Goal: Task Accomplishment & Management: Manage account settings

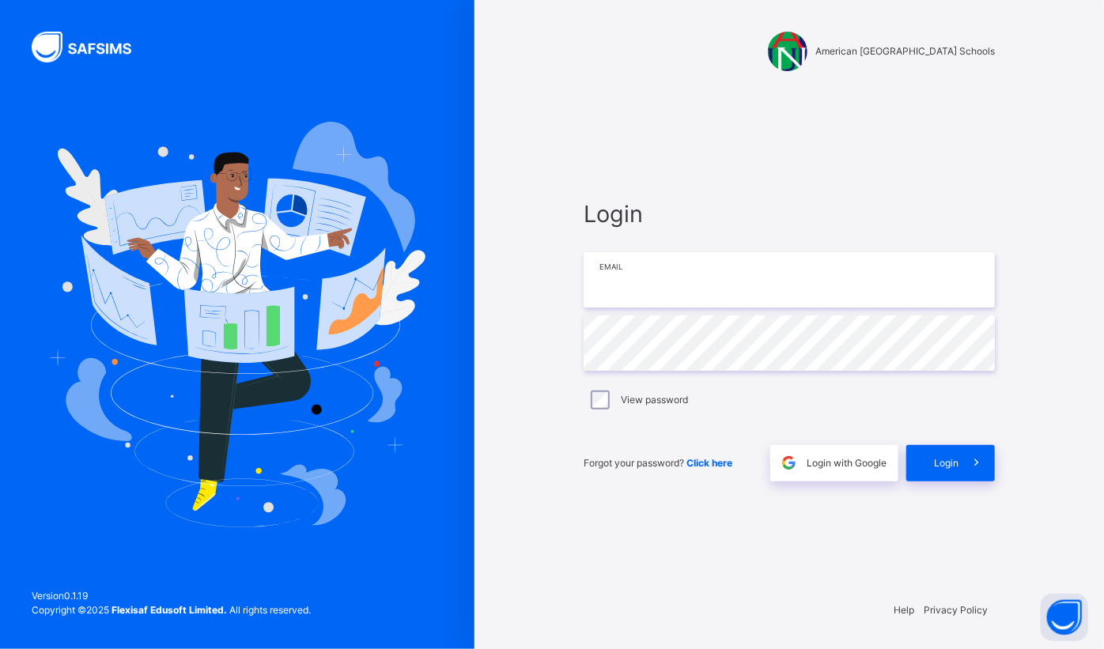
type input "**********"
click at [943, 465] on span "Login" at bounding box center [946, 463] width 25 height 14
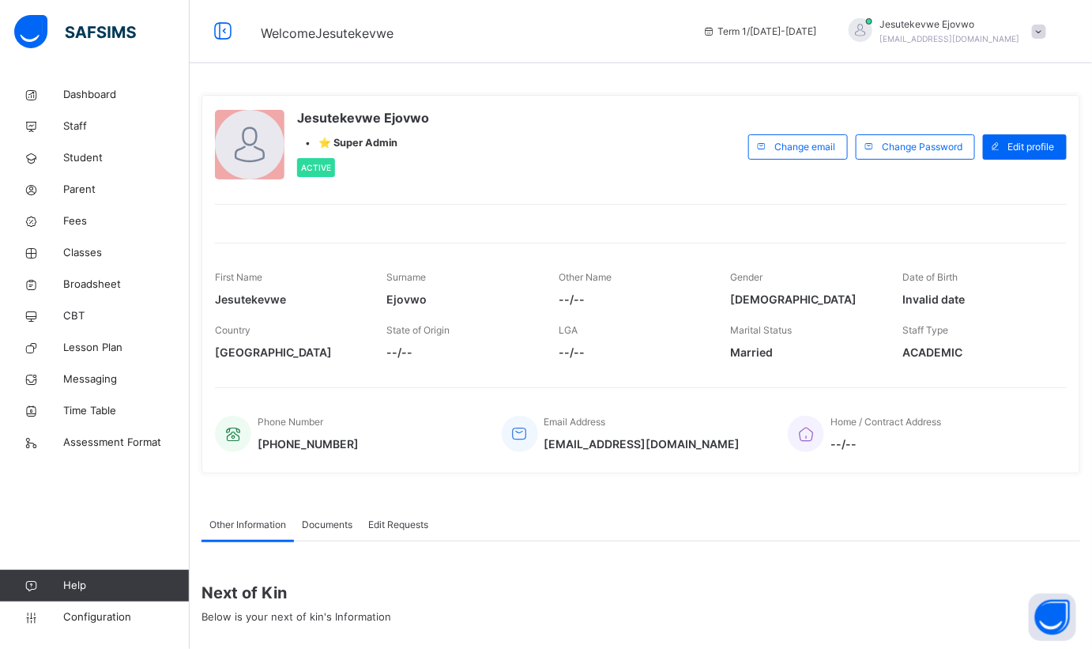
click at [77, 252] on span "Classes" at bounding box center [126, 253] width 126 height 16
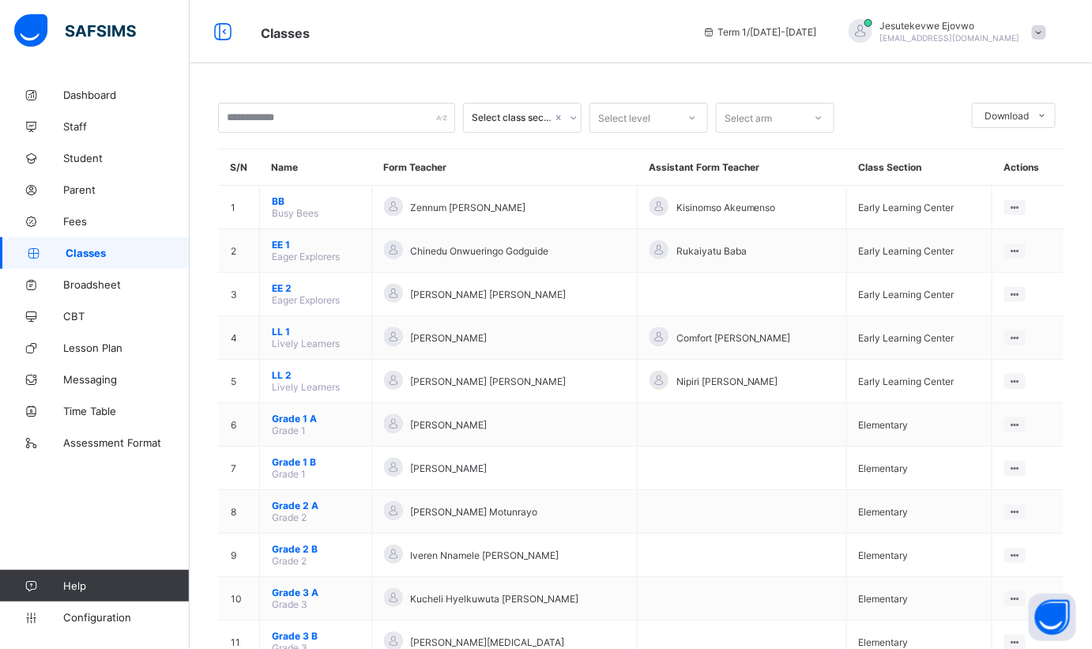
click at [85, 622] on span "Configuration" at bounding box center [126, 617] width 126 height 13
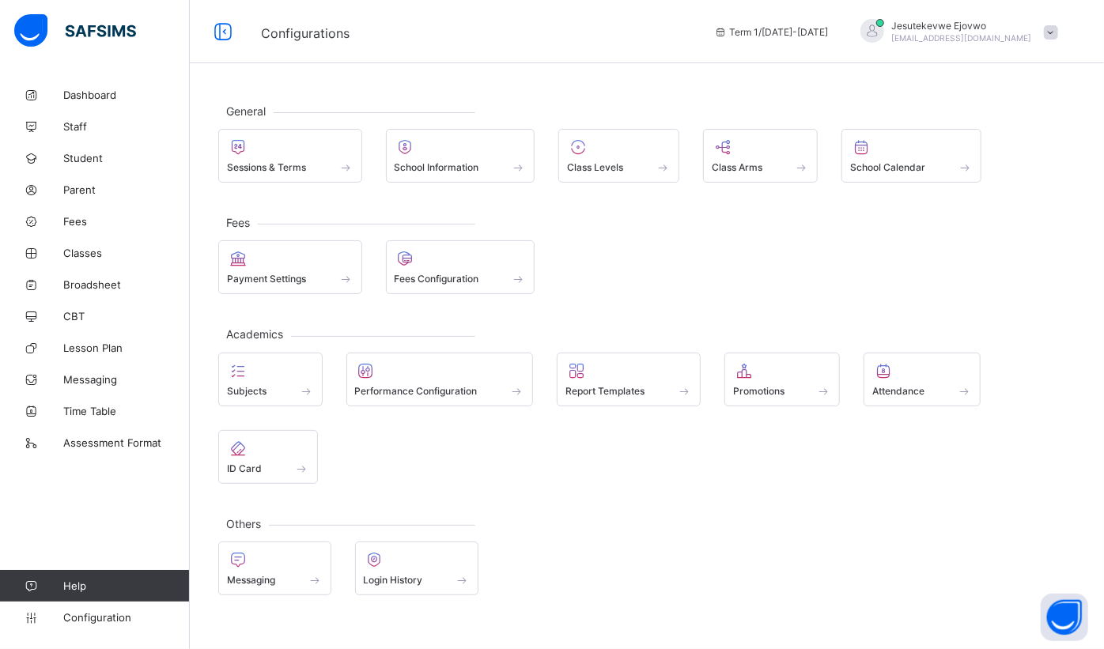
click at [103, 253] on span "Classes" at bounding box center [126, 253] width 126 height 13
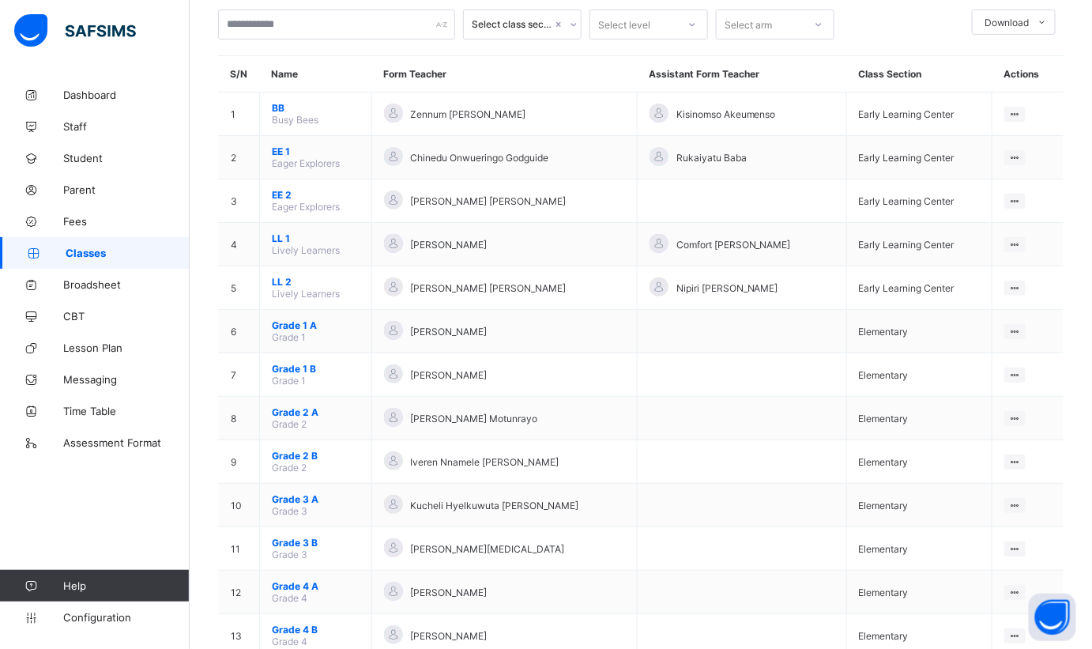
scroll to position [61, 0]
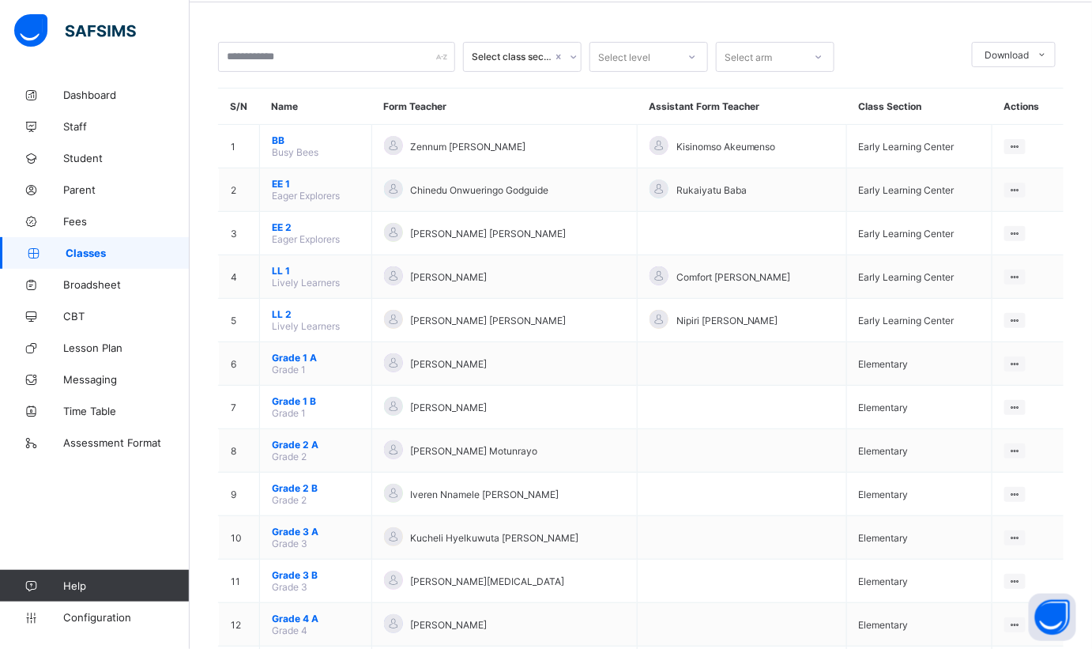
click at [300, 482] on span "Grade 2 B" at bounding box center [316, 488] width 88 height 12
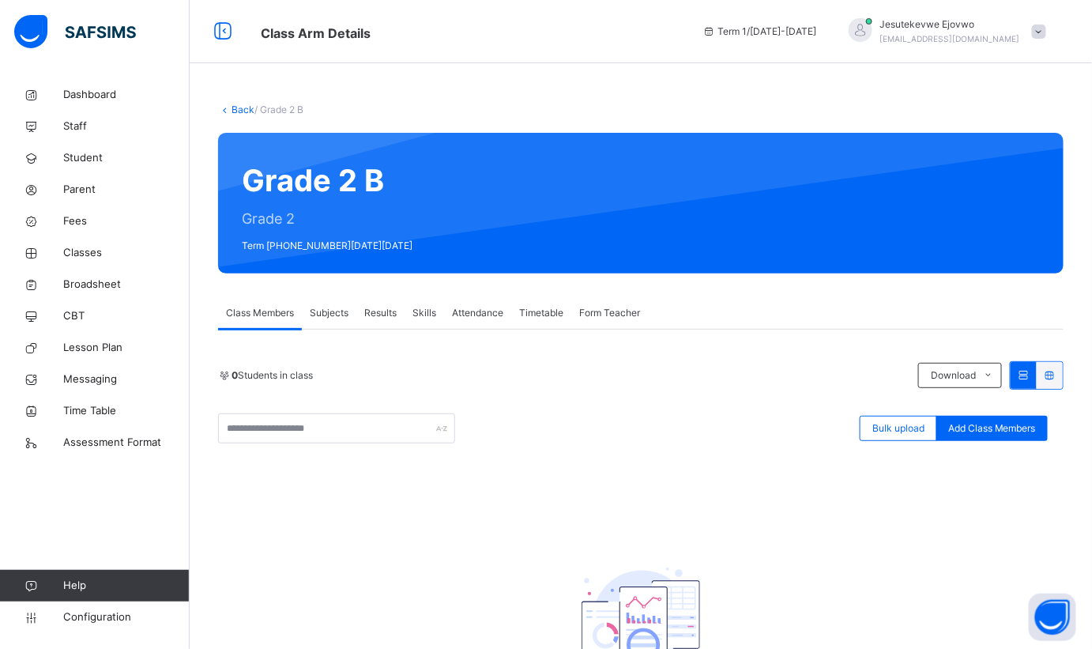
click at [338, 309] on span "Subjects" at bounding box center [329, 313] width 39 height 14
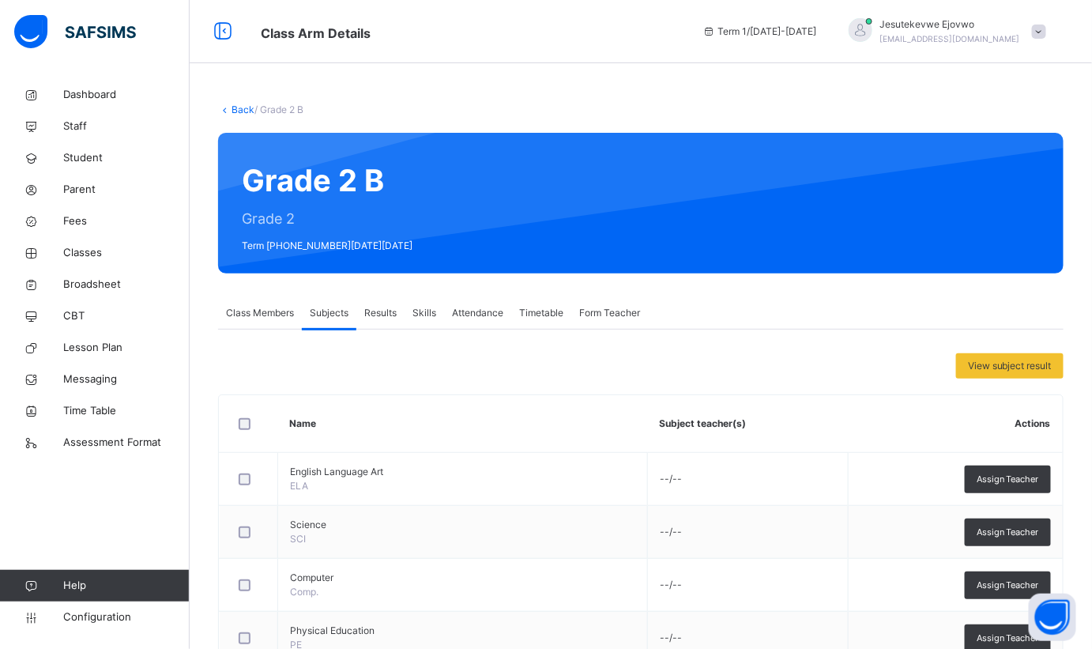
click at [240, 108] on link "Back" at bounding box center [243, 110] width 23 height 12
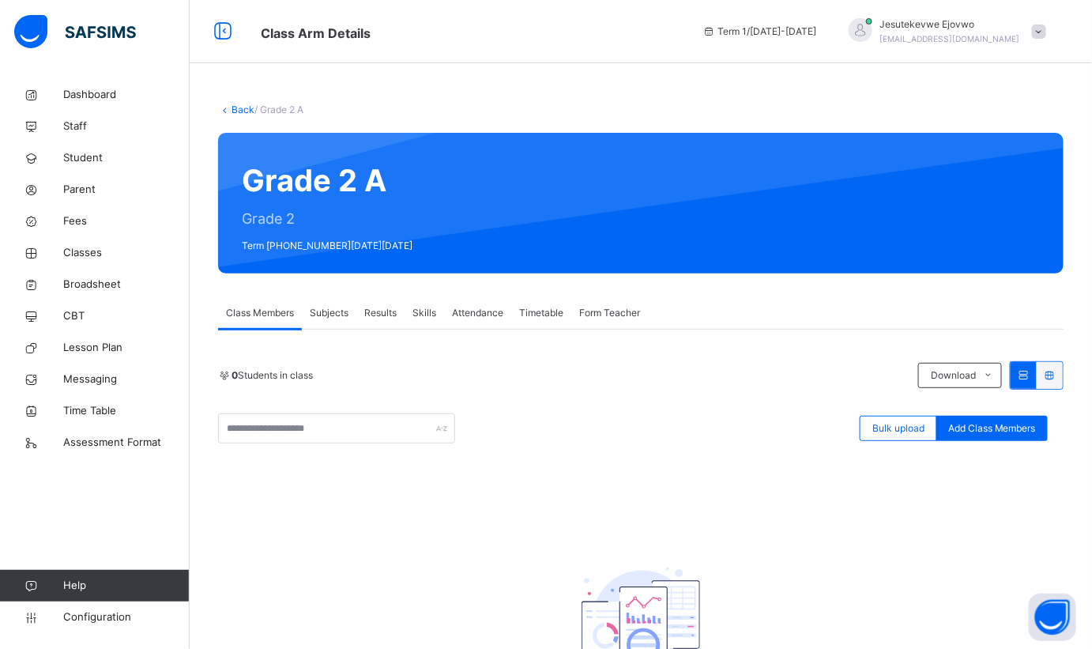
click at [324, 313] on span "Subjects" at bounding box center [329, 313] width 39 height 14
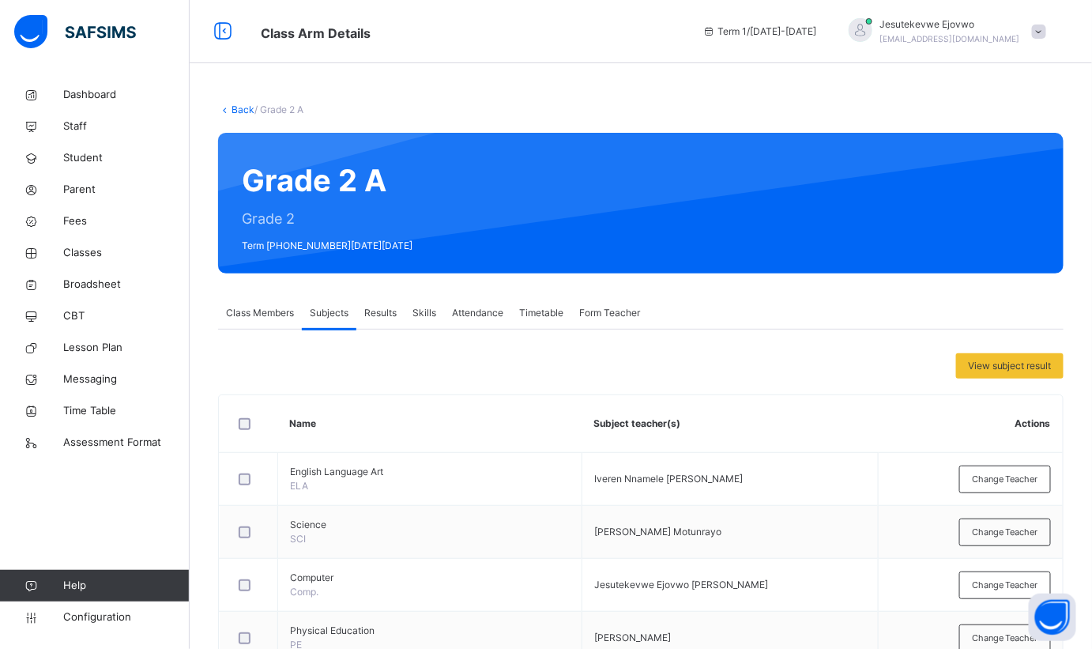
click at [245, 107] on link "Back" at bounding box center [243, 110] width 23 height 12
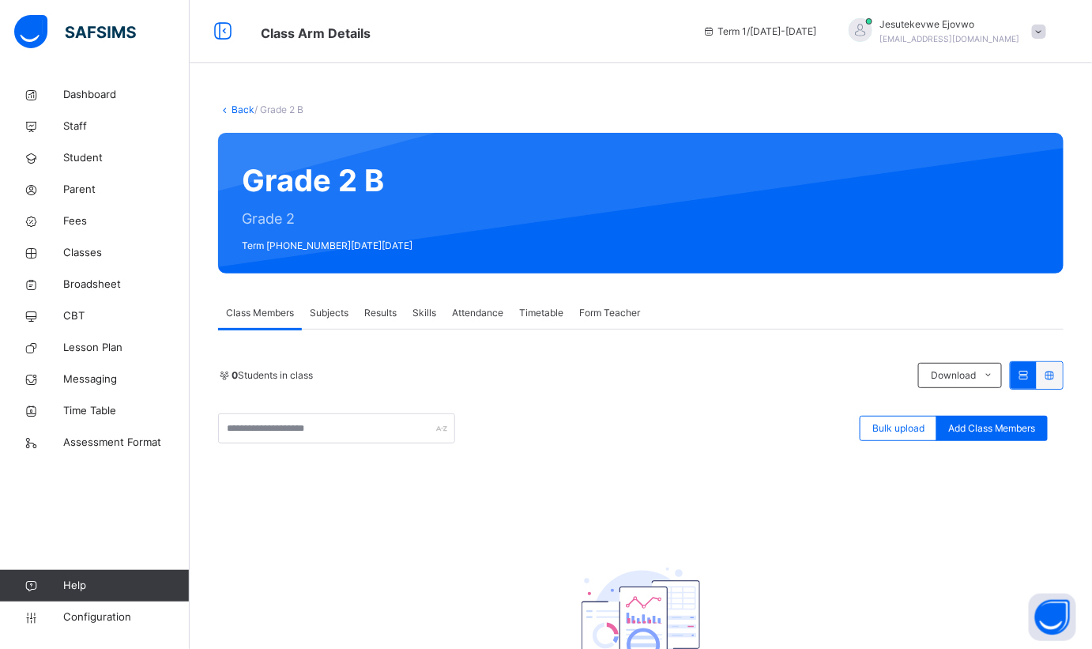
click at [338, 314] on span "Subjects" at bounding box center [329, 313] width 39 height 14
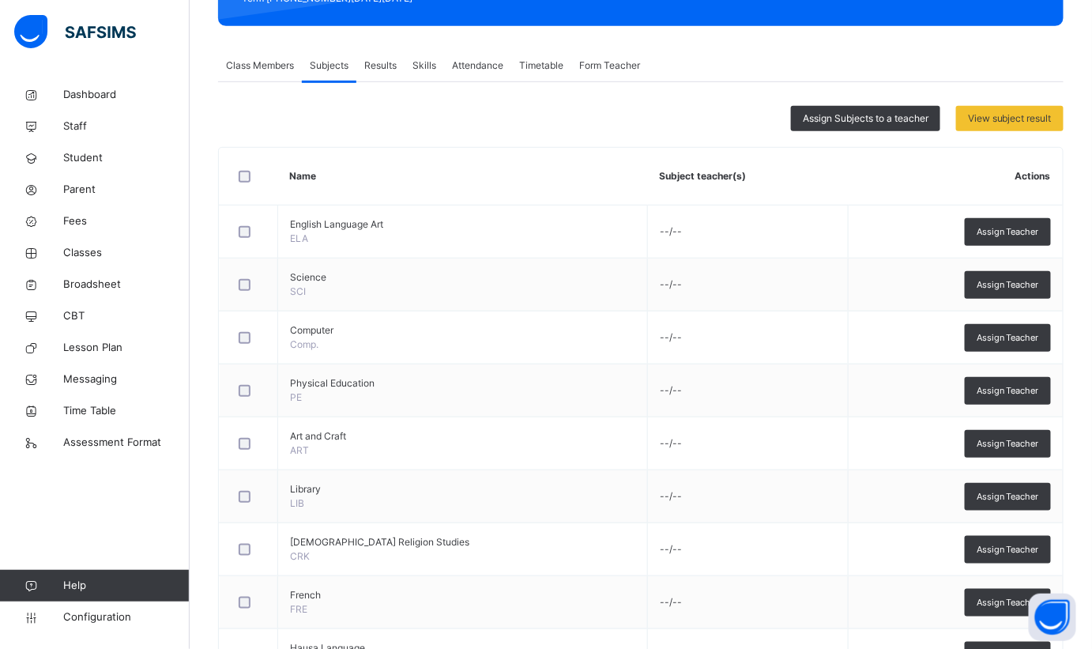
scroll to position [44, 0]
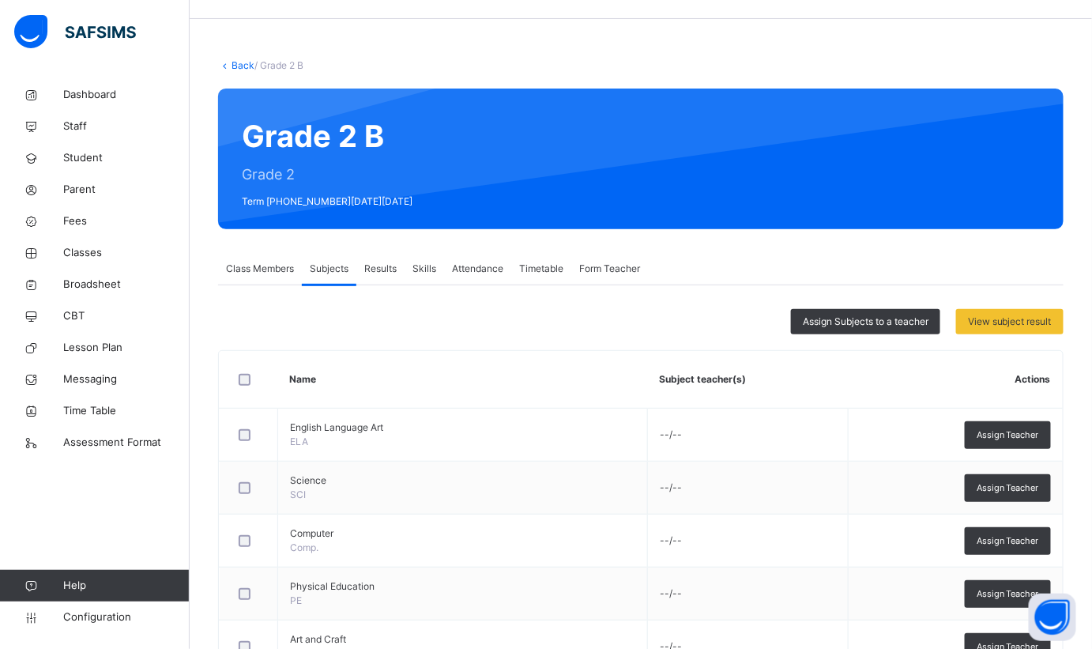
click at [832, 315] on span "Assign Subjects to a teacher" at bounding box center [866, 322] width 126 height 14
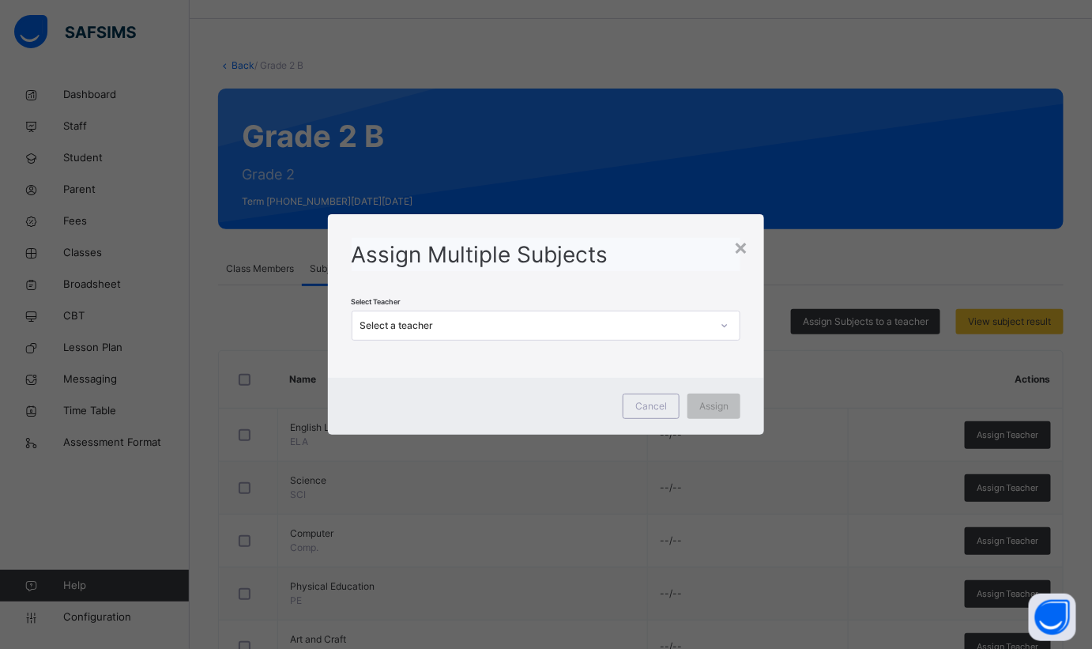
click at [504, 324] on div "Select a teacher" at bounding box center [536, 326] width 352 height 14
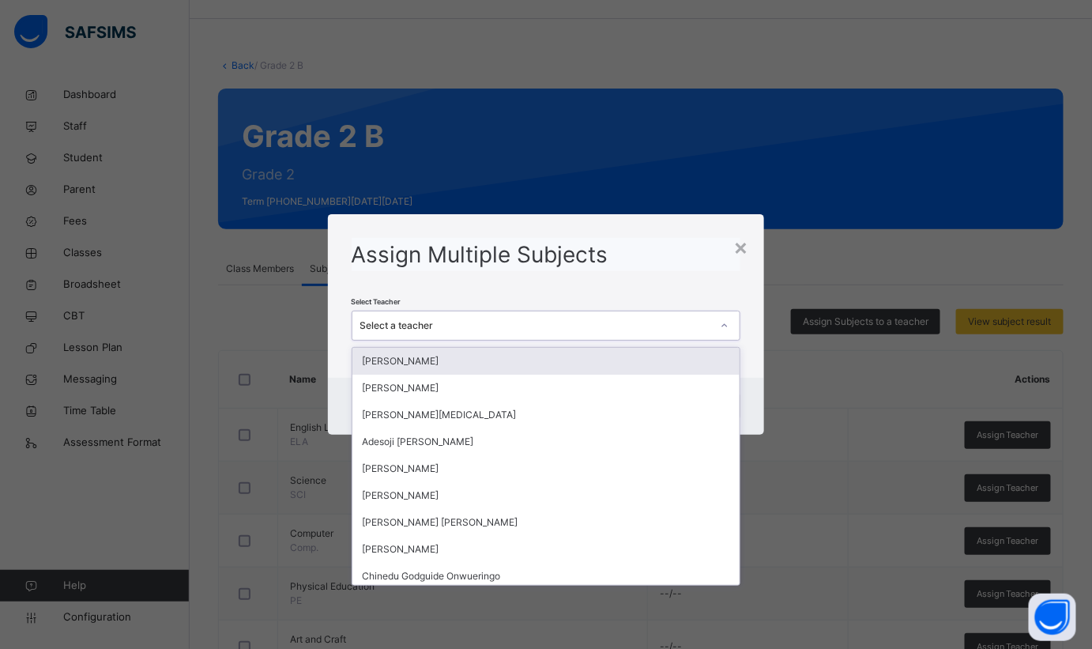
click at [595, 328] on div "Select a teacher" at bounding box center [536, 326] width 352 height 14
click at [653, 315] on div "Select a teacher" at bounding box center [532, 326] width 358 height 25
click at [628, 307] on div "Select Teacher option Abdulmajid Sani Muhammad focused, 1 of 71. 71 results ava…" at bounding box center [547, 318] width 390 height 46
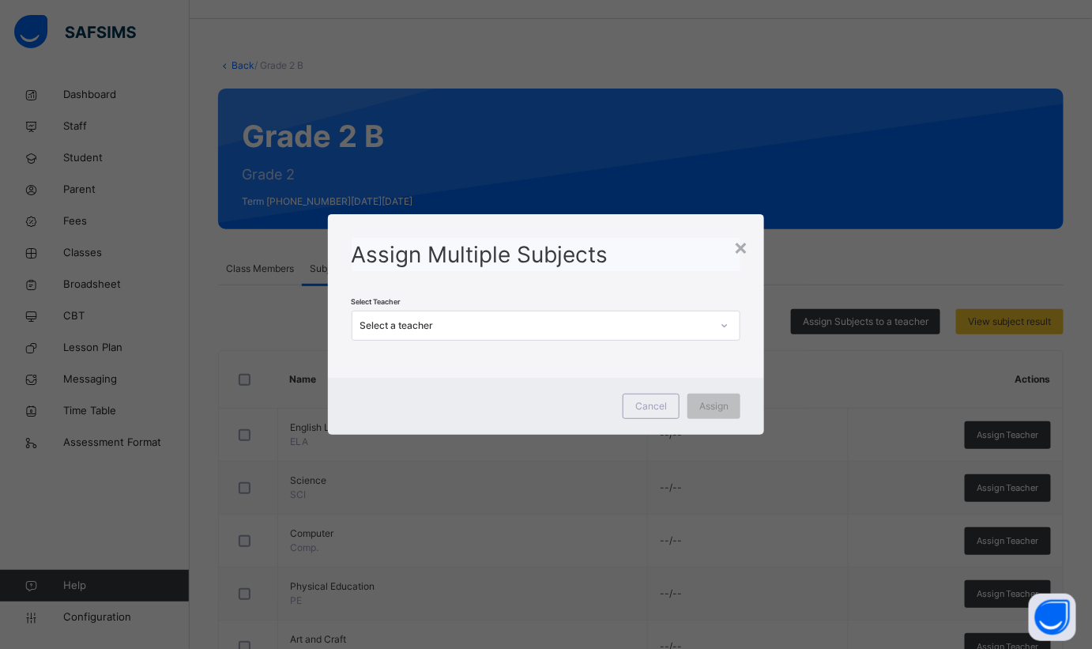
click at [632, 325] on div "Select a teacher" at bounding box center [536, 326] width 352 height 14
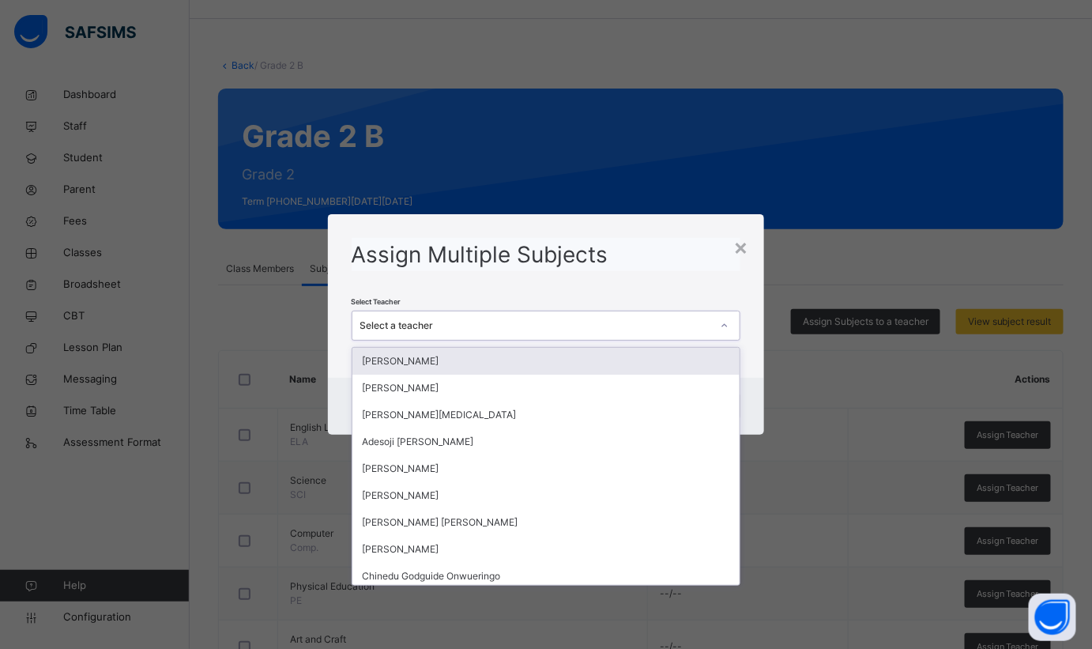
click at [511, 332] on div "Select a teacher" at bounding box center [536, 326] width 352 height 14
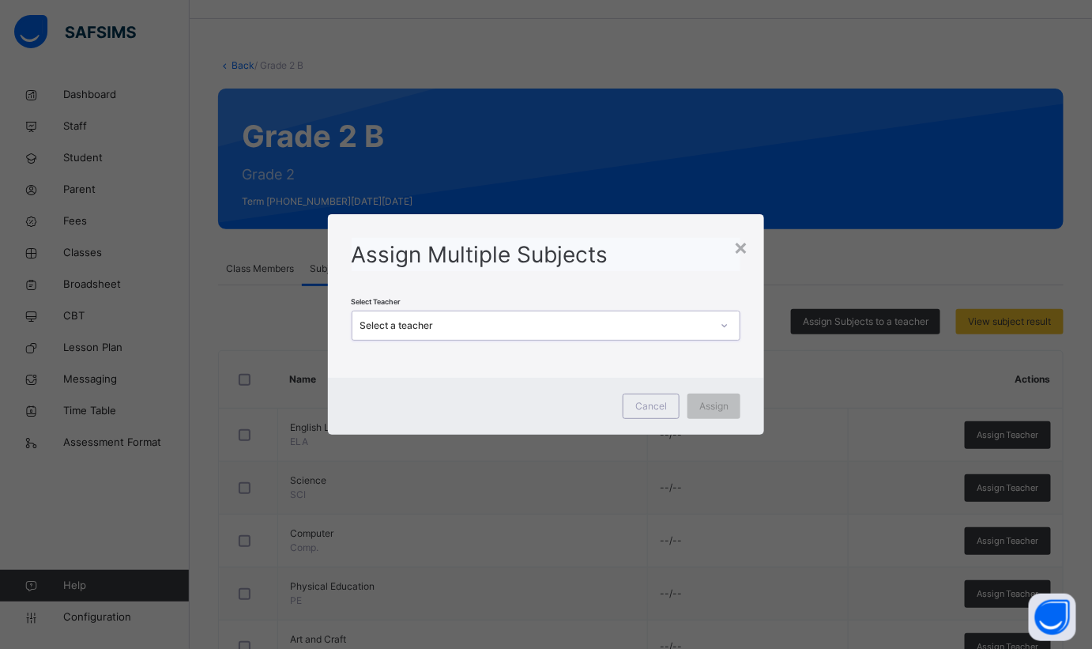
click at [515, 322] on div "Select a teacher" at bounding box center [536, 326] width 352 height 14
click at [518, 319] on div "Select a teacher" at bounding box center [536, 326] width 352 height 14
click at [519, 319] on div "Select a teacher" at bounding box center [536, 326] width 352 height 14
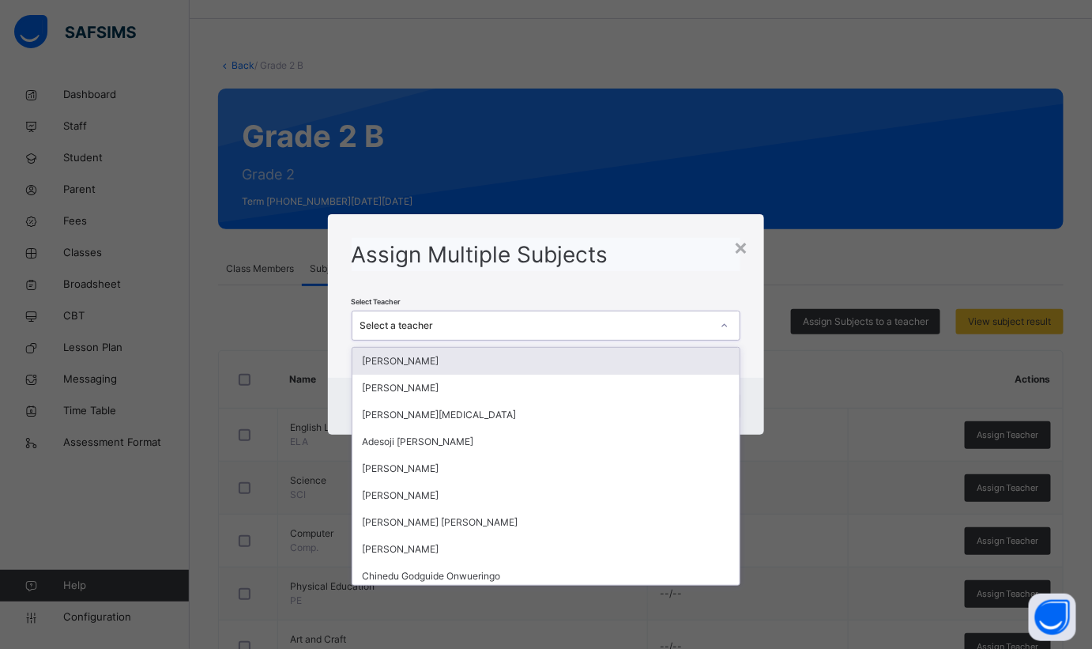
click at [519, 319] on div "Select a teacher" at bounding box center [536, 326] width 352 height 14
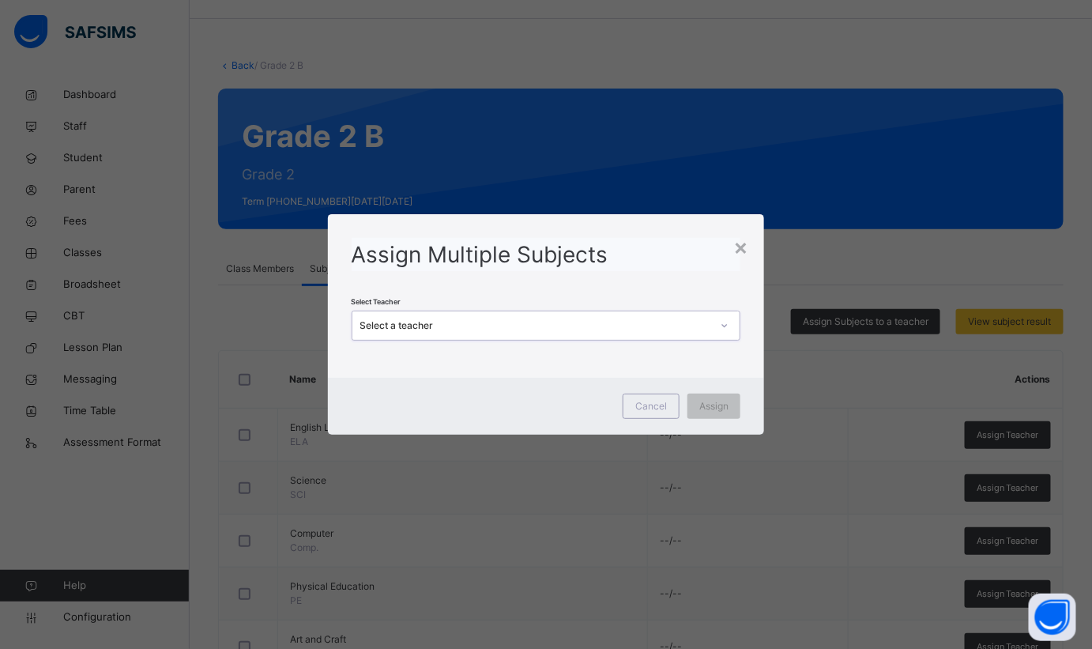
click at [519, 319] on div "Select a teacher" at bounding box center [536, 326] width 352 height 14
click at [518, 319] on div "Select a teacher" at bounding box center [536, 326] width 352 height 14
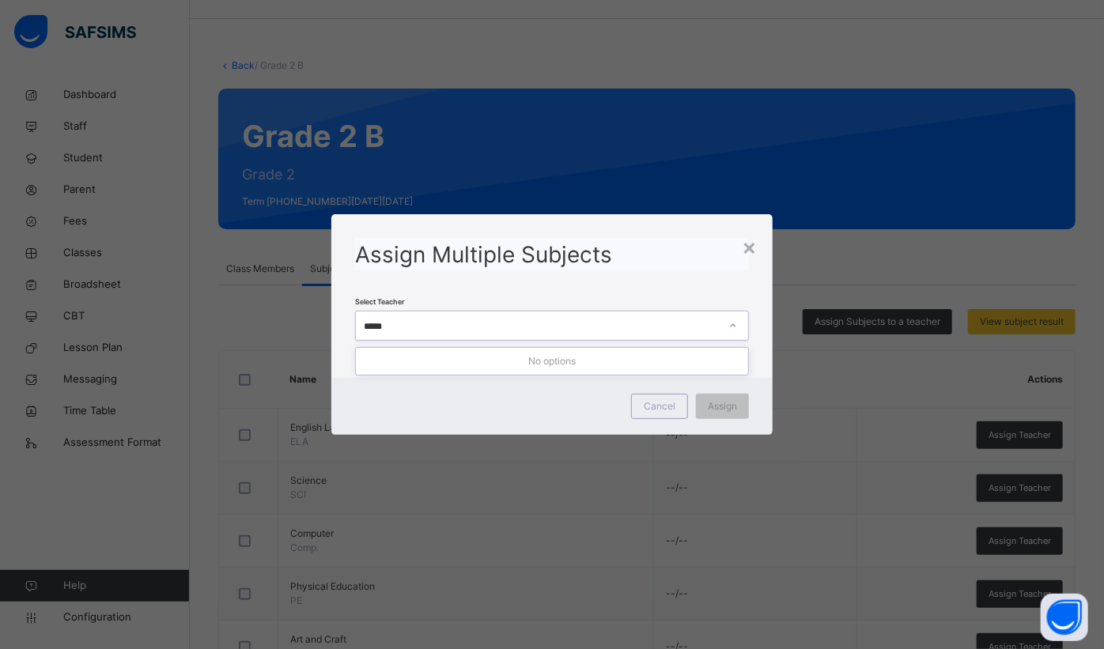
type input "*****"
click at [751, 251] on div "×" at bounding box center [748, 246] width 15 height 33
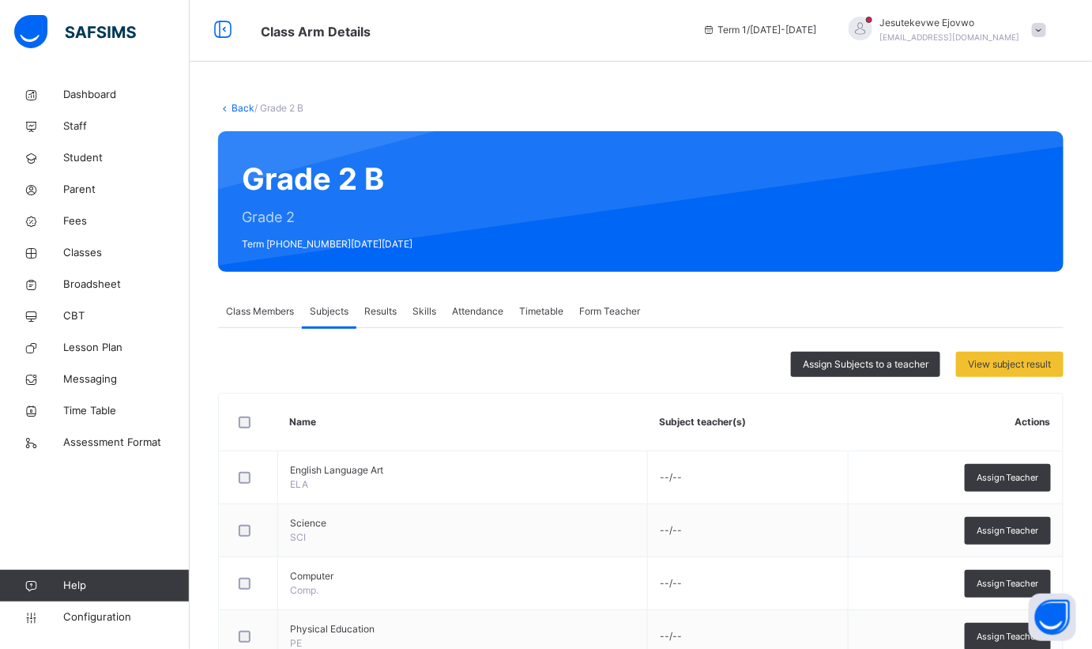
scroll to position [0, 0]
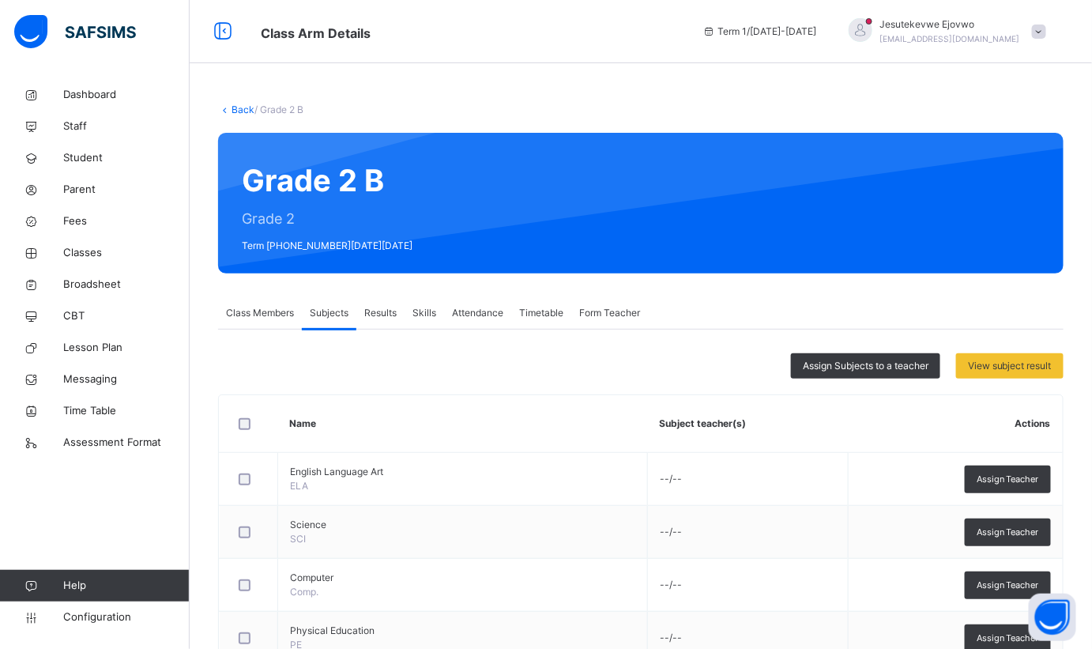
click at [873, 362] on span "Assign Subjects to a teacher" at bounding box center [866, 366] width 126 height 14
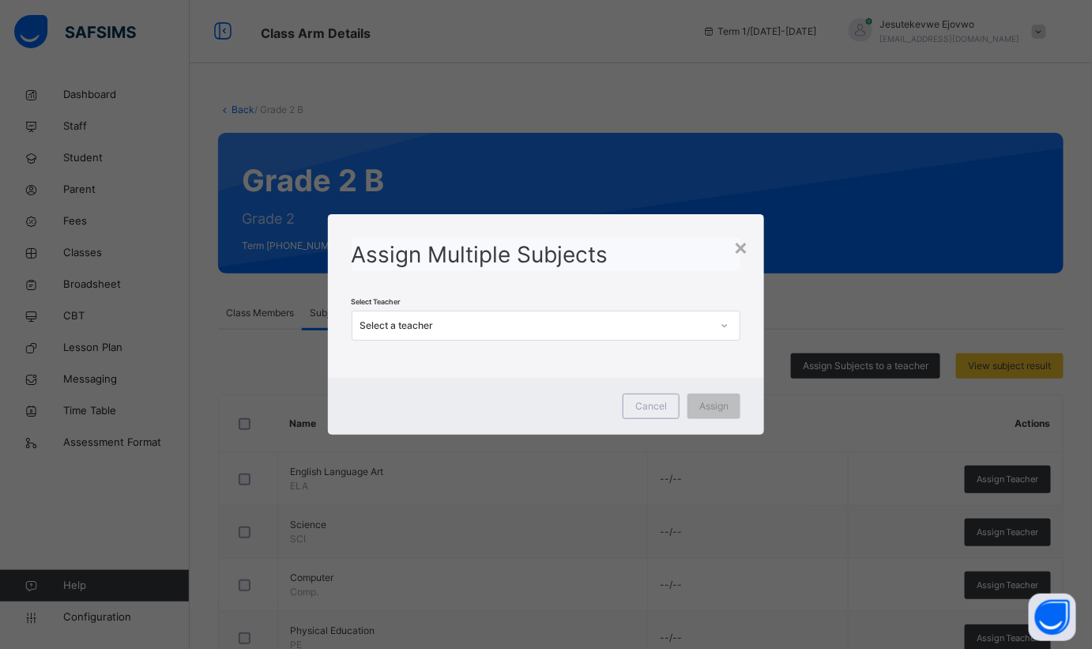
click at [498, 326] on div "Select a teacher" at bounding box center [536, 326] width 352 height 14
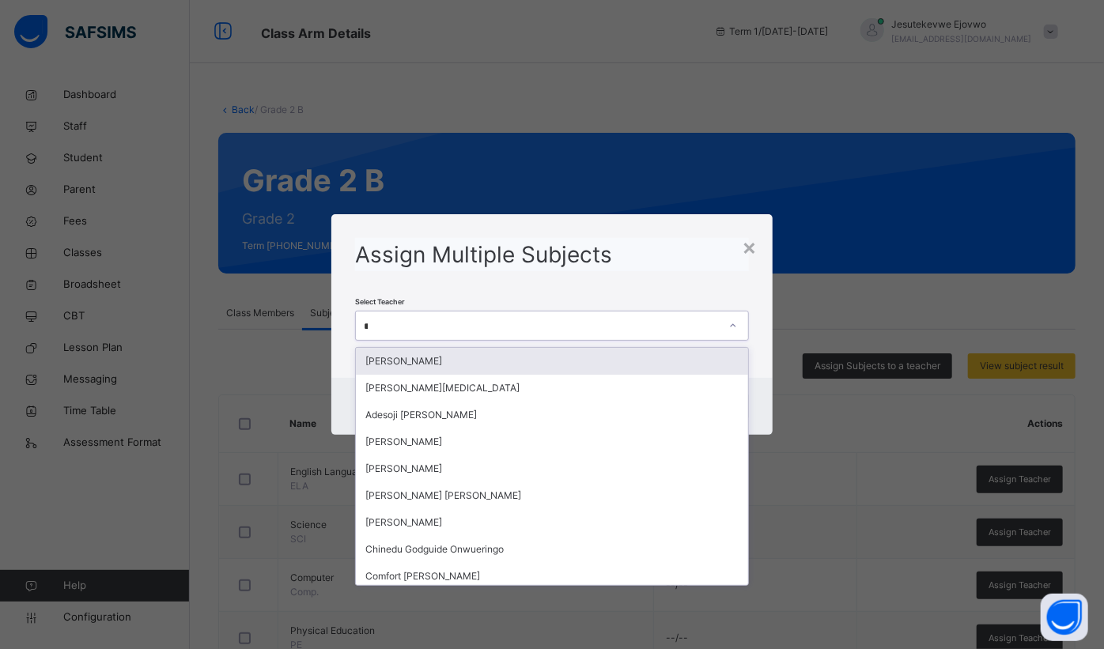
type input "**"
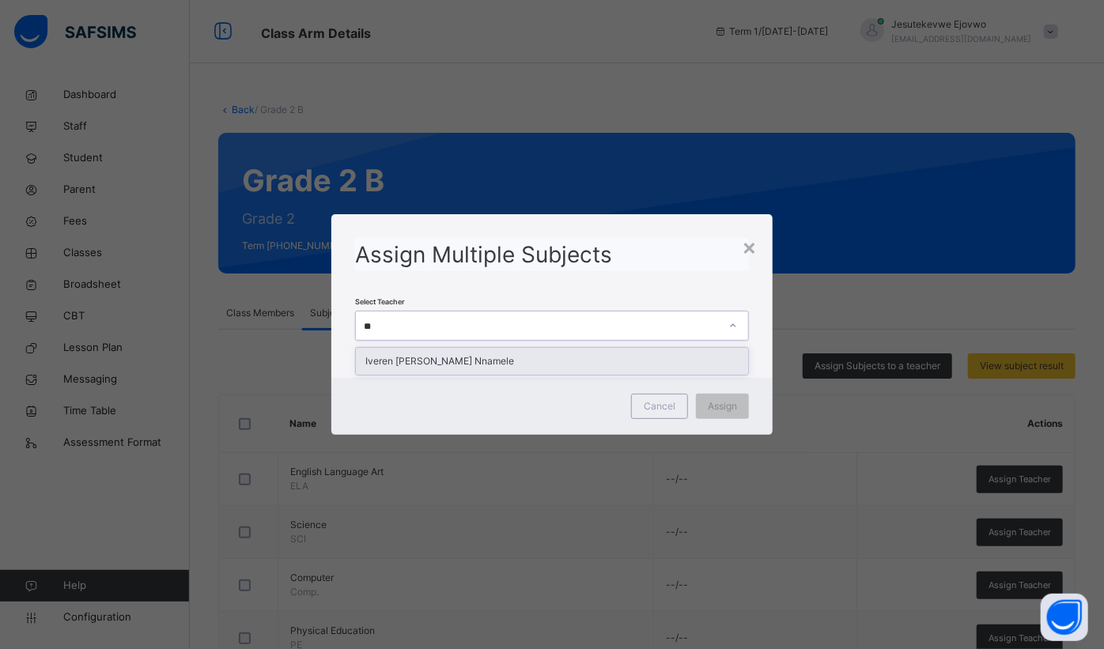
click at [452, 357] on div "Iveren [PERSON_NAME] Nnamele" at bounding box center [552, 361] width 392 height 27
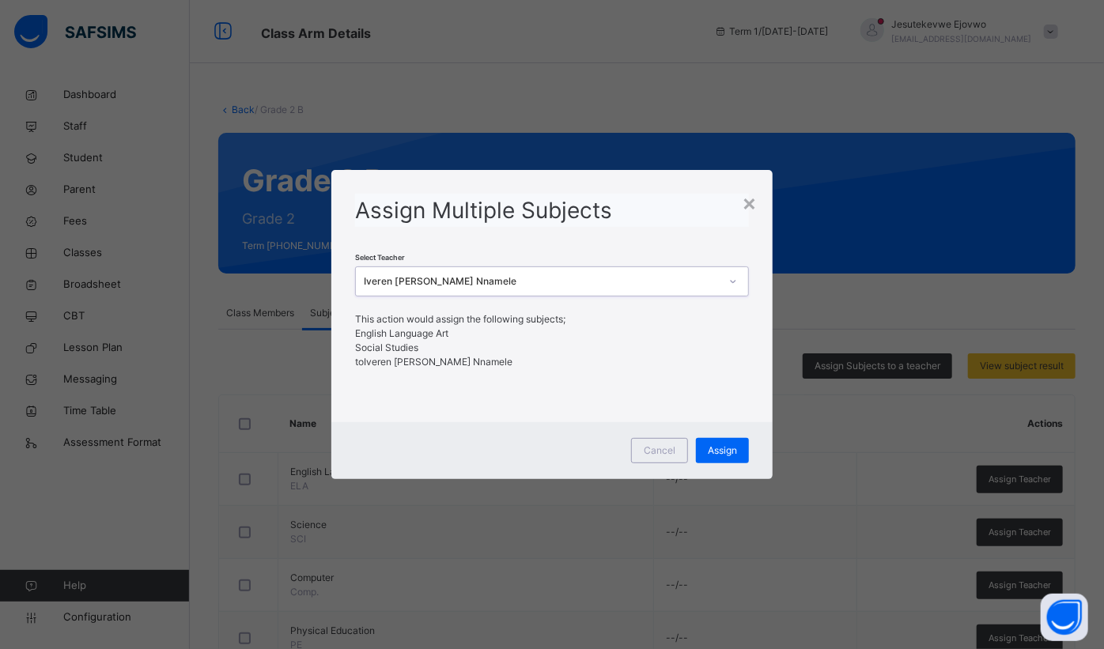
click at [734, 445] on span "Assign" at bounding box center [721, 450] width 29 height 14
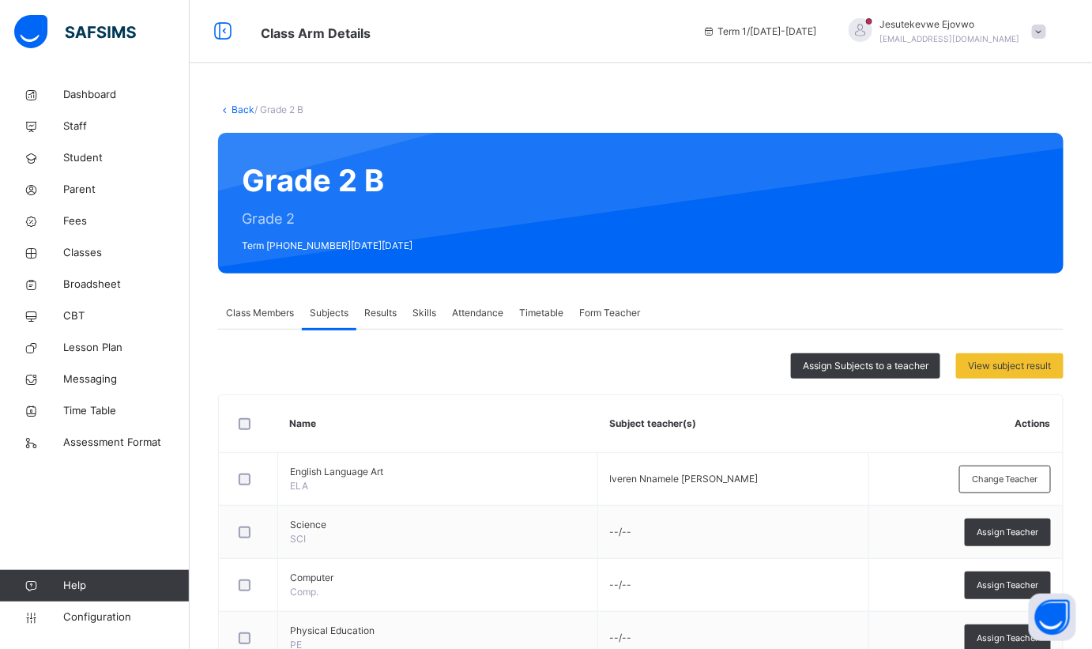
click at [874, 365] on span "Assign Subjects to a teacher" at bounding box center [866, 366] width 126 height 14
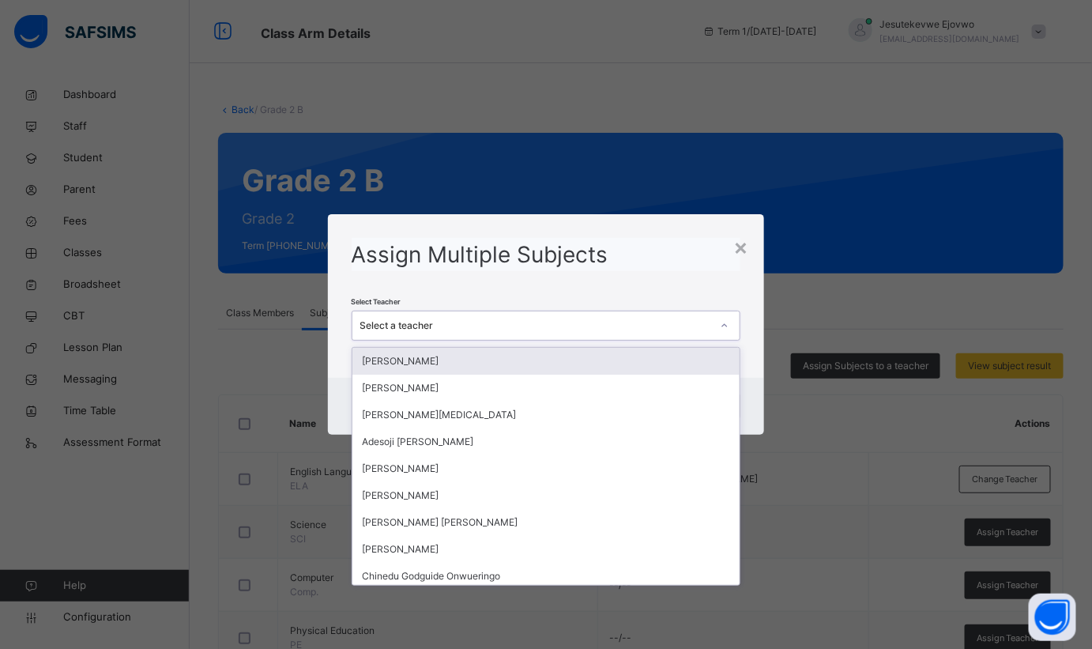
click at [621, 323] on div "Select a teacher" at bounding box center [536, 326] width 352 height 14
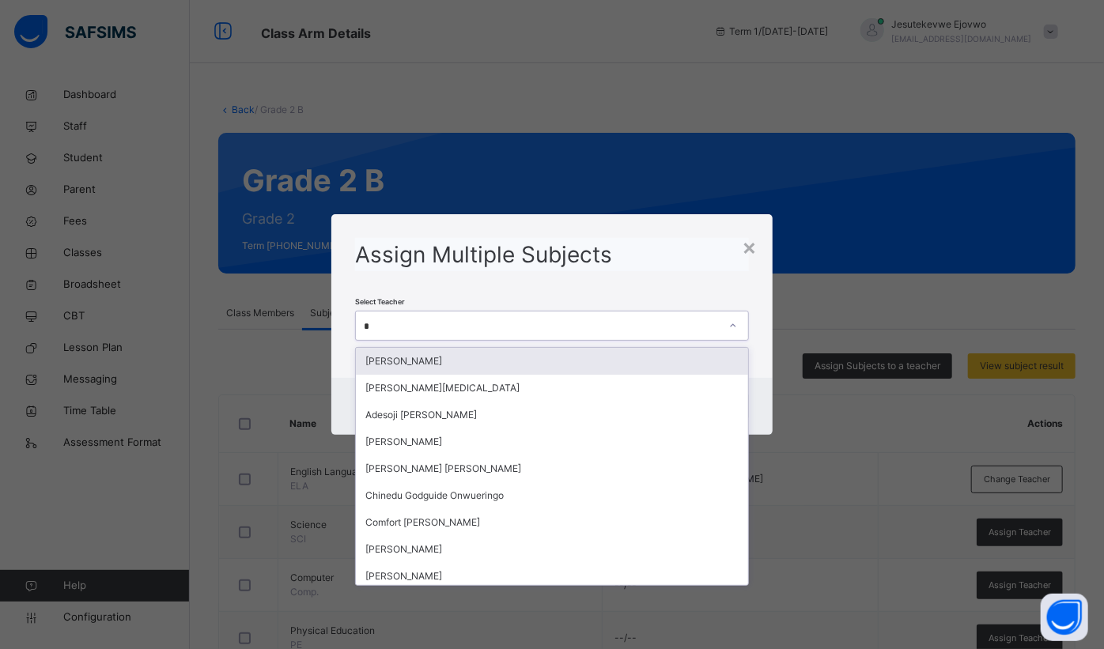
type input "**"
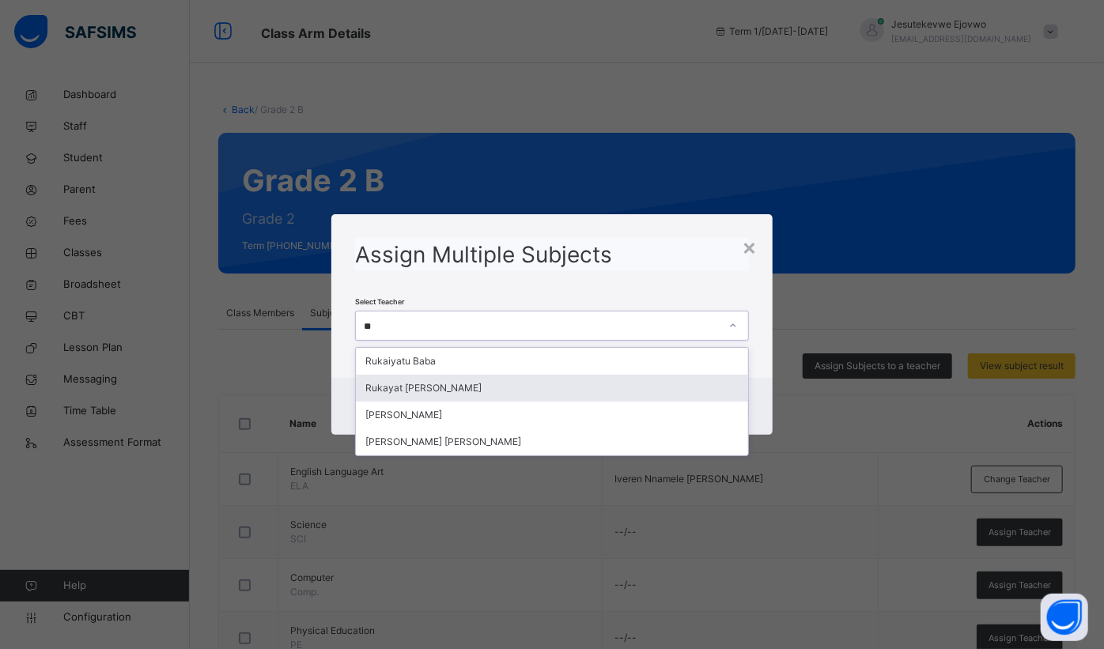
click at [472, 394] on div "Rukayat [PERSON_NAME]" at bounding box center [552, 388] width 392 height 27
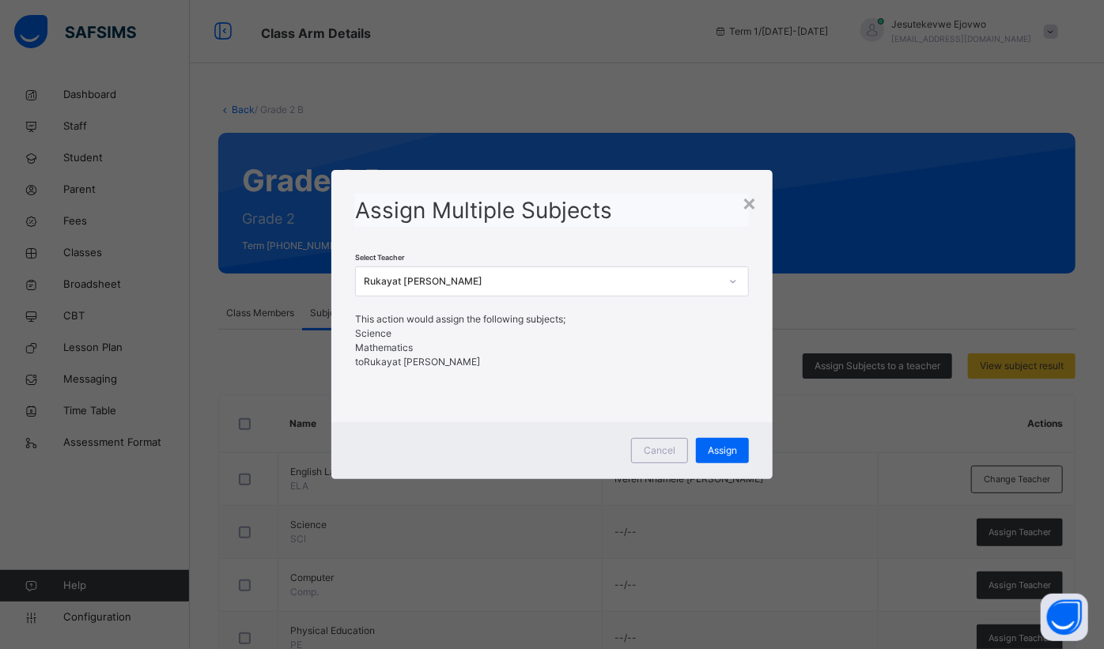
click at [731, 457] on span "Assign" at bounding box center [721, 450] width 29 height 14
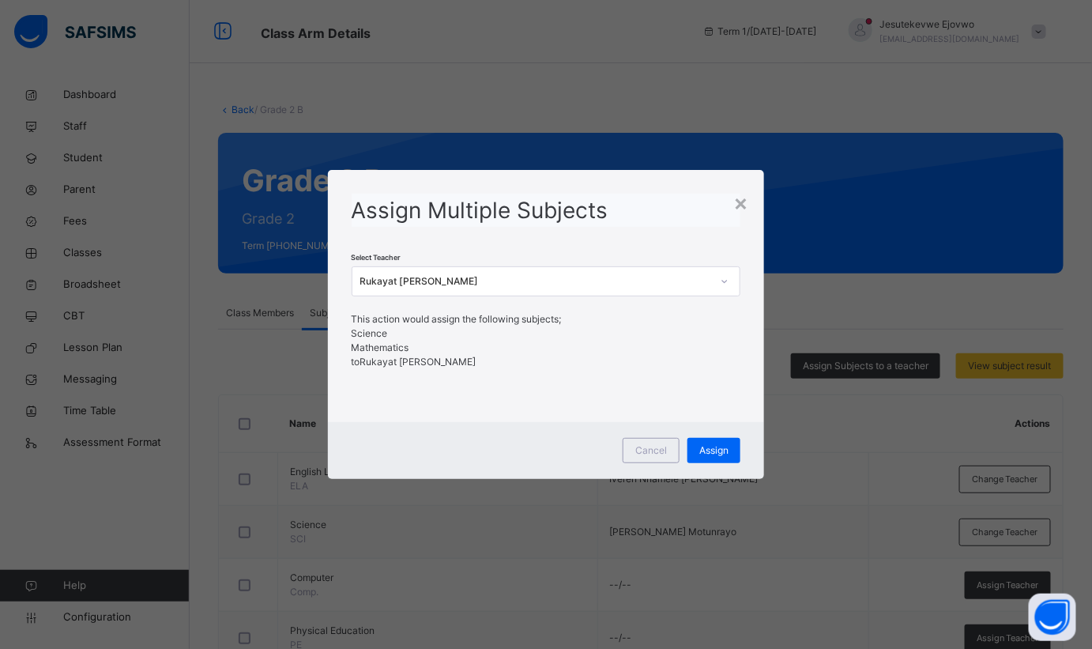
click at [746, 202] on div "×" at bounding box center [741, 202] width 15 height 33
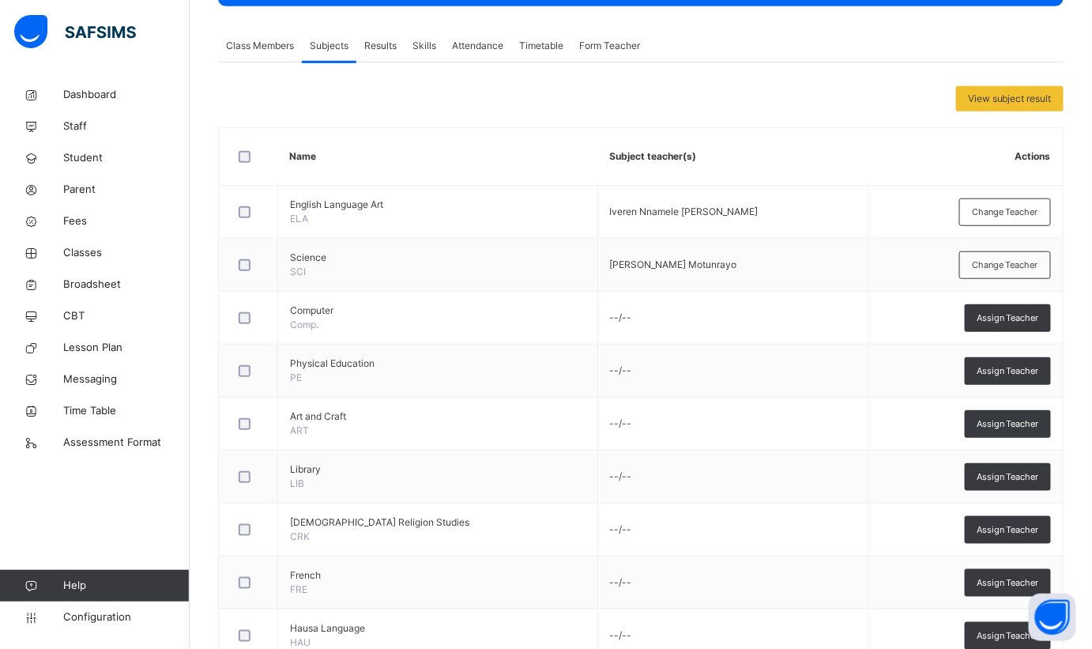
scroll to position [287, 0]
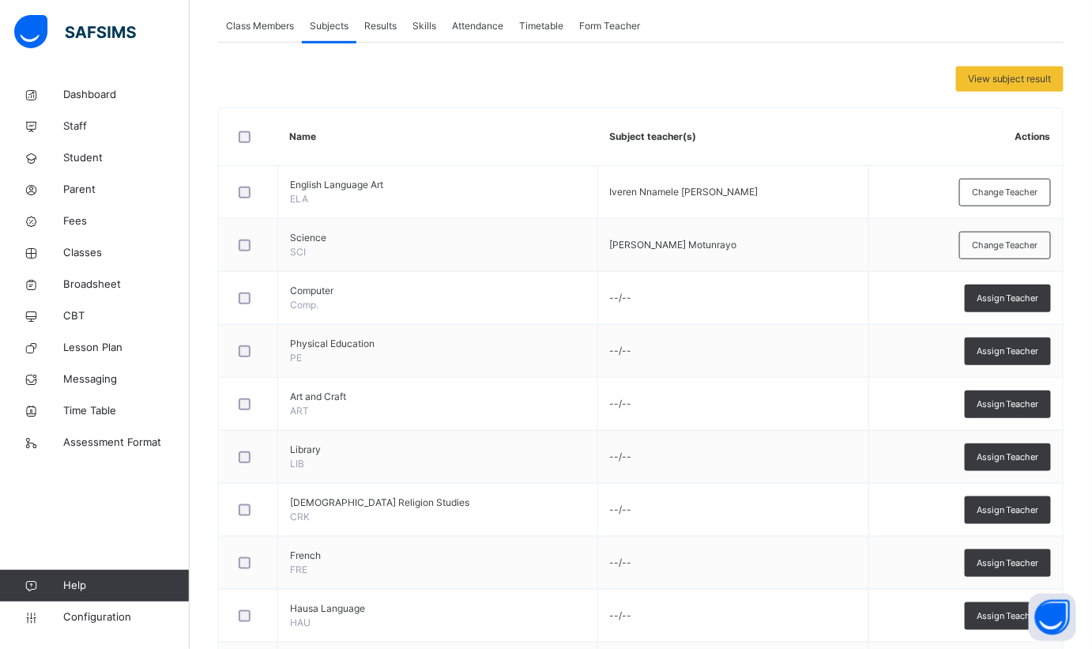
click at [1017, 302] on span "Assign Teacher" at bounding box center [1008, 298] width 62 height 13
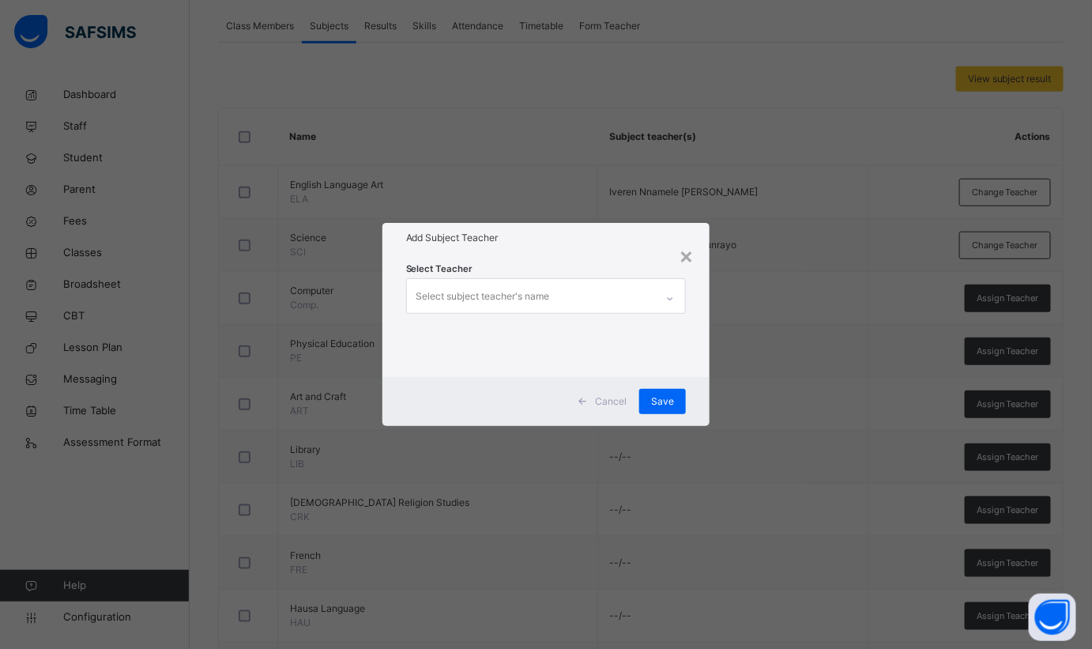
click at [612, 296] on div "Select subject teacher's name" at bounding box center [531, 295] width 249 height 33
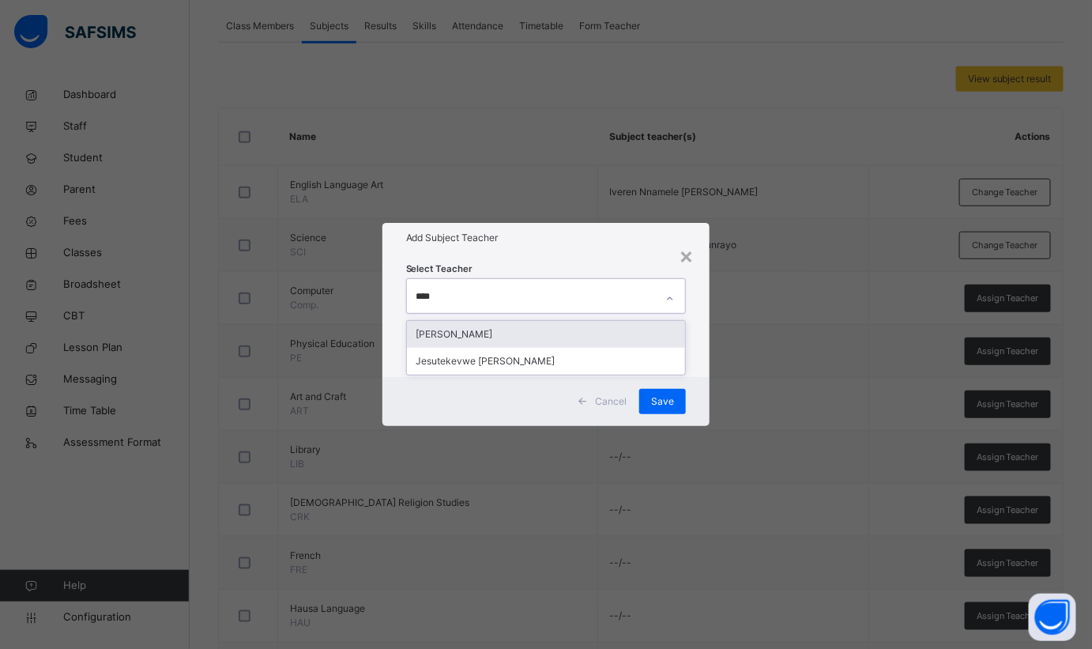
type input "*****"
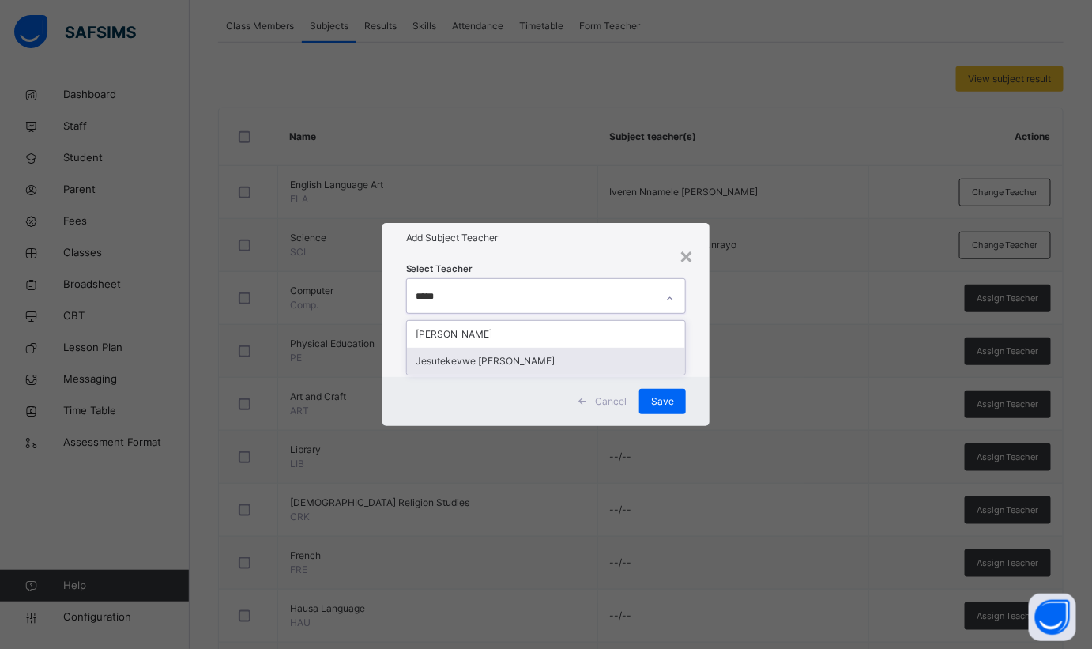
click at [578, 364] on div "Jesutekevwe [PERSON_NAME]" at bounding box center [546, 361] width 279 height 27
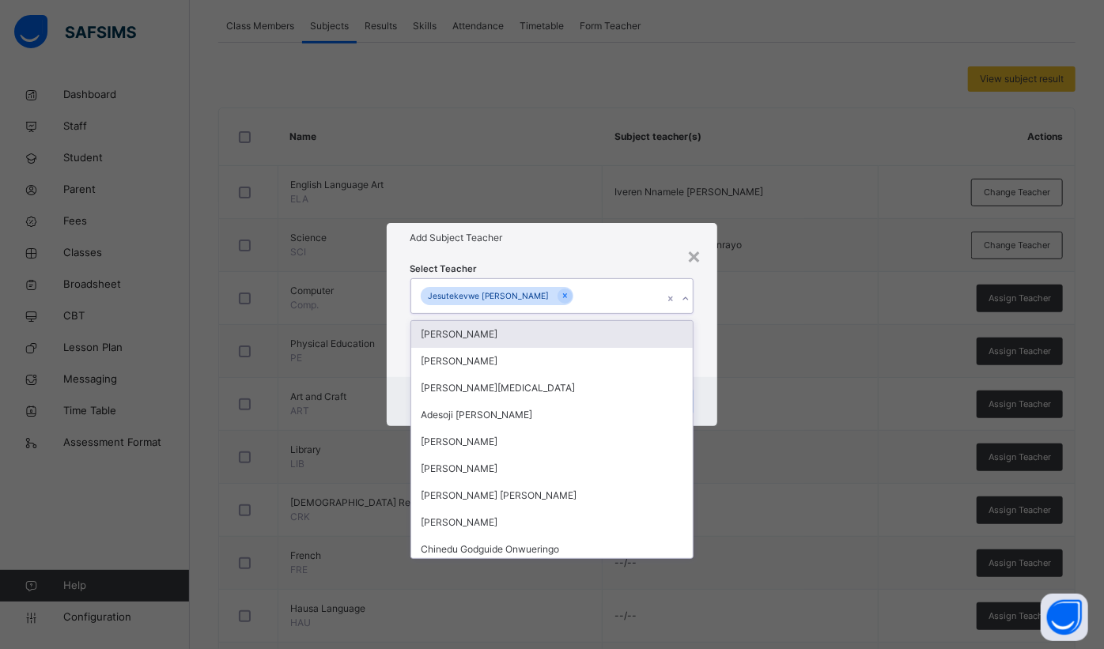
click at [693, 261] on div "×" at bounding box center [693, 255] width 15 height 33
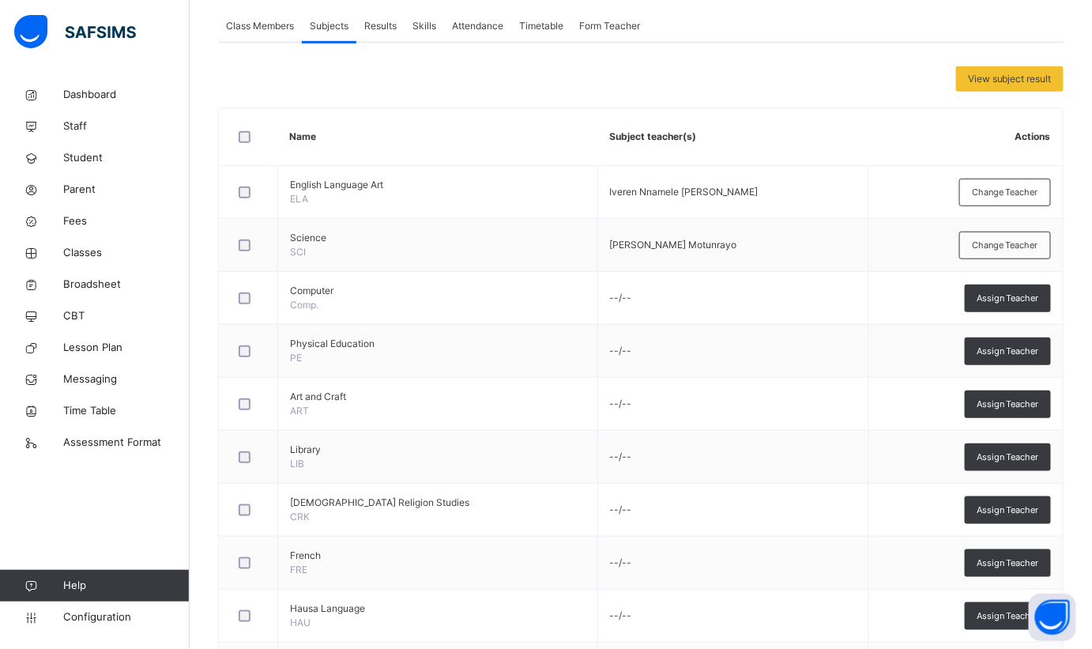
click at [1025, 299] on span "Assign Teacher" at bounding box center [1008, 298] width 62 height 13
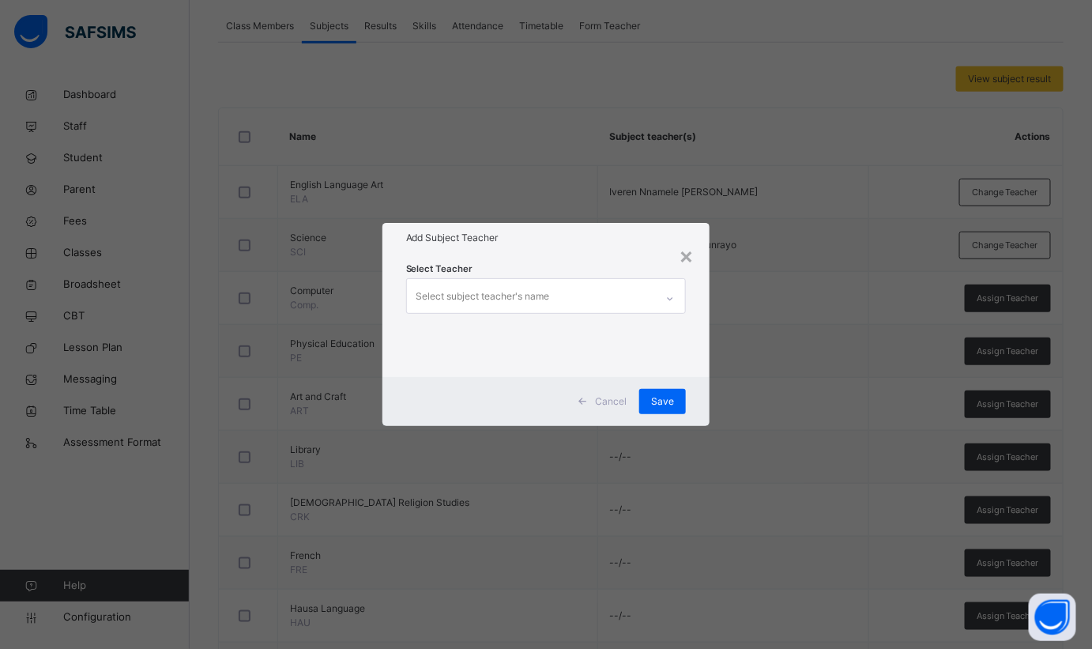
click at [572, 298] on div "Select subject teacher's name" at bounding box center [531, 295] width 249 height 33
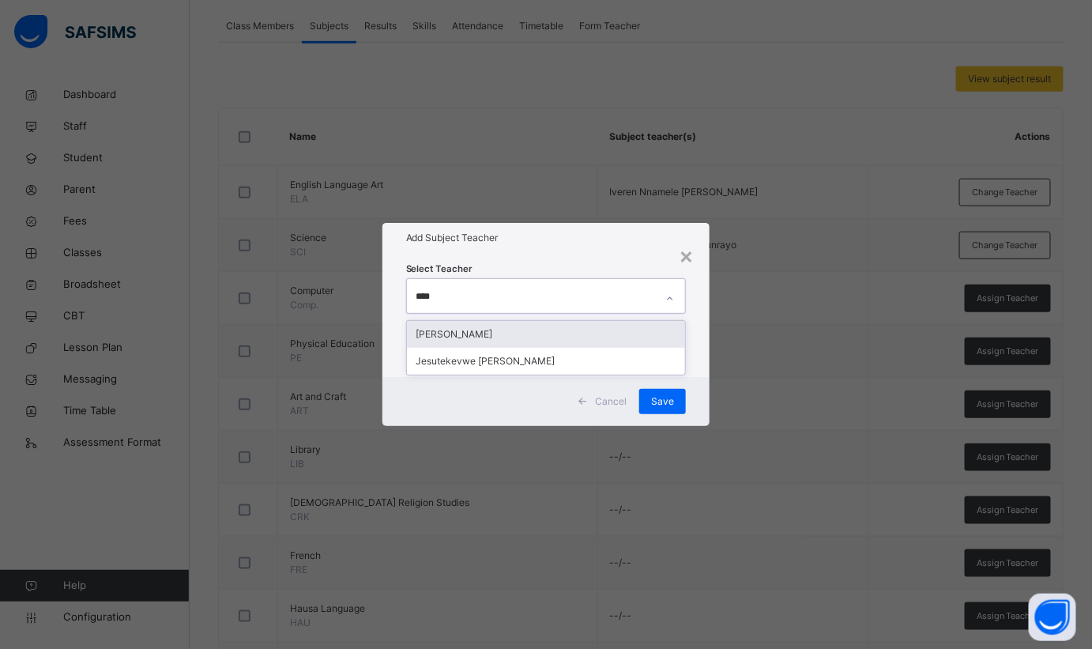
type input "*****"
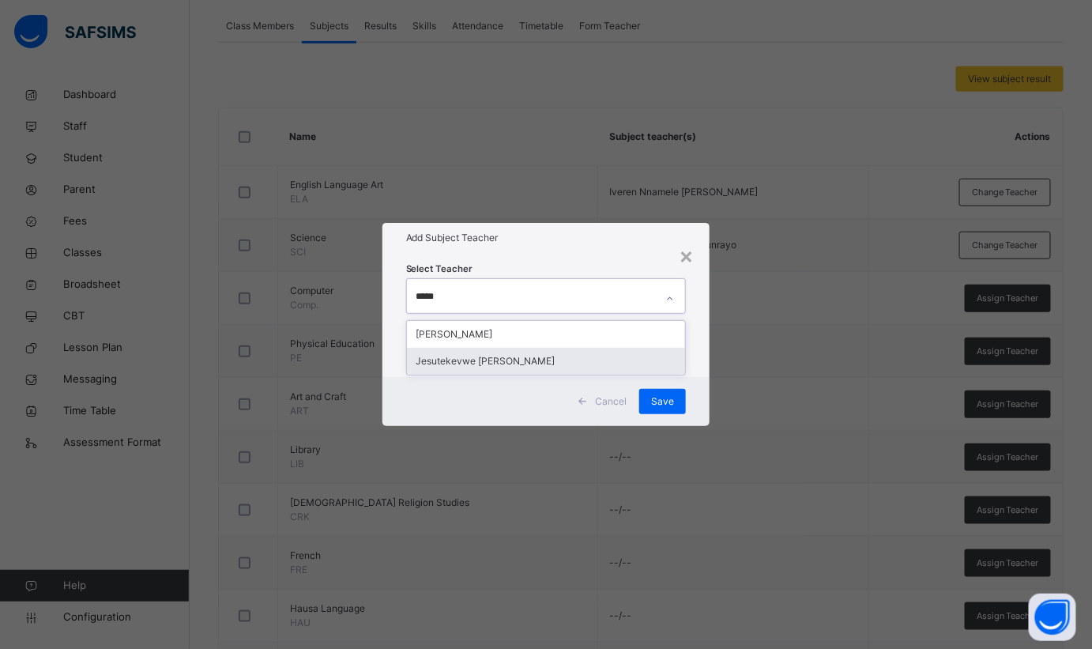
click at [535, 358] on div "Jesutekevwe [PERSON_NAME]" at bounding box center [546, 361] width 279 height 27
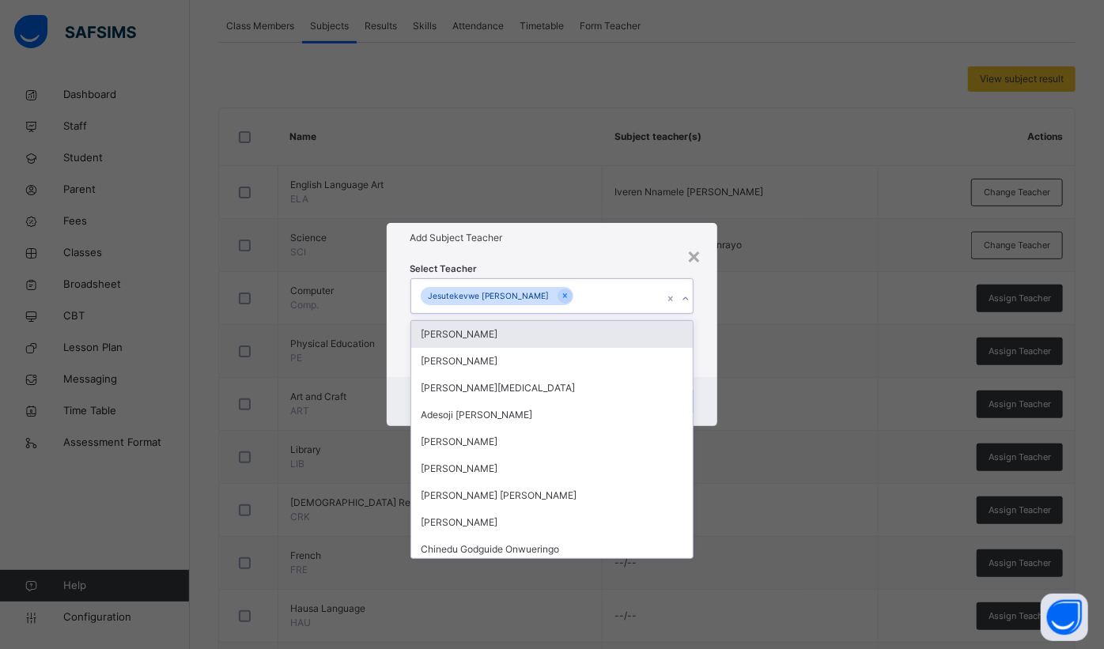
click at [649, 255] on div "Select Teacher option Jesutekevwe Peter Ejovwo, selected. option Abdulmajid San…" at bounding box center [552, 314] width 331 height 123
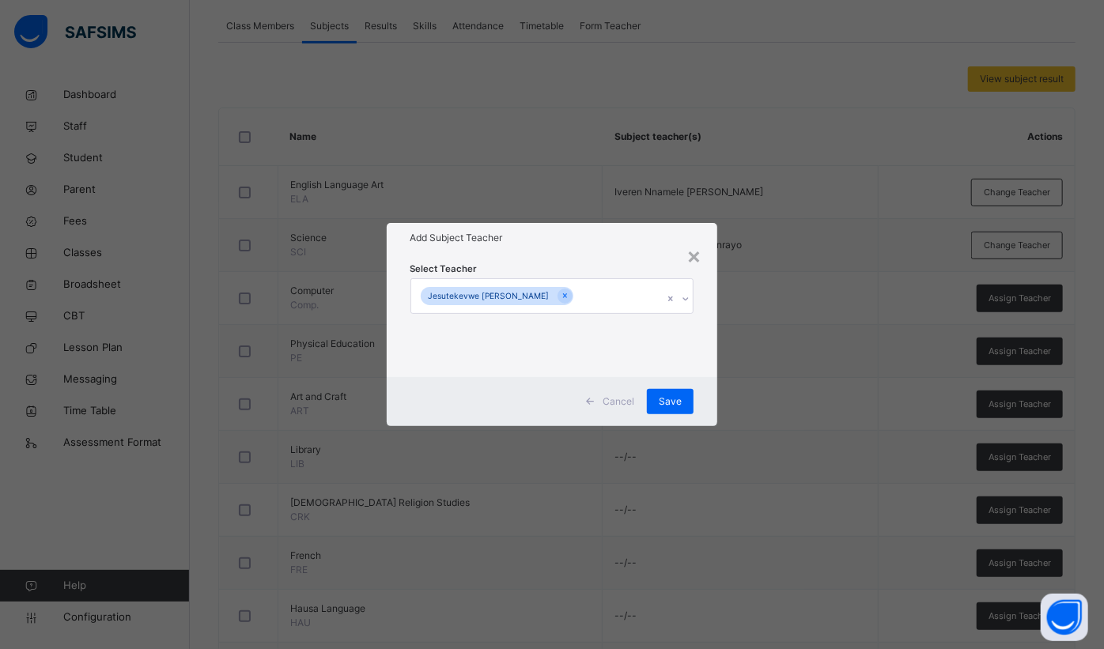
click at [677, 397] on span "Save" at bounding box center [669, 401] width 23 height 14
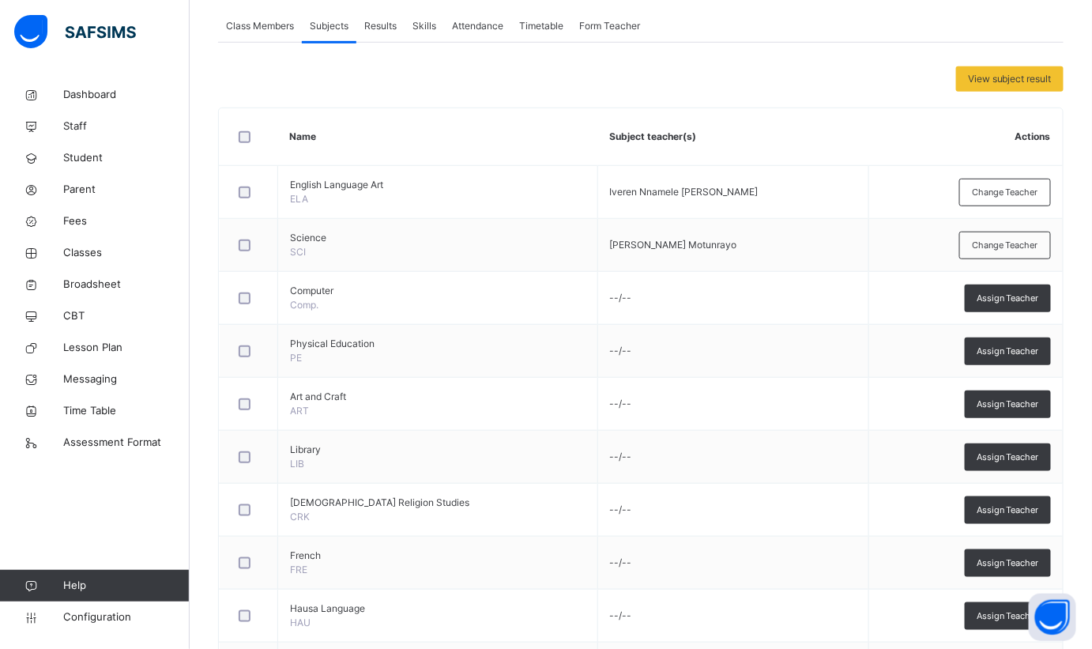
click at [1006, 299] on span "Assign Teacher" at bounding box center [1008, 298] width 62 height 13
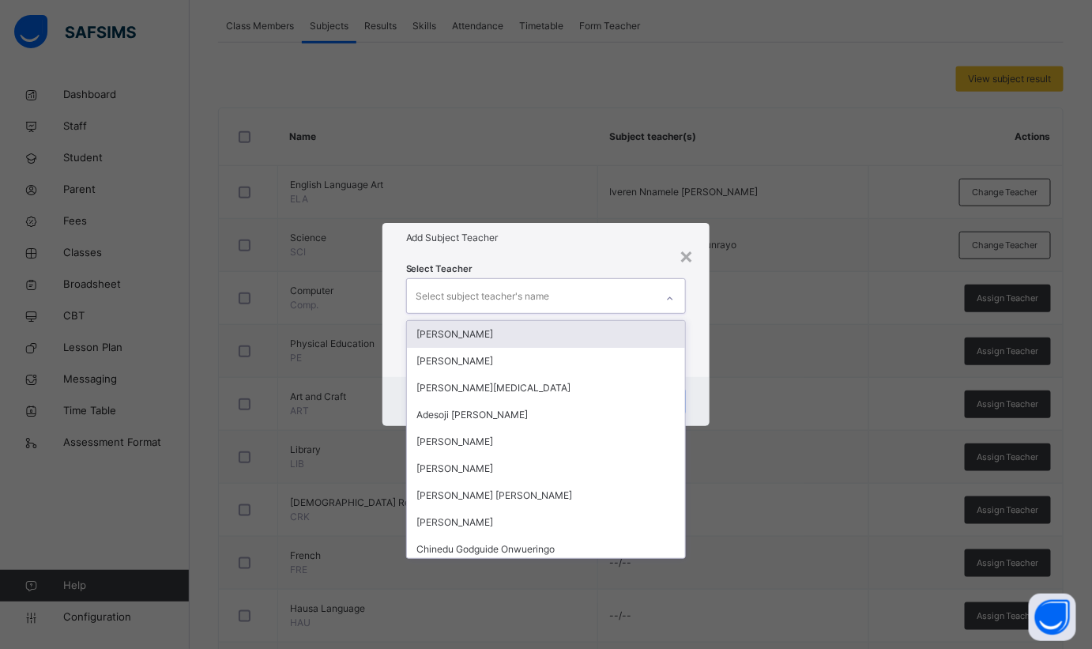
click at [572, 294] on div "Select subject teacher's name" at bounding box center [531, 295] width 249 height 33
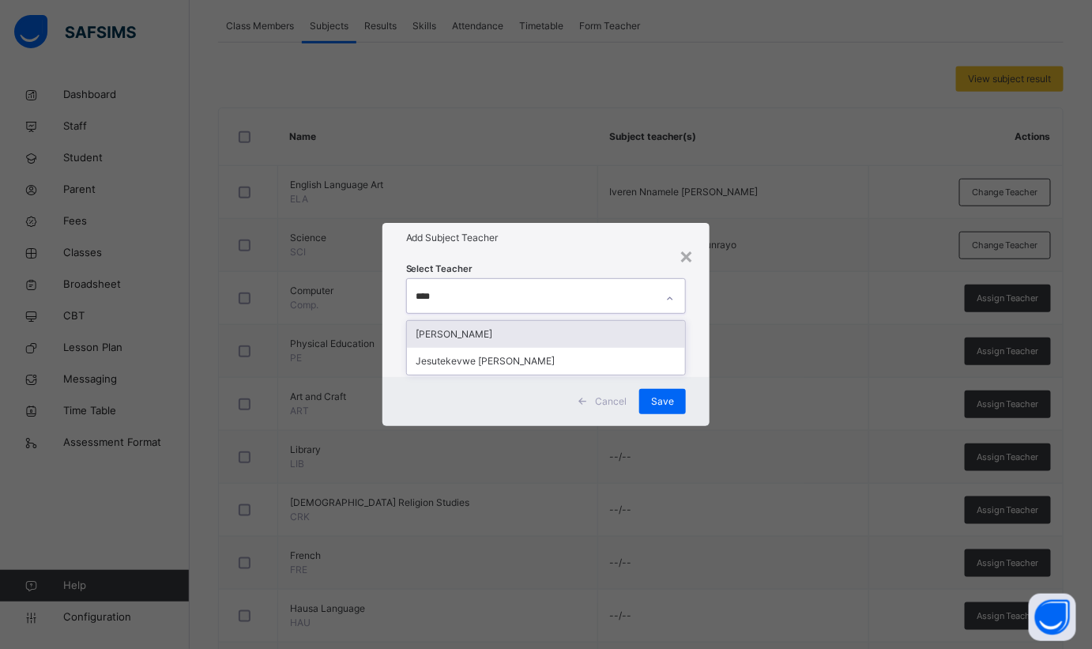
type input "*****"
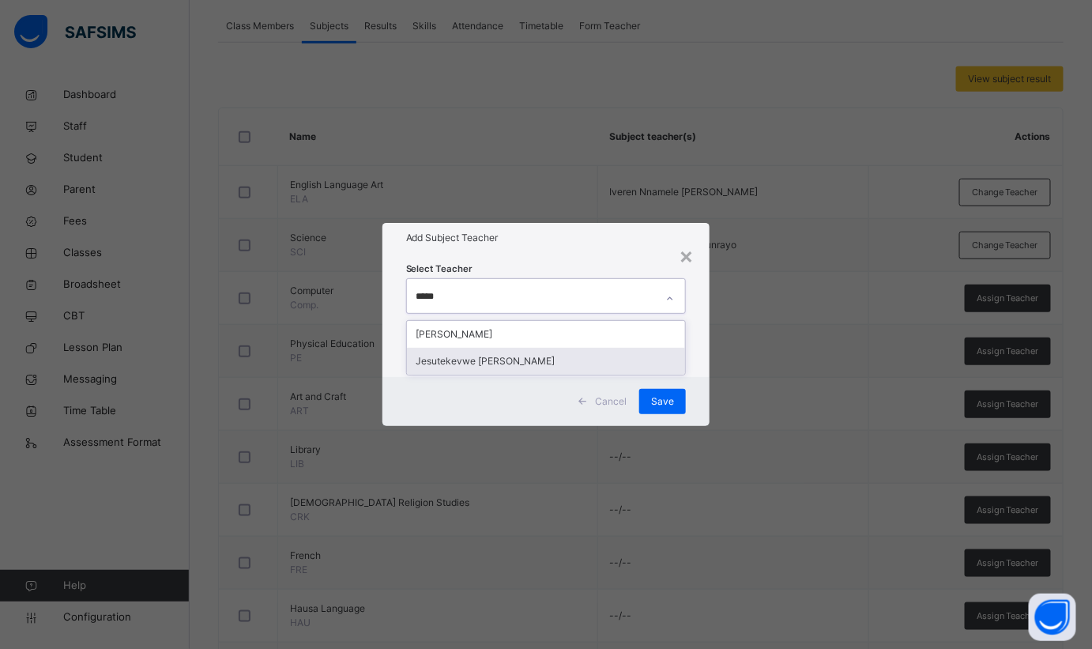
click at [481, 364] on div "Jesutekevwe [PERSON_NAME]" at bounding box center [546, 361] width 279 height 27
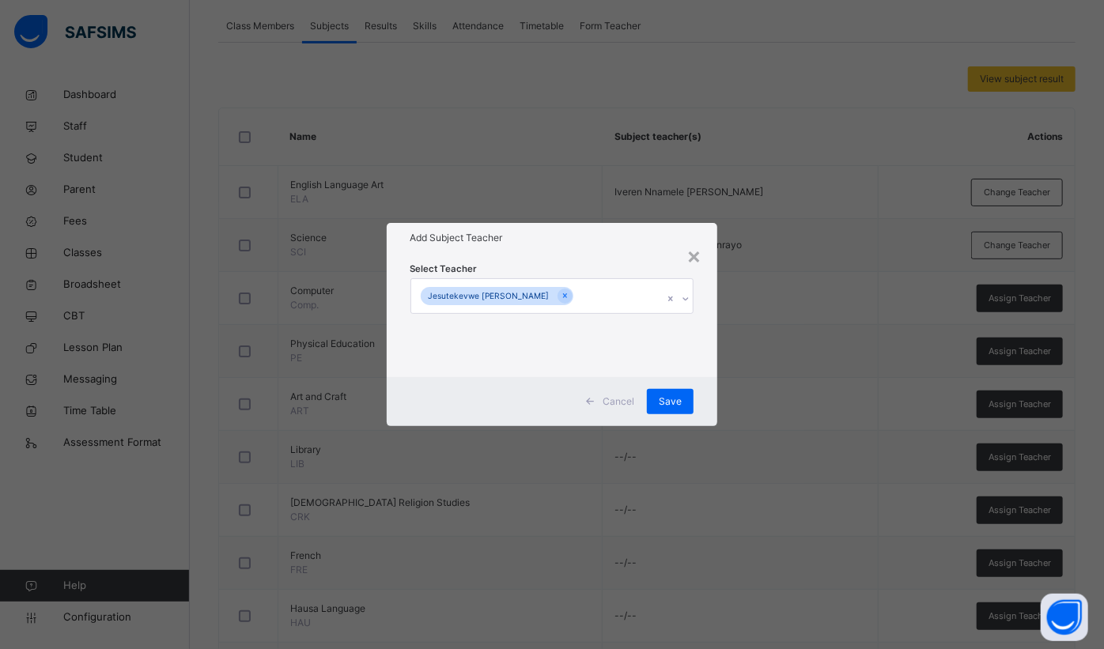
click at [597, 240] on h1 "Add Subject Teacher" at bounding box center [552, 238] width 284 height 14
click at [668, 397] on span "Save" at bounding box center [669, 401] width 23 height 14
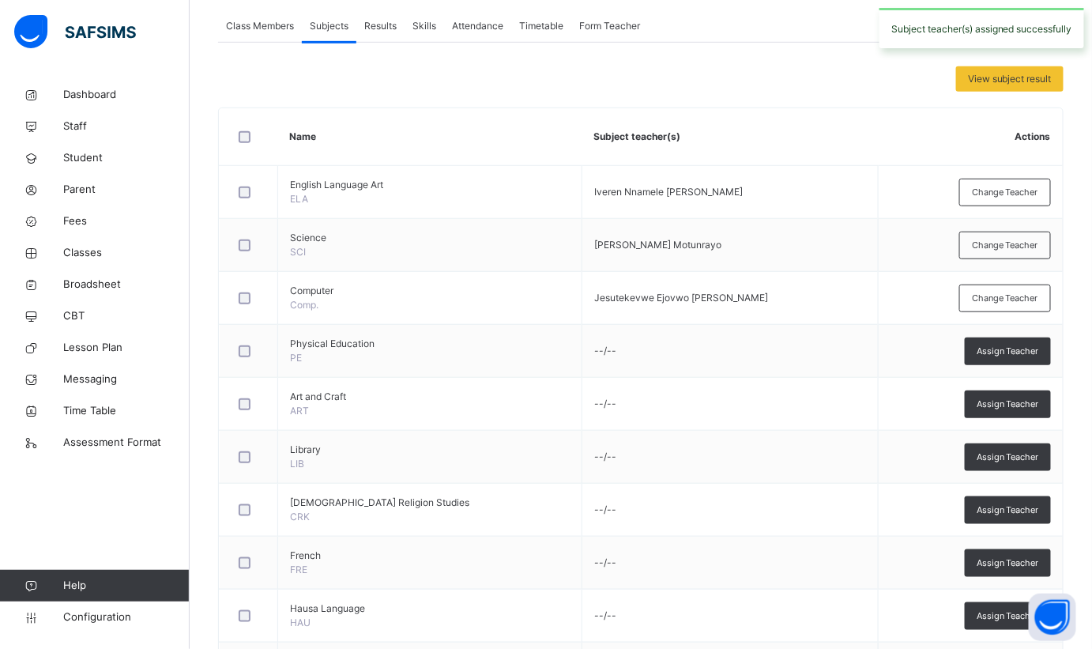
click at [982, 347] on div "Assign Teacher" at bounding box center [1008, 352] width 86 height 28
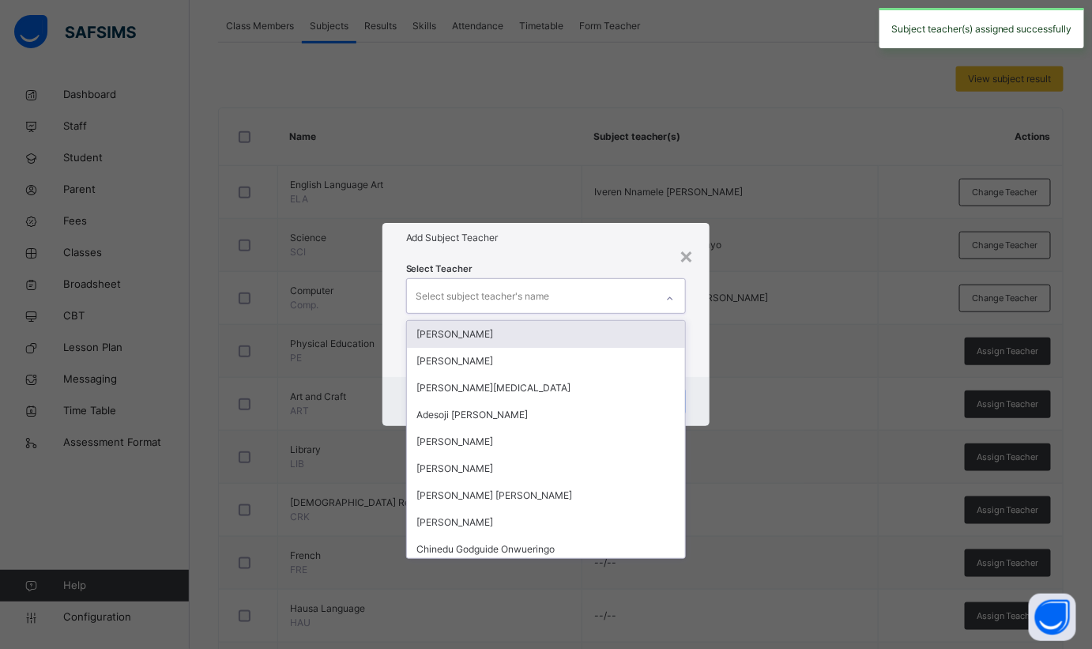
click at [609, 296] on div "Select subject teacher's name" at bounding box center [531, 295] width 249 height 33
type input "**"
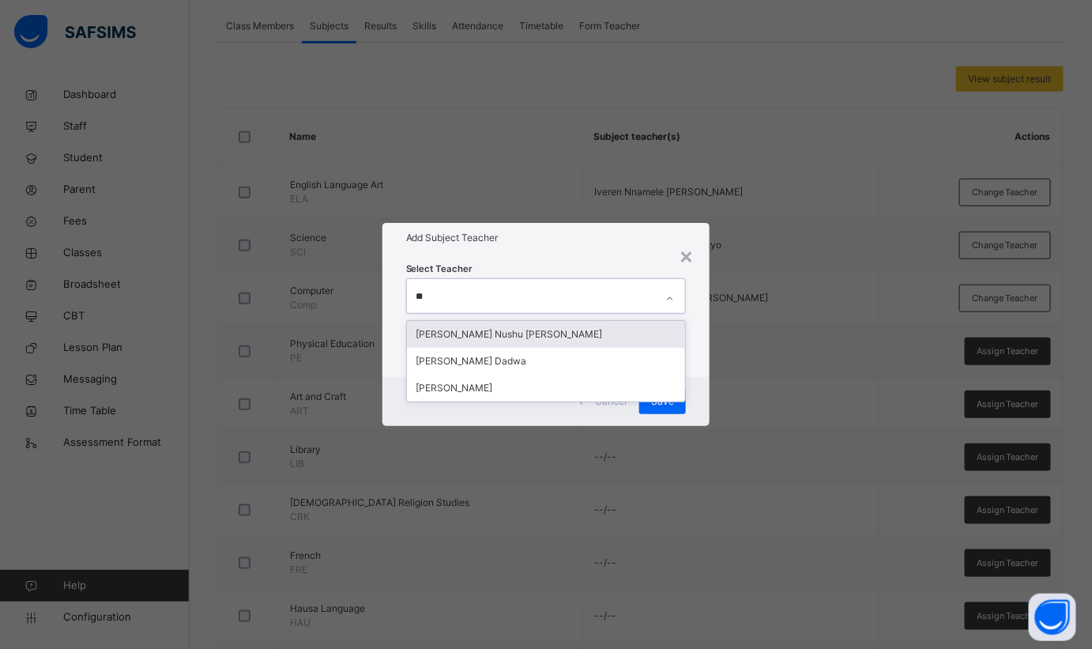
click at [551, 334] on div "[PERSON_NAME] Nushu [PERSON_NAME]" at bounding box center [546, 334] width 279 height 27
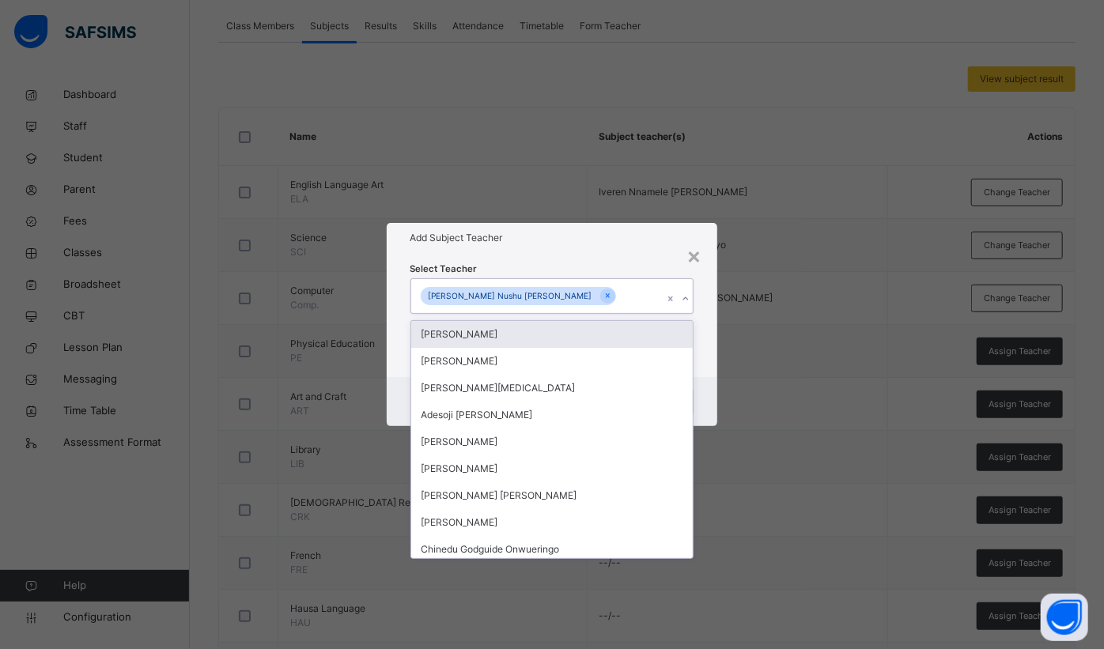
click at [598, 272] on div "Select Teacher option Geoffery Nushu Gabriel, selected. option Abdulmajid Sani …" at bounding box center [552, 315] width 284 height 108
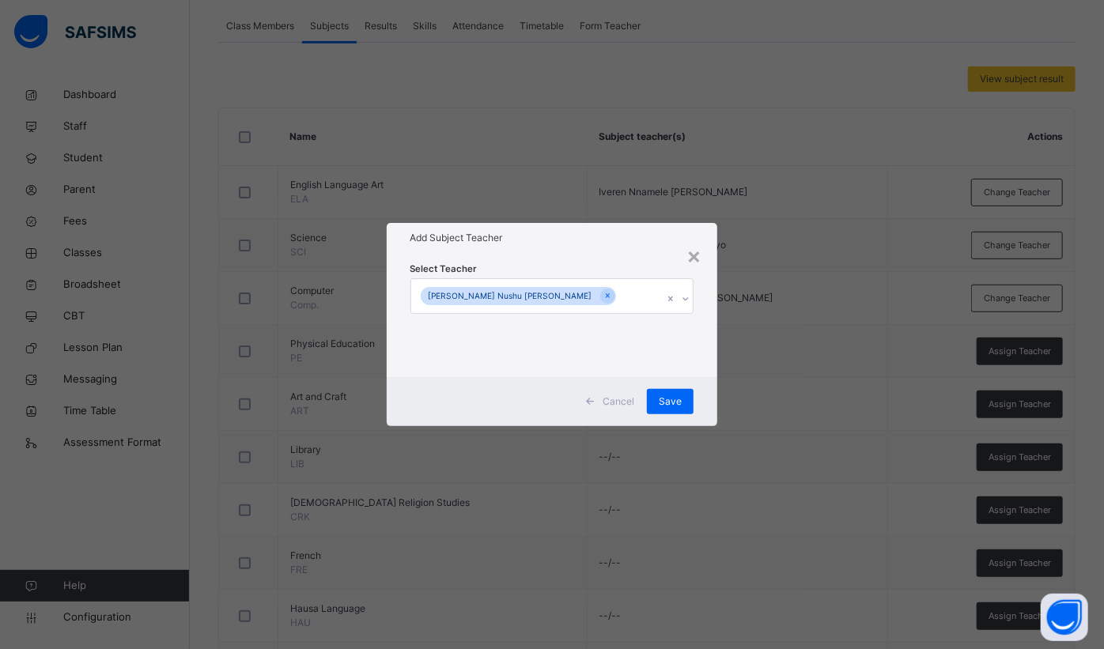
click at [680, 410] on div "Save" at bounding box center [670, 401] width 47 height 25
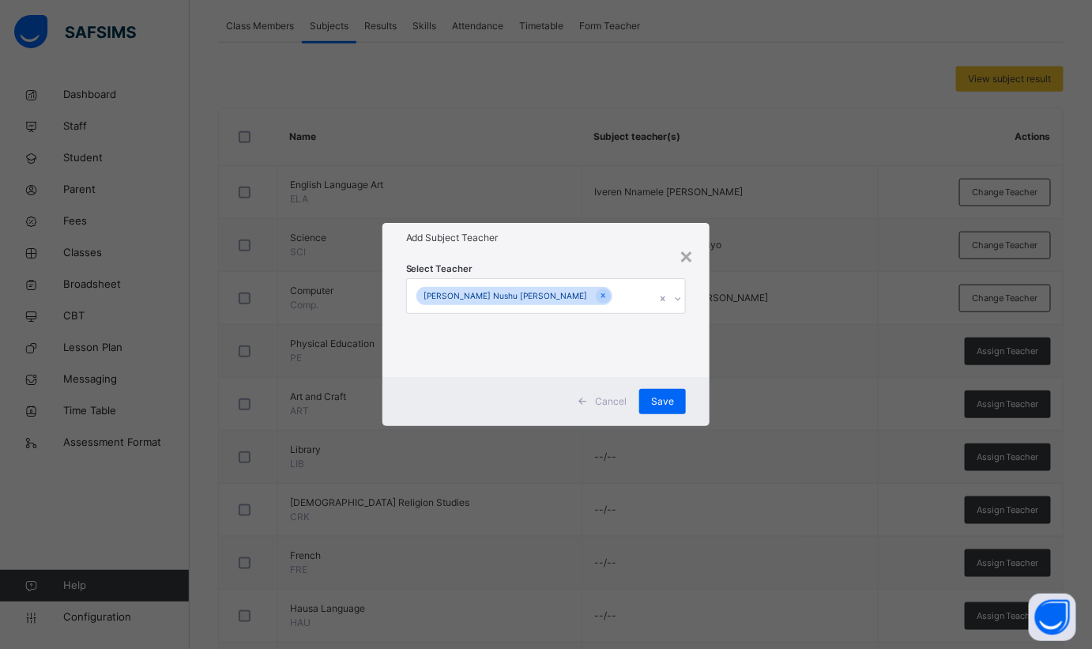
click at [677, 402] on div "Save" at bounding box center [662, 401] width 47 height 25
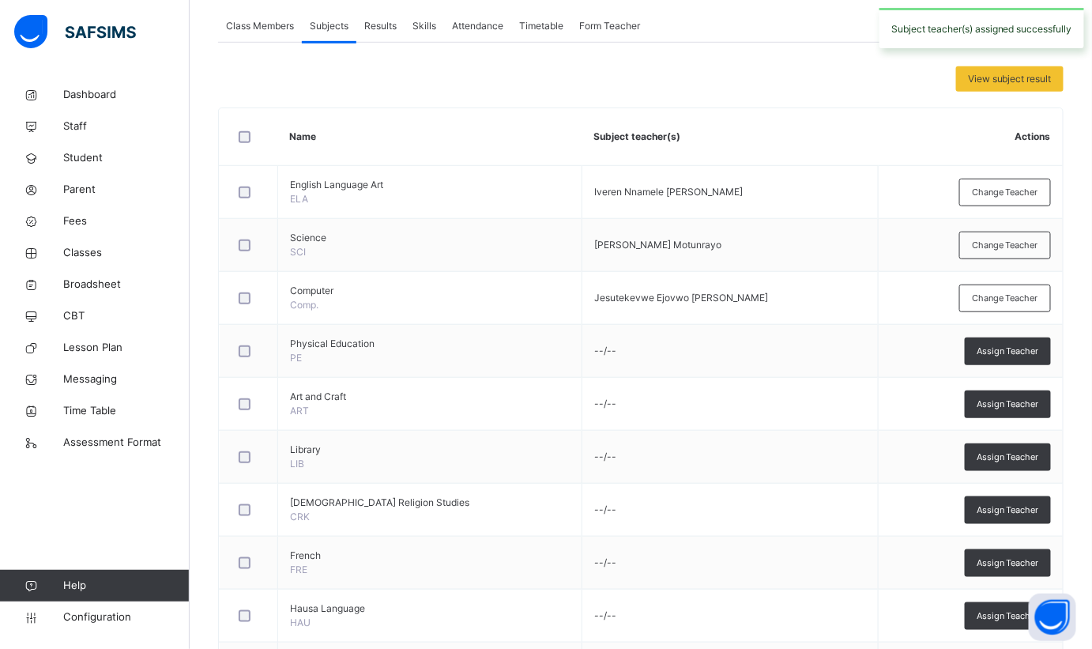
click at [1017, 354] on span "Assign Teacher" at bounding box center [1008, 351] width 62 height 13
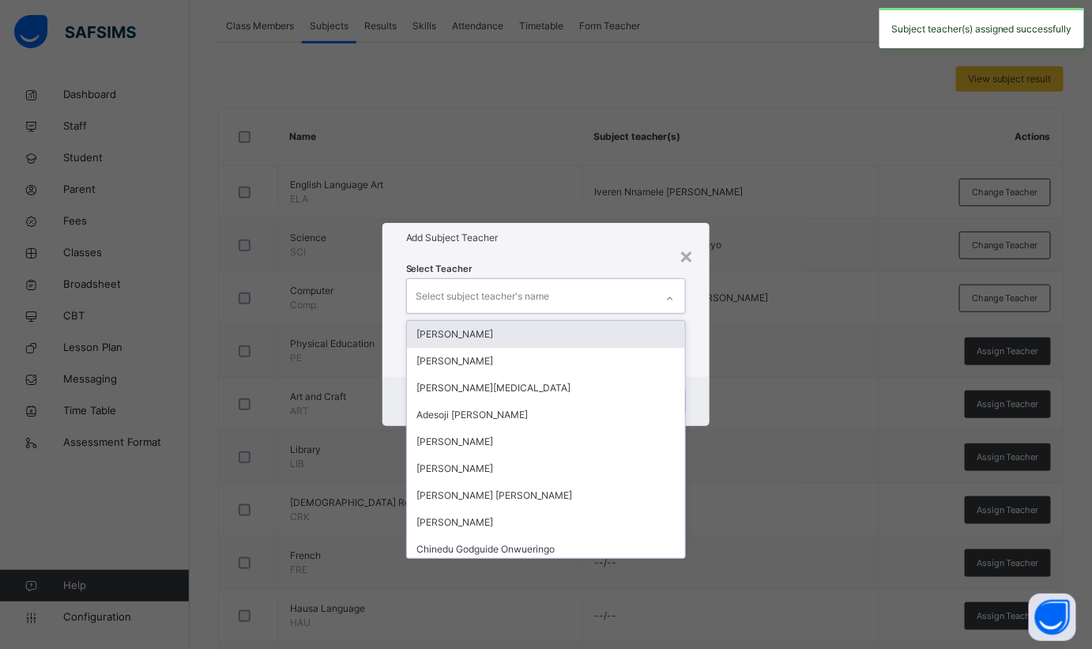
click at [522, 296] on div "Select subject teacher's name" at bounding box center [484, 296] width 134 height 30
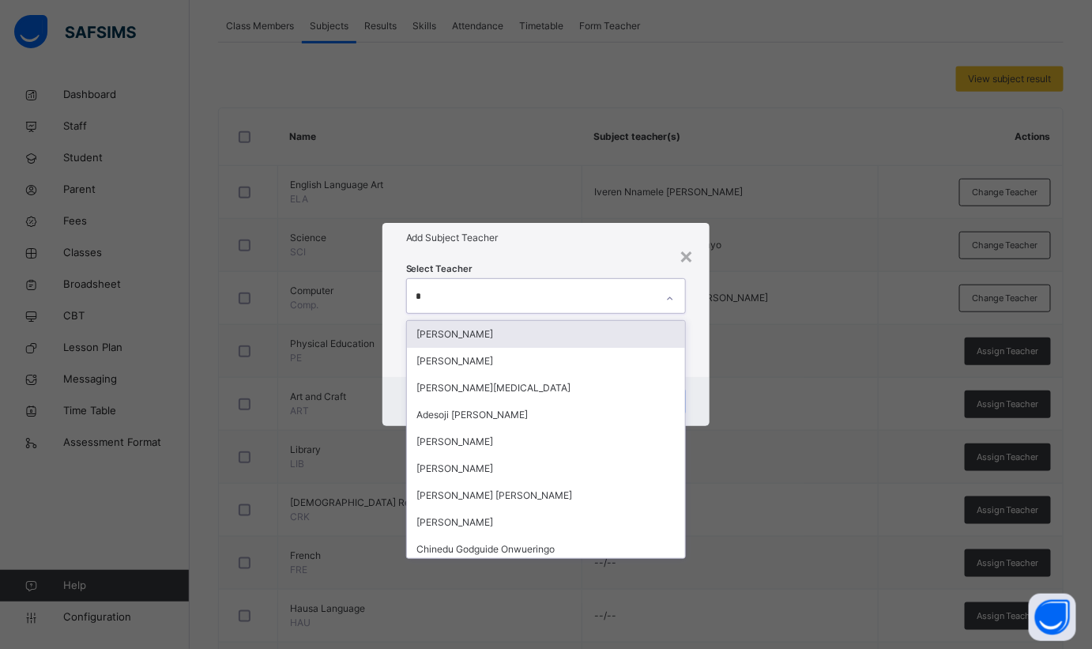
type input "**"
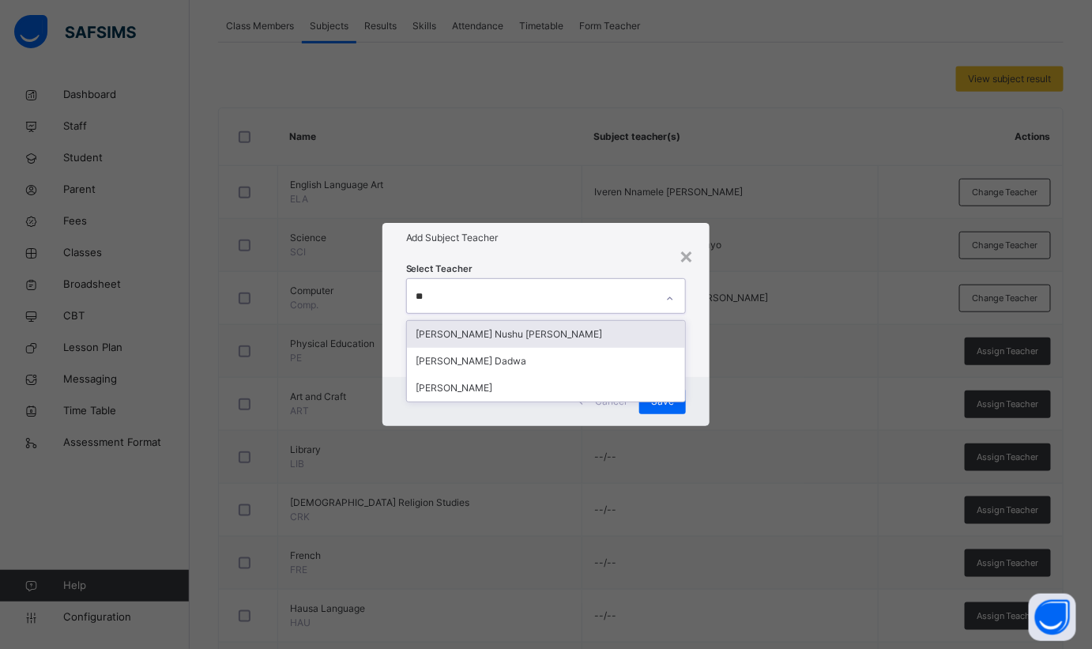
click at [469, 340] on div "[PERSON_NAME] Nushu [PERSON_NAME]" at bounding box center [546, 334] width 279 height 27
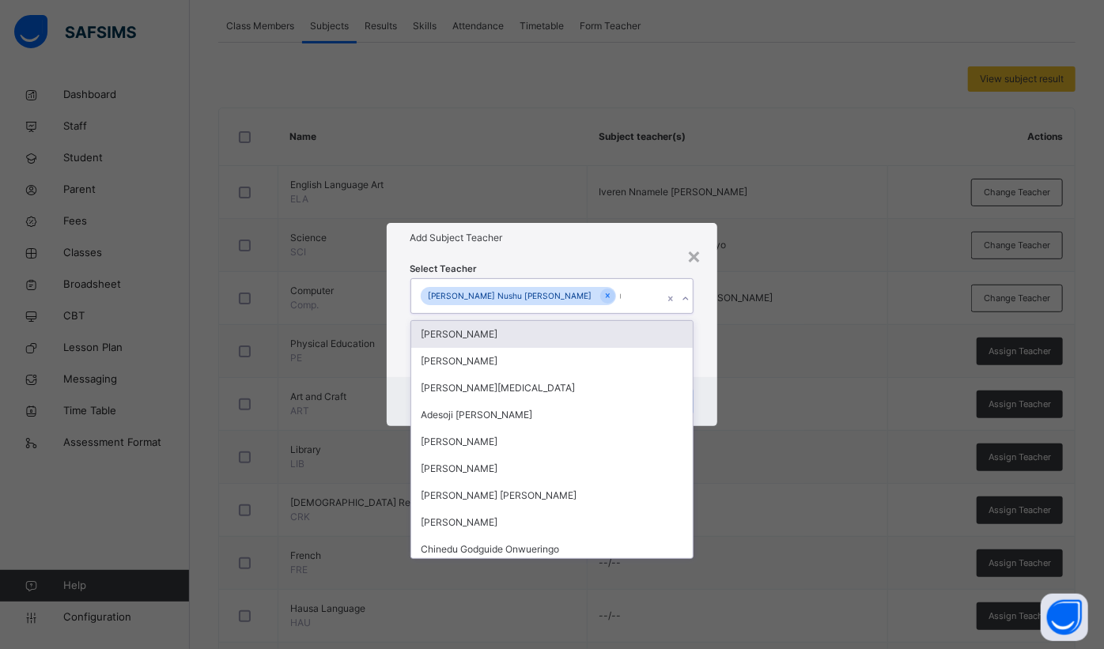
type input "*"
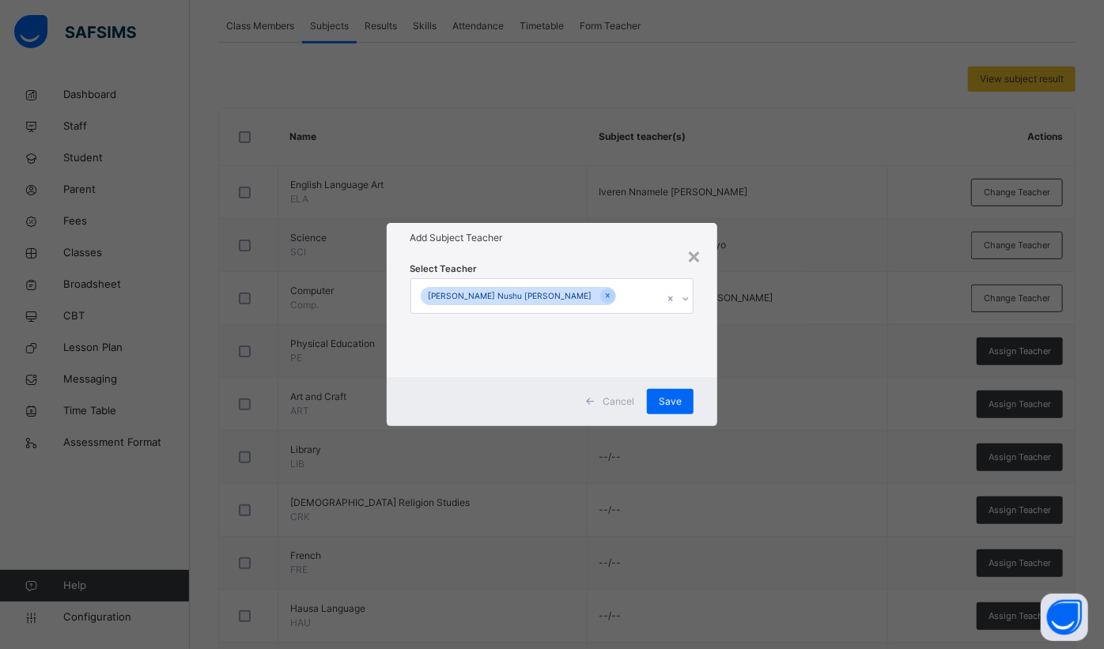
click at [602, 246] on div "Add Subject Teacher" at bounding box center [552, 238] width 331 height 30
click at [674, 403] on span "Save" at bounding box center [669, 401] width 23 height 14
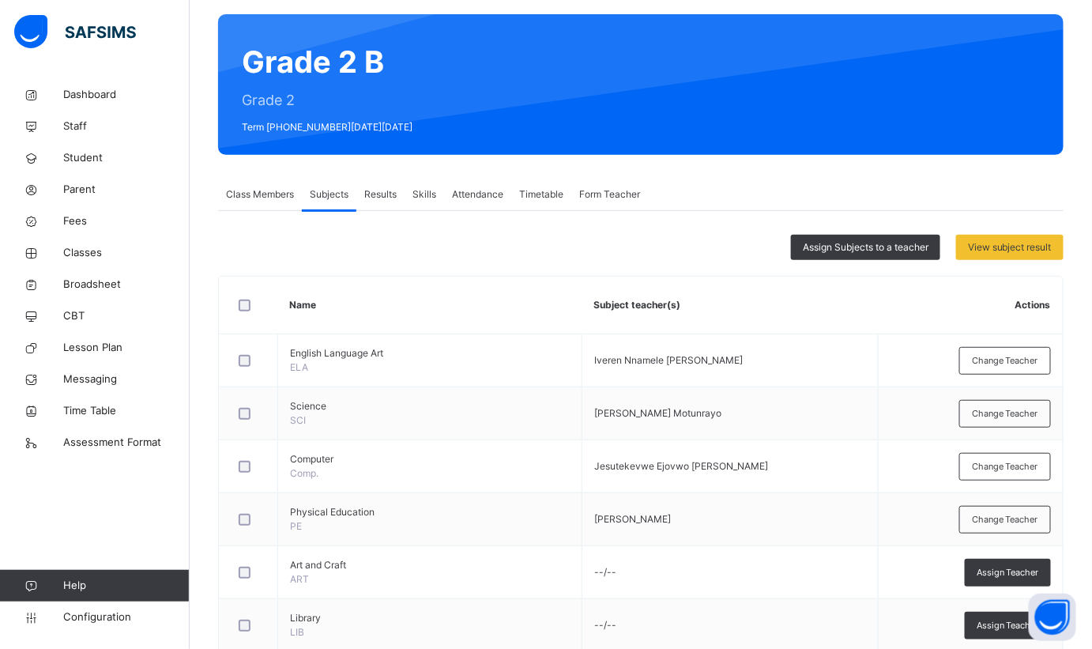
scroll to position [0, 0]
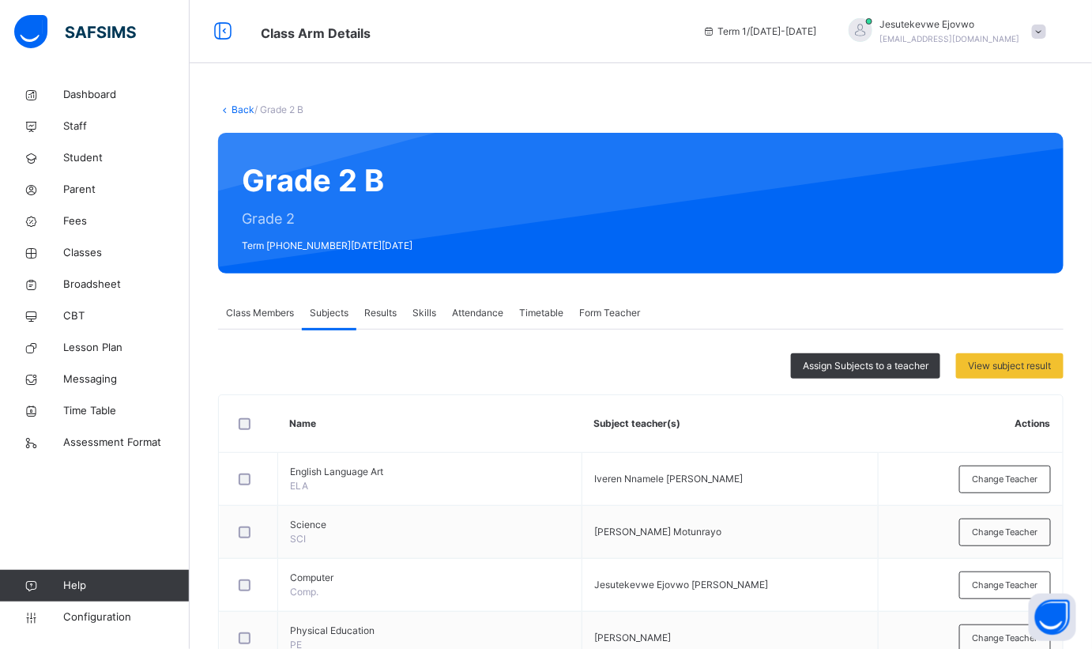
click at [870, 368] on span "Assign Subjects to a teacher" at bounding box center [866, 366] width 126 height 14
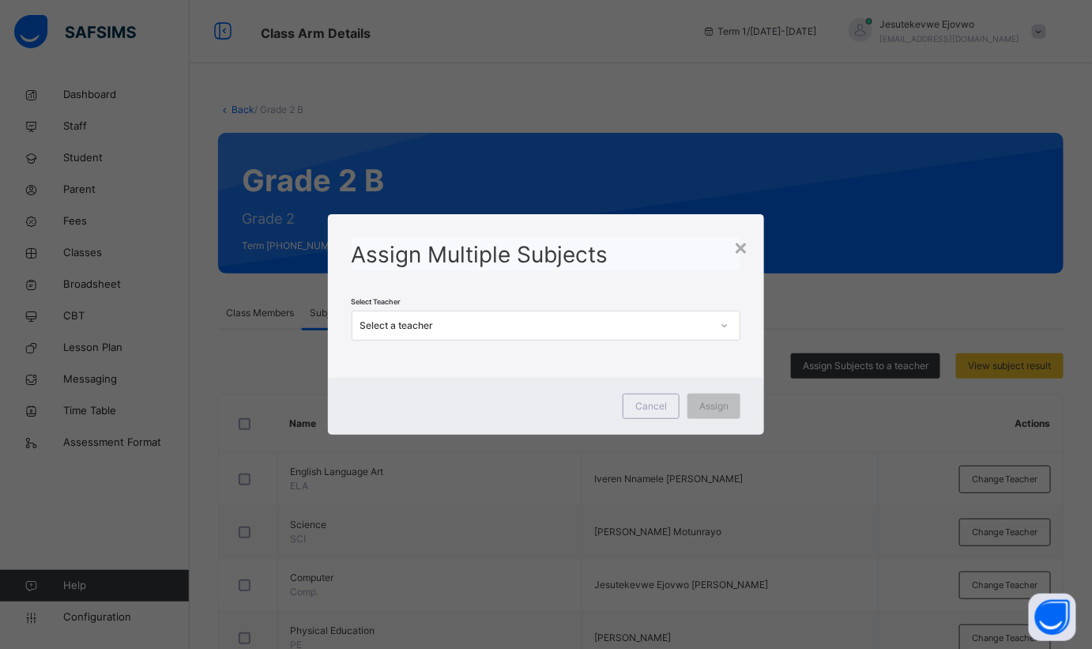
click at [570, 322] on div "Select a teacher" at bounding box center [536, 326] width 352 height 14
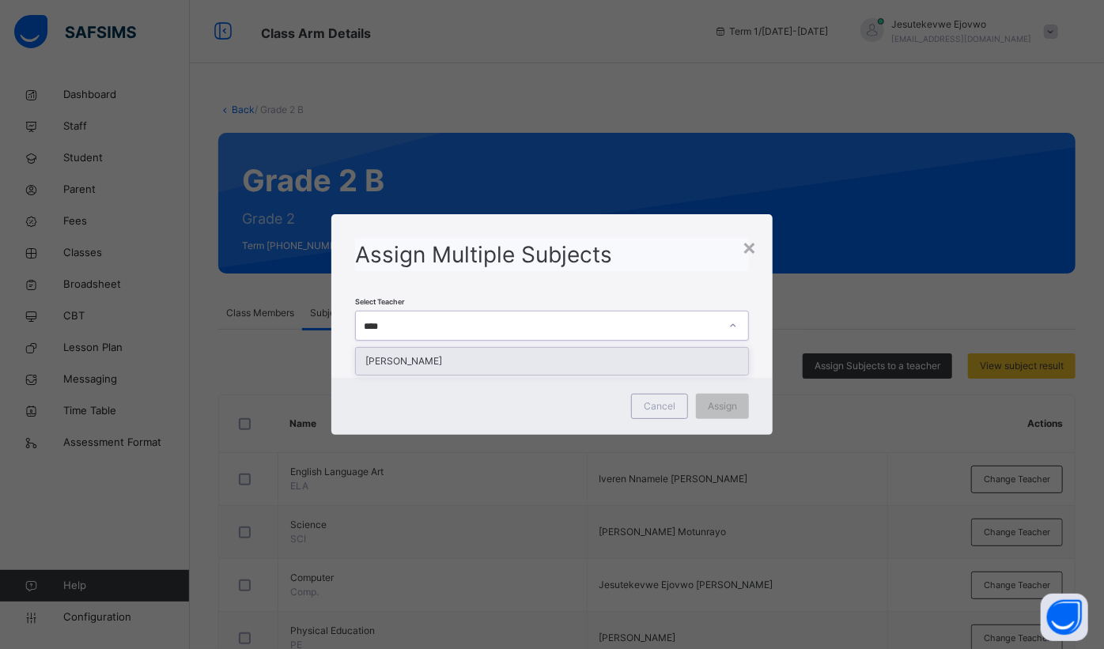
type input "*****"
click at [506, 361] on div "[PERSON_NAME]" at bounding box center [552, 361] width 392 height 27
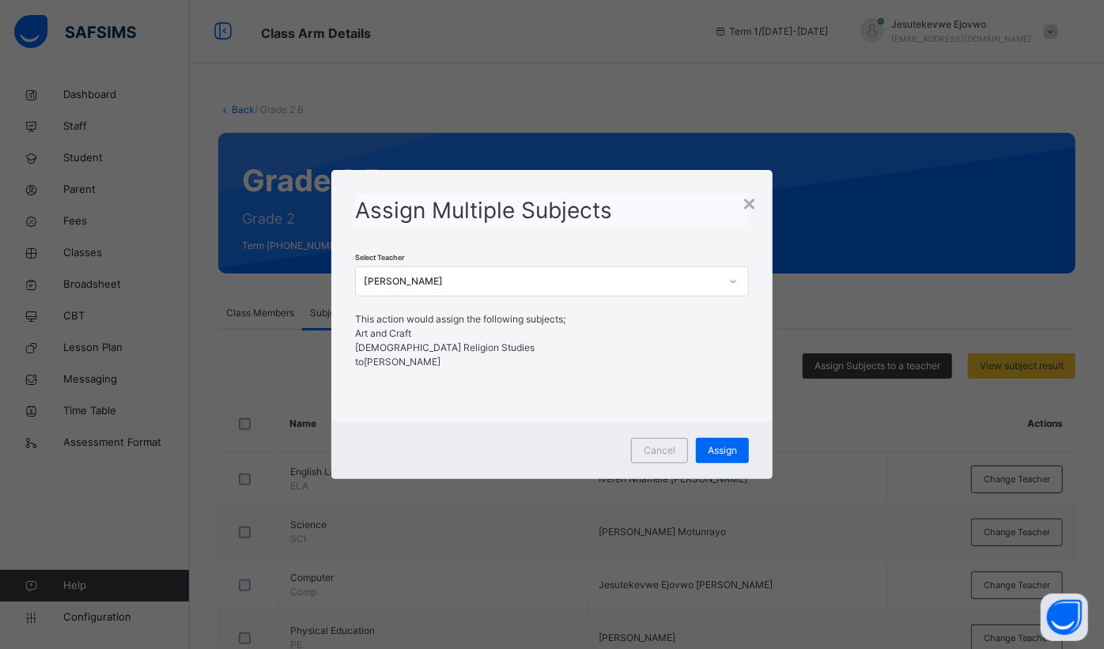
click at [729, 456] on span "Assign" at bounding box center [721, 450] width 29 height 14
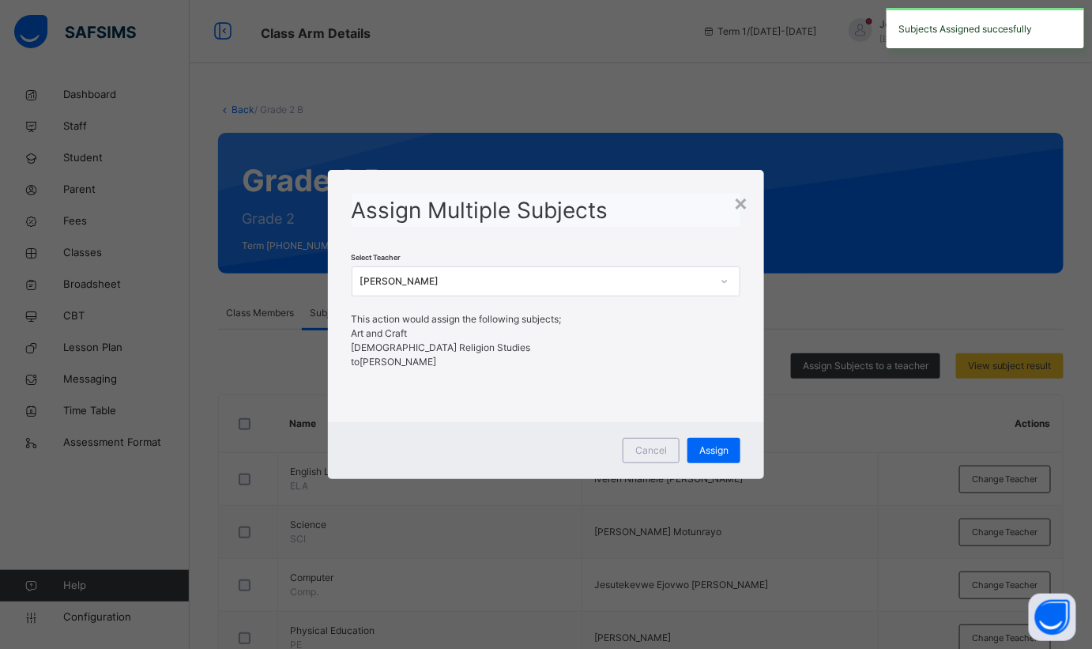
click at [738, 208] on div "×" at bounding box center [741, 202] width 15 height 33
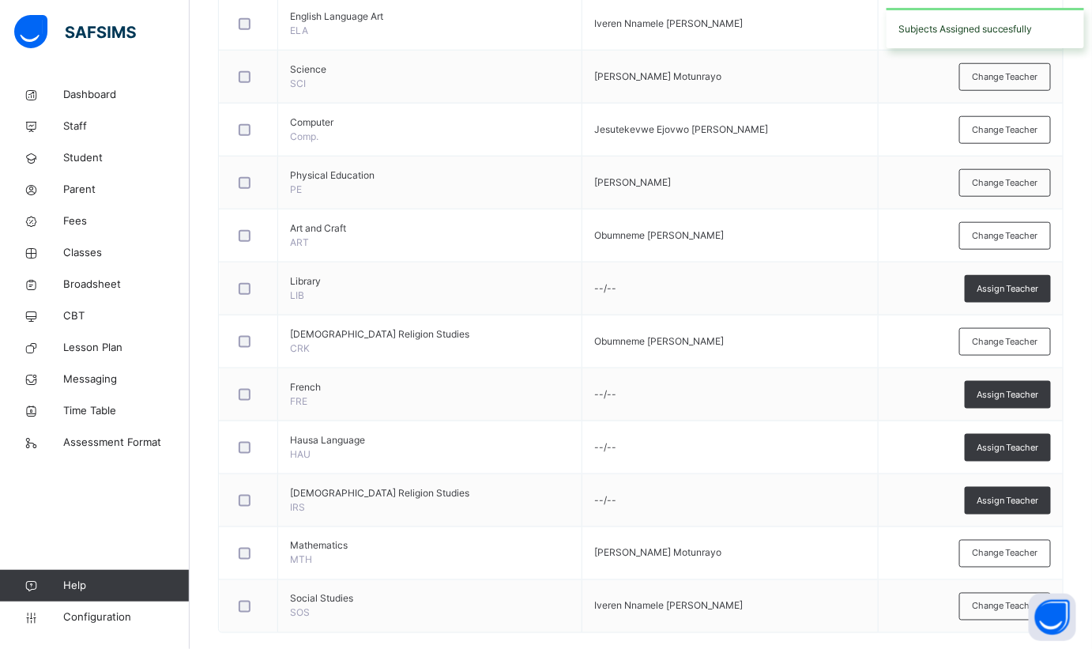
scroll to position [476, 0]
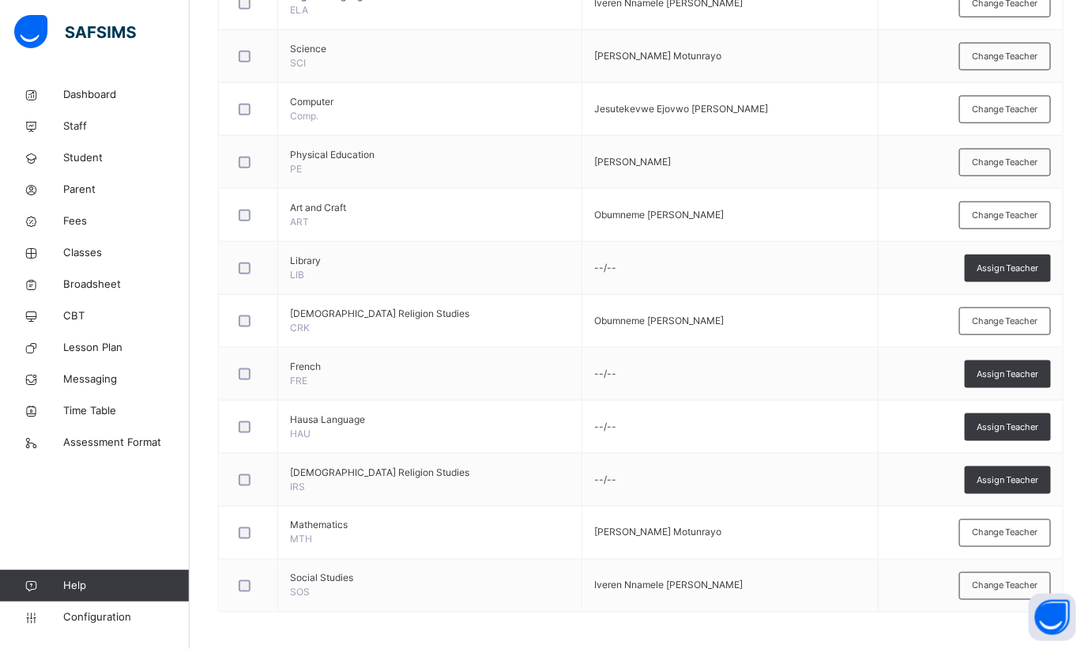
click at [990, 376] on span "Assign Teacher" at bounding box center [1008, 374] width 62 height 13
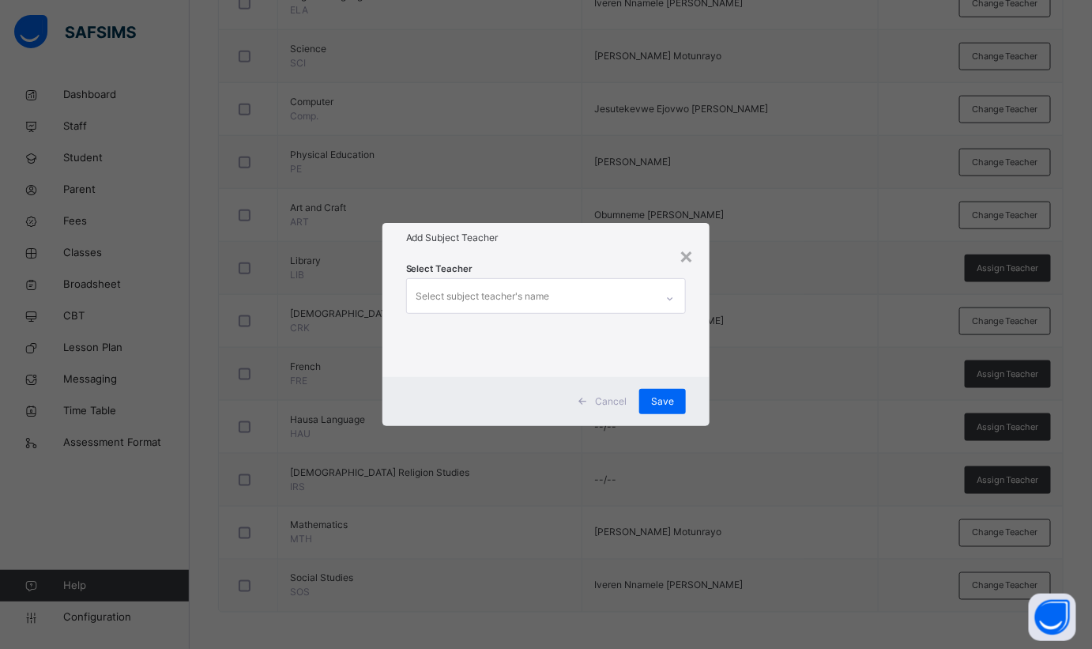
click at [538, 288] on div "Select subject teacher's name" at bounding box center [484, 296] width 134 height 30
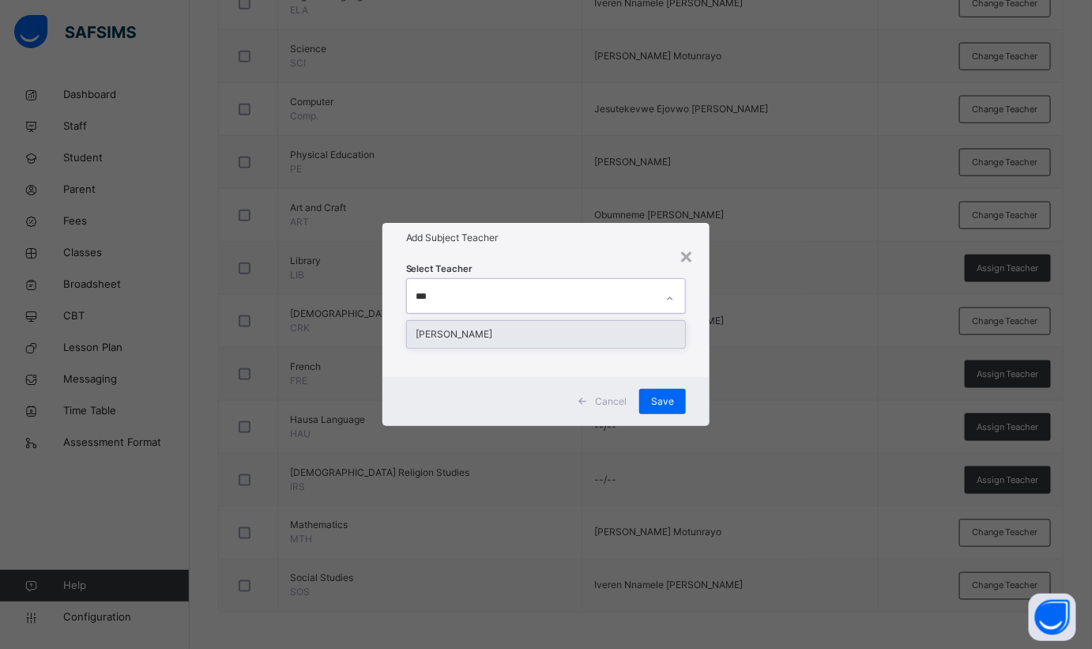
type input "****"
click at [526, 338] on div "[PERSON_NAME]" at bounding box center [546, 334] width 279 height 27
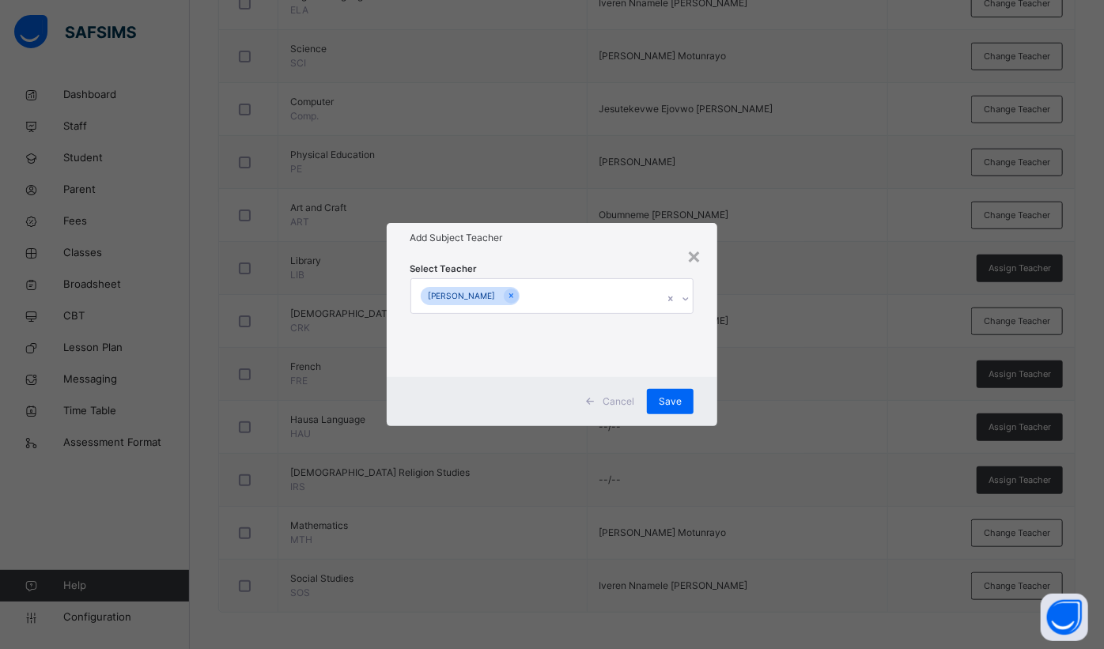
click at [594, 253] on div "Select Teacher Jemimah Salawu" at bounding box center [552, 314] width 331 height 123
click at [664, 400] on span "Save" at bounding box center [669, 401] width 23 height 14
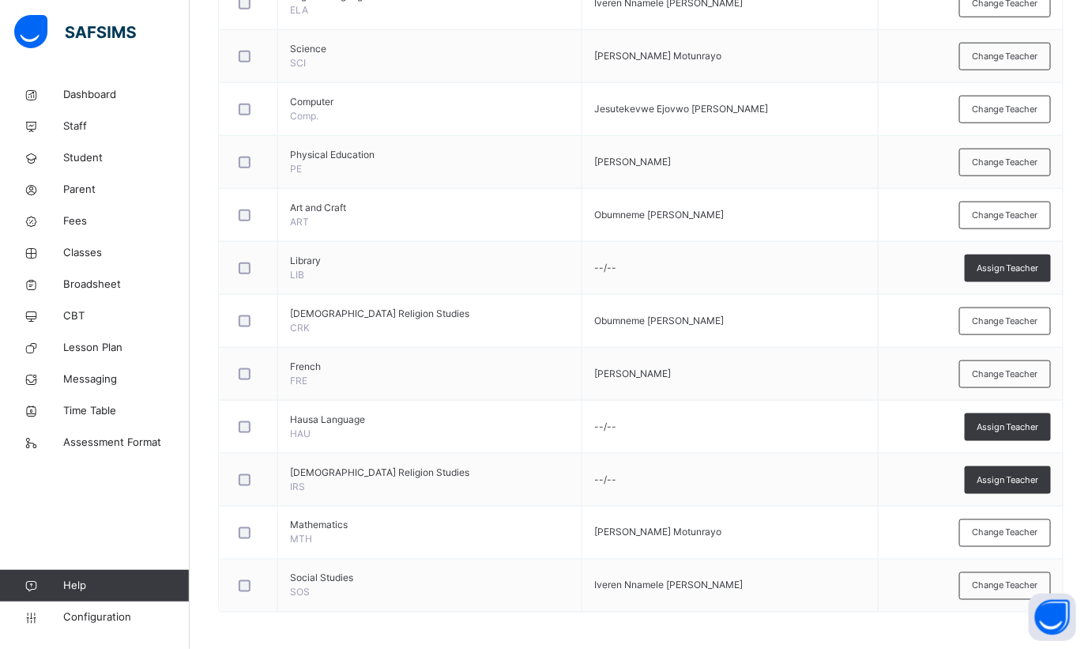
scroll to position [116, 0]
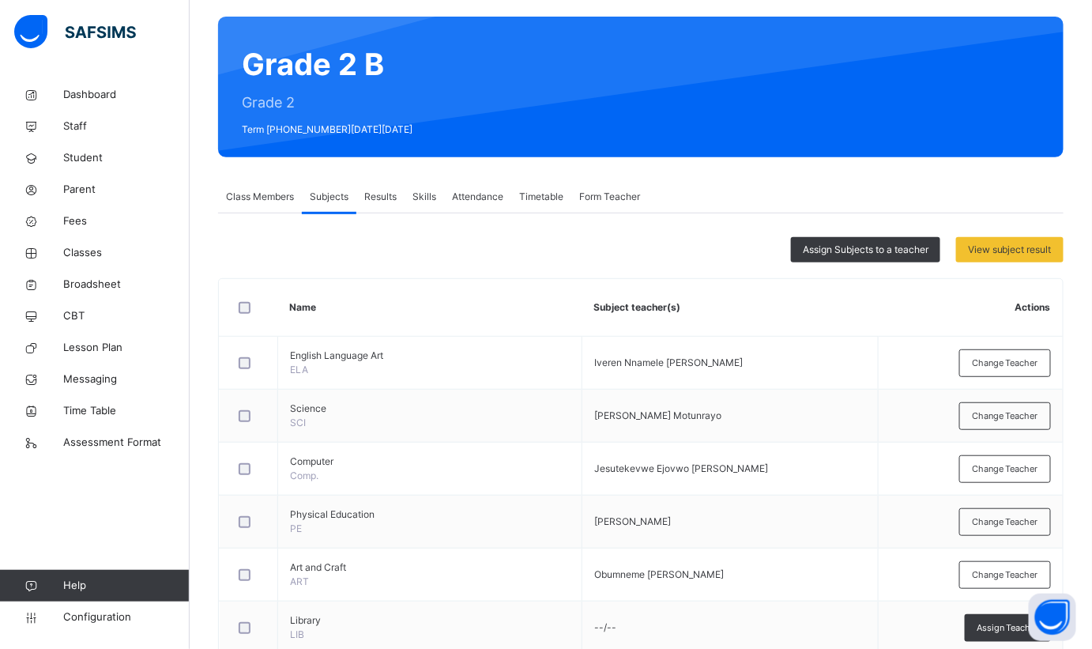
click at [868, 250] on span "Assign Subjects to a teacher" at bounding box center [866, 250] width 126 height 14
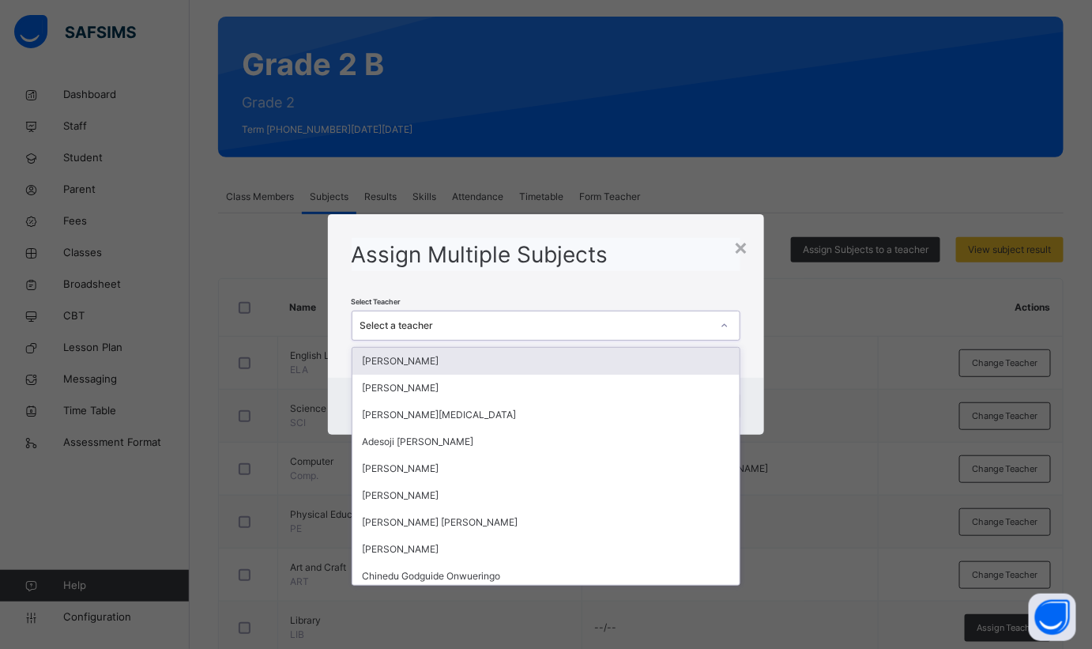
click at [523, 322] on div "Select a teacher" at bounding box center [536, 326] width 352 height 14
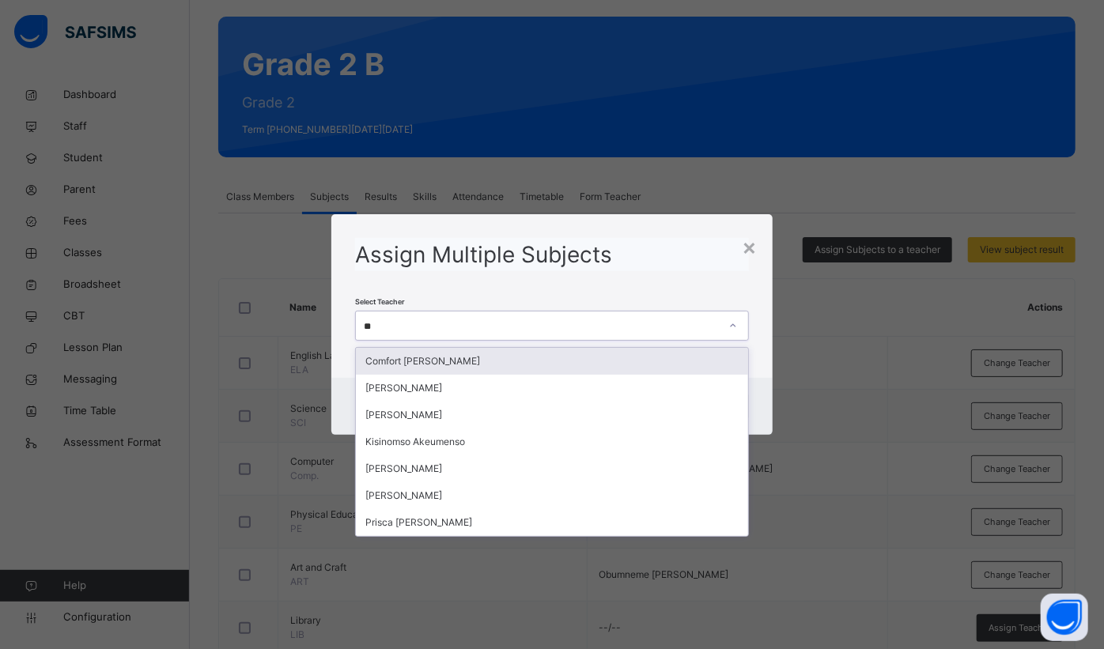
type input "***"
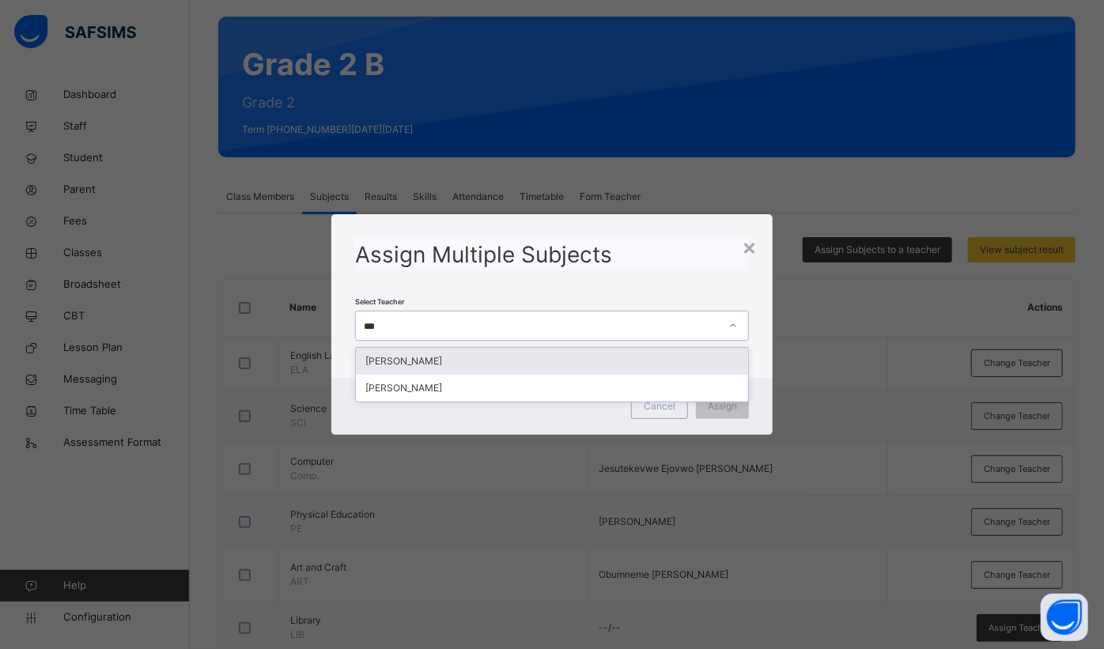
click at [469, 366] on div "[PERSON_NAME]" at bounding box center [552, 361] width 392 height 27
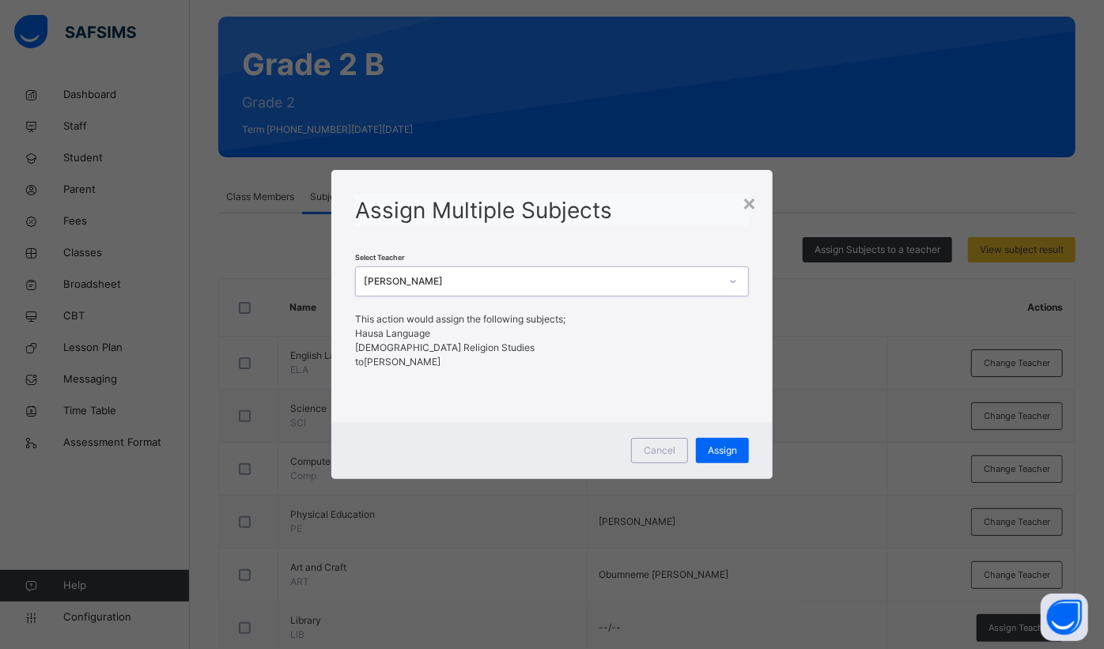
click at [733, 447] on span "Assign" at bounding box center [721, 450] width 29 height 14
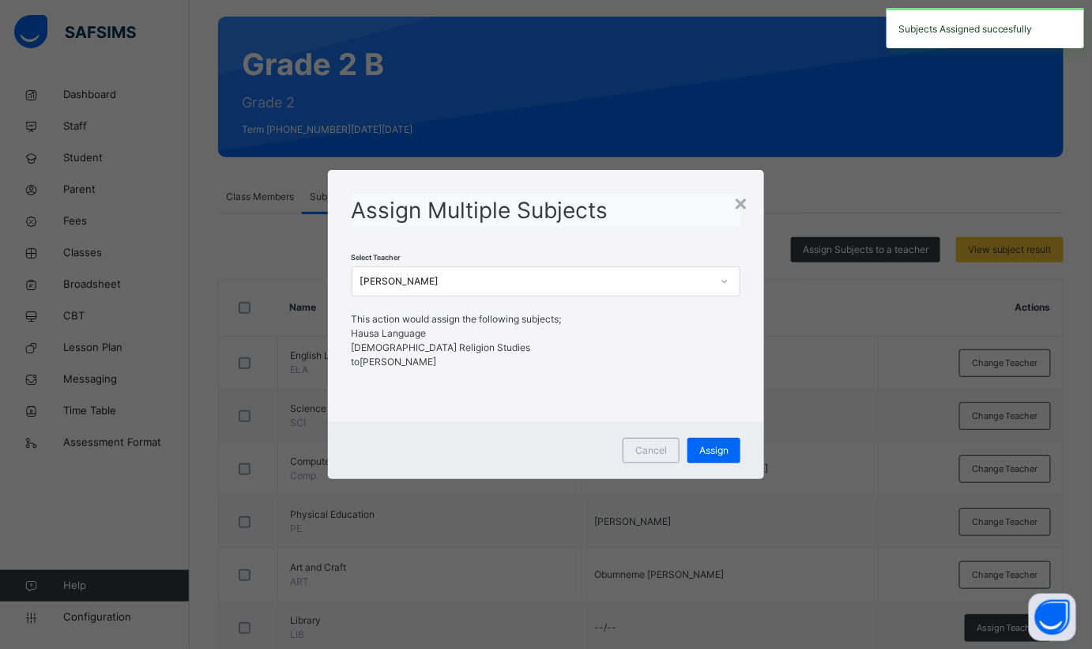
click at [743, 210] on div "×" at bounding box center [741, 202] width 15 height 33
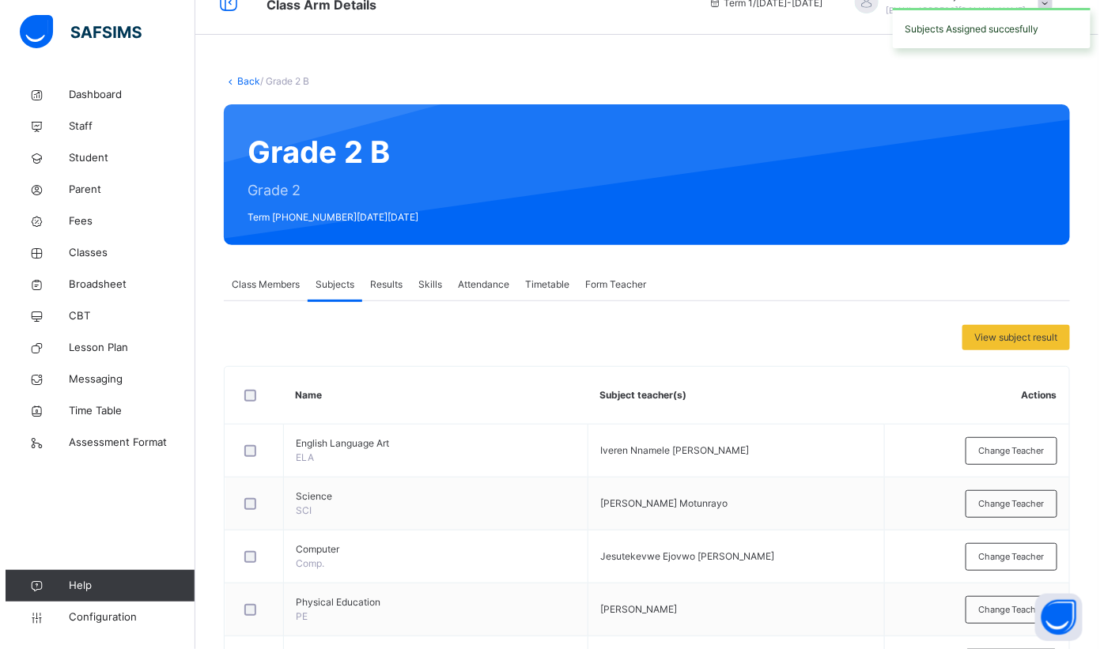
scroll to position [0, 0]
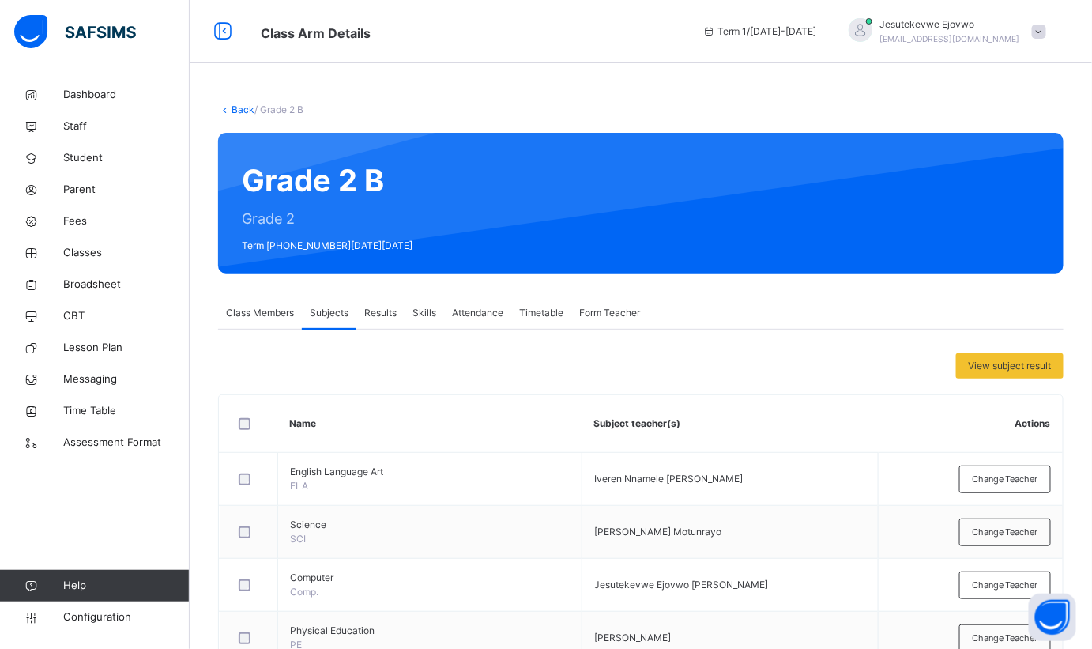
click at [242, 104] on link "Back" at bounding box center [243, 110] width 23 height 12
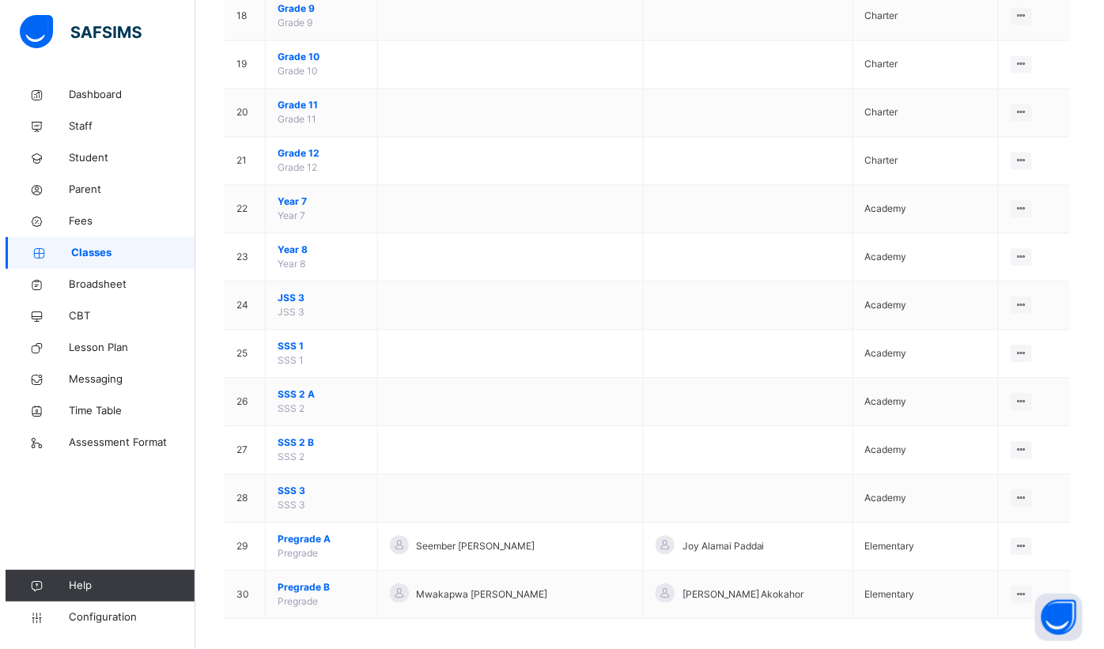
scroll to position [1018, 0]
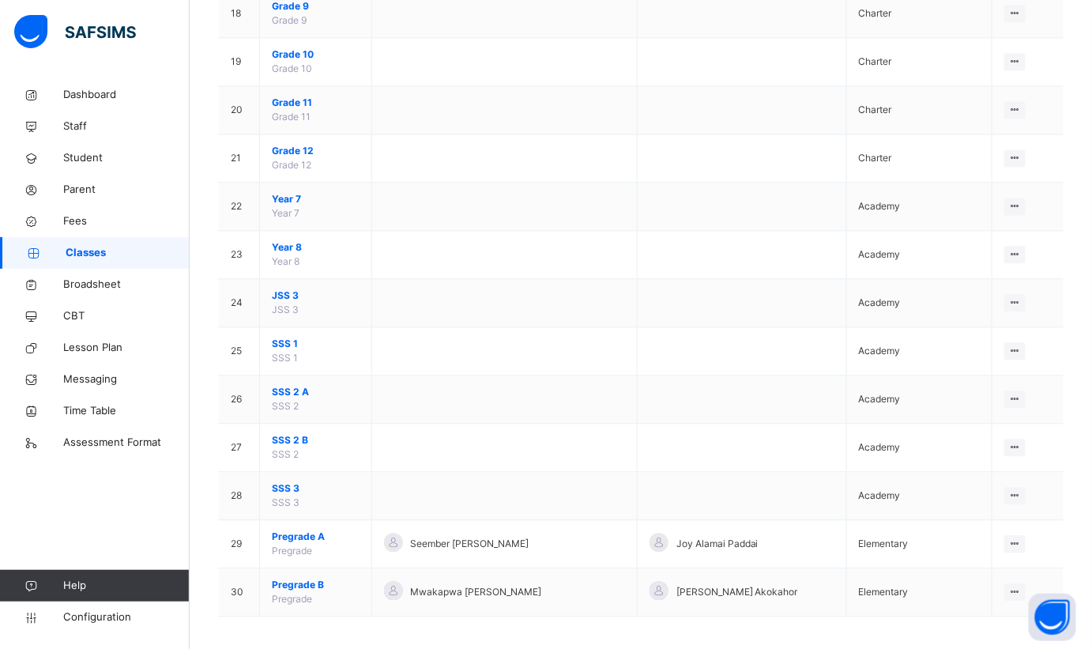
click at [0, 0] on ul "View Class Assign form Teacher" at bounding box center [0, 0] width 0 height 0
click at [0, 0] on div "Assign form Teacher" at bounding box center [0, 0] width 0 height 0
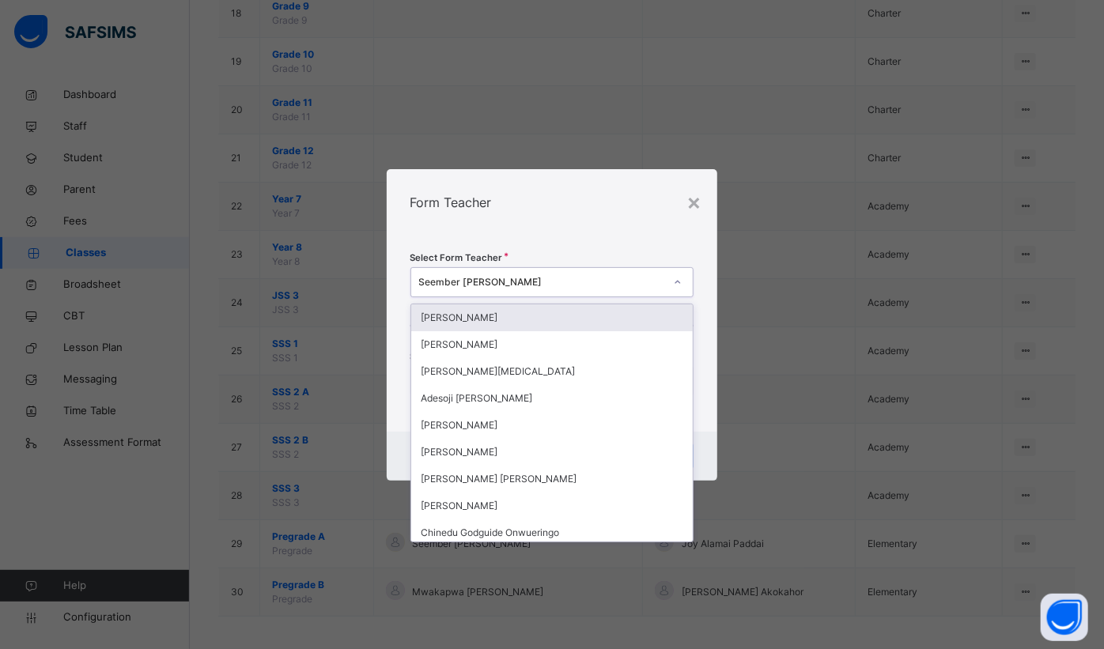
click at [663, 277] on div at bounding box center [677, 282] width 30 height 28
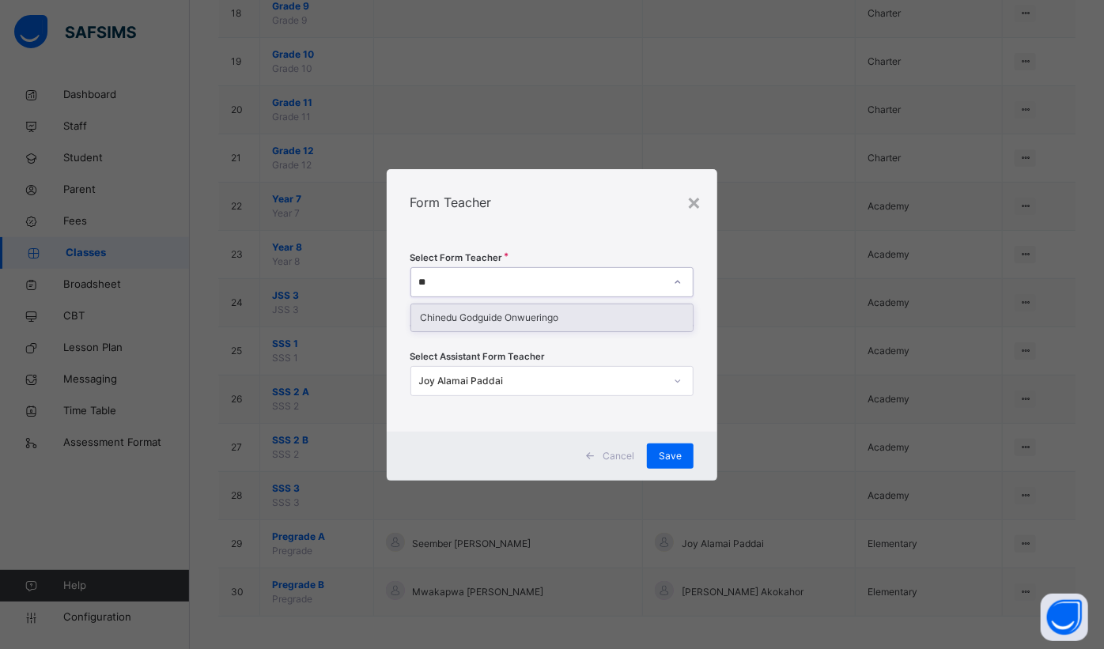
type input "*"
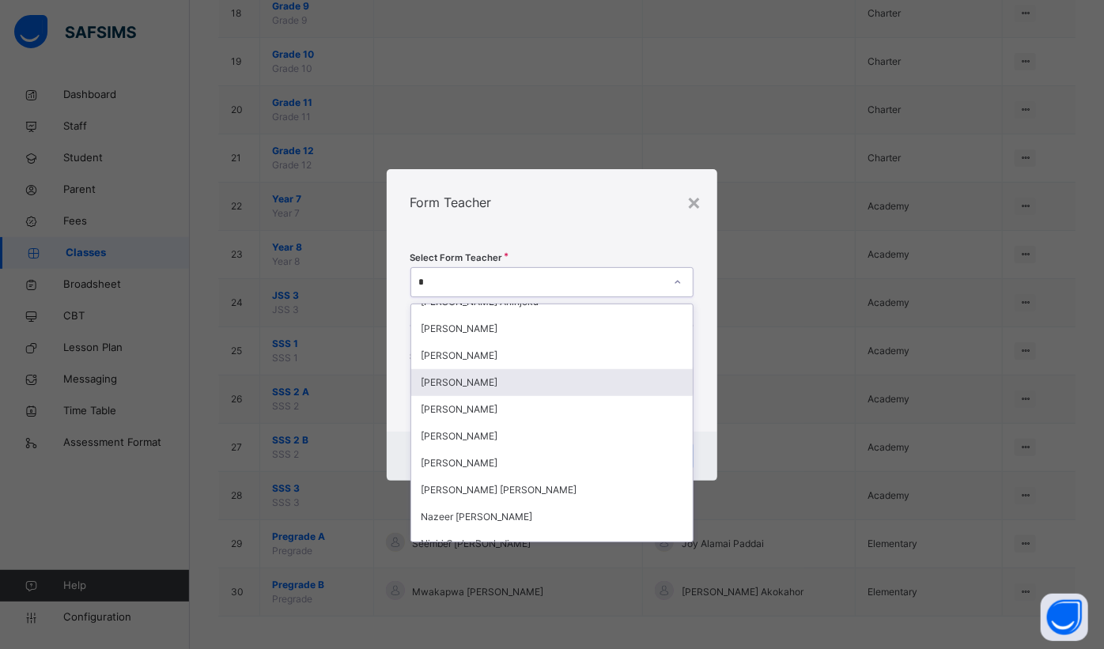
scroll to position [719, 0]
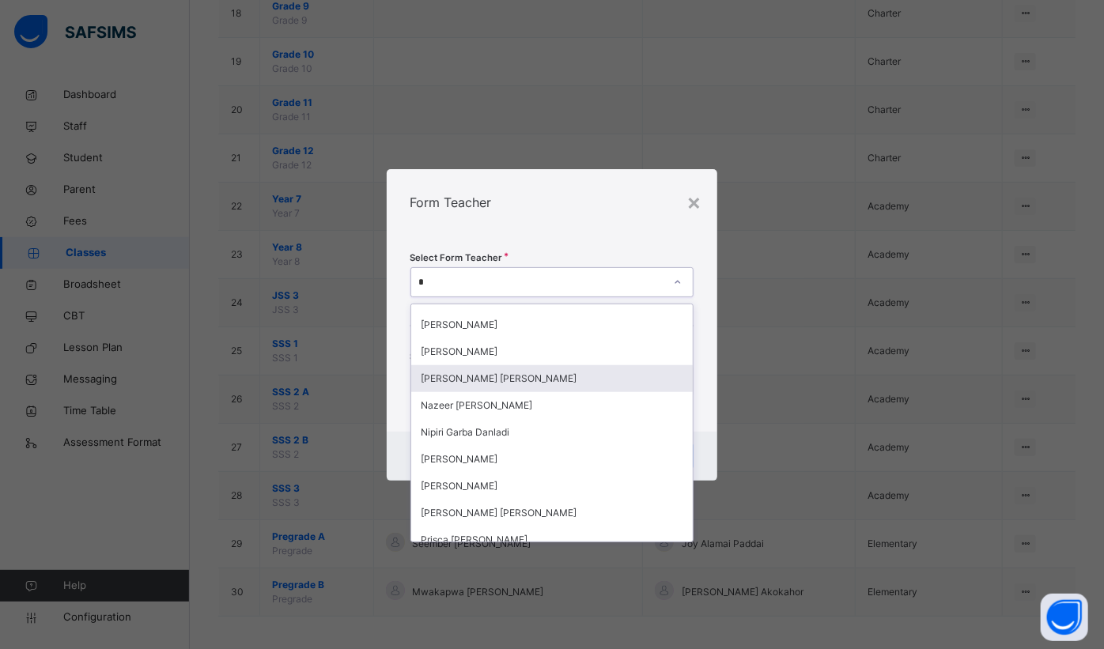
click at [533, 369] on div "[PERSON_NAME] [PERSON_NAME]" at bounding box center [552, 378] width 282 height 27
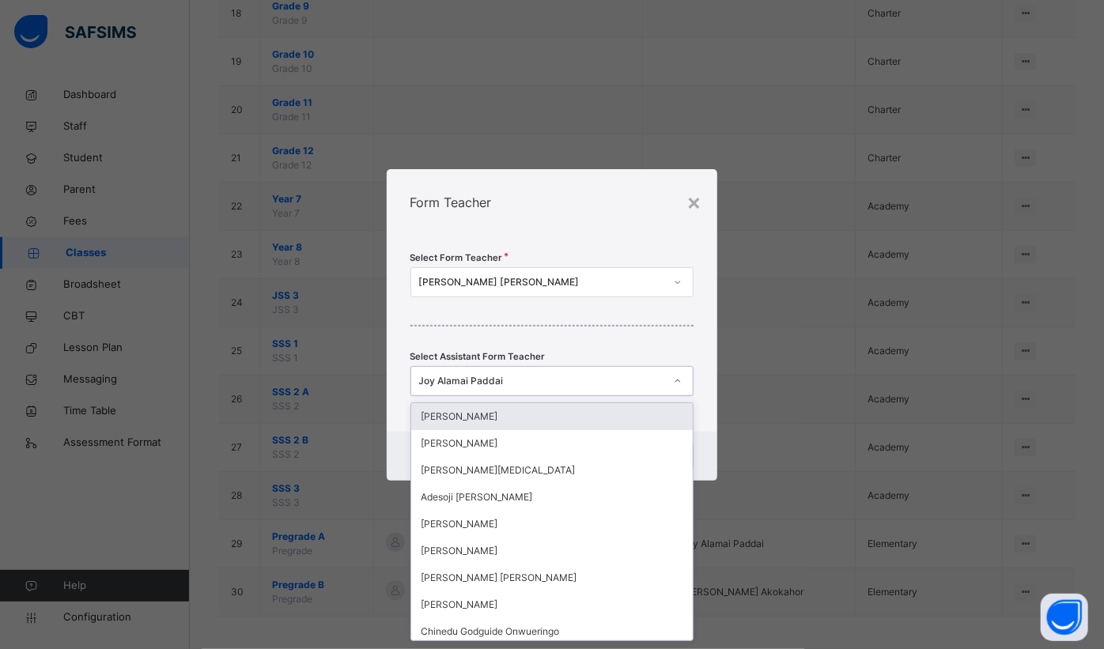
click at [571, 383] on div "Joy Alamai Paddai" at bounding box center [542, 381] width 246 height 14
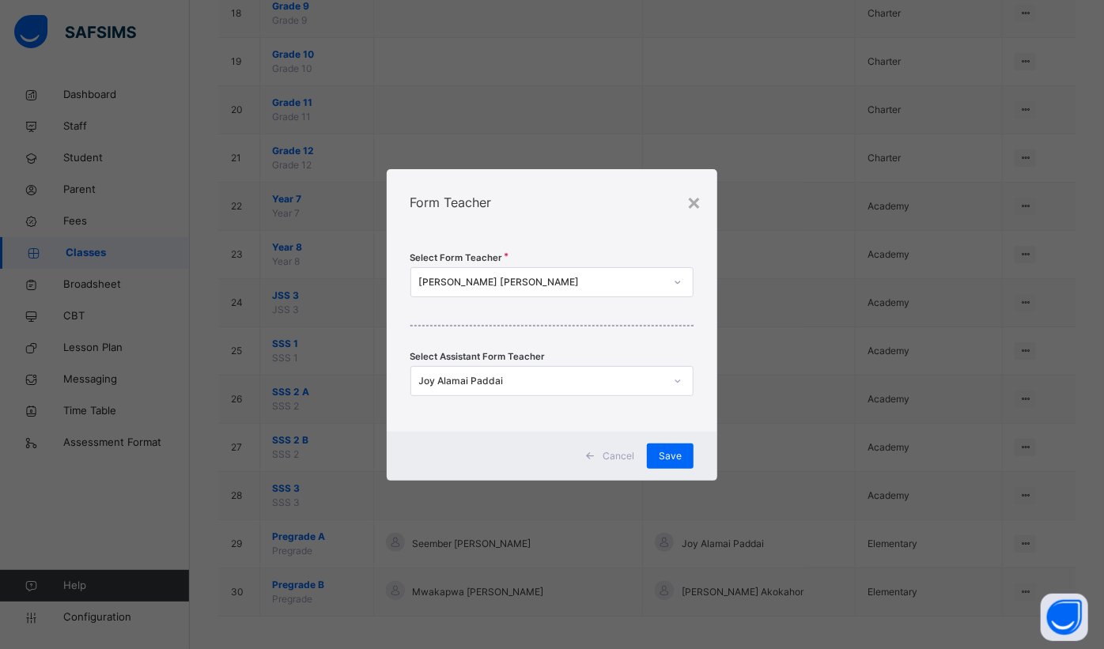
click at [556, 333] on div "Select Form Teacher Mwakapwa Ngamwa Philip Select Assistant Form Teacher Joy Al…" at bounding box center [552, 334] width 331 height 196
click at [602, 385] on div "Joy Alamai Paddai" at bounding box center [542, 381] width 246 height 14
type input "*"
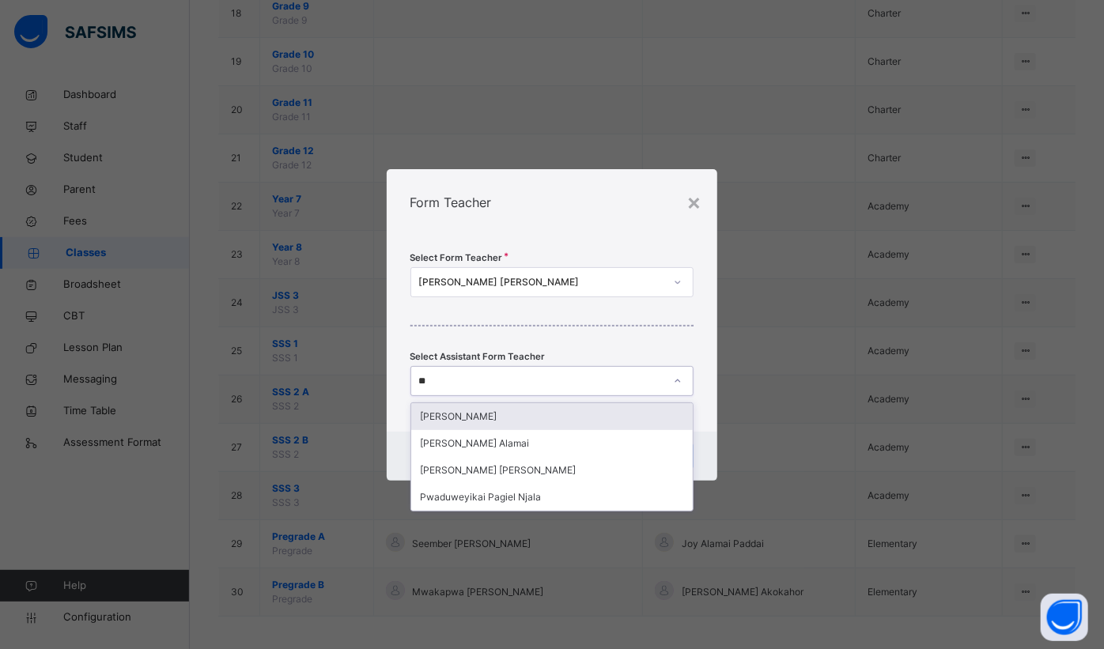
type input "***"
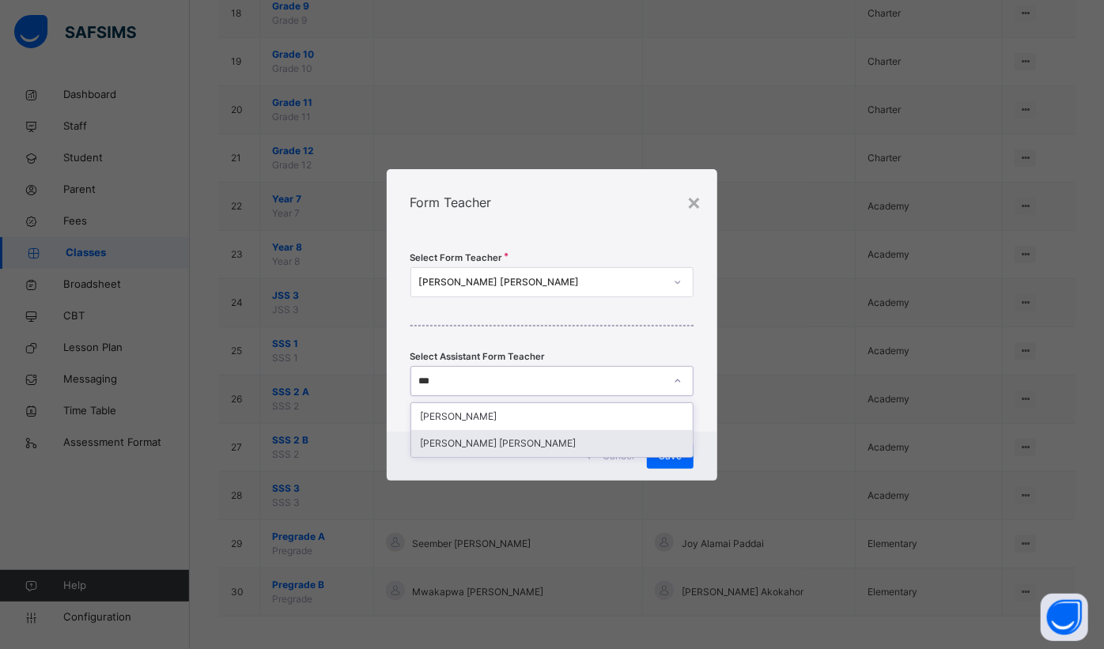
click at [470, 443] on div "[PERSON_NAME] [PERSON_NAME]" at bounding box center [552, 443] width 282 height 27
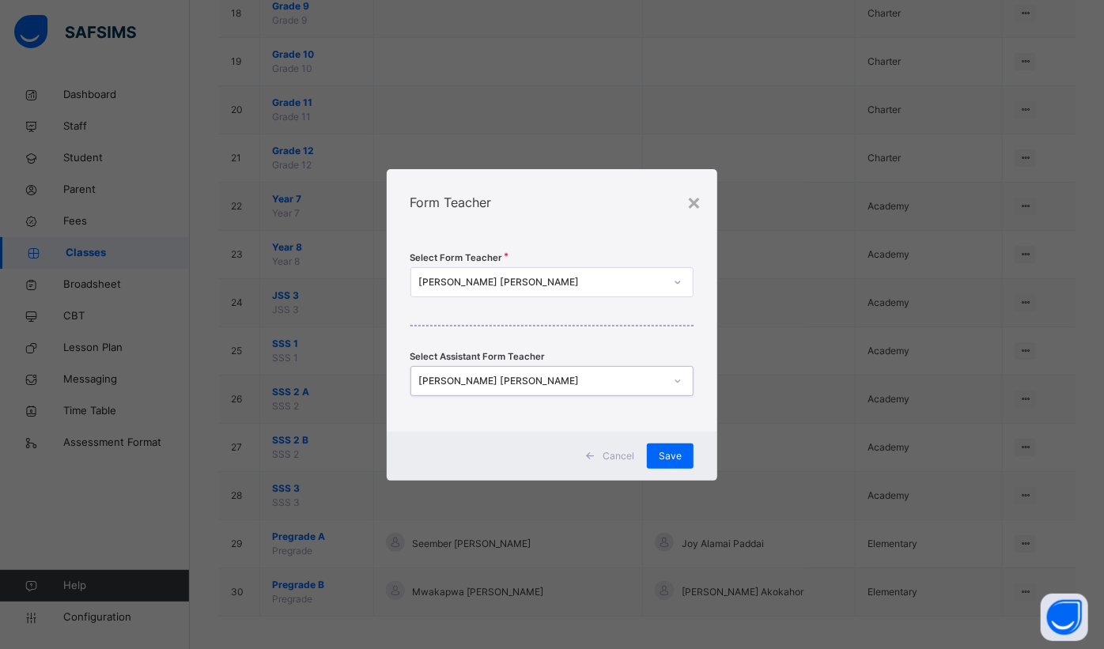
click at [661, 460] on span "Save" at bounding box center [669, 456] width 23 height 14
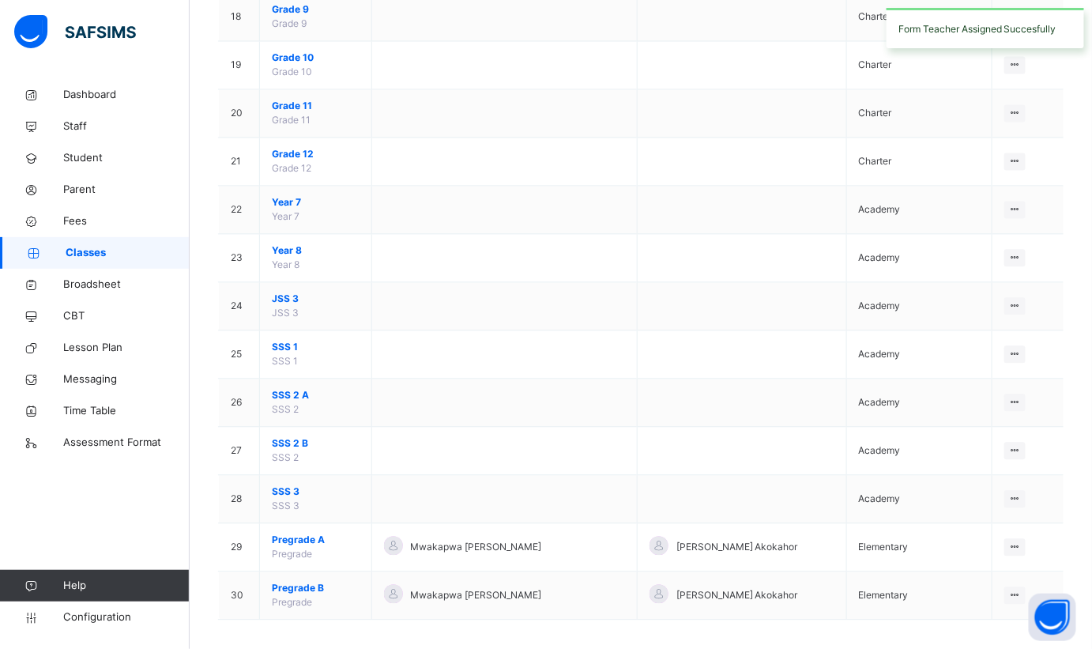
scroll to position [1018, 0]
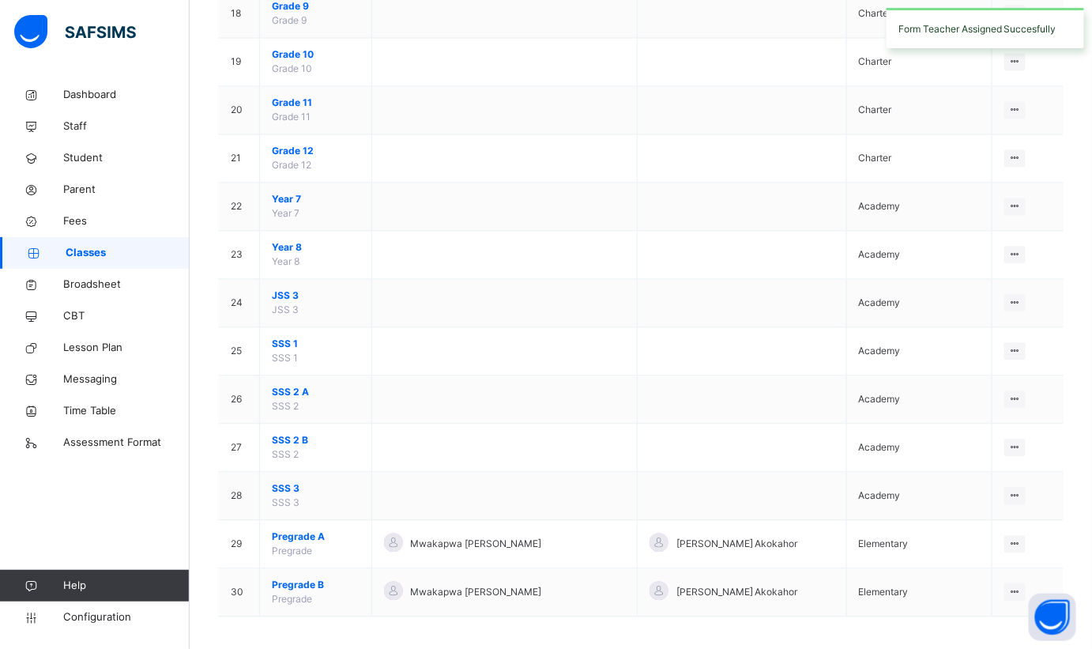
click at [1016, 586] on icon at bounding box center [1015, 592] width 13 height 12
click at [1018, 586] on icon at bounding box center [1015, 592] width 13 height 12
click at [0, 0] on div "View Class" at bounding box center [0, 0] width 0 height 0
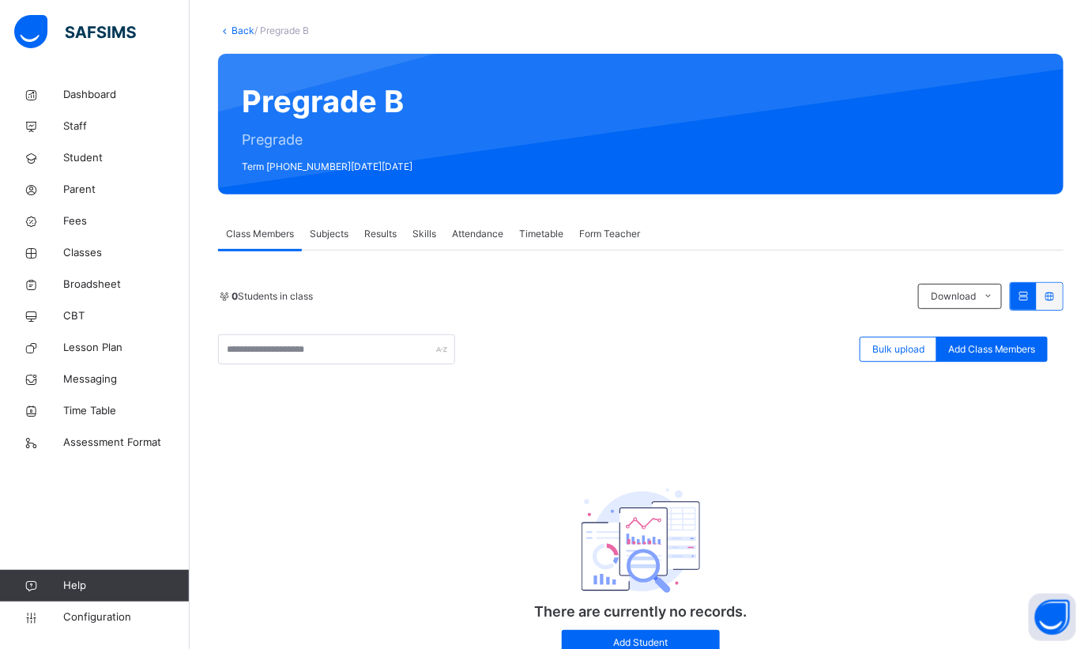
scroll to position [141, 0]
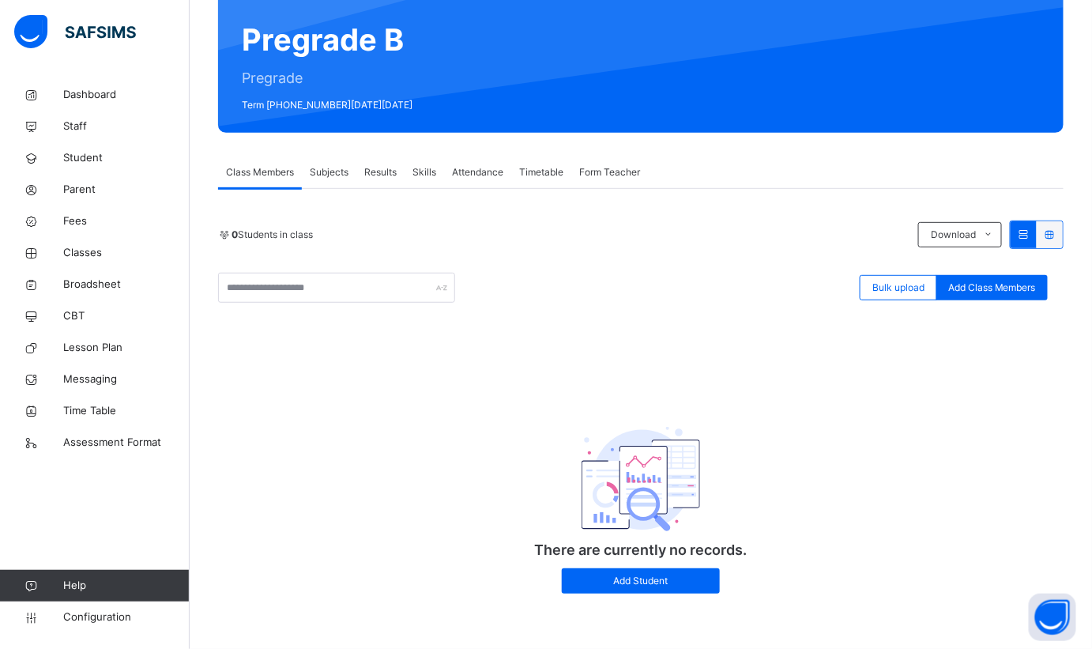
click at [604, 173] on span "Form Teacher" at bounding box center [609, 172] width 61 height 14
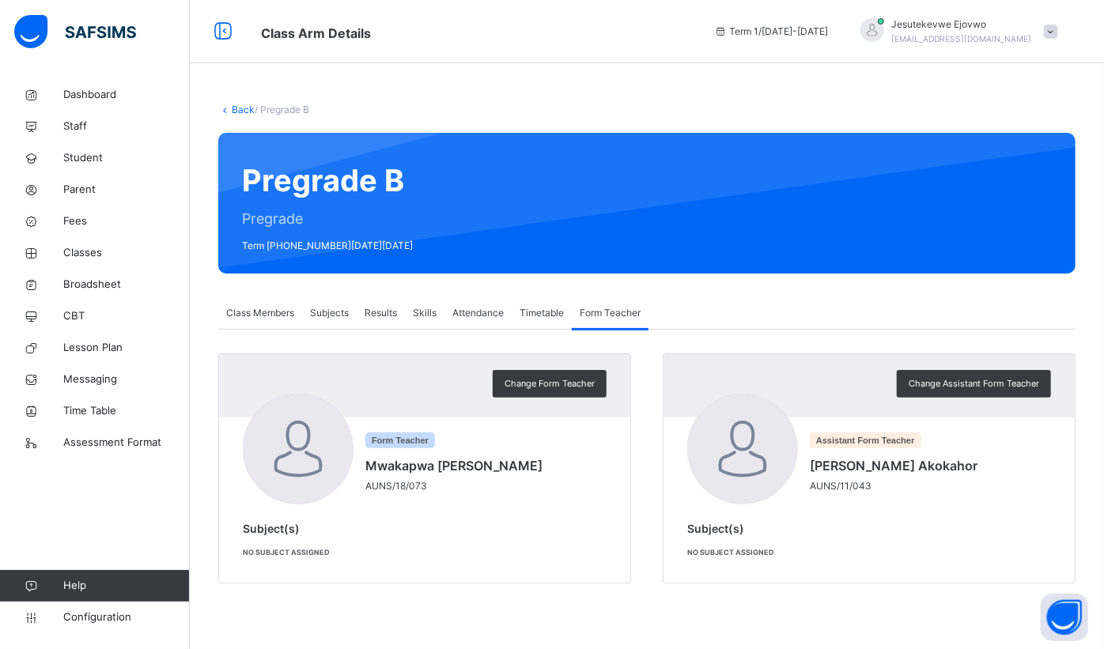
click at [558, 376] on div "Change Form Teacher" at bounding box center [549, 384] width 114 height 28
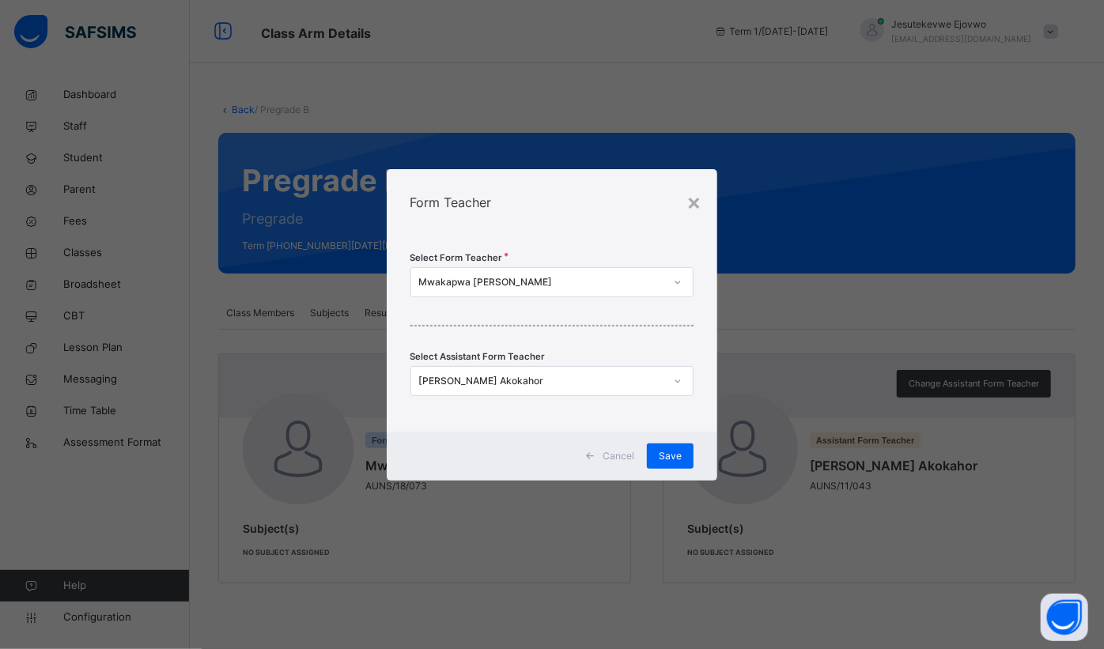
click at [542, 284] on div "Mwakapwa Philip Ngamwa" at bounding box center [542, 282] width 246 height 14
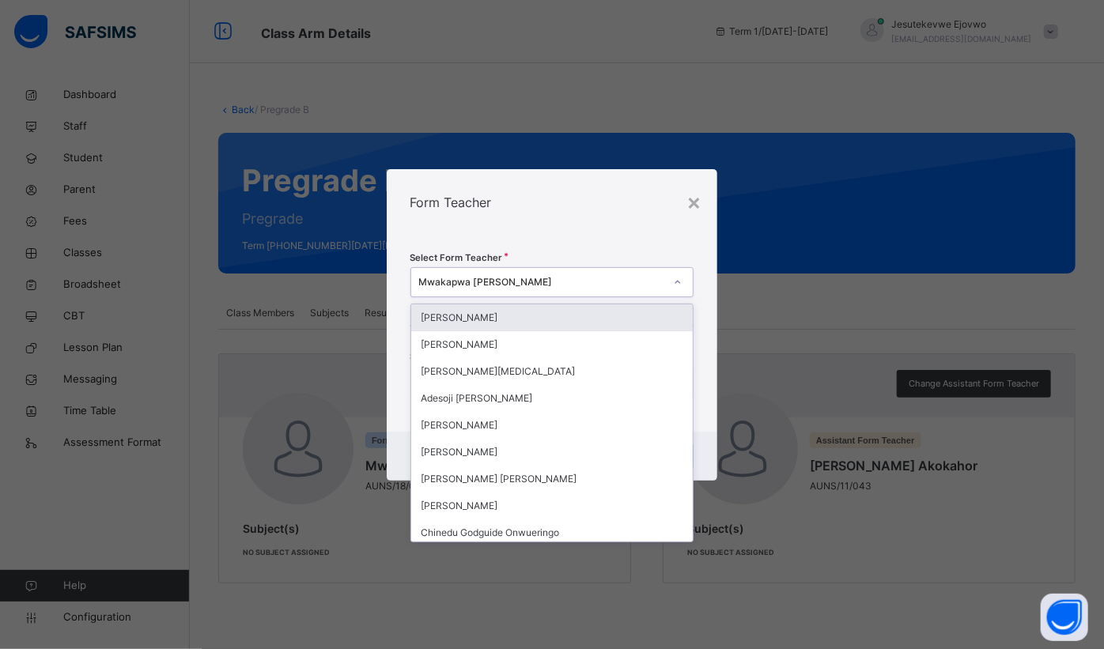
type input "*"
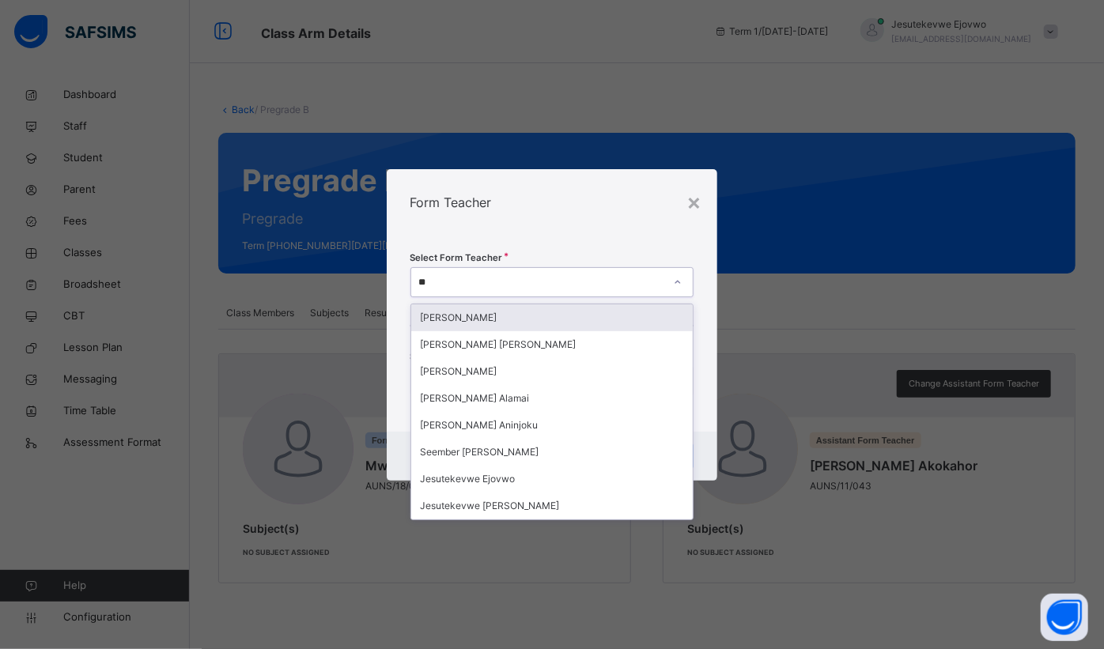
type input "***"
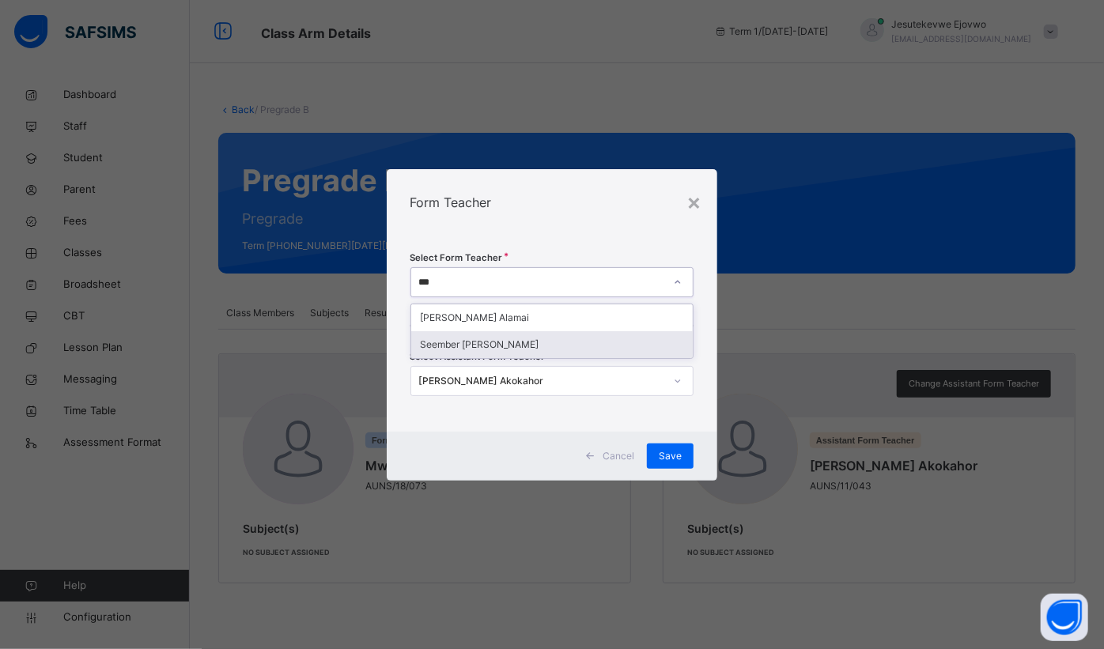
click at [515, 344] on div "Seember [PERSON_NAME]" at bounding box center [552, 344] width 282 height 27
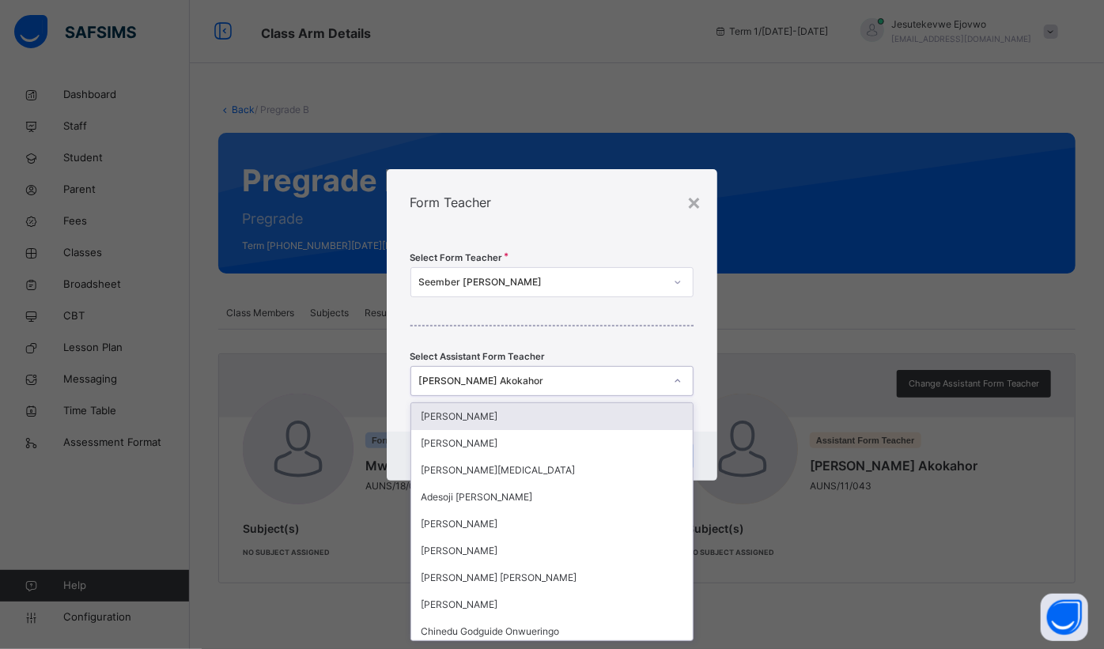
click at [582, 377] on div "Paulina Ibeh Akokahor" at bounding box center [542, 381] width 246 height 14
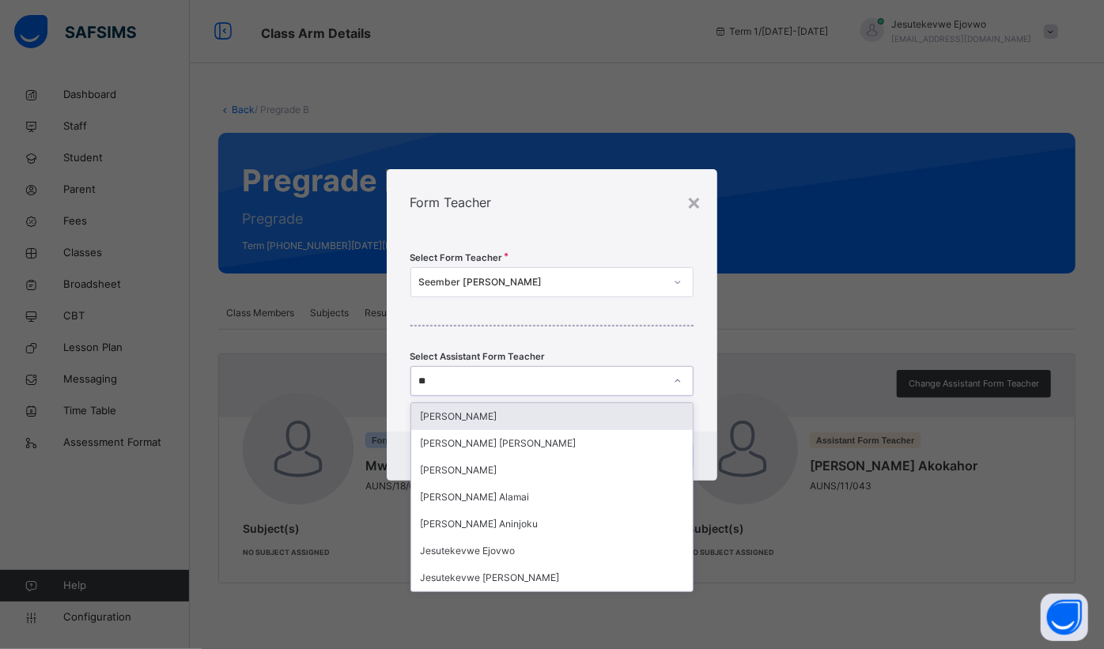
type input "***"
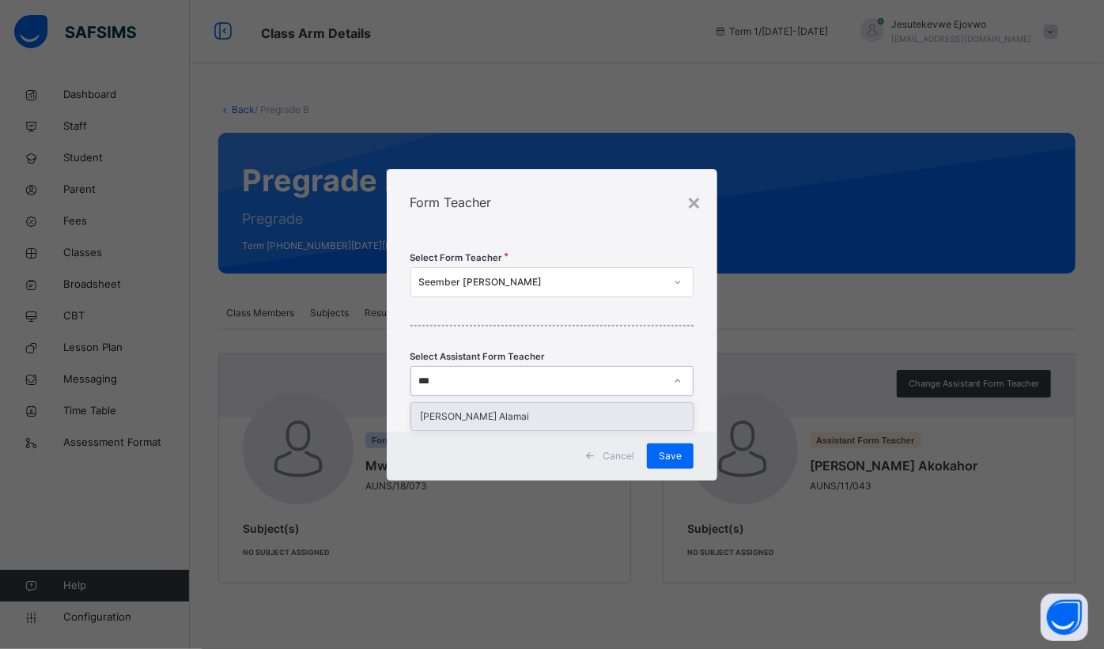
click at [485, 418] on div "[PERSON_NAME] Alamai" at bounding box center [552, 416] width 282 height 27
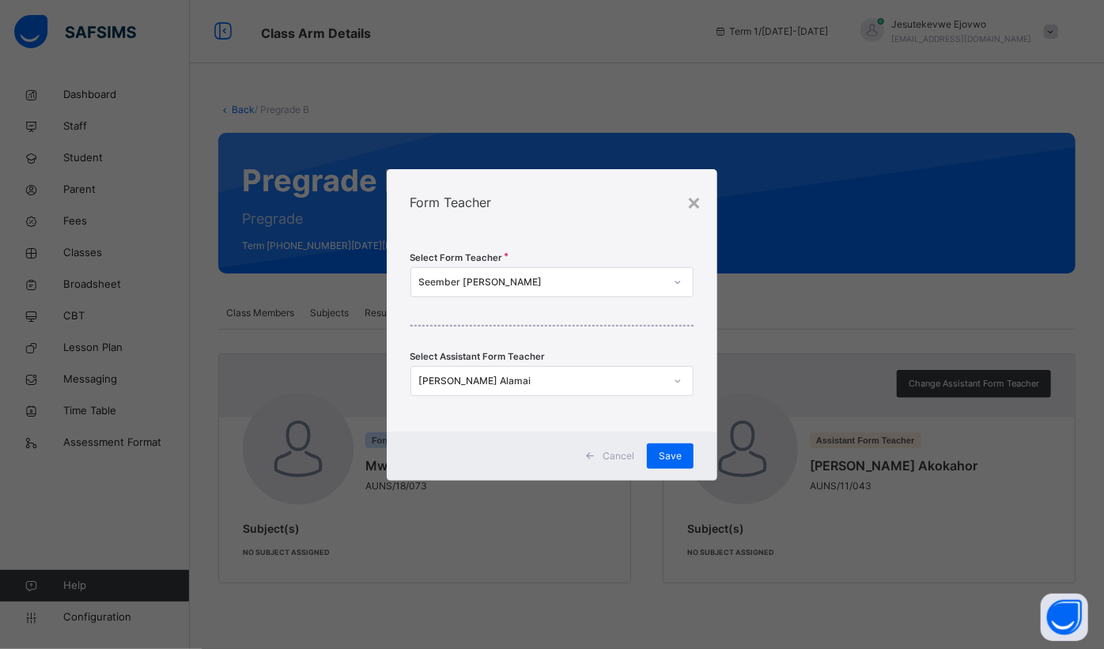
click at [687, 458] on div "Save" at bounding box center [670, 455] width 47 height 25
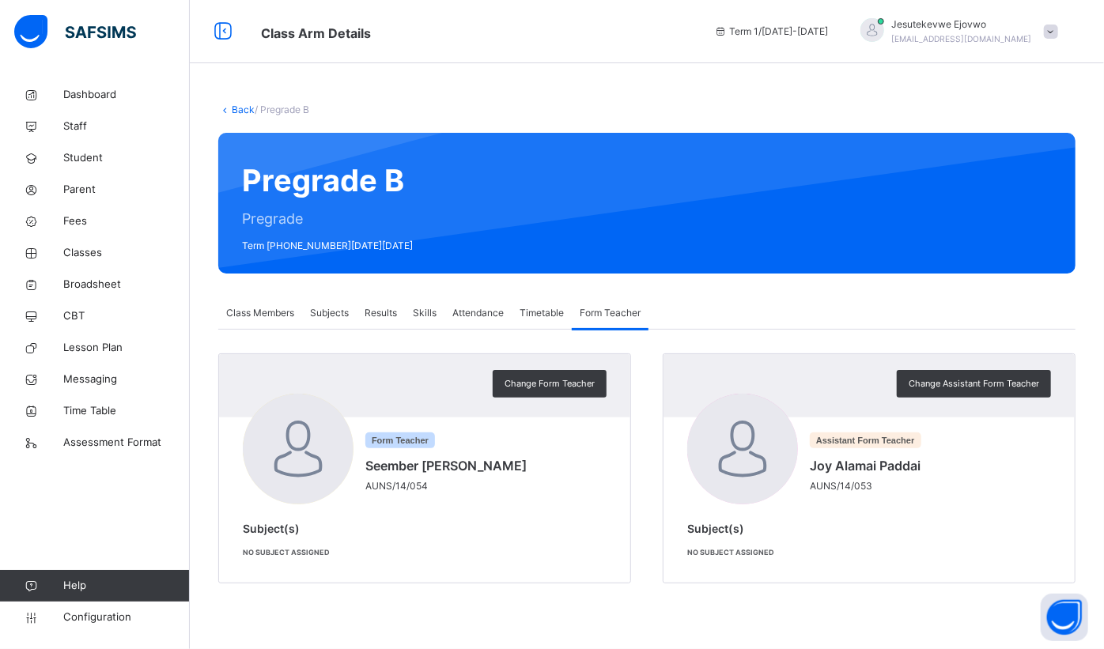
drag, startPoint x: 86, startPoint y: 248, endPoint x: 115, endPoint y: 248, distance: 29.2
click at [86, 248] on span "Classes" at bounding box center [126, 253] width 126 height 16
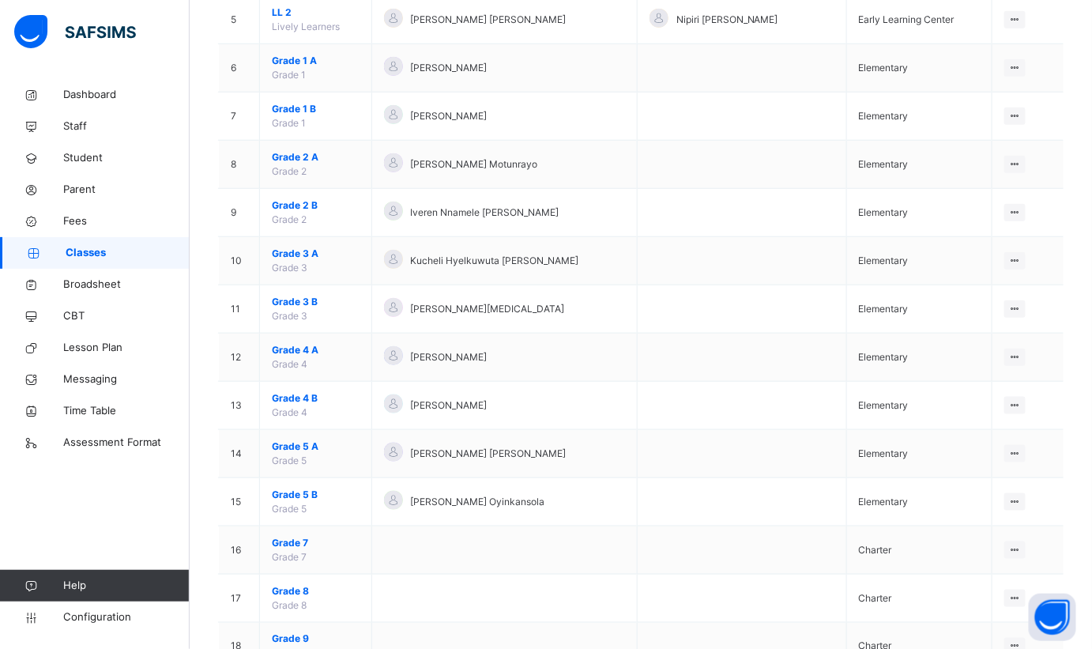
scroll to position [431, 0]
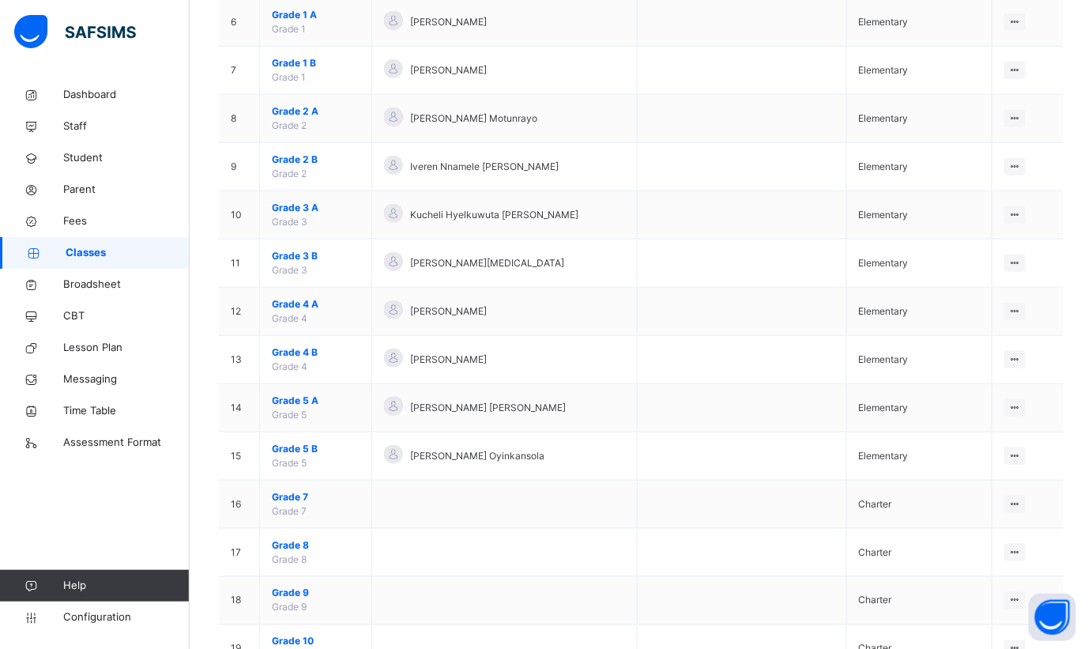
click at [0, 0] on ul "View Class Assign form Teacher" at bounding box center [0, 0] width 0 height 0
click at [0, 0] on div "View Class" at bounding box center [0, 0] width 0 height 0
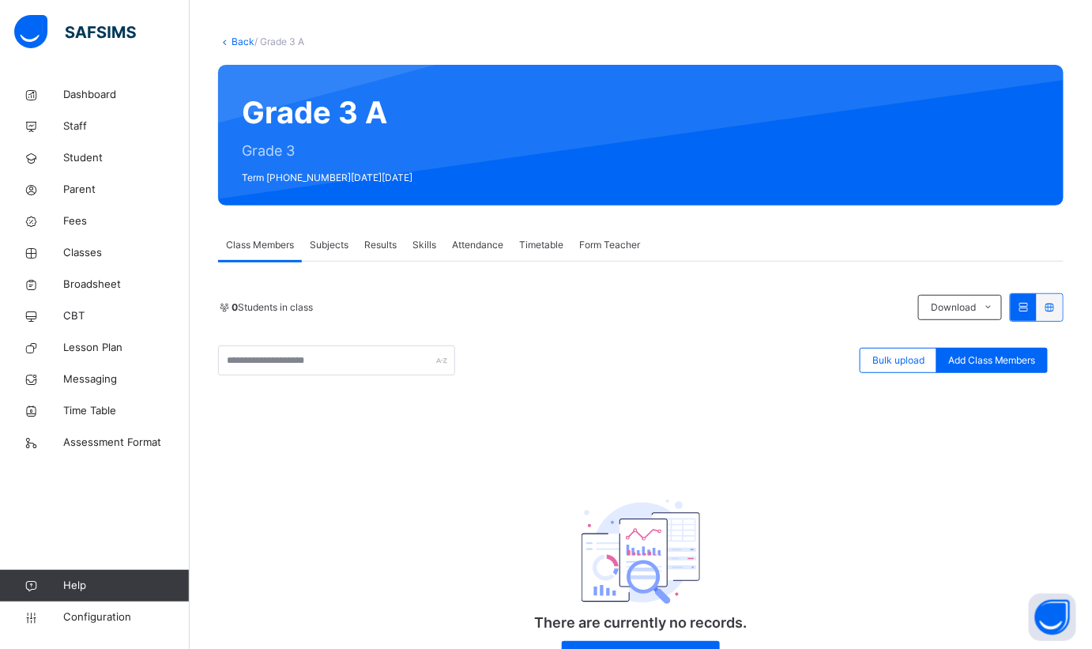
scroll to position [141, 0]
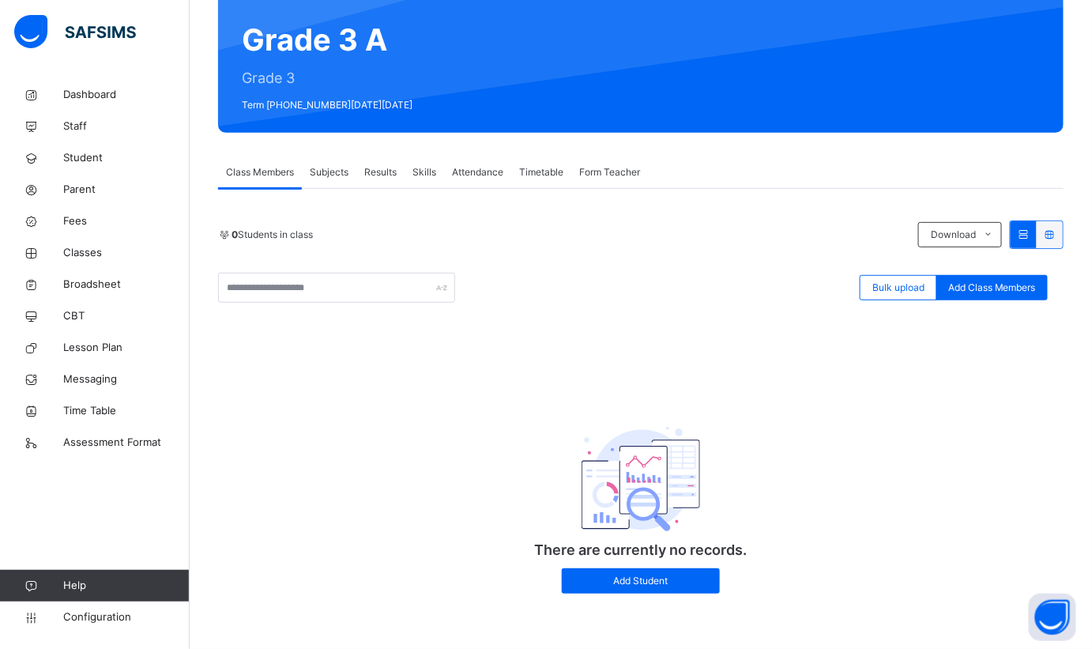
click at [334, 172] on span "Subjects" at bounding box center [329, 172] width 39 height 14
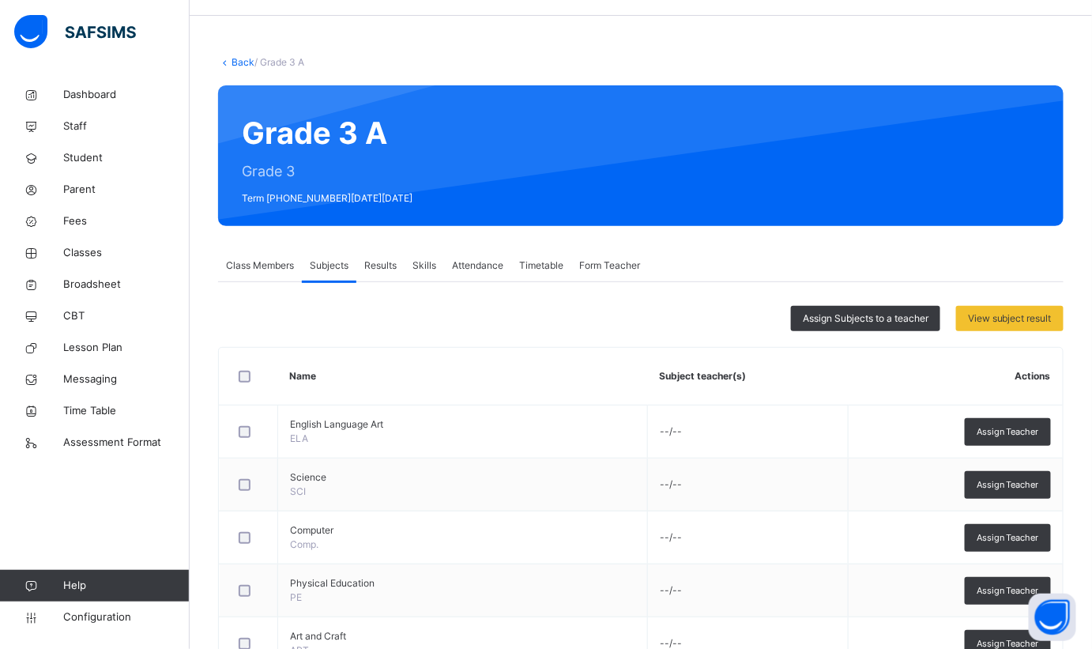
scroll to position [44, 0]
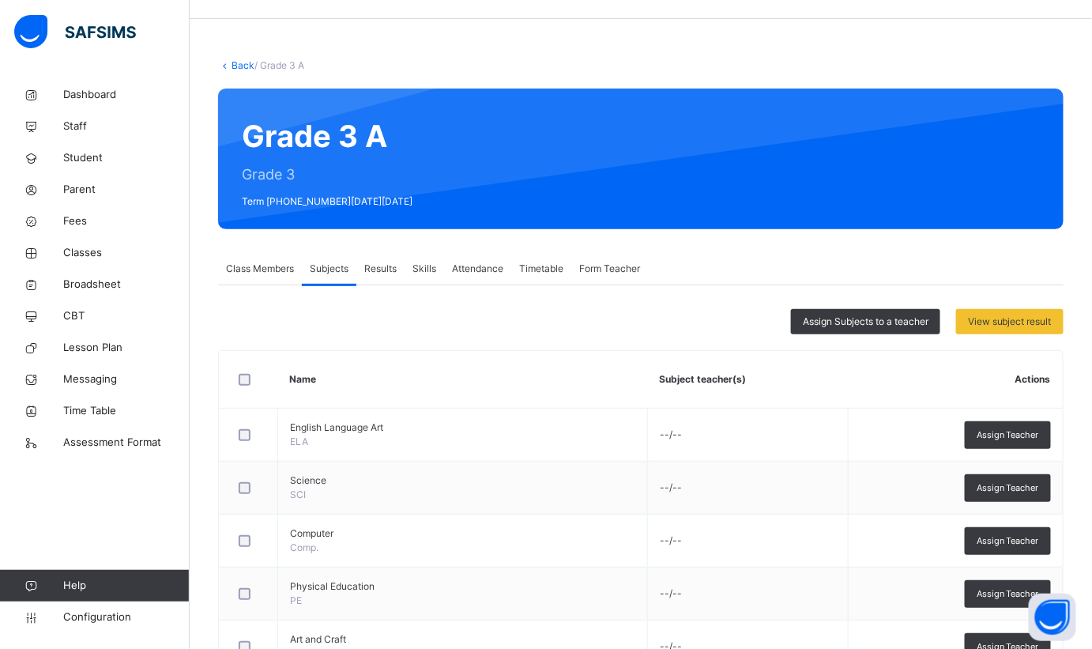
click at [904, 321] on span "Assign Subjects to a teacher" at bounding box center [866, 322] width 126 height 14
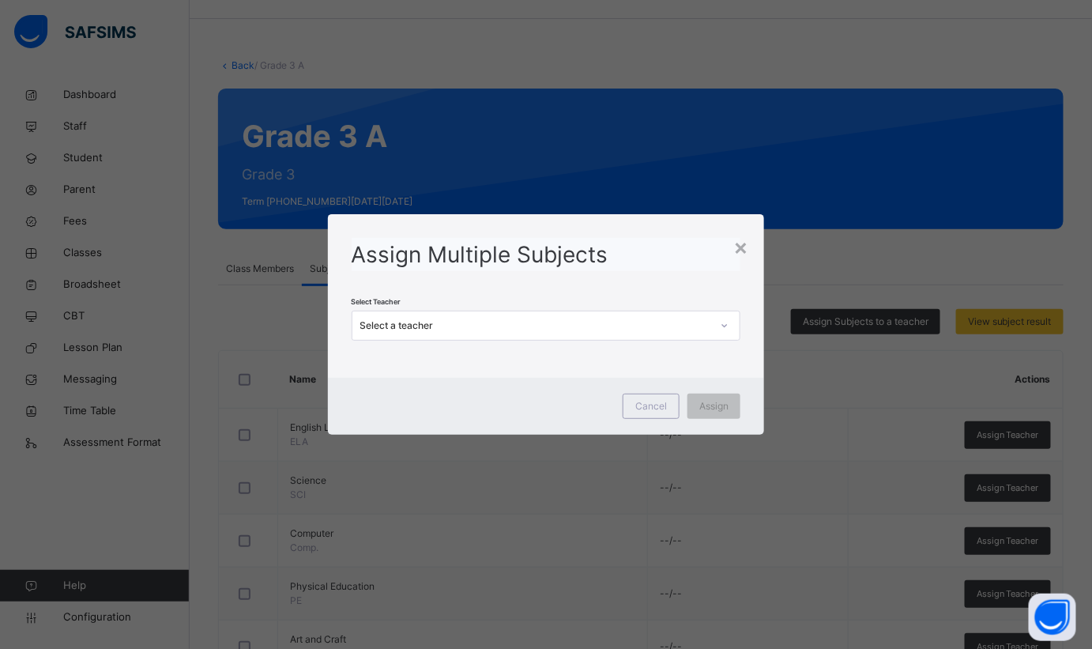
click at [577, 330] on div "Select a teacher" at bounding box center [536, 326] width 352 height 14
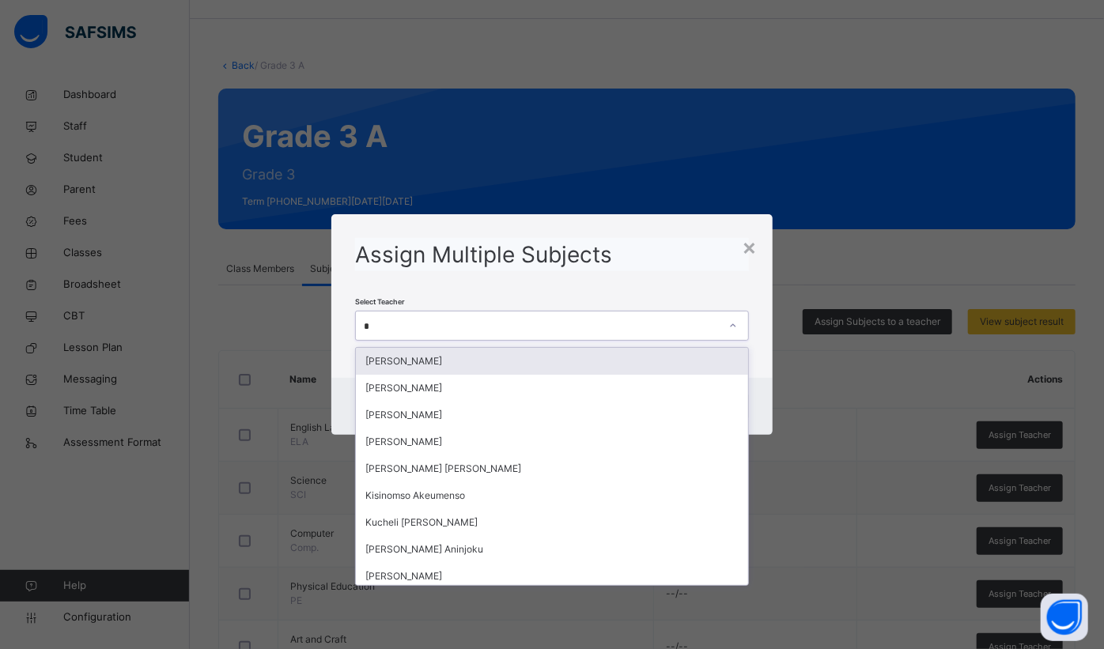
type input "**"
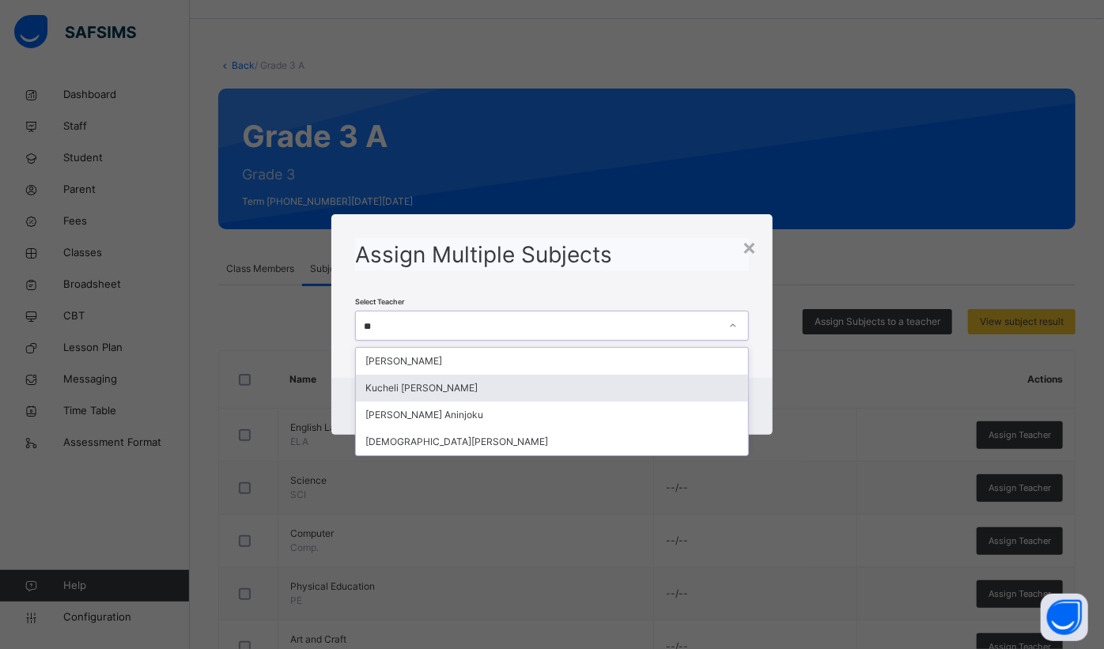
click at [526, 390] on div "Kucheli [PERSON_NAME]" at bounding box center [552, 388] width 392 height 27
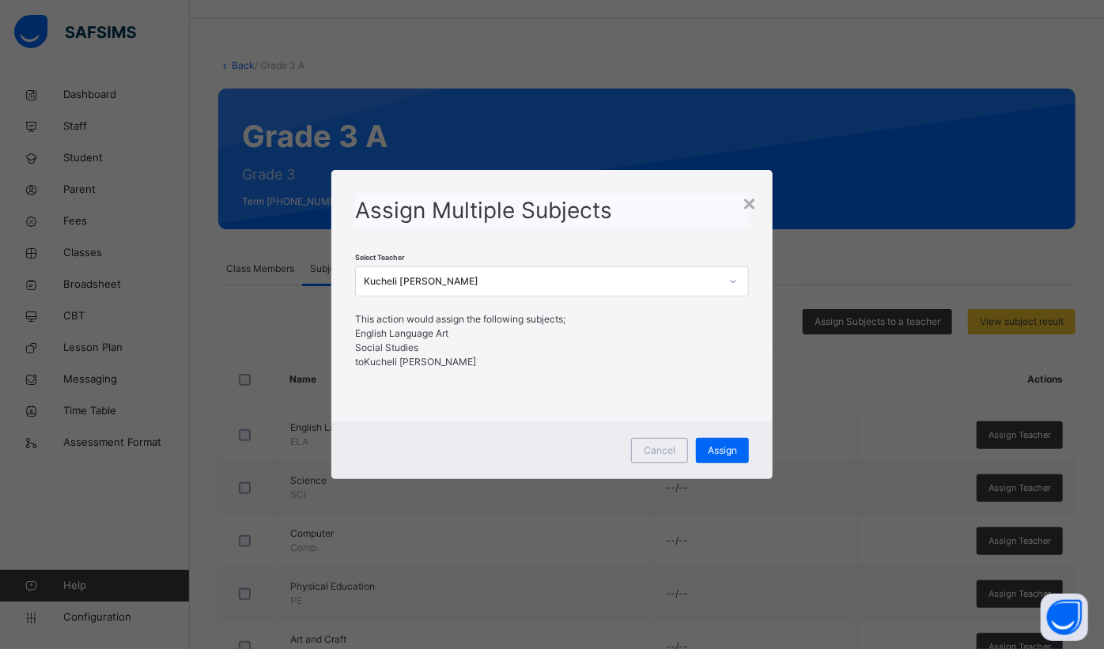
click at [716, 451] on span "Assign" at bounding box center [721, 450] width 29 height 14
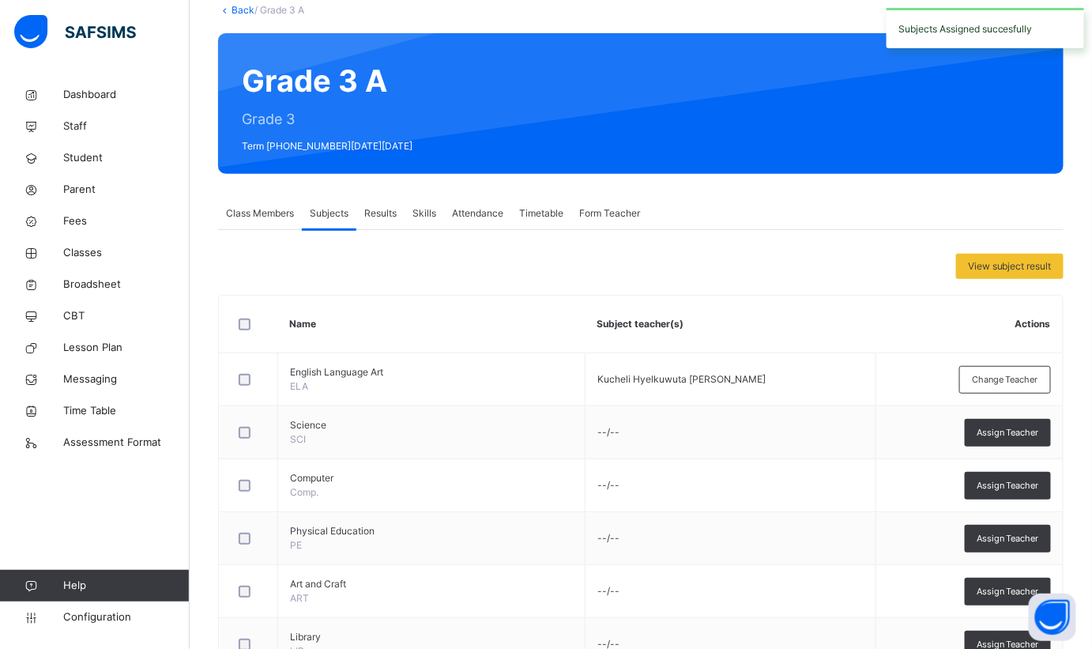
scroll to position [188, 0]
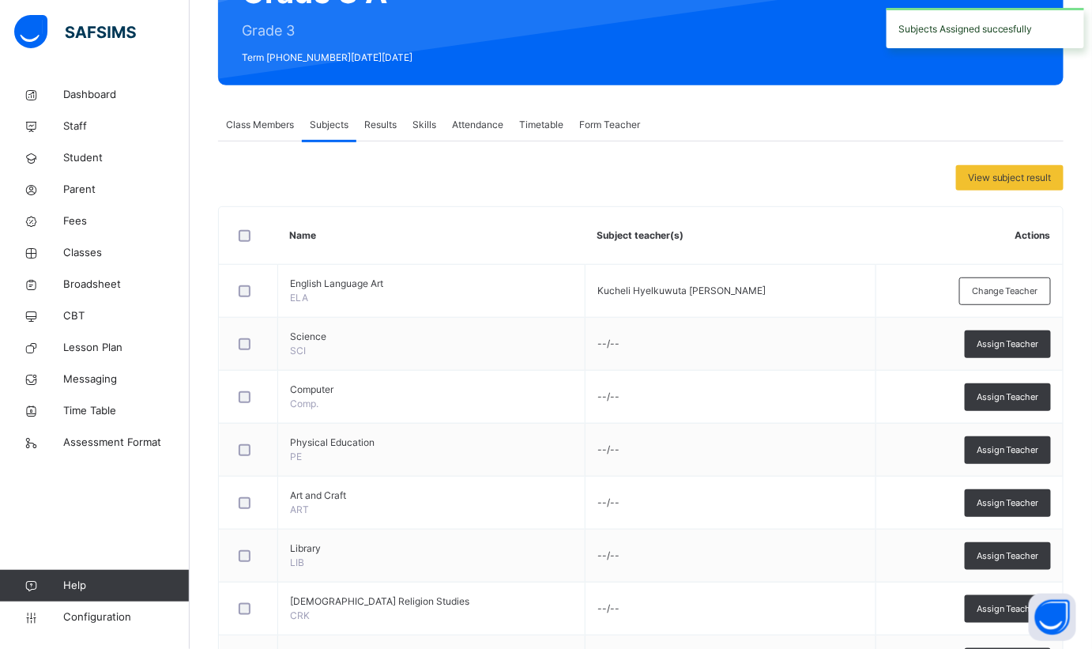
click at [250, 334] on div at bounding box center [249, 343] width 34 height 33
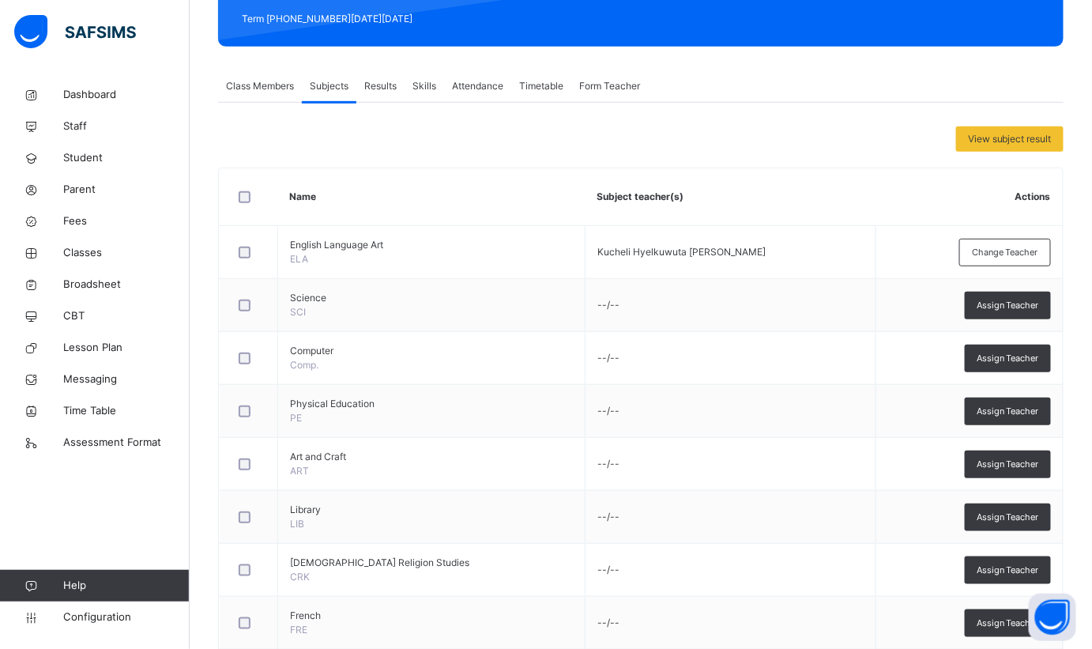
scroll to position [260, 0]
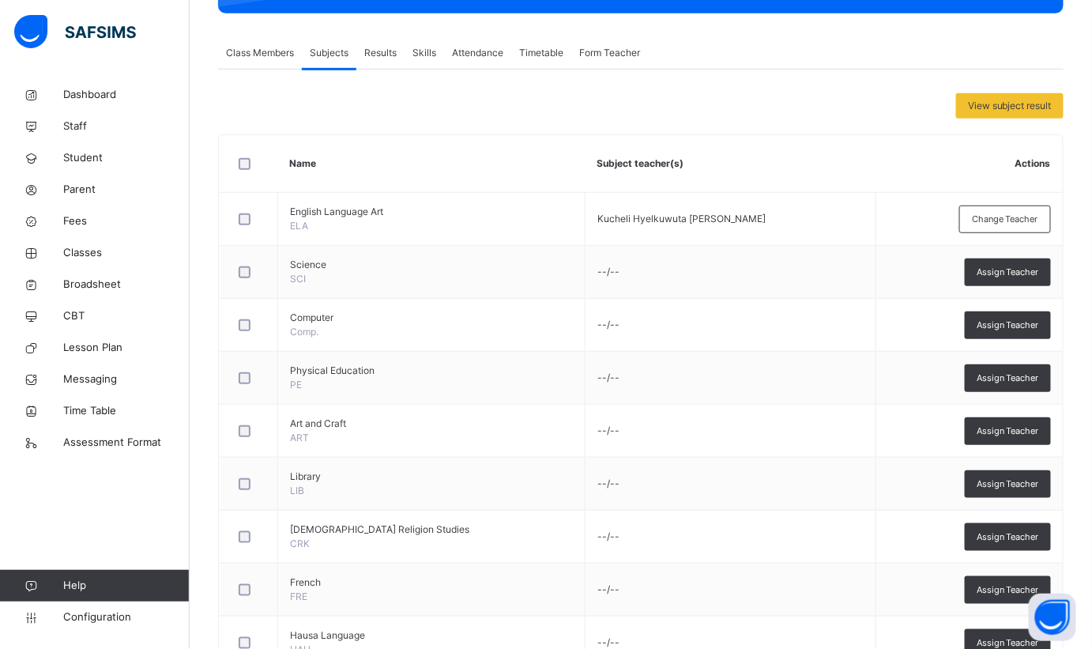
click at [247, 280] on div at bounding box center [249, 271] width 34 height 33
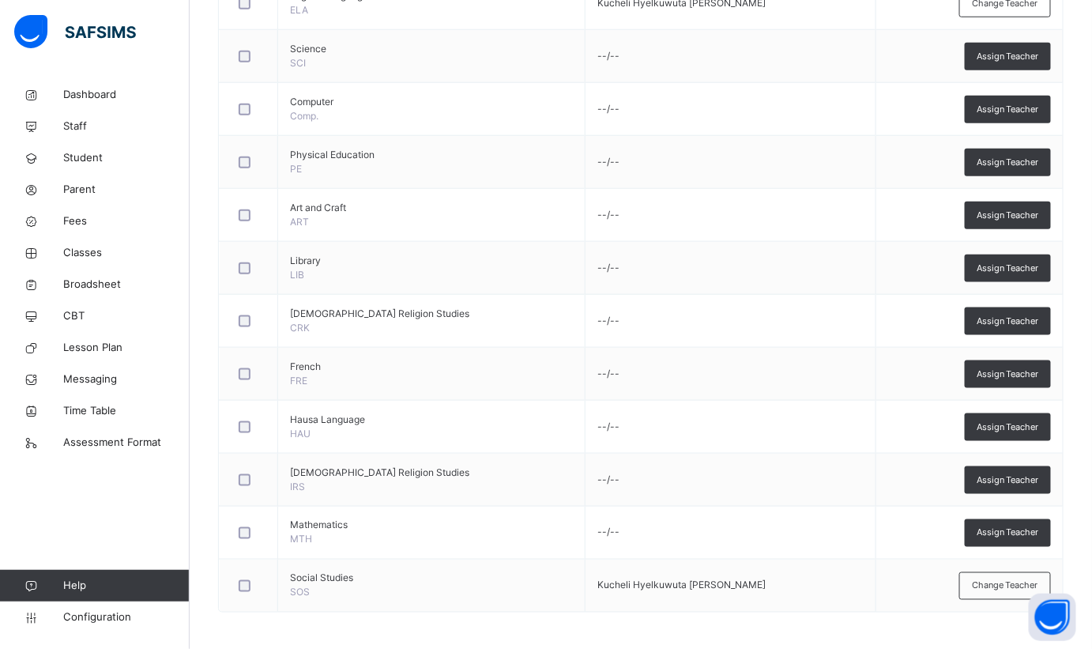
scroll to position [44, 0]
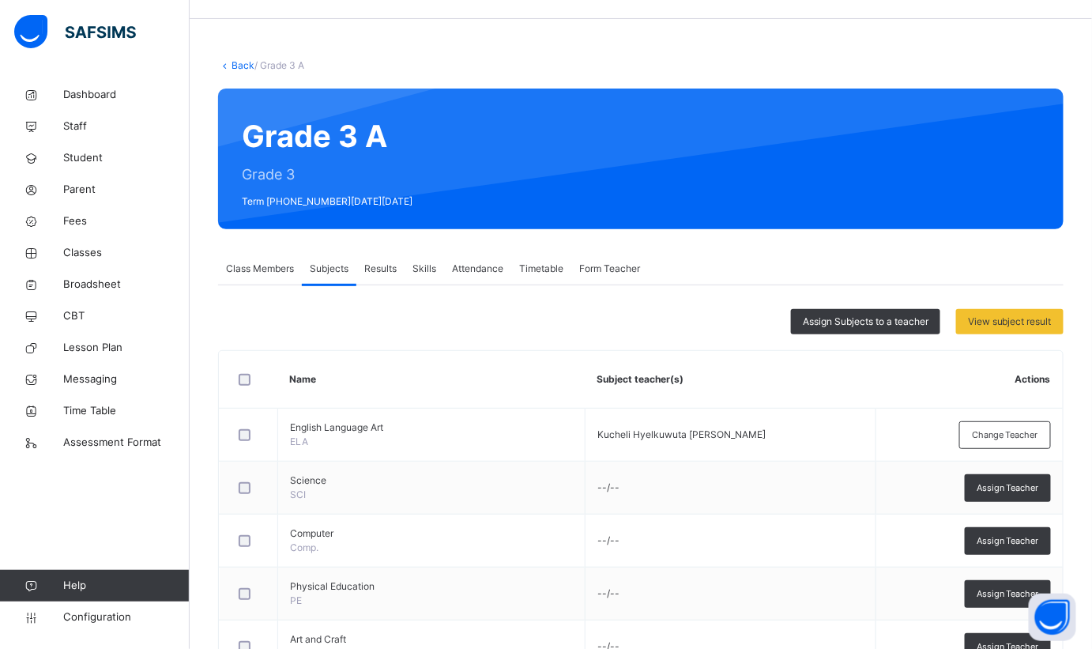
click at [904, 325] on span "Assign Subjects to a teacher" at bounding box center [866, 322] width 126 height 14
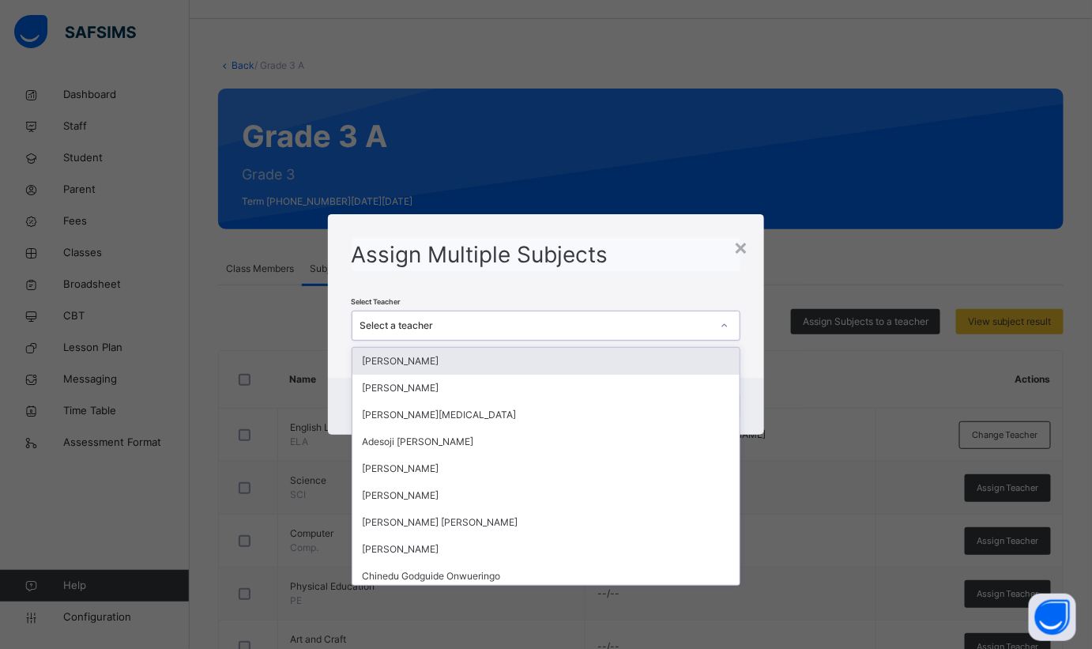
click at [520, 315] on div "Select a teacher" at bounding box center [532, 326] width 358 height 25
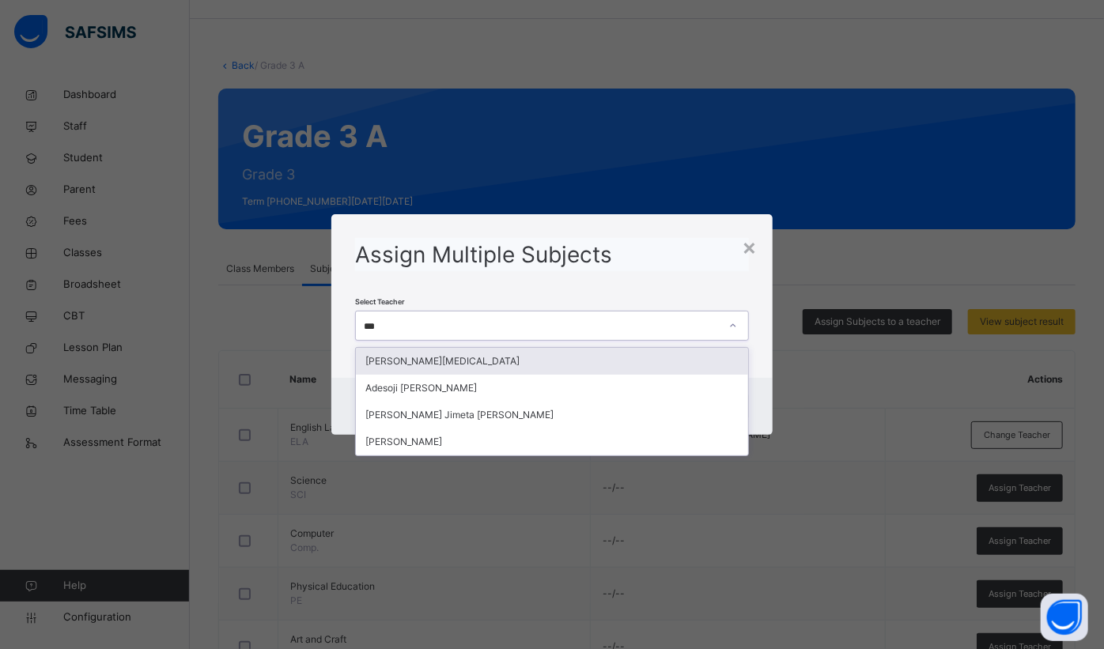
type input "****"
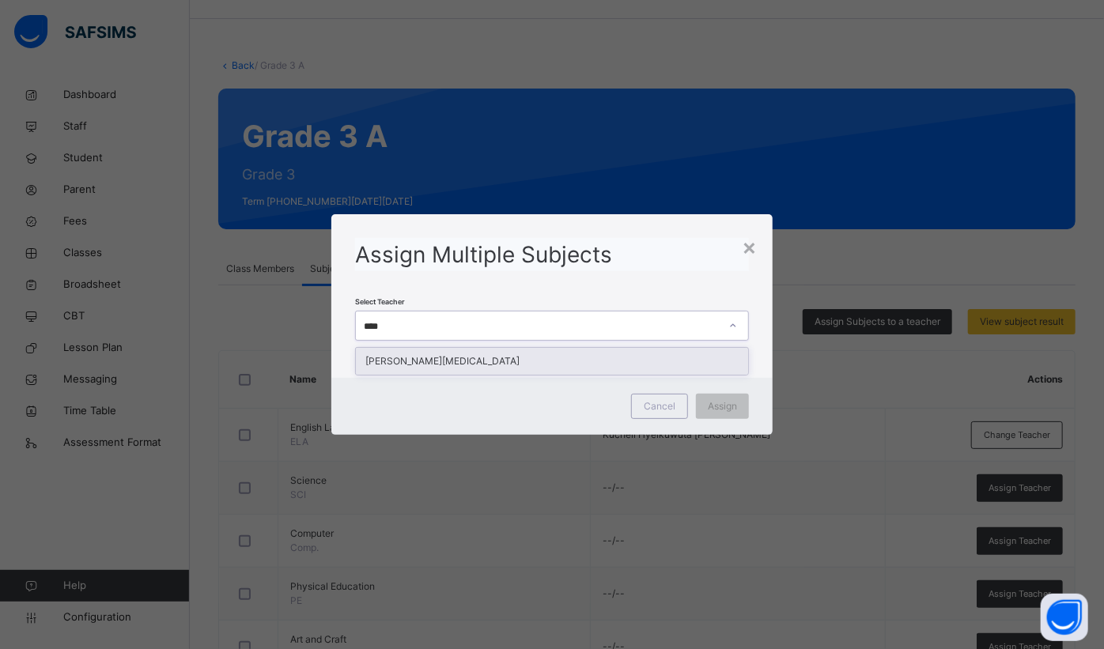
click at [470, 363] on div "[PERSON_NAME][MEDICAL_DATA]" at bounding box center [552, 361] width 392 height 27
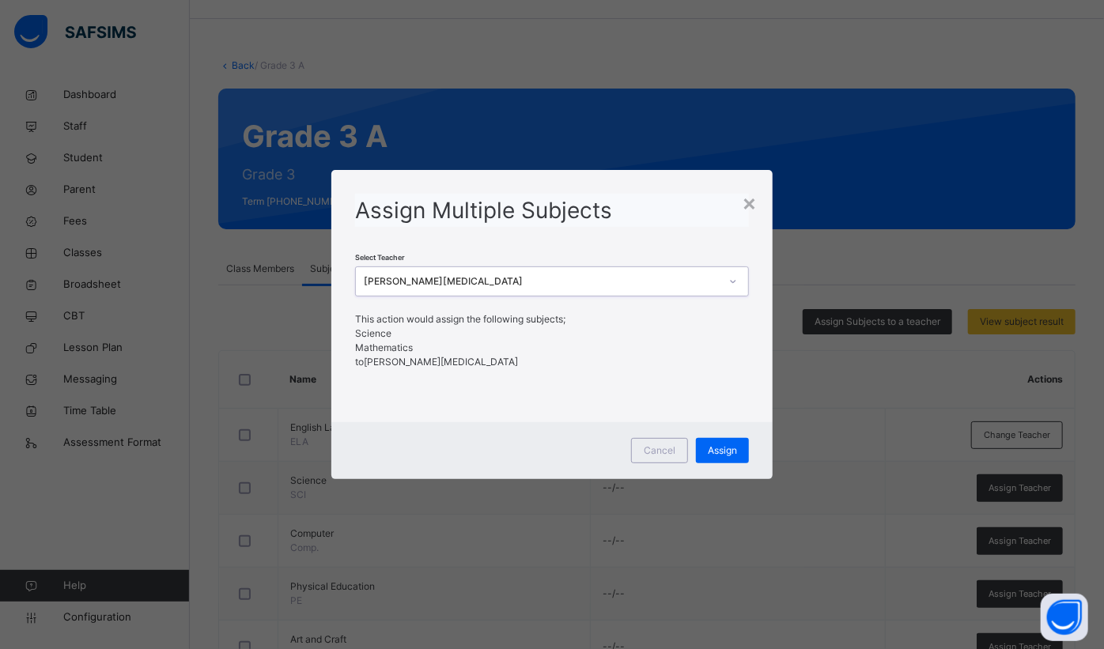
click at [722, 449] on span "Assign" at bounding box center [721, 450] width 29 height 14
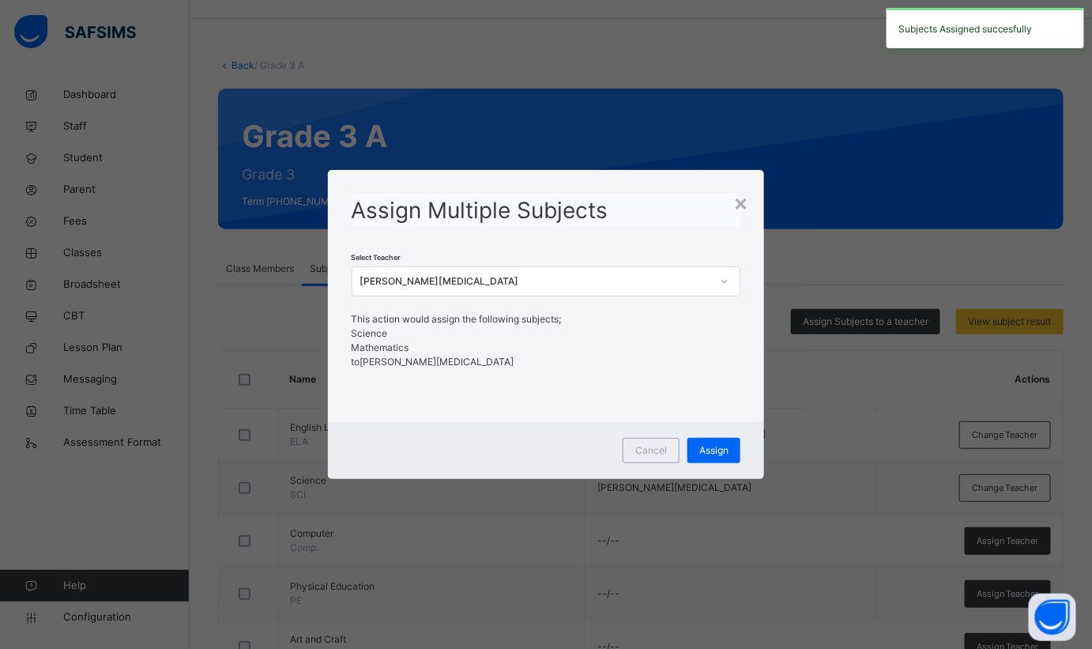
click at [740, 200] on div "×" at bounding box center [741, 202] width 15 height 33
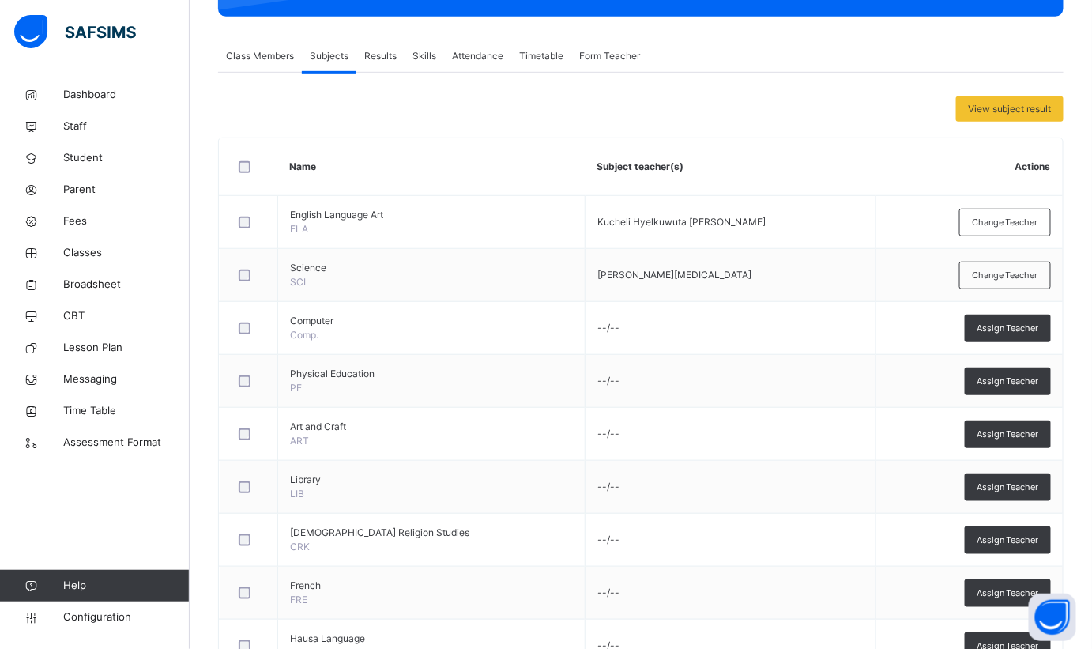
scroll to position [260, 0]
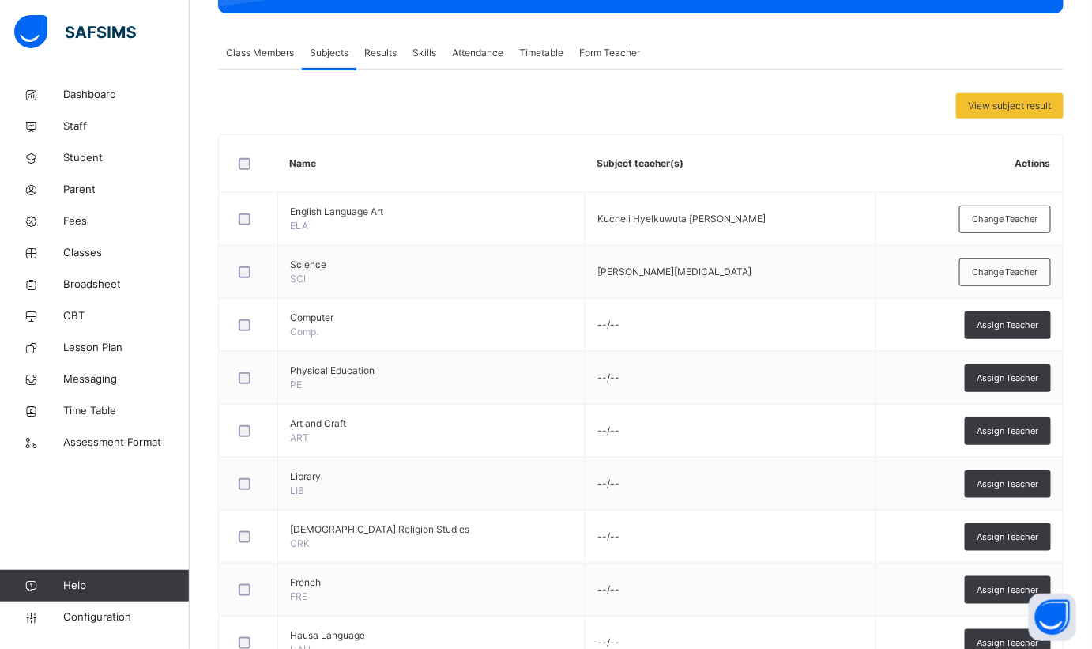
click at [1010, 324] on span "Assign Teacher" at bounding box center [1008, 325] width 62 height 13
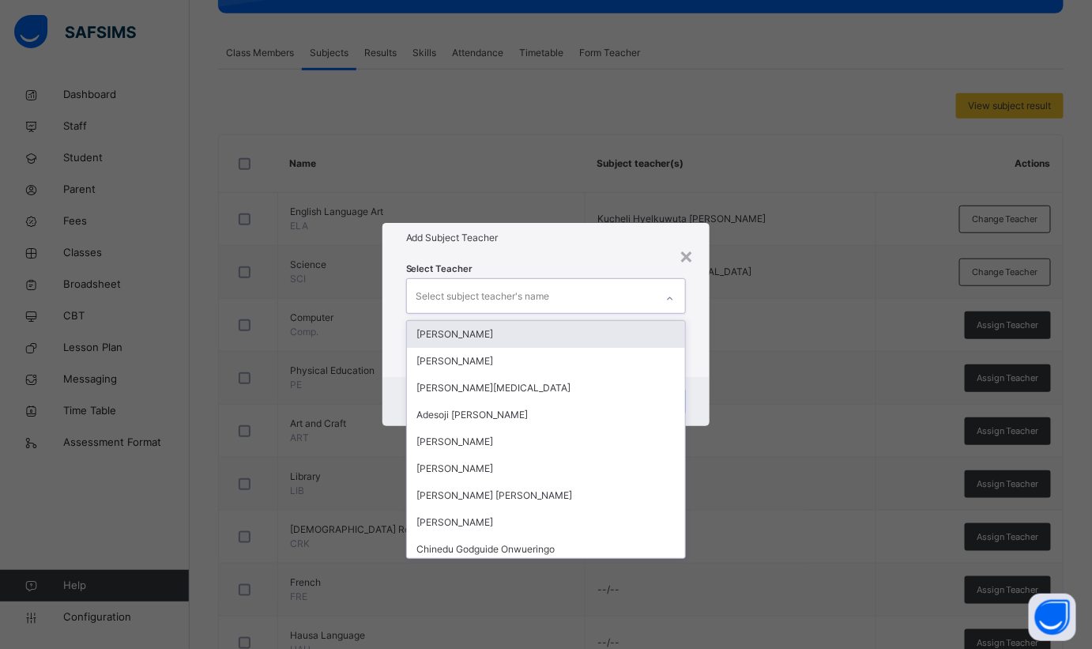
click at [651, 306] on div "Select subject teacher's name" at bounding box center [531, 295] width 249 height 33
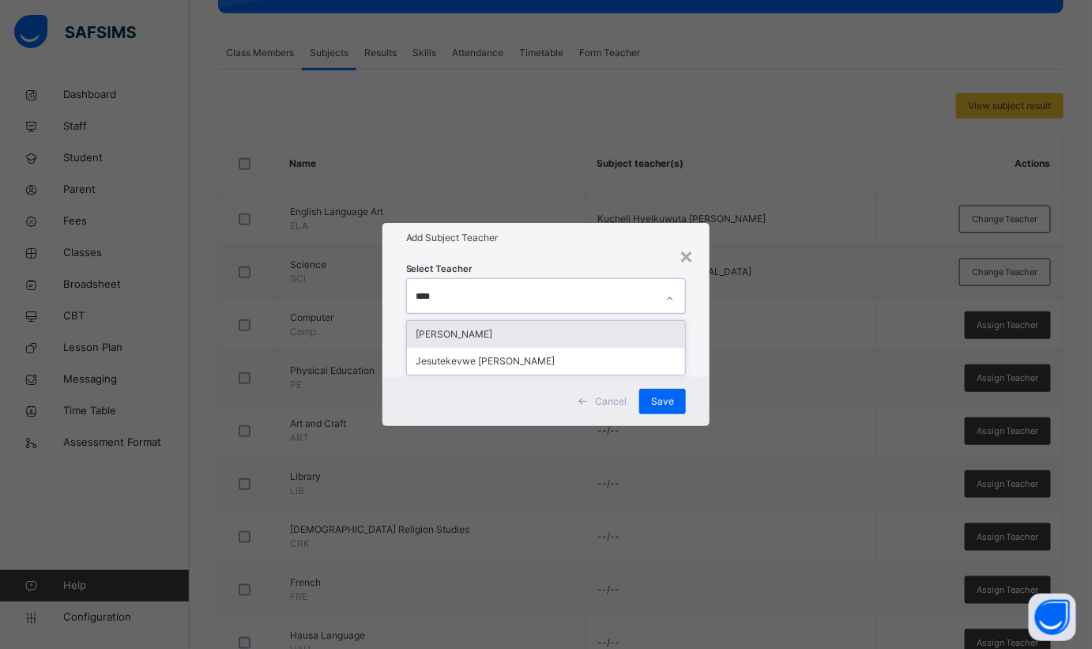
type input "*****"
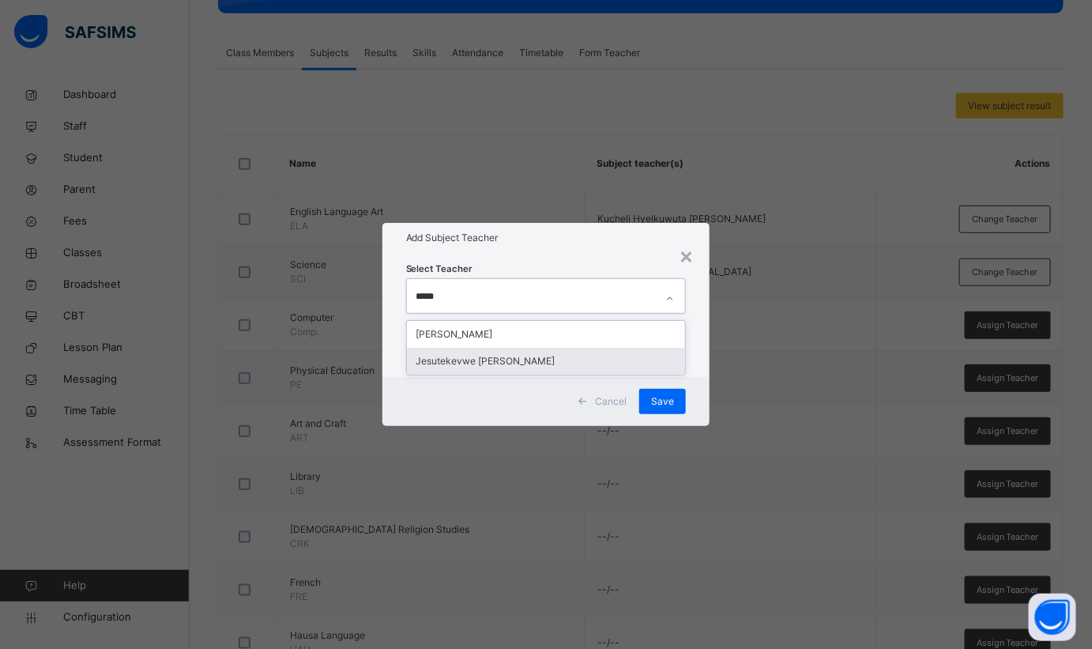
click at [596, 366] on div "Jesutekevwe [PERSON_NAME]" at bounding box center [546, 361] width 279 height 27
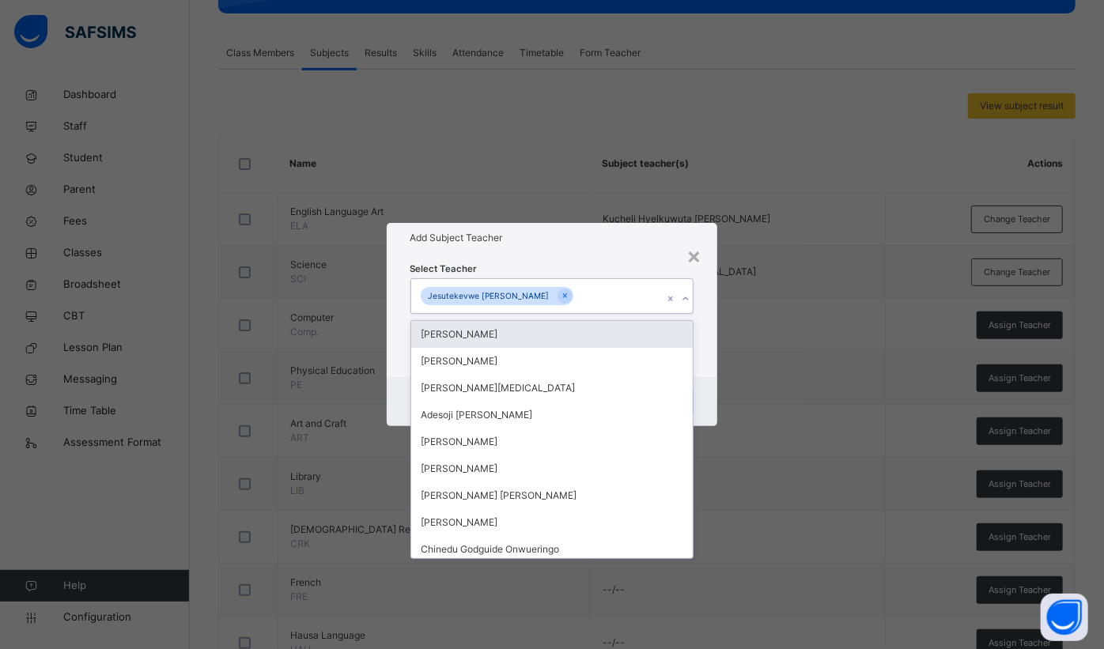
click at [622, 252] on div "Add Subject Teacher" at bounding box center [552, 238] width 331 height 30
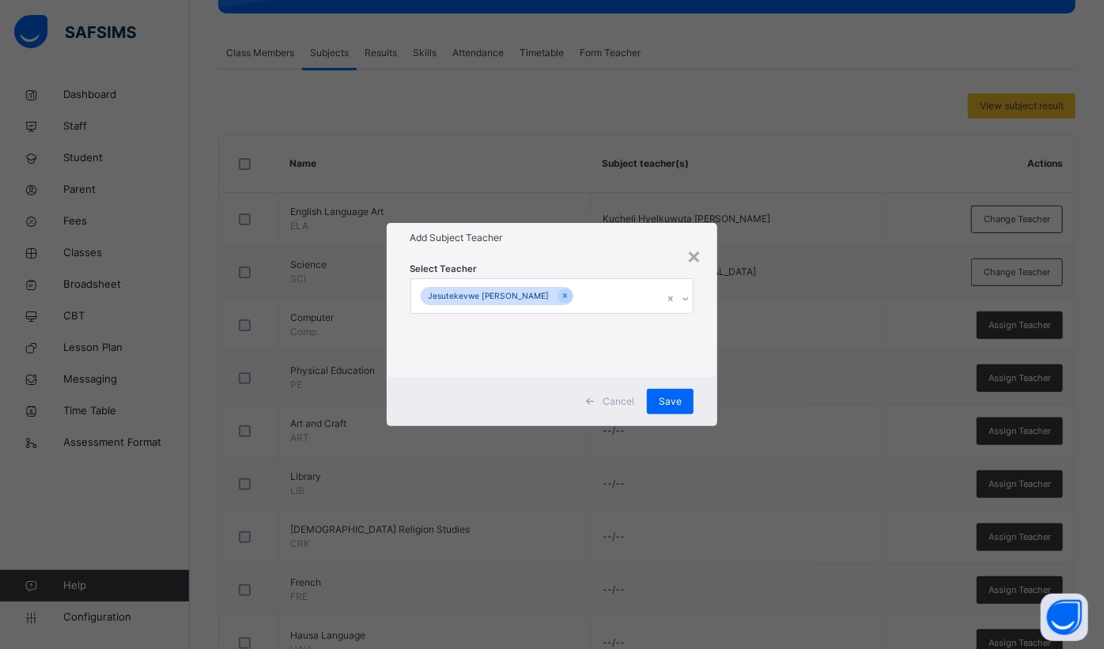
click at [671, 395] on span "Save" at bounding box center [669, 401] width 23 height 14
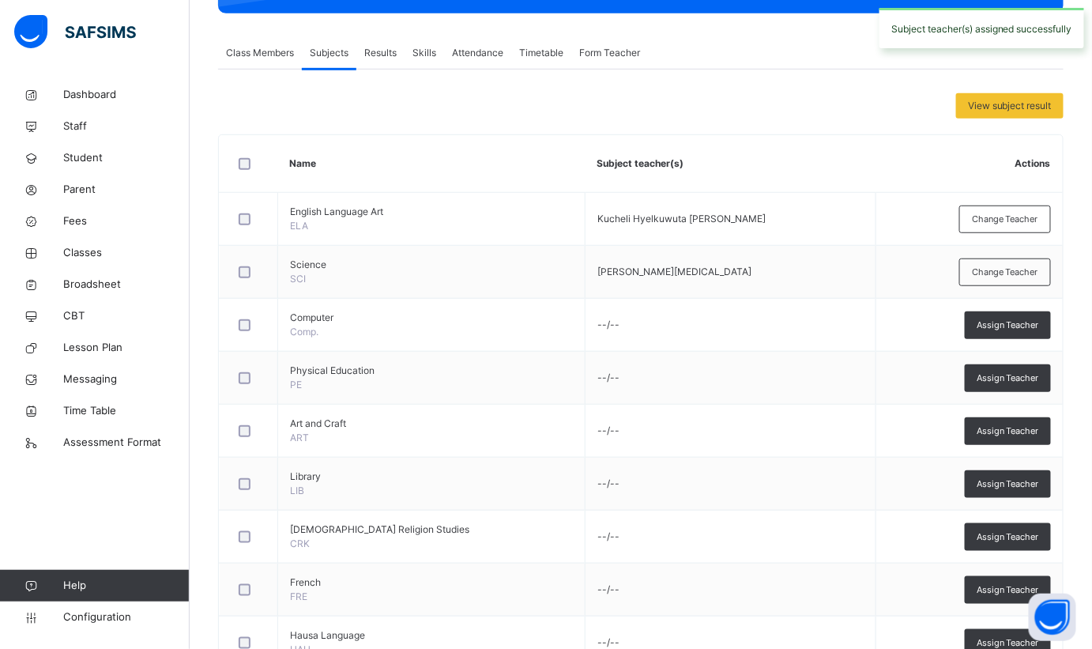
click at [1006, 377] on span "Assign Teacher" at bounding box center [1008, 378] width 62 height 13
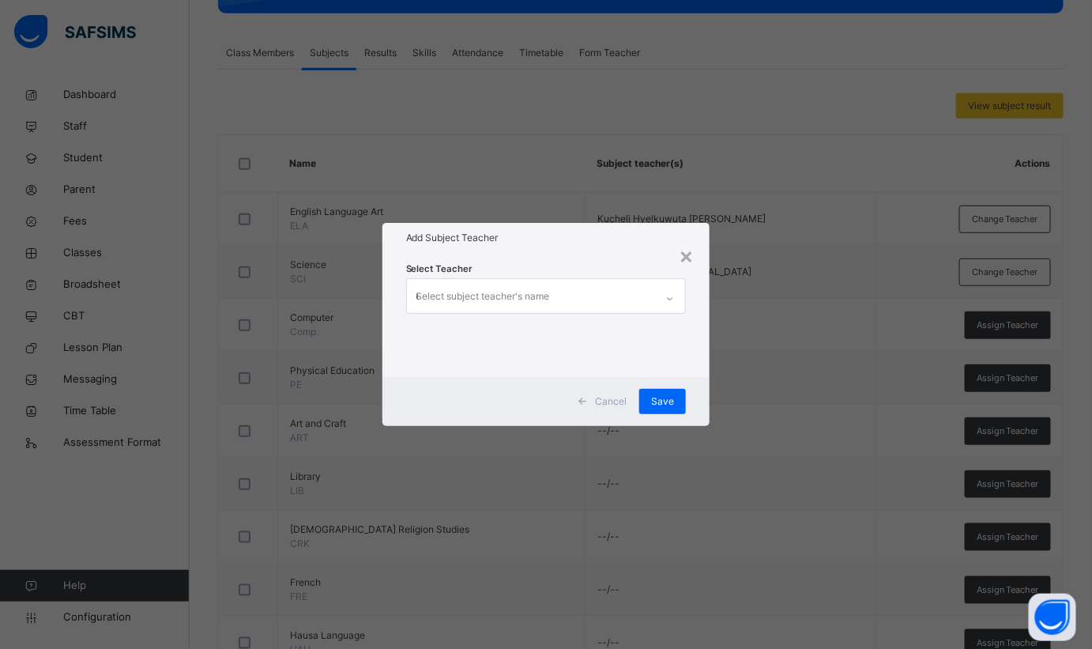
click at [613, 293] on div "Select subject teacher's name ****" at bounding box center [531, 295] width 249 height 33
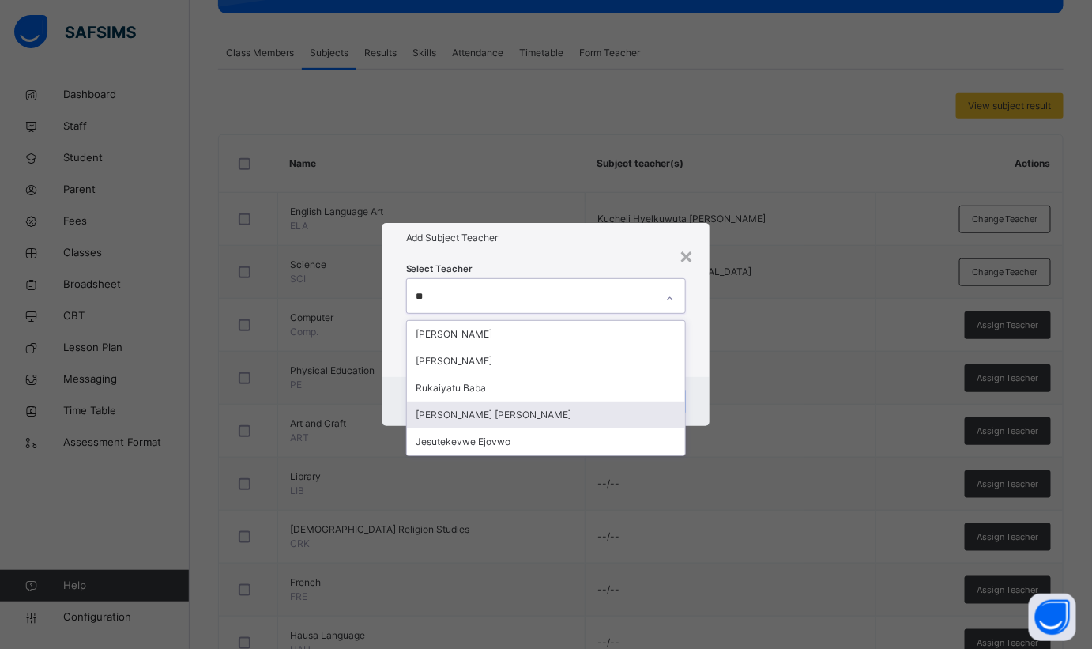
type input "*"
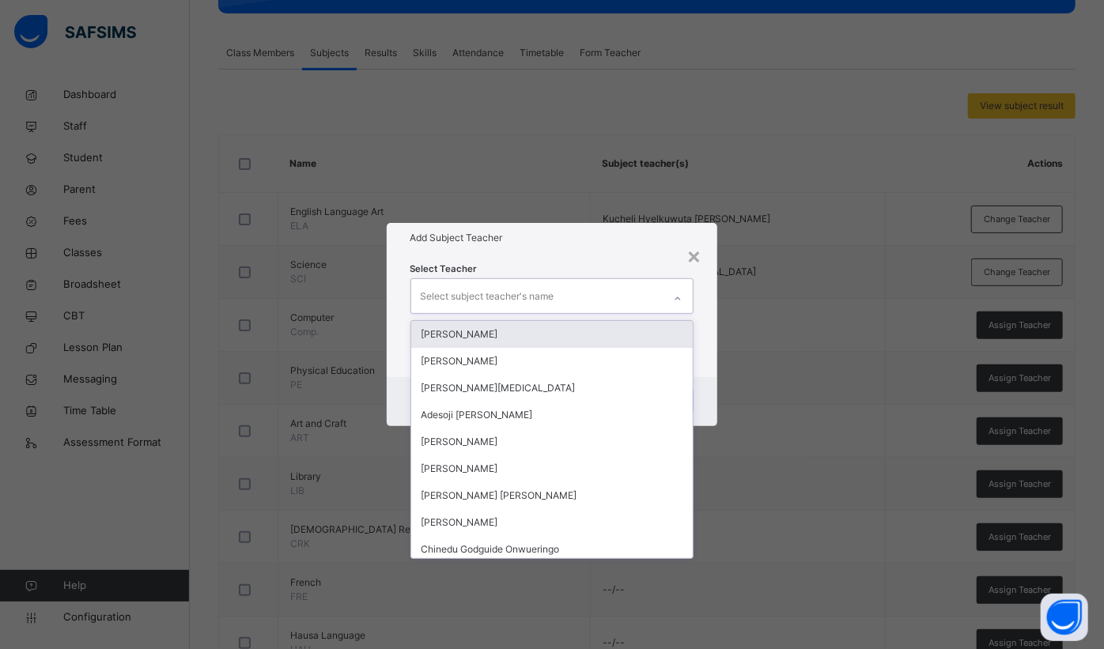
type input "*"
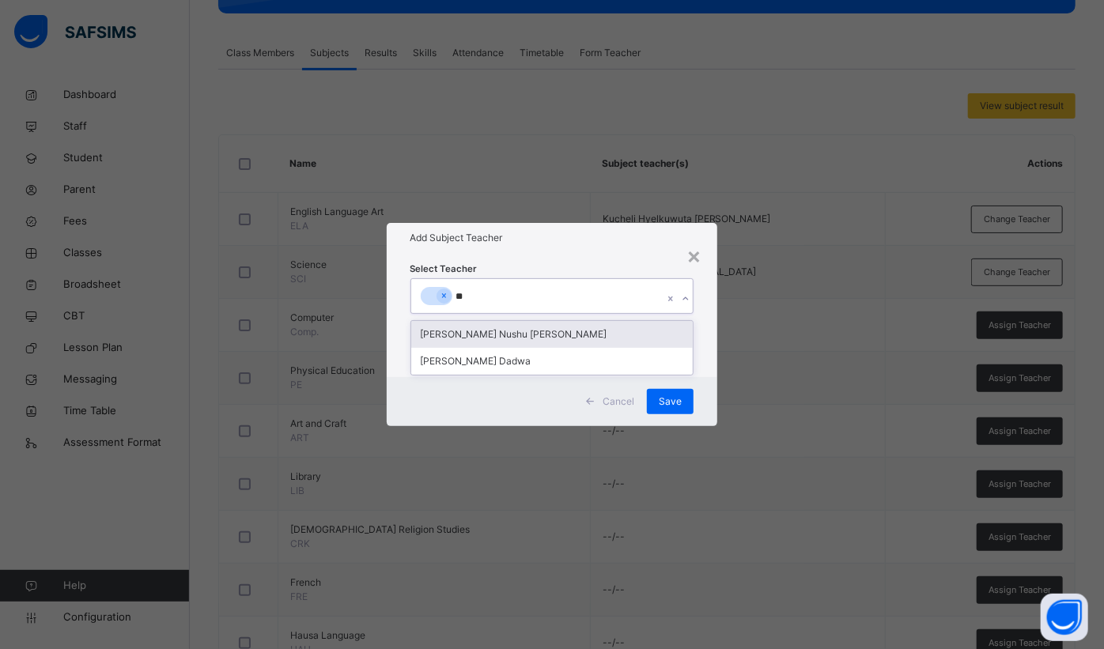
type input "*"
type input "***"
click at [581, 331] on div "[PERSON_NAME] Nushu [PERSON_NAME]" at bounding box center [552, 334] width 282 height 27
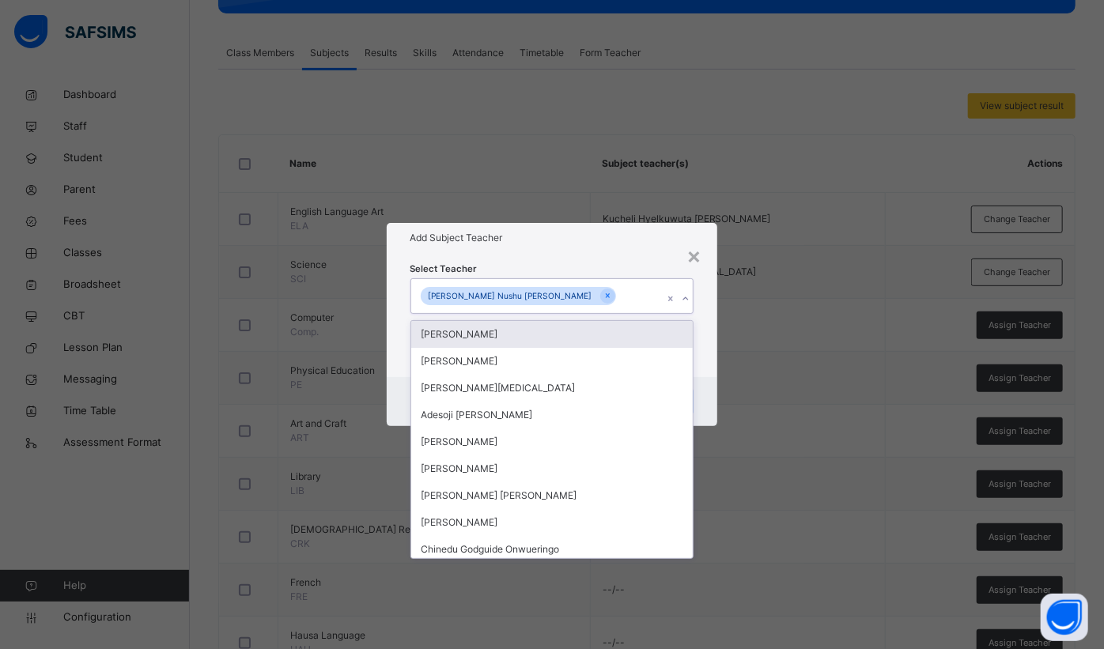
click at [613, 256] on div "Select Teacher option Geoffery Nushu Gabriel, selected. option Abdulmajid Sani …" at bounding box center [552, 314] width 331 height 123
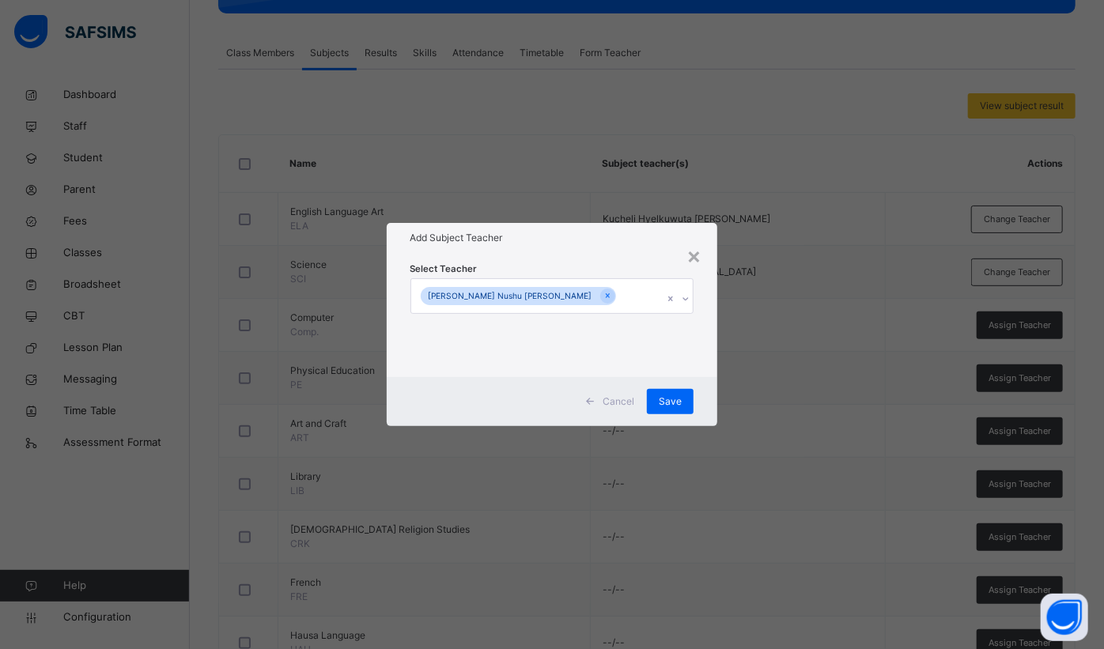
click at [666, 395] on span "Save" at bounding box center [669, 401] width 23 height 14
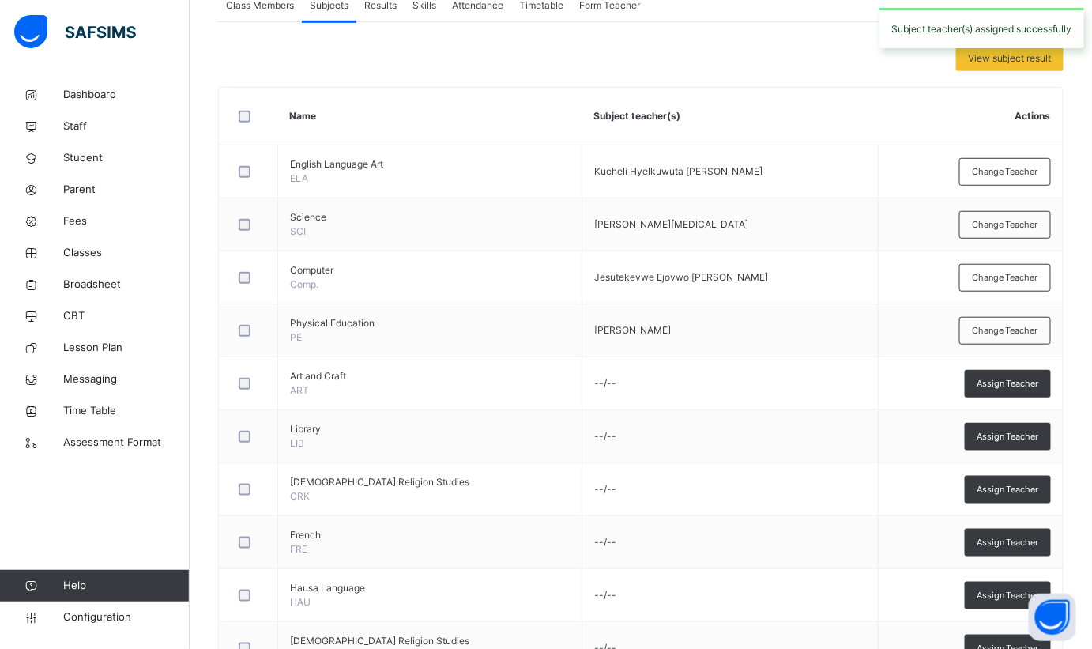
scroll to position [332, 0]
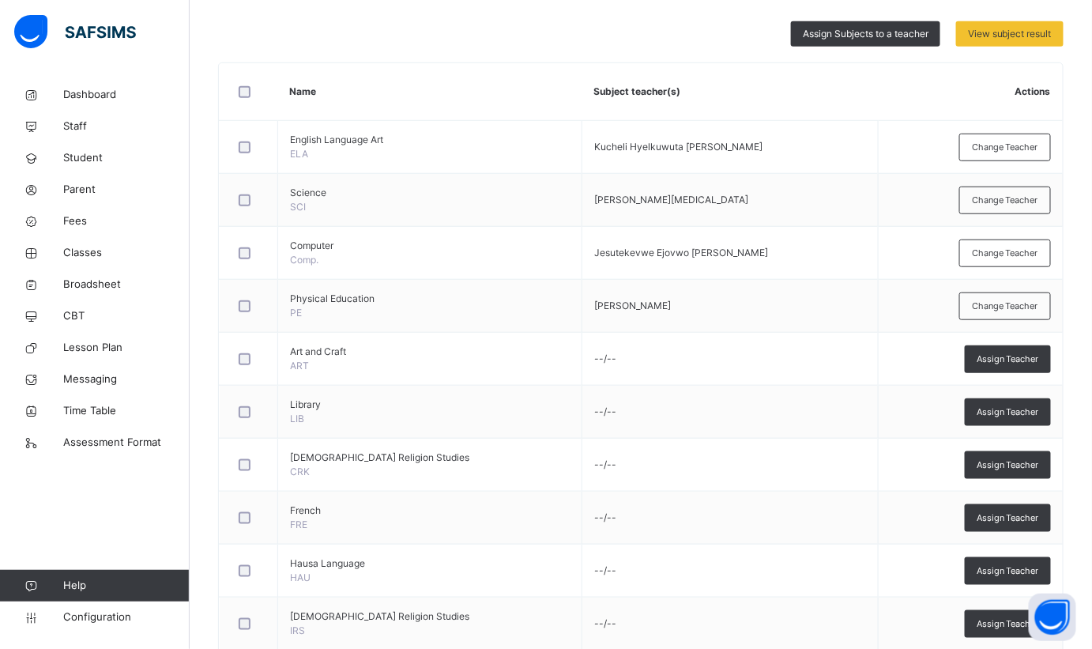
click at [926, 43] on div "Assign Subjects to a teacher" at bounding box center [865, 33] width 149 height 25
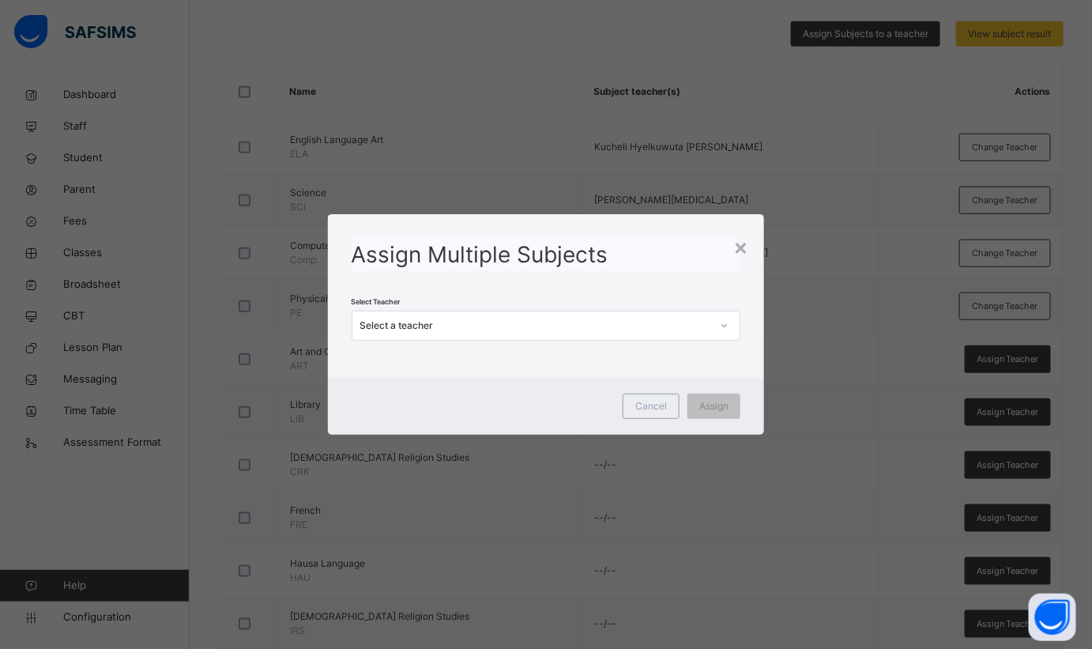
click at [500, 329] on div "Select a teacher" at bounding box center [536, 326] width 352 height 14
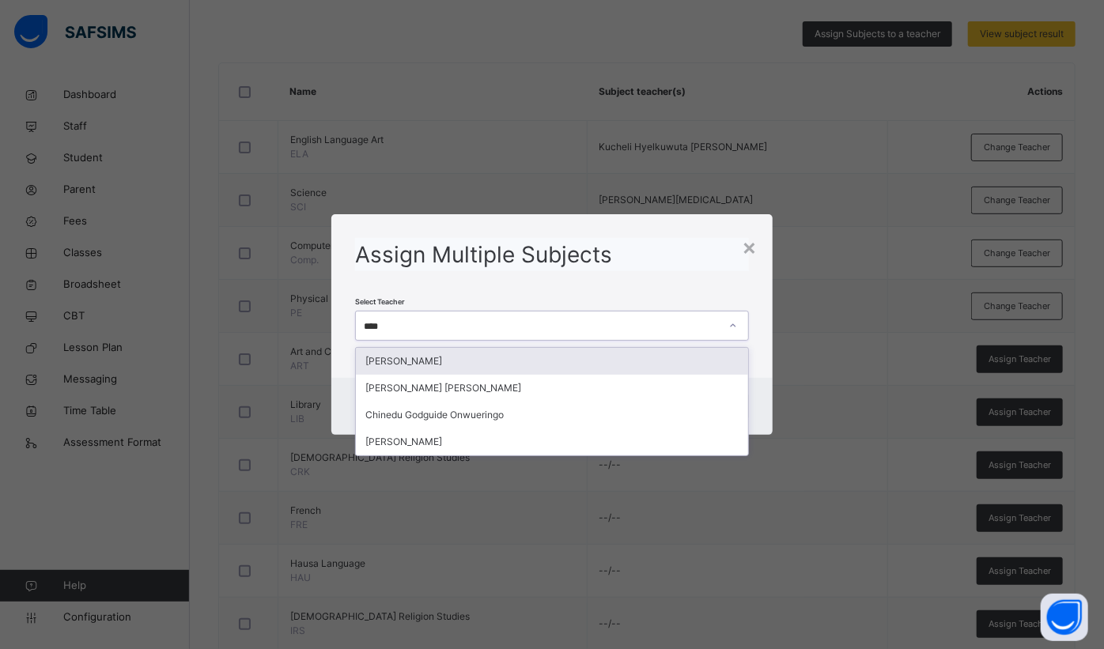
type input "*****"
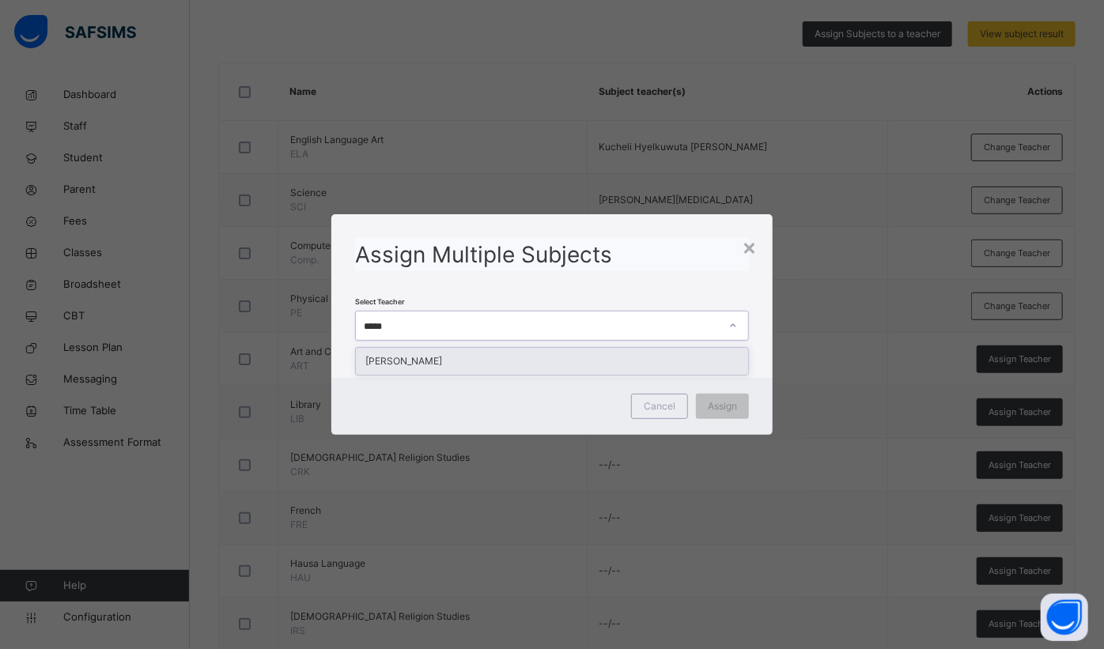
click at [522, 365] on div "[PERSON_NAME]" at bounding box center [552, 361] width 392 height 27
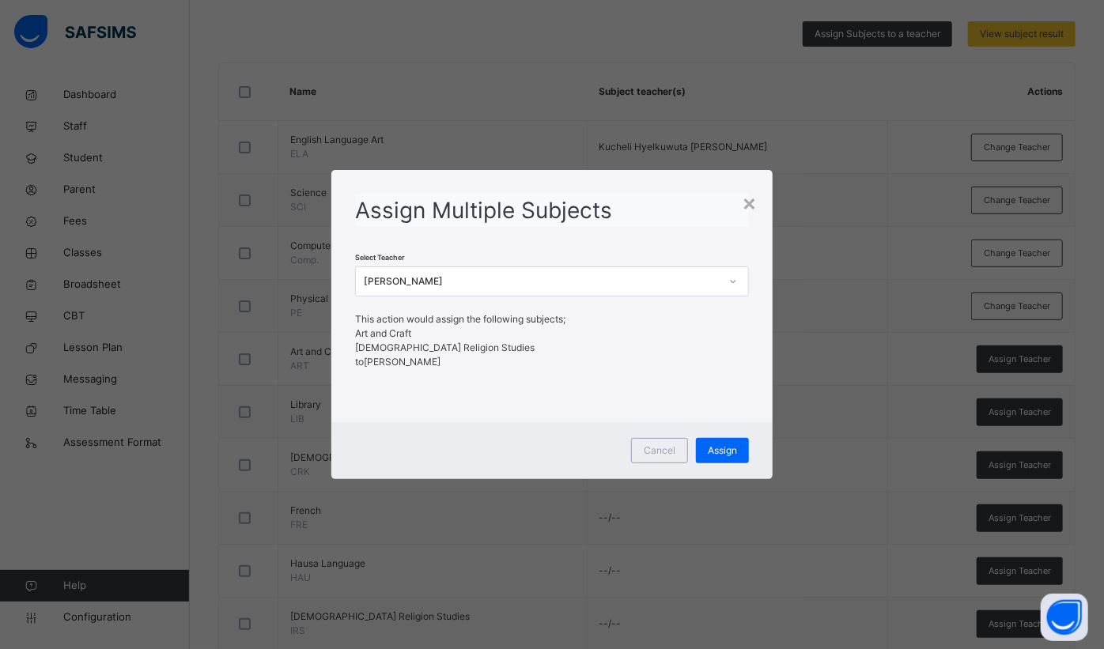
click at [731, 450] on span "Assign" at bounding box center [721, 450] width 29 height 14
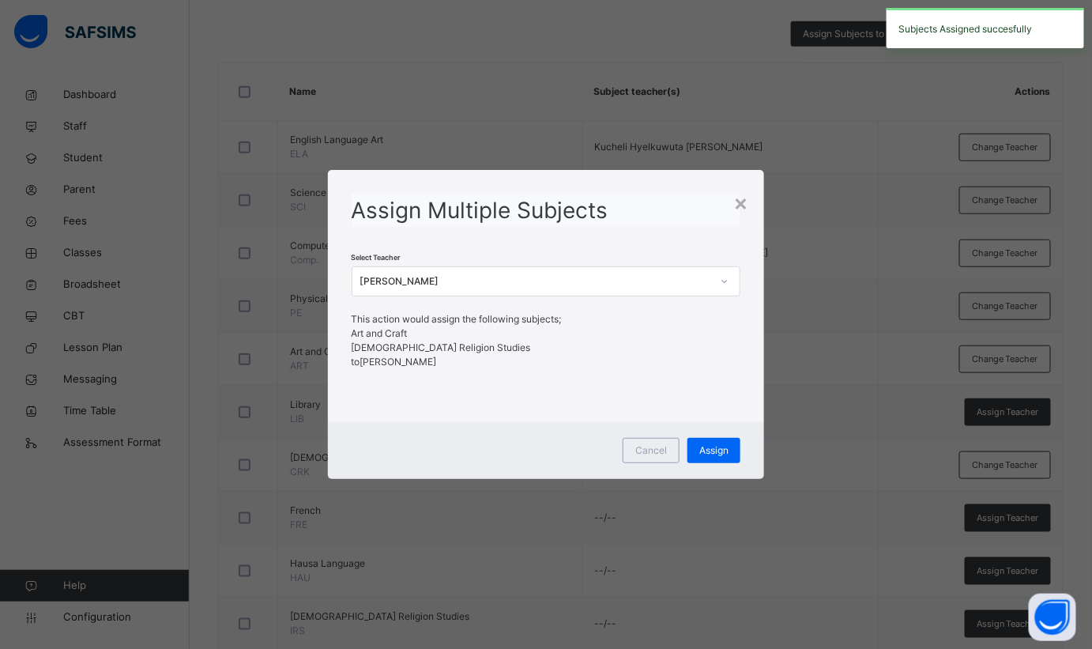
click at [742, 202] on div "×" at bounding box center [741, 202] width 15 height 33
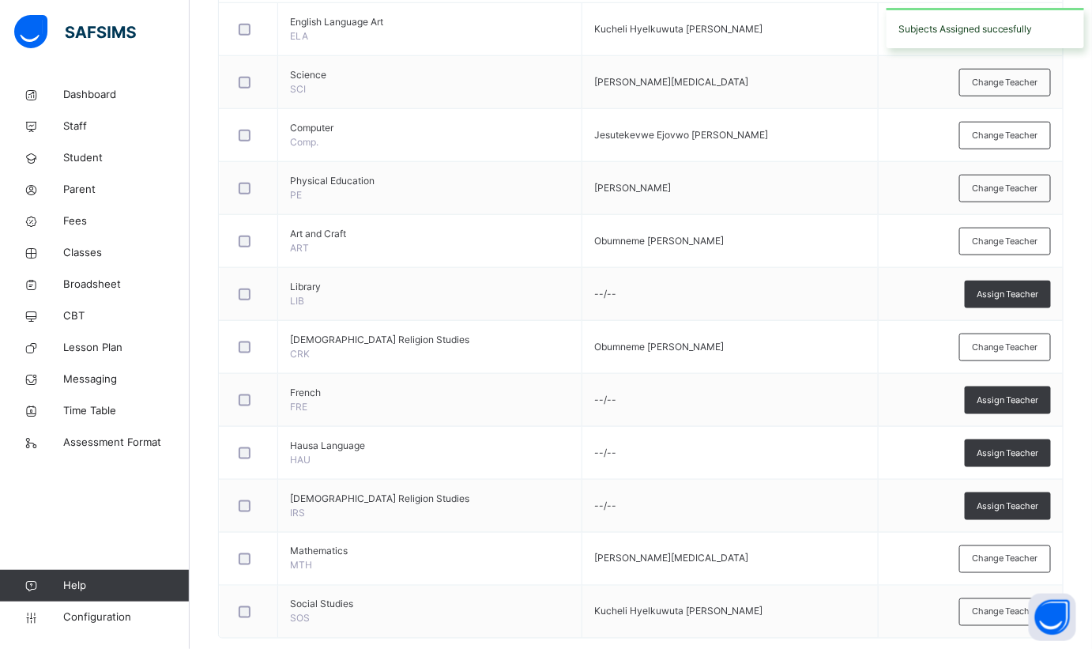
scroll to position [476, 0]
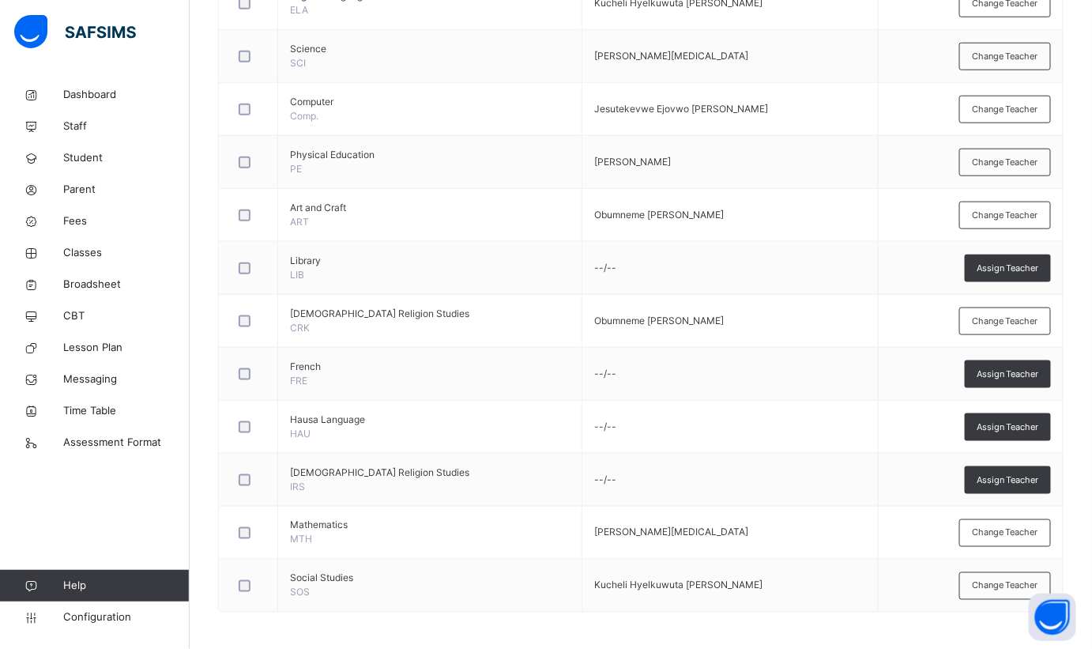
click at [1012, 375] on span "Assign Teacher" at bounding box center [1008, 374] width 62 height 13
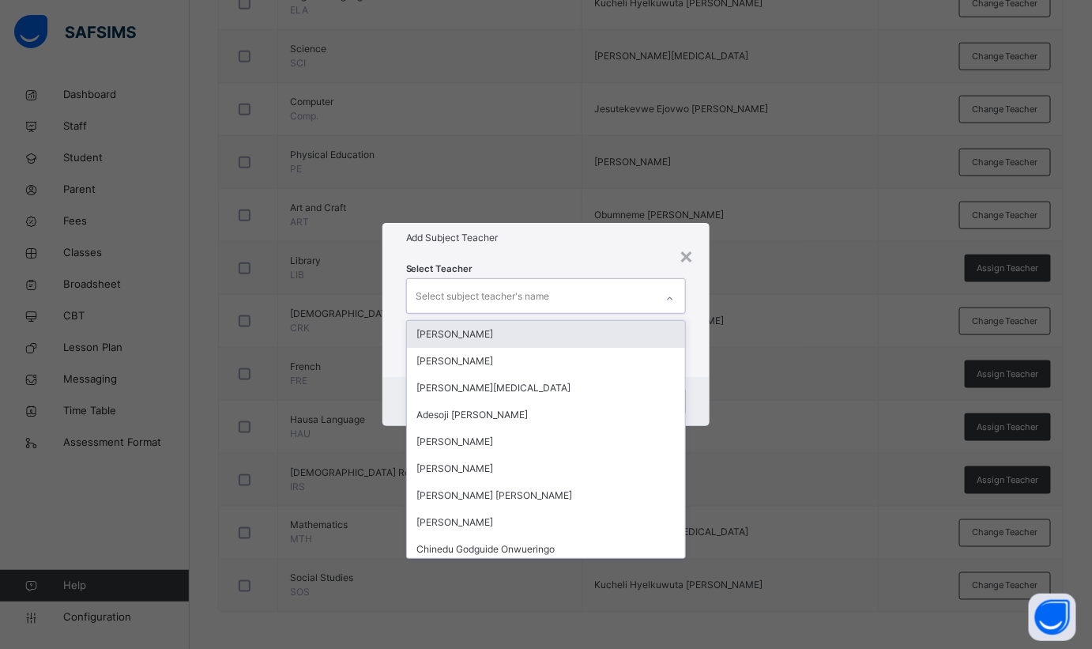
click at [570, 292] on div "Select subject teacher's name" at bounding box center [531, 295] width 249 height 33
type input "***"
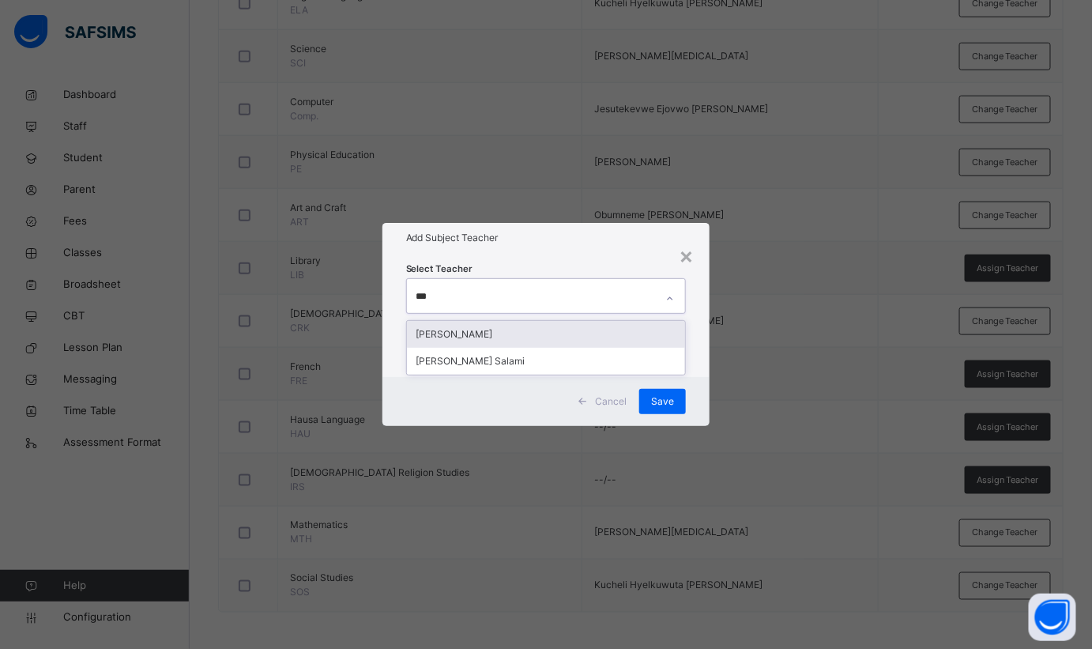
click at [542, 337] on div "[PERSON_NAME]" at bounding box center [546, 334] width 279 height 27
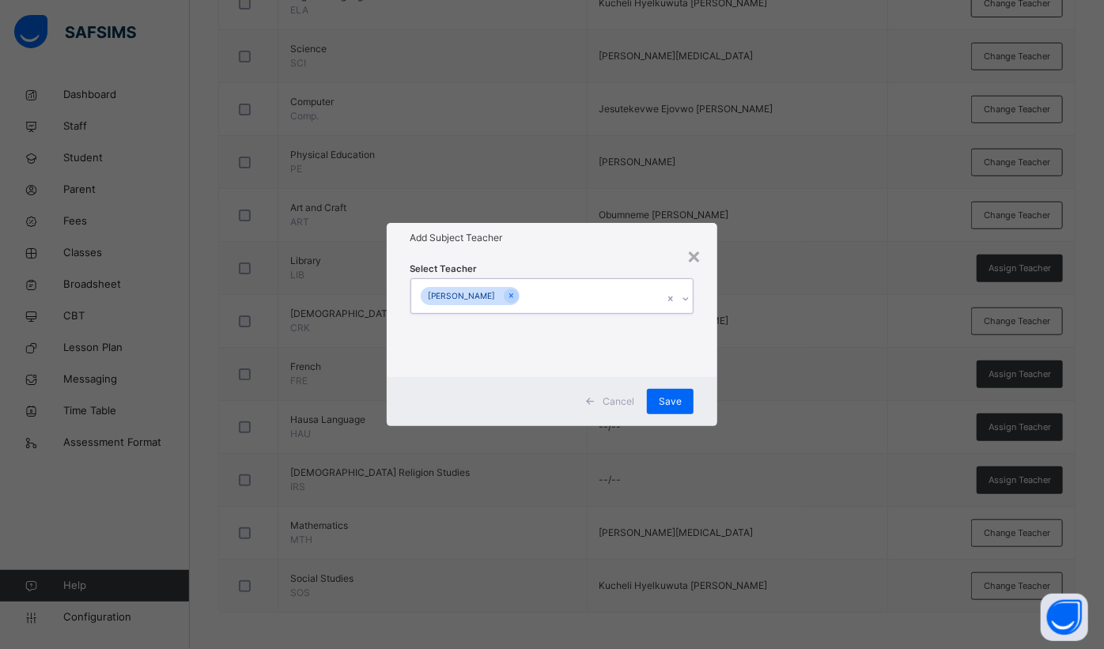
click at [626, 285] on div "[PERSON_NAME]" at bounding box center [537, 295] width 252 height 33
click at [666, 406] on span "Save" at bounding box center [669, 401] width 23 height 14
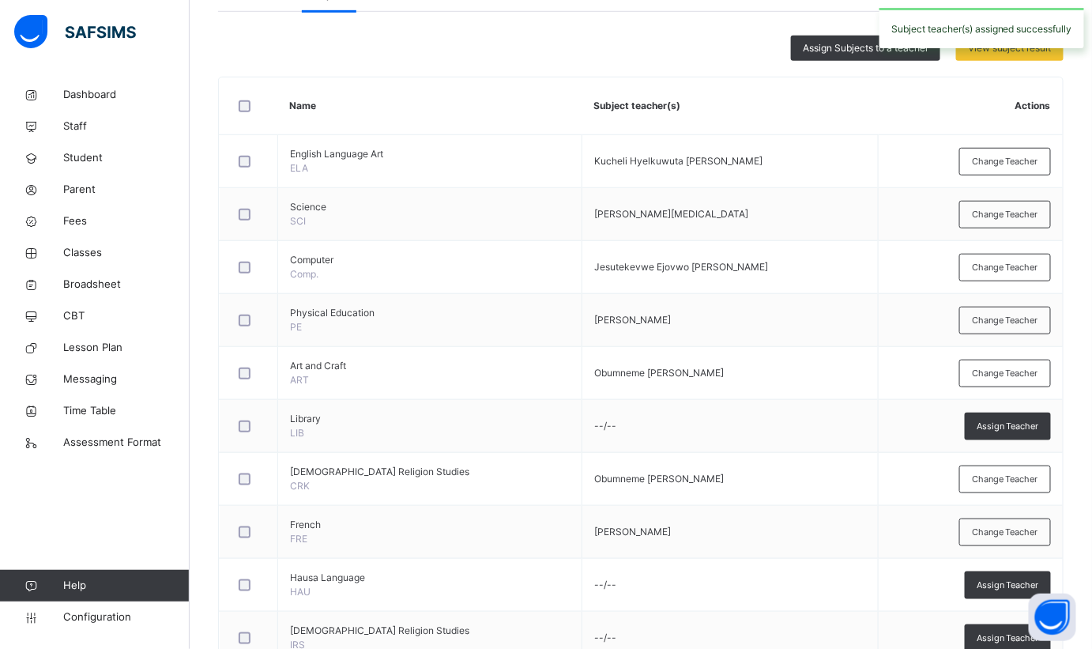
scroll to position [116, 0]
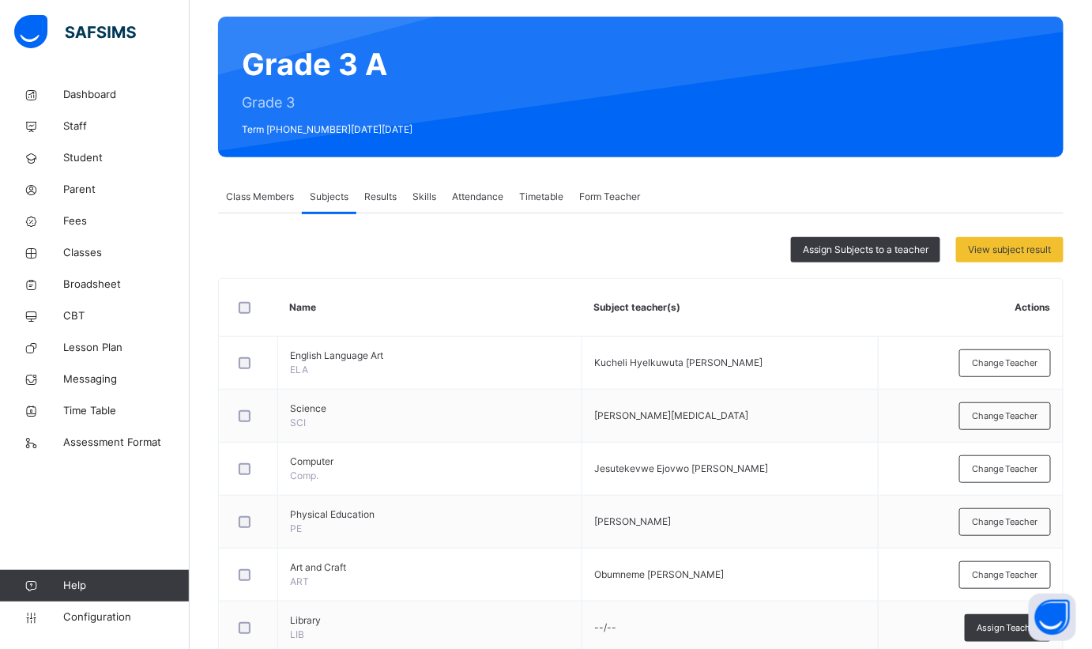
click at [870, 245] on span "Assign Subjects to a teacher" at bounding box center [866, 250] width 126 height 14
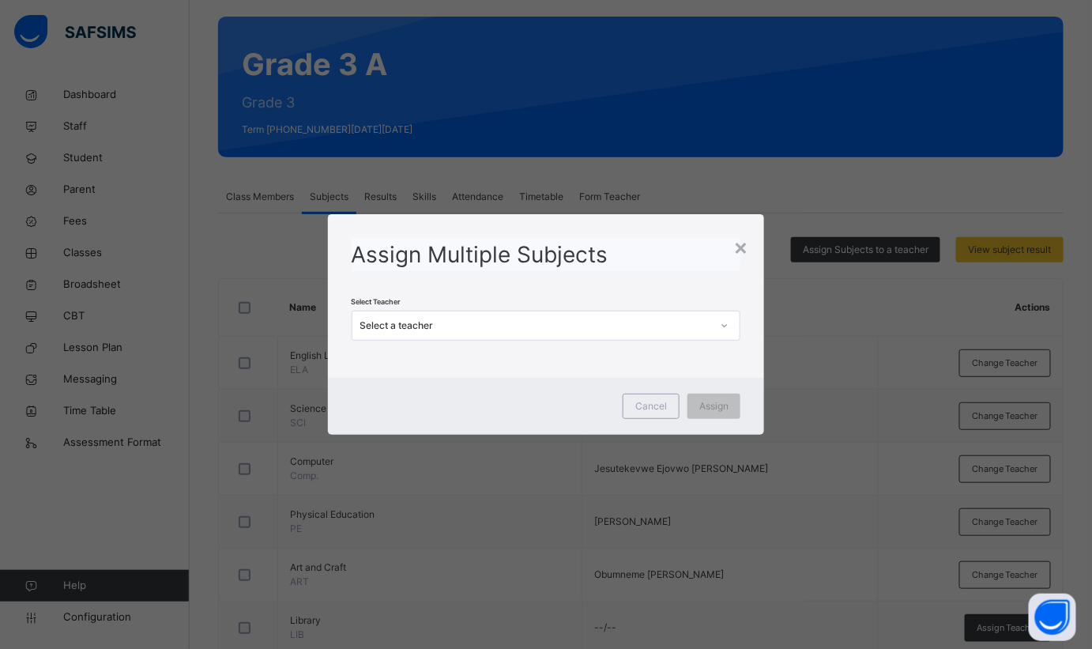
click at [577, 326] on div "Select a teacher" at bounding box center [536, 326] width 352 height 14
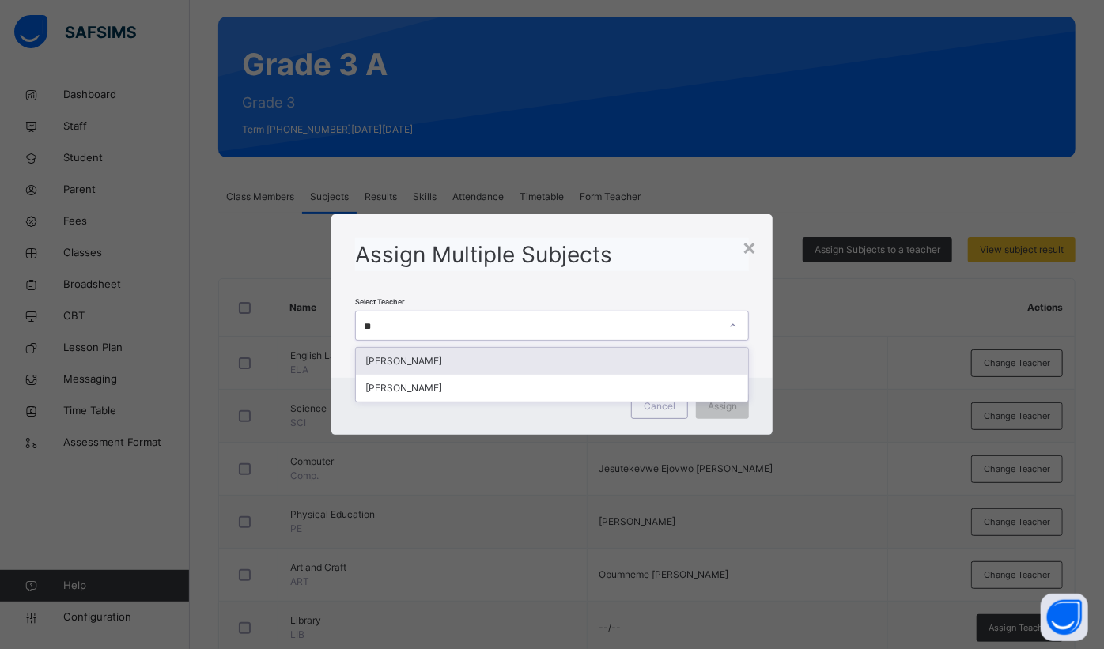
type input "***"
click at [495, 358] on div "[PERSON_NAME]" at bounding box center [552, 361] width 392 height 27
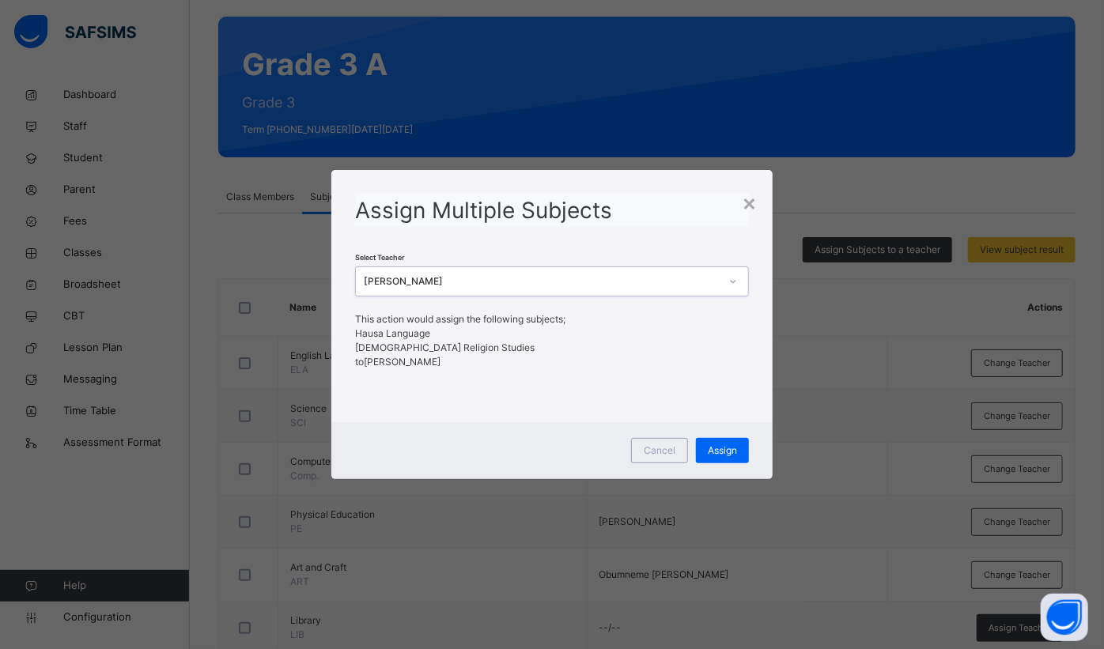
click at [741, 453] on div "Assign" at bounding box center [722, 450] width 53 height 25
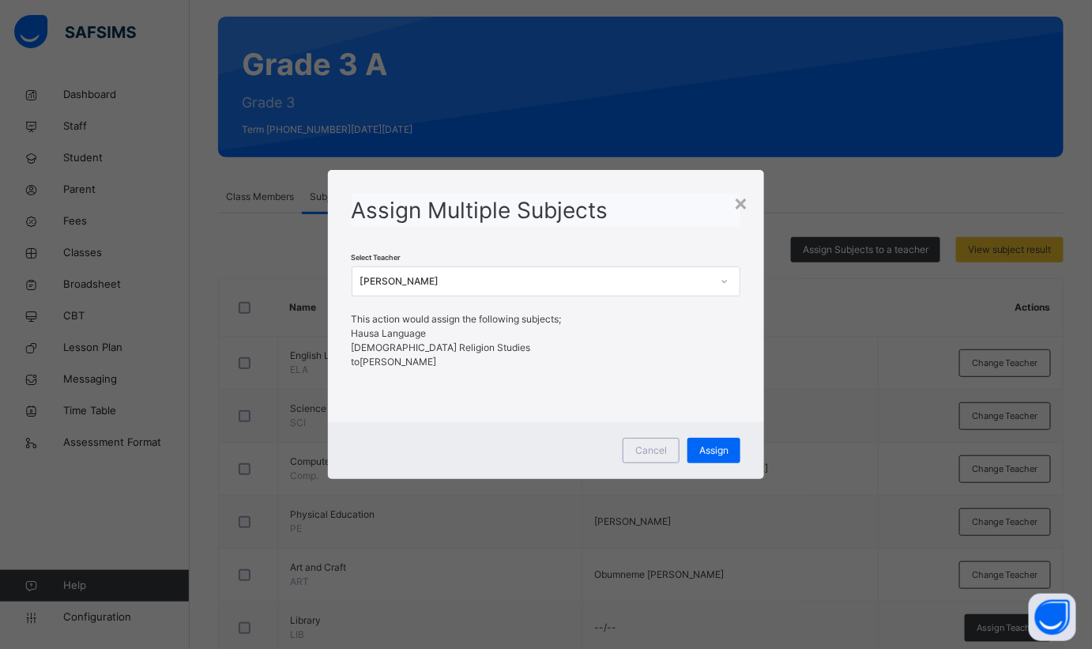
click at [744, 212] on div "×" at bounding box center [741, 202] width 15 height 33
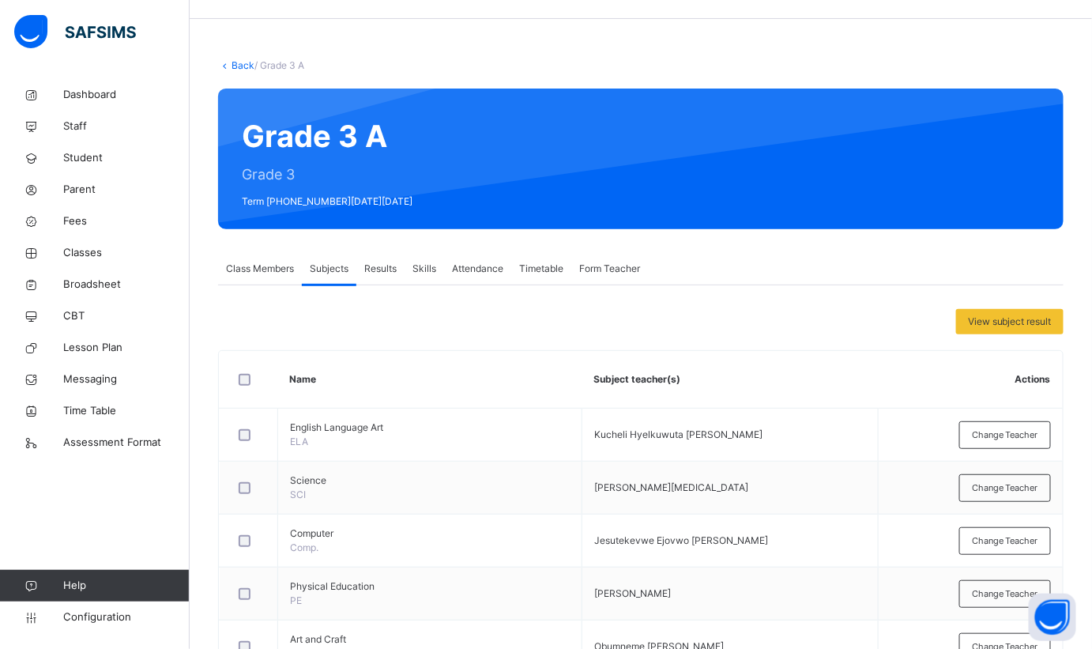
scroll to position [0, 0]
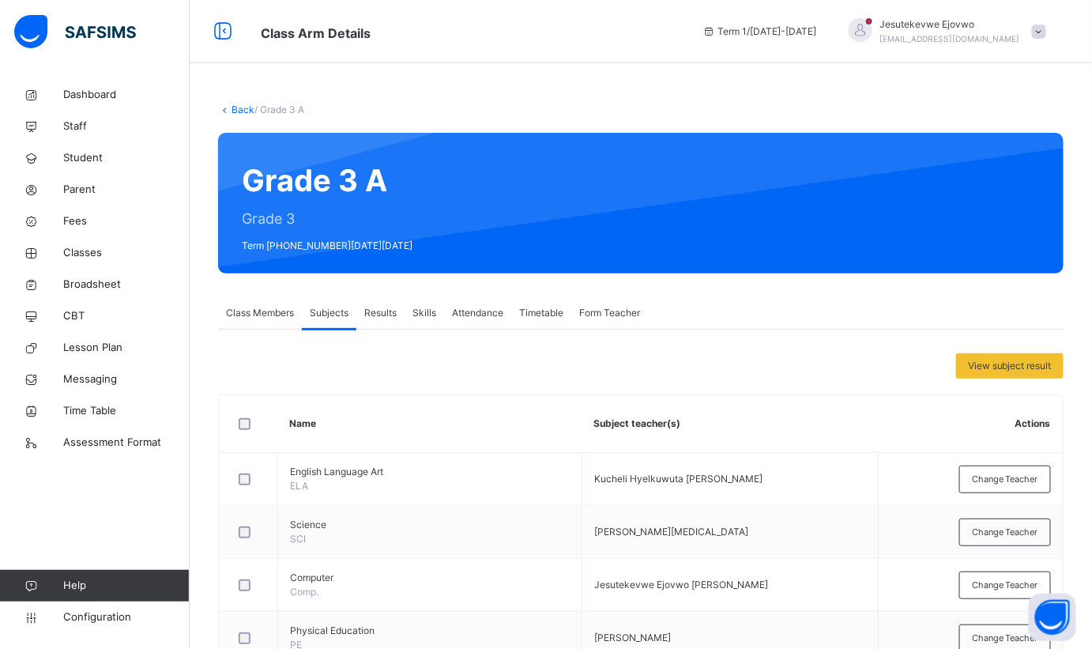
click at [243, 106] on link "Back" at bounding box center [243, 110] width 23 height 12
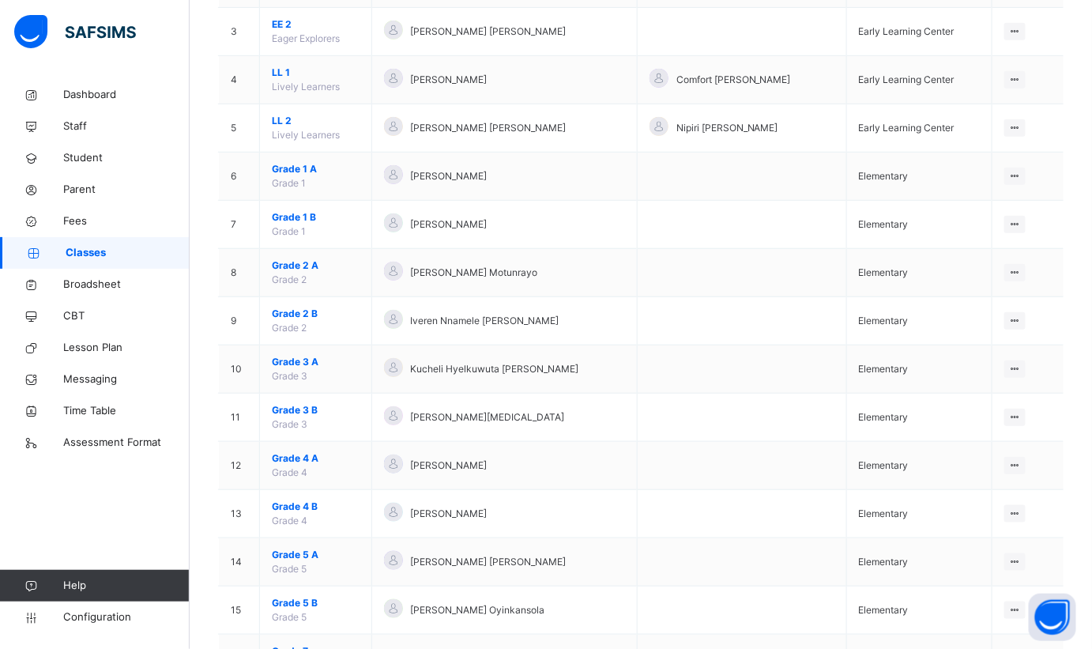
scroll to position [359, 0]
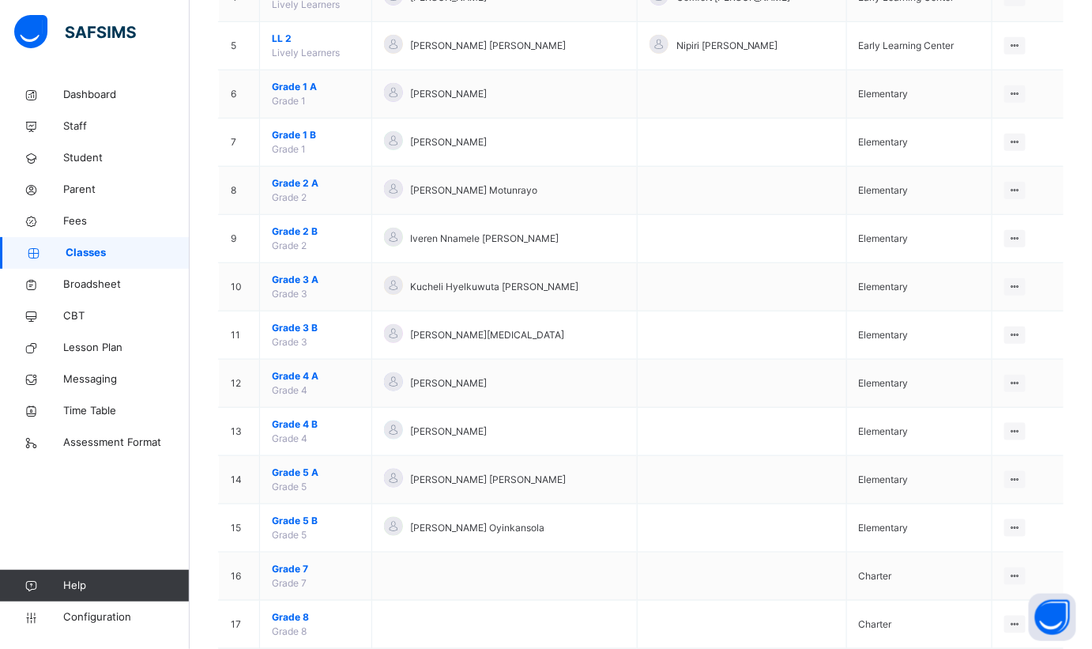
click at [307, 323] on span "Grade 3 B" at bounding box center [316, 328] width 88 height 14
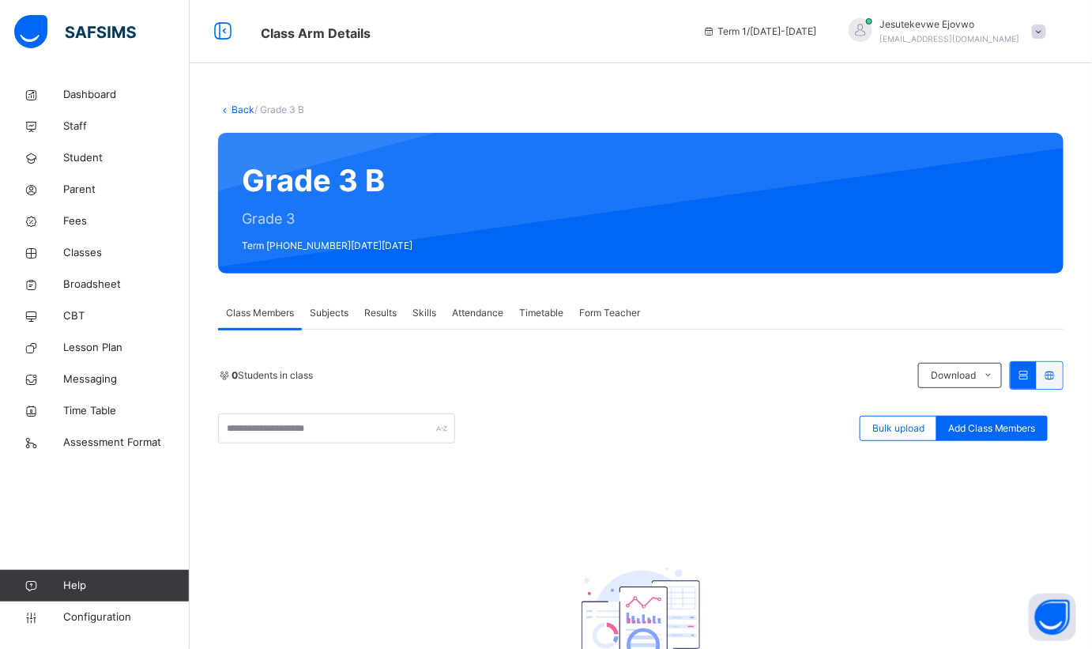
click at [332, 313] on span "Subjects" at bounding box center [329, 313] width 39 height 14
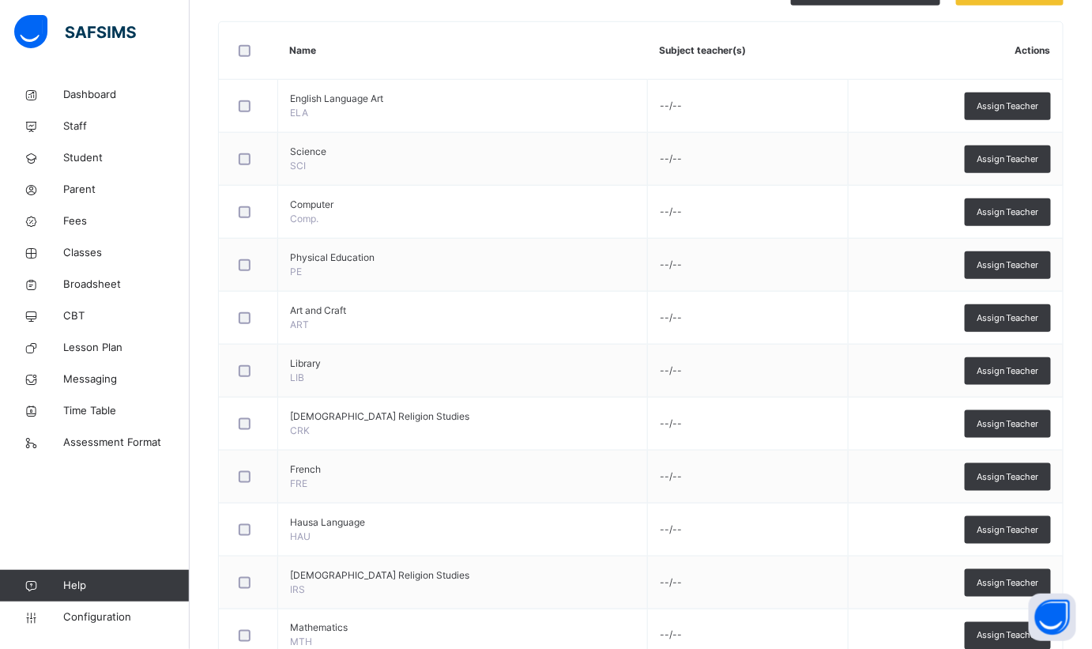
scroll to position [116, 0]
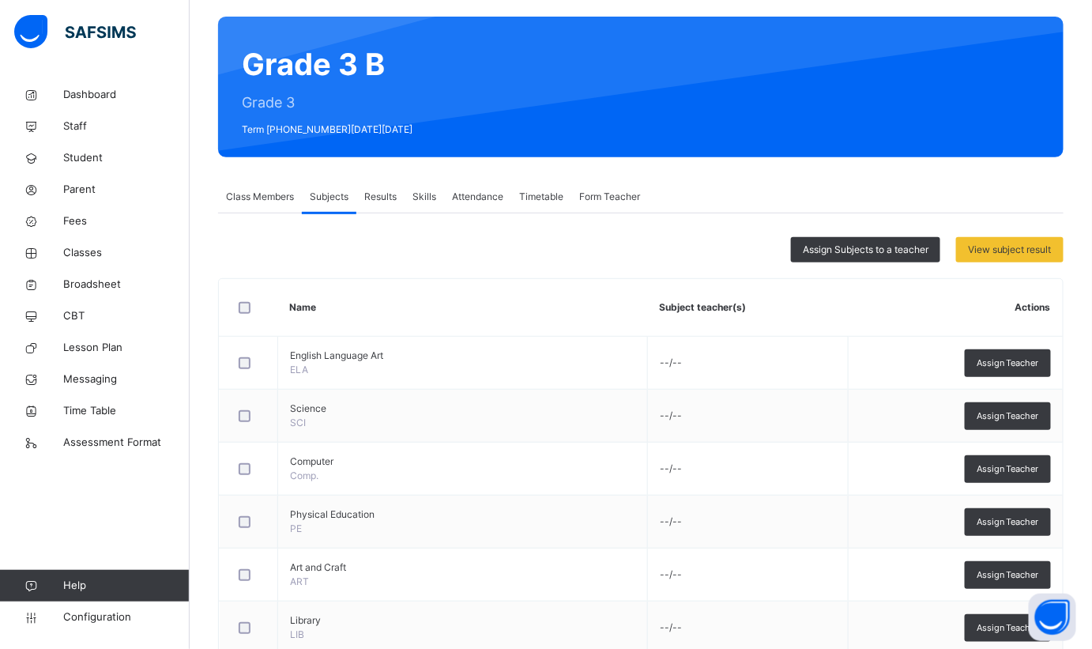
click at [859, 258] on div "Assign Subjects to a teacher" at bounding box center [865, 249] width 149 height 25
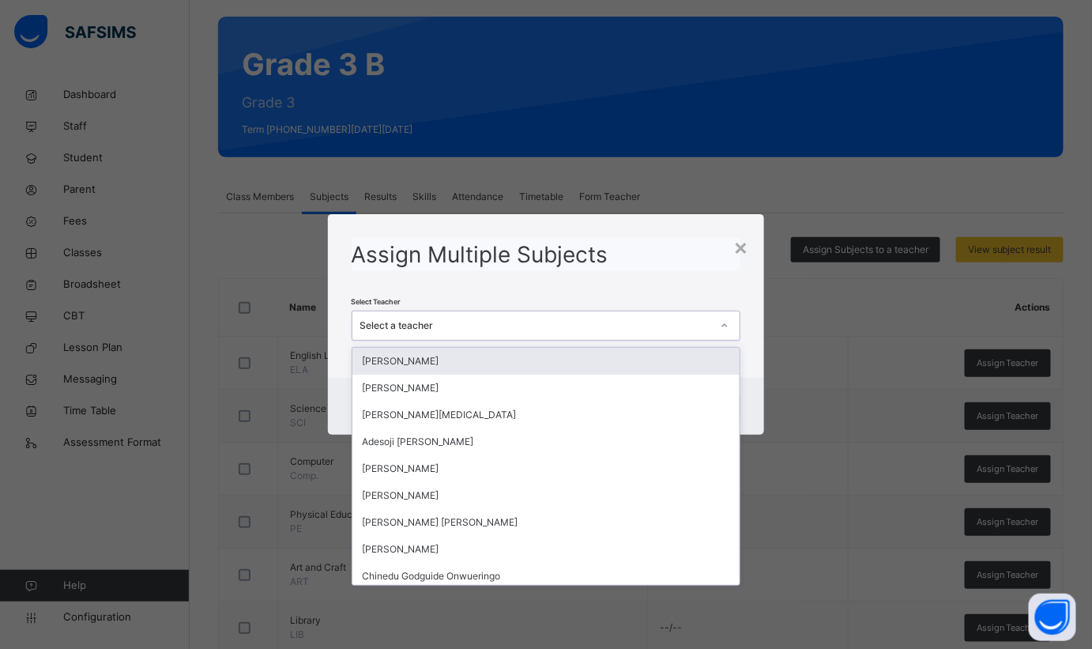
click at [593, 331] on div "Select a teacher" at bounding box center [536, 326] width 352 height 14
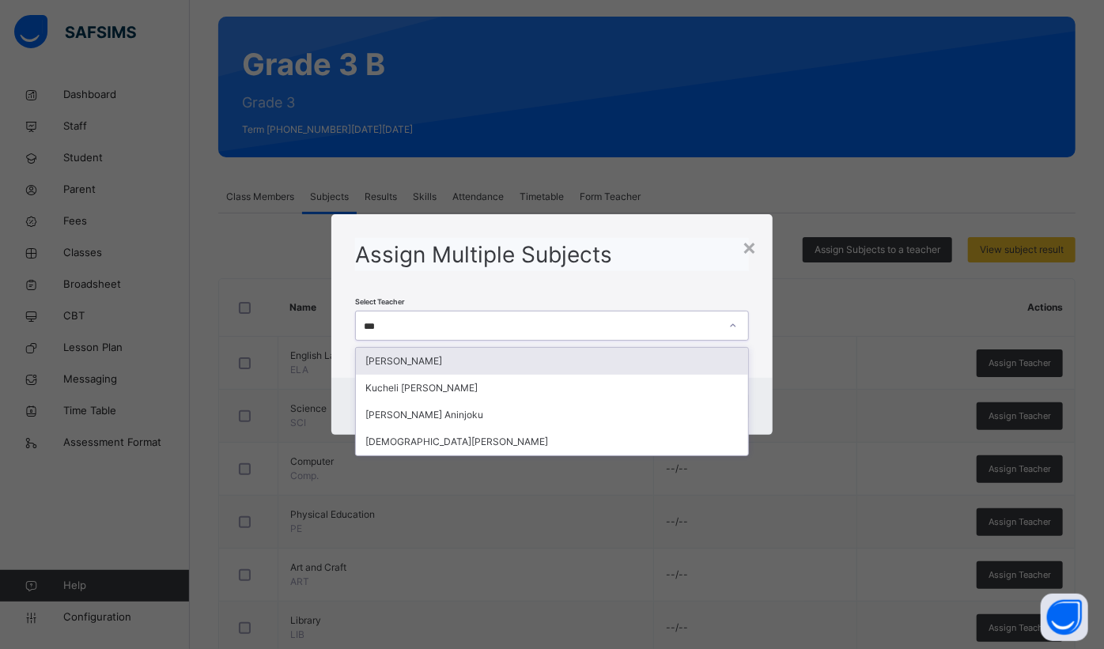
type input "****"
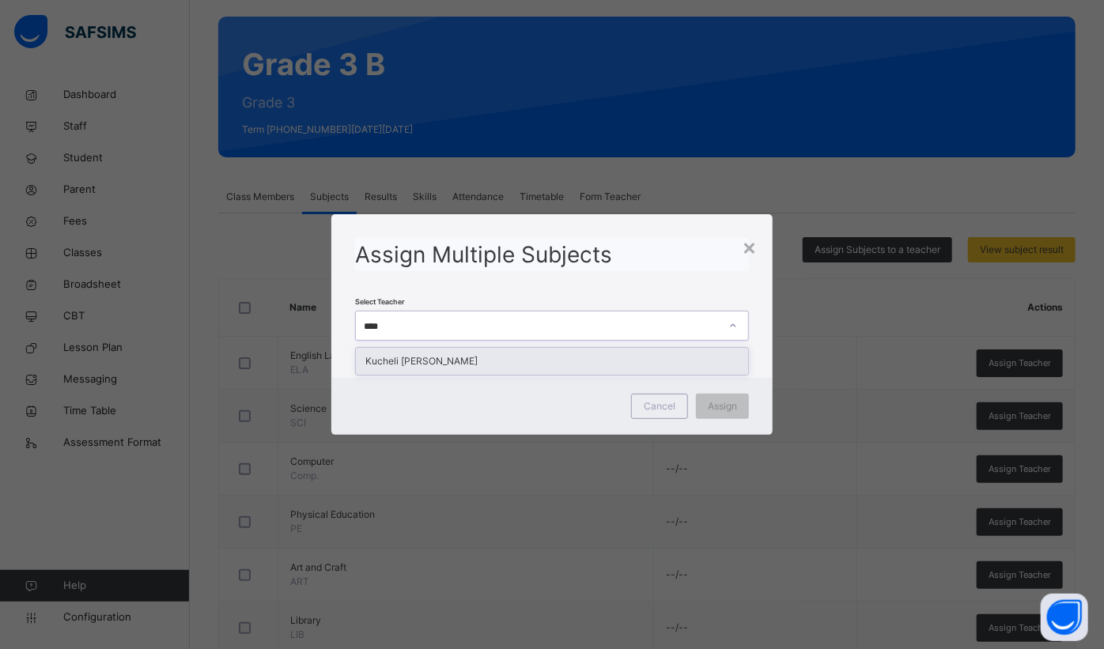
click at [553, 364] on div "Kucheli [PERSON_NAME]" at bounding box center [552, 361] width 392 height 27
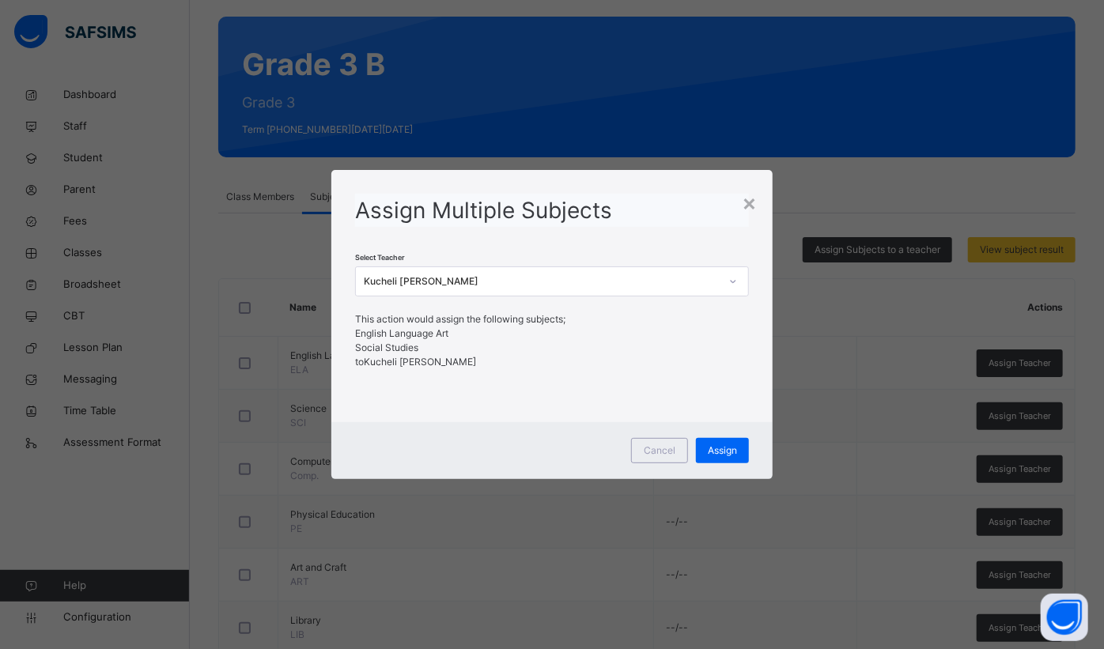
click at [712, 442] on div "Assign" at bounding box center [722, 450] width 53 height 25
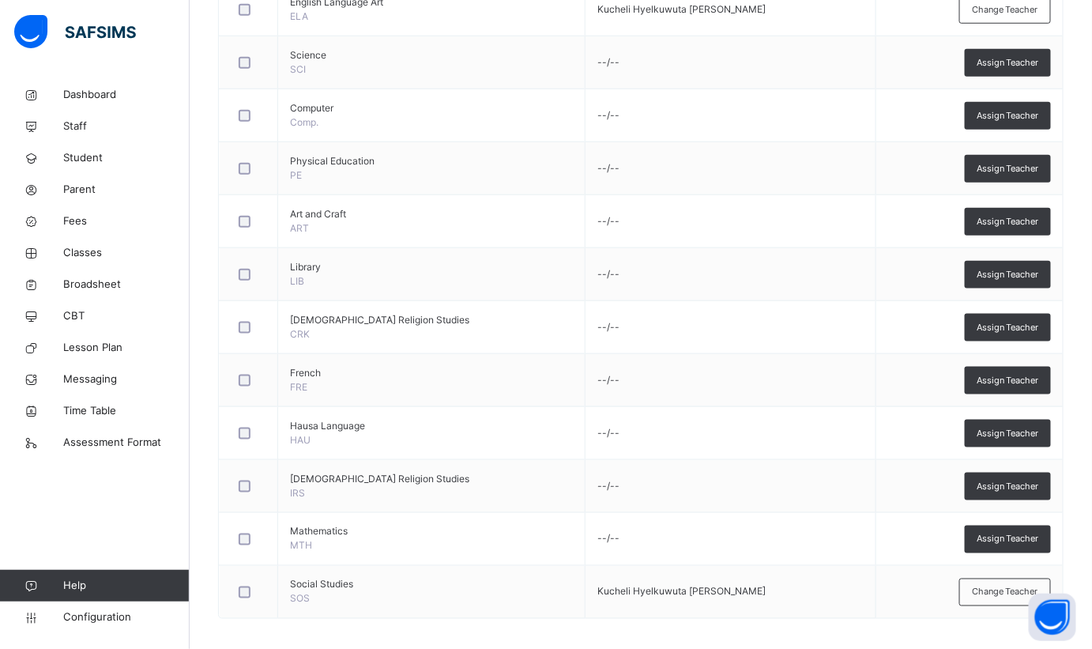
scroll to position [44, 0]
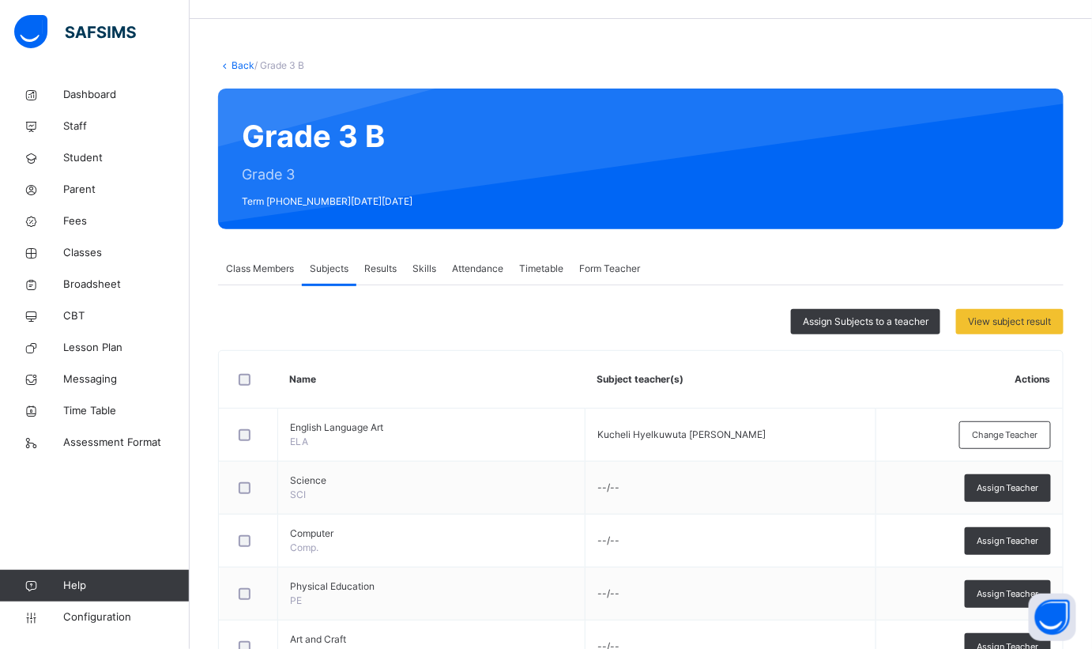
click at [812, 324] on span "Assign Subjects to a teacher" at bounding box center [866, 322] width 126 height 14
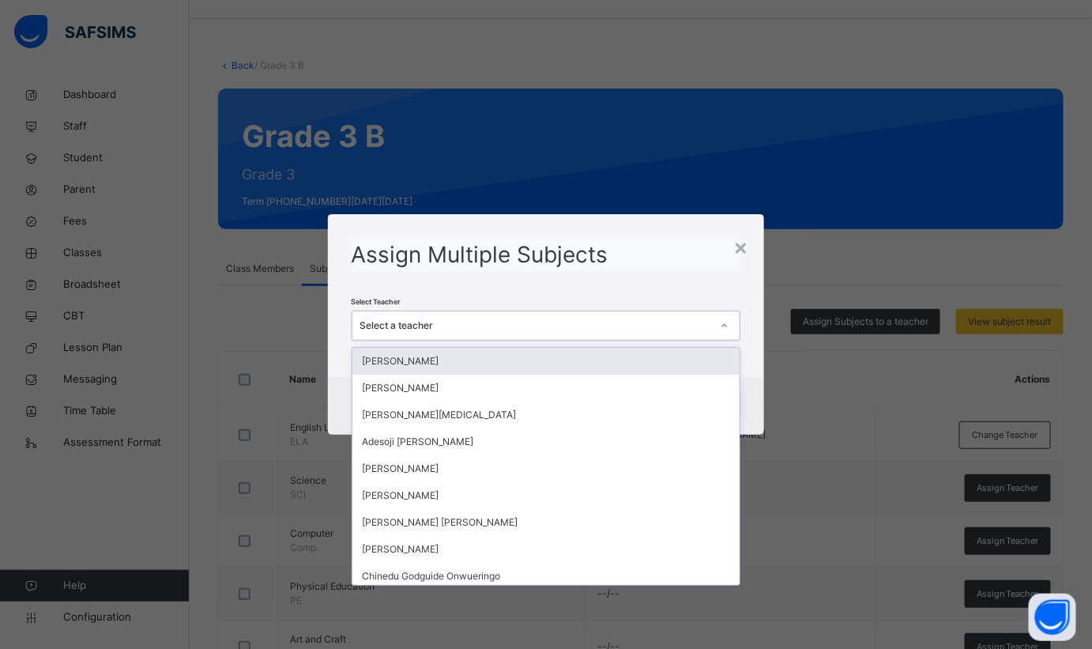
drag, startPoint x: 563, startPoint y: 338, endPoint x: 560, endPoint y: 330, distance: 8.3
click at [561, 337] on div "Select a teacher" at bounding box center [547, 326] width 390 height 30
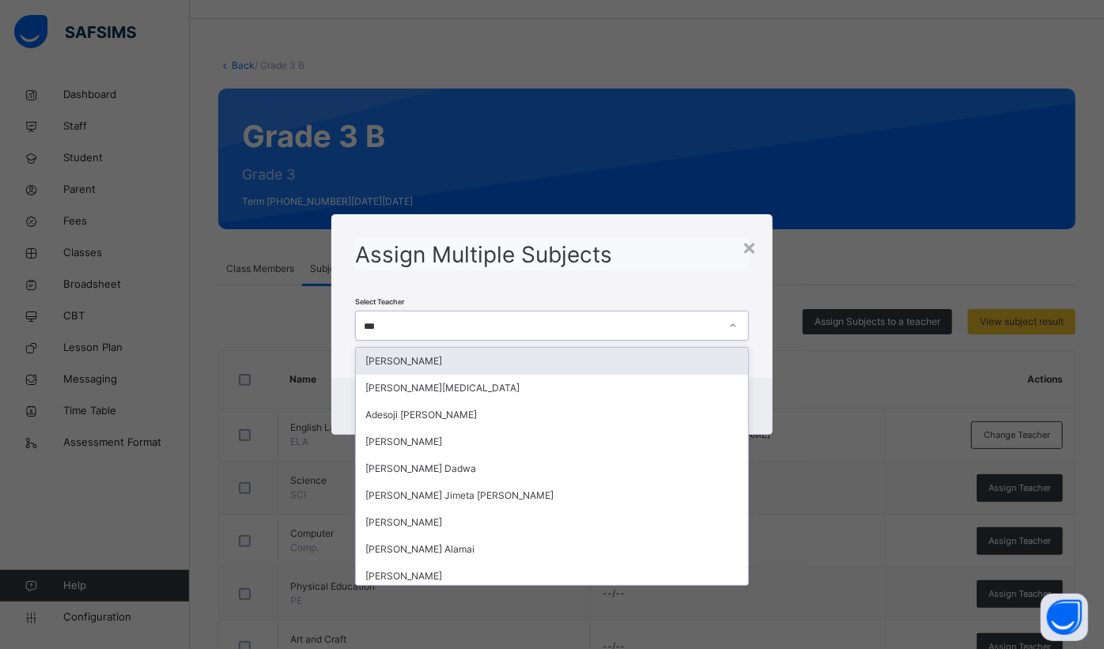
type input "****"
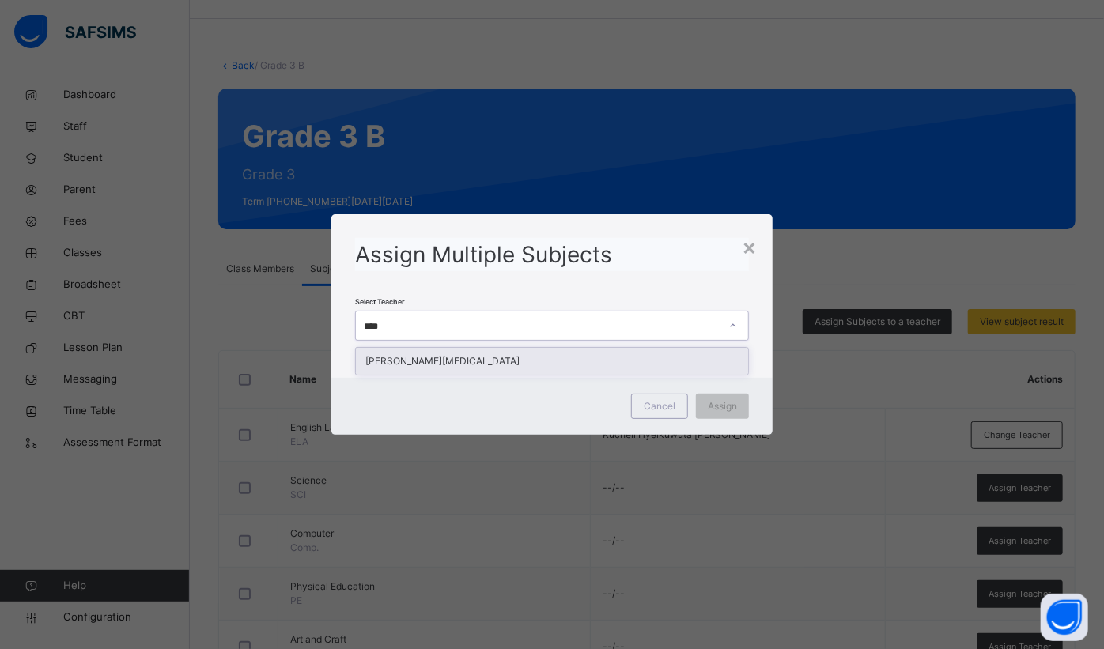
click at [540, 360] on div "[PERSON_NAME][MEDICAL_DATA]" at bounding box center [552, 361] width 392 height 27
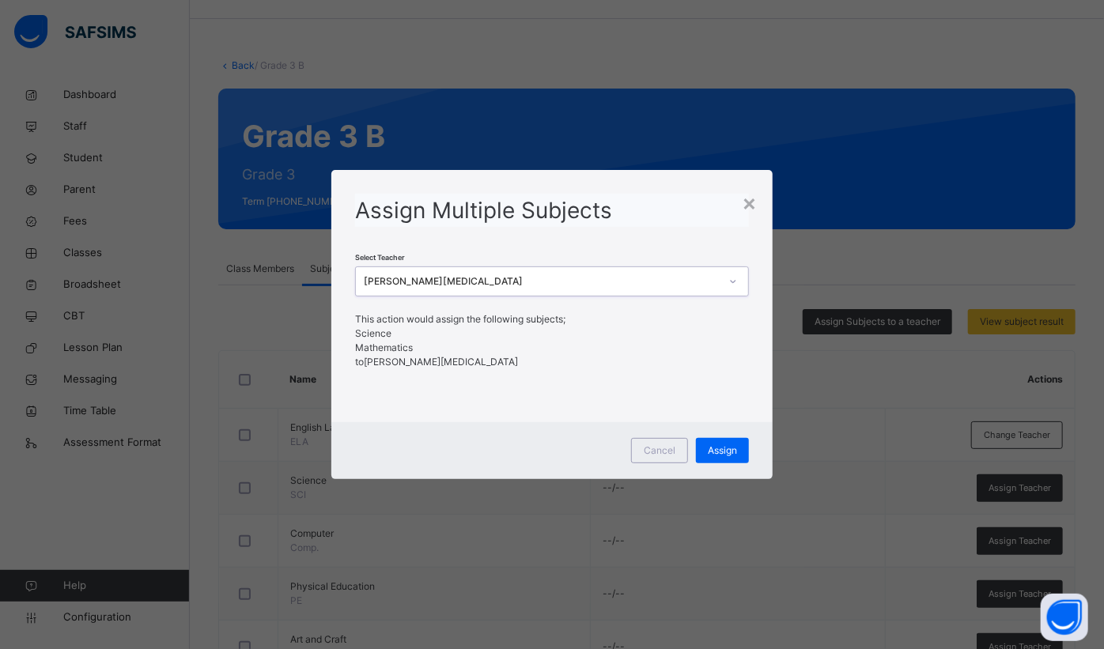
click at [718, 457] on span "Assign" at bounding box center [721, 450] width 29 height 14
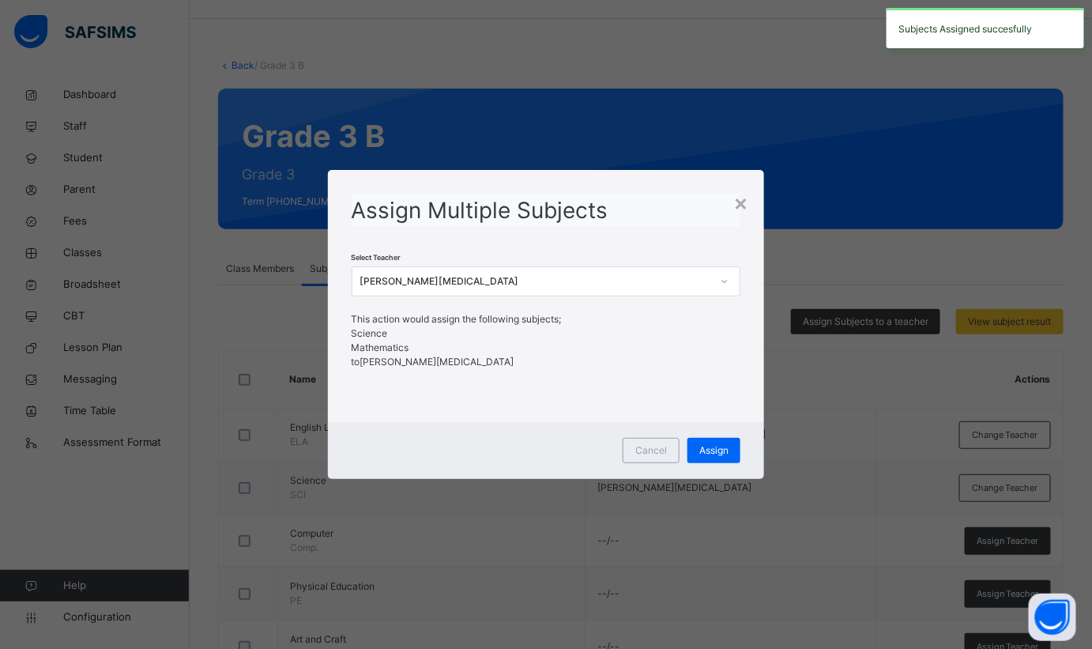
click at [748, 204] on div "×" at bounding box center [741, 202] width 15 height 33
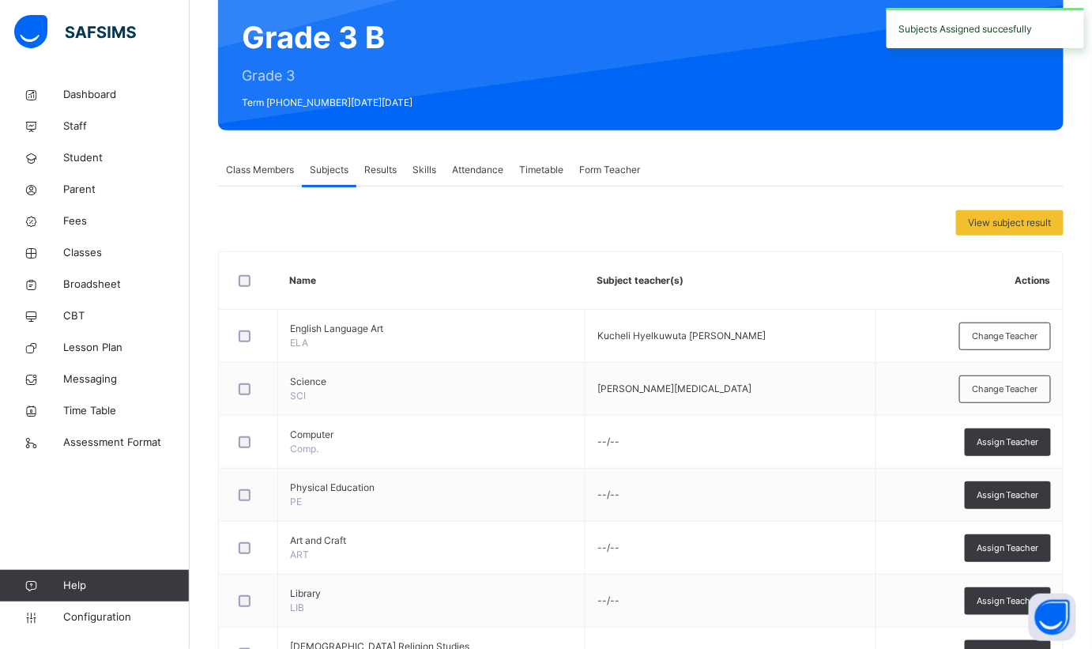
scroll to position [332, 0]
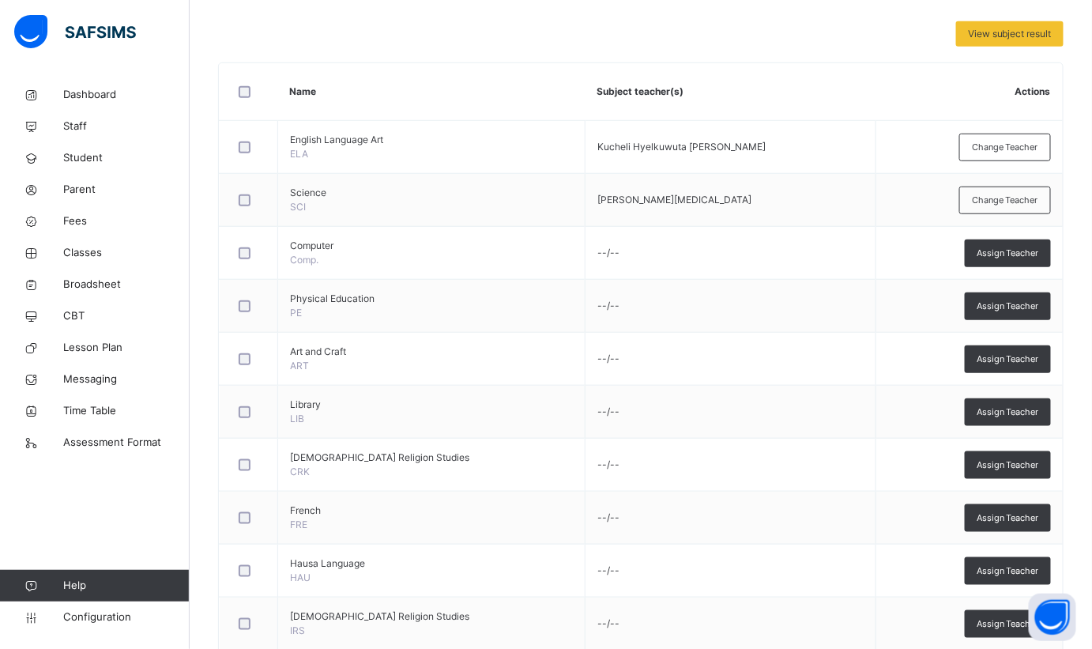
click at [1012, 256] on span "Assign Teacher" at bounding box center [1008, 253] width 62 height 13
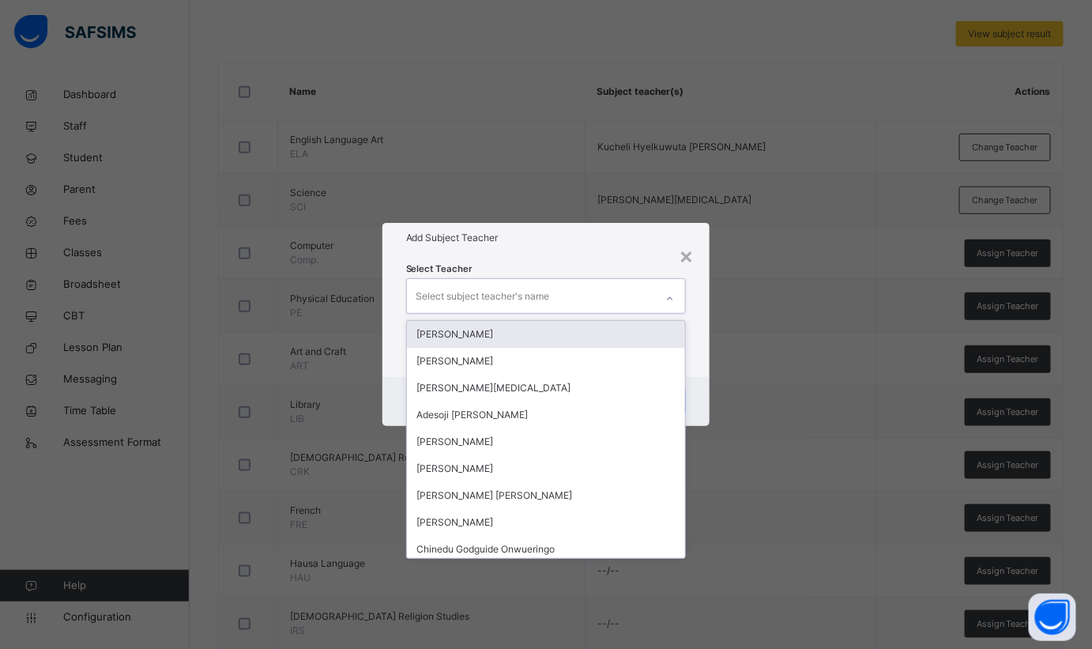
click at [615, 298] on div "Select subject teacher's name" at bounding box center [531, 295] width 249 height 33
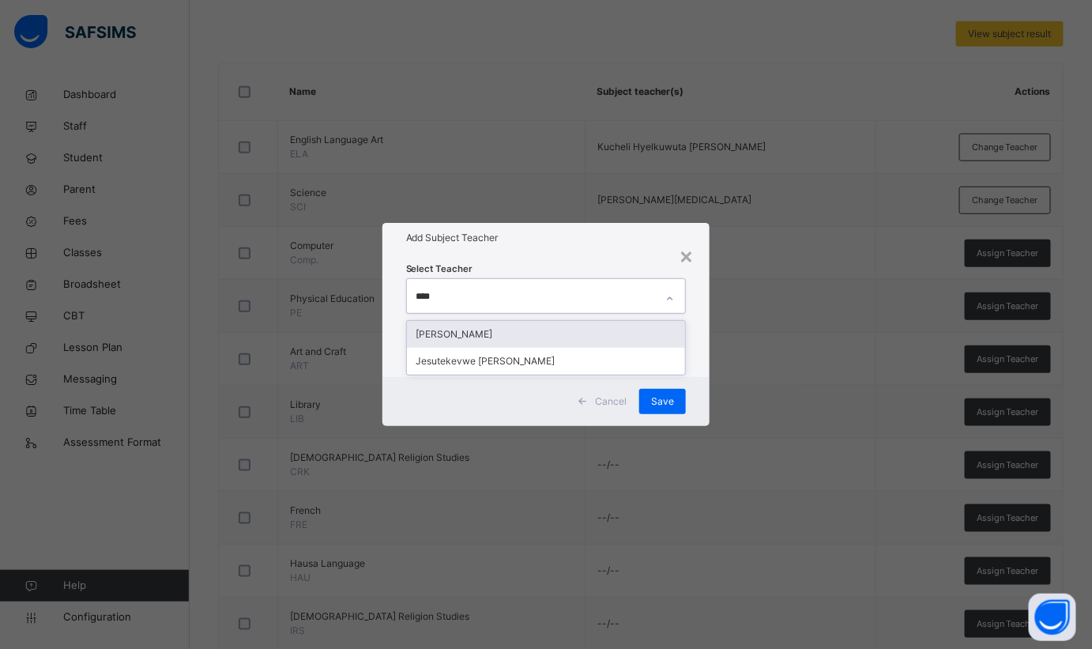
type input "*****"
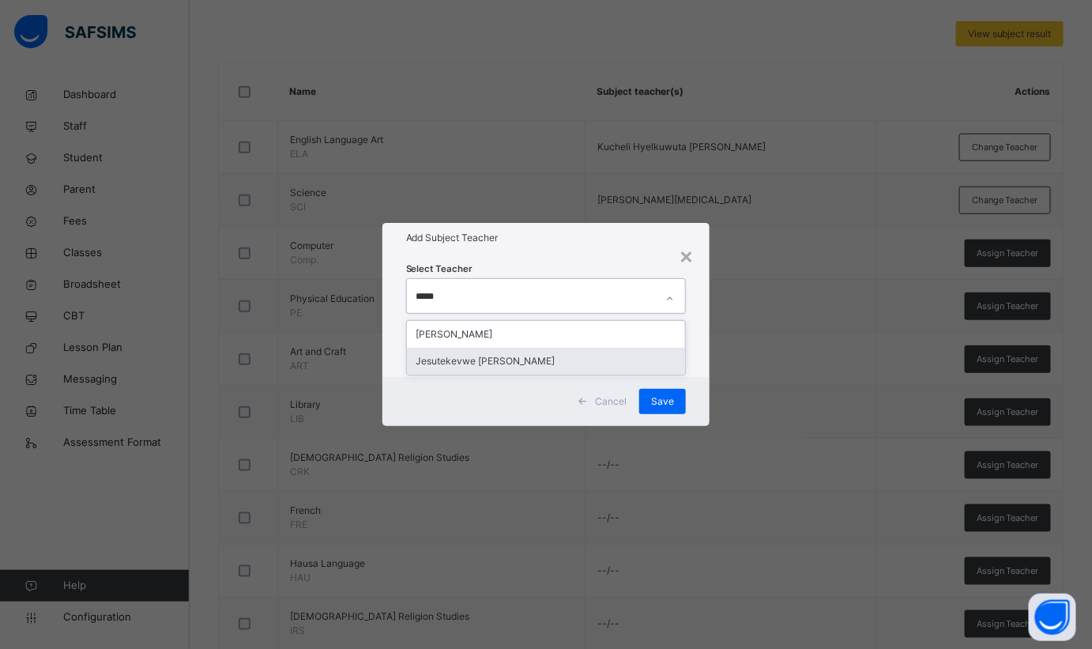
click at [581, 364] on div "Jesutekevwe [PERSON_NAME]" at bounding box center [546, 361] width 279 height 27
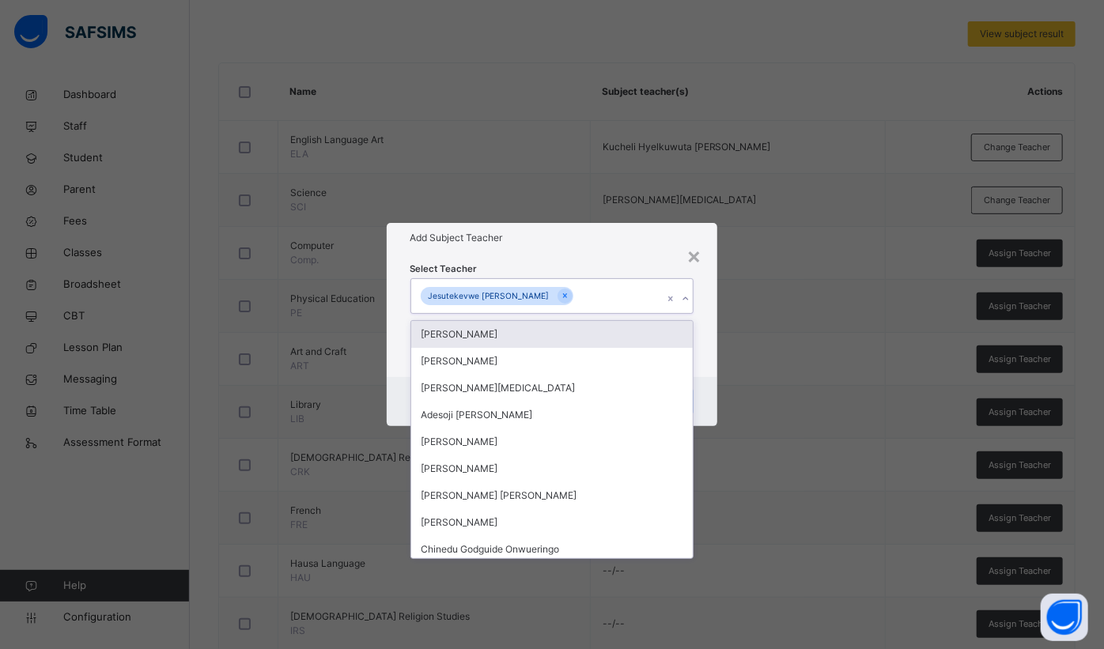
click at [598, 261] on div "Select Teacher option Jesutekevwe Peter Ejovwo, selected. option Abdulmajid San…" at bounding box center [552, 315] width 284 height 108
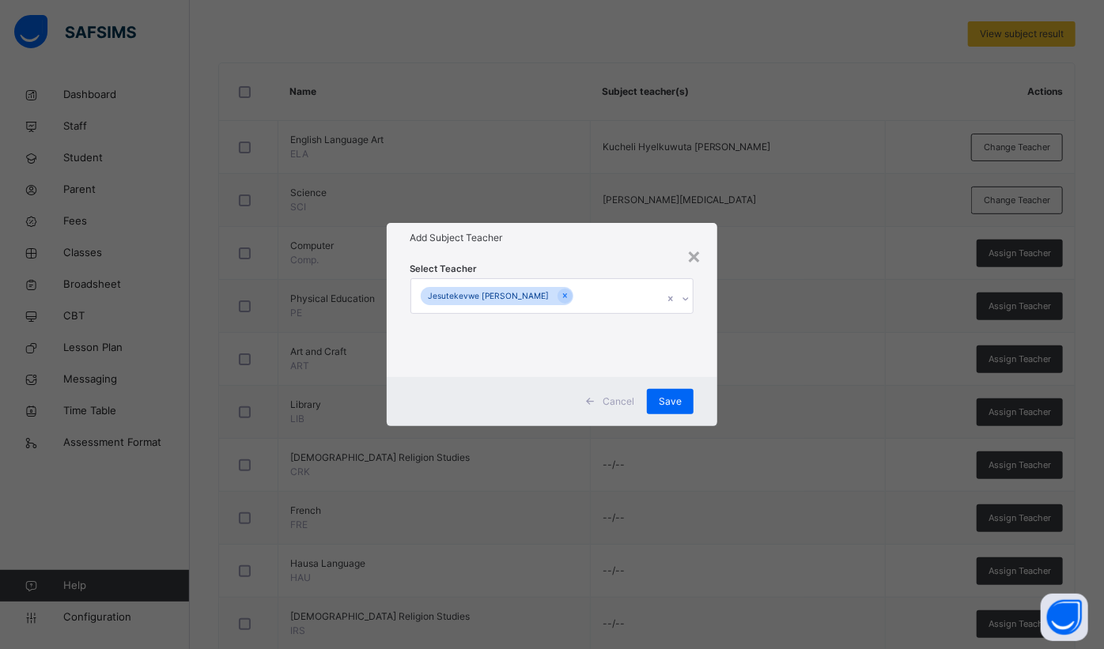
click at [680, 402] on span "Save" at bounding box center [669, 401] width 23 height 14
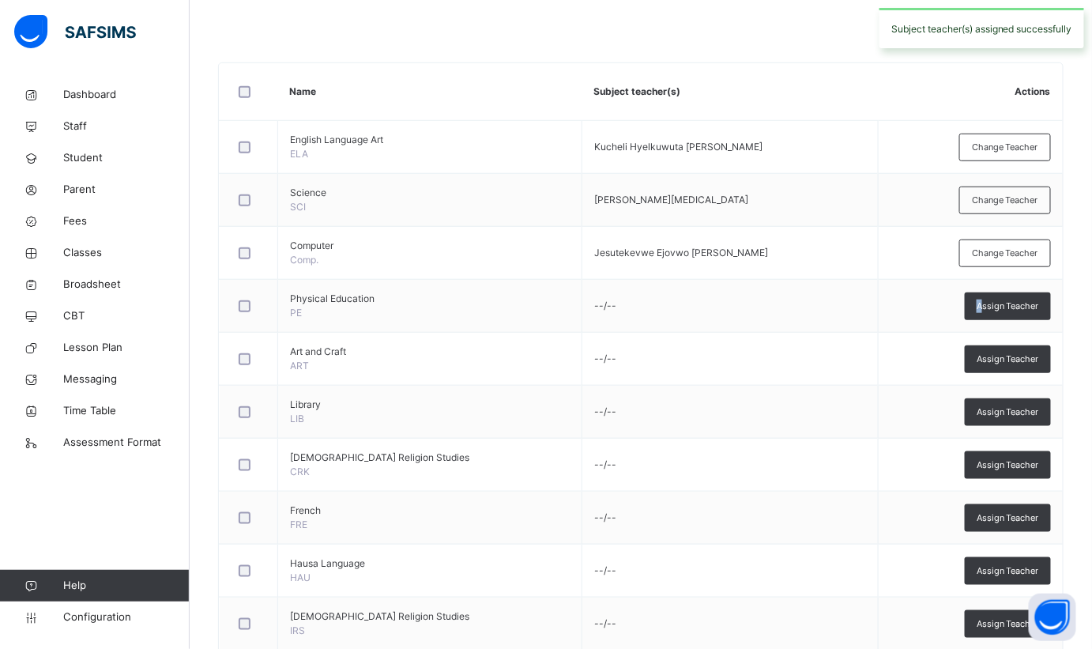
click at [986, 304] on div "Assign Teacher" at bounding box center [1008, 306] width 86 height 28
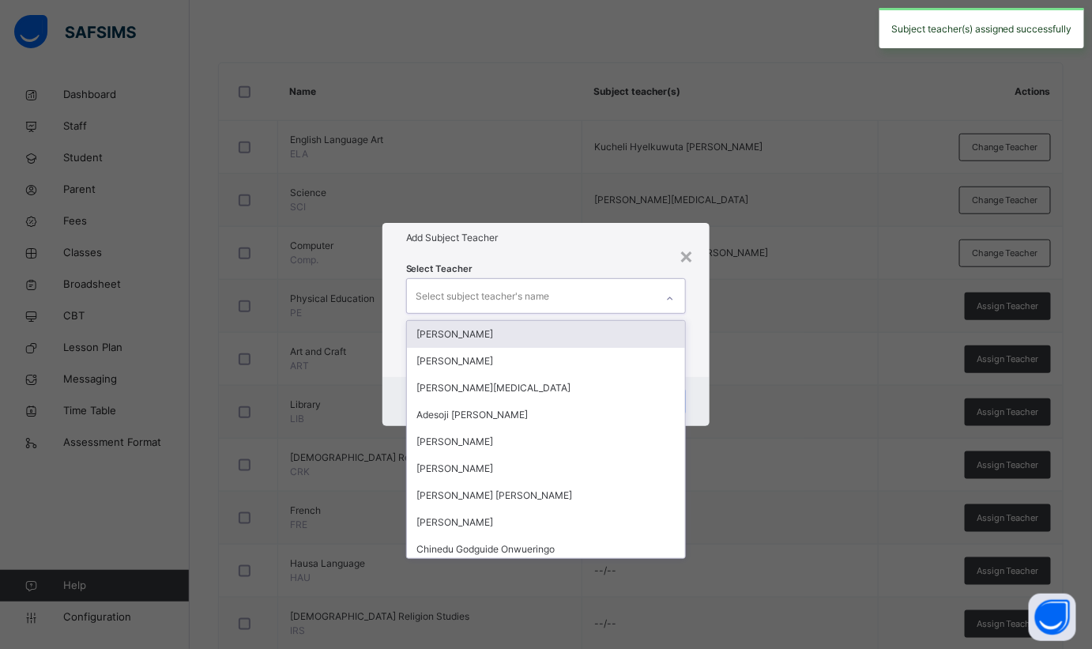
click at [594, 285] on div "Select subject teacher's name" at bounding box center [531, 295] width 249 height 33
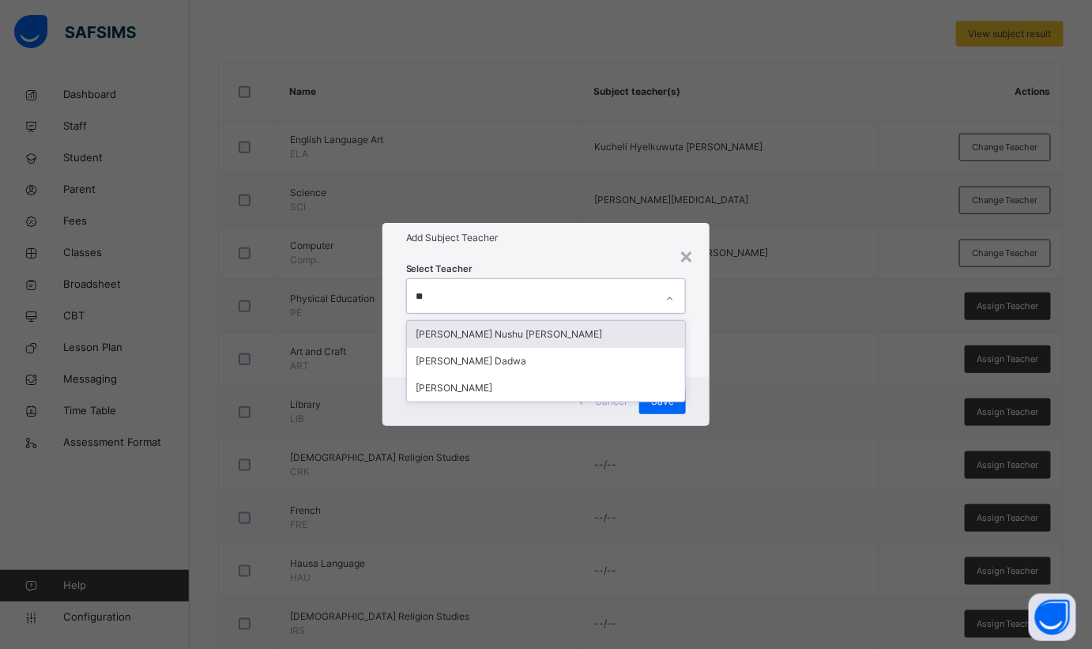
type input "*"
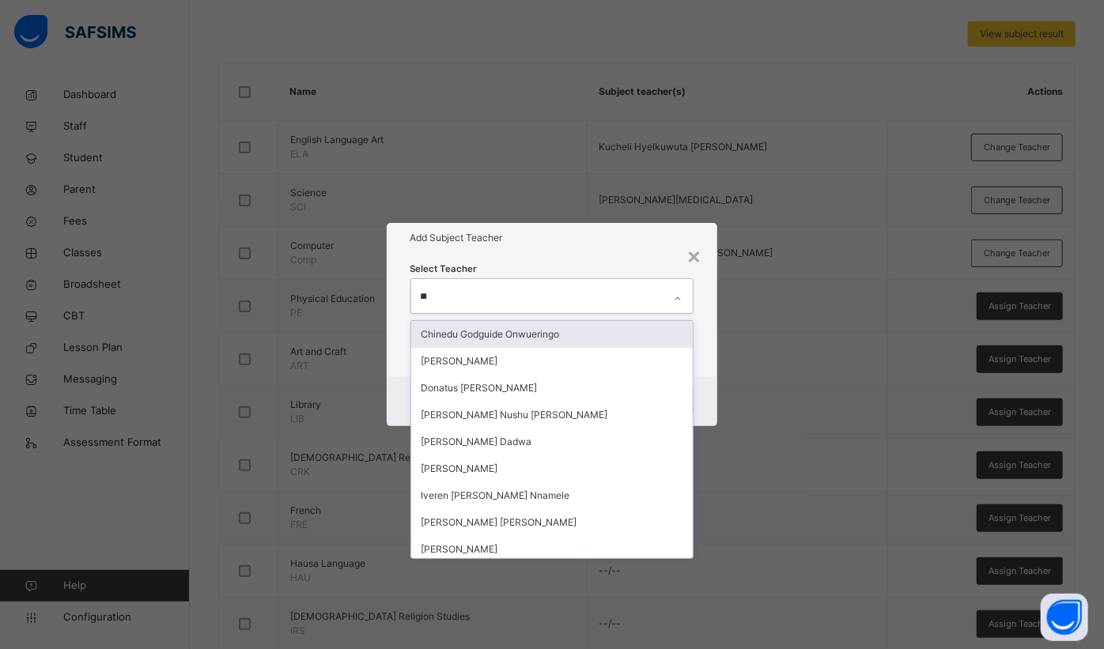
type input "***"
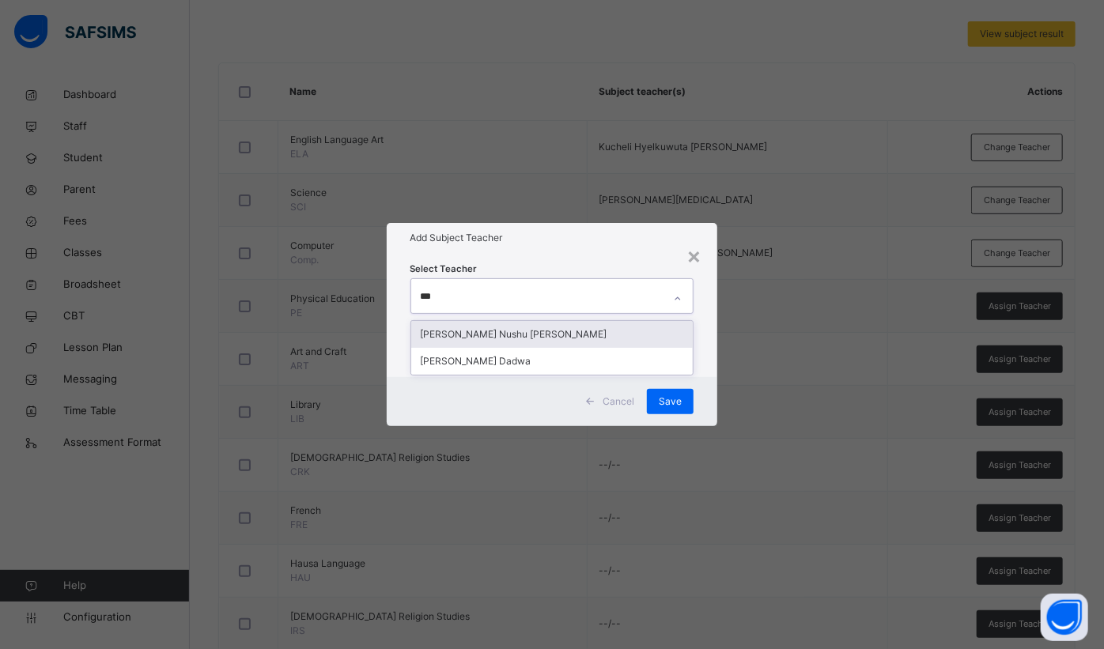
click at [535, 324] on div "[PERSON_NAME] Nushu [PERSON_NAME]" at bounding box center [552, 334] width 282 height 27
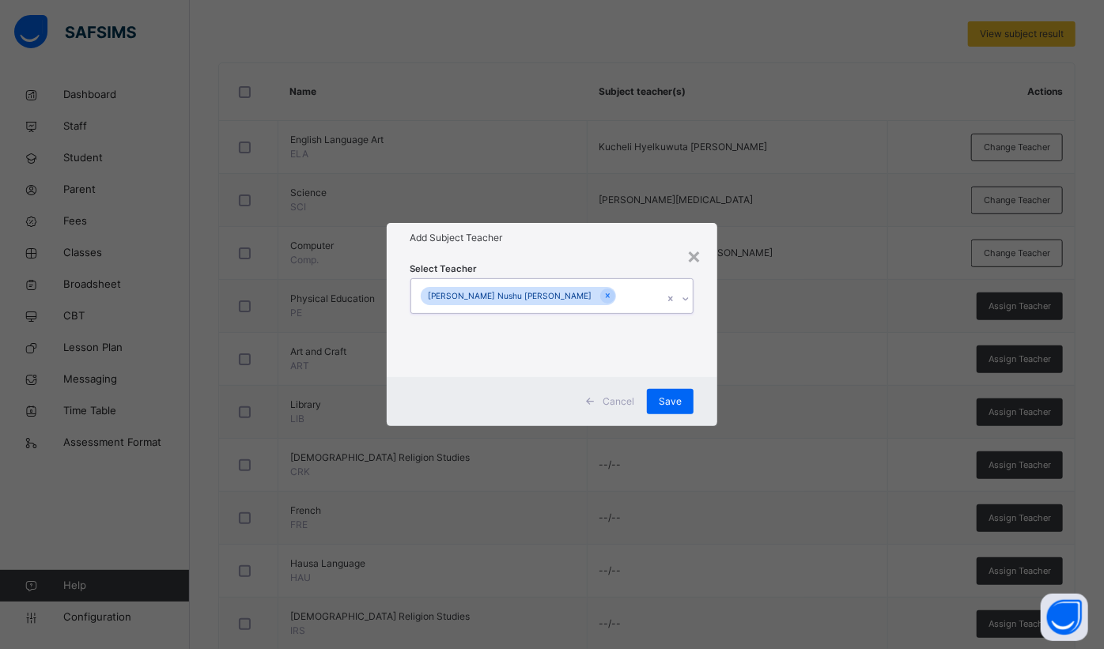
click at [599, 281] on div "[PERSON_NAME] Nushu [PERSON_NAME]" at bounding box center [537, 295] width 252 height 33
click at [660, 404] on span "Save" at bounding box center [669, 401] width 23 height 14
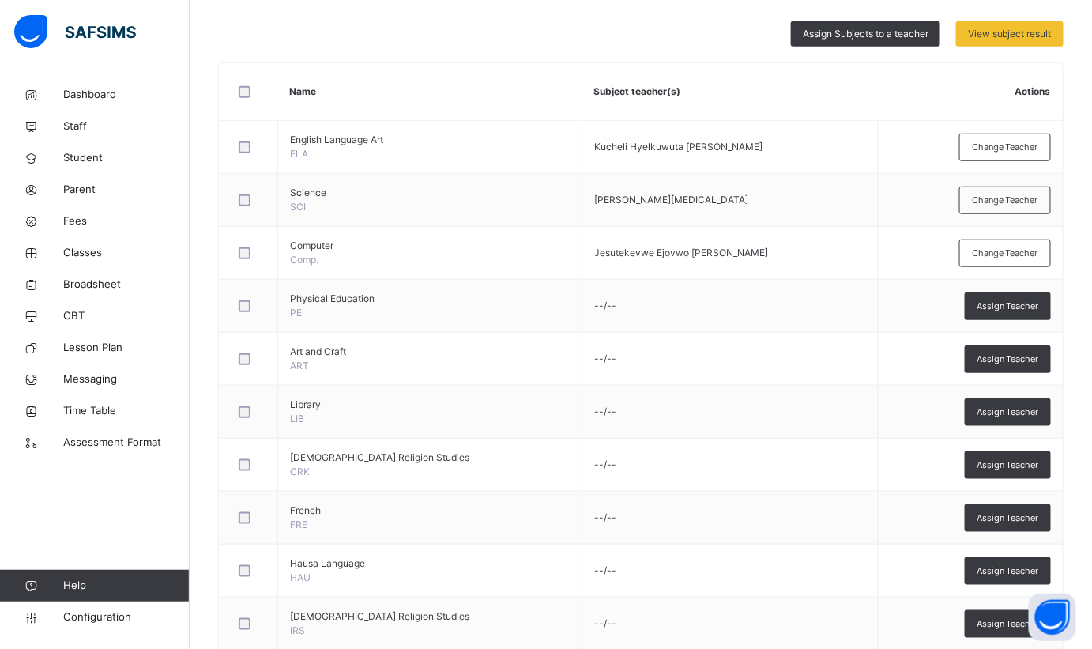
click at [861, 36] on span "Assign Subjects to a teacher" at bounding box center [866, 34] width 126 height 14
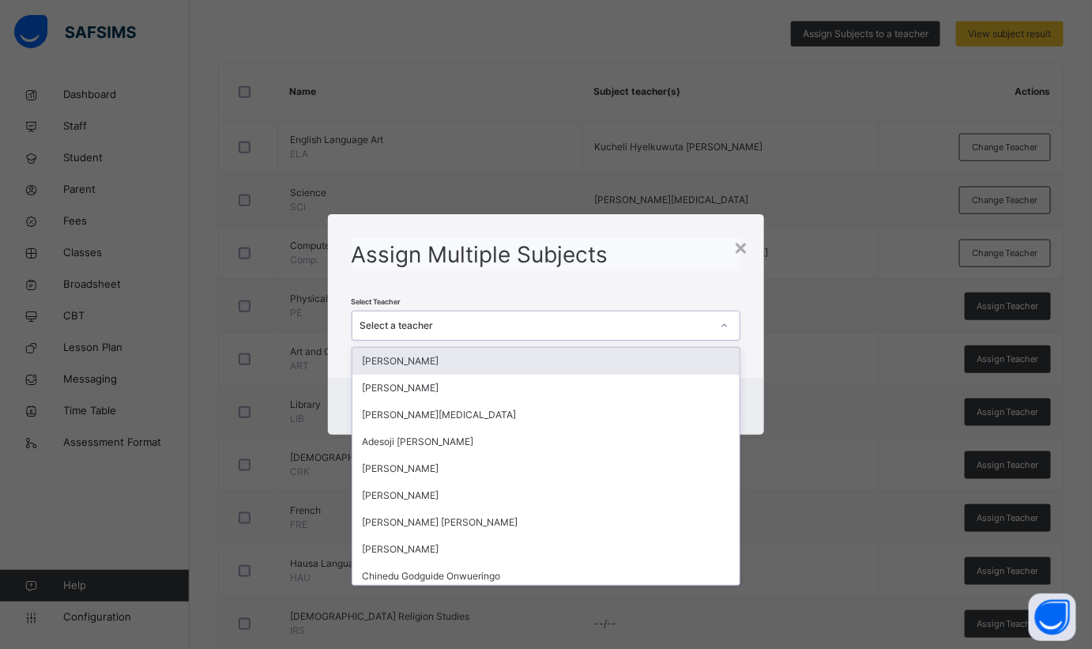
click at [558, 337] on div "Select a teacher" at bounding box center [532, 326] width 358 height 25
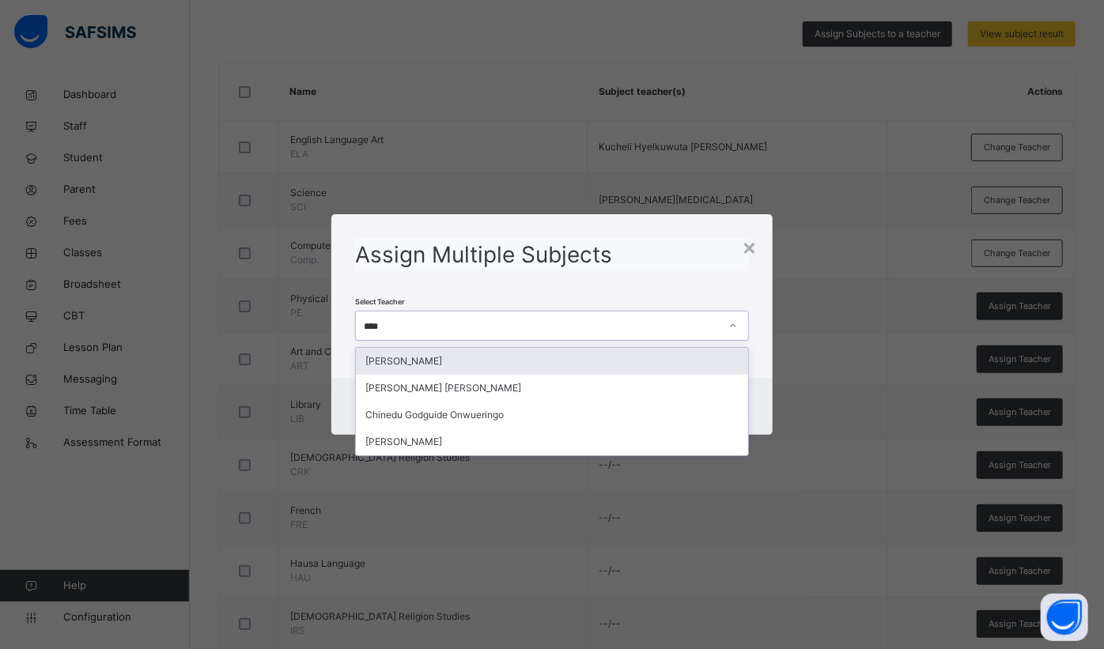
type input "*****"
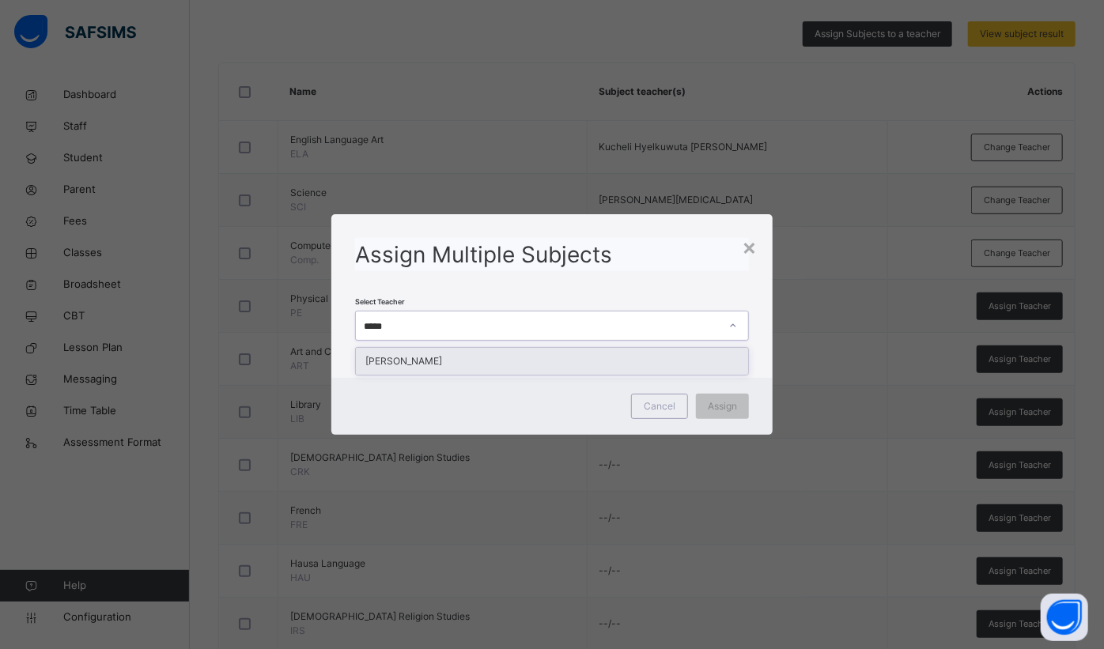
click at [520, 365] on div "[PERSON_NAME]" at bounding box center [552, 361] width 392 height 27
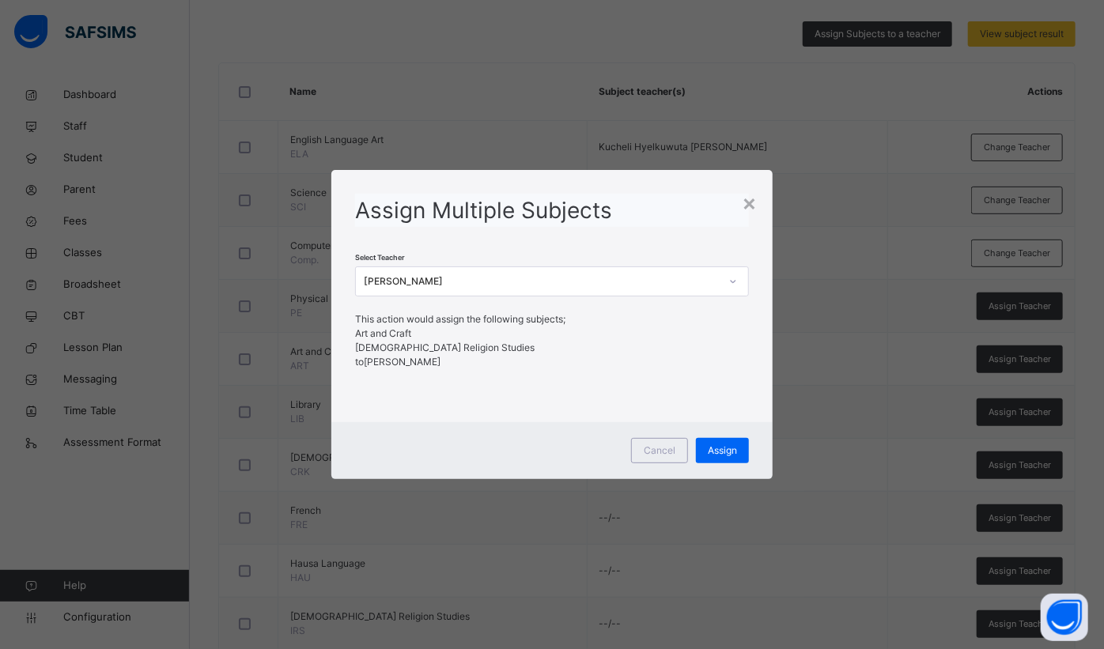
click at [734, 462] on div "Assign" at bounding box center [722, 450] width 53 height 25
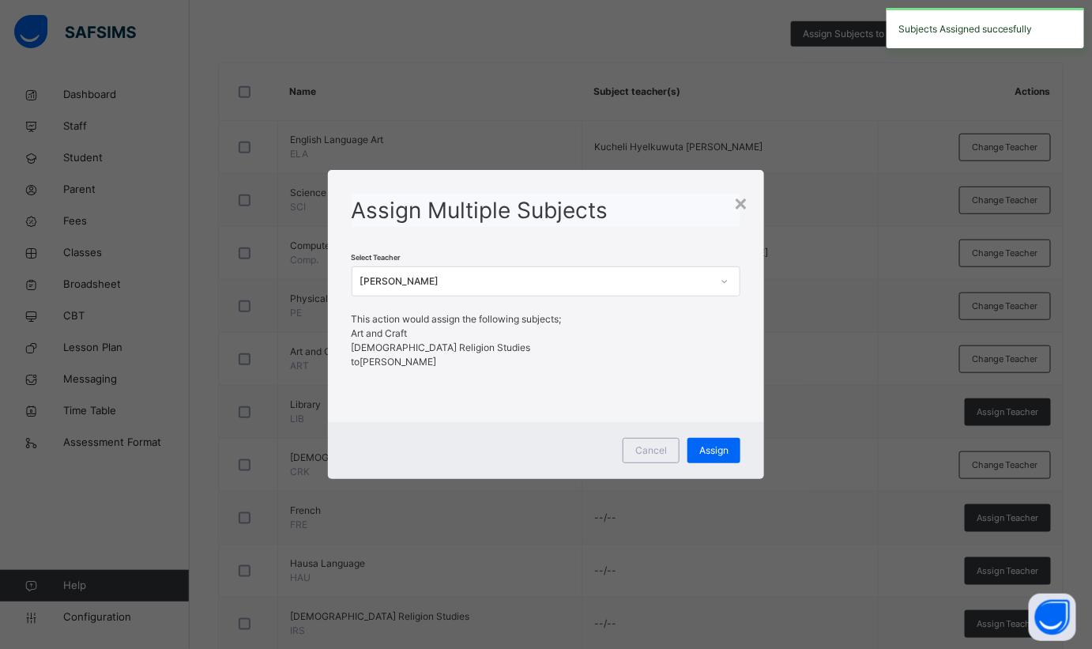
click at [746, 200] on div "×" at bounding box center [741, 202] width 15 height 33
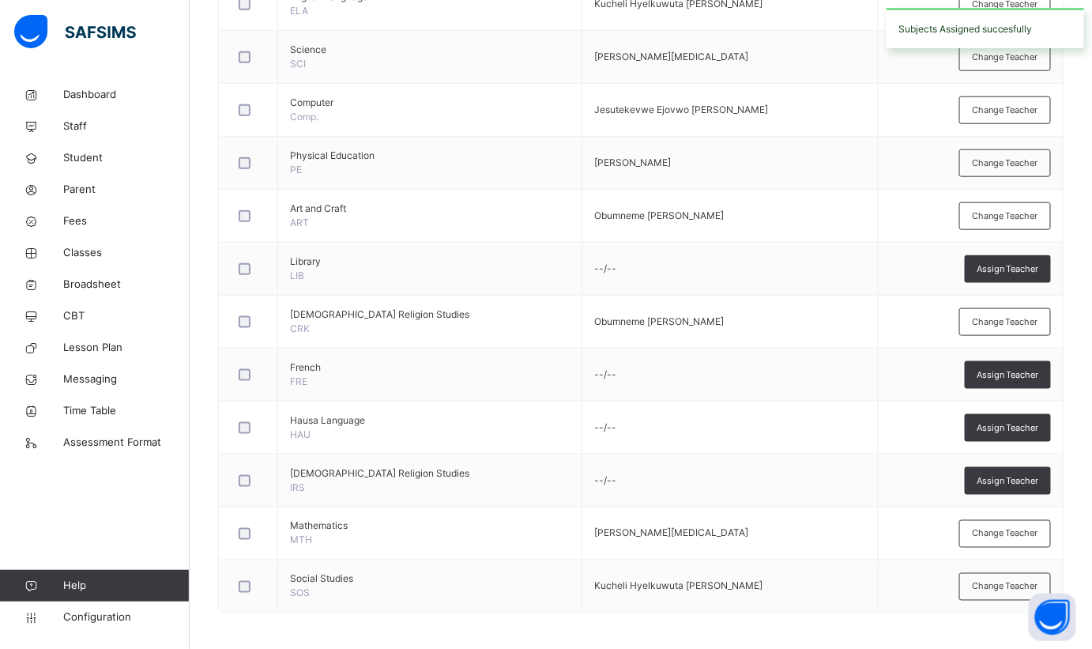
scroll to position [476, 0]
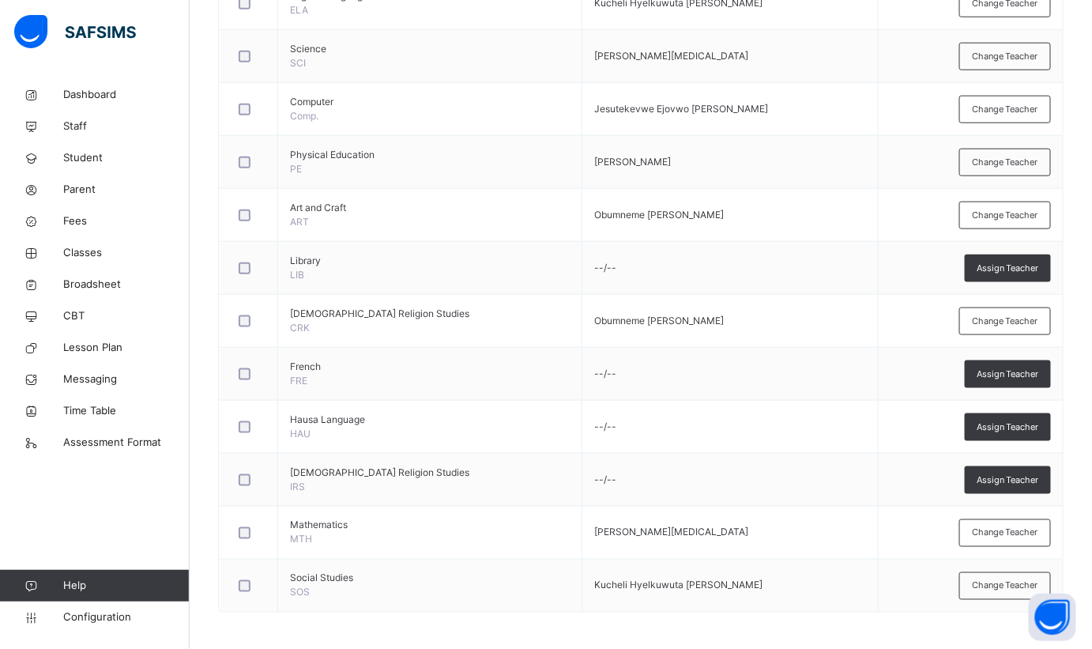
click at [1032, 382] on div "Assign Teacher" at bounding box center [1008, 374] width 86 height 28
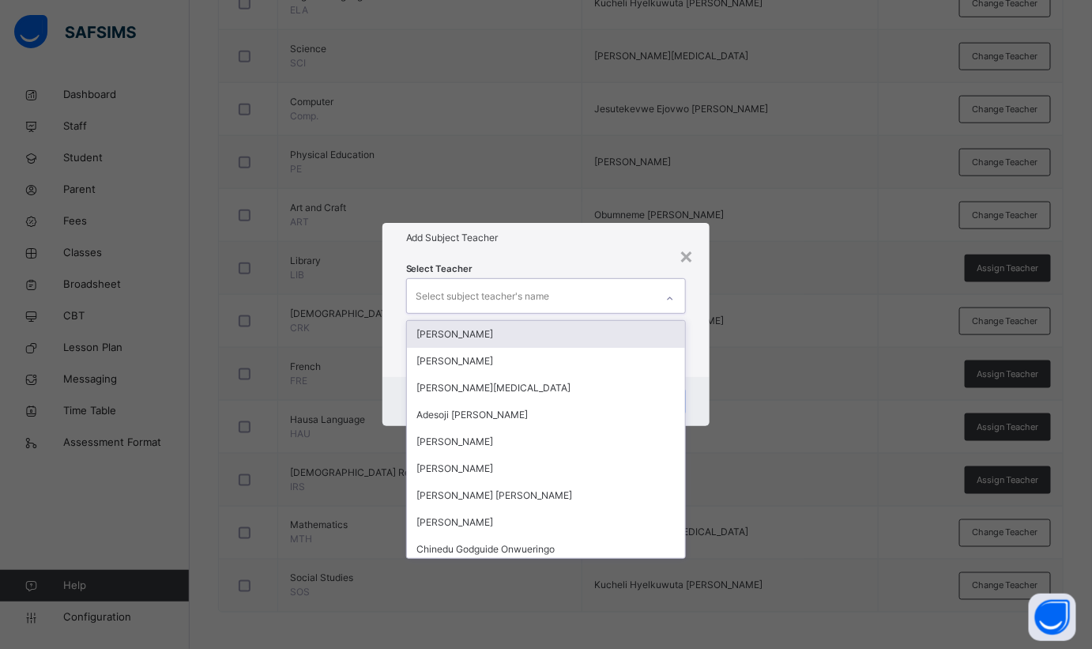
click at [540, 292] on div "Select subject teacher's name" at bounding box center [484, 296] width 134 height 30
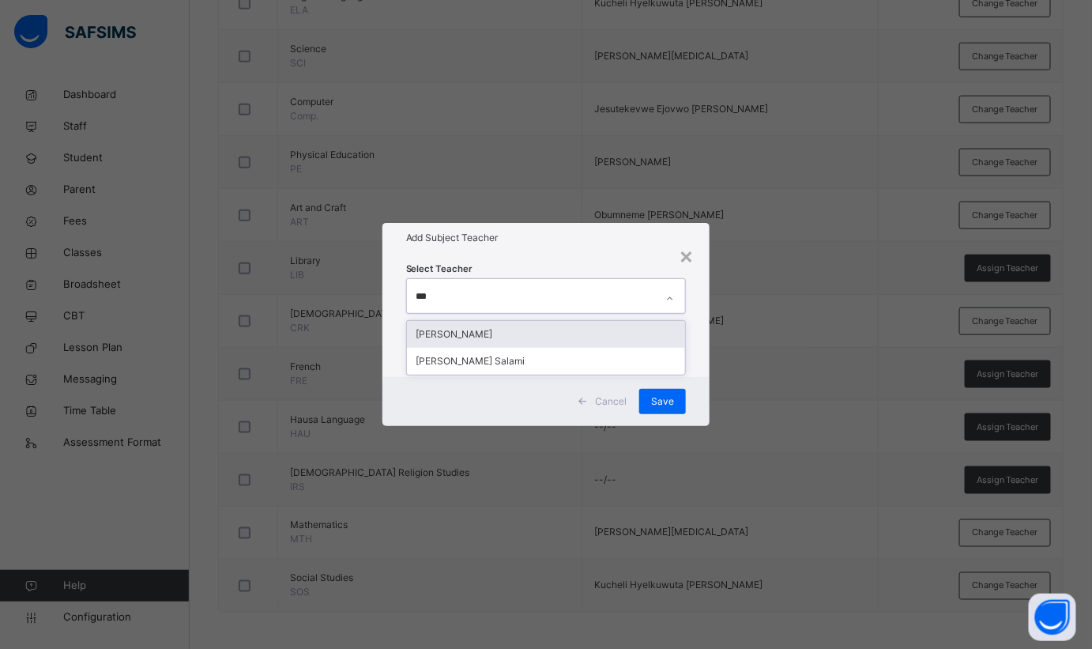
type input "****"
click at [498, 334] on div "[PERSON_NAME]" at bounding box center [546, 334] width 279 height 27
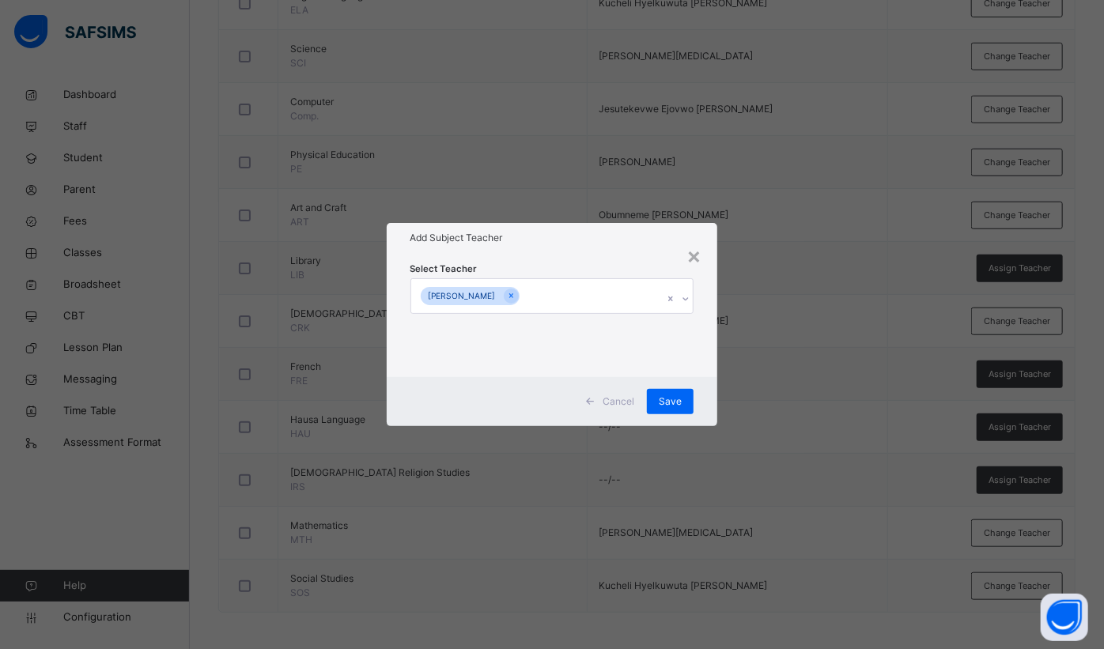
click at [594, 245] on h1 "Add Subject Teacher" at bounding box center [552, 238] width 284 height 14
click at [672, 404] on span "Save" at bounding box center [669, 401] width 23 height 14
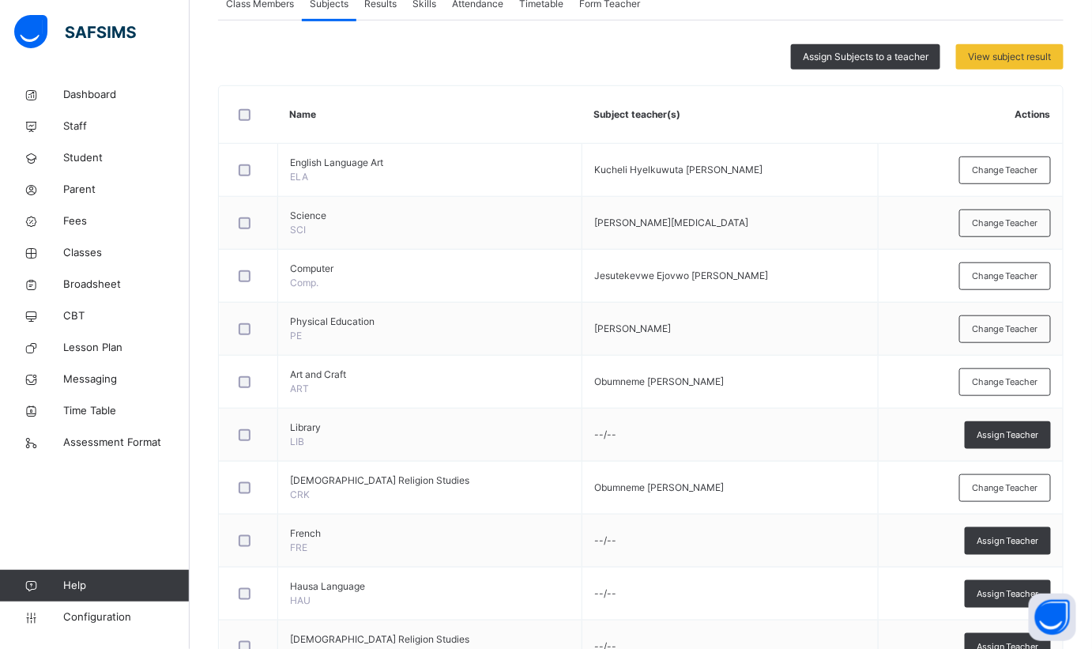
scroll to position [188, 0]
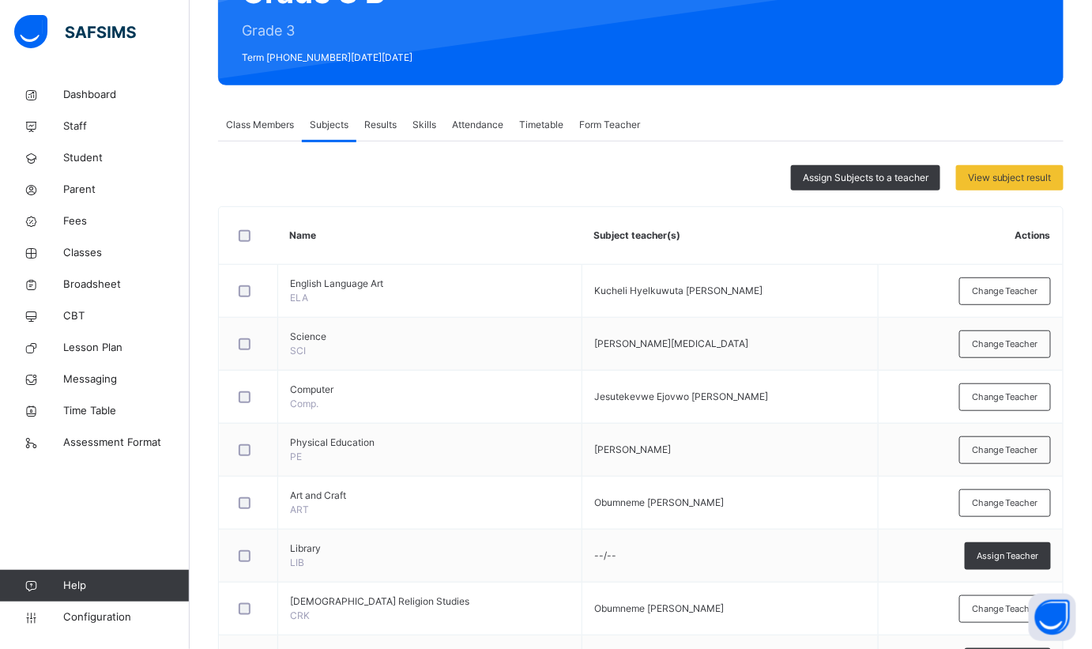
click at [862, 181] on span "Assign Subjects to a teacher" at bounding box center [866, 178] width 126 height 14
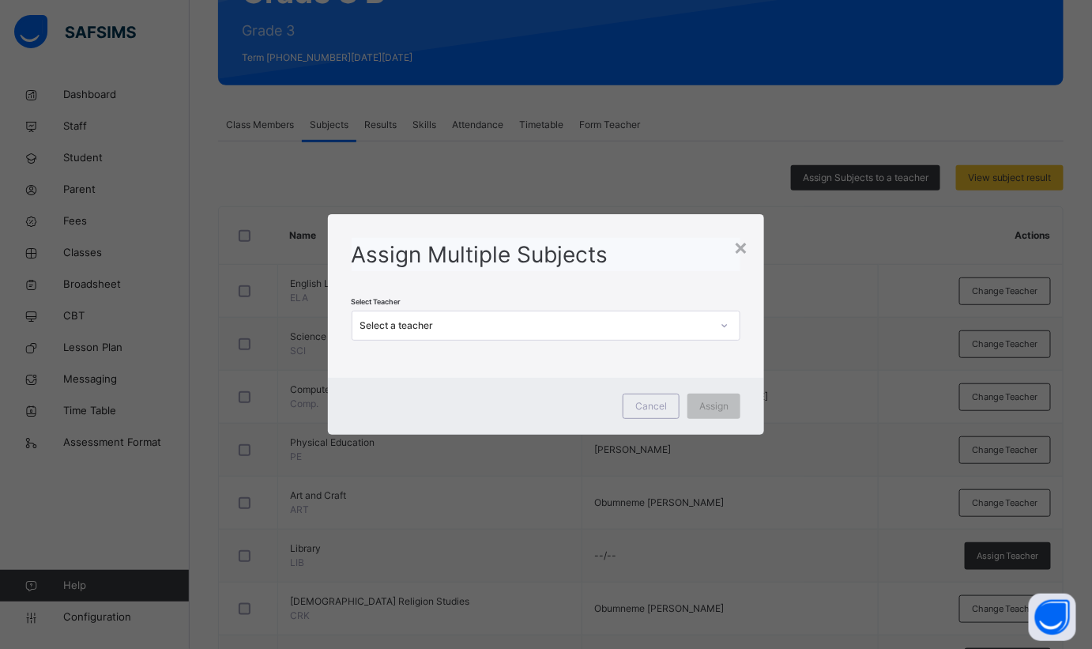
click at [553, 329] on div "Select a teacher" at bounding box center [536, 326] width 352 height 14
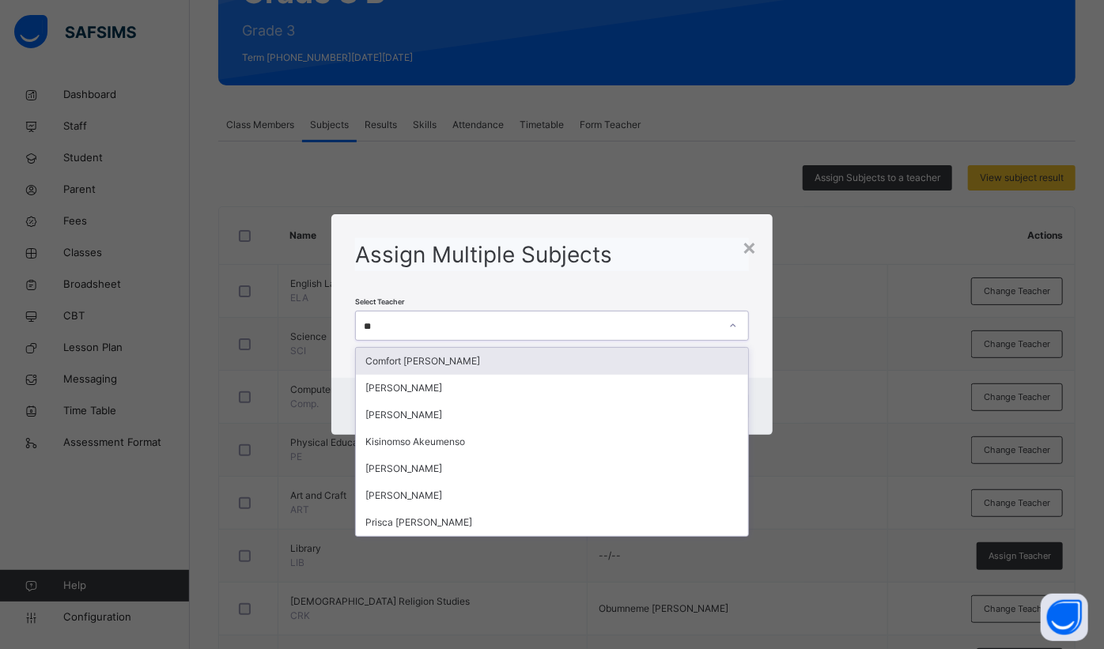
type input "***"
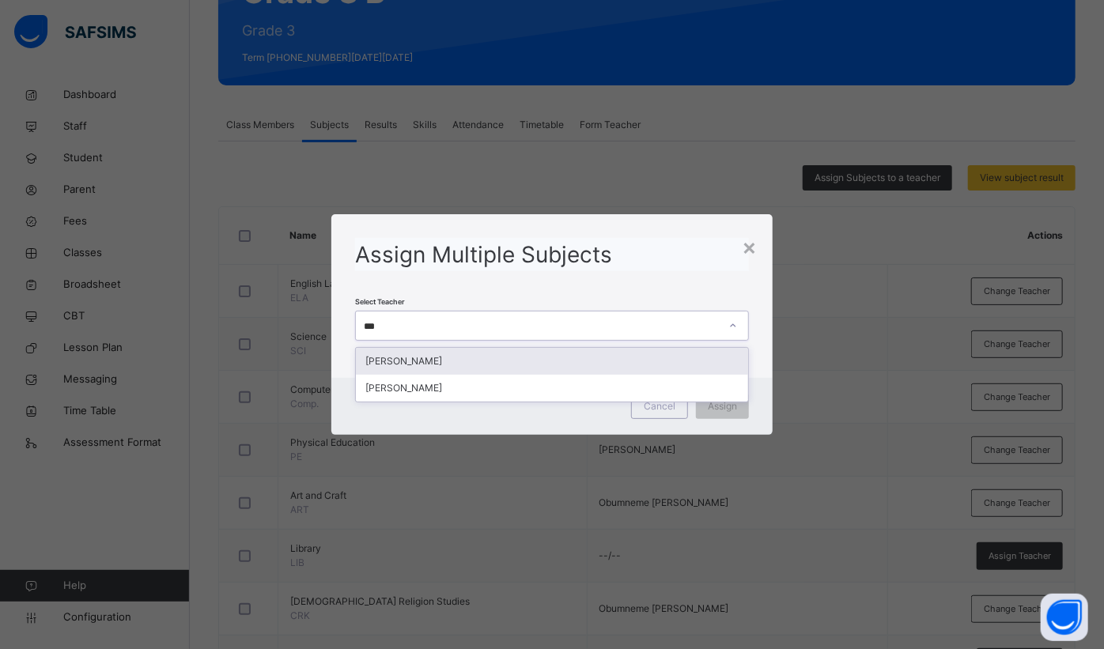
click at [434, 360] on div "[PERSON_NAME]" at bounding box center [552, 361] width 392 height 27
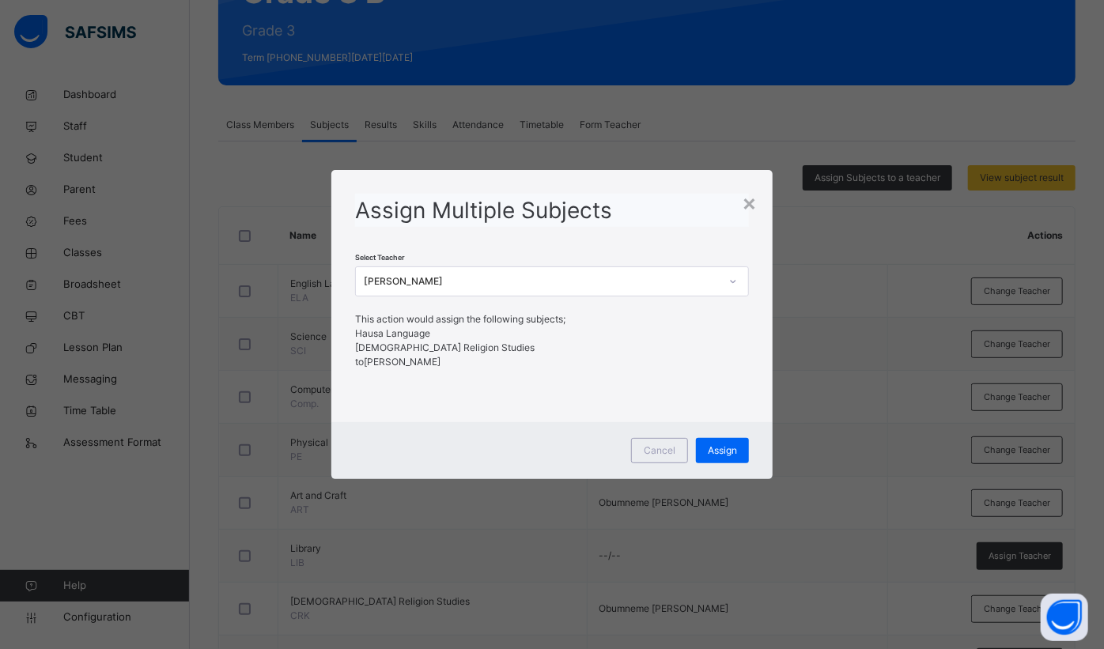
click at [726, 451] on span "Assign" at bounding box center [721, 450] width 29 height 14
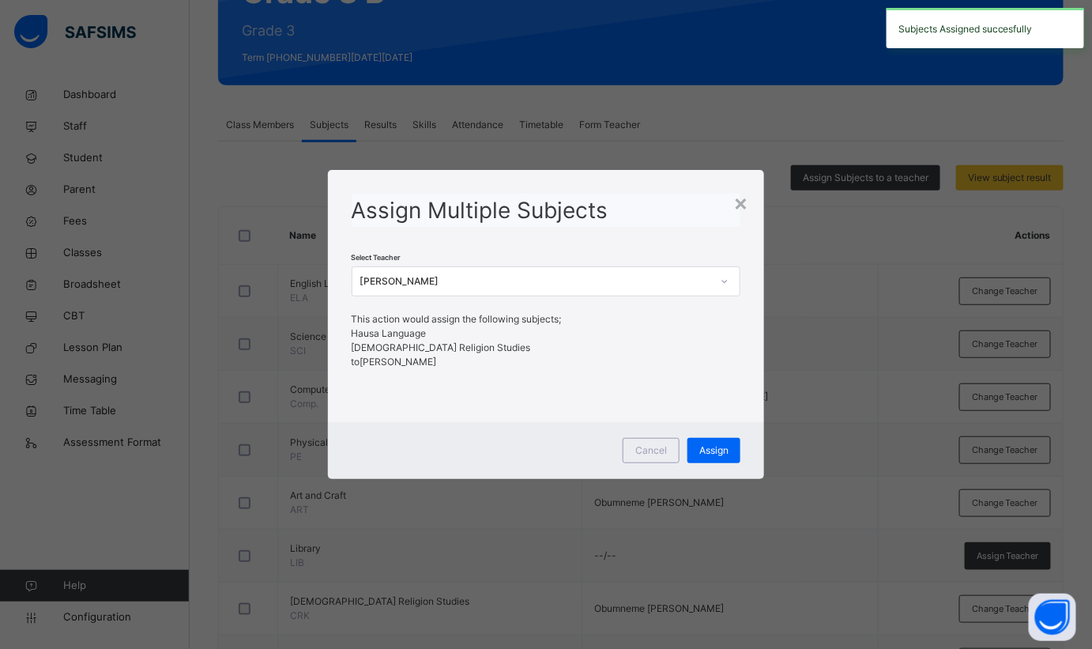
click at [745, 206] on div "×" at bounding box center [741, 202] width 15 height 33
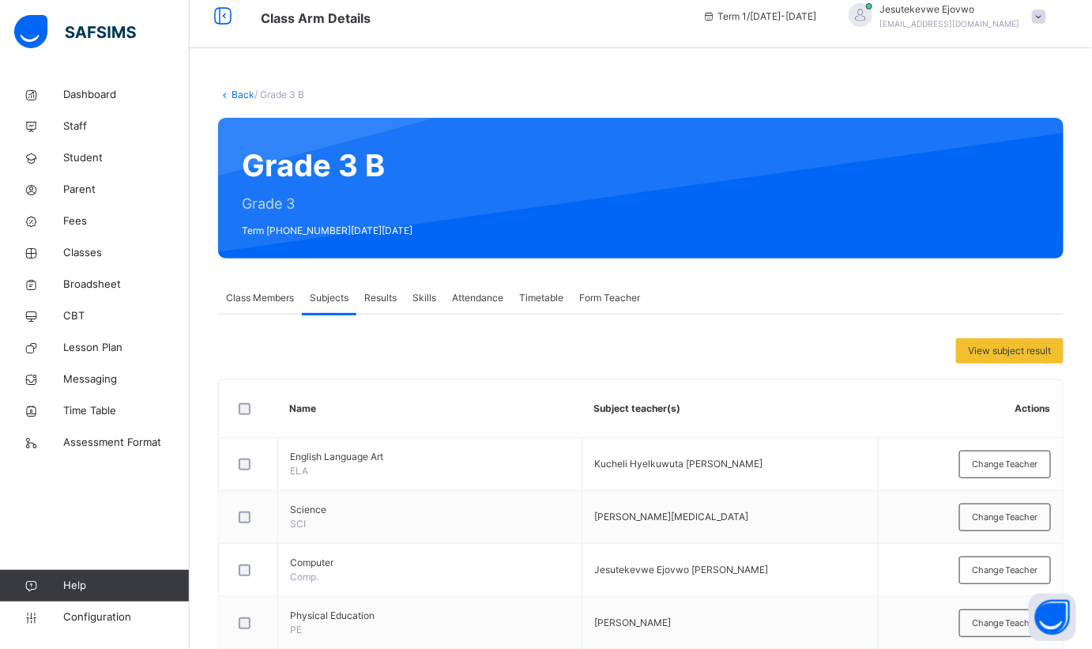
scroll to position [0, 0]
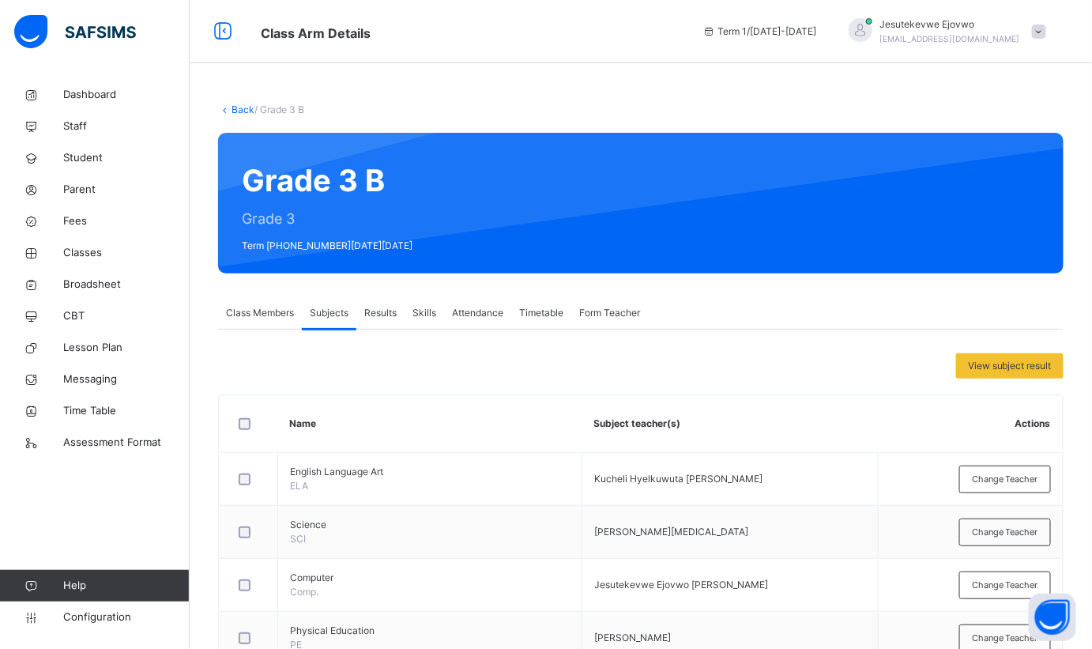
click at [240, 111] on link "Back" at bounding box center [243, 110] width 23 height 12
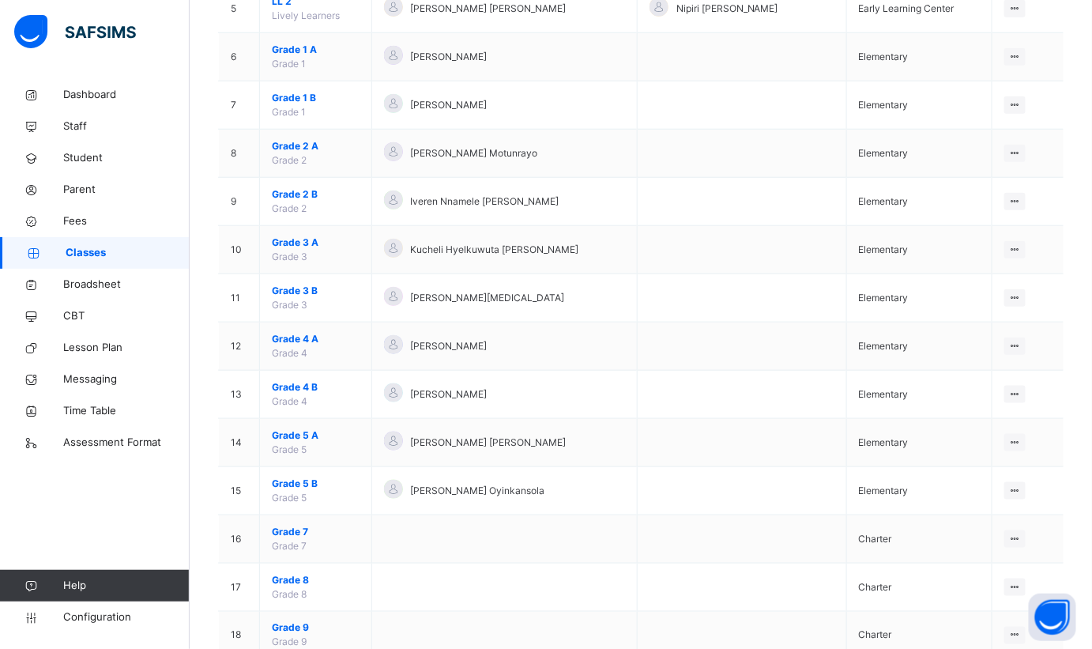
scroll to position [371, 0]
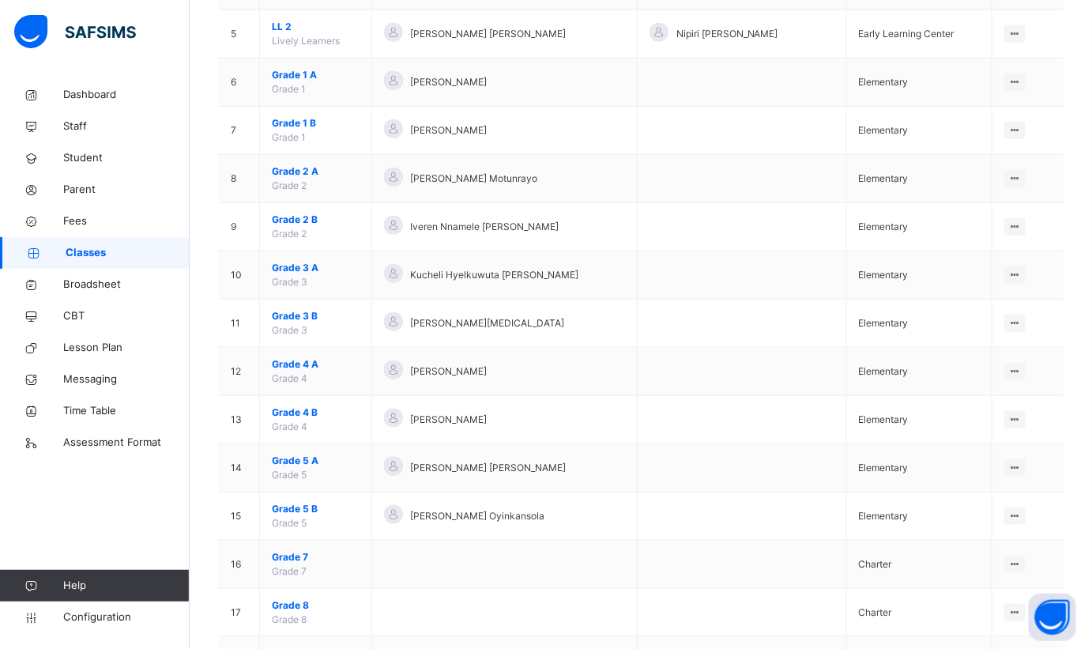
click at [304, 364] on span "Grade 4 A" at bounding box center [316, 364] width 88 height 14
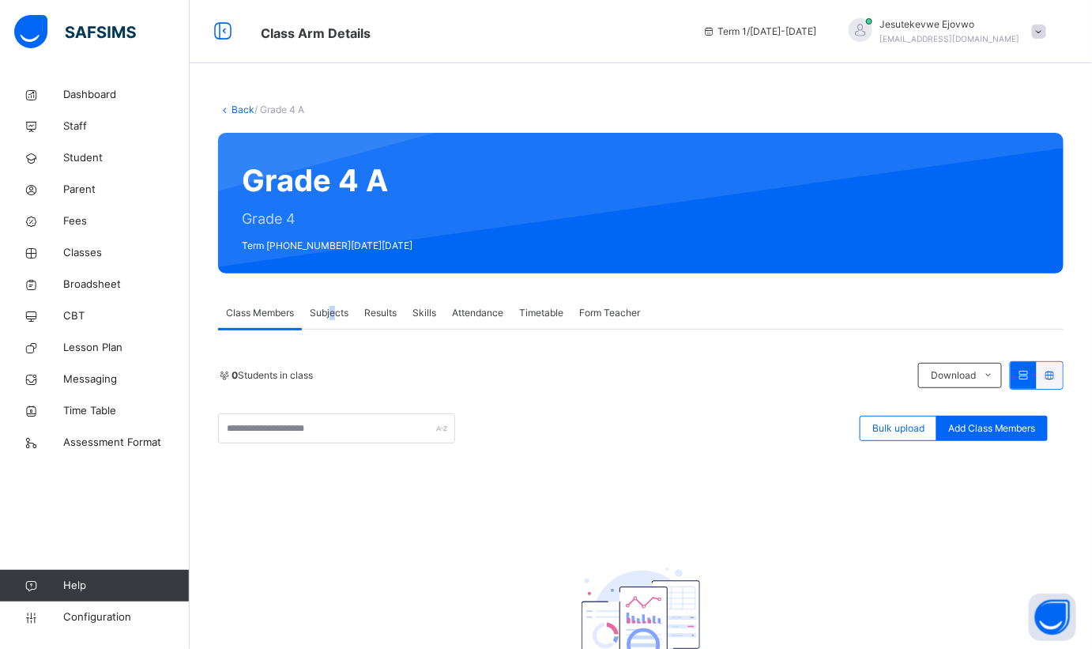
click at [333, 316] on span "Subjects" at bounding box center [329, 313] width 39 height 14
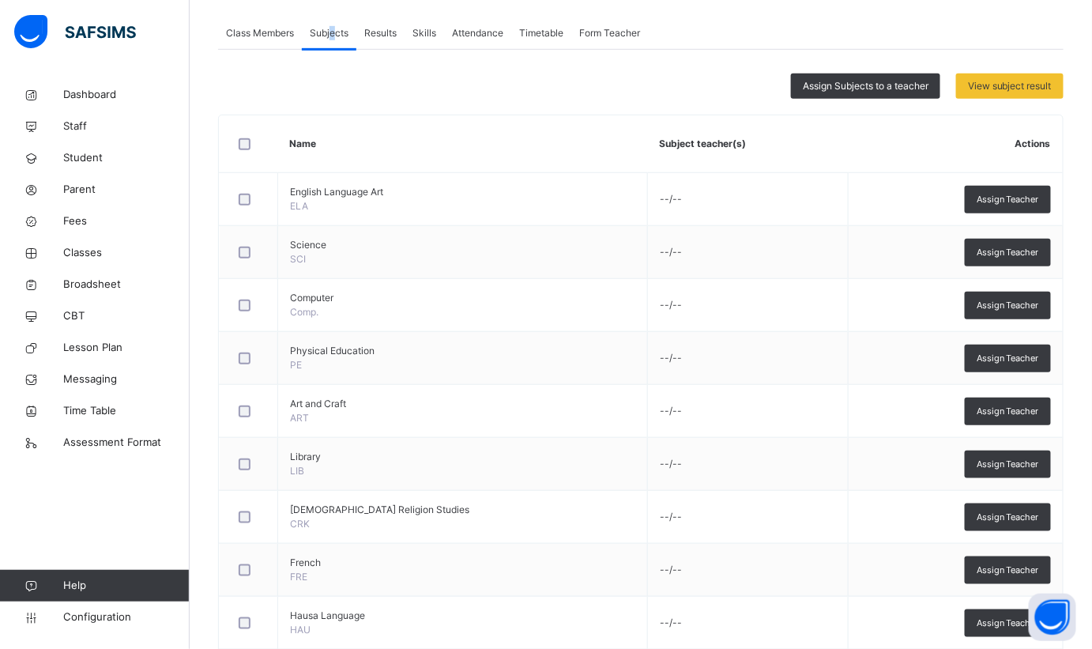
scroll to position [116, 0]
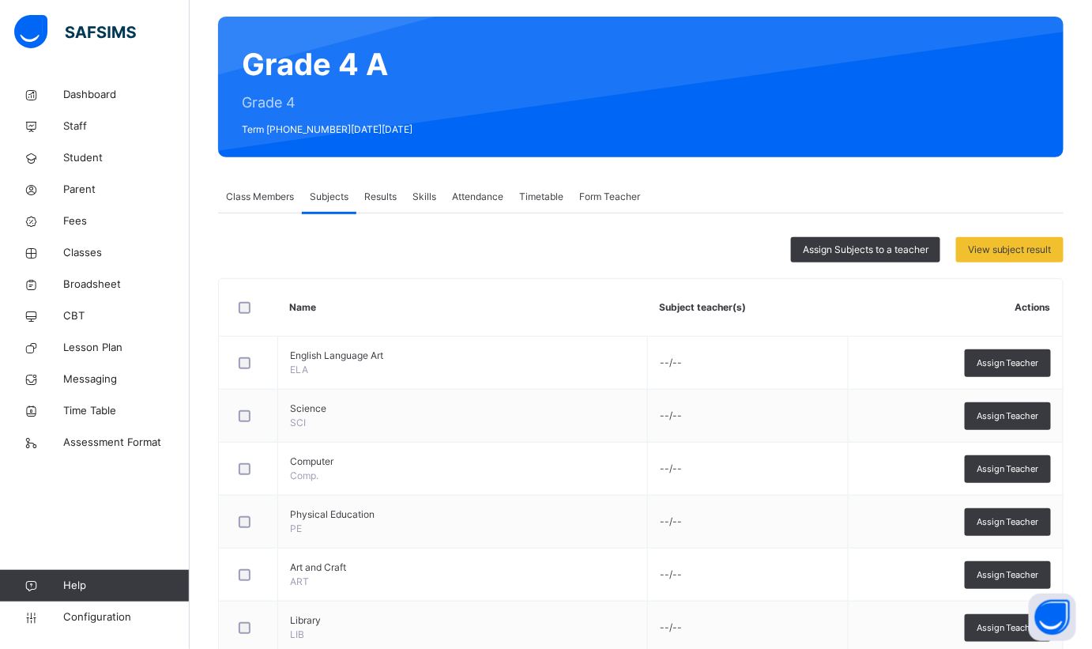
click at [900, 255] on span "Assign Subjects to a teacher" at bounding box center [866, 250] width 126 height 14
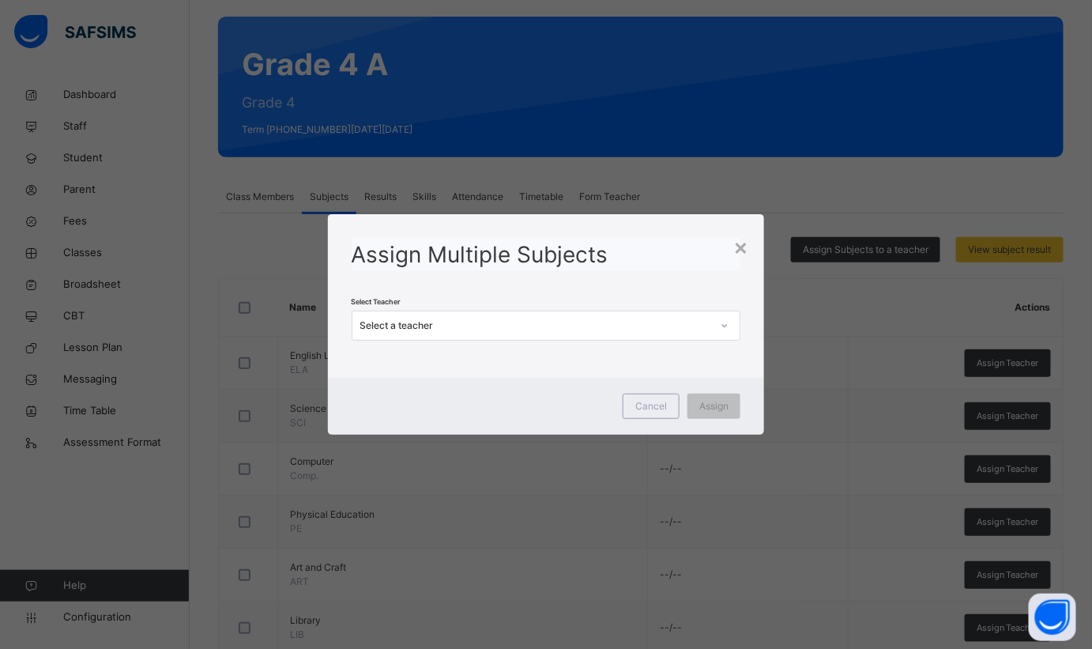
click at [504, 315] on div "Select a teacher" at bounding box center [532, 326] width 358 height 25
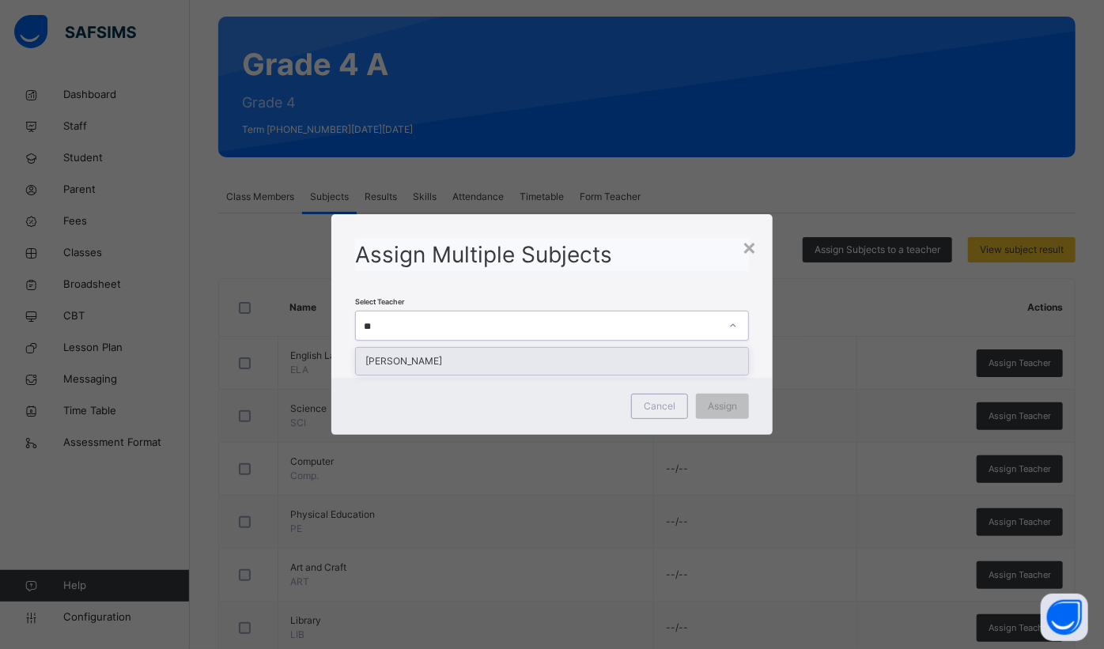
type input "***"
click at [519, 359] on div "[PERSON_NAME]" at bounding box center [552, 361] width 392 height 27
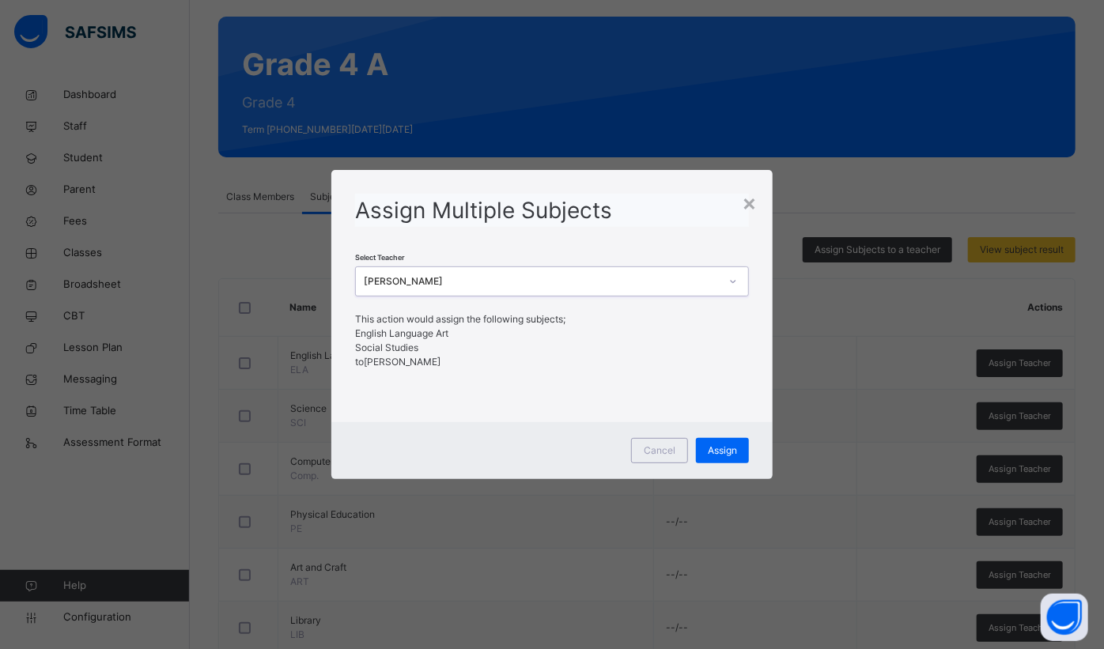
click at [727, 447] on span "Assign" at bounding box center [721, 450] width 29 height 14
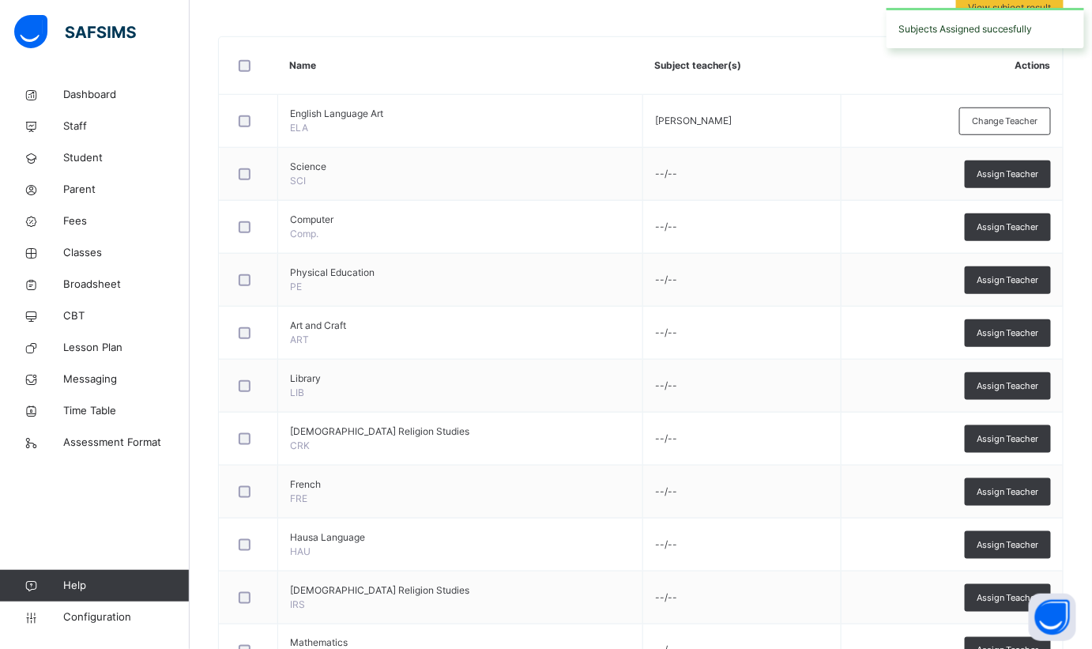
scroll to position [332, 0]
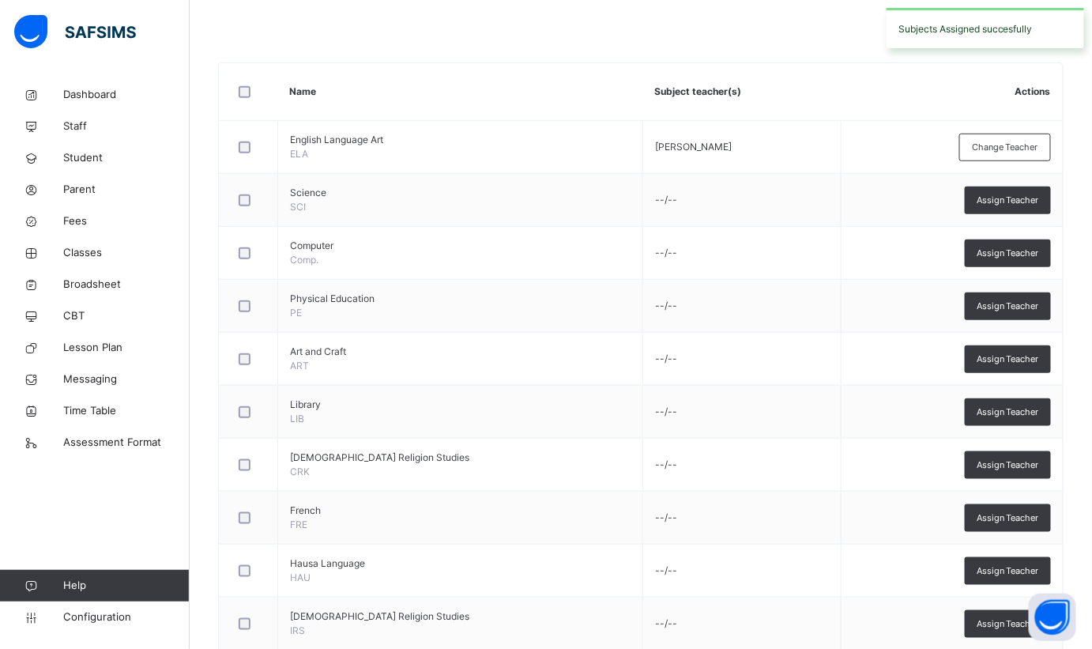
click at [261, 202] on div at bounding box center [249, 200] width 26 height 12
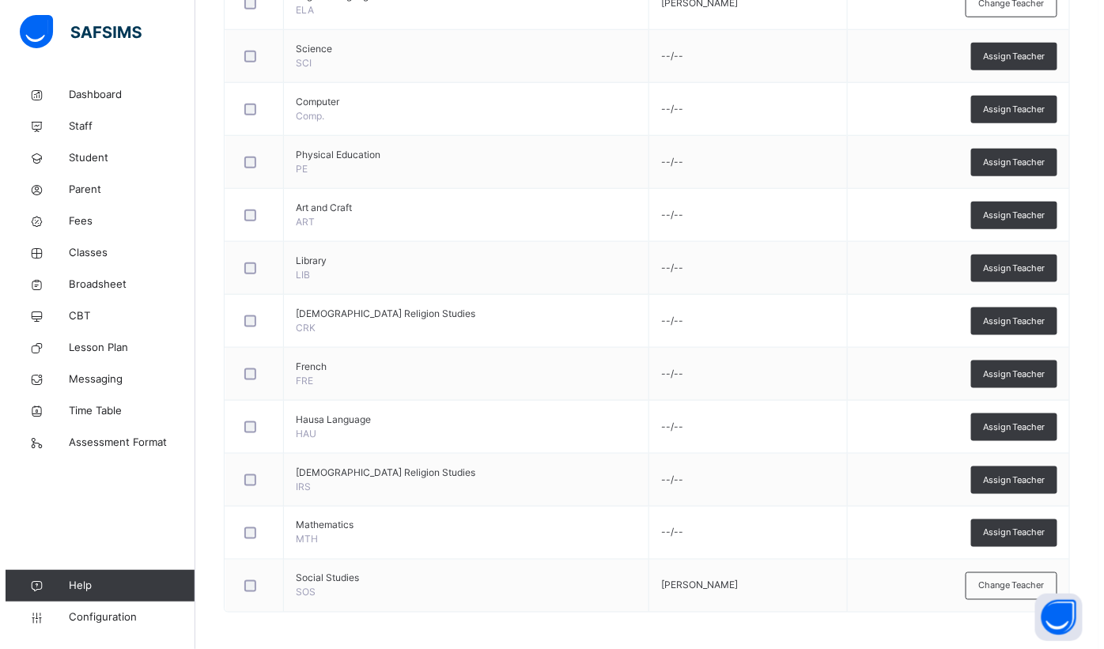
scroll to position [116, 0]
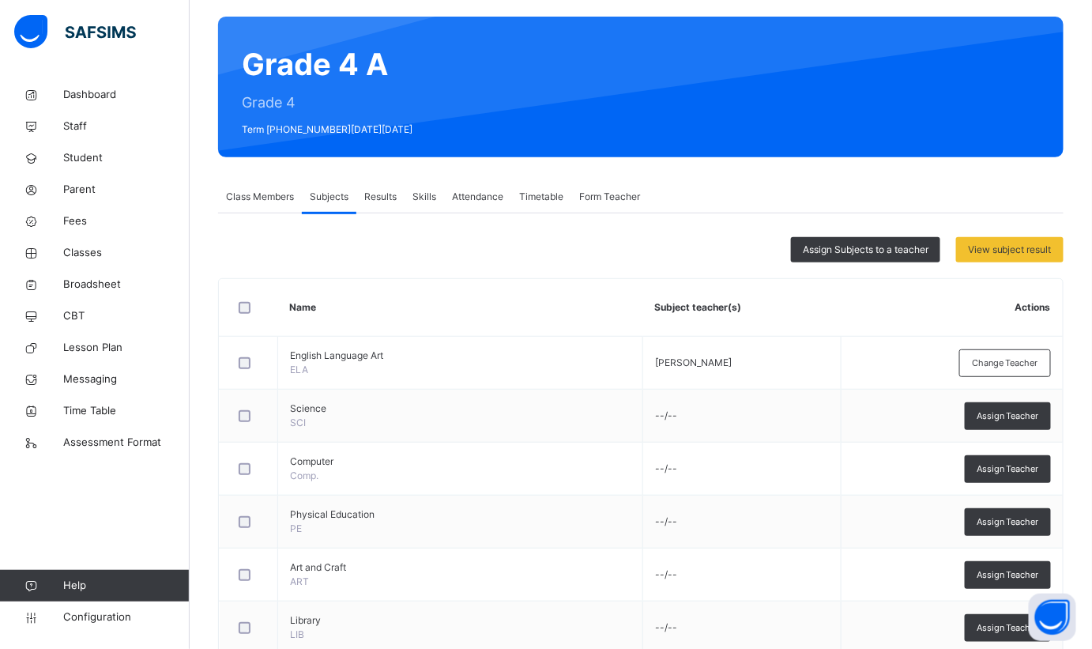
drag, startPoint x: 872, startPoint y: 258, endPoint x: 866, endPoint y: 250, distance: 10.8
click at [872, 258] on div "Assign Subjects to a teacher" at bounding box center [865, 249] width 149 height 25
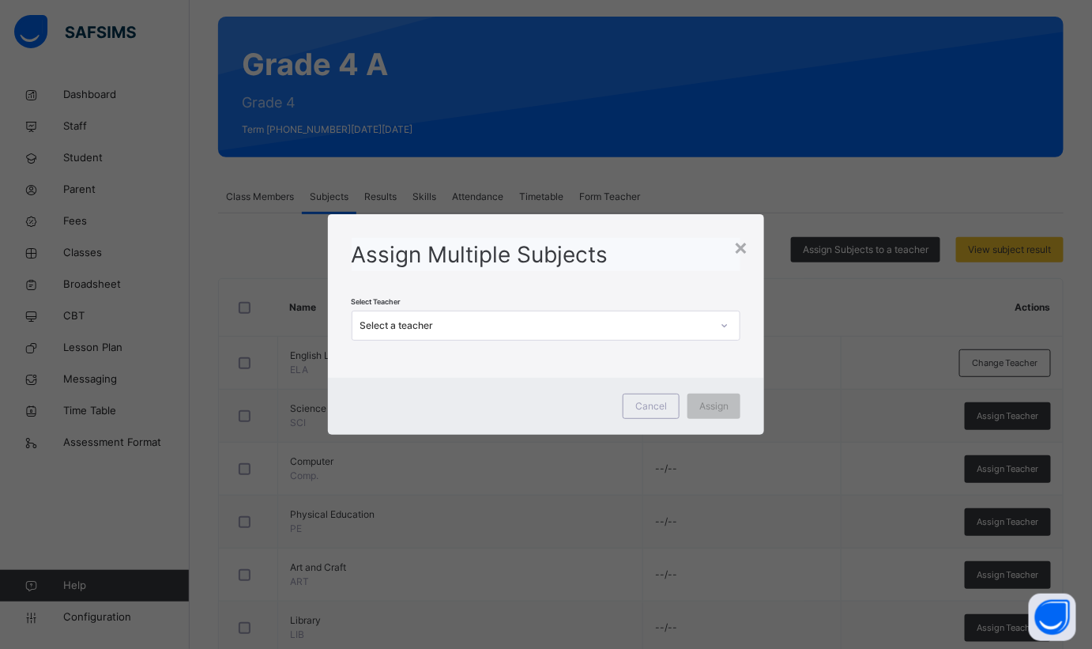
click at [571, 326] on div "Select a teacher" at bounding box center [536, 326] width 352 height 14
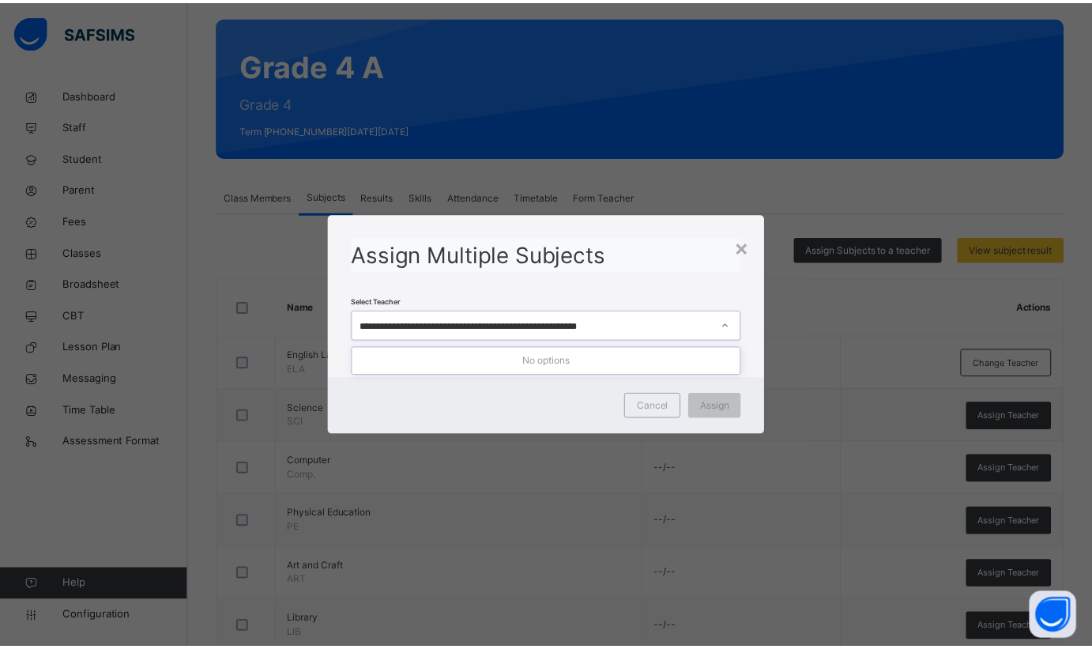
scroll to position [0, 0]
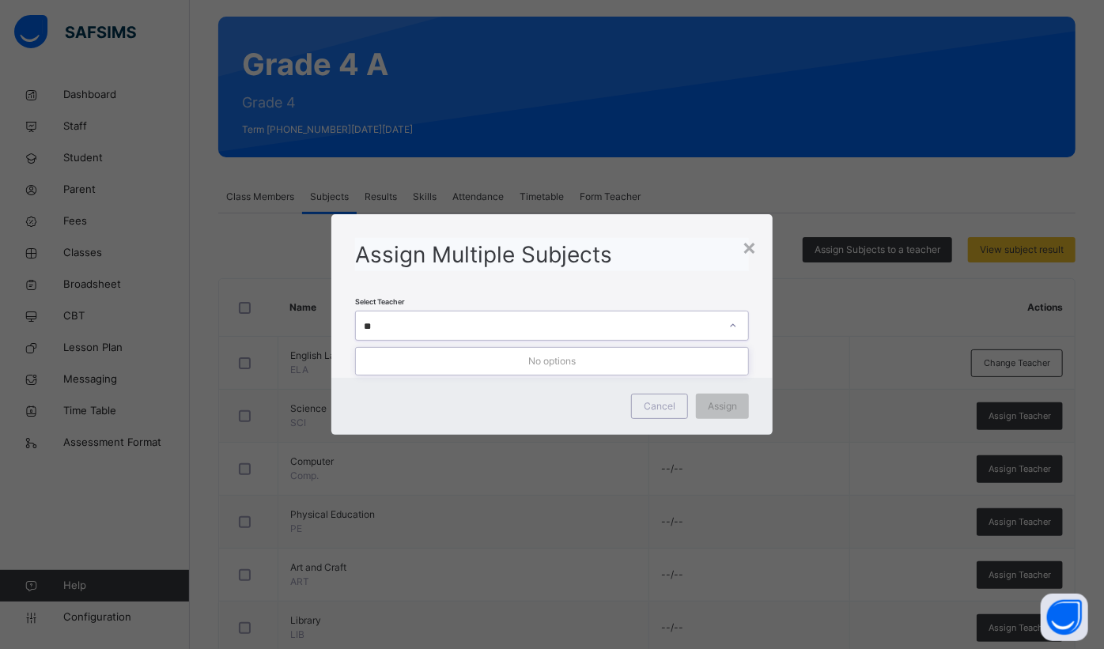
type input "*"
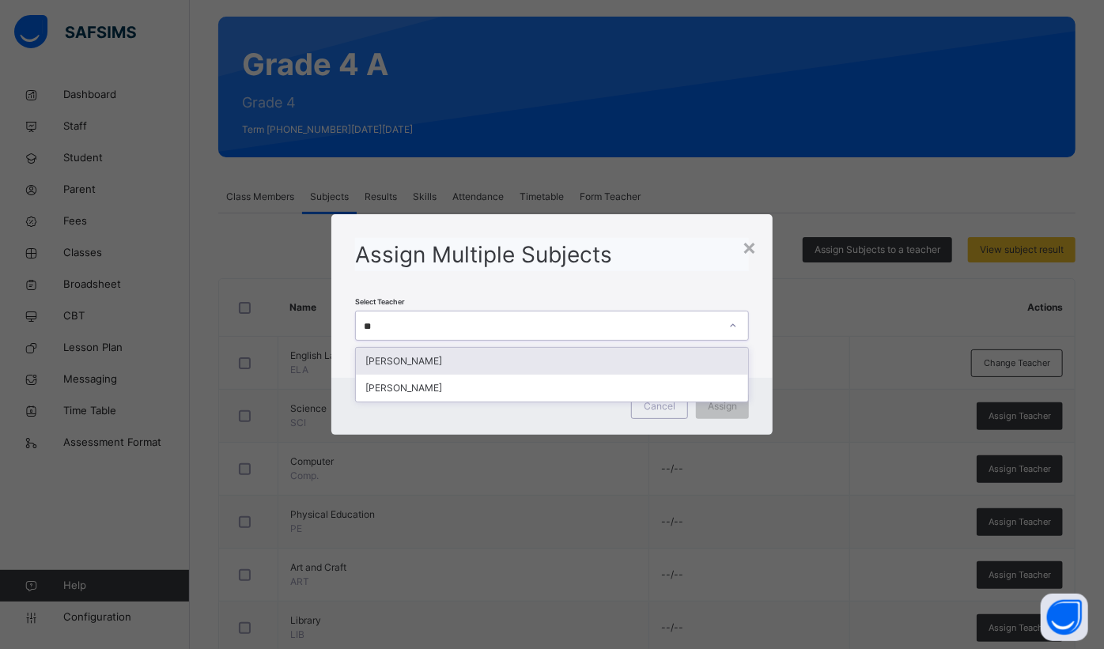
type input "***"
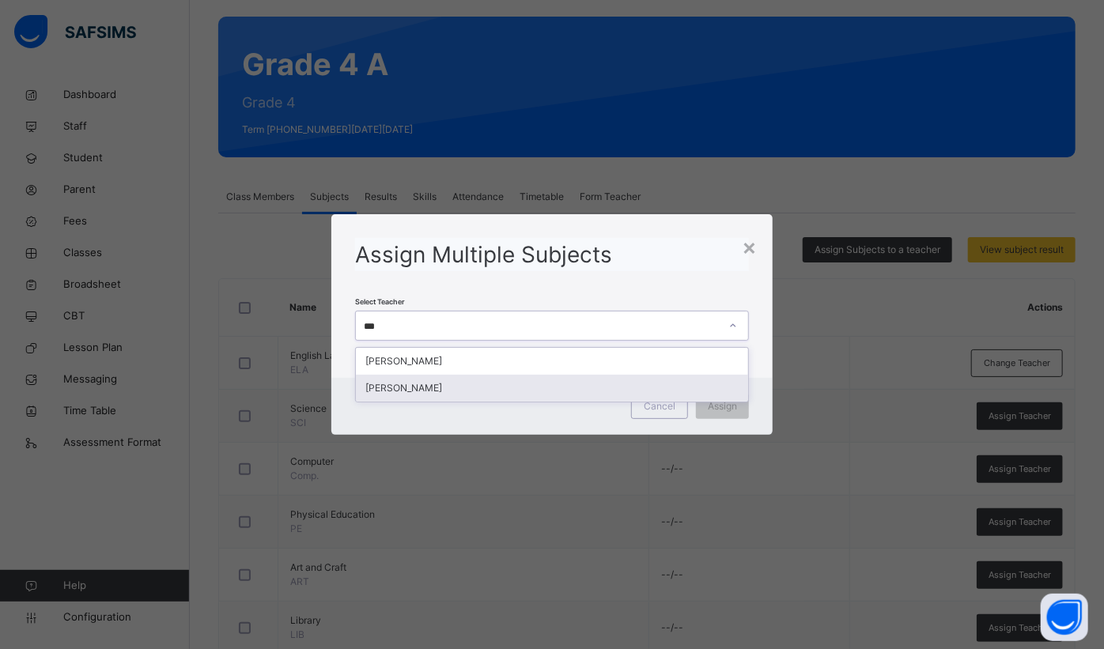
click at [530, 391] on div "[PERSON_NAME]" at bounding box center [552, 388] width 392 height 27
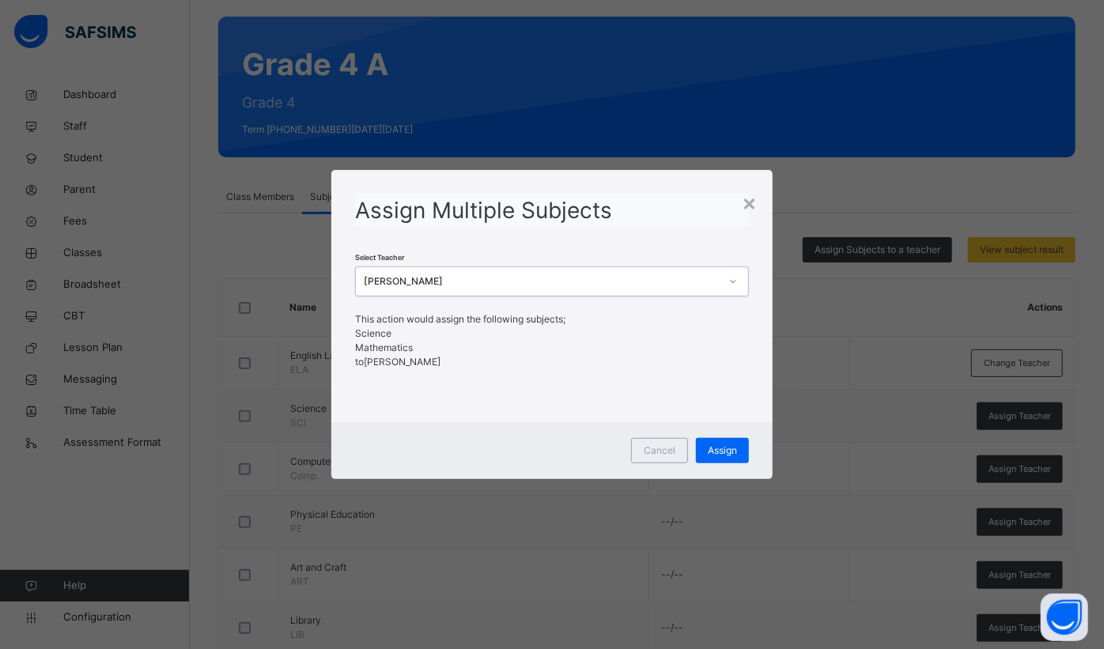
click at [720, 445] on span "Assign" at bounding box center [721, 450] width 29 height 14
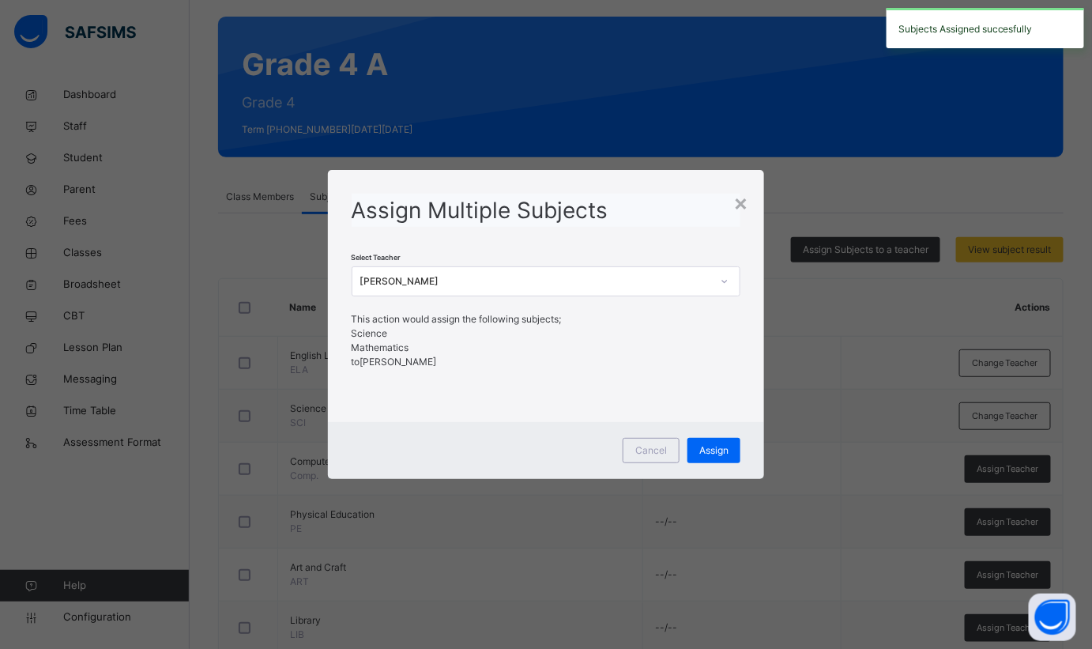
click at [745, 200] on div "×" at bounding box center [741, 202] width 15 height 33
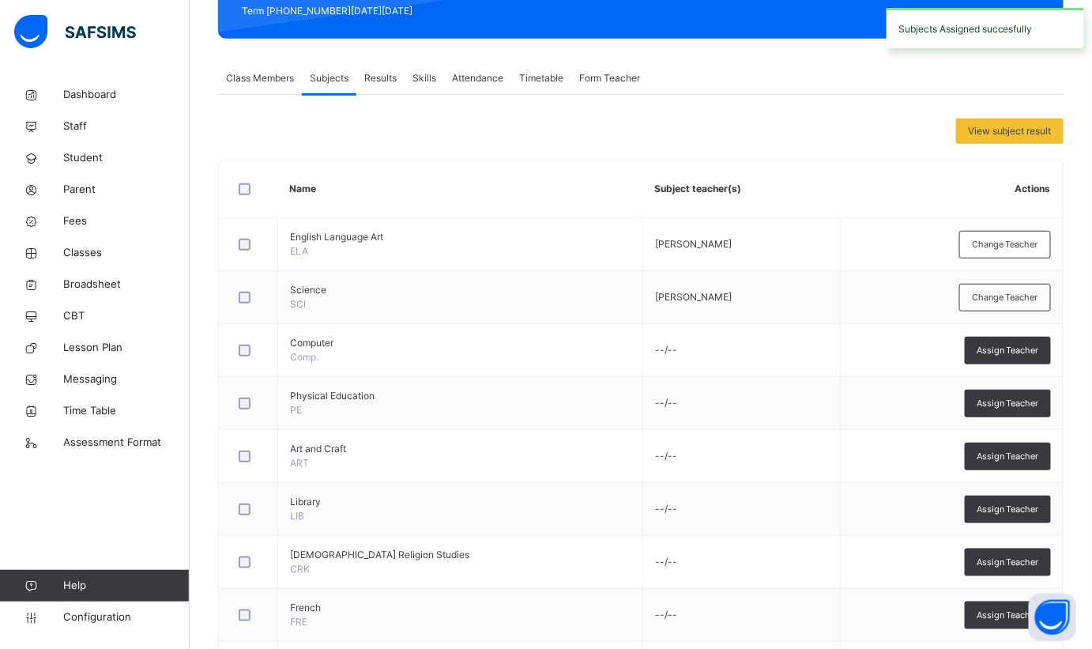
scroll to position [260, 0]
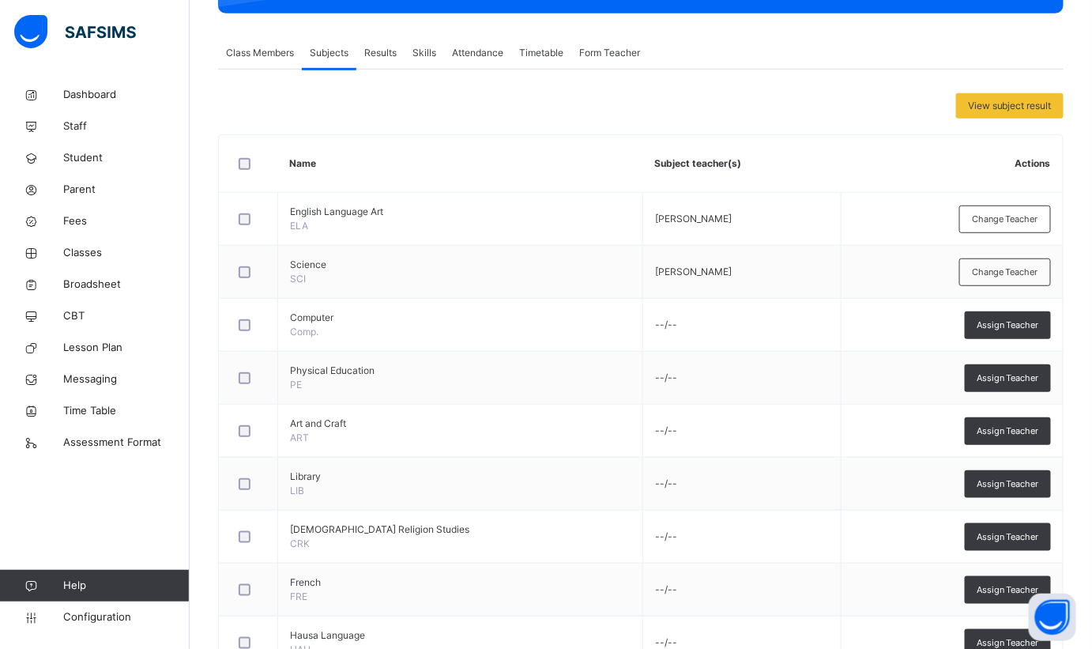
click at [1032, 322] on span "Assign Teacher" at bounding box center [1008, 325] width 62 height 13
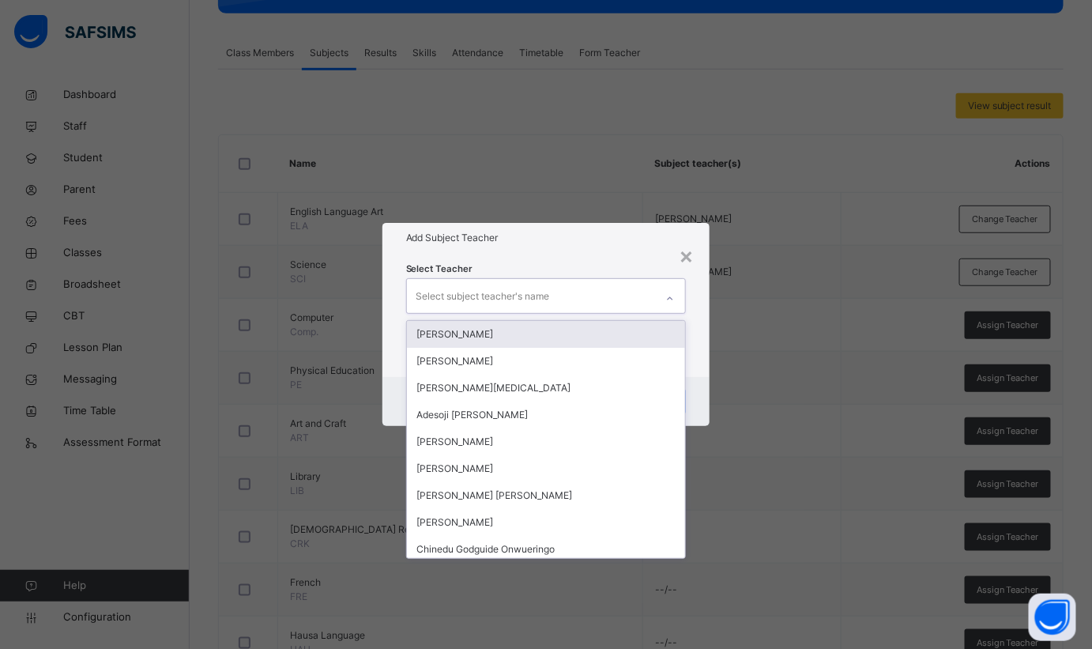
click at [581, 303] on div "Select subject teacher's name" at bounding box center [531, 295] width 249 height 33
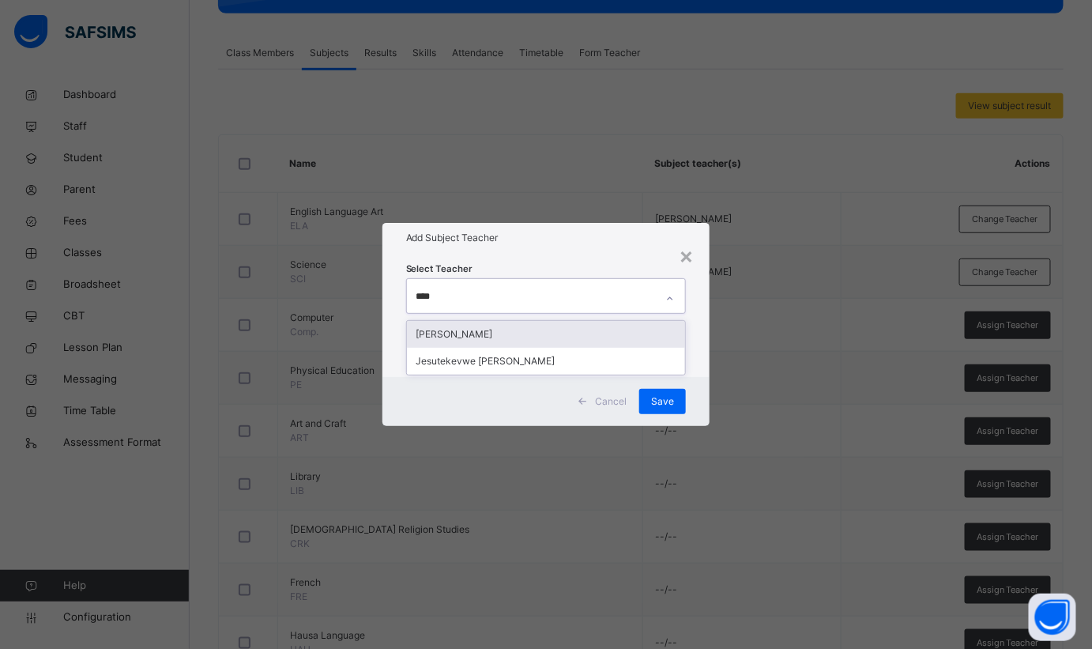
type input "*****"
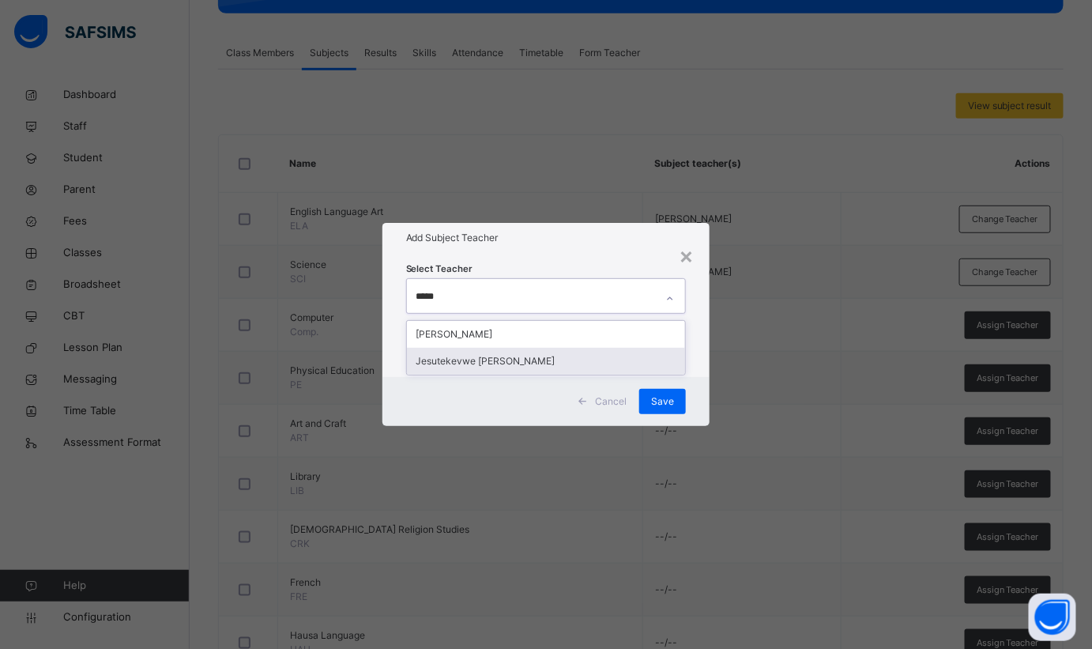
click at [509, 360] on div "Jesutekevwe [PERSON_NAME]" at bounding box center [546, 361] width 279 height 27
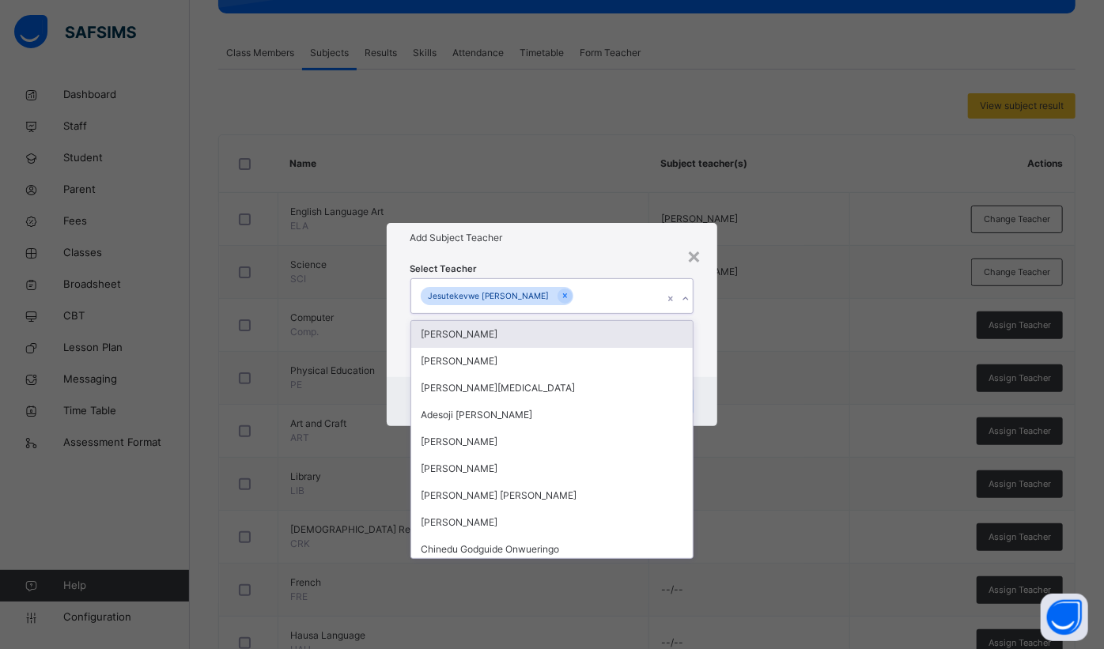
drag, startPoint x: 590, startPoint y: 250, endPoint x: 598, endPoint y: 257, distance: 10.6
click at [588, 250] on div "Add Subject Teacher" at bounding box center [552, 238] width 331 height 30
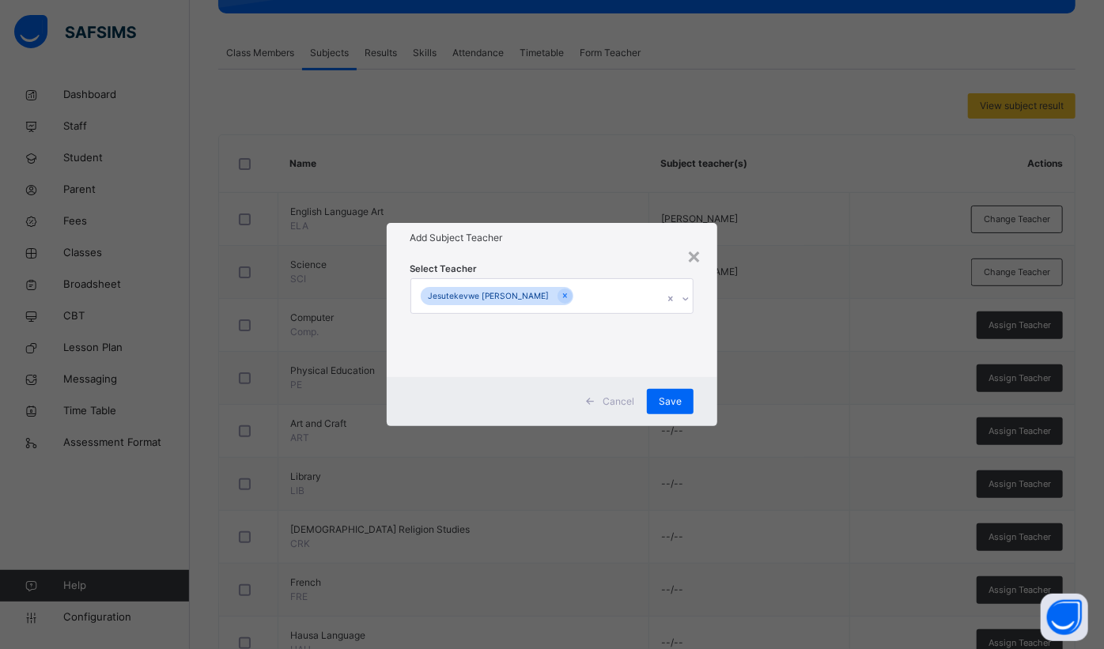
click at [668, 398] on span "Save" at bounding box center [669, 401] width 23 height 14
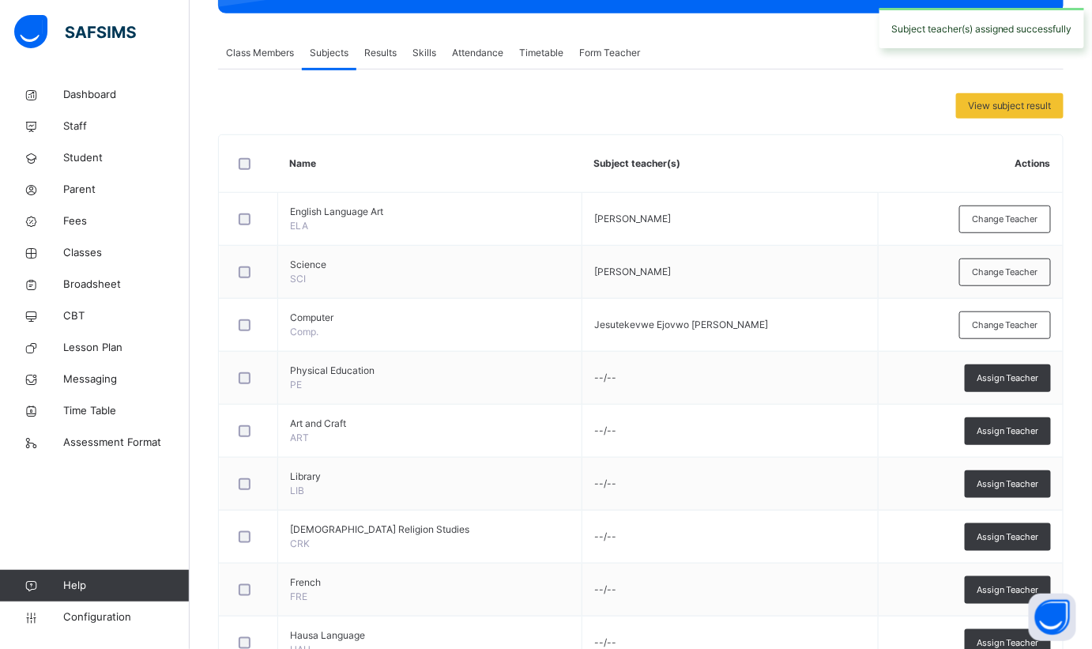
click at [1021, 384] on div "Assign Teacher" at bounding box center [1008, 378] width 86 height 28
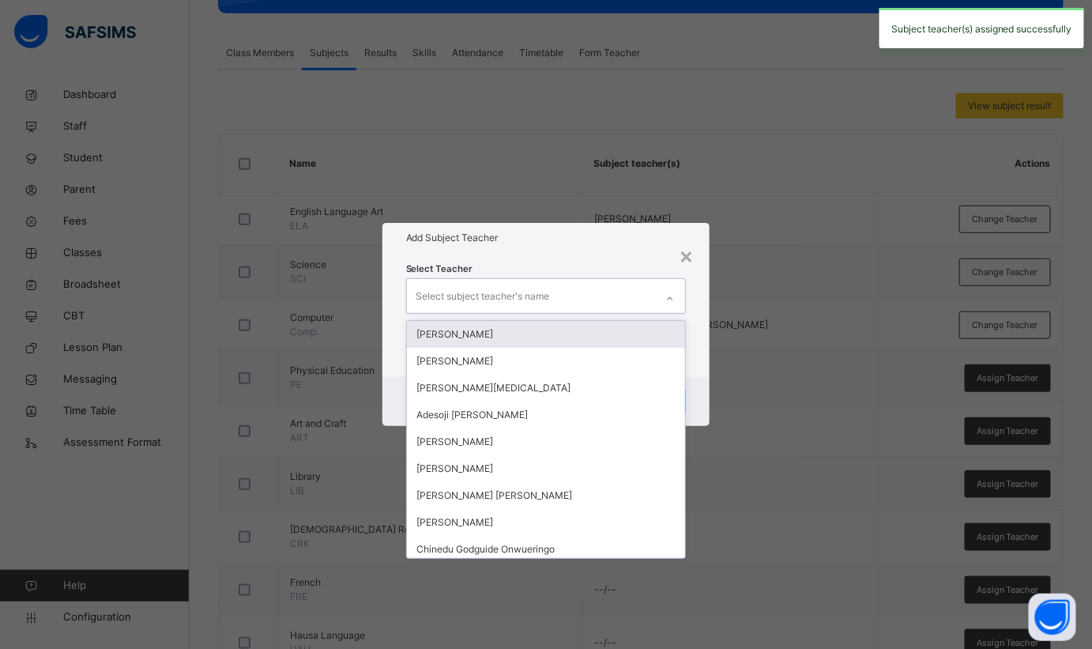
click at [554, 285] on div "Select subject teacher's name" at bounding box center [531, 295] width 249 height 33
type input "**"
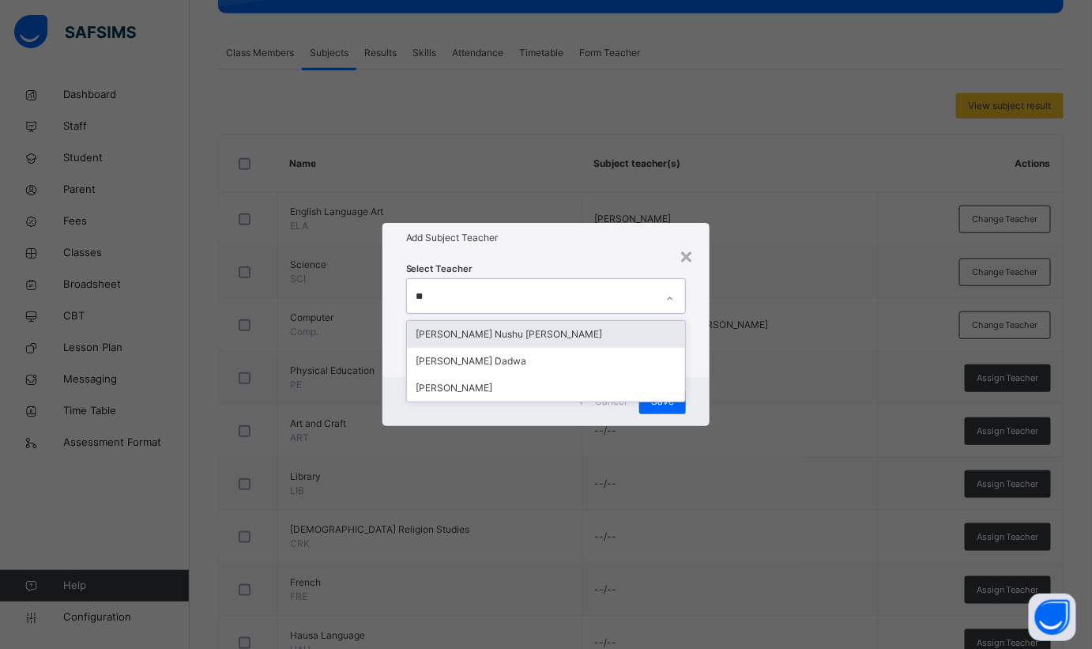
click at [516, 333] on div "[PERSON_NAME] Nushu [PERSON_NAME]" at bounding box center [546, 334] width 279 height 27
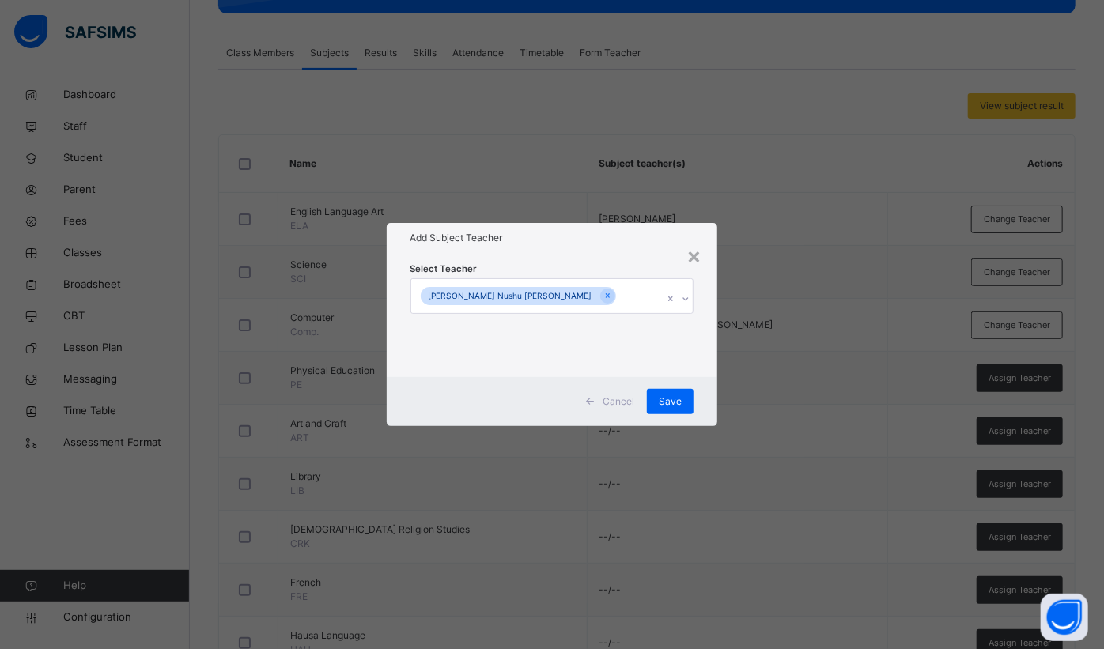
click at [575, 258] on div "Select Teacher Geoffery Nushu Gabriel" at bounding box center [552, 314] width 331 height 123
click at [678, 400] on span "Save" at bounding box center [669, 401] width 23 height 14
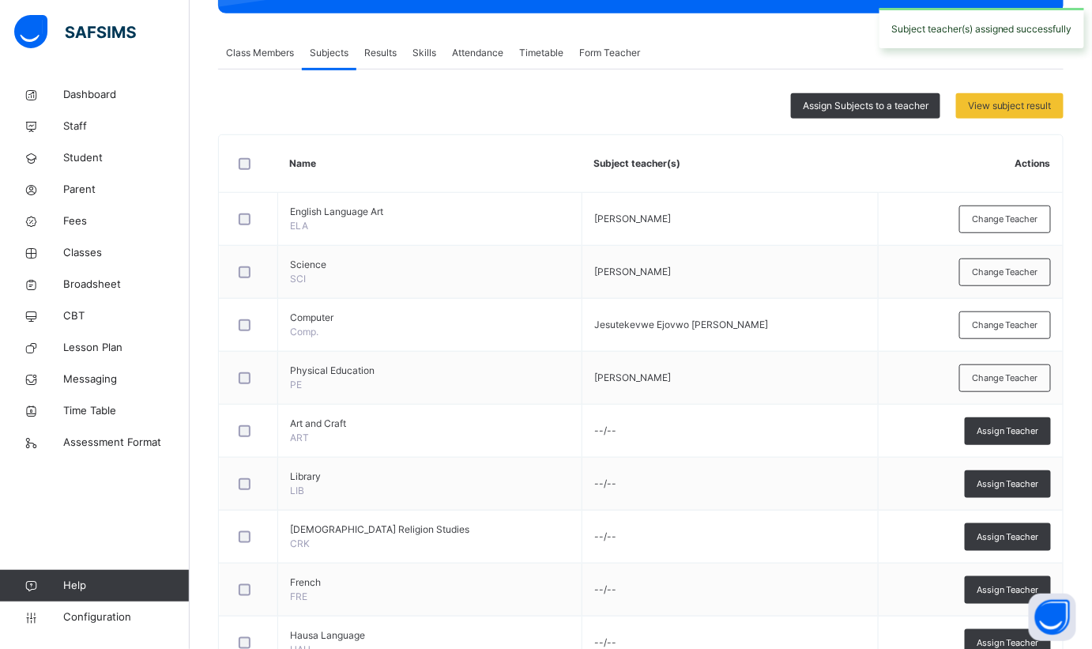
click at [851, 94] on div "Assign Subjects to a teacher" at bounding box center [865, 105] width 149 height 25
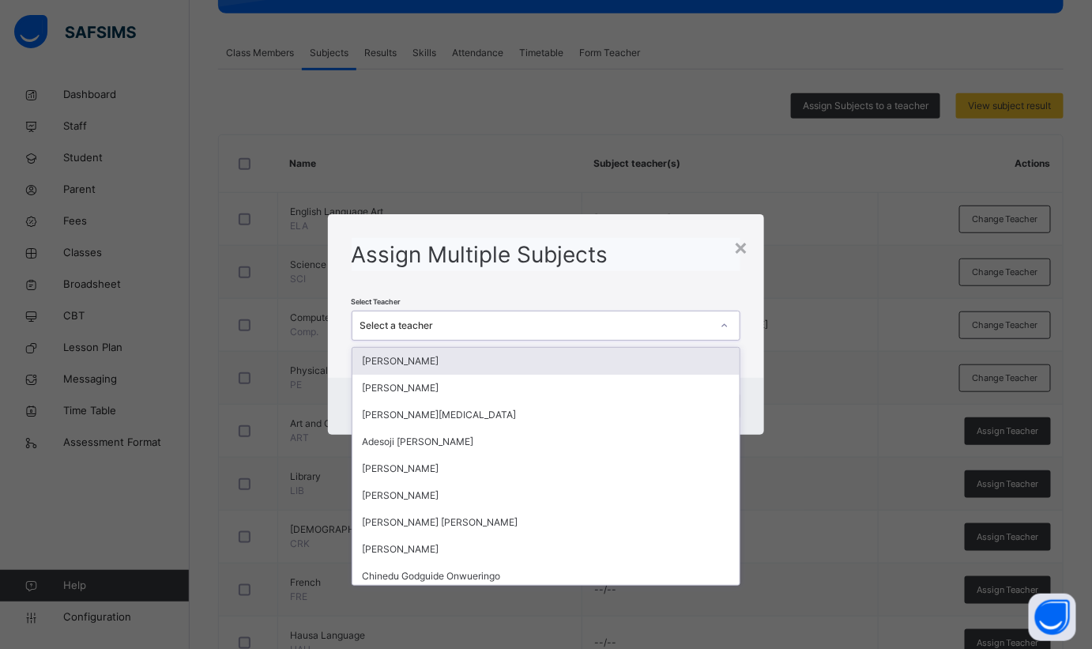
click at [525, 322] on div "Select a teacher" at bounding box center [536, 326] width 352 height 14
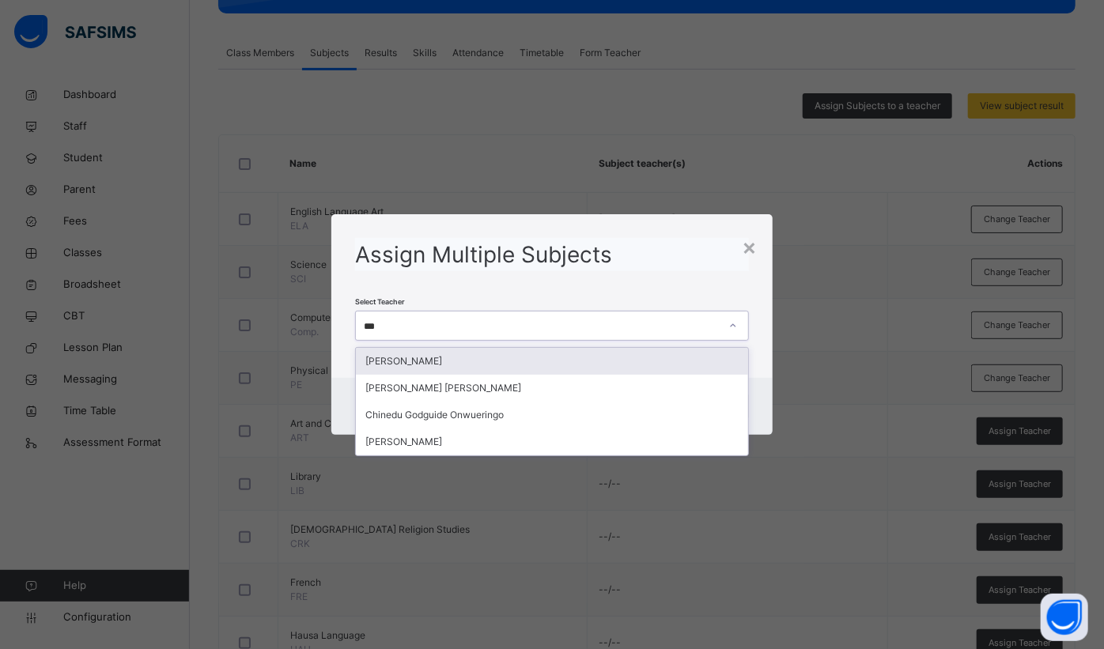
type input "****"
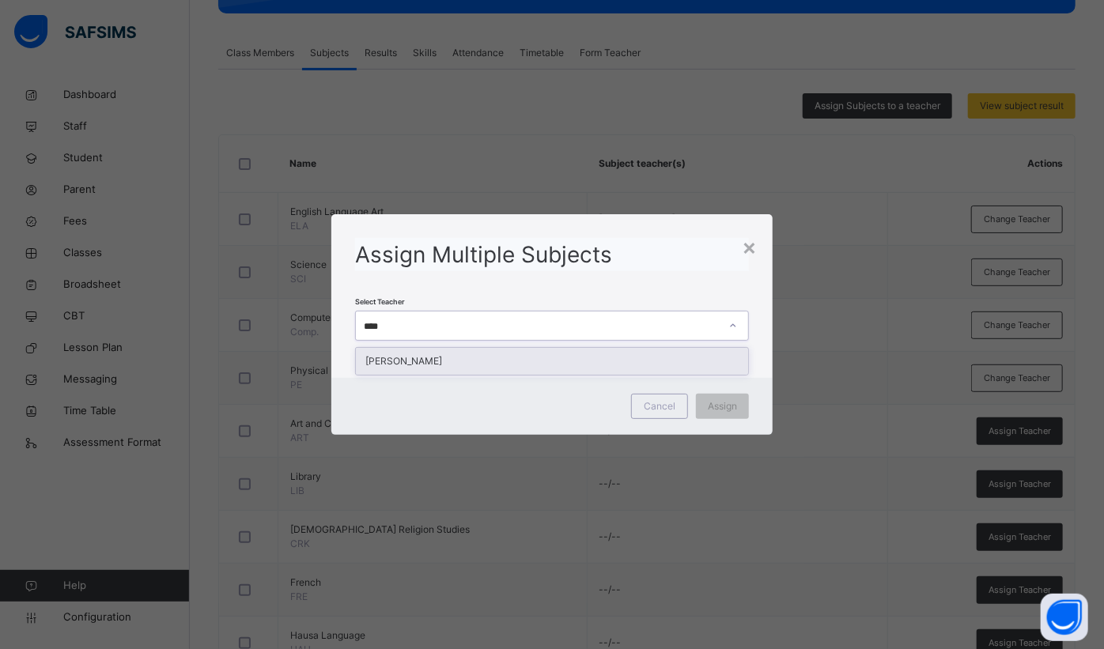
click at [497, 348] on div "[PERSON_NAME]" at bounding box center [552, 361] width 392 height 27
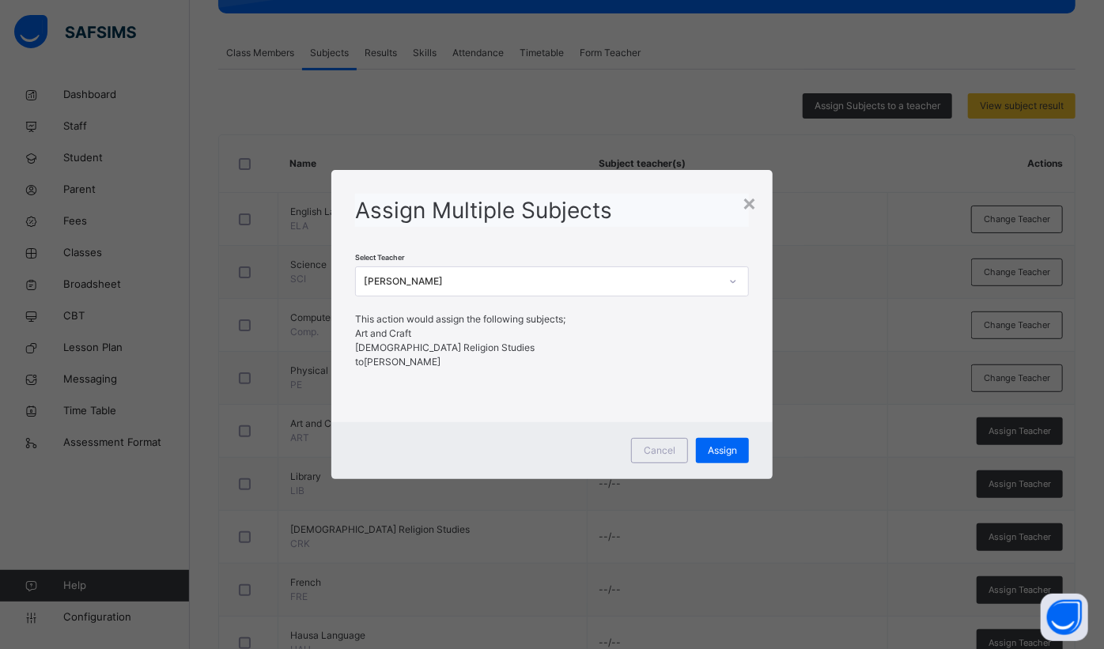
click at [737, 448] on span "Assign" at bounding box center [721, 450] width 29 height 14
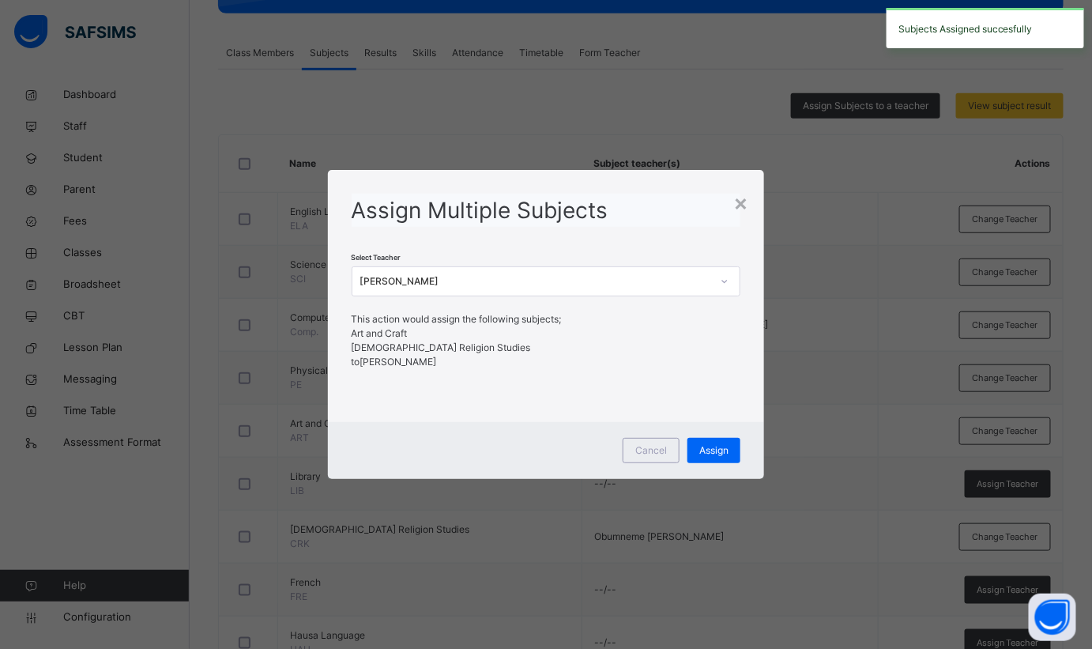
click at [741, 208] on div "×" at bounding box center [741, 202] width 15 height 33
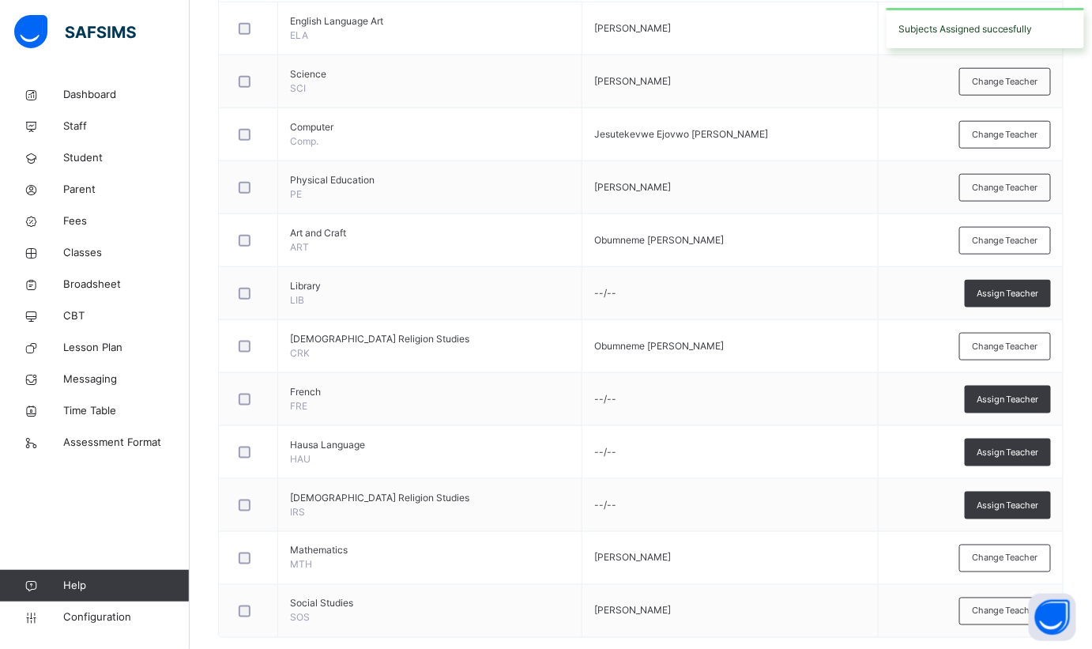
scroll to position [476, 0]
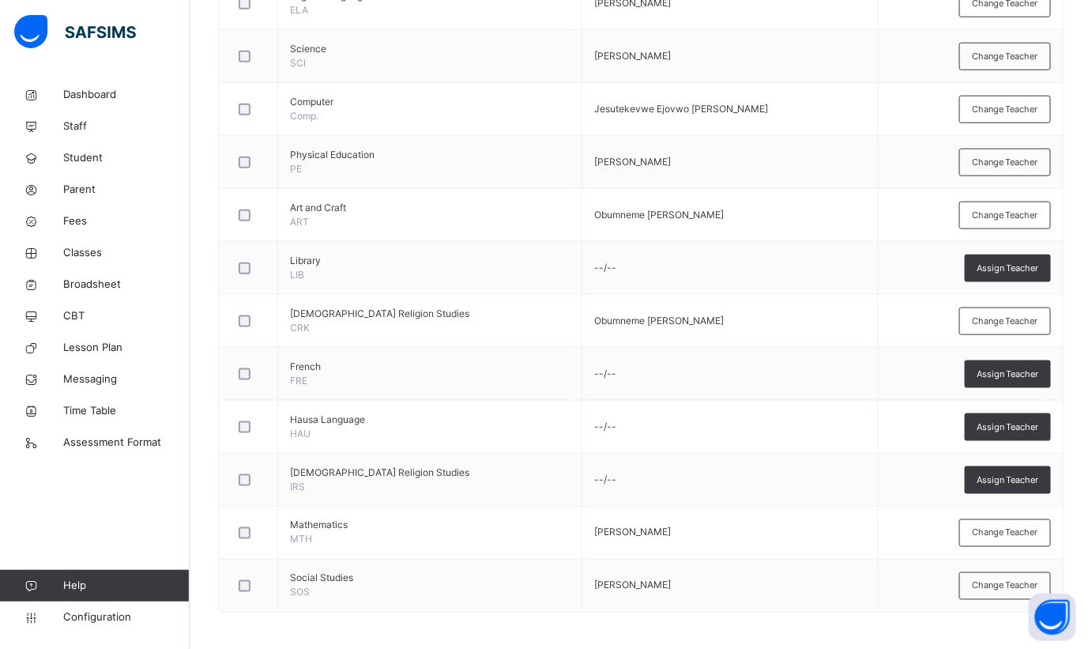
click at [1028, 375] on span "Assign Teacher" at bounding box center [1008, 374] width 62 height 13
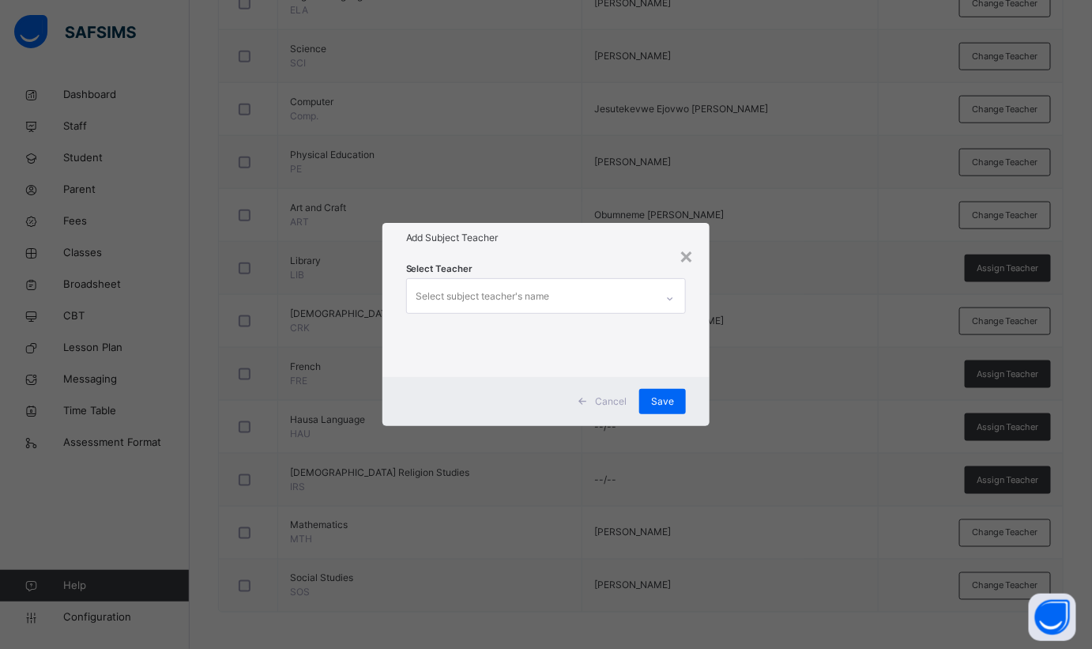
click at [492, 300] on div "Select subject teacher's name" at bounding box center [484, 296] width 134 height 30
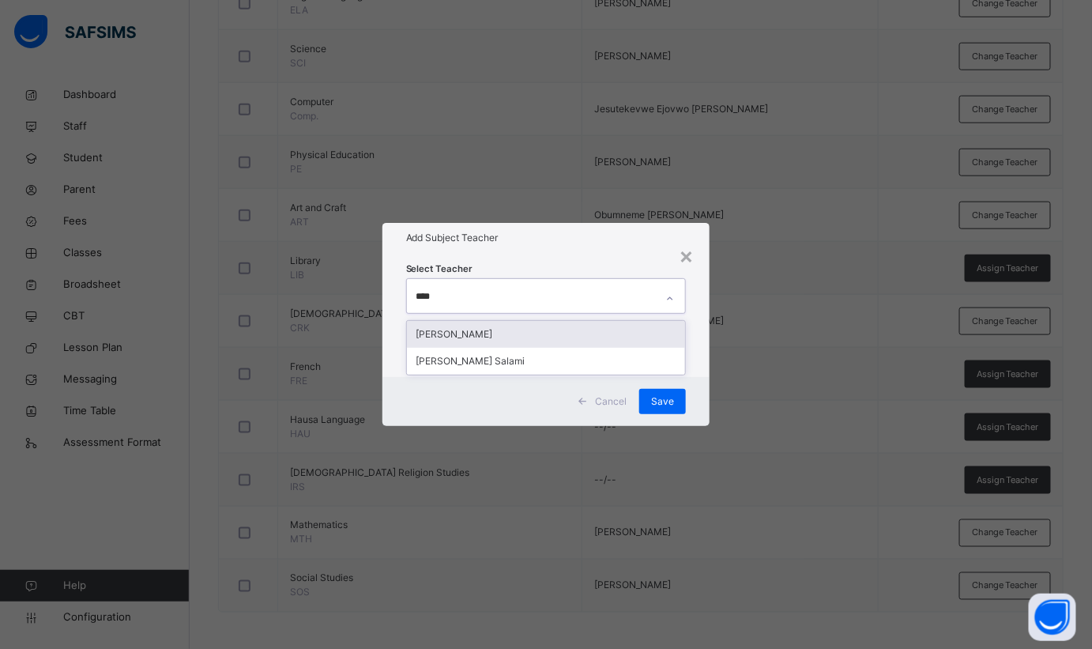
type input "*****"
click at [481, 338] on div "[PERSON_NAME]" at bounding box center [546, 334] width 279 height 27
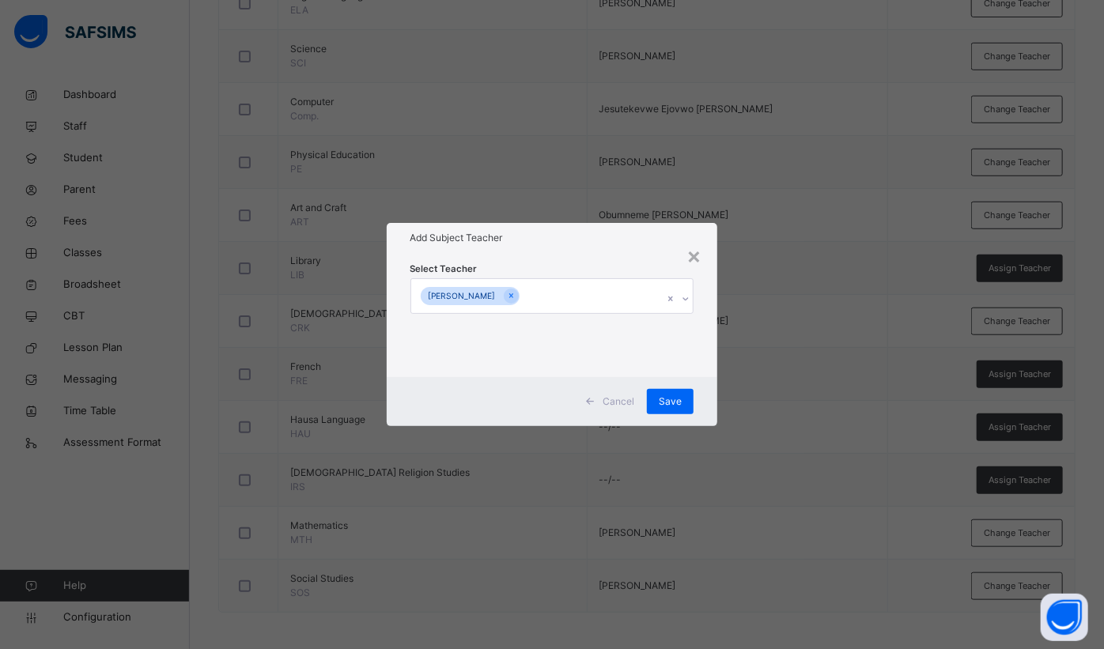
click at [571, 258] on div "Select Teacher Jemimah Salawu" at bounding box center [552, 314] width 331 height 123
click at [681, 404] on span "Save" at bounding box center [669, 401] width 23 height 14
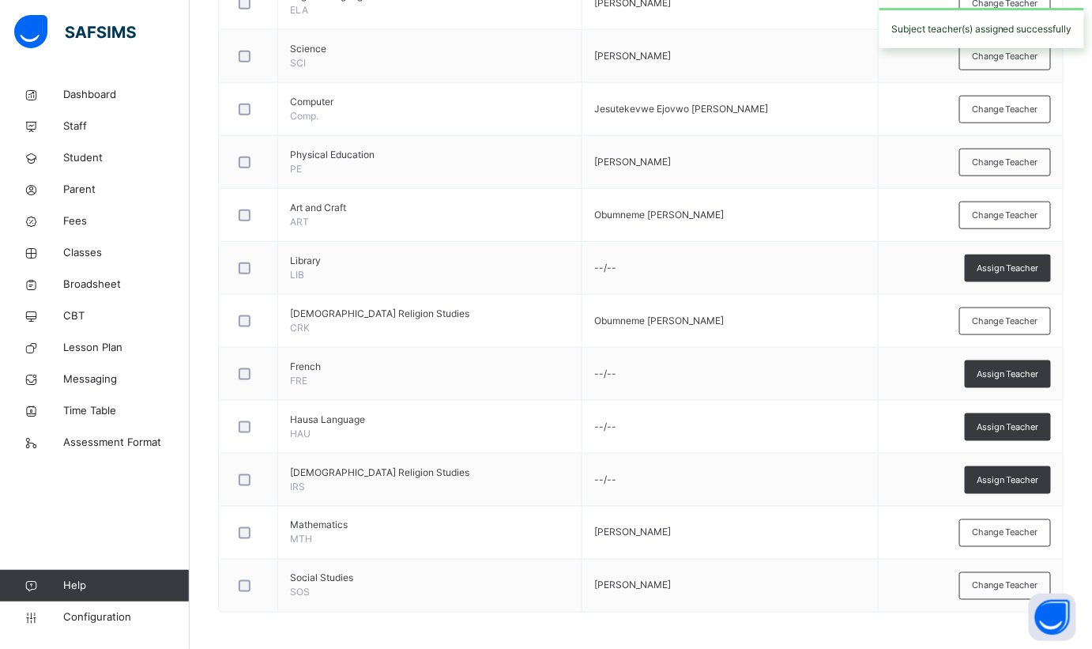
click at [1009, 421] on span "Assign Teacher" at bounding box center [1008, 427] width 62 height 13
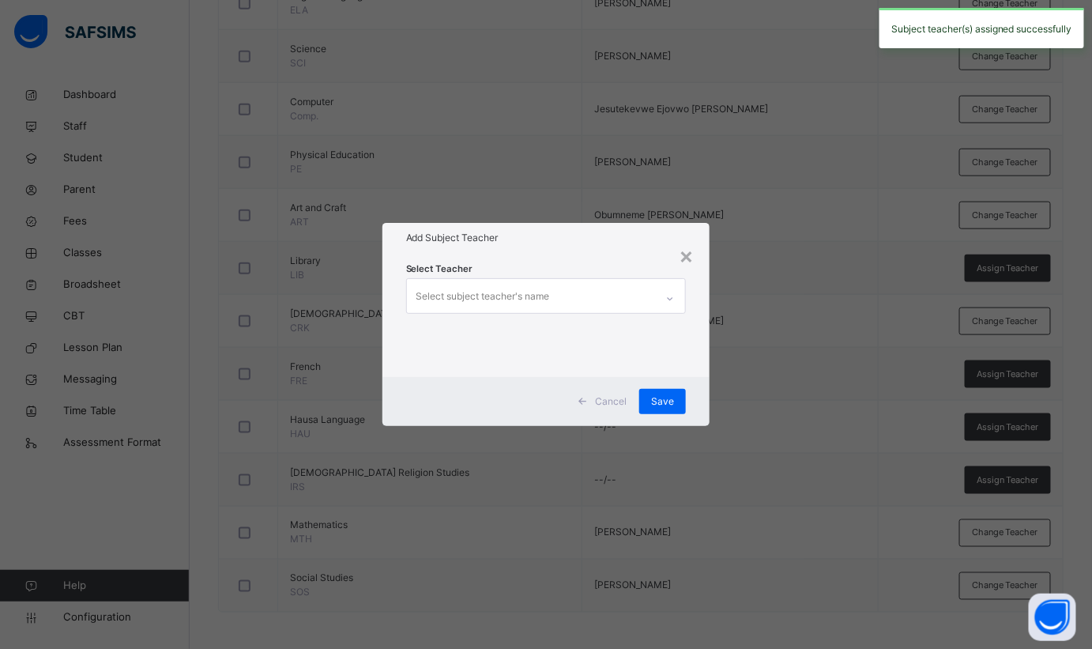
click at [689, 256] on div "×" at bounding box center [686, 255] width 15 height 33
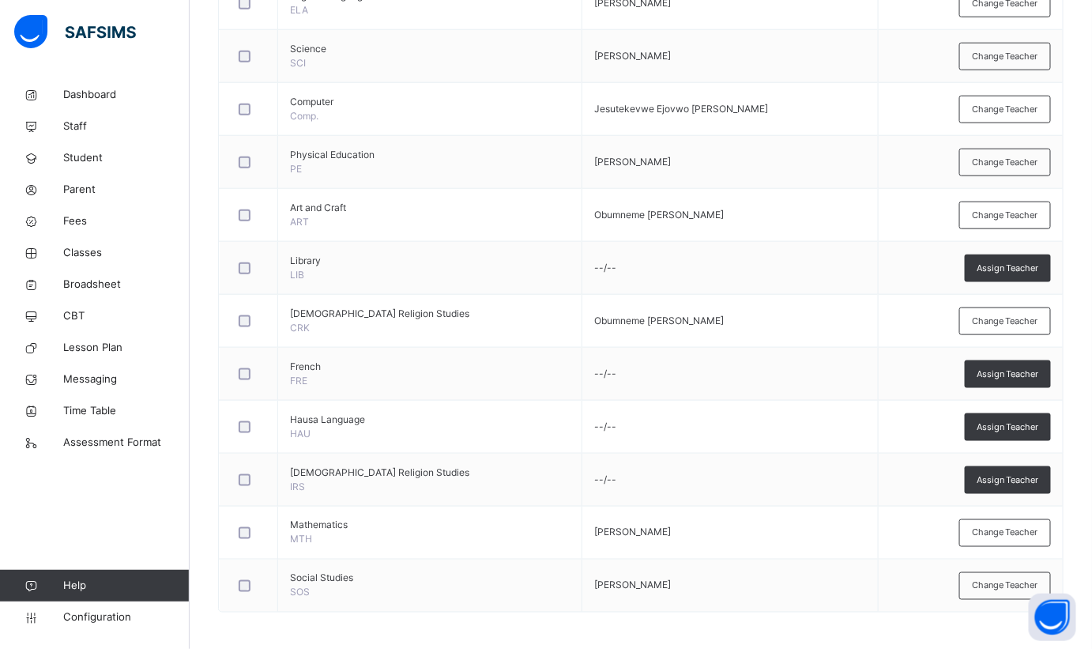
click at [239, 427] on div at bounding box center [249, 427] width 26 height 12
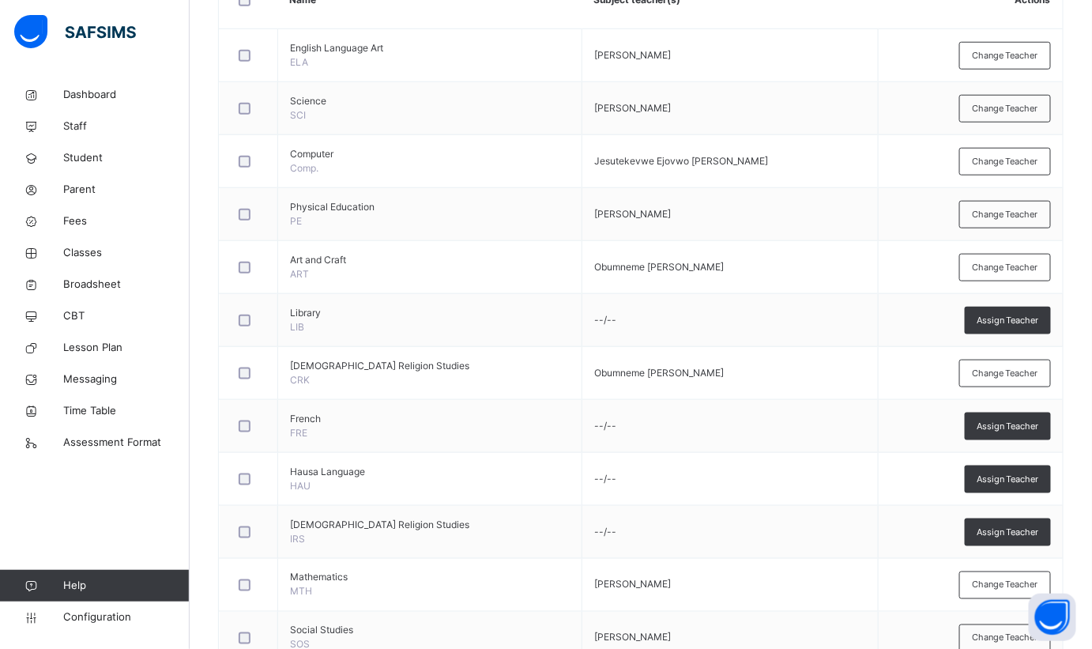
scroll to position [188, 0]
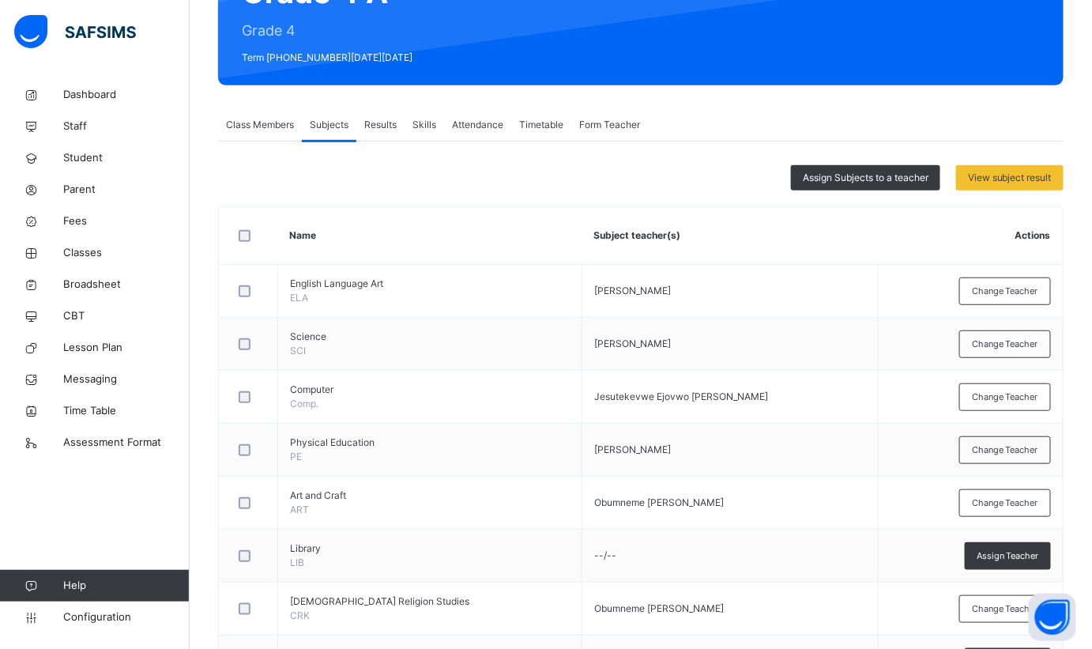
click at [847, 177] on span "Assign Subjects to a teacher" at bounding box center [866, 178] width 126 height 14
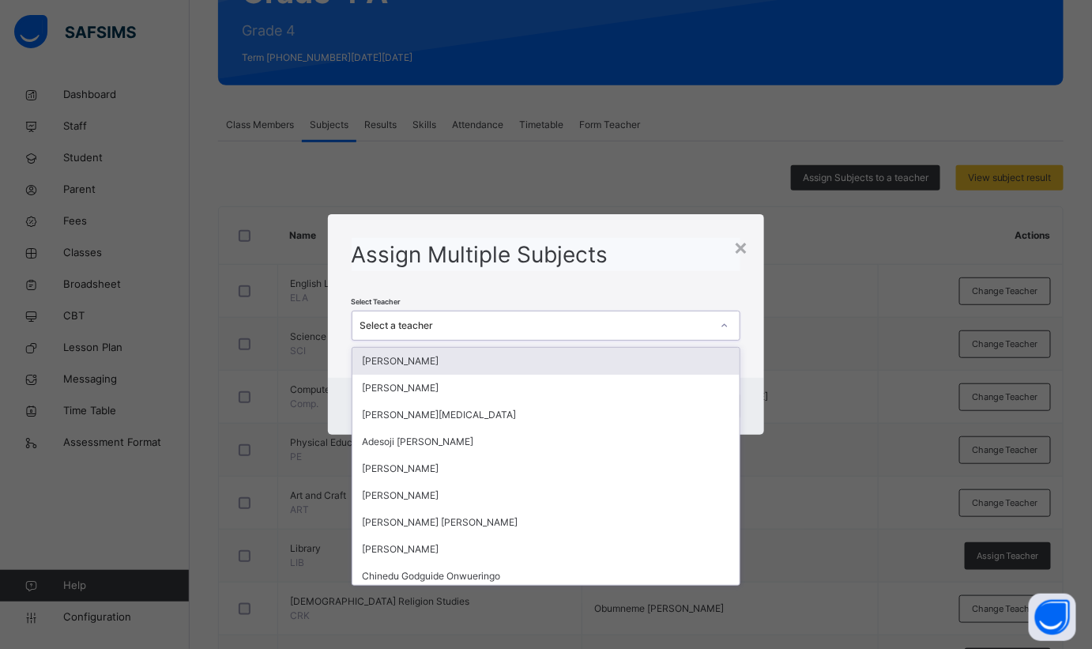
click at [596, 330] on div "Select a teacher" at bounding box center [536, 326] width 352 height 14
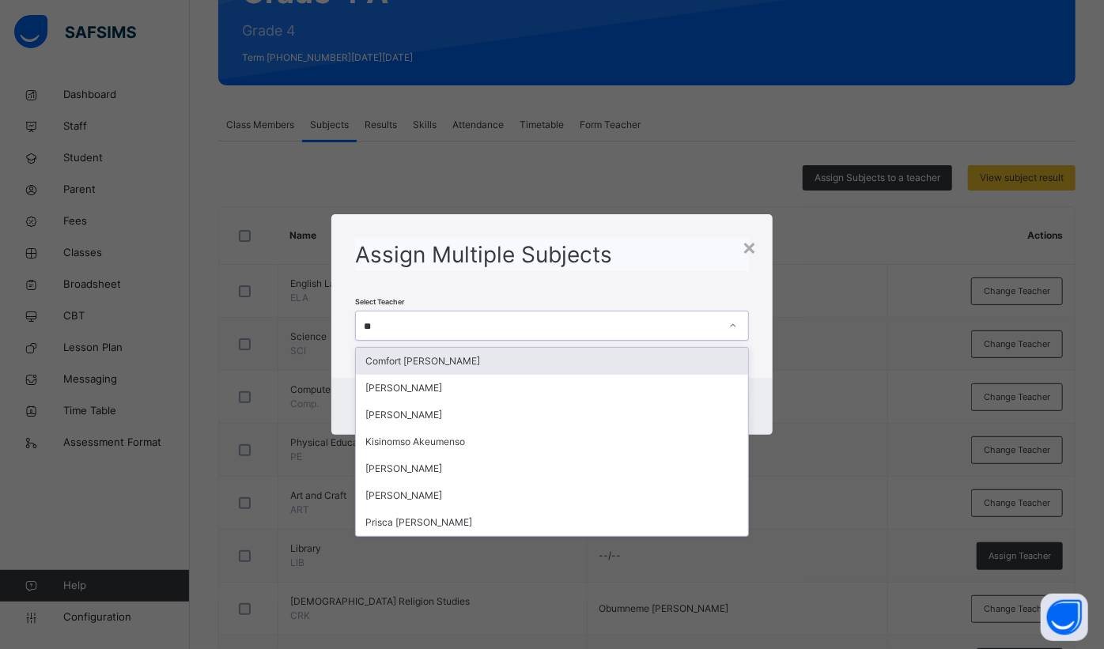
type input "***"
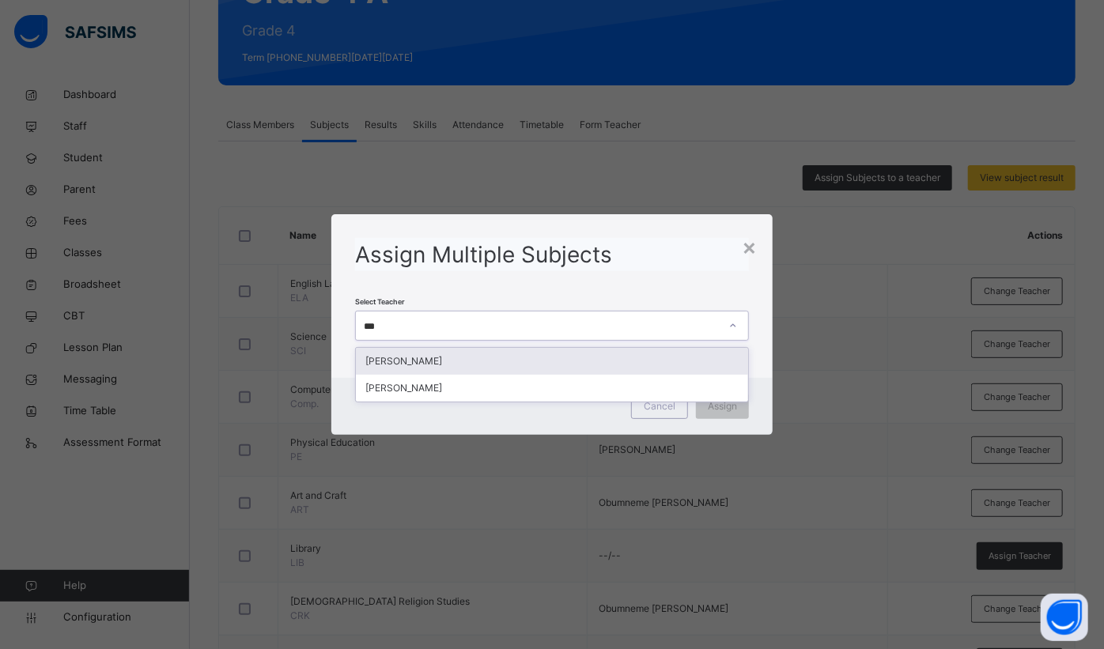
click at [462, 362] on div "[PERSON_NAME]" at bounding box center [552, 361] width 392 height 27
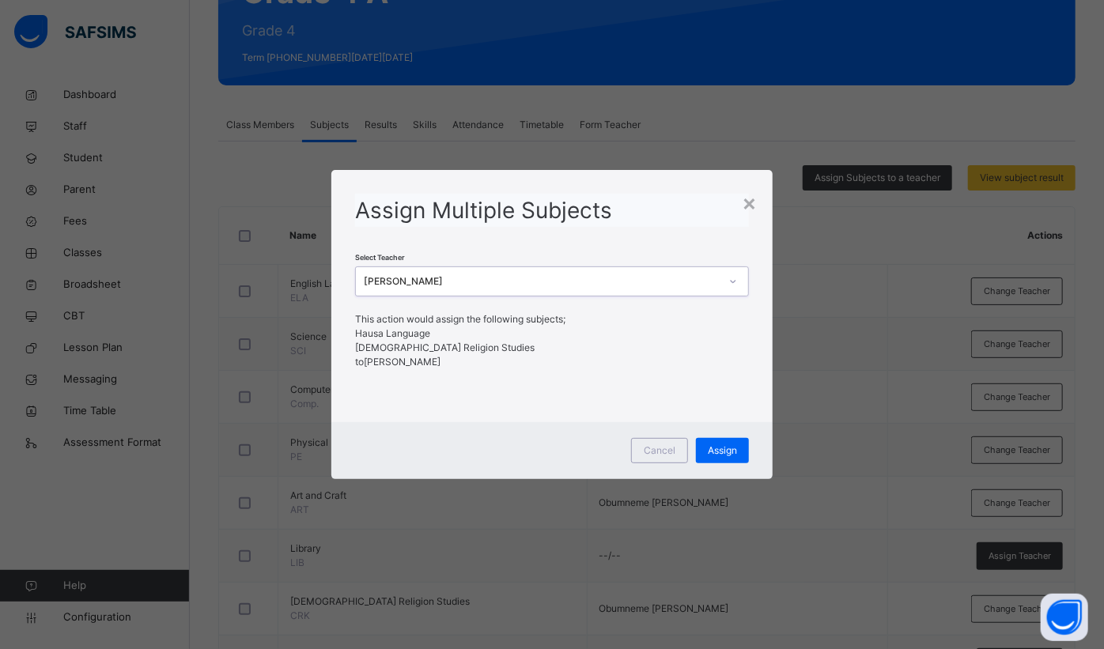
click at [733, 451] on span "Assign" at bounding box center [721, 450] width 29 height 14
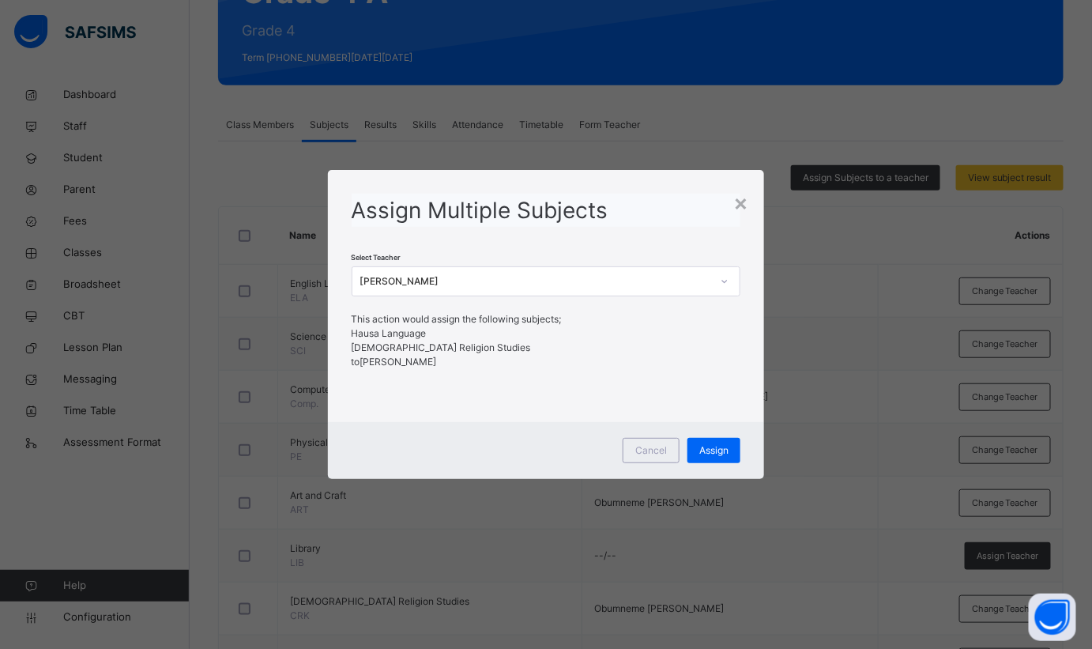
click at [741, 201] on div "×" at bounding box center [741, 202] width 15 height 33
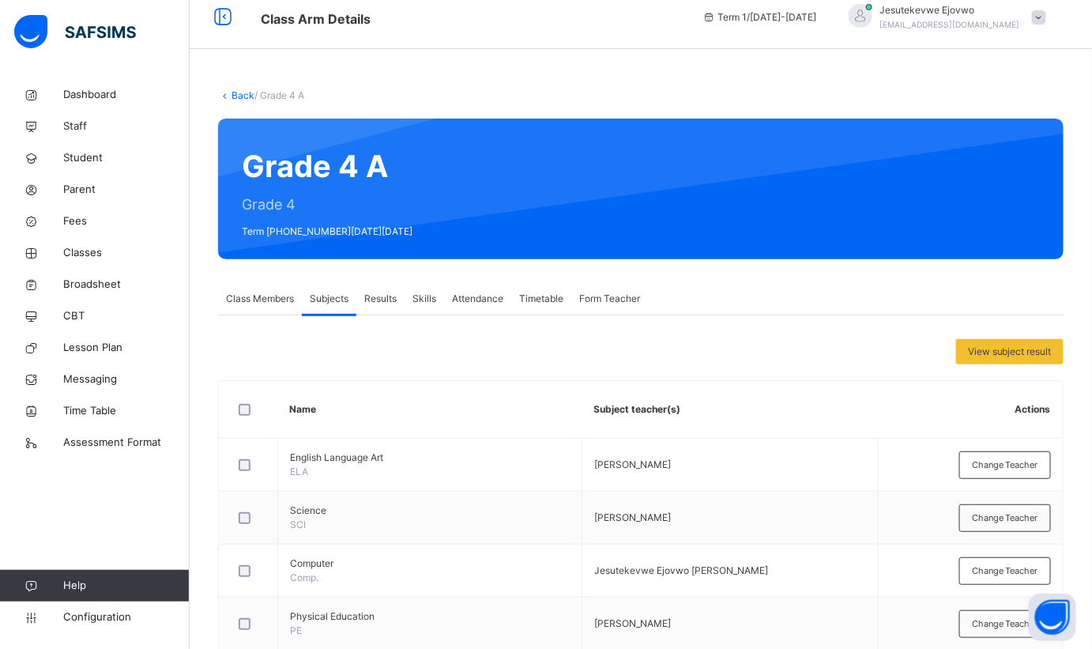
scroll to position [0, 0]
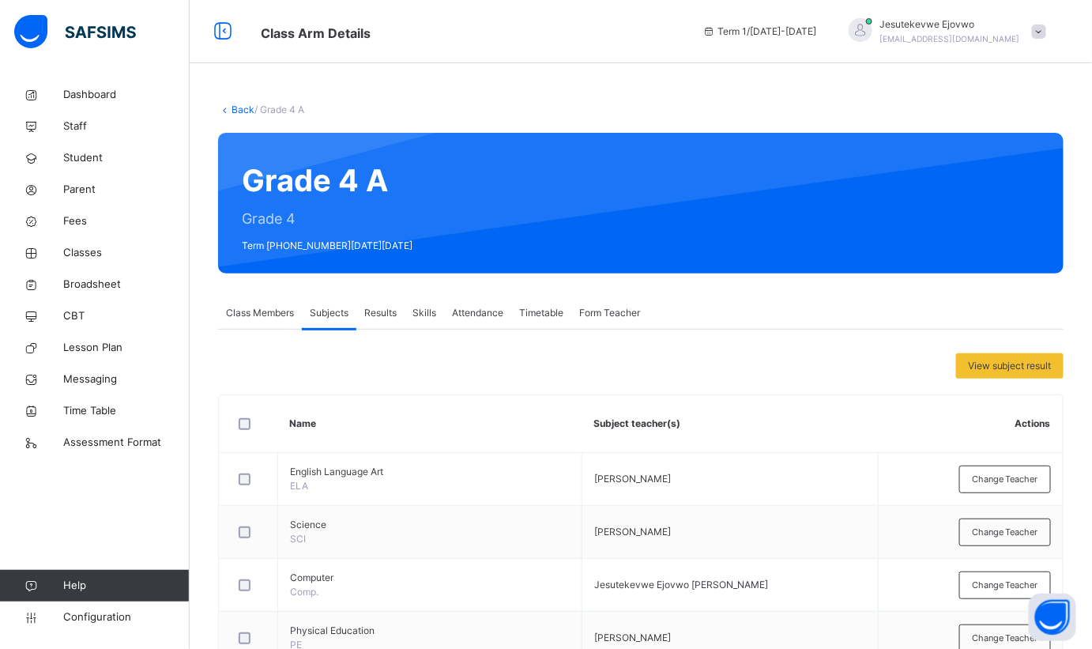
click at [238, 109] on link "Back" at bounding box center [243, 110] width 23 height 12
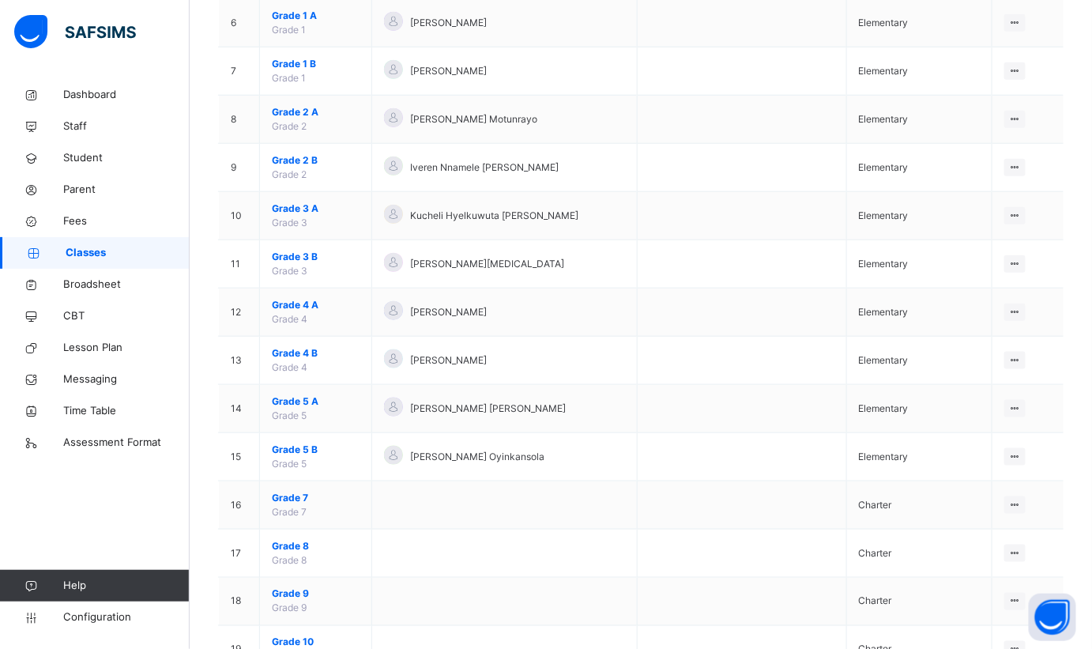
scroll to position [431, 0]
click at [289, 350] on span "Grade 4 B" at bounding box center [316, 352] width 88 height 14
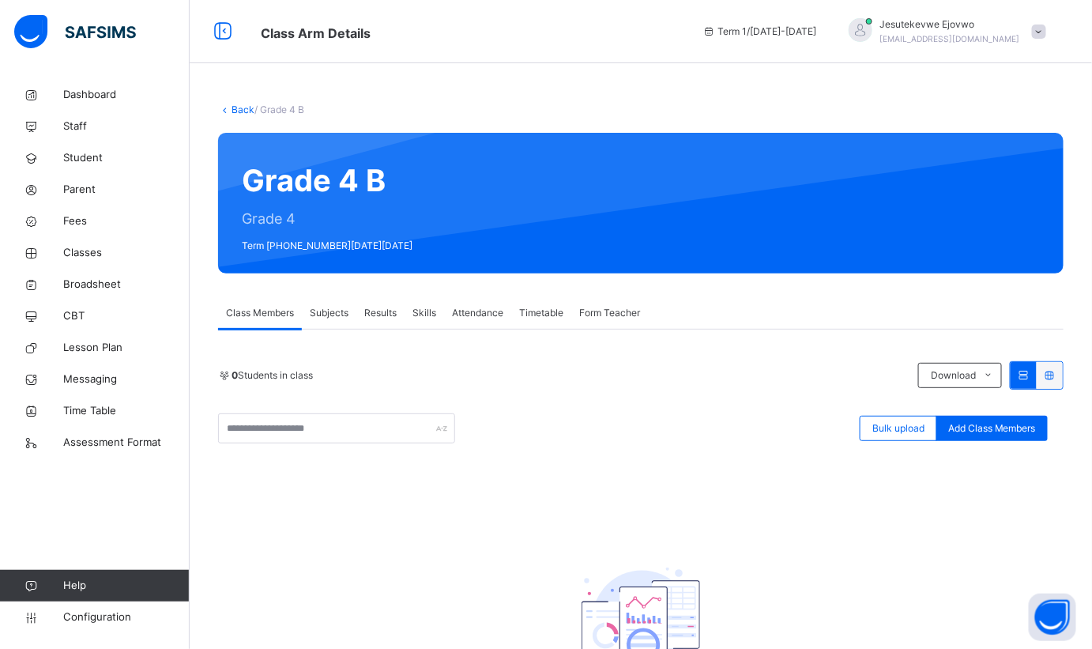
click at [333, 316] on span "Subjects" at bounding box center [329, 313] width 39 height 14
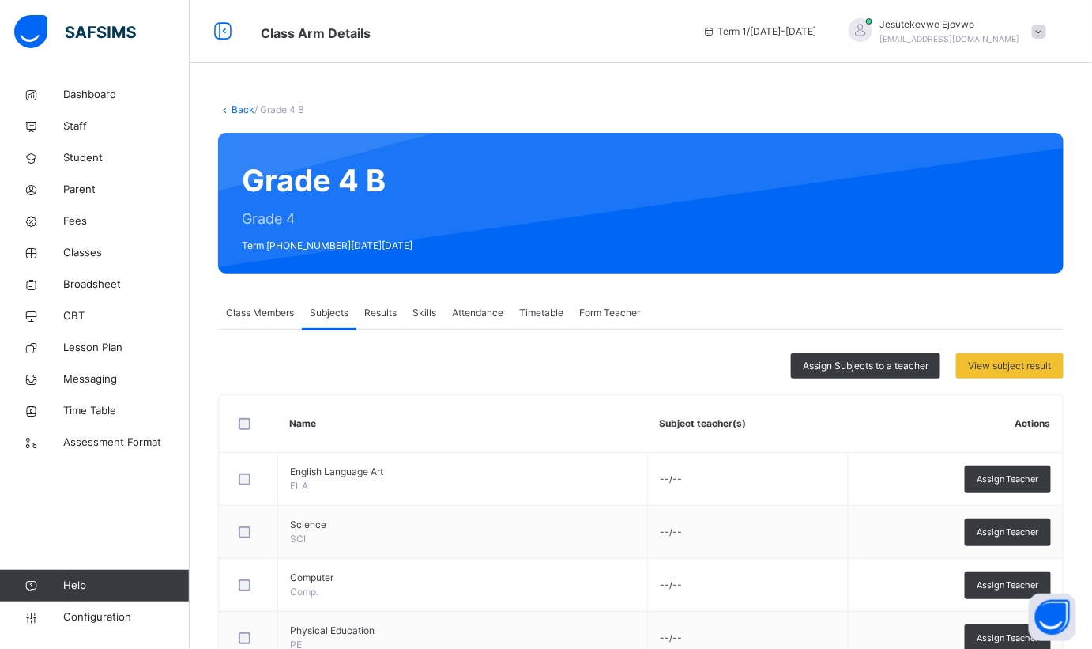
click at [905, 375] on div "Assign Subjects to a teacher" at bounding box center [865, 365] width 149 height 25
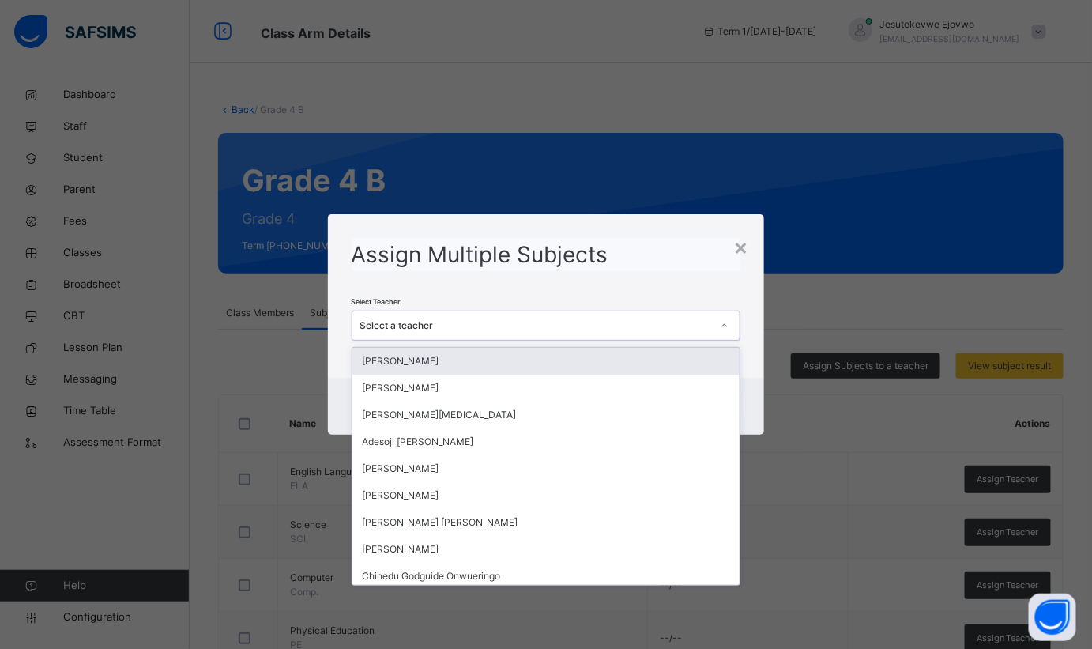
click at [606, 323] on div "Select a teacher" at bounding box center [536, 326] width 352 height 14
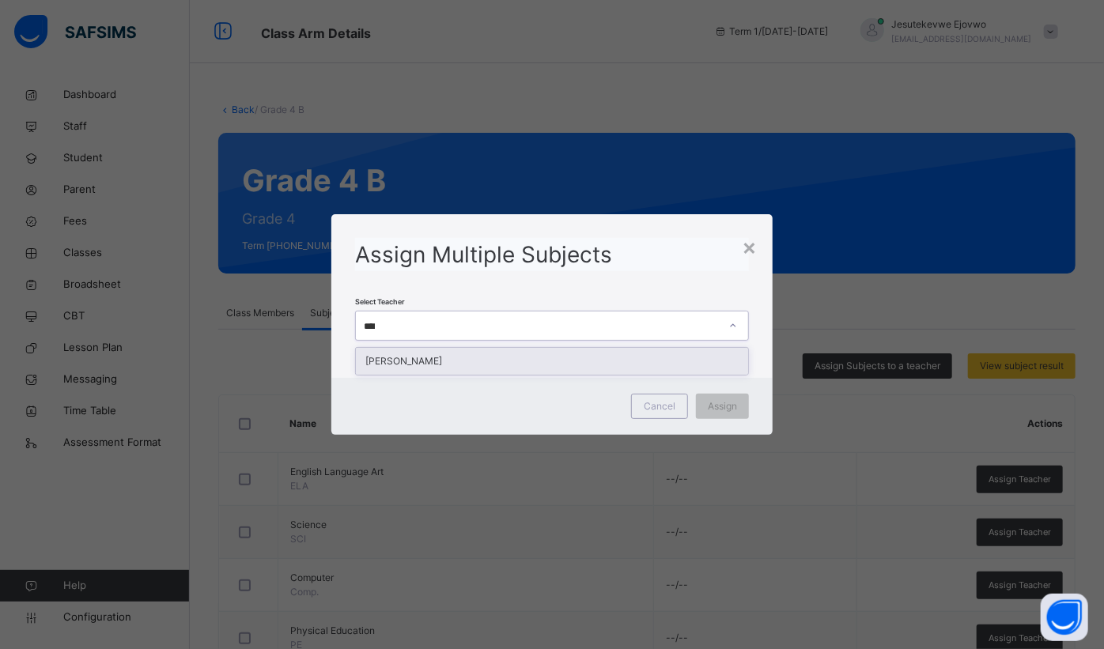
type input "*****"
click at [592, 360] on div "[PERSON_NAME]" at bounding box center [552, 361] width 392 height 27
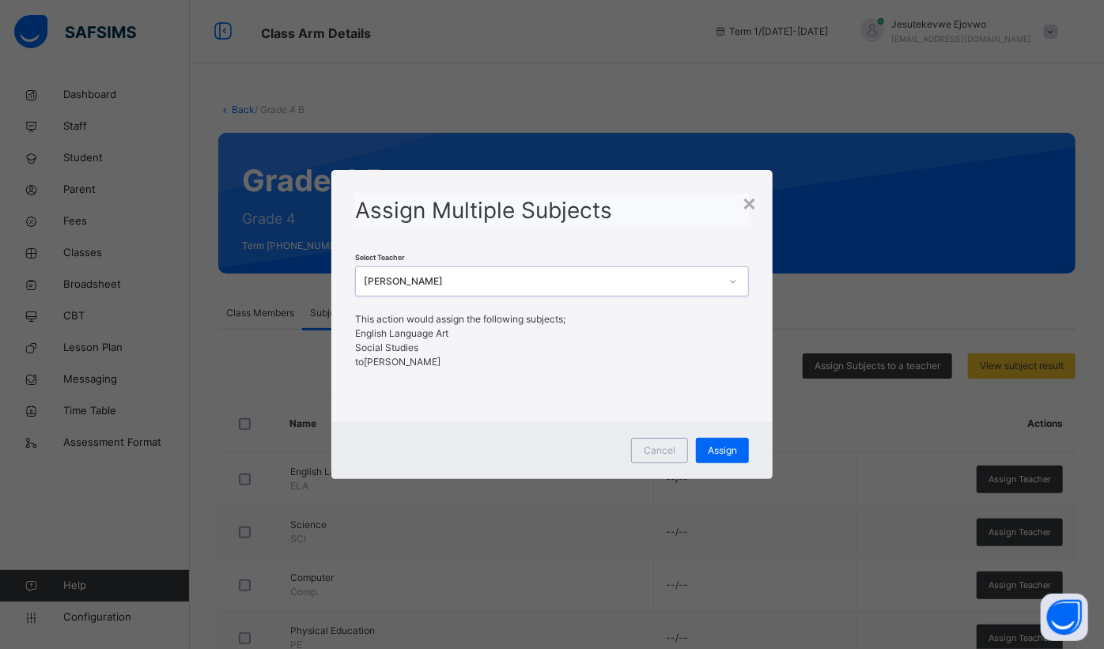
click at [712, 443] on span "Assign" at bounding box center [721, 450] width 29 height 14
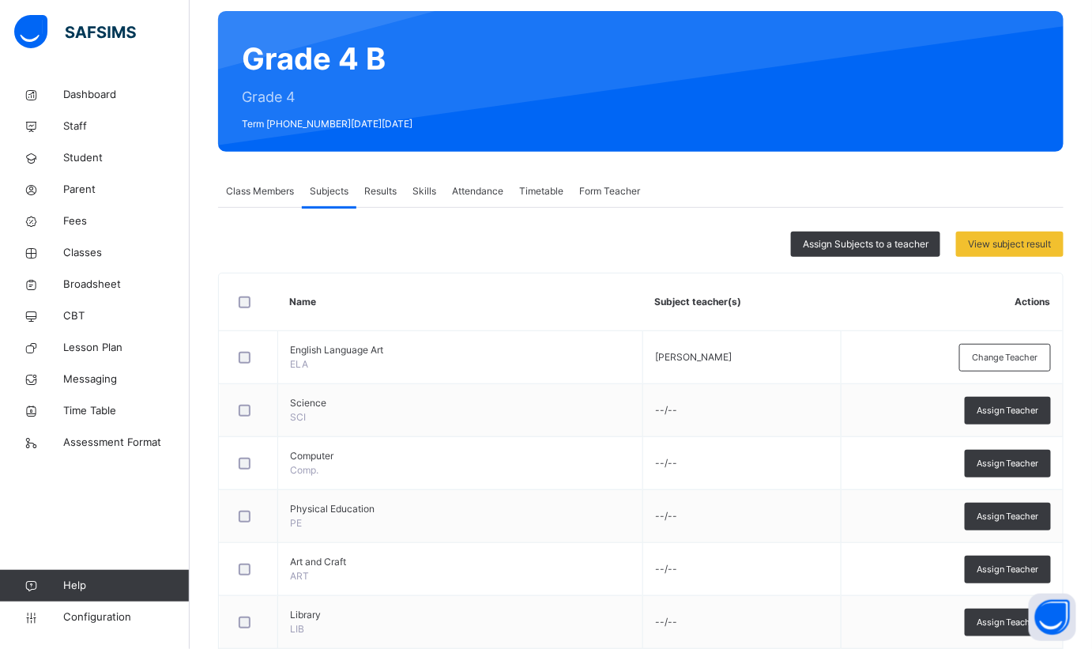
scroll to position [116, 0]
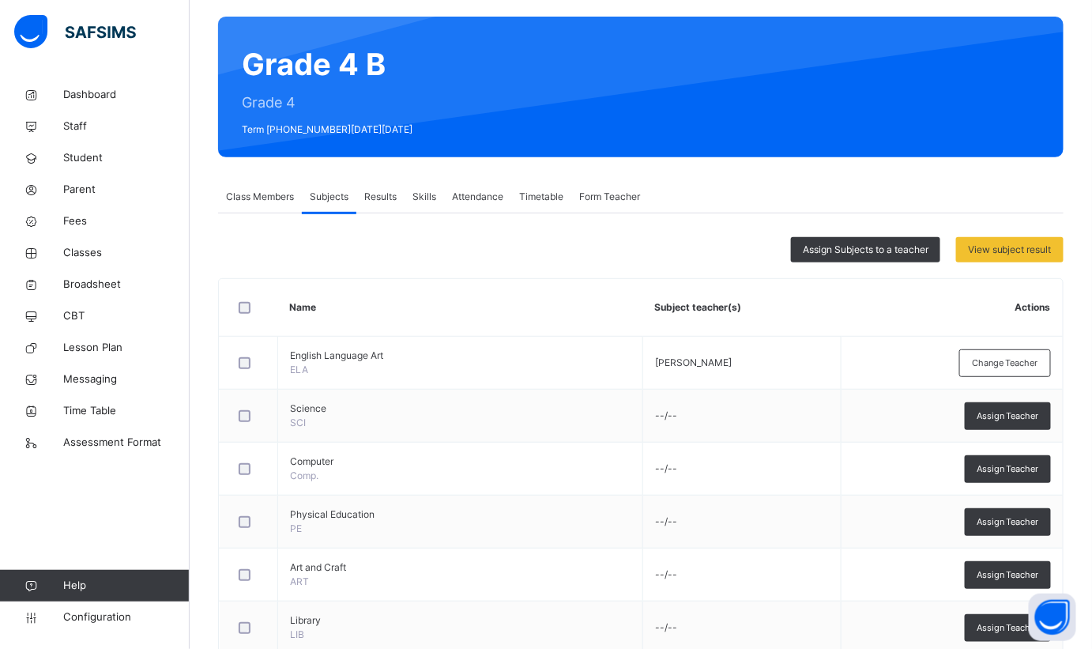
click at [862, 248] on span "Assign Subjects to a teacher" at bounding box center [866, 250] width 126 height 14
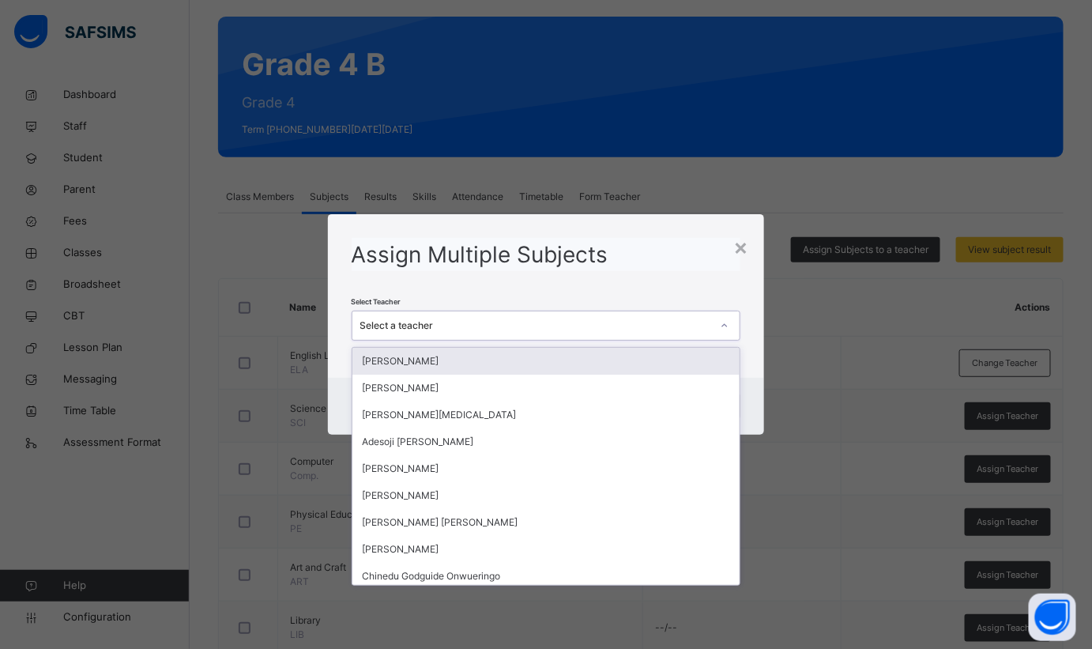
click at [524, 328] on div "Select a teacher" at bounding box center [536, 326] width 352 height 14
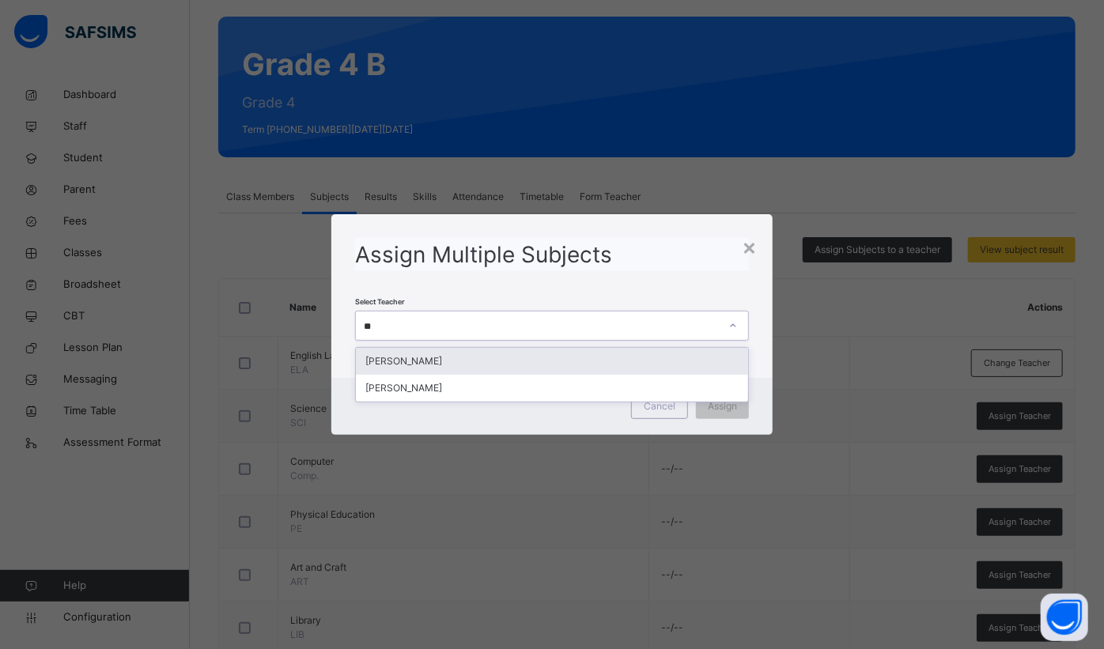
type input "***"
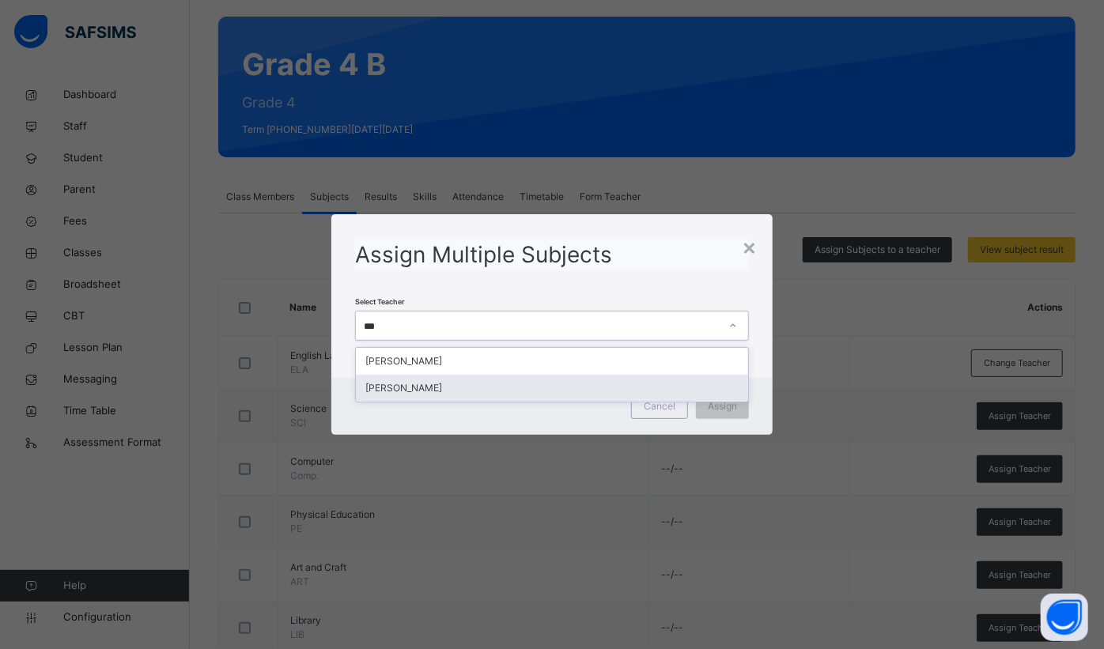
click at [435, 398] on div "[PERSON_NAME]" at bounding box center [552, 388] width 392 height 27
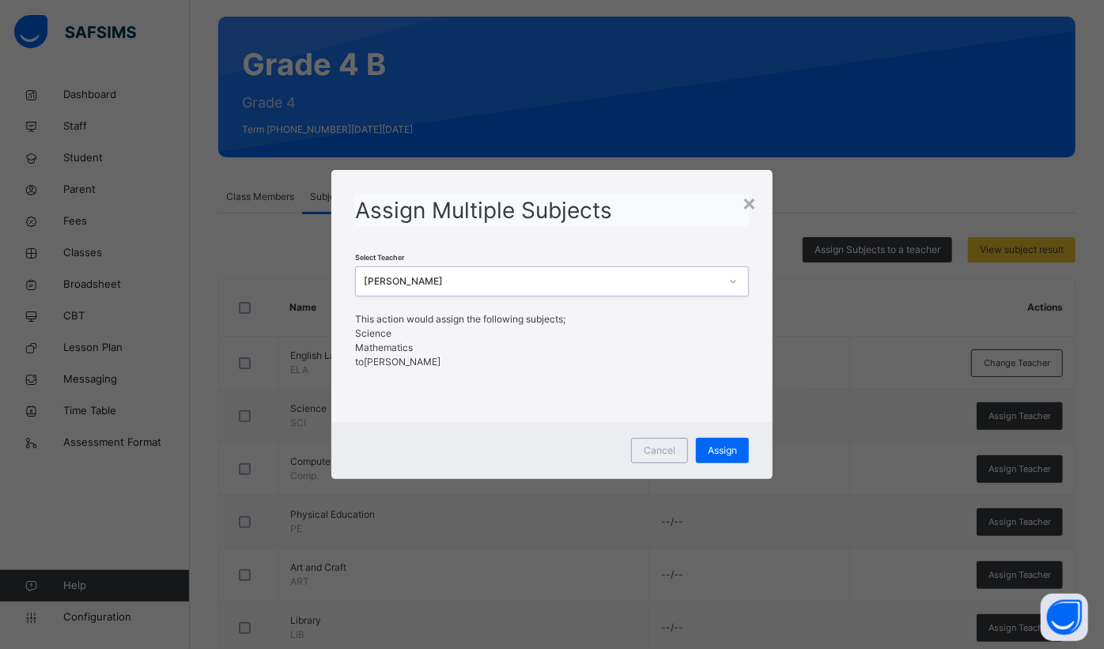
click at [714, 446] on span "Assign" at bounding box center [721, 450] width 29 height 14
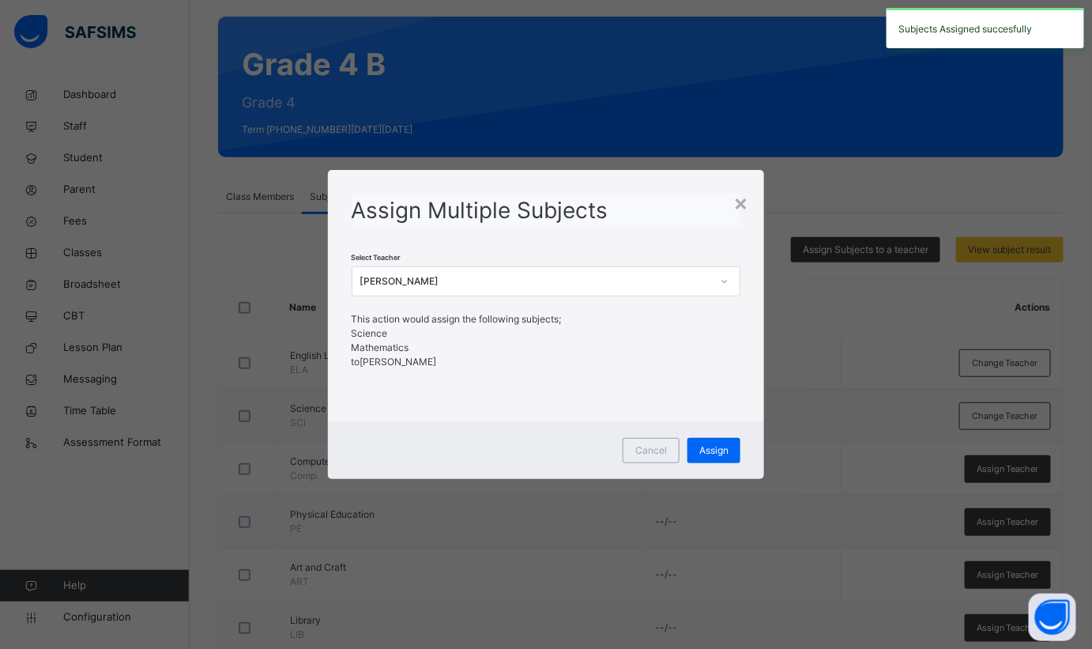
click at [707, 451] on span "Assign" at bounding box center [714, 450] width 29 height 14
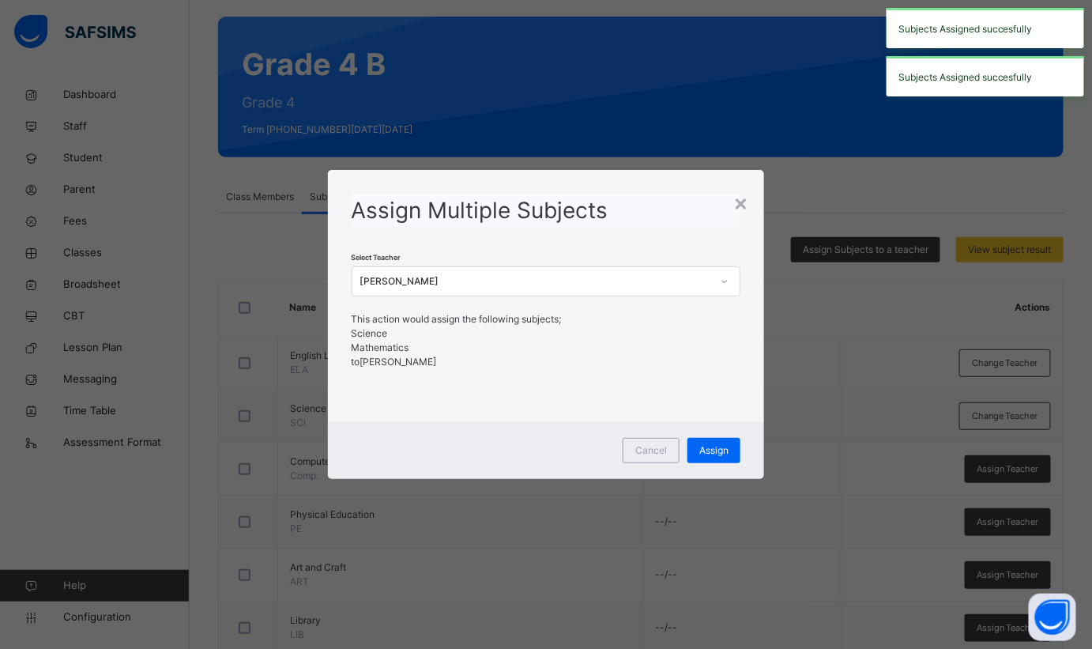
click at [746, 198] on div "×" at bounding box center [741, 202] width 15 height 33
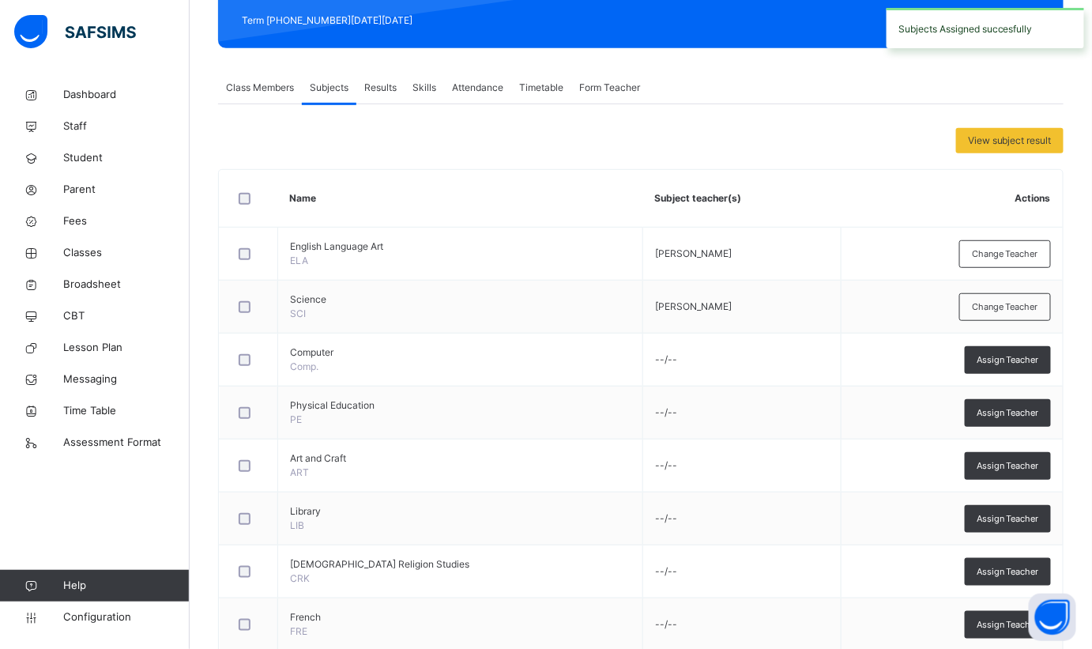
scroll to position [260, 0]
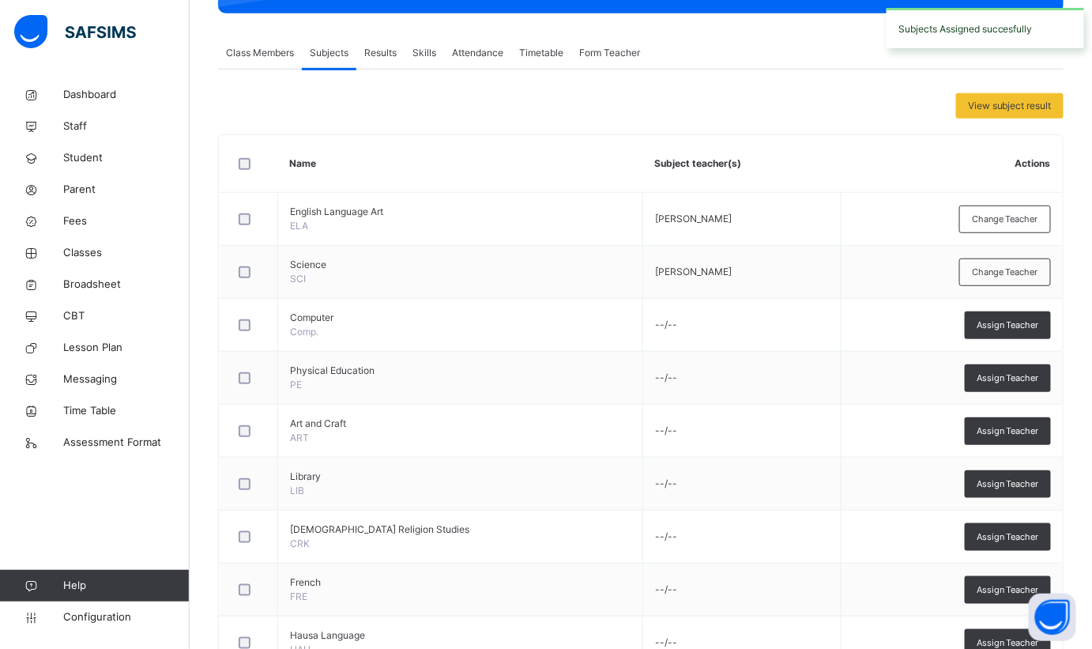
click at [1039, 326] on span "Assign Teacher" at bounding box center [1008, 325] width 62 height 13
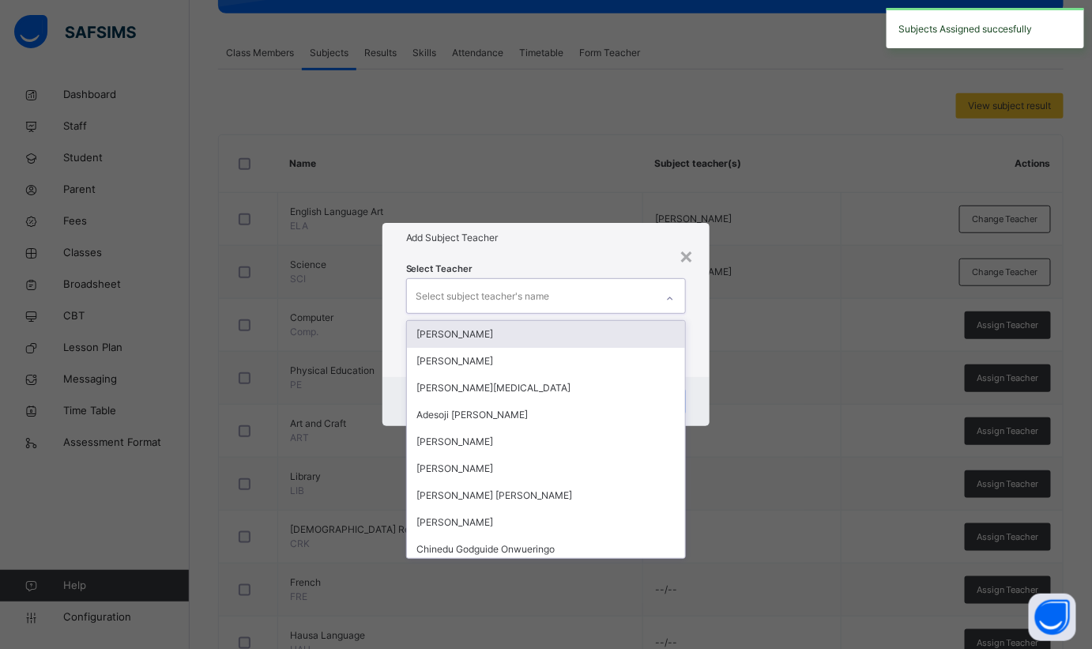
drag, startPoint x: 615, startPoint y: 310, endPoint x: 617, endPoint y: 292, distance: 18.3
click at [617, 302] on div "Select subject teacher's name" at bounding box center [531, 295] width 249 height 33
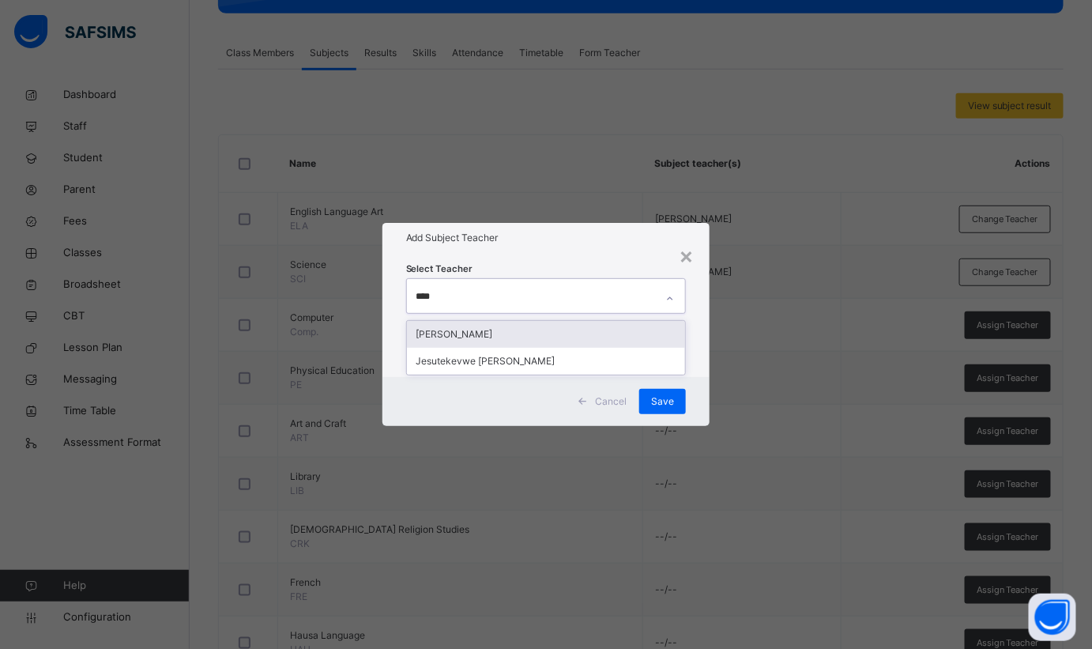
type input "*****"
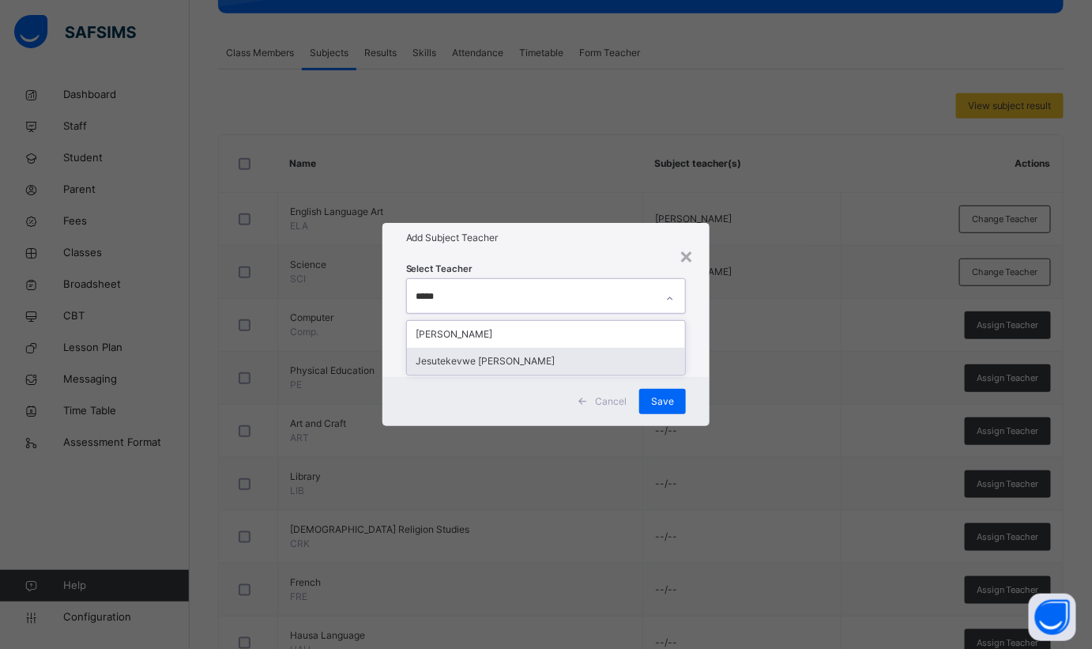
click at [565, 368] on div "Jesutekevwe [PERSON_NAME]" at bounding box center [546, 361] width 279 height 27
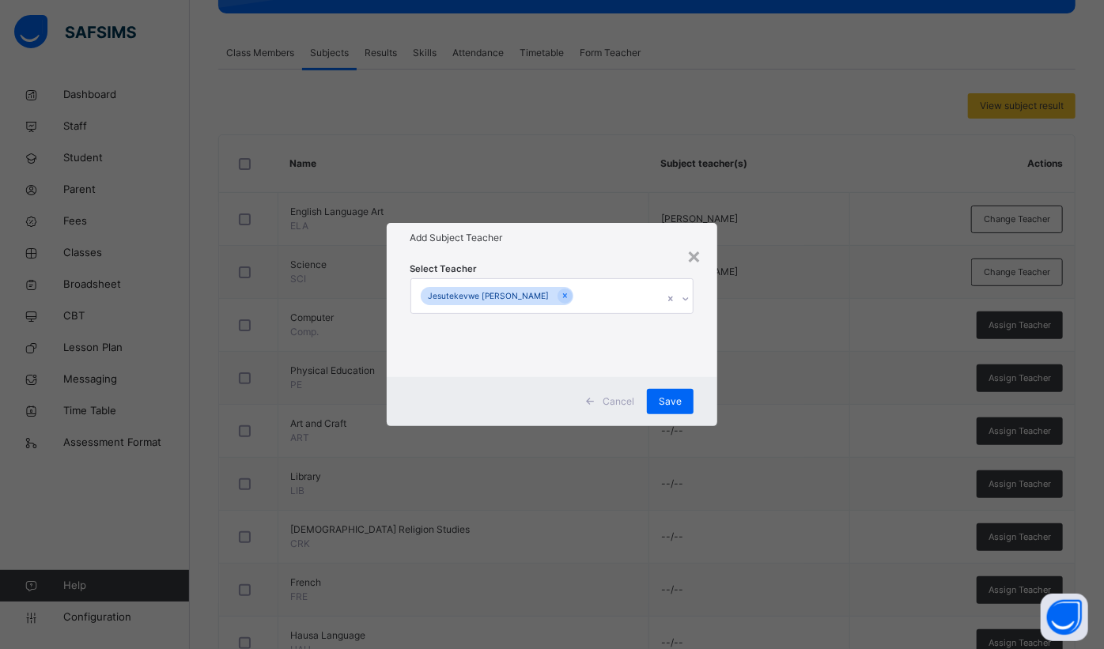
click at [588, 238] on h1 "Add Subject Teacher" at bounding box center [552, 238] width 284 height 14
click at [678, 400] on span "Save" at bounding box center [669, 401] width 23 height 14
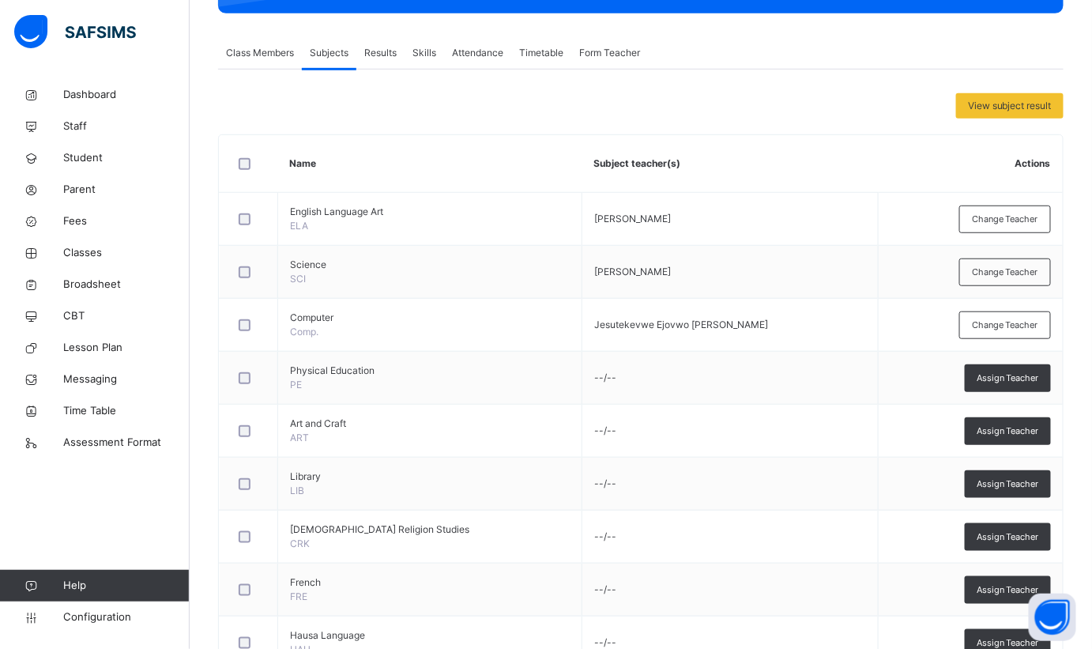
drag, startPoint x: 1039, startPoint y: 370, endPoint x: 1013, endPoint y: 375, distance: 26.5
click at [1039, 372] on span "Assign Teacher" at bounding box center [1008, 378] width 62 height 13
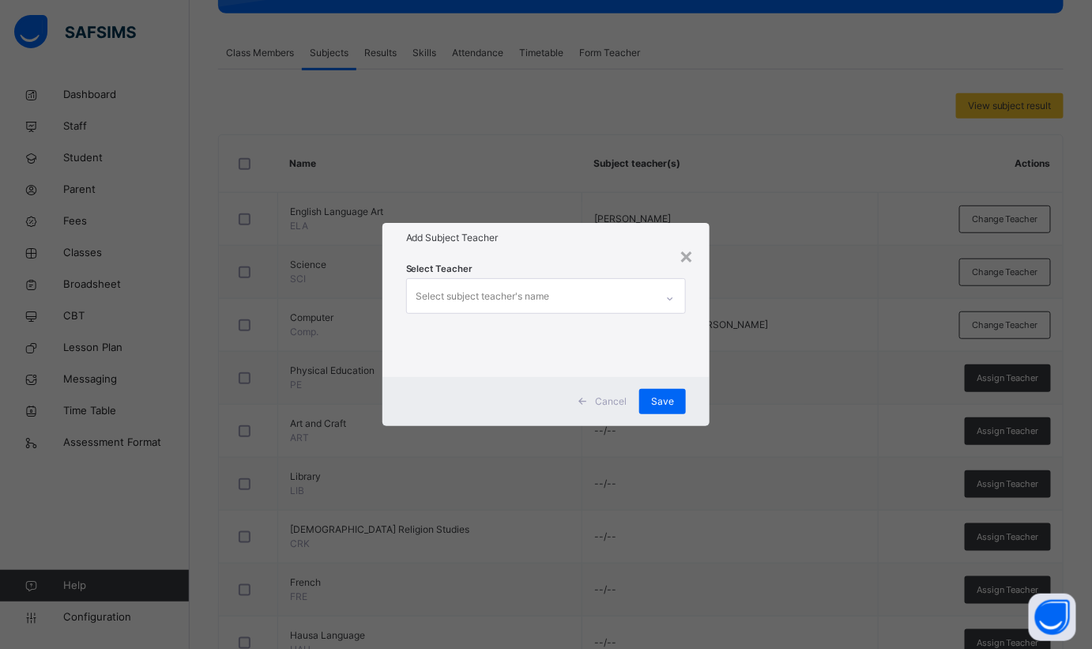
click at [652, 300] on div "Select subject teacher's name" at bounding box center [531, 295] width 249 height 33
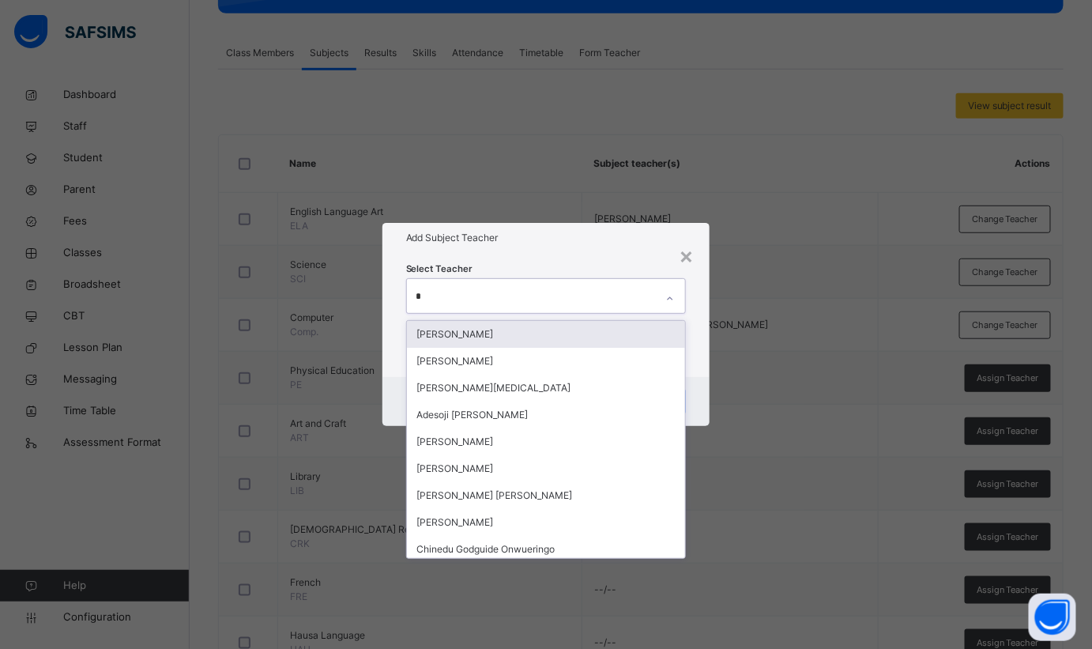
type input "**"
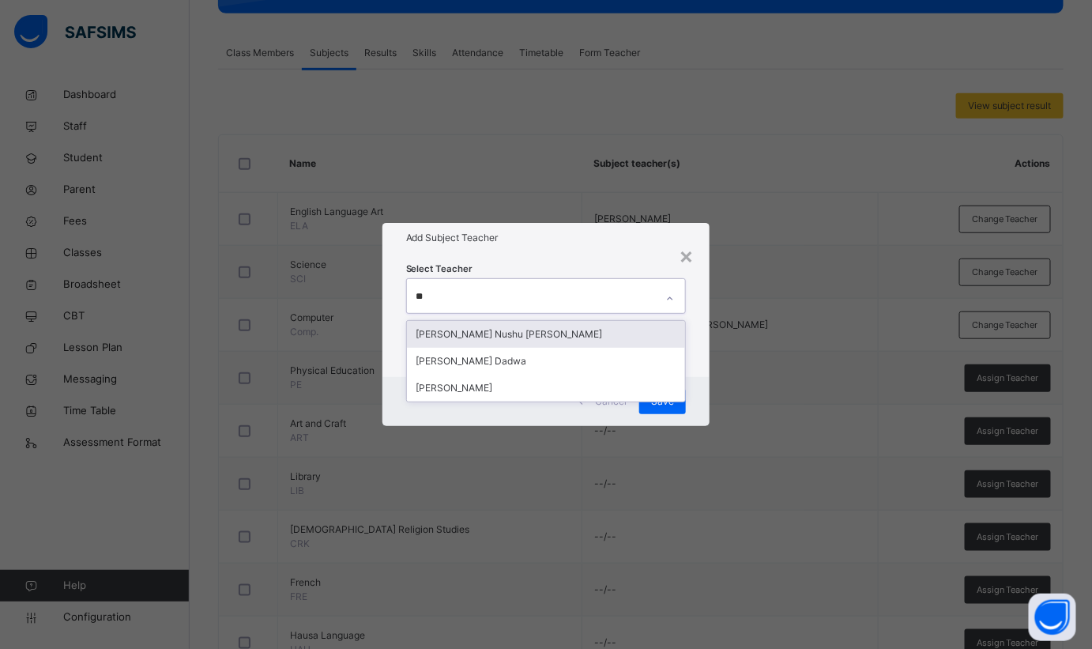
click at [496, 338] on div "[PERSON_NAME] Nushu [PERSON_NAME]" at bounding box center [546, 334] width 279 height 27
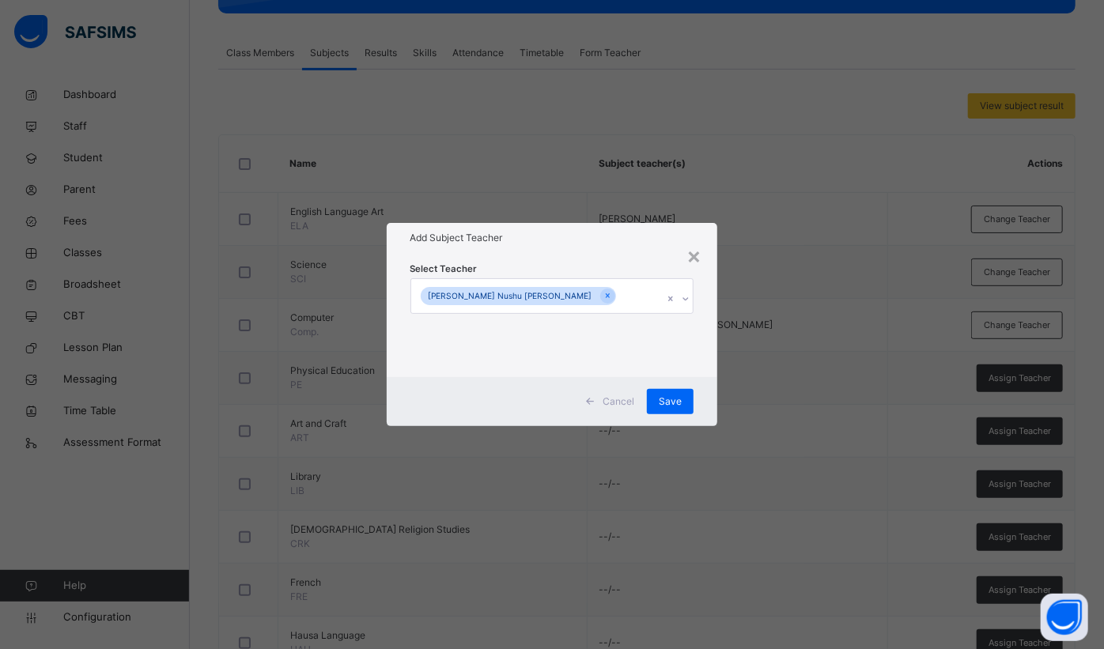
click at [581, 237] on h1 "Add Subject Teacher" at bounding box center [552, 238] width 284 height 14
click at [668, 398] on span "Save" at bounding box center [669, 401] width 23 height 14
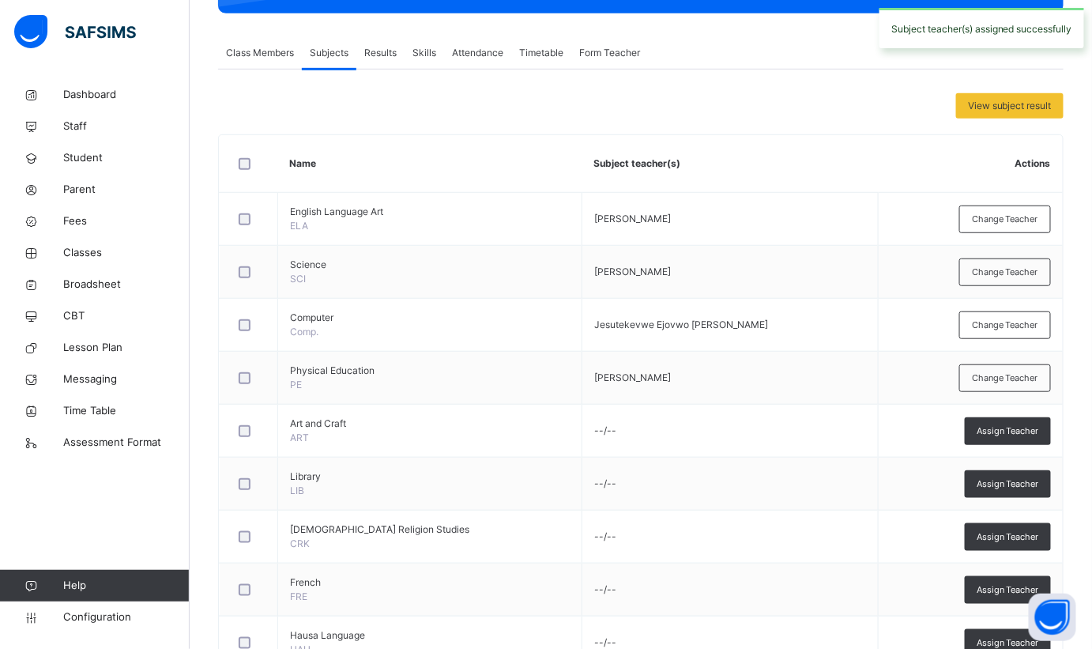
click at [1021, 428] on span "Assign Teacher" at bounding box center [1008, 430] width 62 height 13
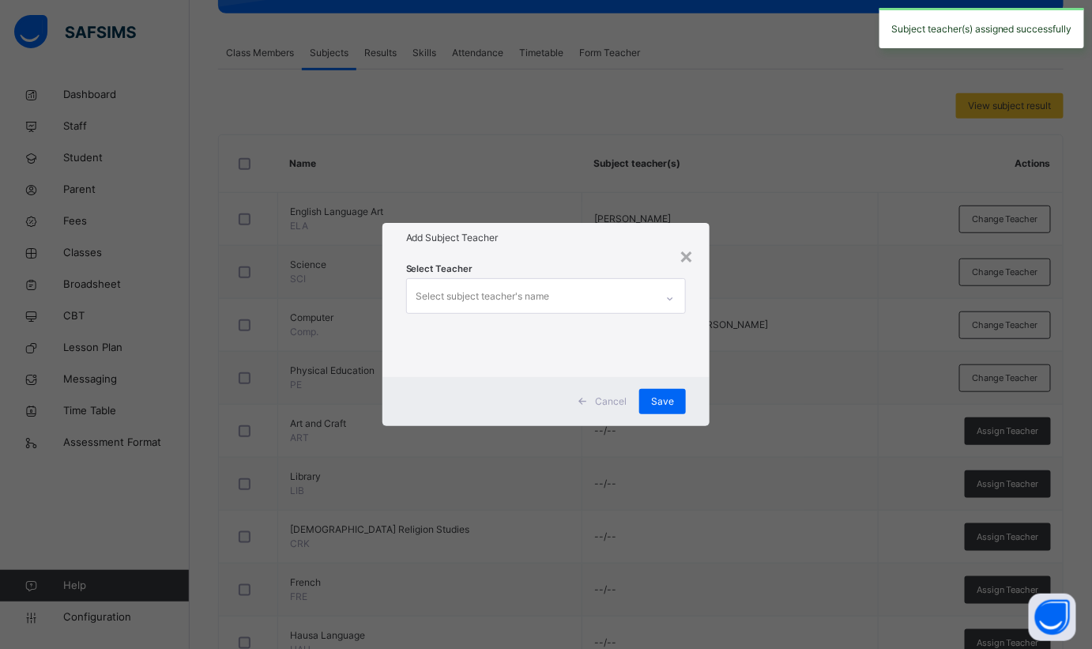
click at [590, 248] on div "Add Subject Teacher" at bounding box center [547, 238] width 328 height 30
click at [691, 258] on div "×" at bounding box center [686, 255] width 15 height 33
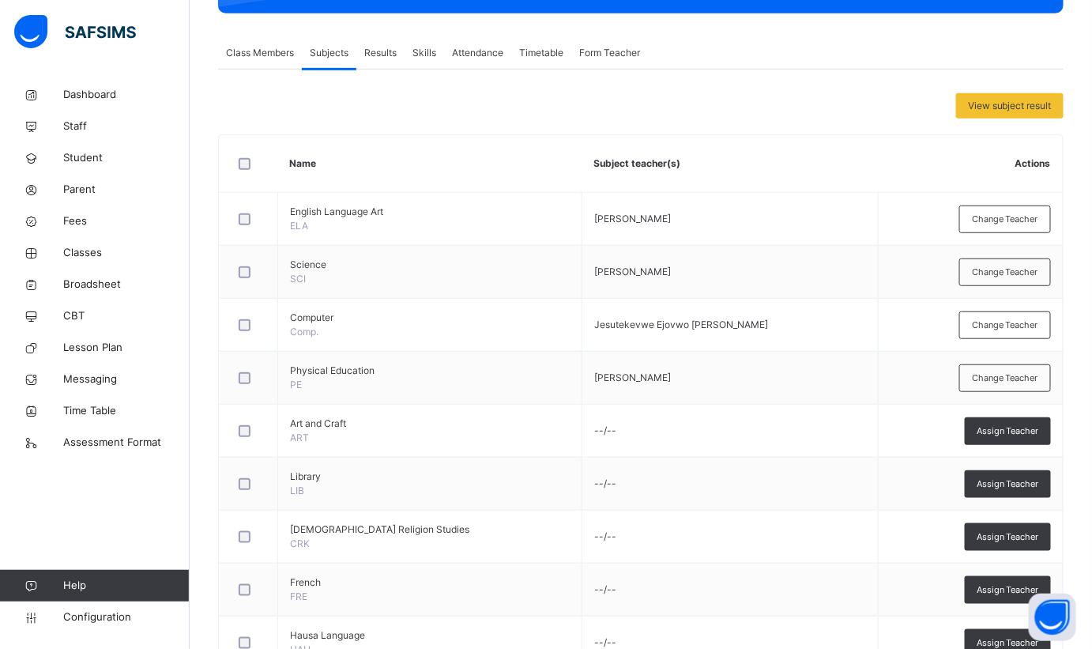
click at [244, 527] on div at bounding box center [249, 536] width 34 height 33
click at [986, 436] on div "Assign Teacher" at bounding box center [1008, 431] width 86 height 28
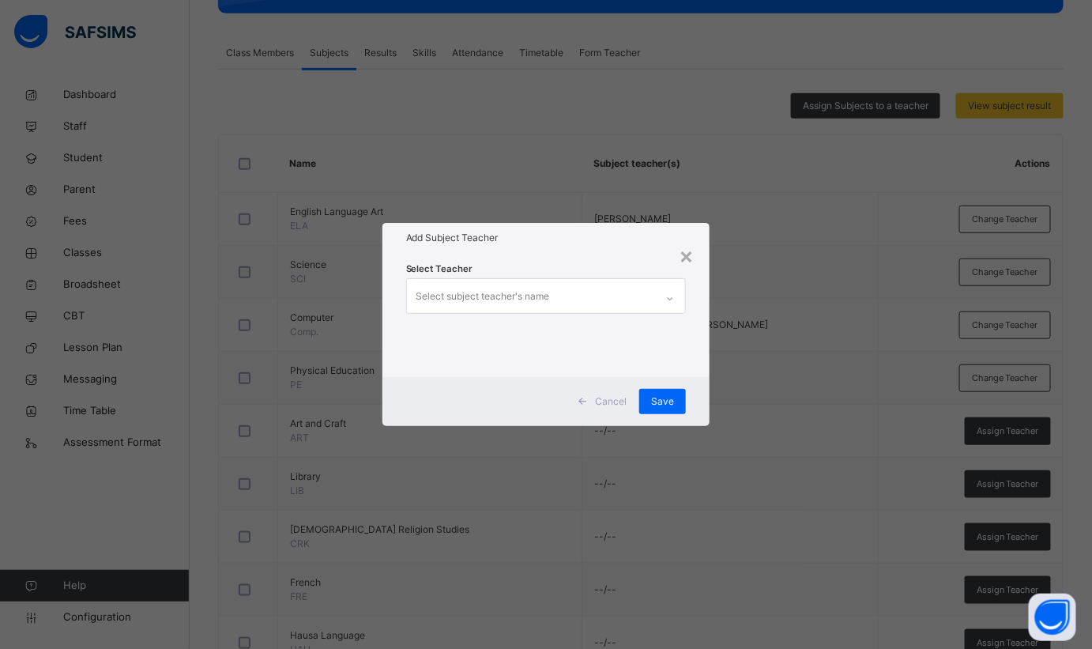
click at [627, 292] on div "Select subject teacher's name" at bounding box center [531, 295] width 249 height 33
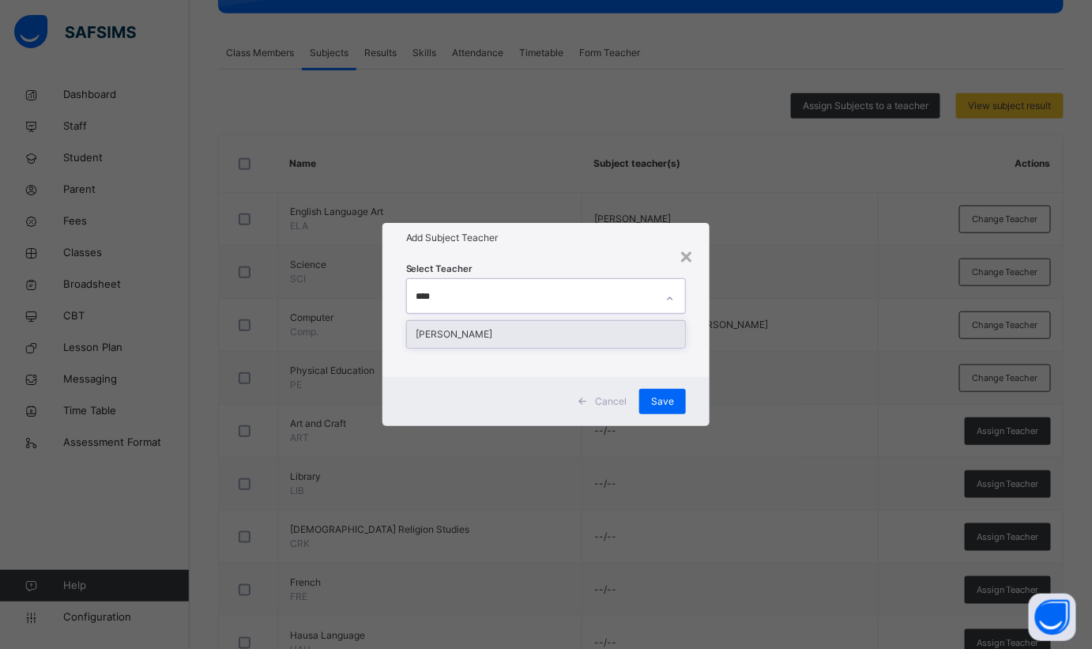
type input "*****"
click at [615, 334] on div "[PERSON_NAME]" at bounding box center [546, 334] width 279 height 27
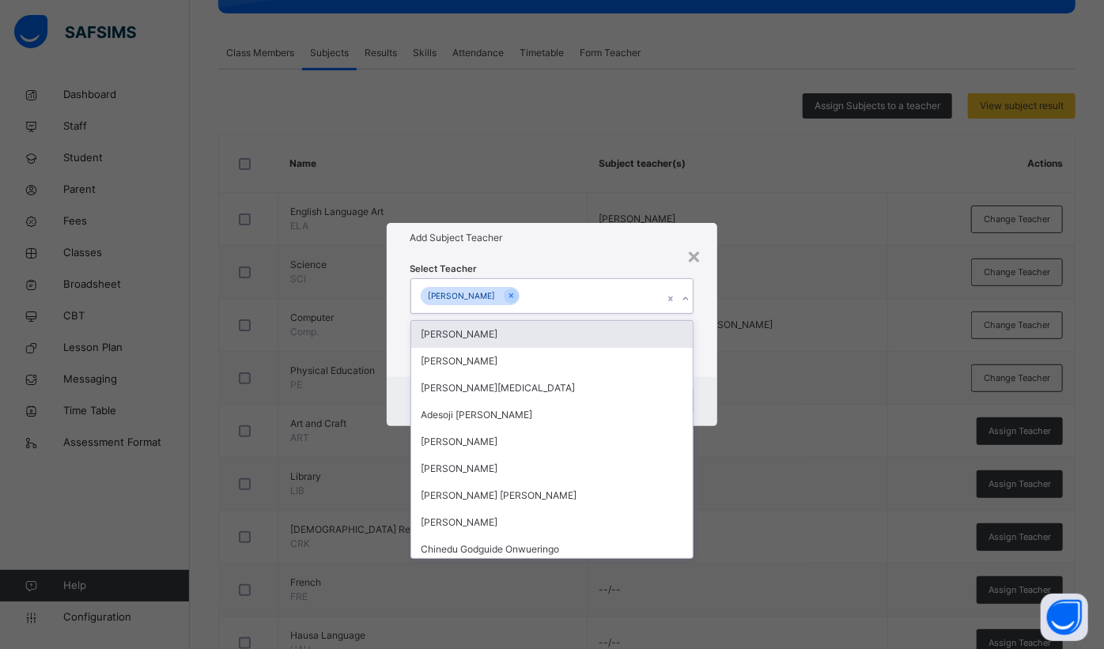
click at [613, 244] on h1 "Add Subject Teacher" at bounding box center [552, 238] width 284 height 14
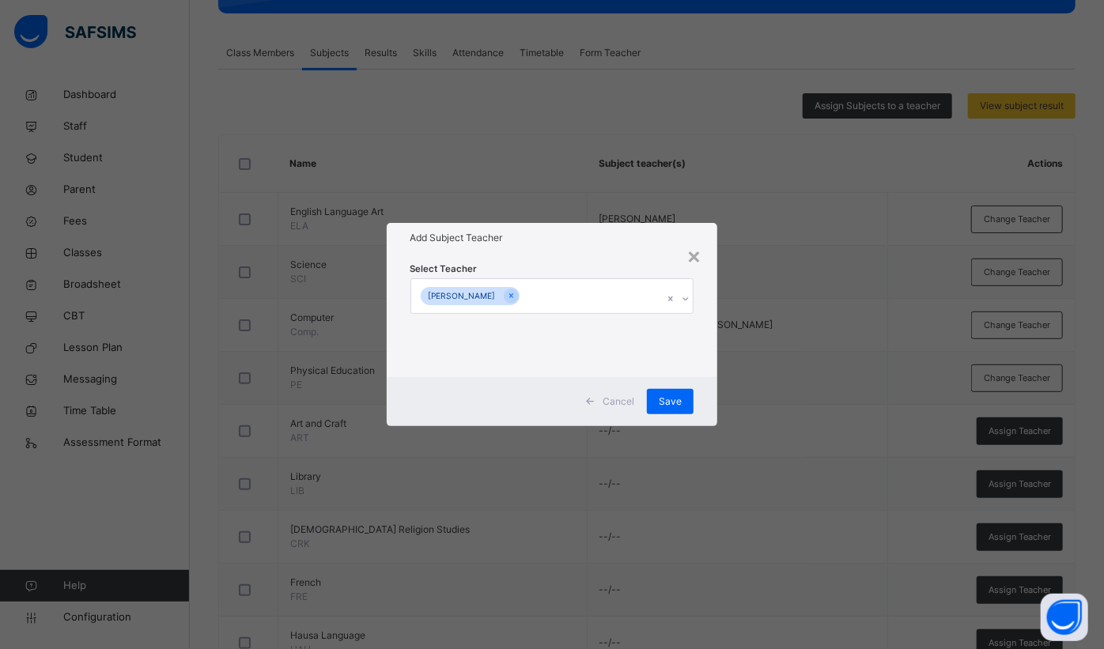
click at [672, 403] on span "Save" at bounding box center [669, 401] width 23 height 14
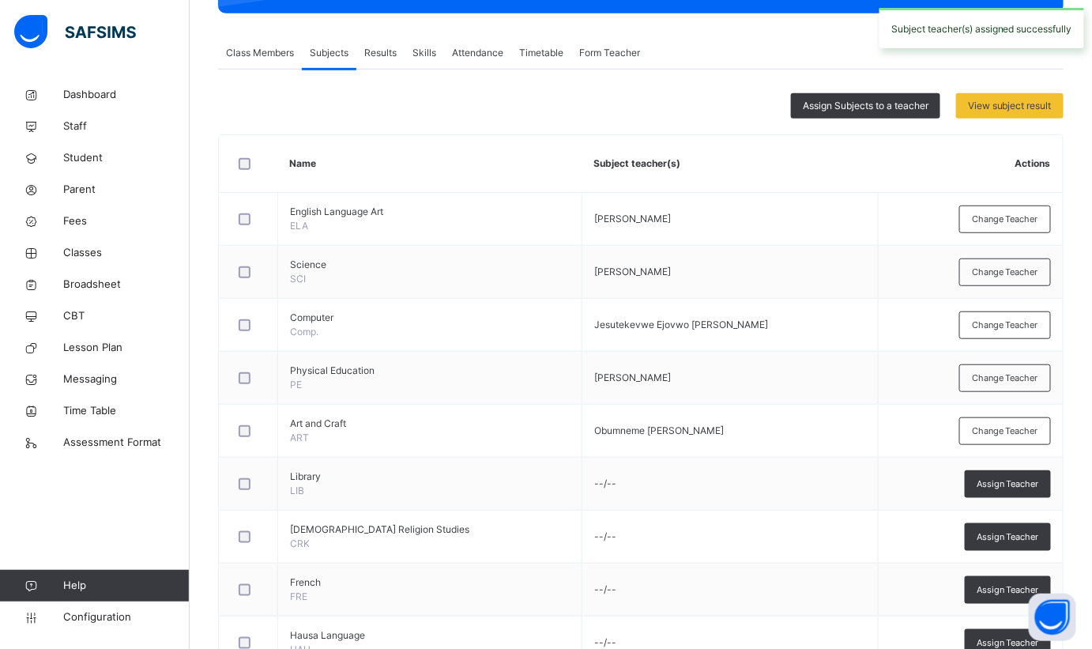
click at [1013, 533] on span "Assign Teacher" at bounding box center [1008, 536] width 62 height 13
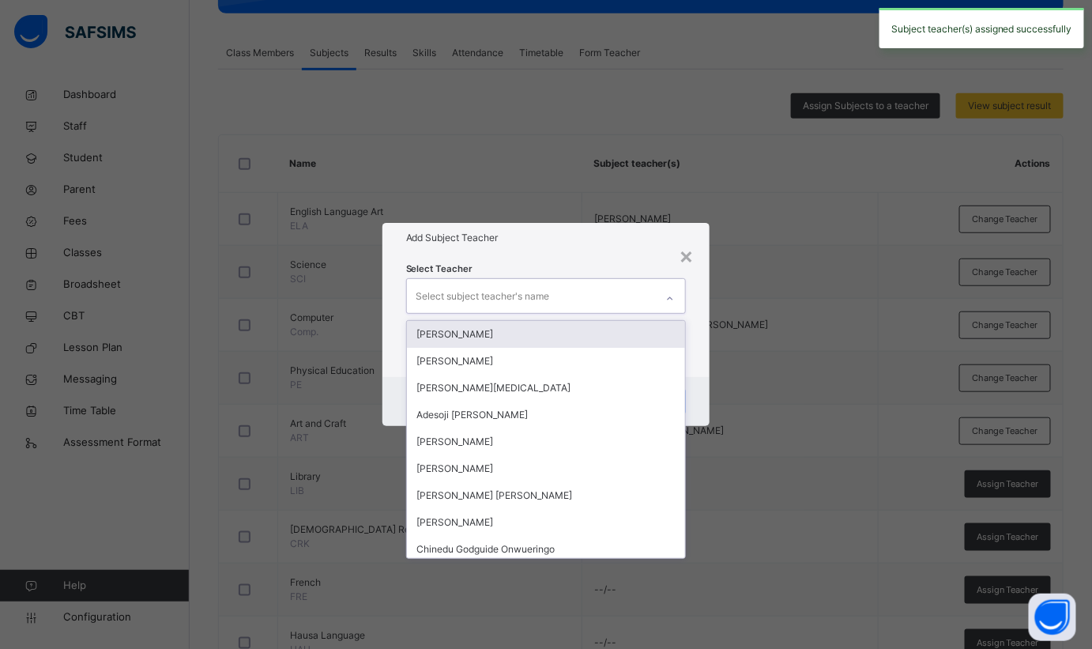
click at [613, 288] on div "Select subject teacher's name" at bounding box center [531, 295] width 249 height 33
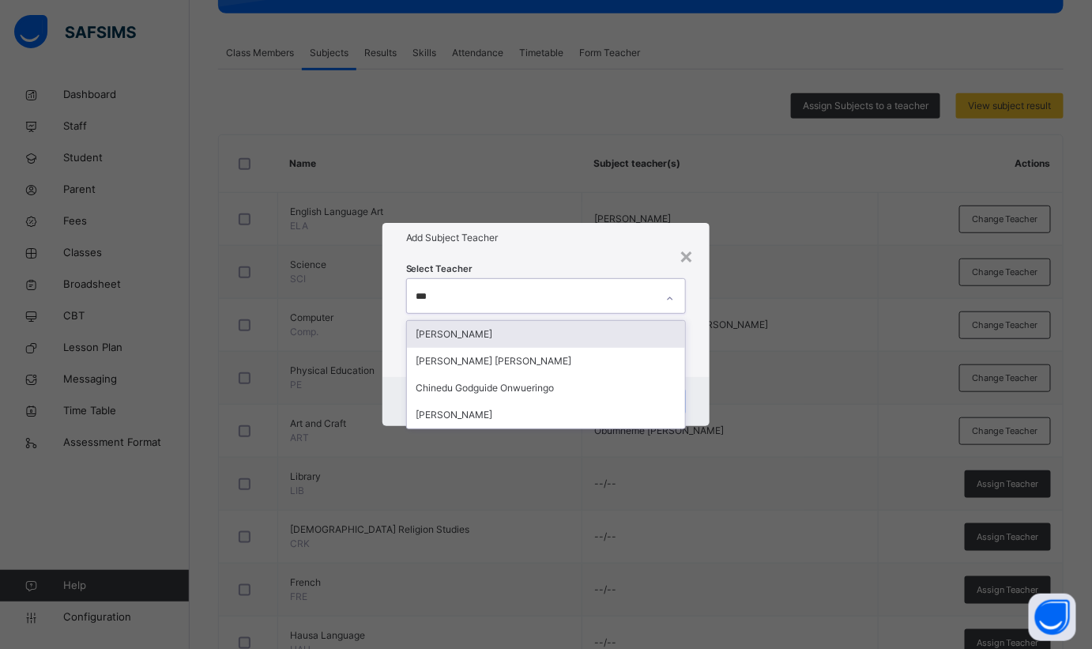
type input "****"
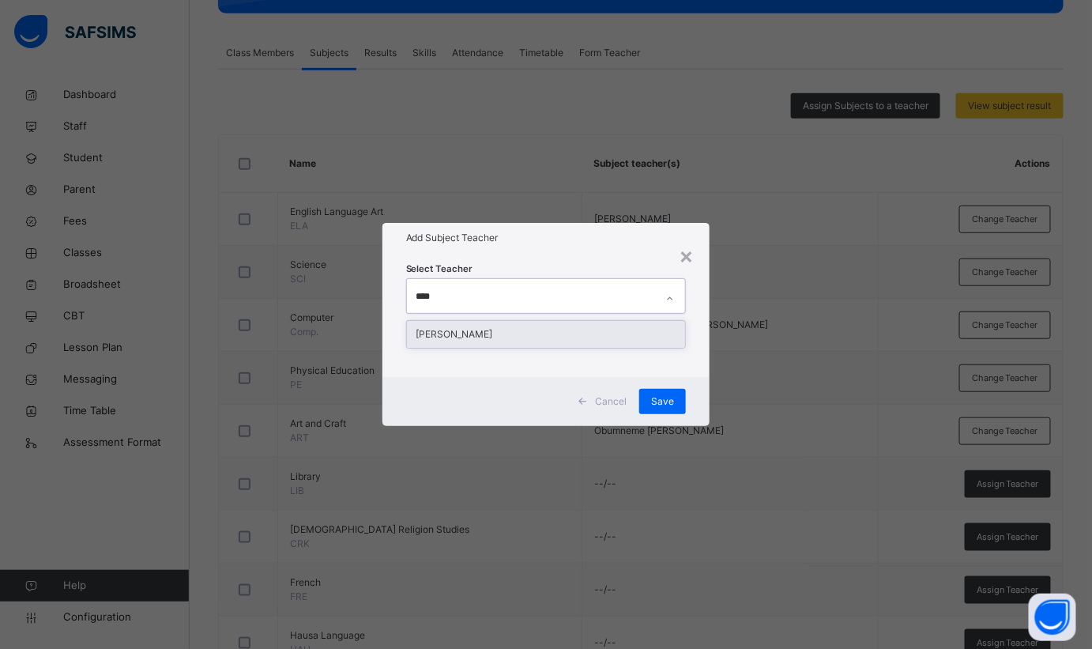
click at [537, 333] on div "[PERSON_NAME]" at bounding box center [546, 334] width 279 height 27
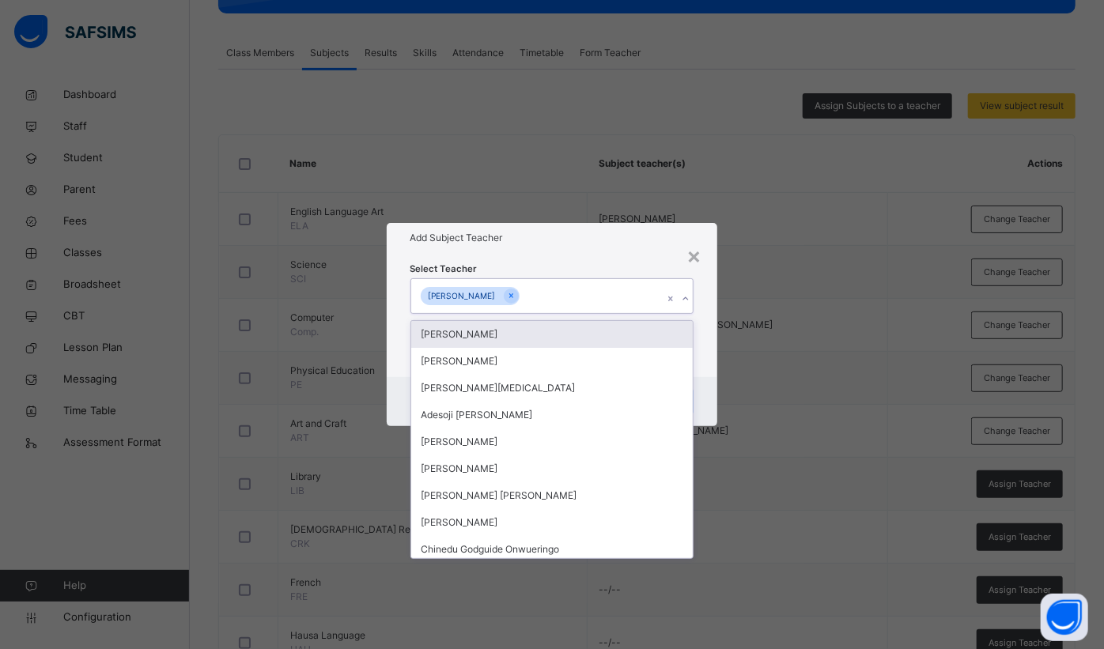
click at [591, 195] on div "× Add Subject Teacher Select Teacher option Obumneme Chidi Okwuanaso, selected.…" at bounding box center [552, 324] width 1104 height 649
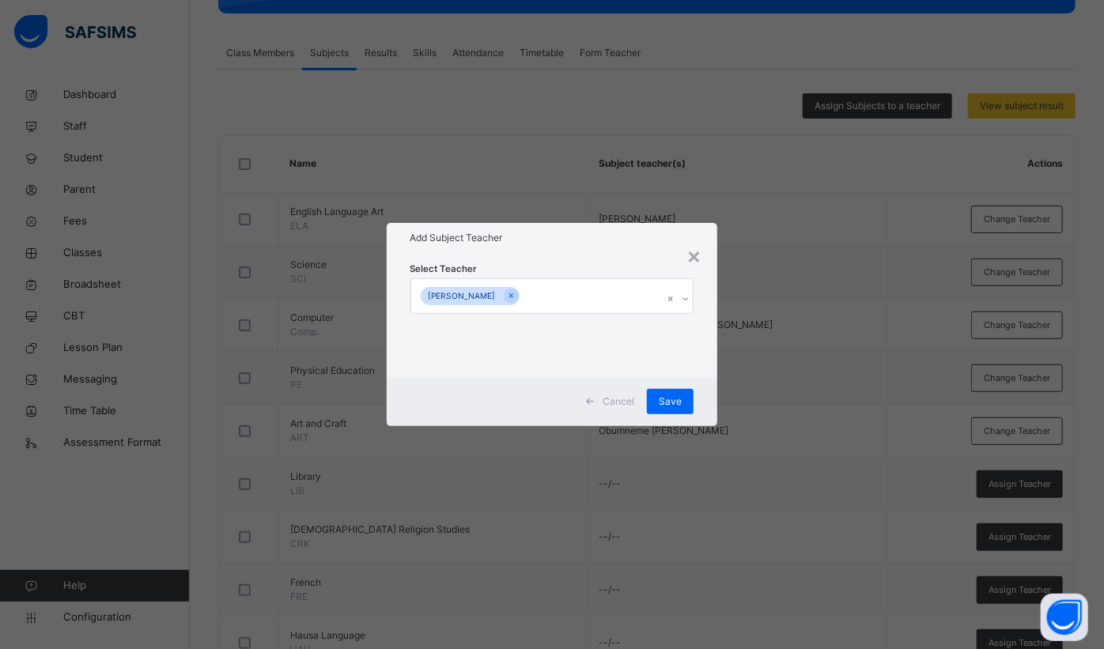
click at [674, 398] on span "Save" at bounding box center [669, 401] width 23 height 14
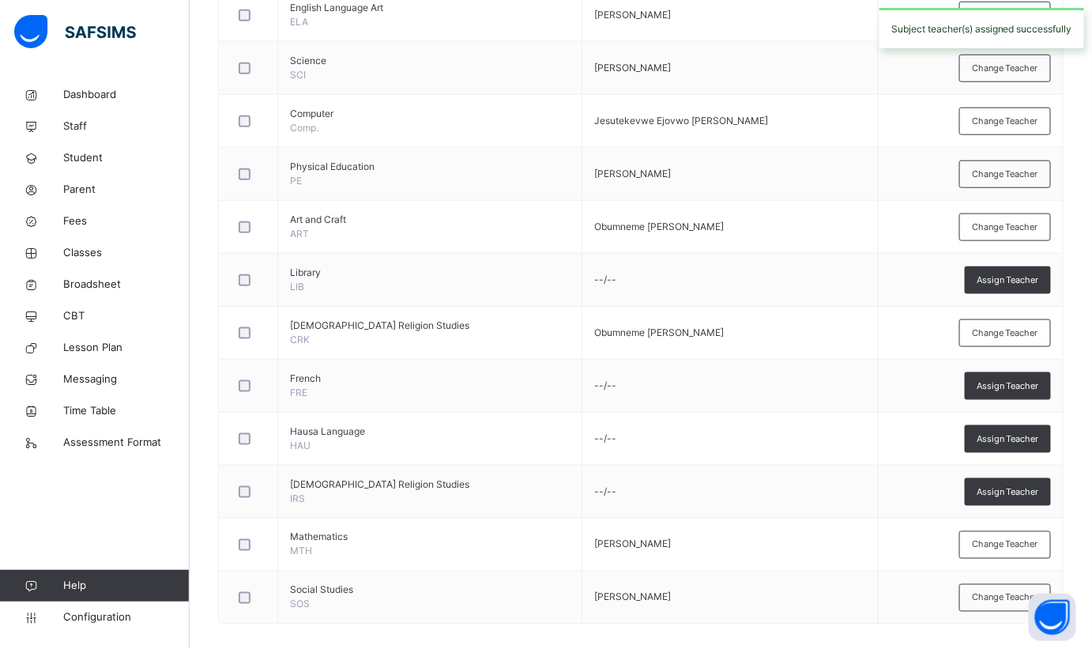
scroll to position [476, 0]
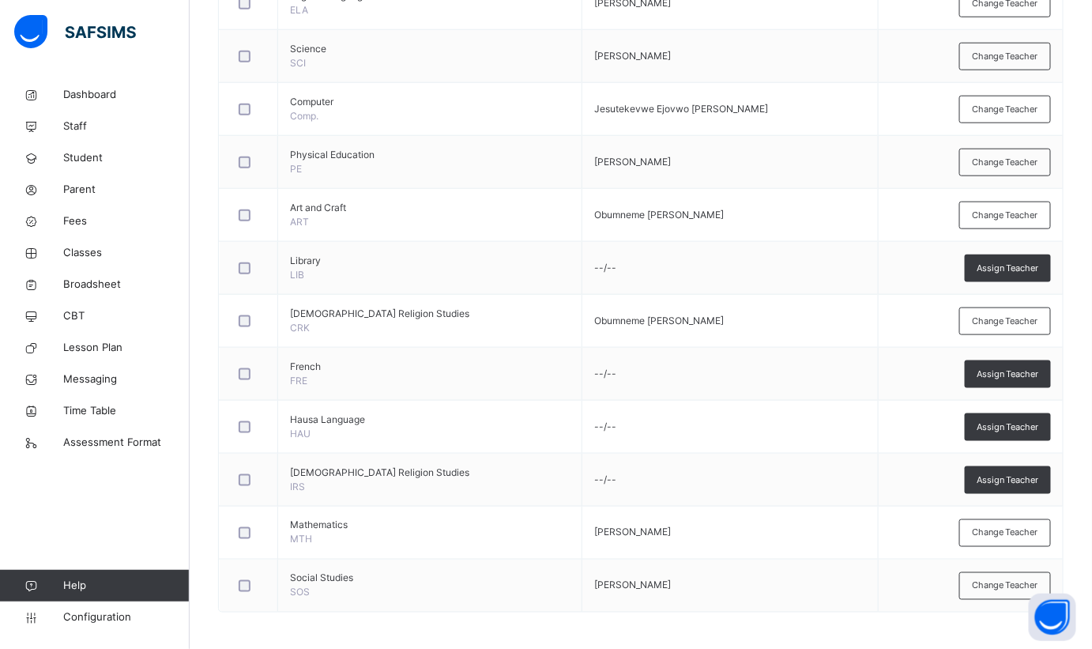
click at [1026, 368] on span "Assign Teacher" at bounding box center [1008, 374] width 62 height 13
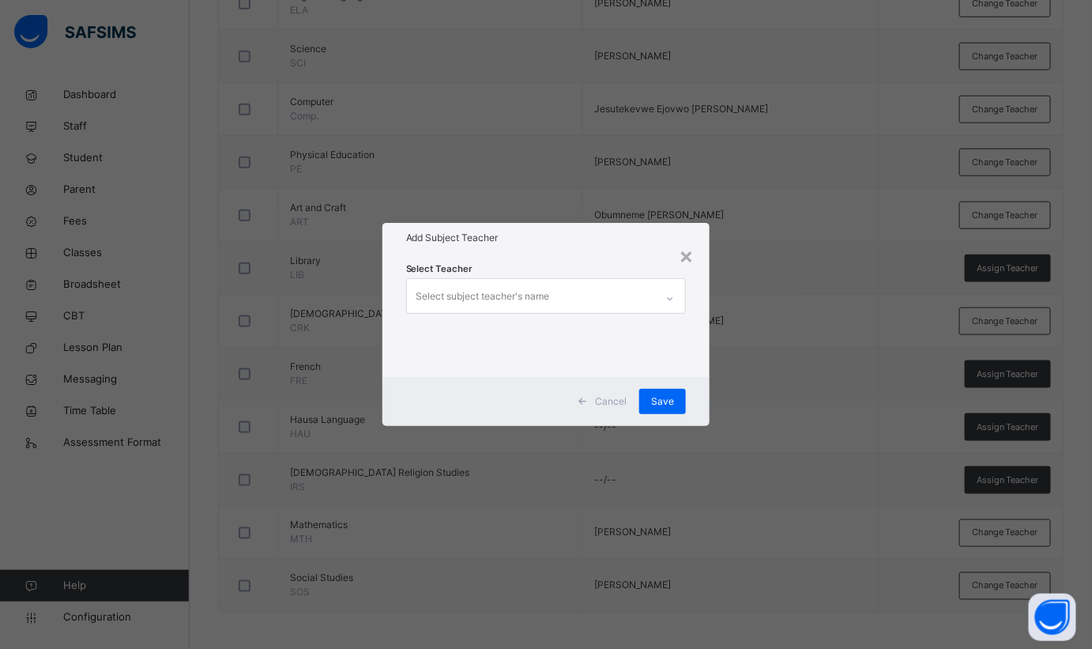
click at [541, 292] on div "Select subject teacher's name" at bounding box center [484, 296] width 134 height 30
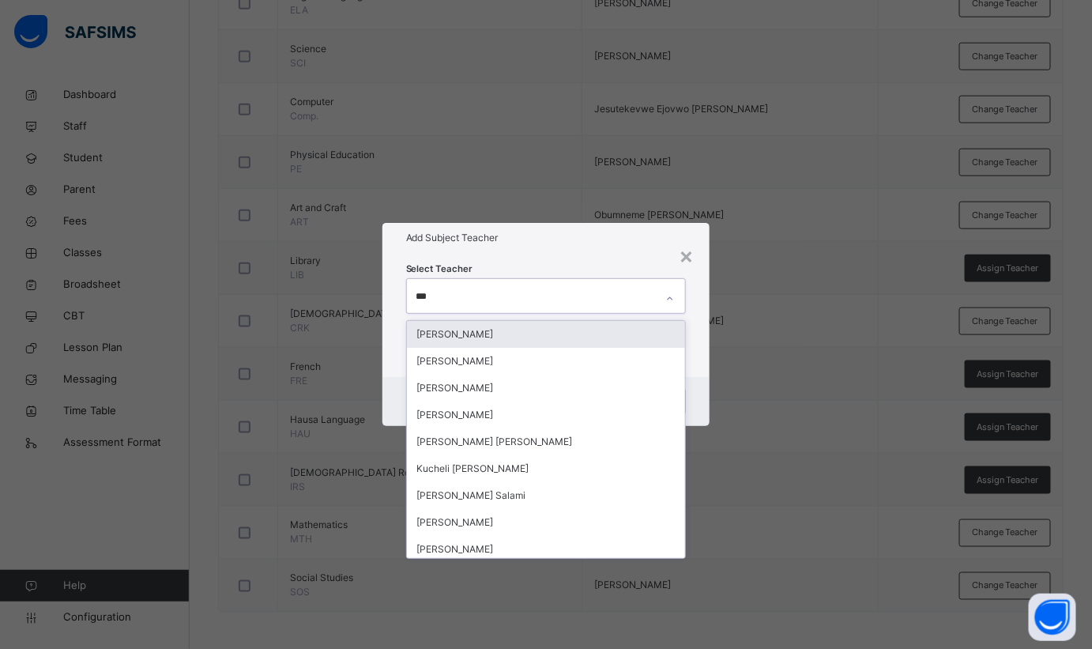
type input "****"
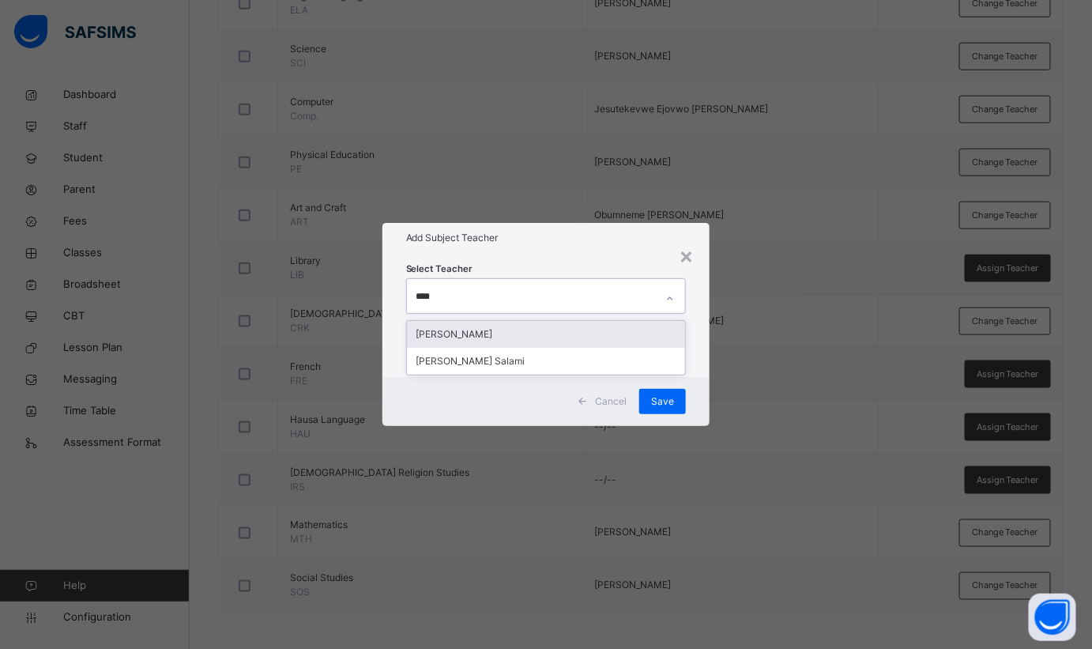
click at [516, 324] on div "[PERSON_NAME]" at bounding box center [546, 334] width 279 height 27
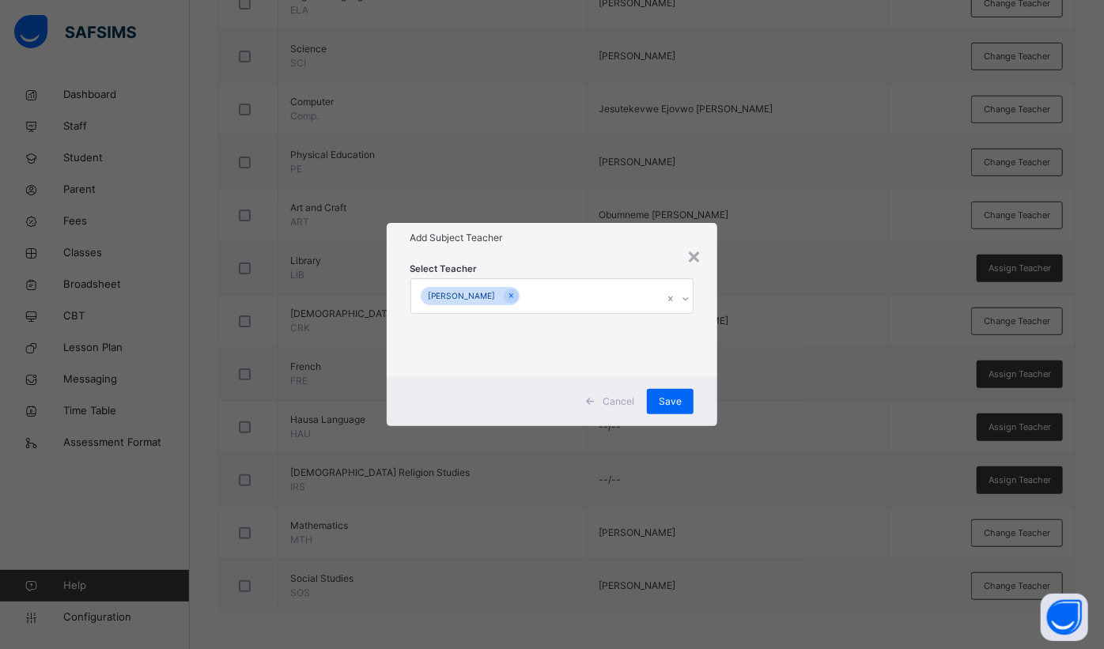
click at [595, 258] on div "Select Teacher Jemimah Salawu" at bounding box center [552, 314] width 331 height 123
click at [673, 389] on div "Save" at bounding box center [670, 401] width 47 height 25
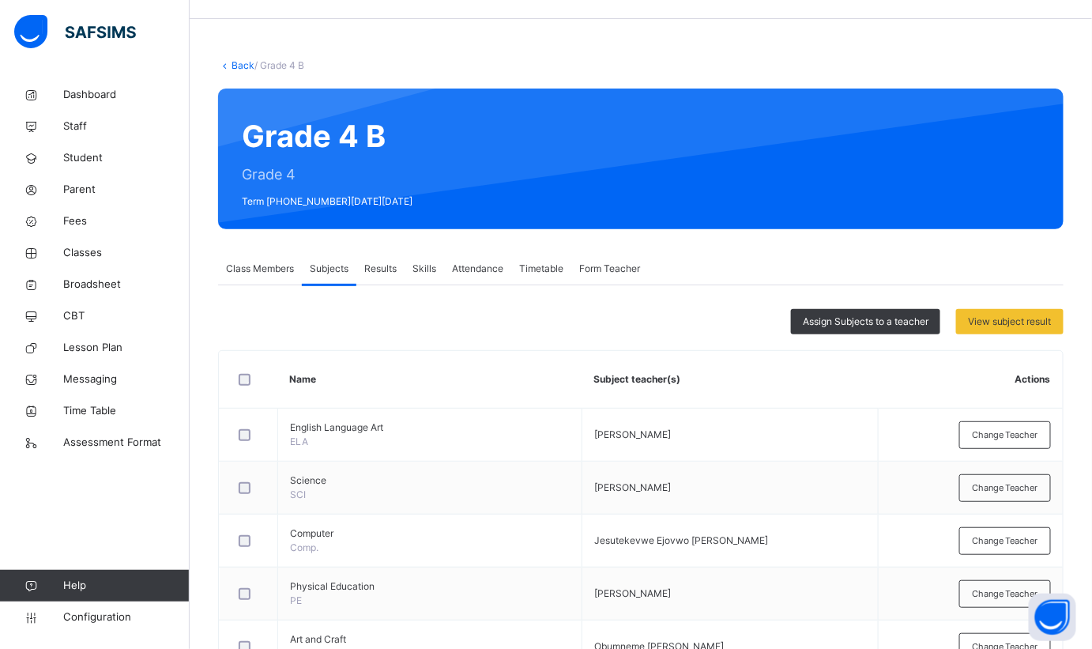
scroll to position [0, 0]
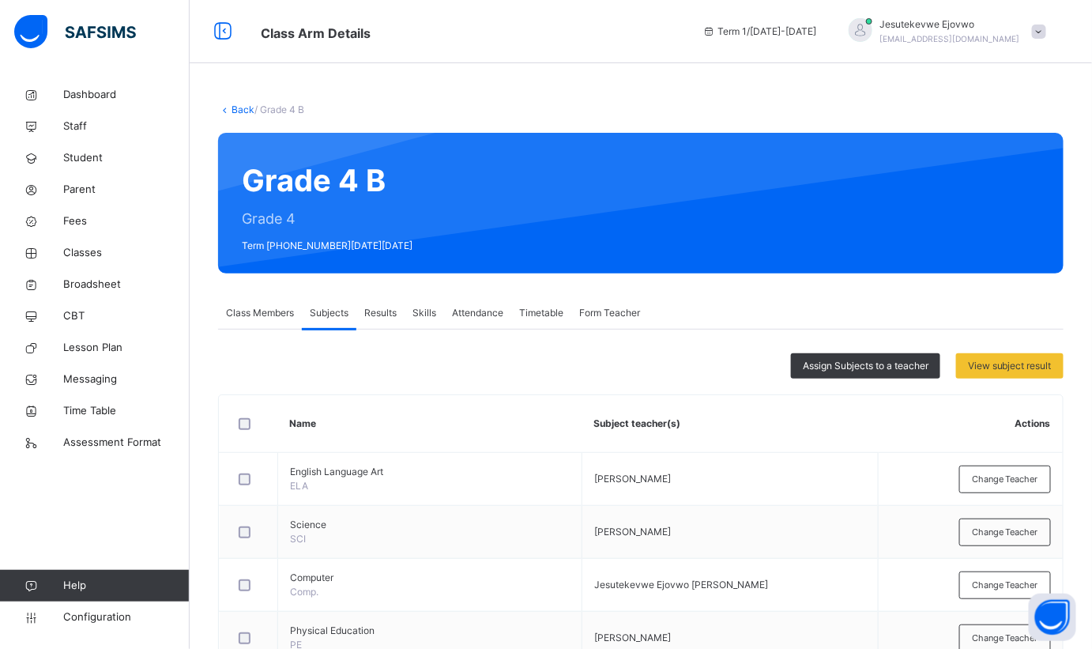
click at [883, 375] on div "Assign Subjects to a teacher" at bounding box center [865, 365] width 149 height 25
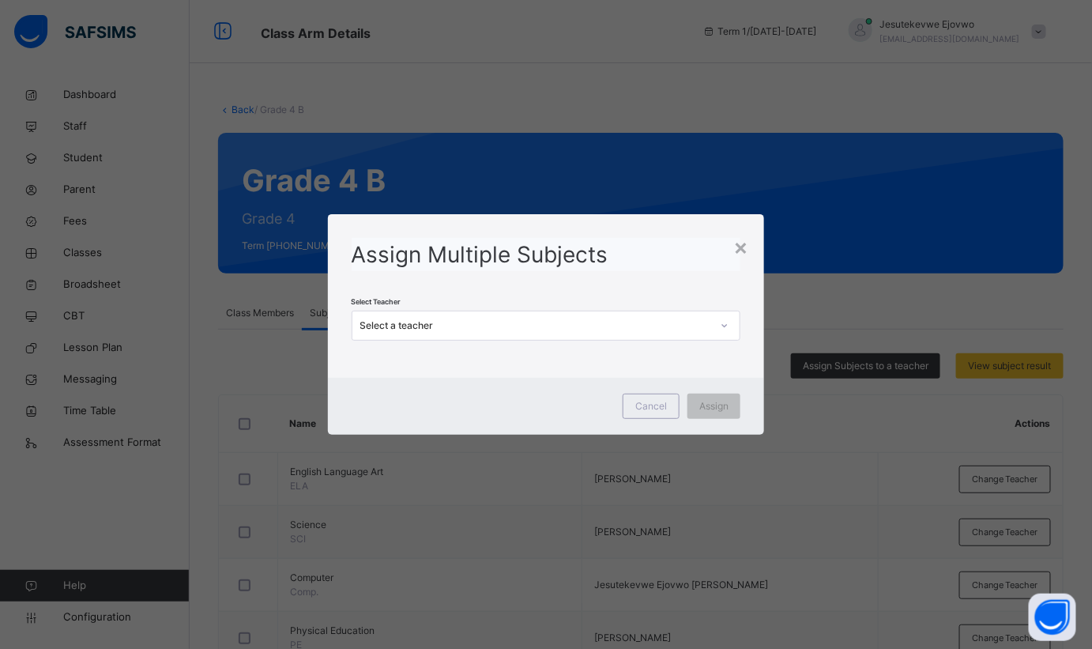
click at [509, 323] on div "Select a teacher" at bounding box center [536, 326] width 352 height 14
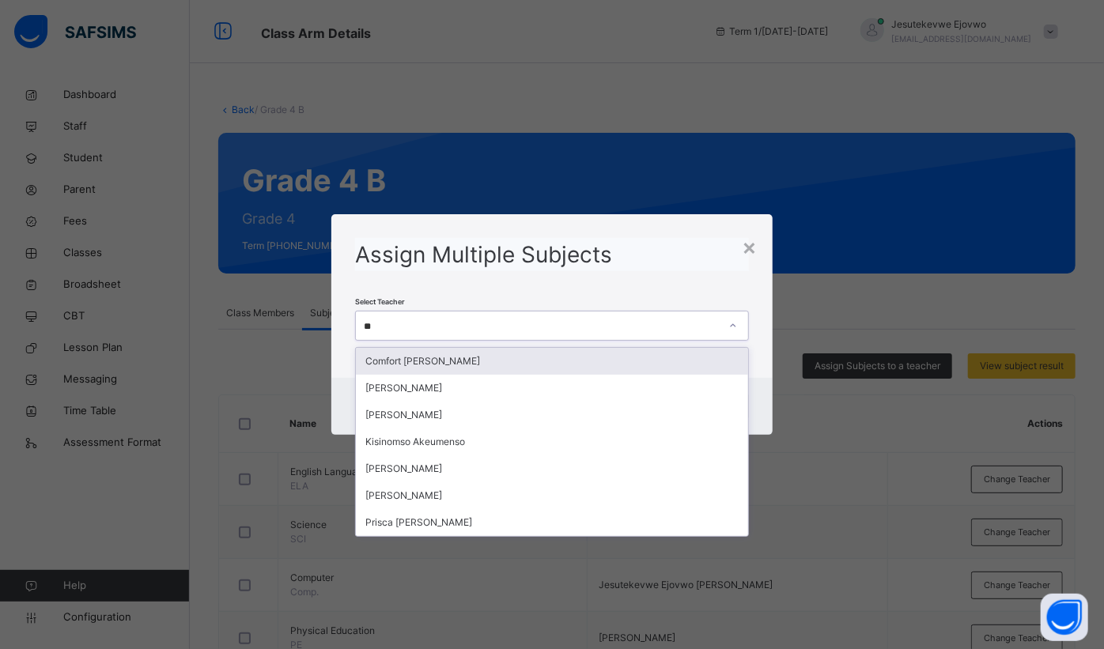
type input "***"
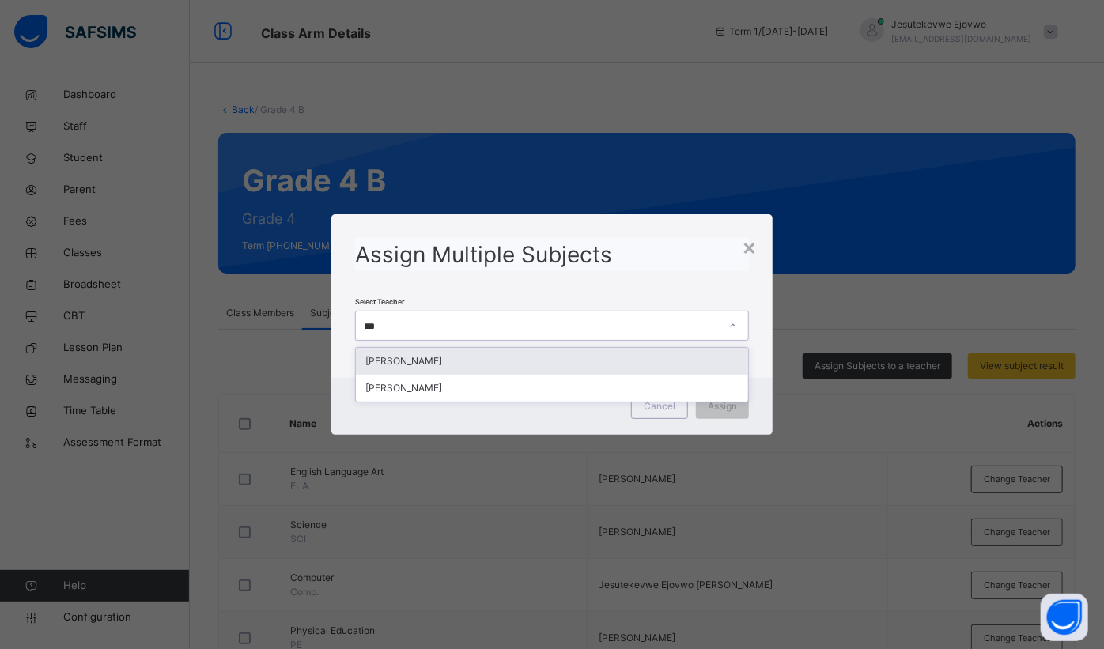
click at [493, 364] on div "[PERSON_NAME]" at bounding box center [552, 361] width 392 height 27
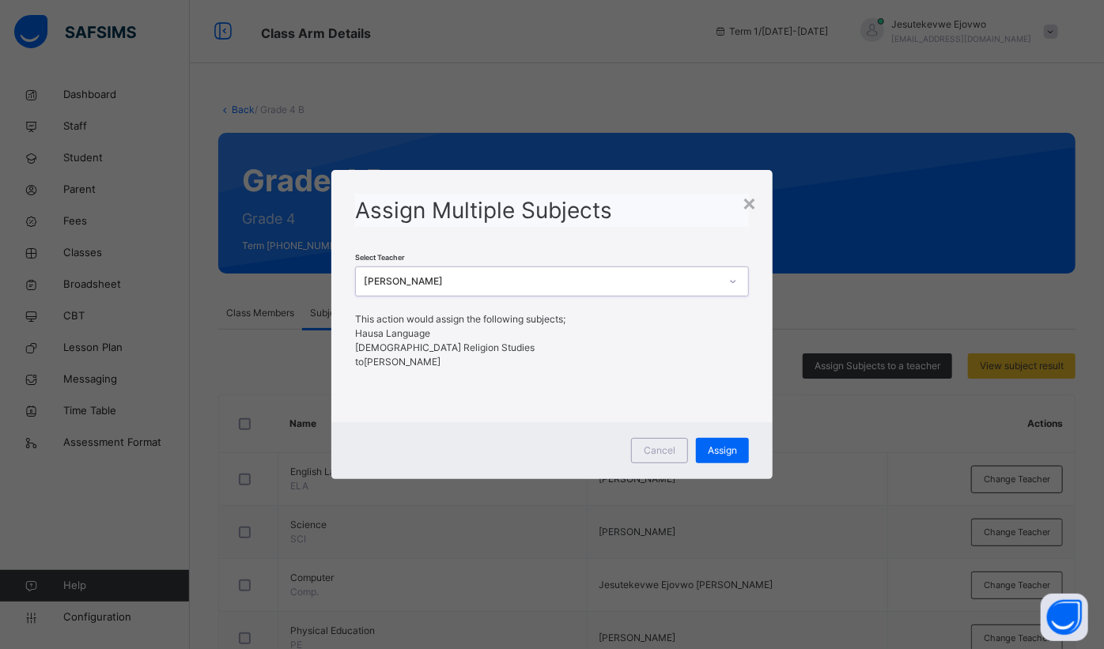
drag, startPoint x: 723, startPoint y: 452, endPoint x: 722, endPoint y: 416, distance: 36.4
click at [723, 438] on div "Assign" at bounding box center [722, 450] width 53 height 25
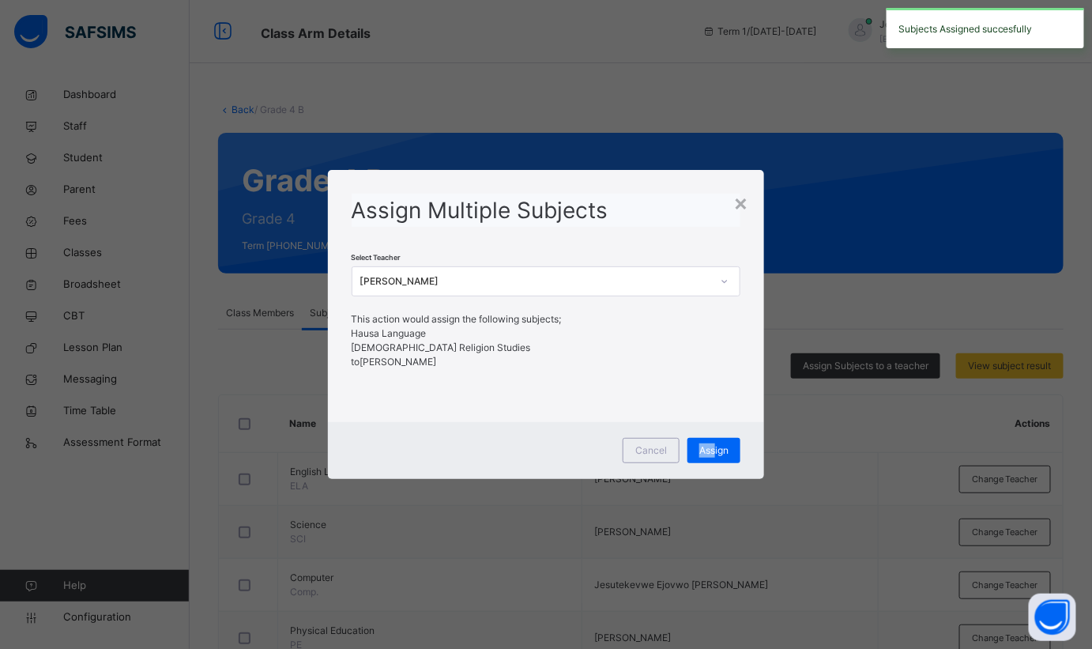
click at [717, 451] on span "Assign" at bounding box center [714, 450] width 29 height 14
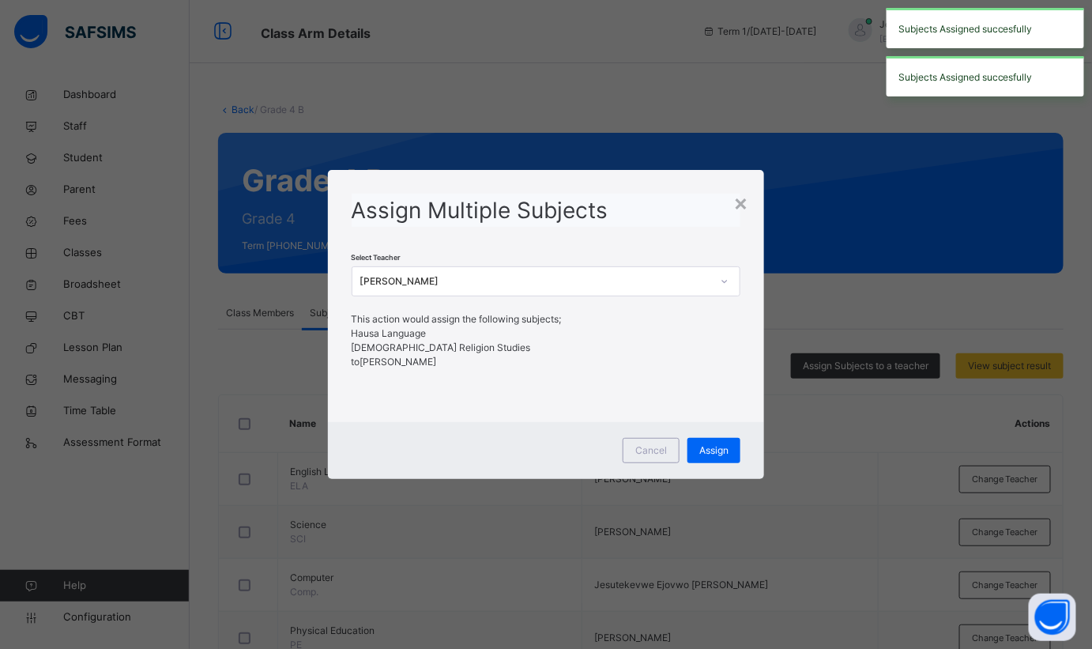
click at [748, 205] on div "×" at bounding box center [741, 202] width 15 height 33
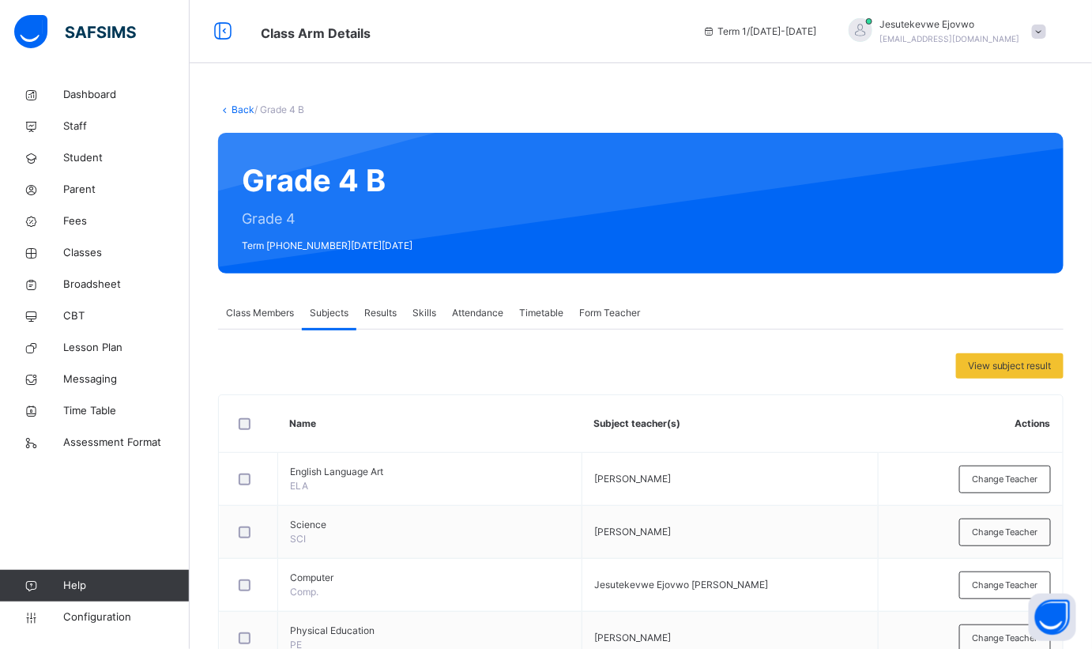
click at [240, 109] on link "Back" at bounding box center [243, 110] width 23 height 12
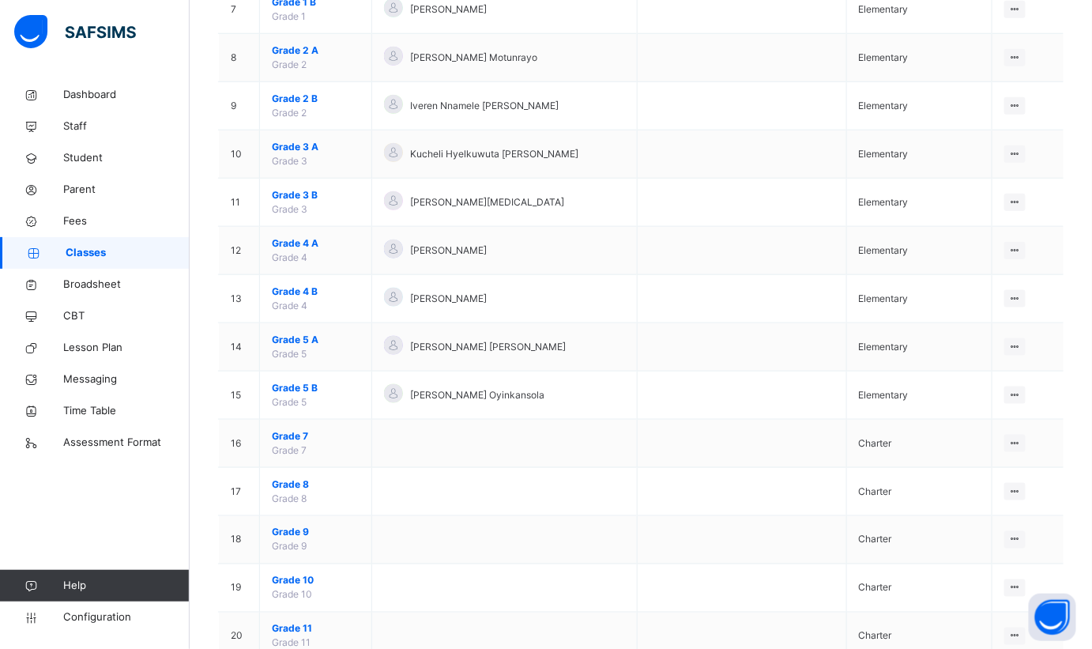
scroll to position [503, 0]
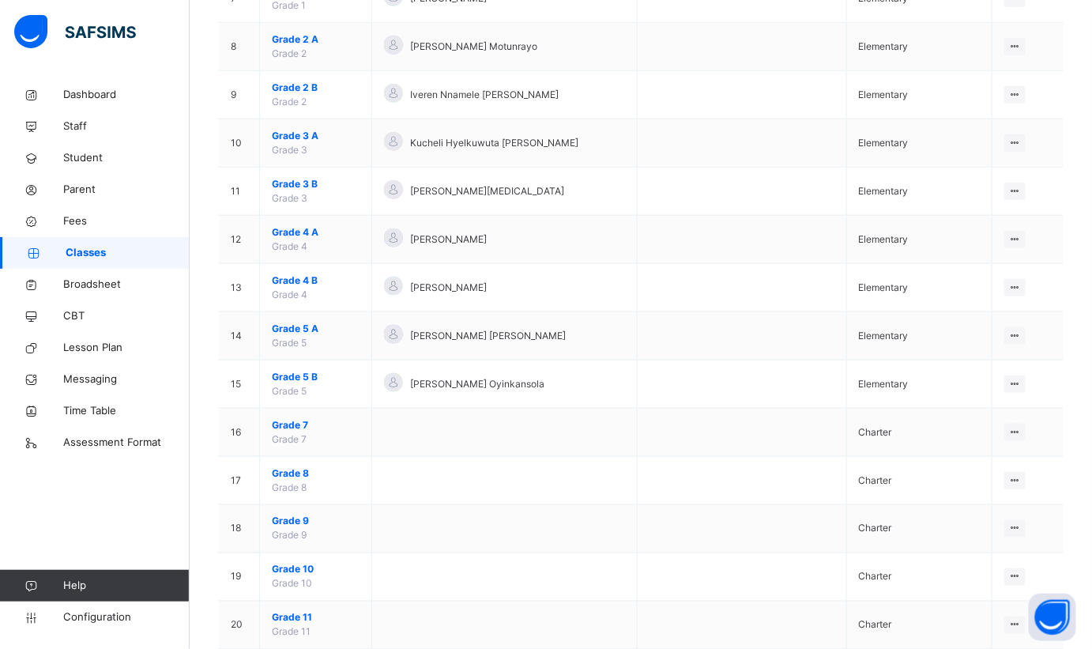
click at [284, 330] on span "Grade 5 A" at bounding box center [316, 329] width 88 height 14
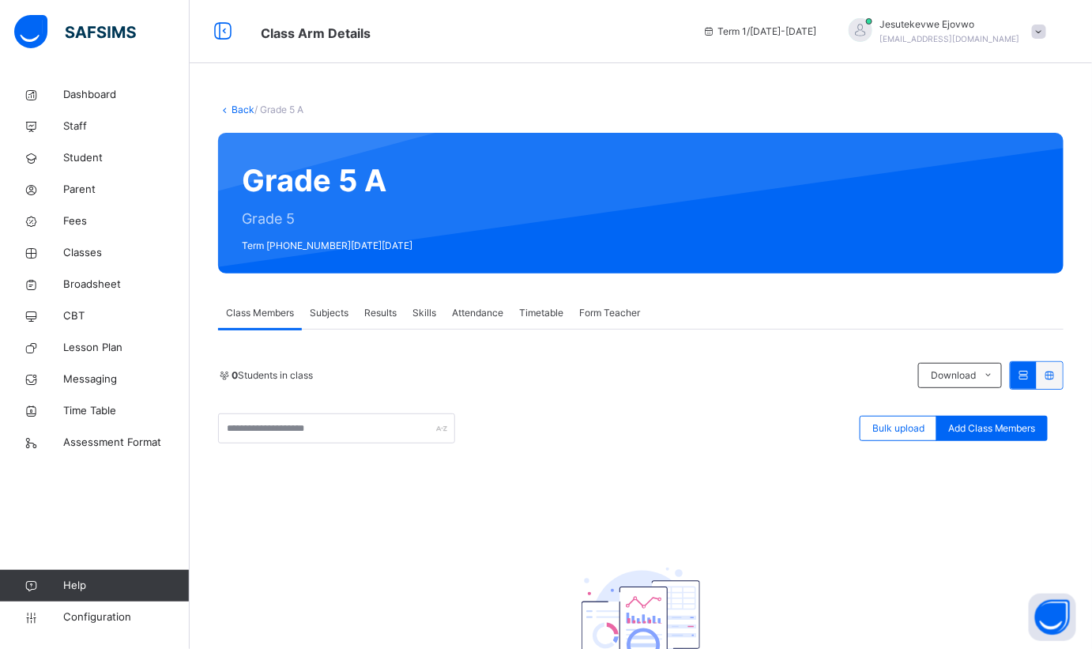
click at [343, 316] on span "Subjects" at bounding box center [329, 313] width 39 height 14
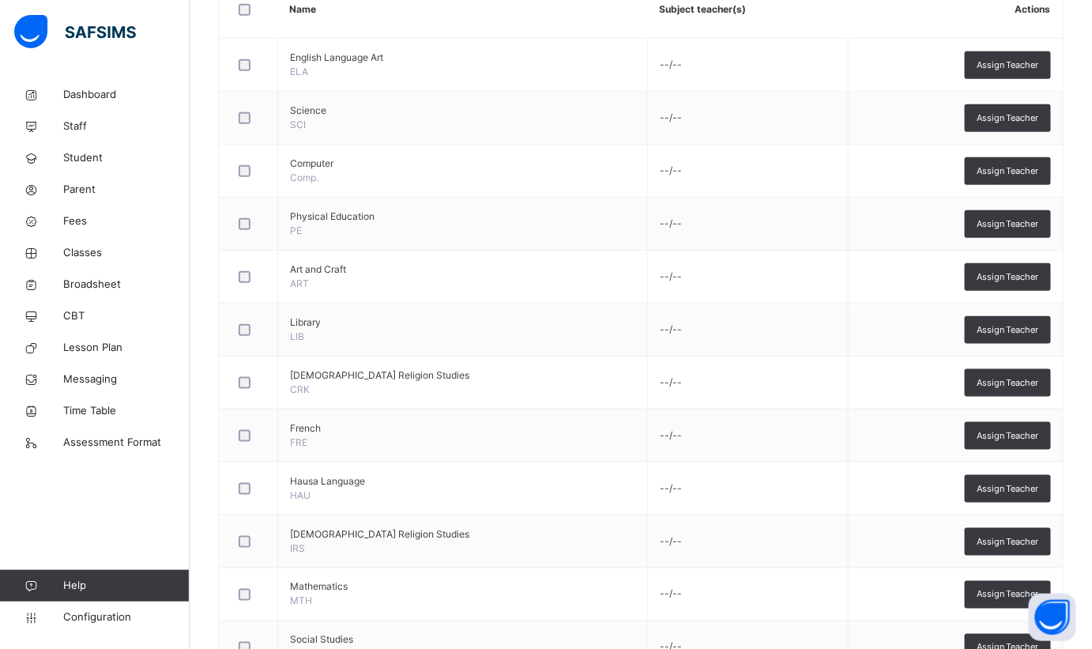
scroll to position [476, 0]
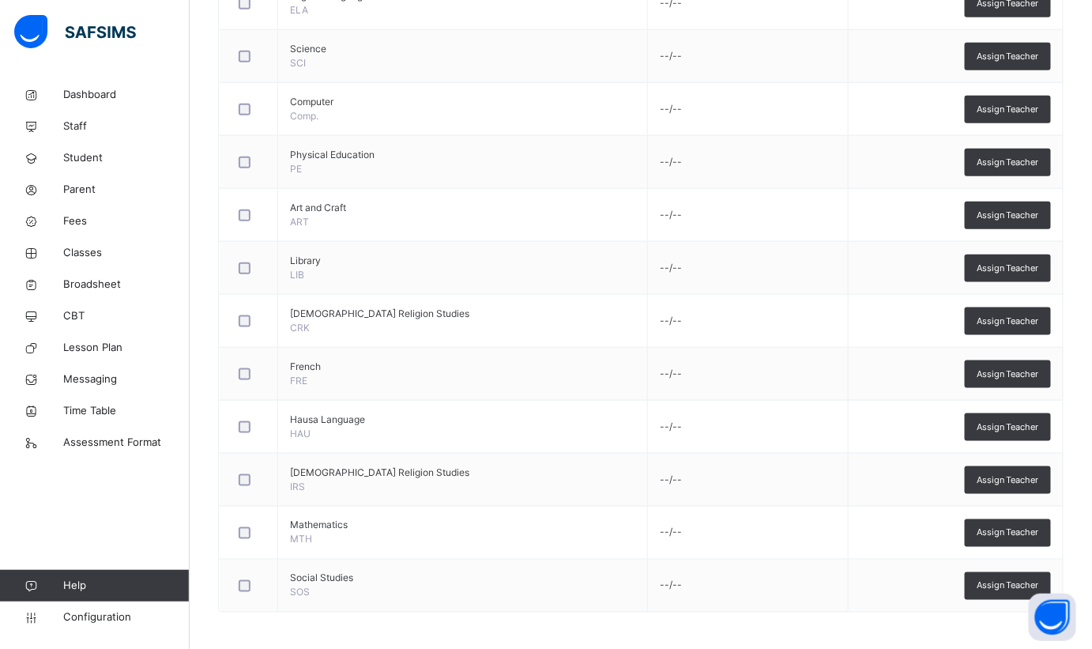
click at [251, 581] on div at bounding box center [249, 586] width 26 height 12
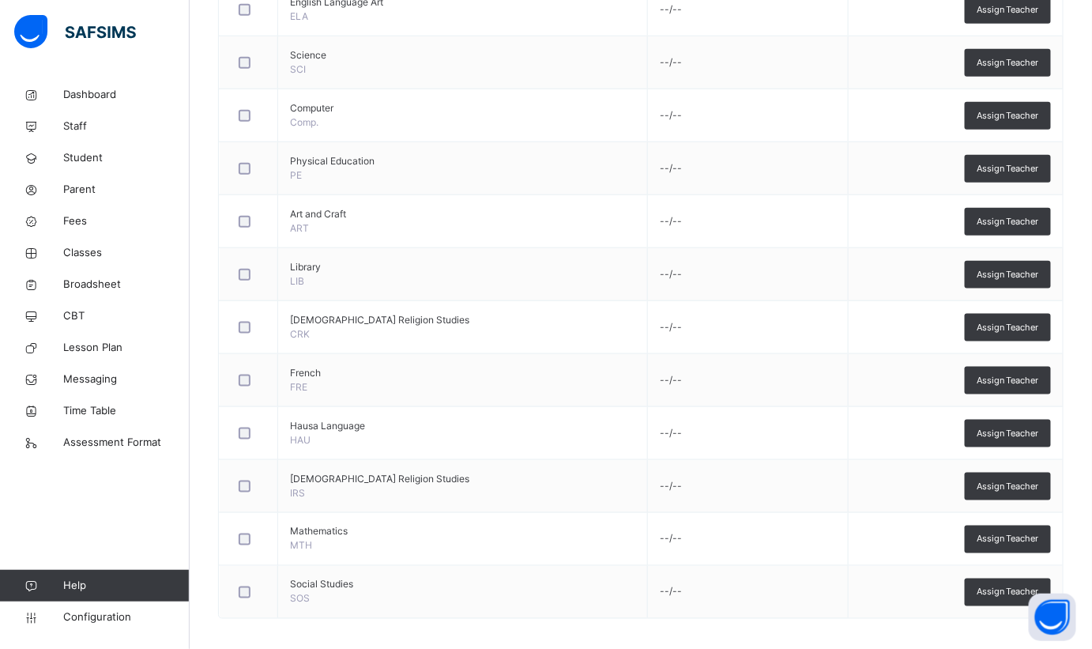
scroll to position [44, 0]
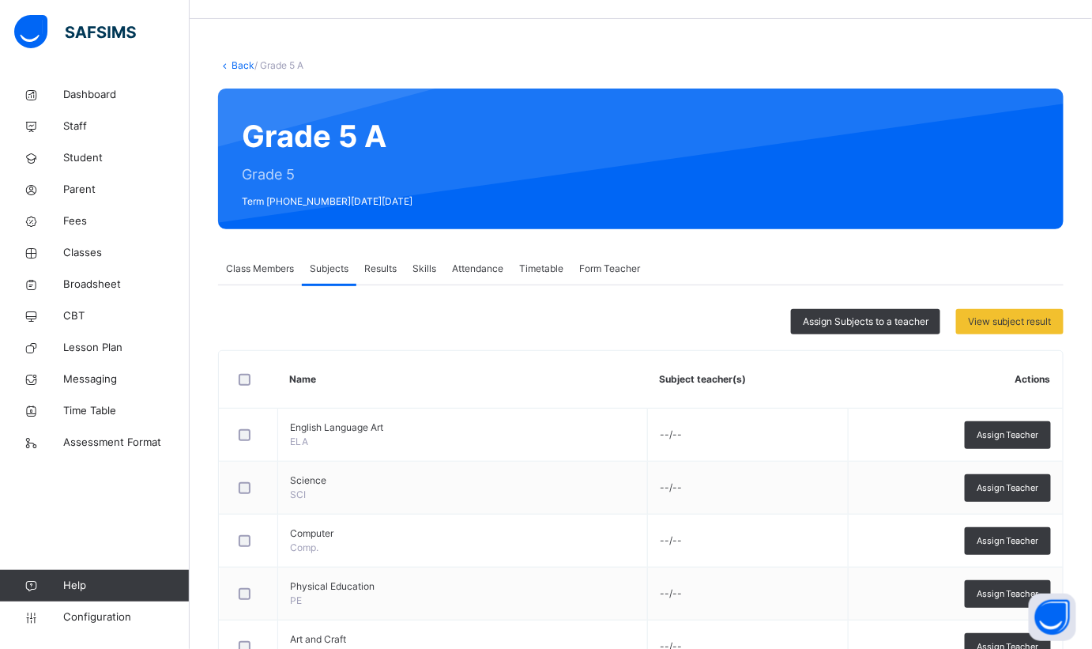
click at [877, 326] on span "Assign Subjects to a teacher" at bounding box center [866, 322] width 126 height 14
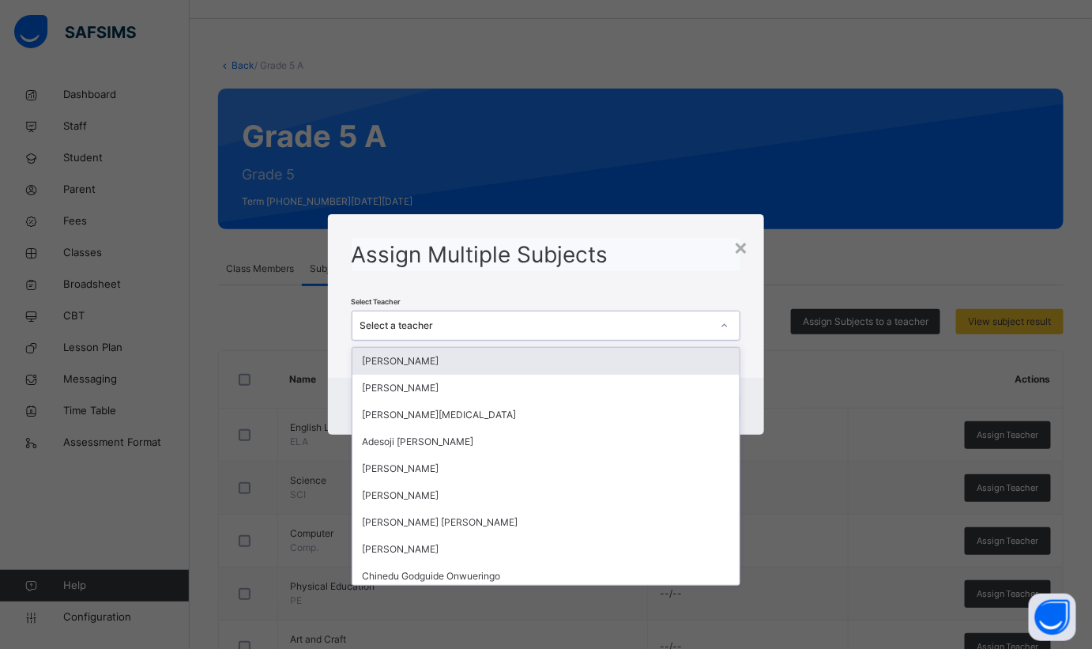
click at [583, 322] on div "Select a teacher" at bounding box center [536, 326] width 352 height 14
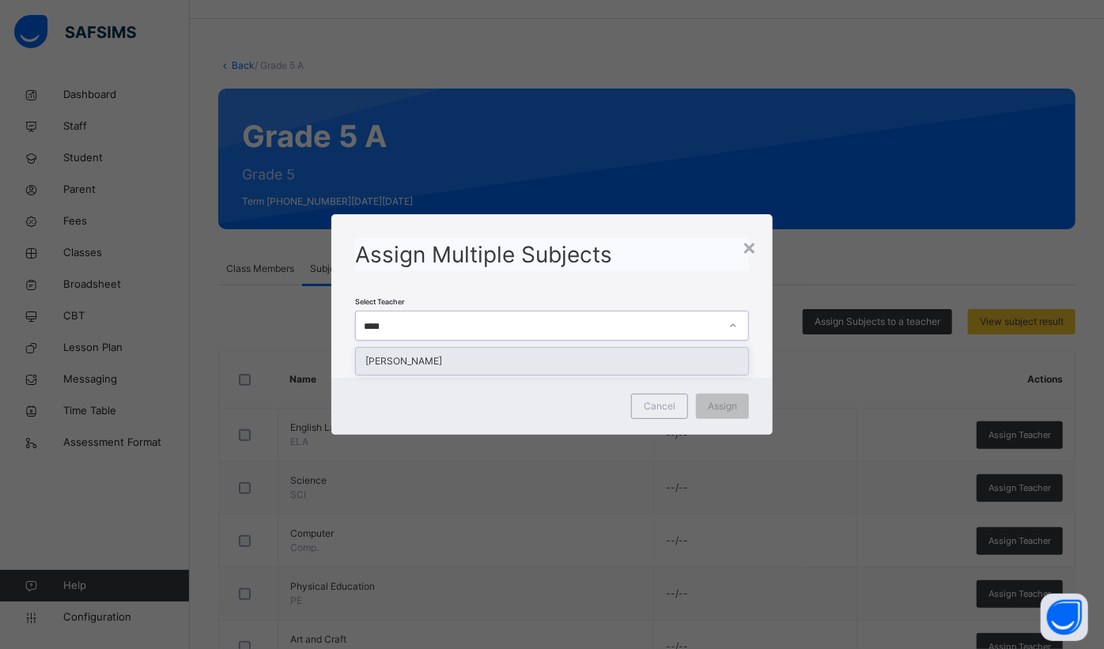
type input "******"
click at [526, 353] on div "[PERSON_NAME]" at bounding box center [552, 361] width 392 height 27
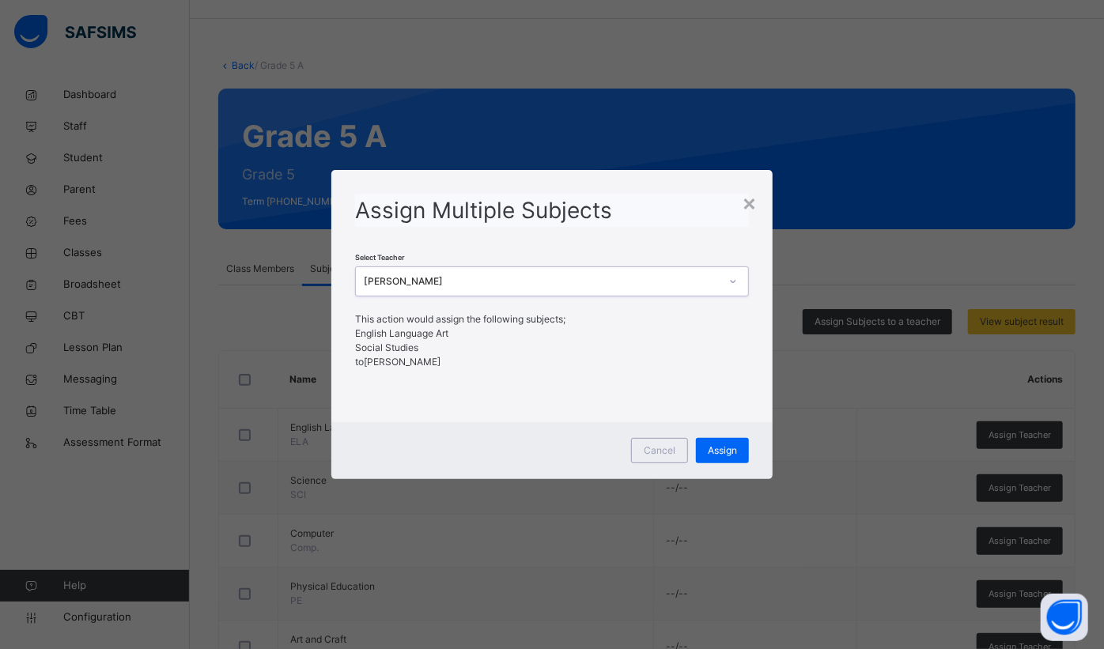
click at [722, 444] on span "Assign" at bounding box center [721, 450] width 29 height 14
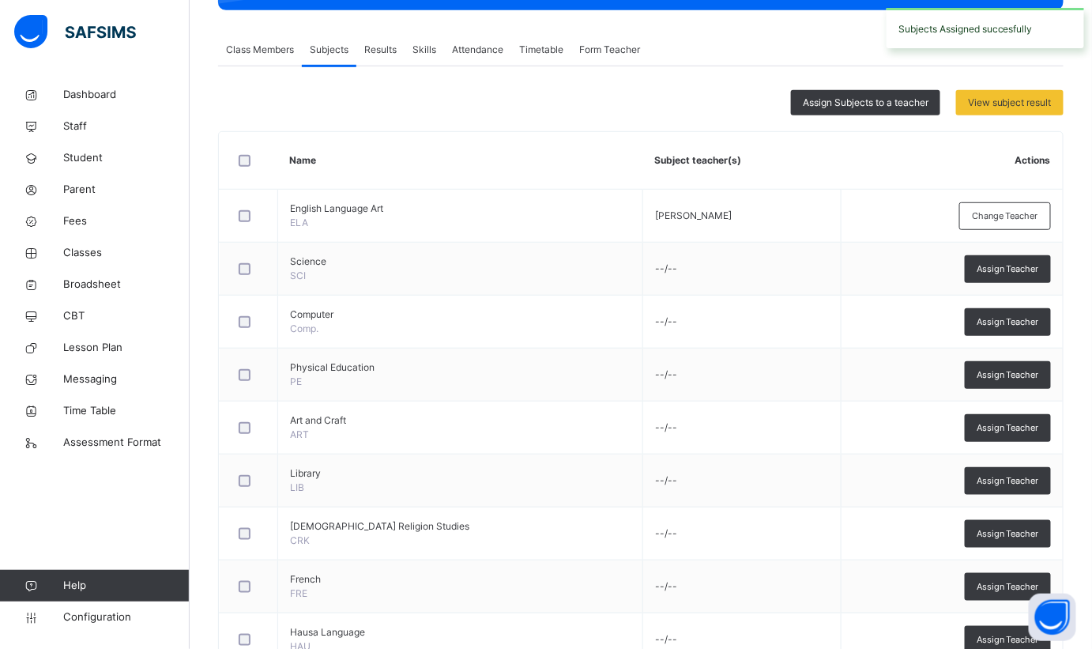
scroll to position [116, 0]
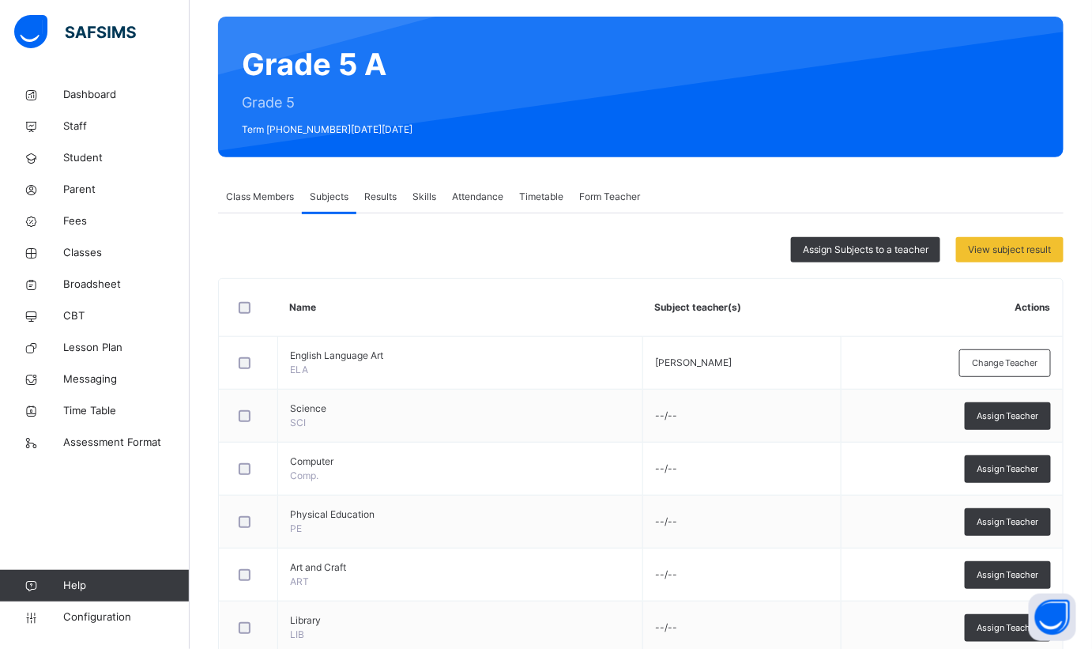
click at [908, 251] on span "Assign Subjects to a teacher" at bounding box center [866, 250] width 126 height 14
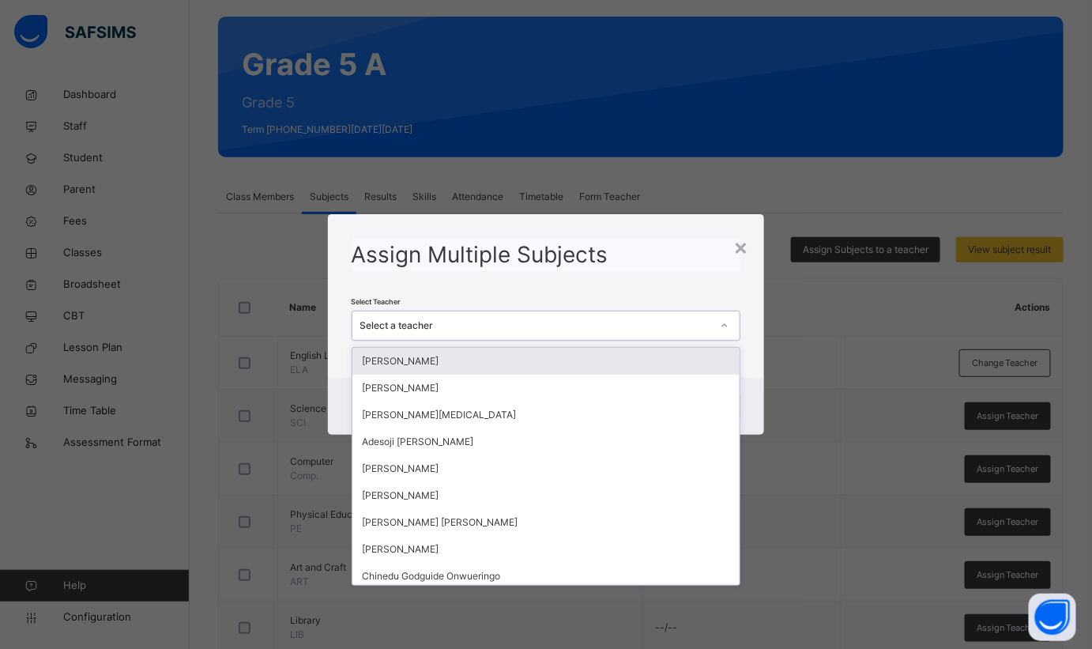
click at [606, 326] on div "Select a teacher" at bounding box center [536, 326] width 352 height 14
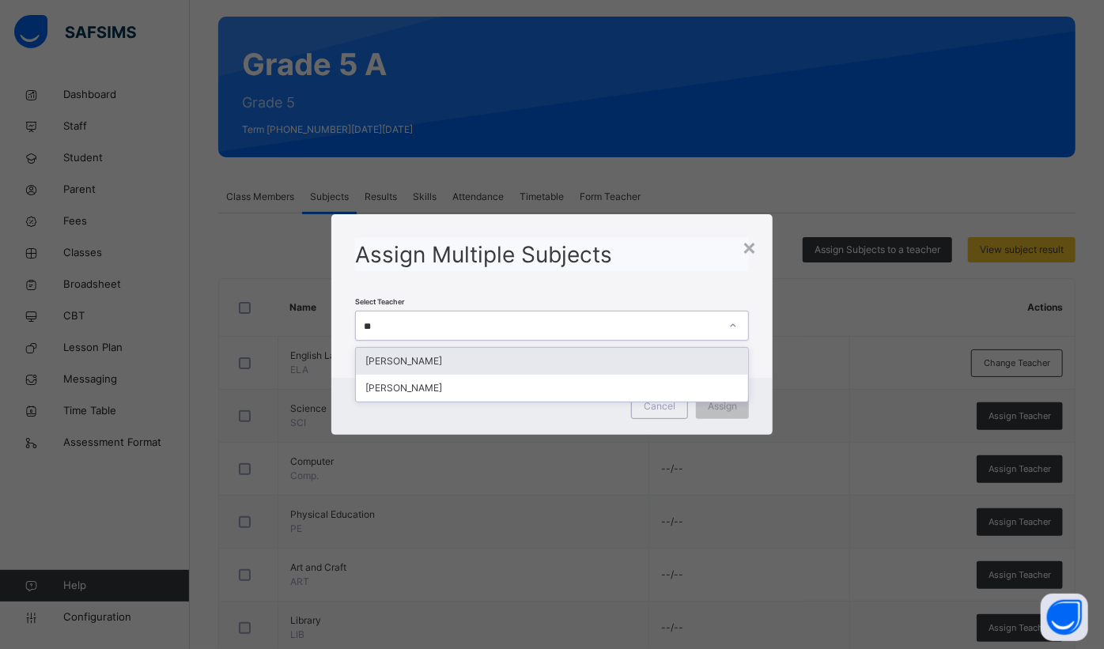
type input "***"
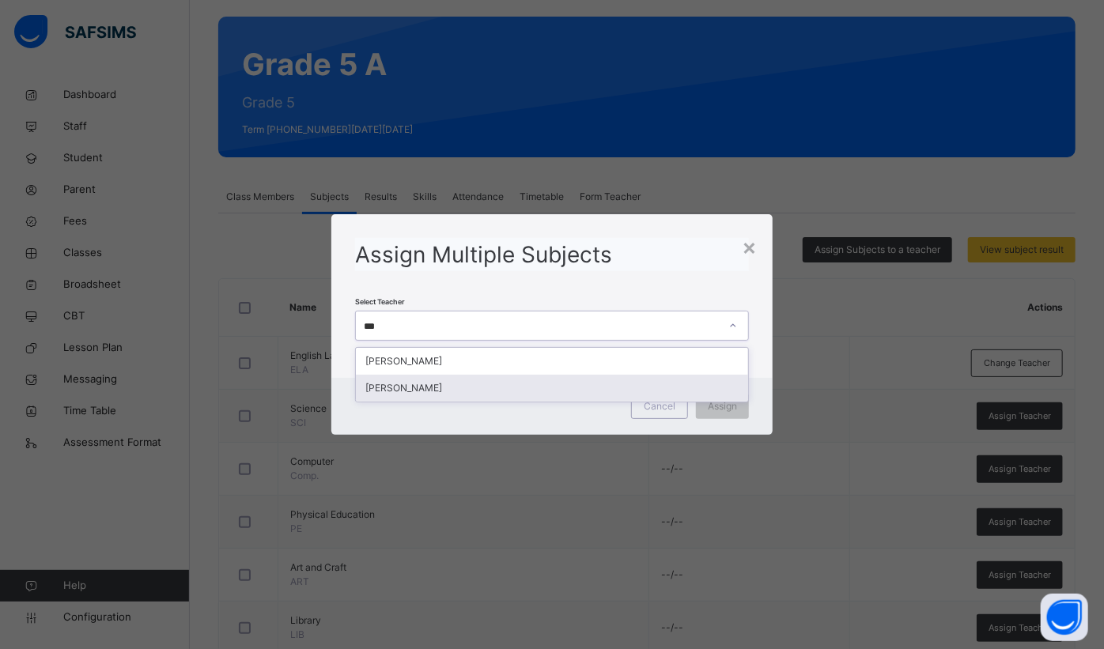
click at [485, 383] on div "[PERSON_NAME]" at bounding box center [552, 388] width 392 height 27
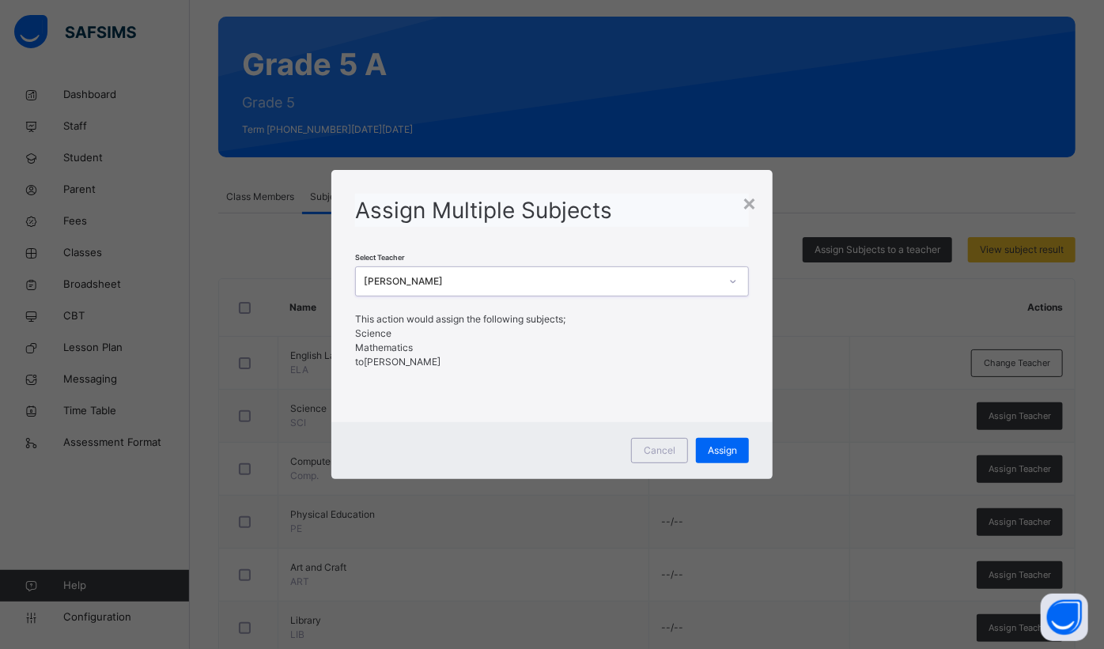
click at [719, 461] on div "Assign" at bounding box center [722, 450] width 53 height 25
click at [715, 455] on span "Assign" at bounding box center [721, 450] width 29 height 14
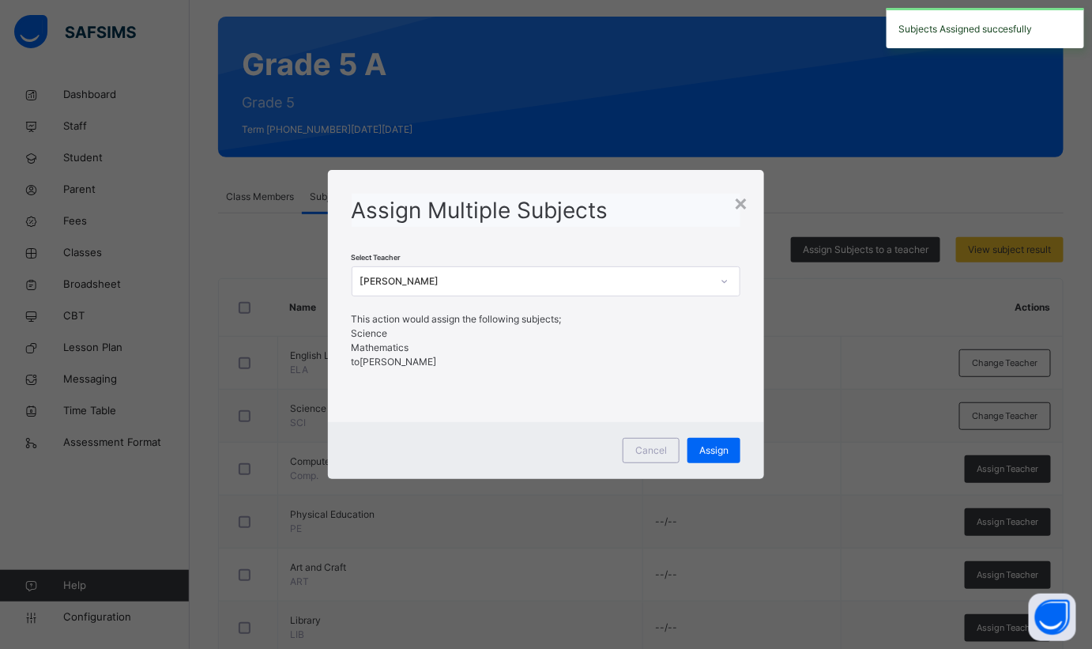
click at [747, 206] on div "×" at bounding box center [741, 202] width 15 height 33
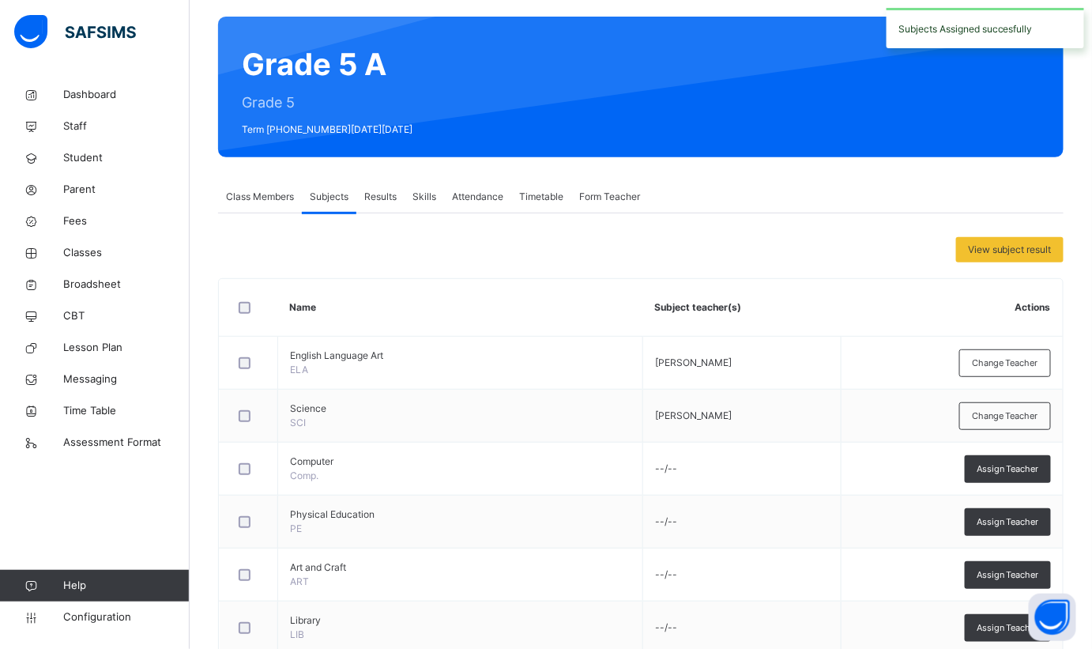
click at [1016, 467] on span "Assign Teacher" at bounding box center [1008, 468] width 62 height 13
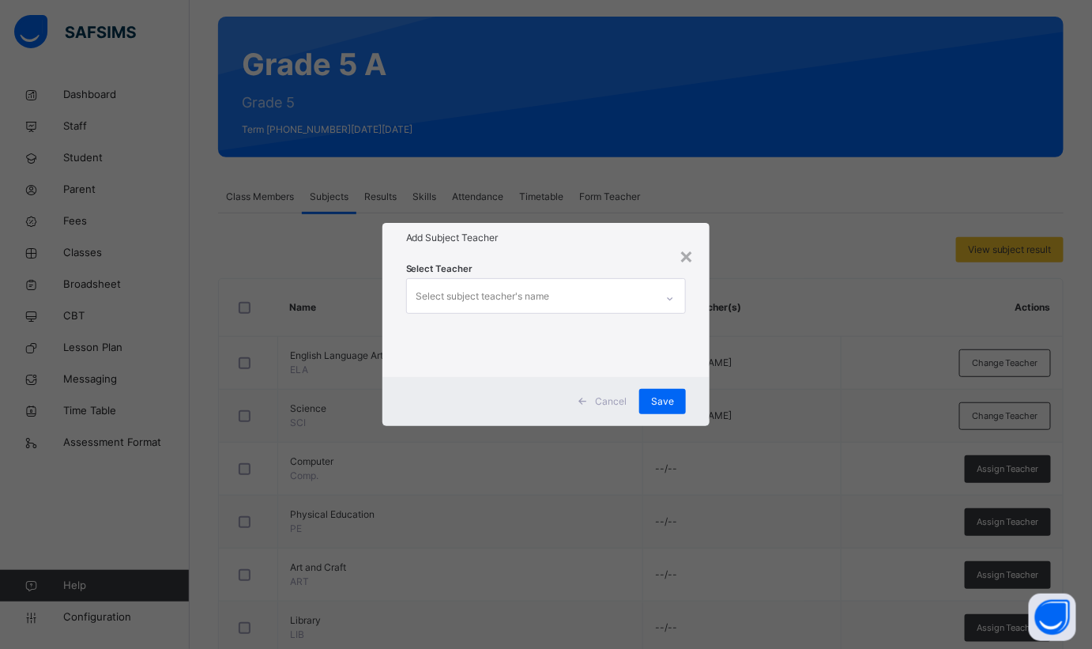
click at [577, 299] on div "Select subject teacher's name" at bounding box center [531, 295] width 249 height 33
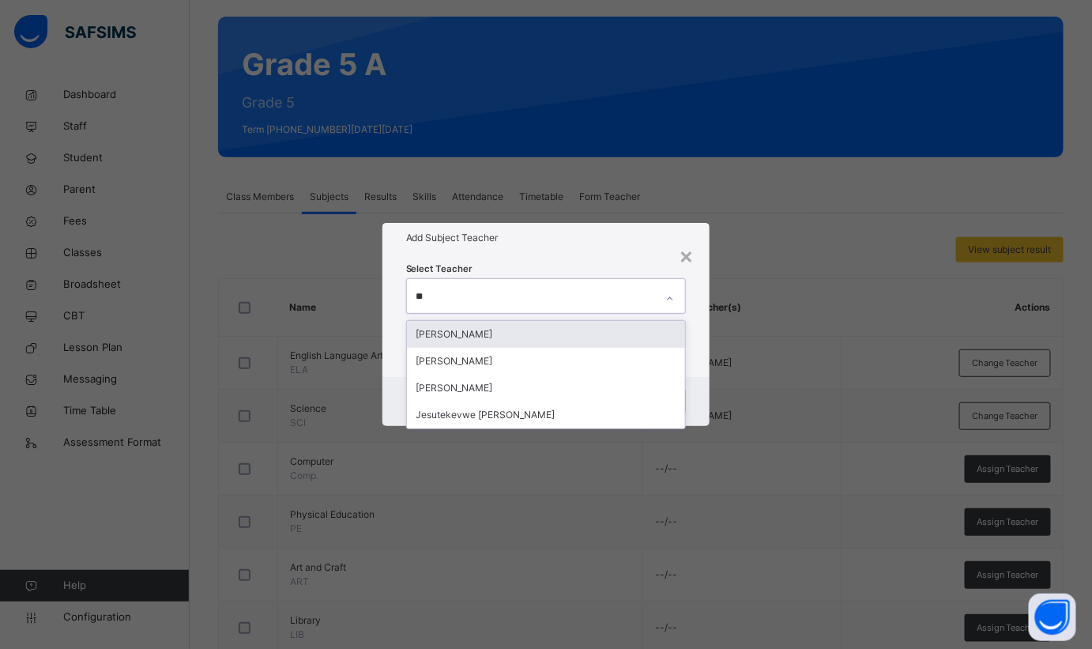
type input "***"
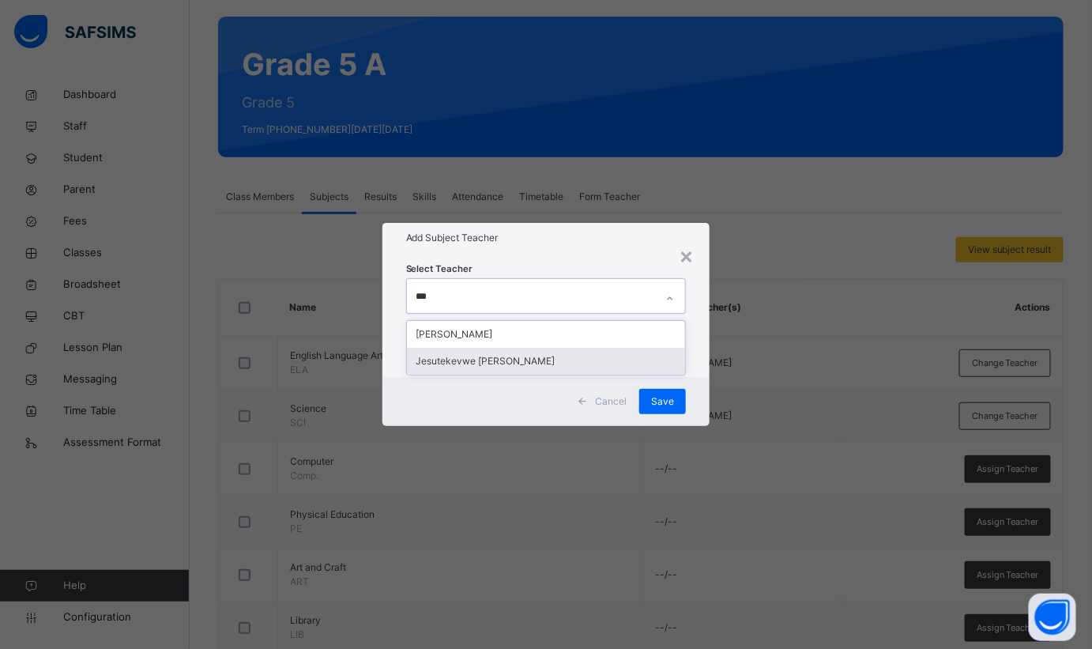
click at [564, 358] on div "Jesutekevwe [PERSON_NAME]" at bounding box center [546, 361] width 279 height 27
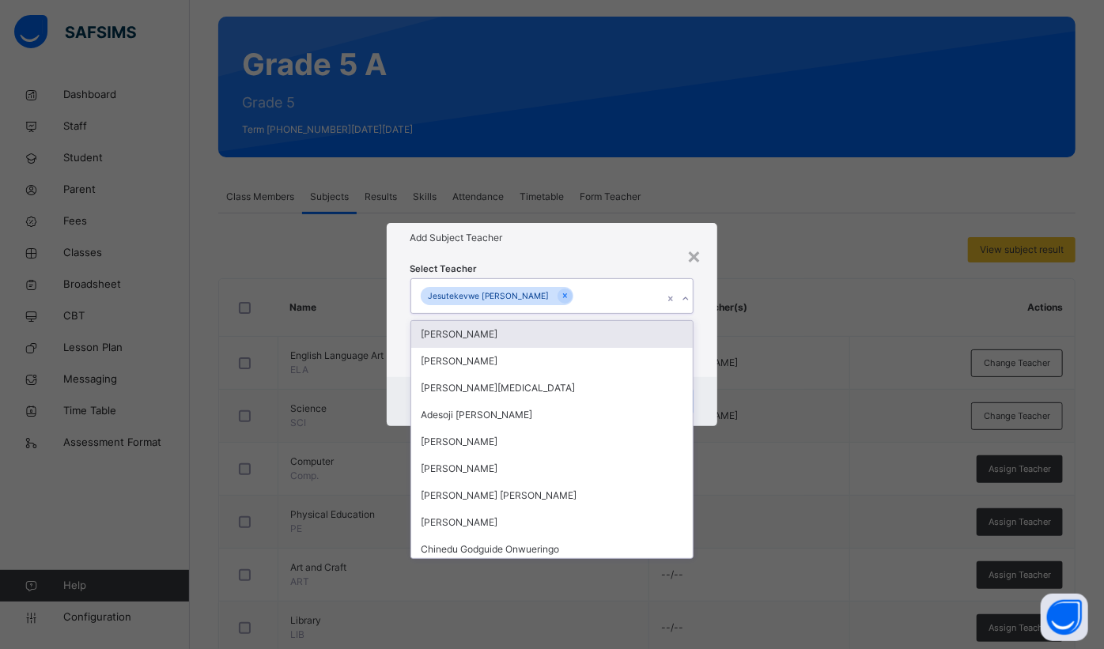
click at [619, 256] on div "Select Teacher option Jesutekevwe Peter Ejovwo, selected. option Abdulmajid San…" at bounding box center [552, 314] width 331 height 123
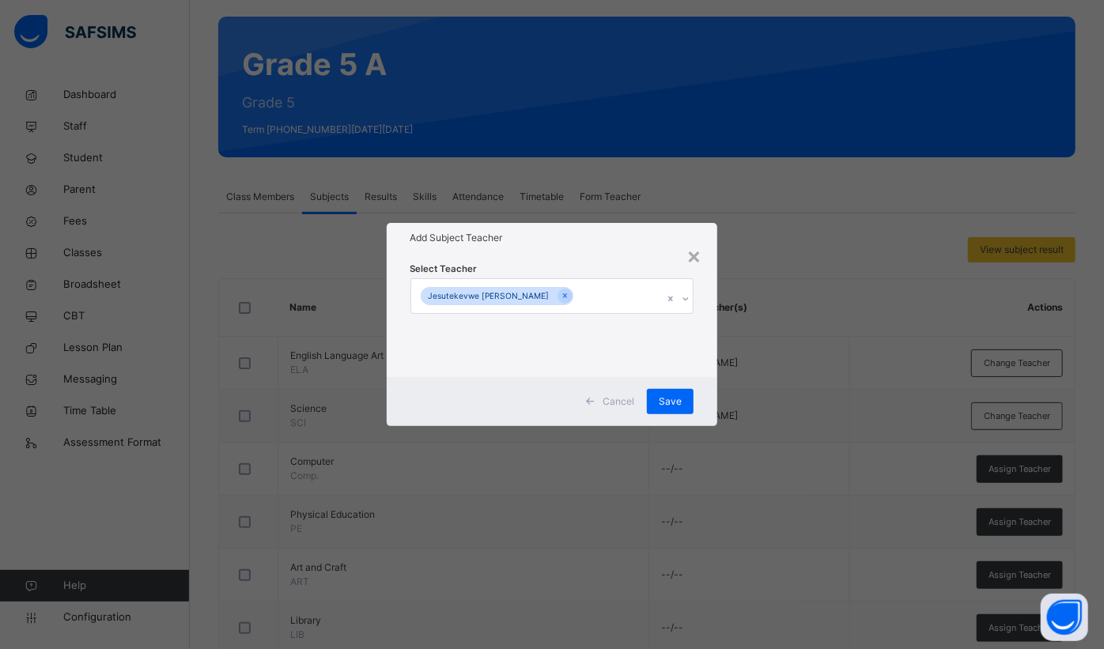
click at [673, 403] on span "Save" at bounding box center [669, 401] width 23 height 14
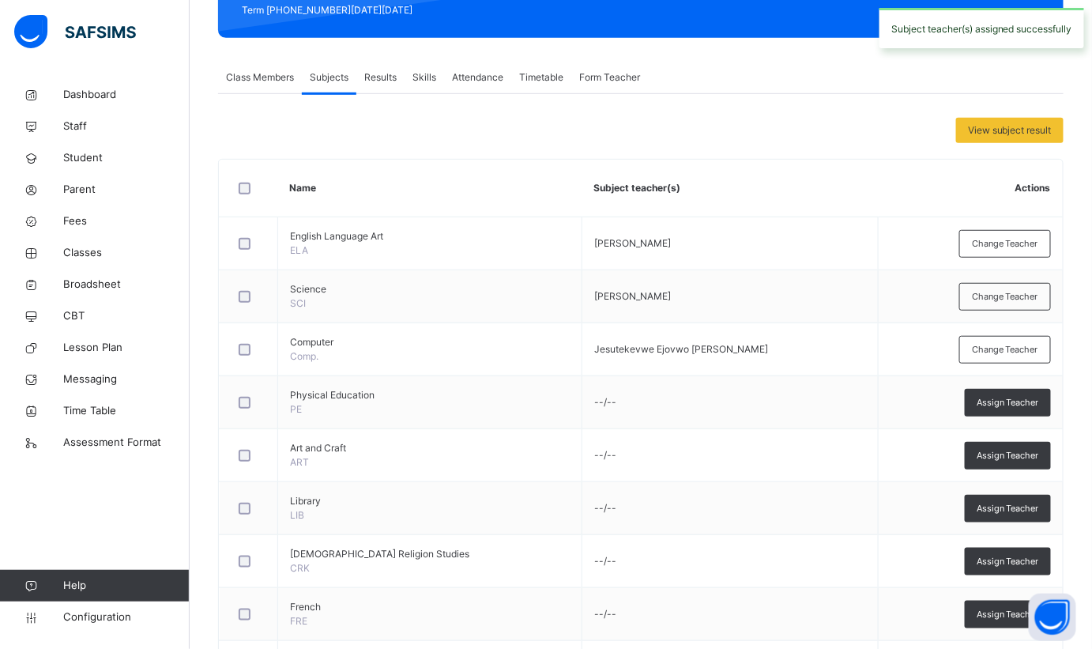
scroll to position [260, 0]
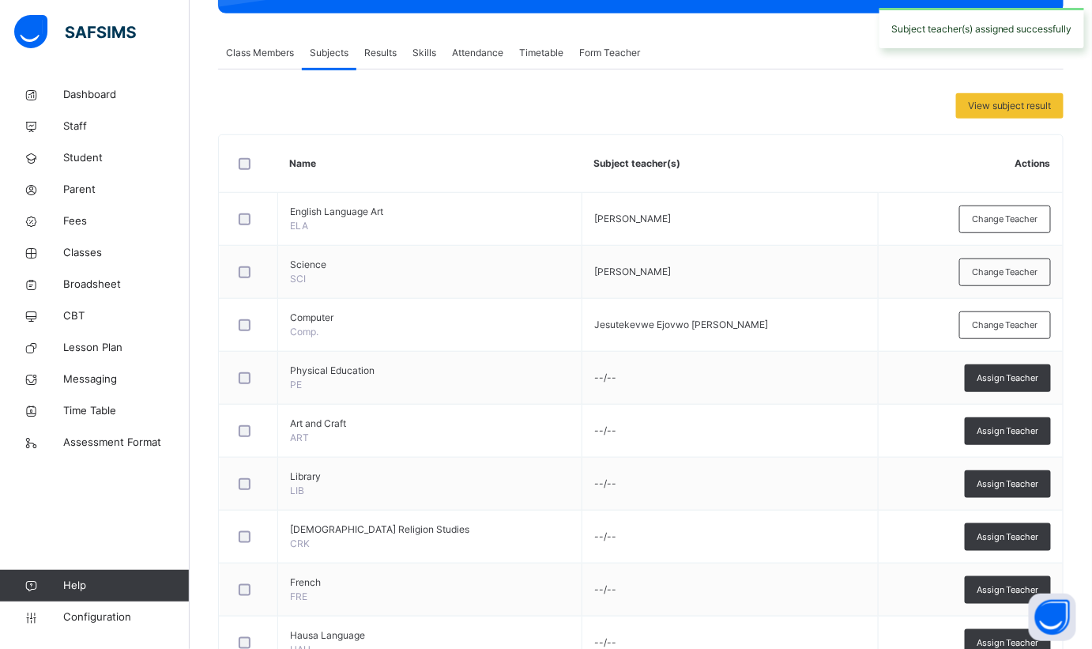
click at [980, 381] on div "Assign Teacher" at bounding box center [1008, 378] width 86 height 28
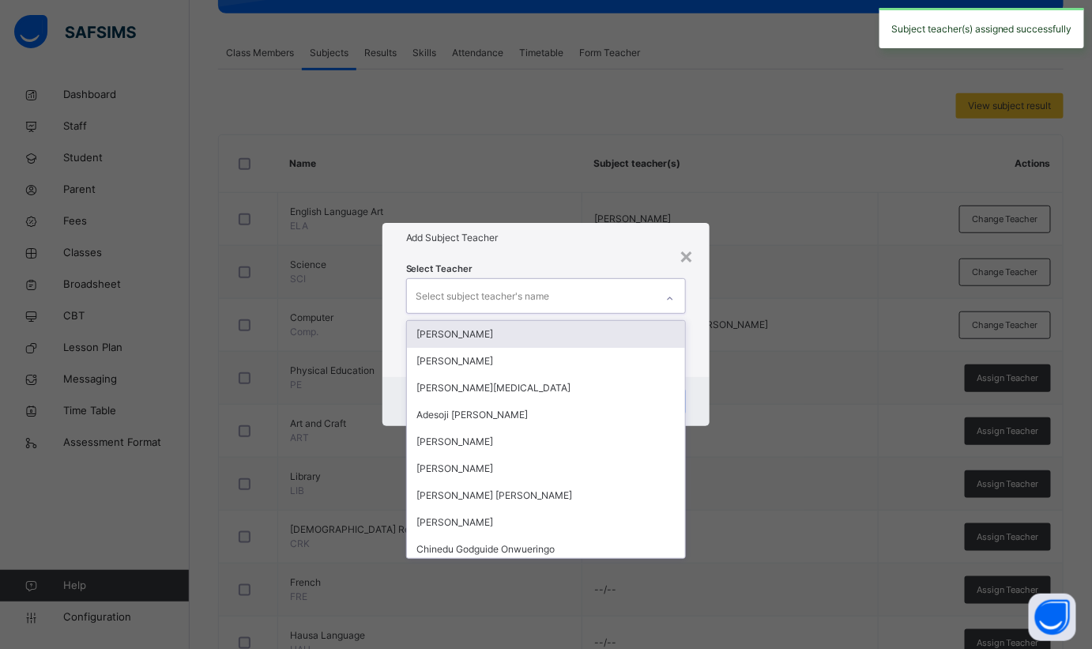
click at [498, 292] on div "Select subject teacher's name" at bounding box center [484, 296] width 134 height 30
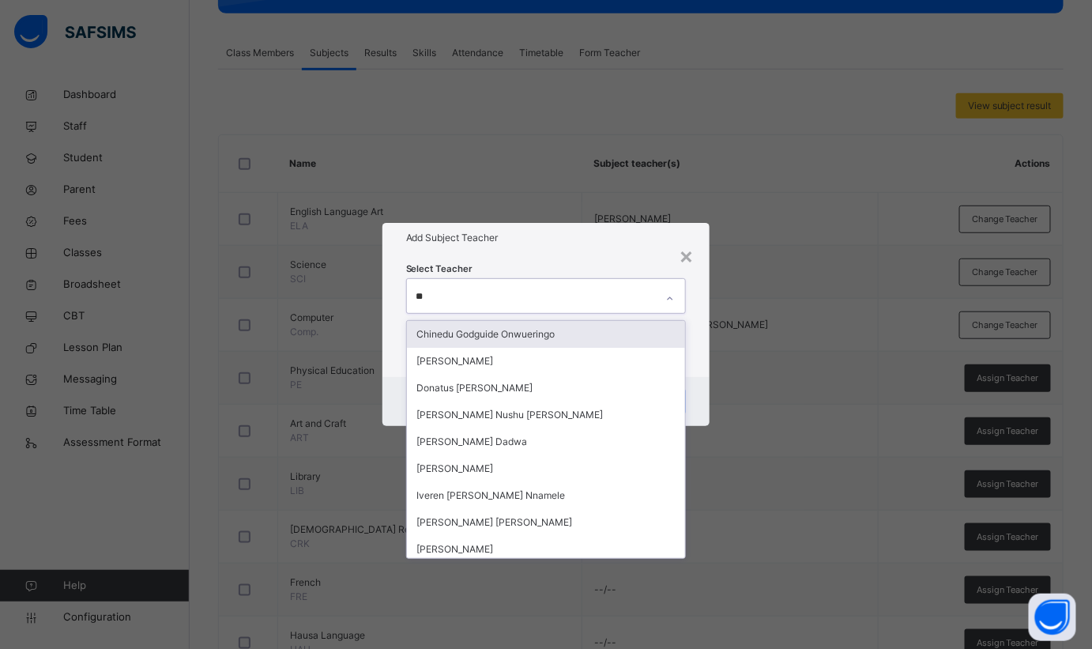
type input "***"
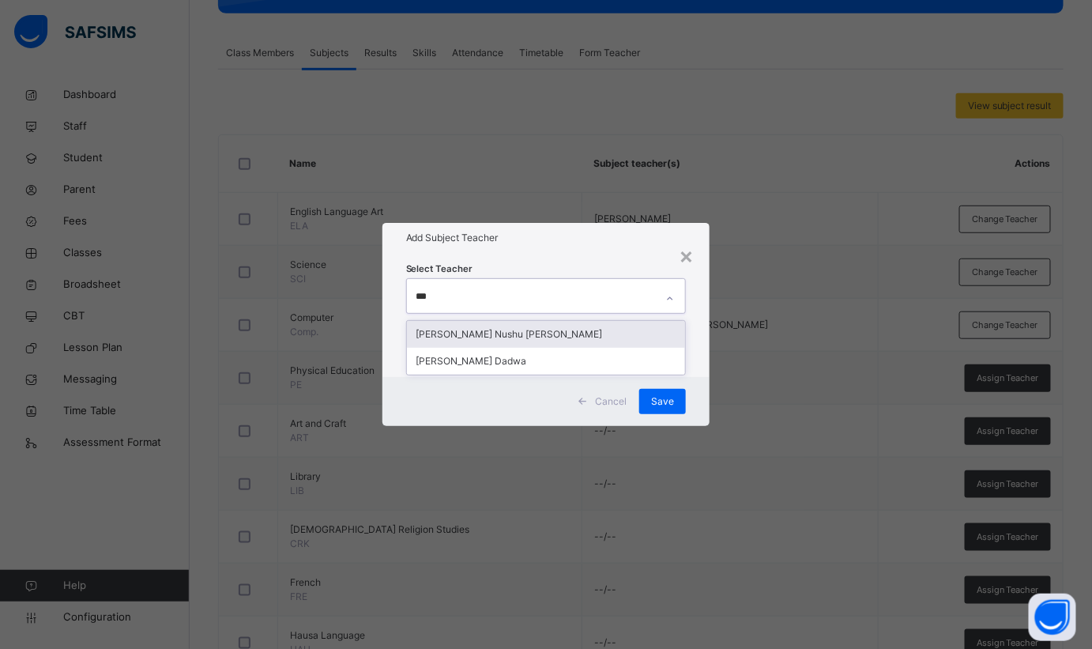
click at [484, 337] on div "[PERSON_NAME] Nushu [PERSON_NAME]" at bounding box center [546, 334] width 279 height 27
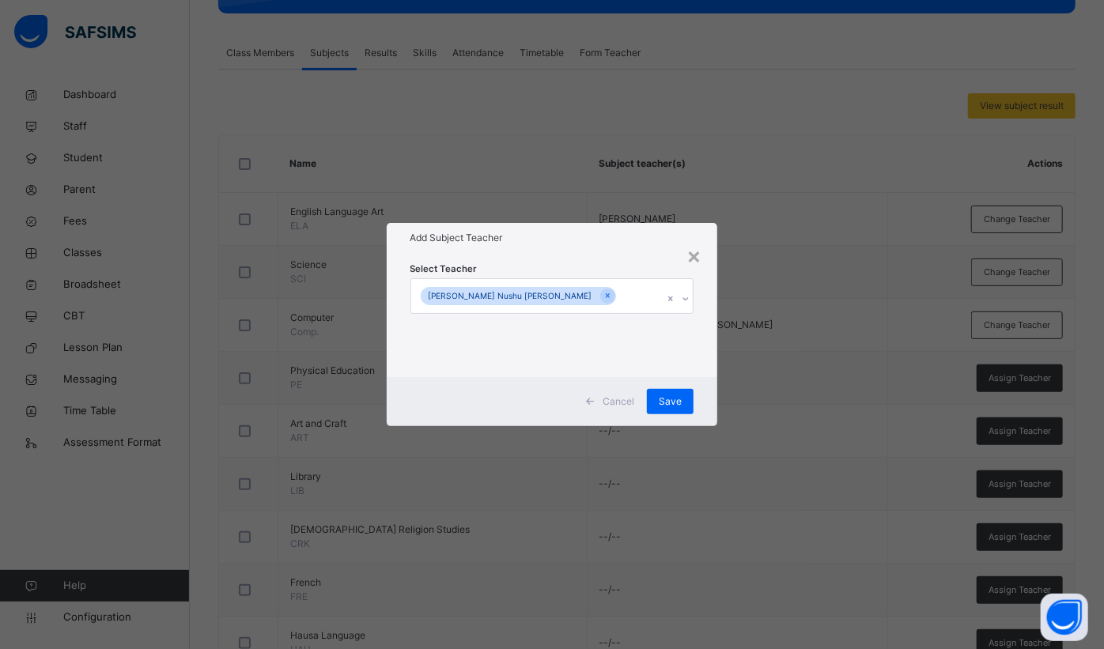
click at [547, 259] on div "Select Teacher Geoffery Nushu Gabriel" at bounding box center [552, 314] width 331 height 123
click at [681, 398] on span "Save" at bounding box center [669, 401] width 23 height 14
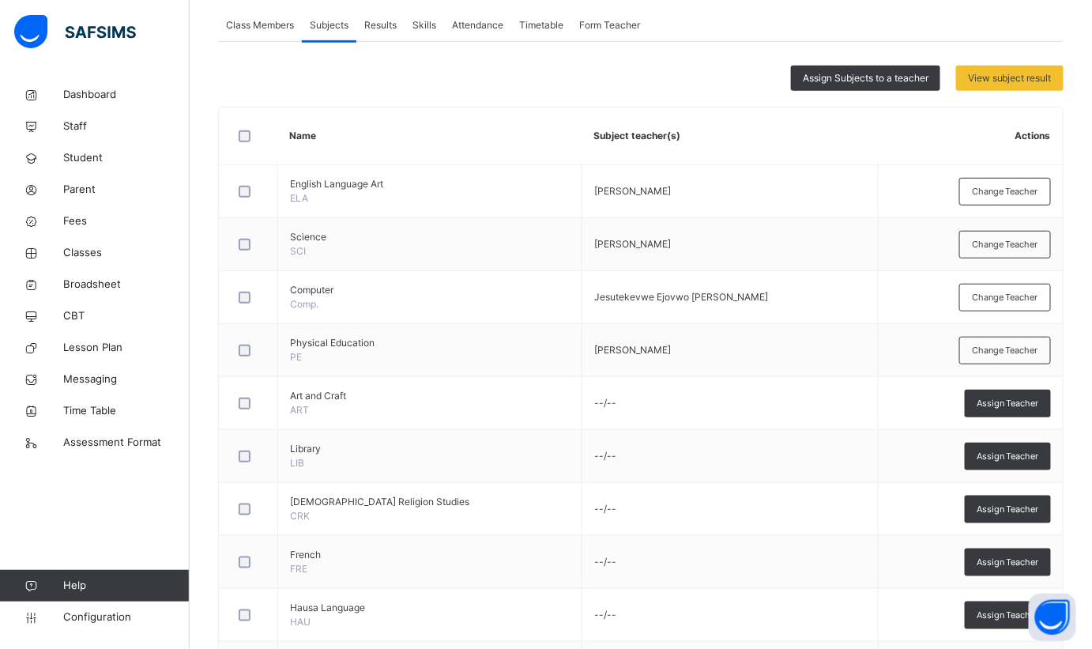
scroll to position [116, 0]
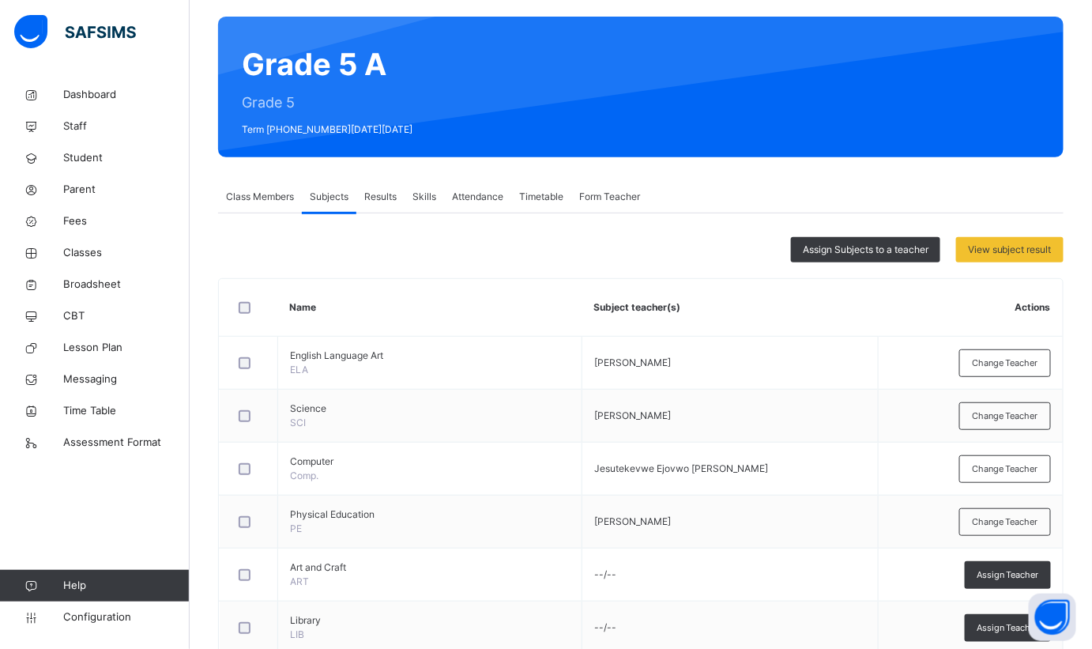
click at [885, 243] on span "Assign Subjects to a teacher" at bounding box center [866, 250] width 126 height 14
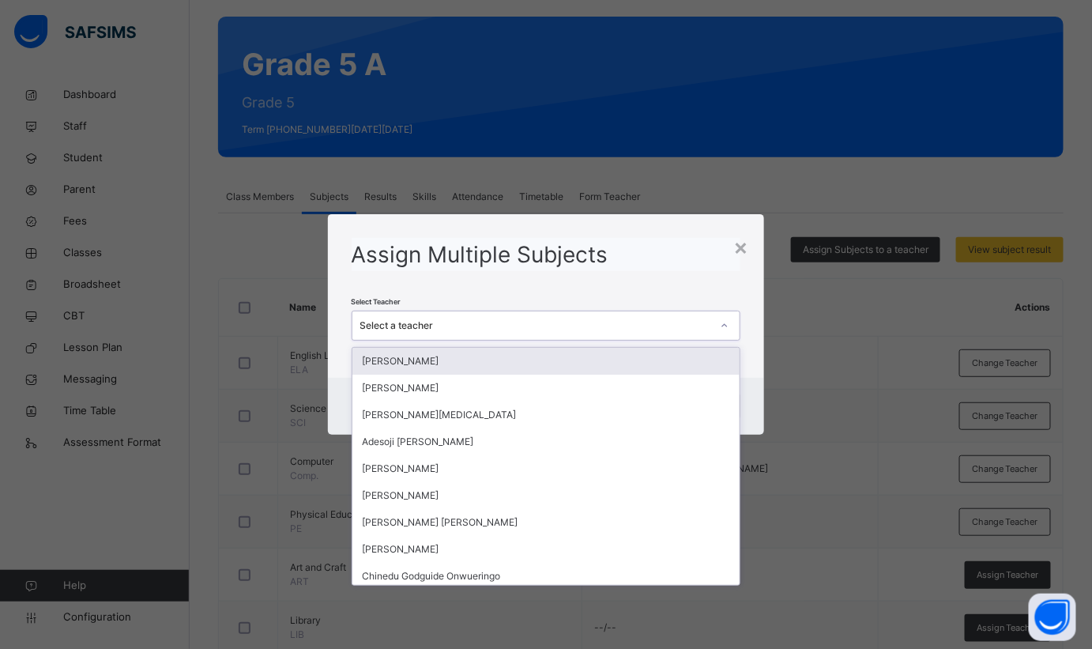
click at [535, 322] on div "Select a teacher" at bounding box center [536, 326] width 352 height 14
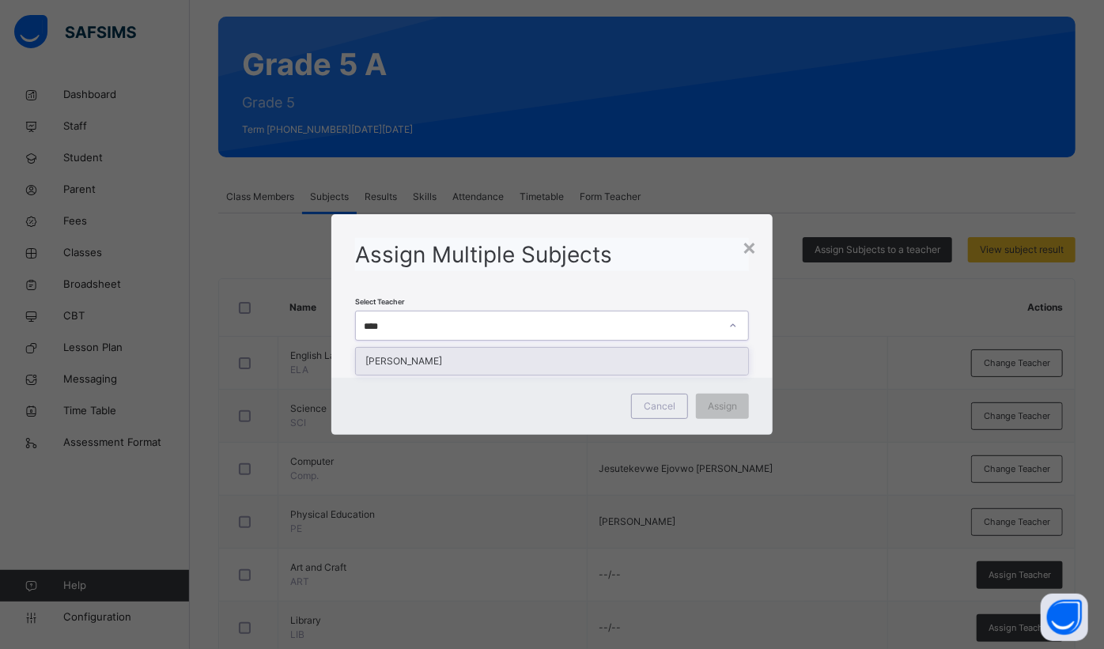
type input "*****"
click at [462, 366] on div "[PERSON_NAME]" at bounding box center [552, 361] width 392 height 27
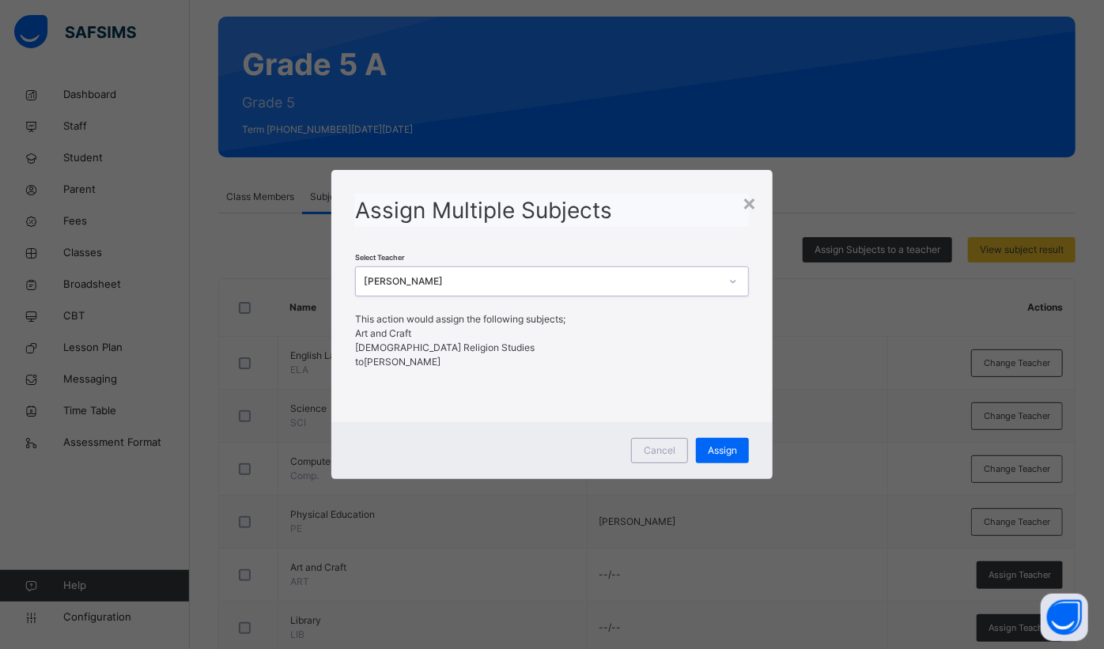
click at [729, 451] on span "Assign" at bounding box center [721, 450] width 29 height 14
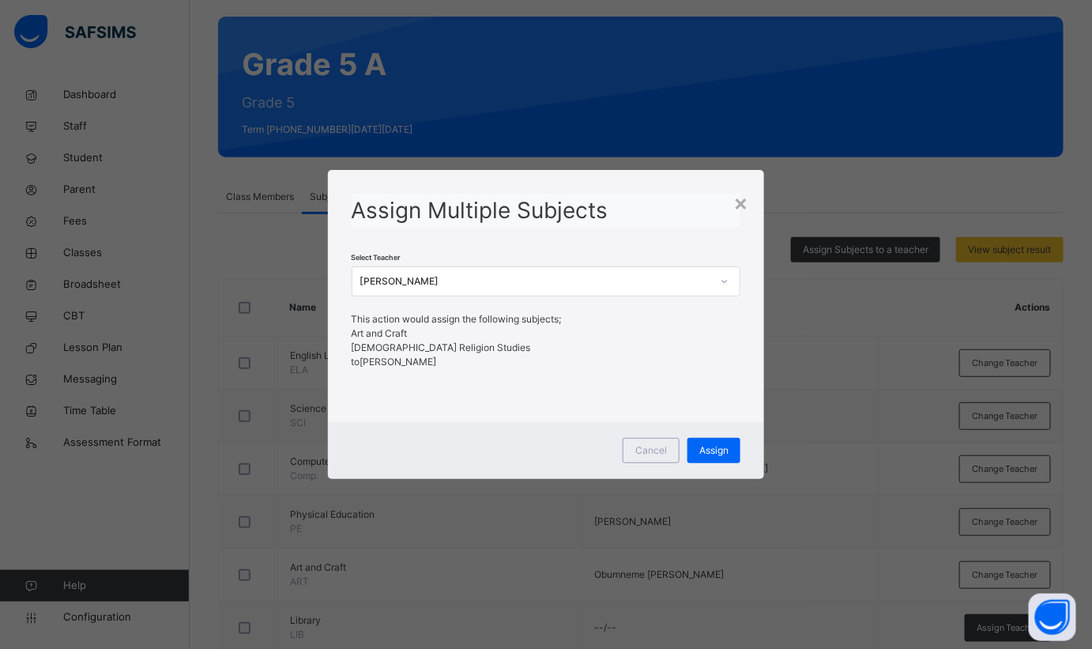
click at [722, 458] on div "Assign" at bounding box center [714, 450] width 53 height 25
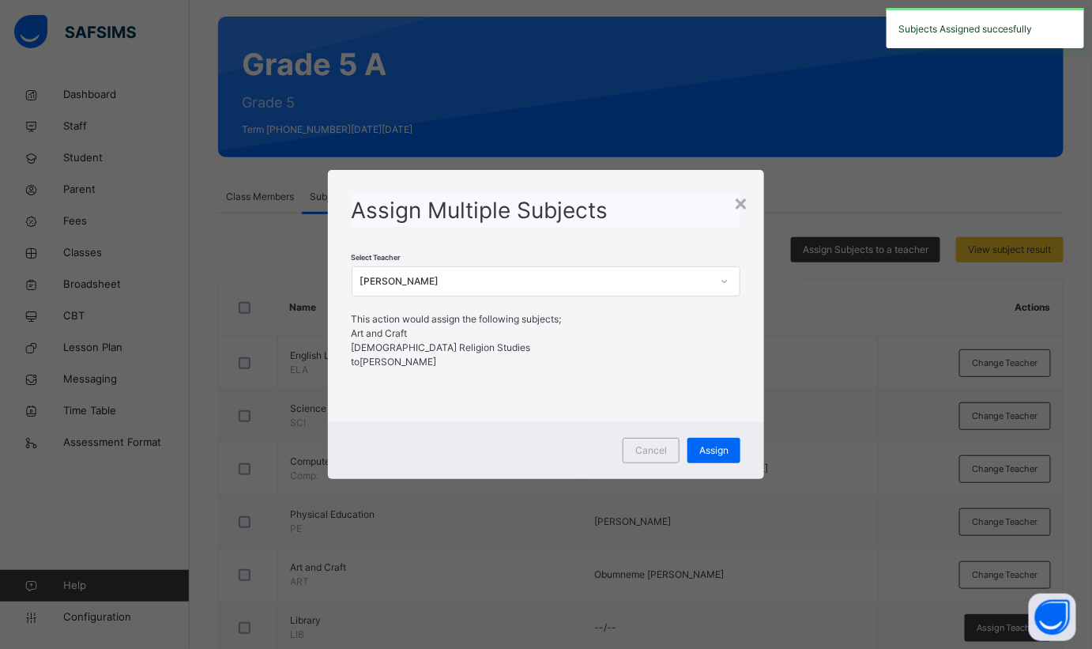
click at [738, 206] on div "×" at bounding box center [741, 202] width 15 height 33
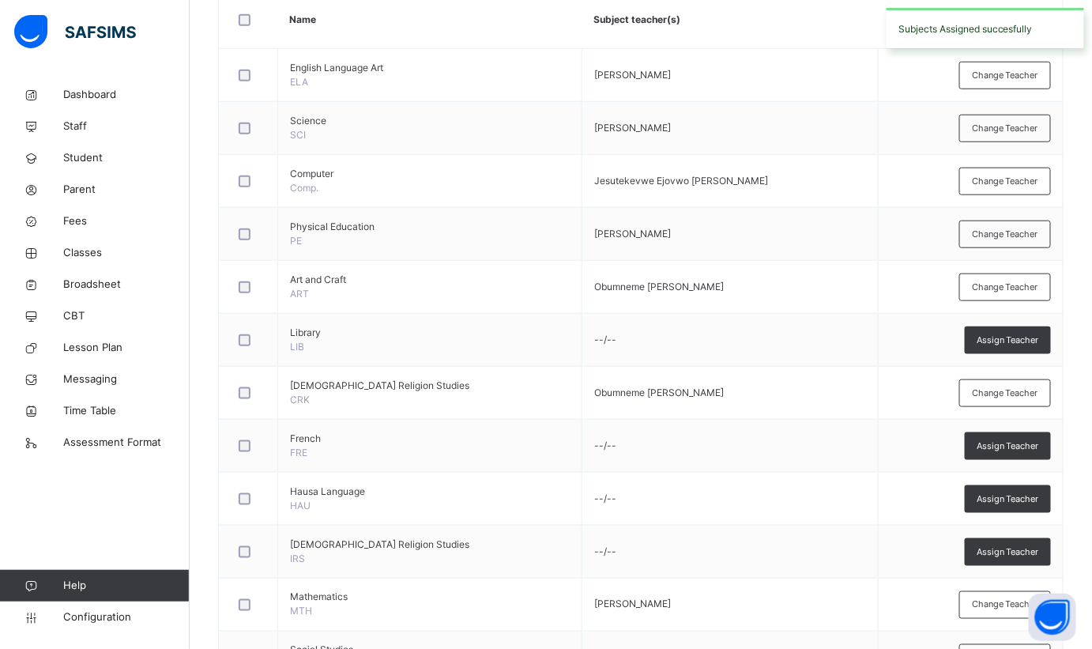
scroll to position [476, 0]
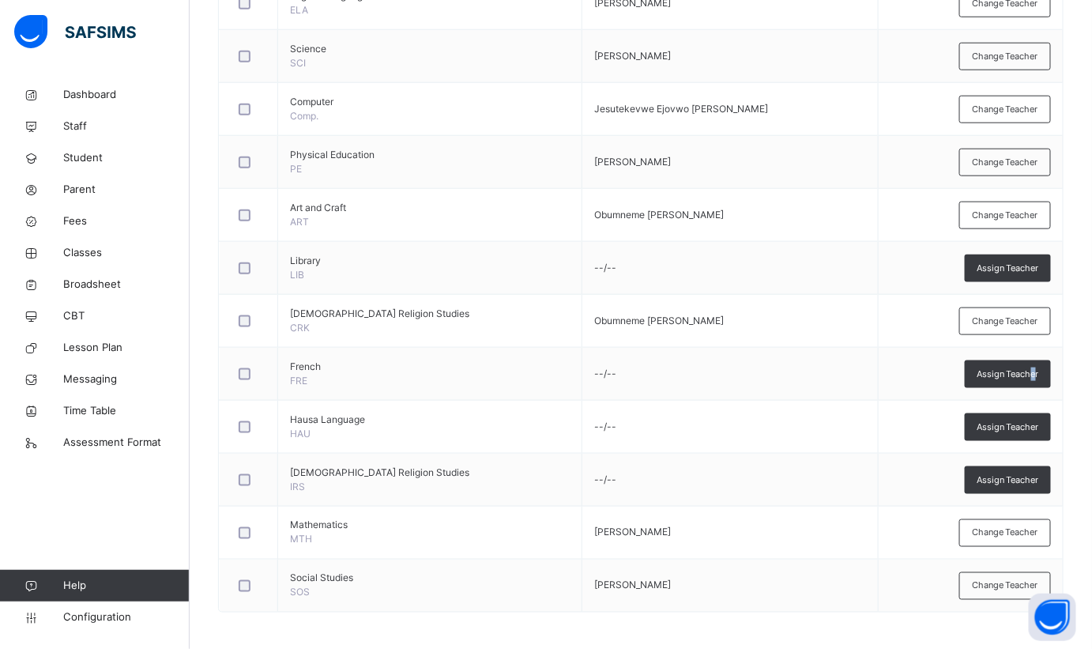
click at [1039, 368] on span "Assign Teacher" at bounding box center [1008, 374] width 62 height 13
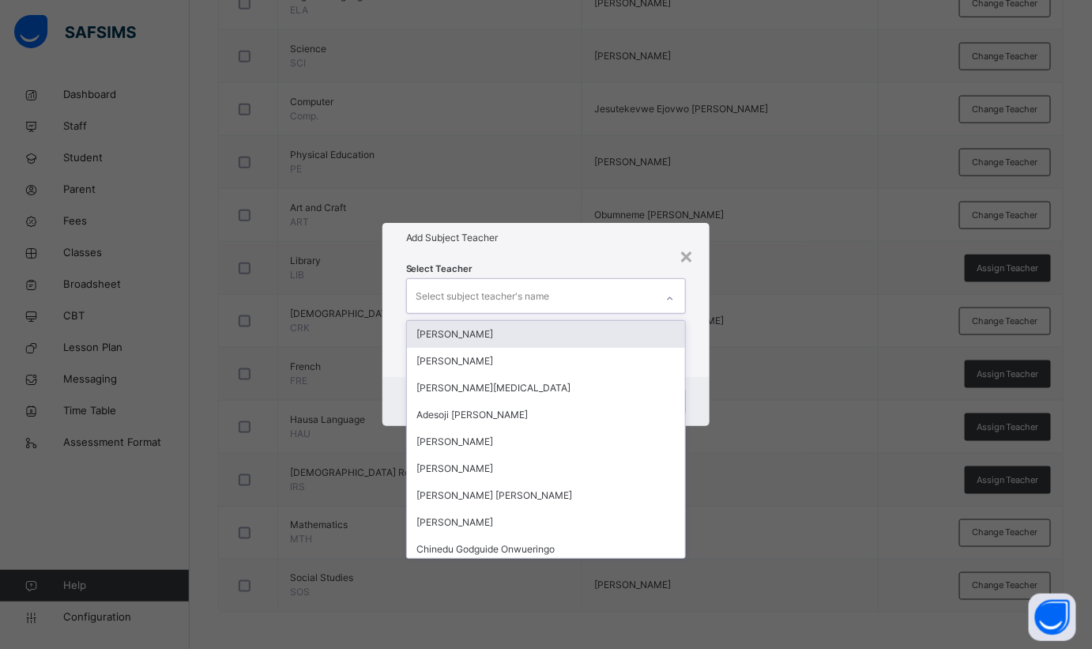
click at [560, 294] on div "Select subject teacher's name" at bounding box center [531, 295] width 249 height 33
type input "****"
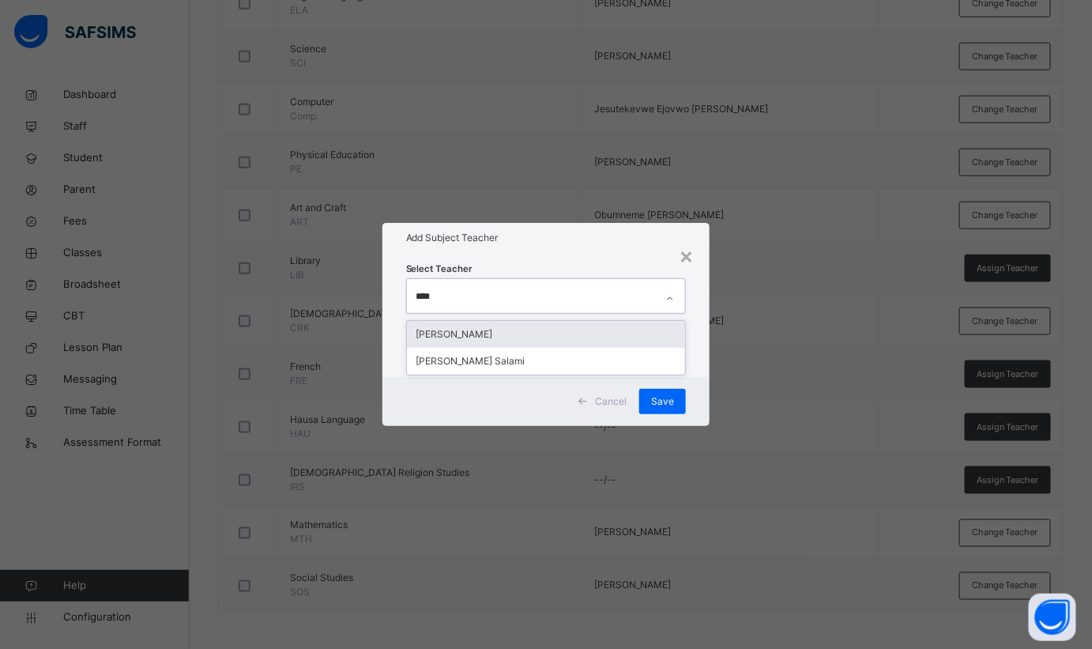
click at [499, 329] on div "[PERSON_NAME]" at bounding box center [546, 334] width 279 height 27
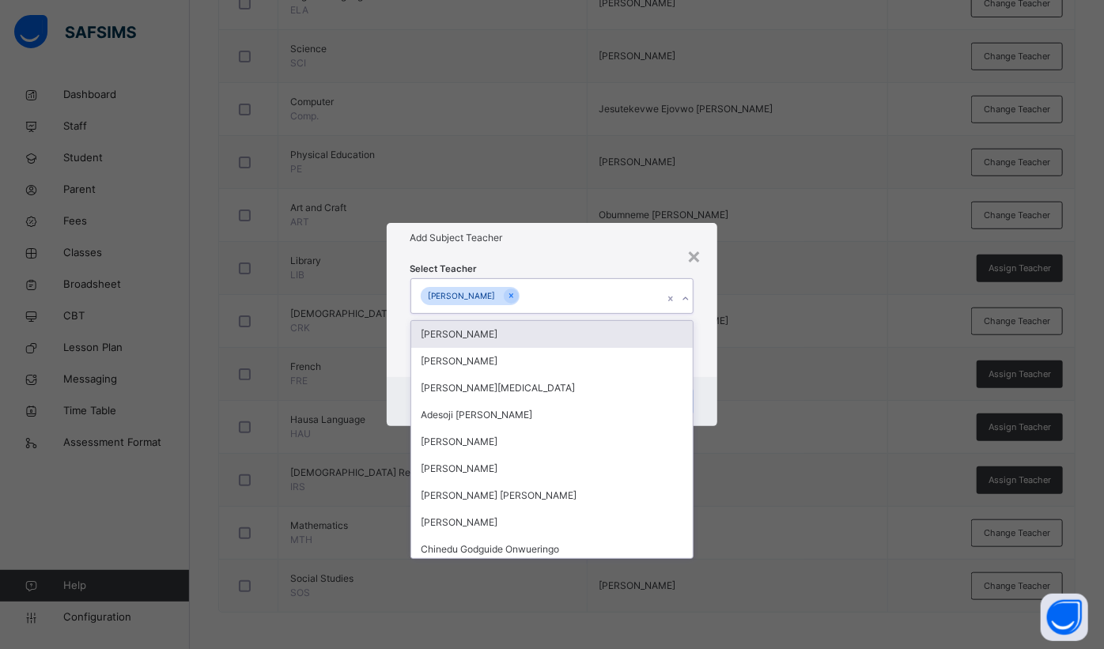
click at [601, 261] on div "Select Teacher option Jemimah Salawu, selected. option Abdulmajid Sani Muhammad…" at bounding box center [552, 314] width 331 height 123
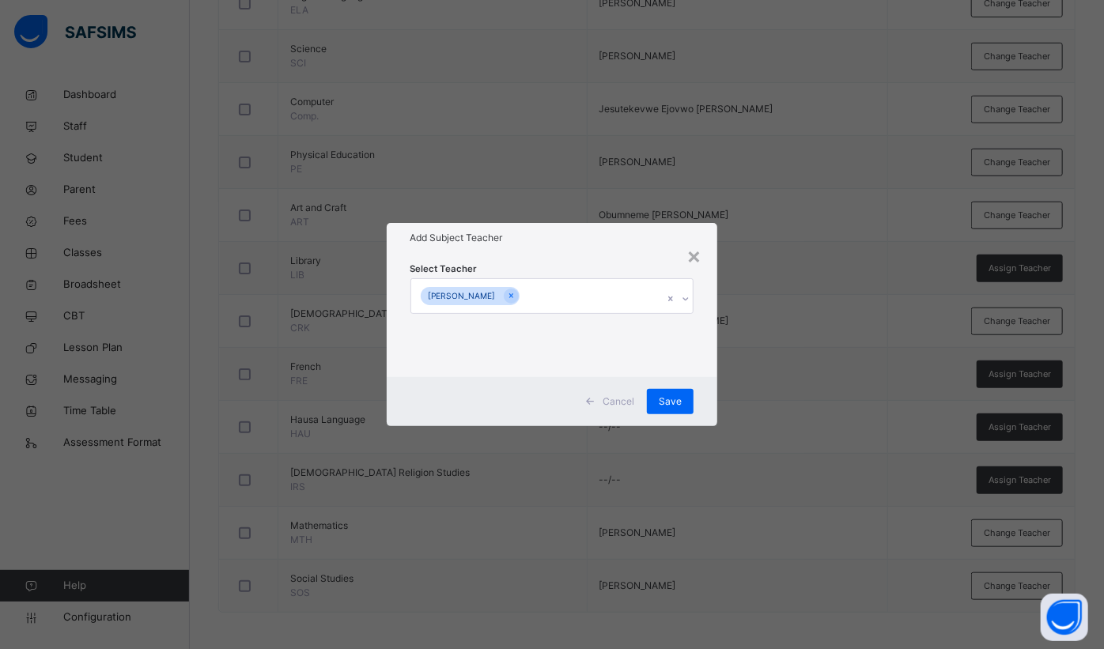
click at [656, 398] on div "Save" at bounding box center [670, 401] width 47 height 25
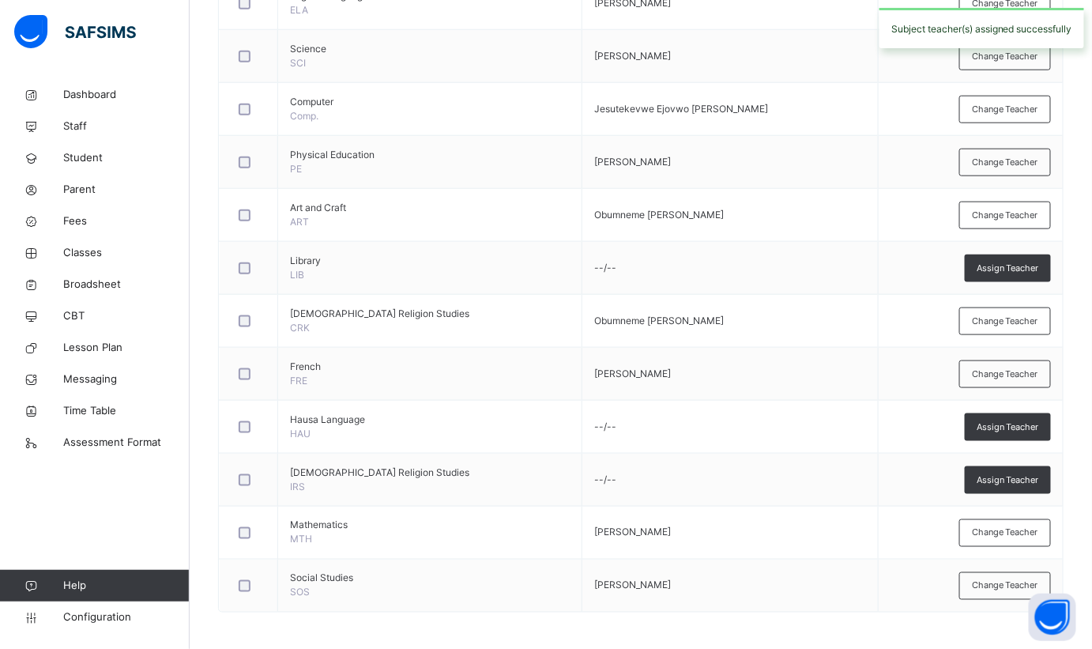
click at [251, 426] on div at bounding box center [249, 427] width 26 height 12
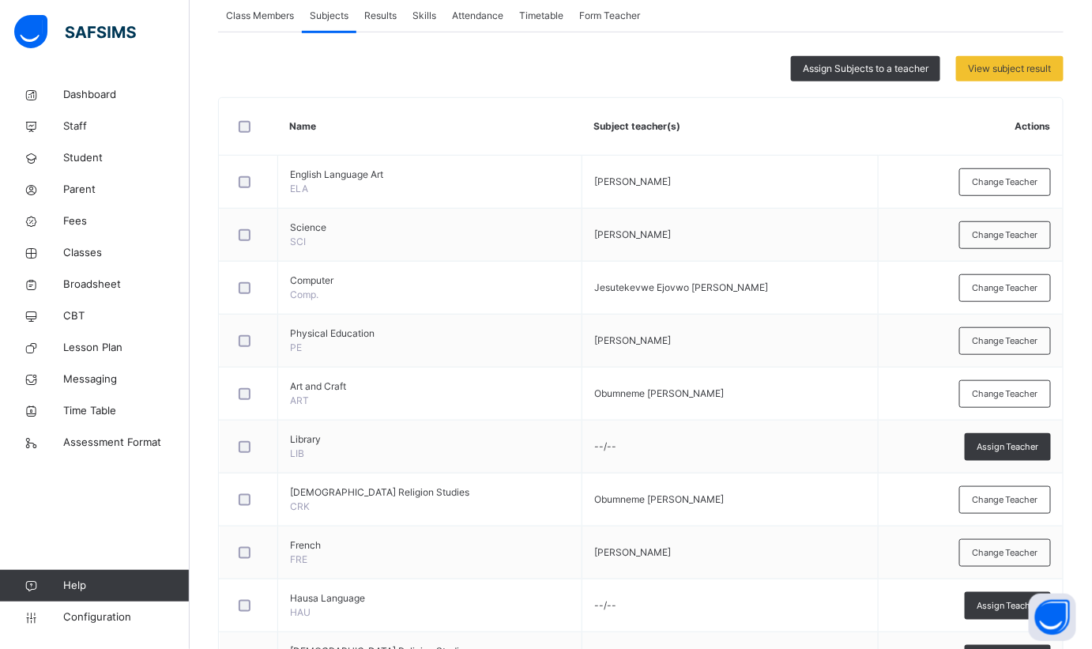
scroll to position [188, 0]
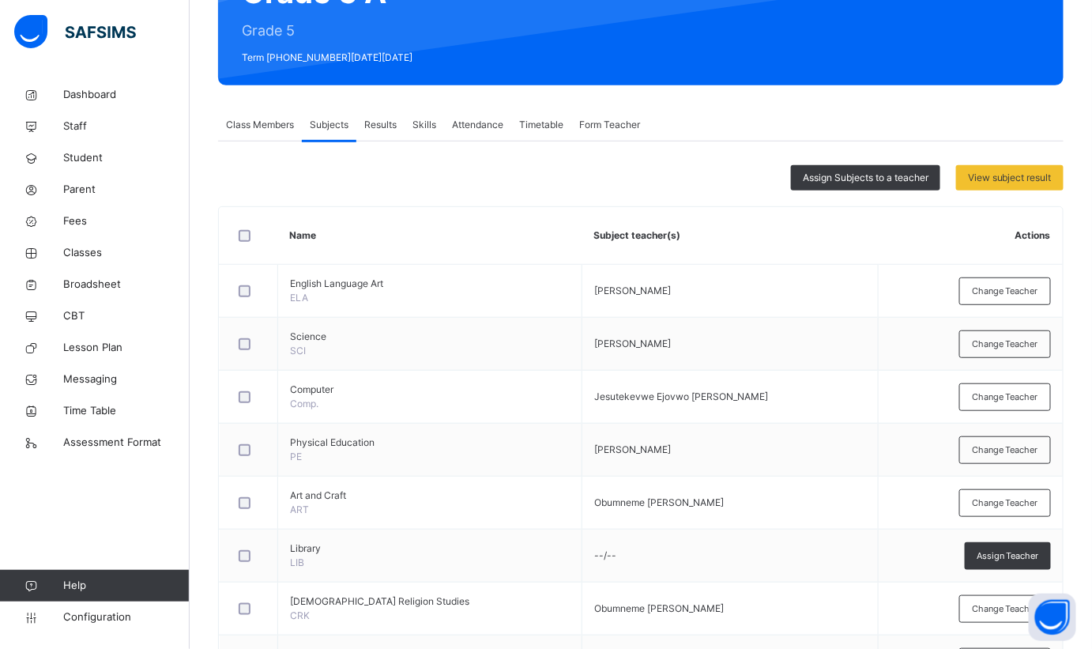
click at [881, 180] on span "Assign Subjects to a teacher" at bounding box center [866, 178] width 126 height 14
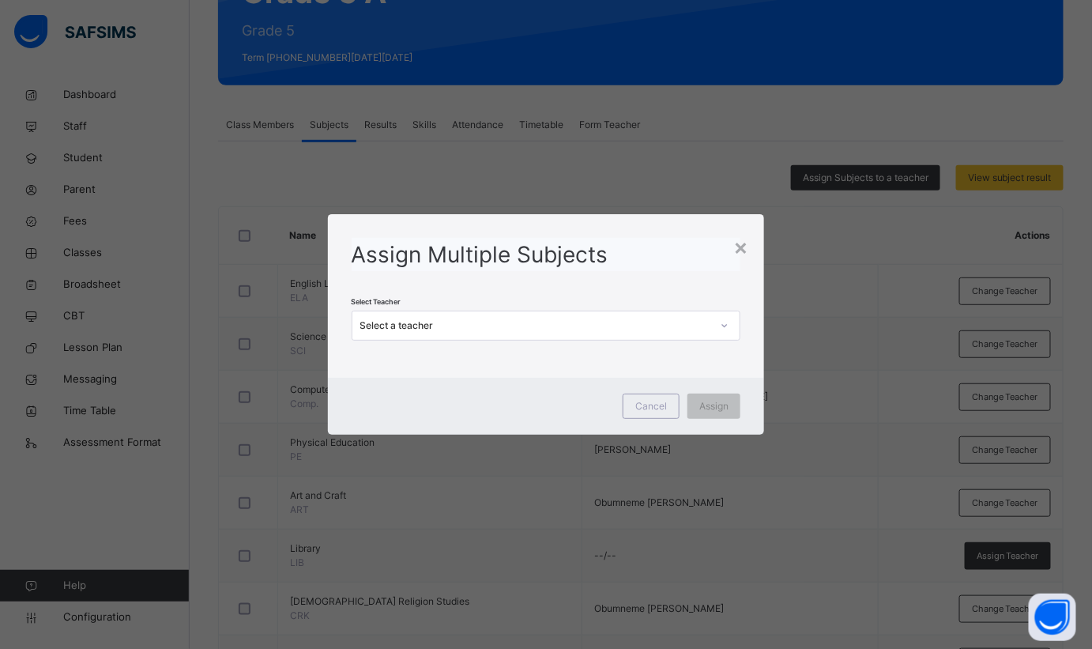
click at [606, 322] on div "Select a teacher" at bounding box center [536, 326] width 352 height 14
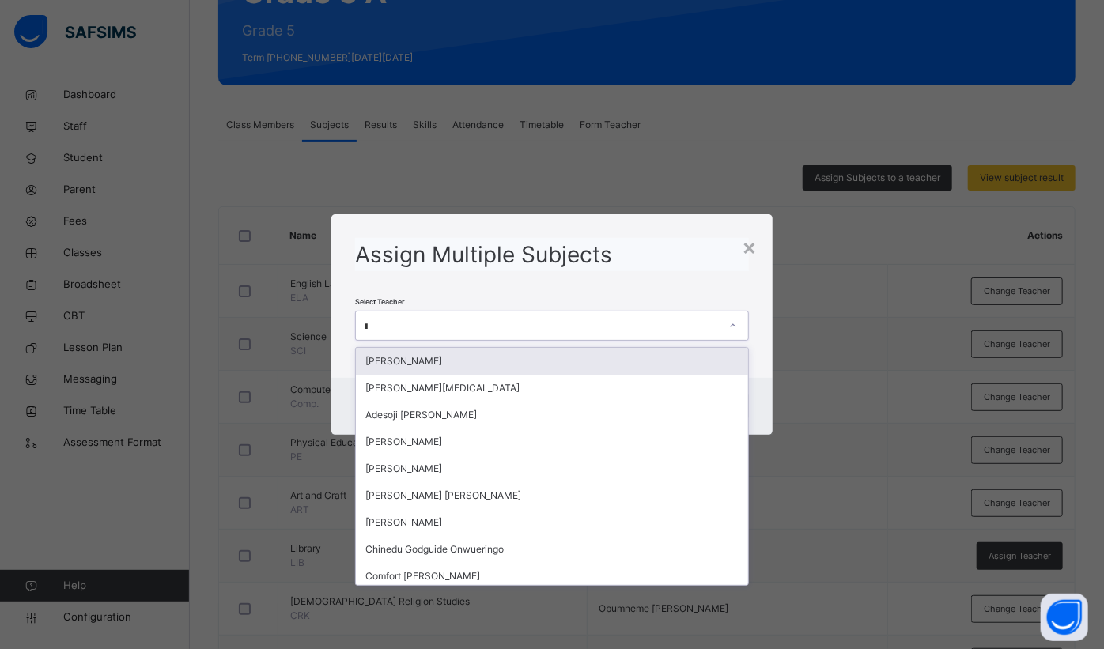
type input "***"
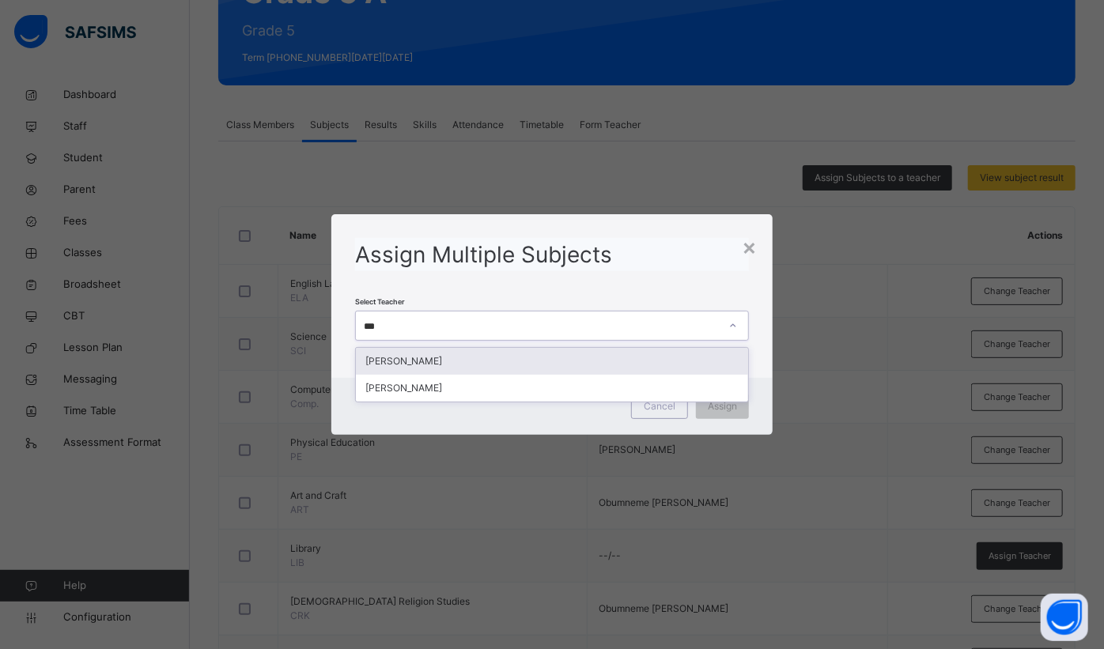
click at [499, 365] on div "[PERSON_NAME]" at bounding box center [552, 361] width 392 height 27
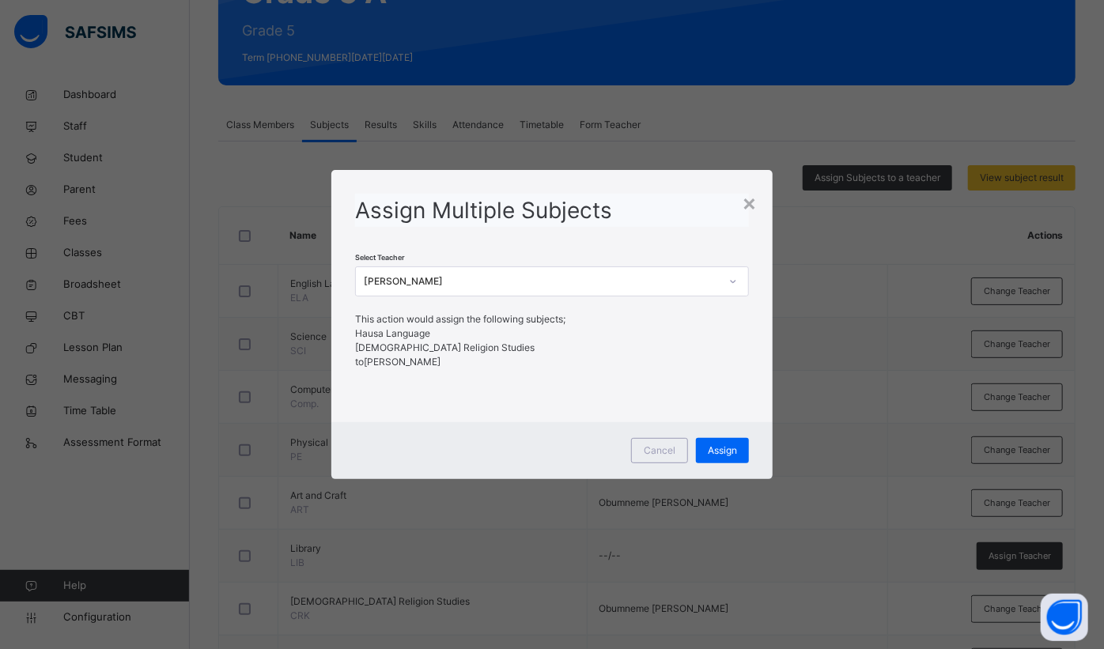
click at [721, 454] on span "Assign" at bounding box center [721, 450] width 29 height 14
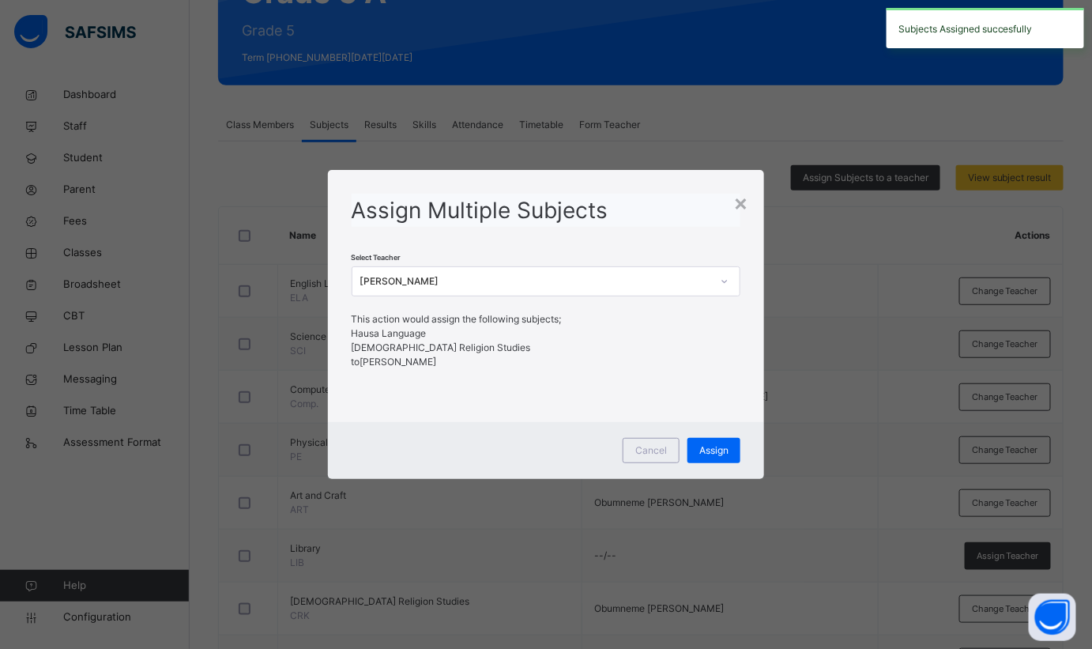
click at [710, 451] on span "Assign" at bounding box center [714, 450] width 29 height 14
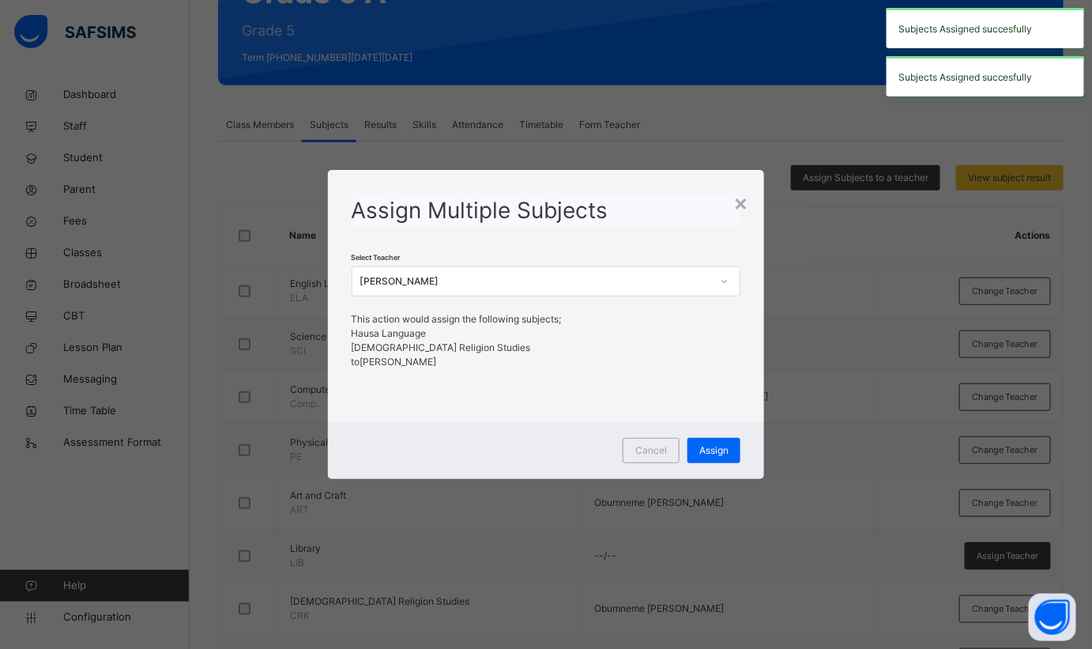
click at [749, 203] on div "×" at bounding box center [741, 202] width 15 height 33
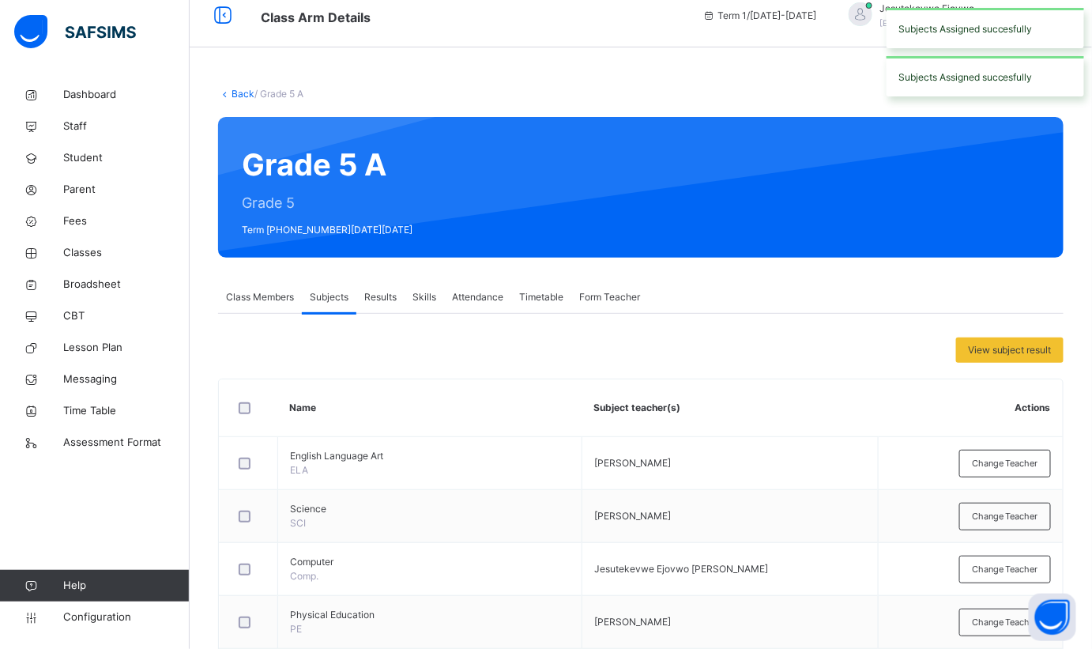
scroll to position [0, 0]
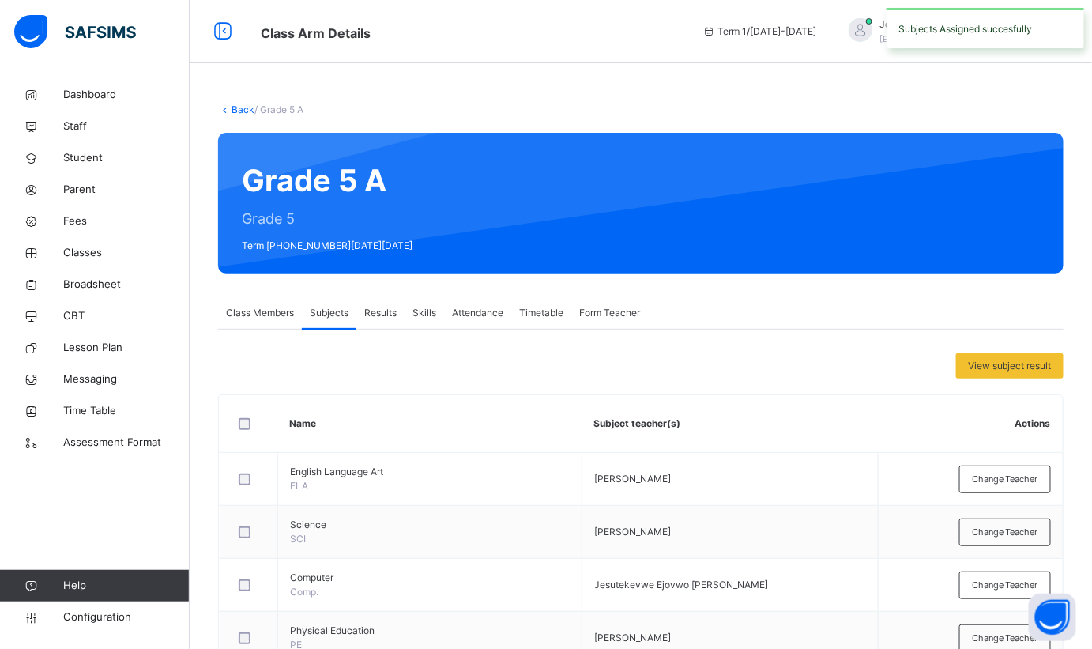
click at [240, 110] on link "Back" at bounding box center [243, 110] width 23 height 12
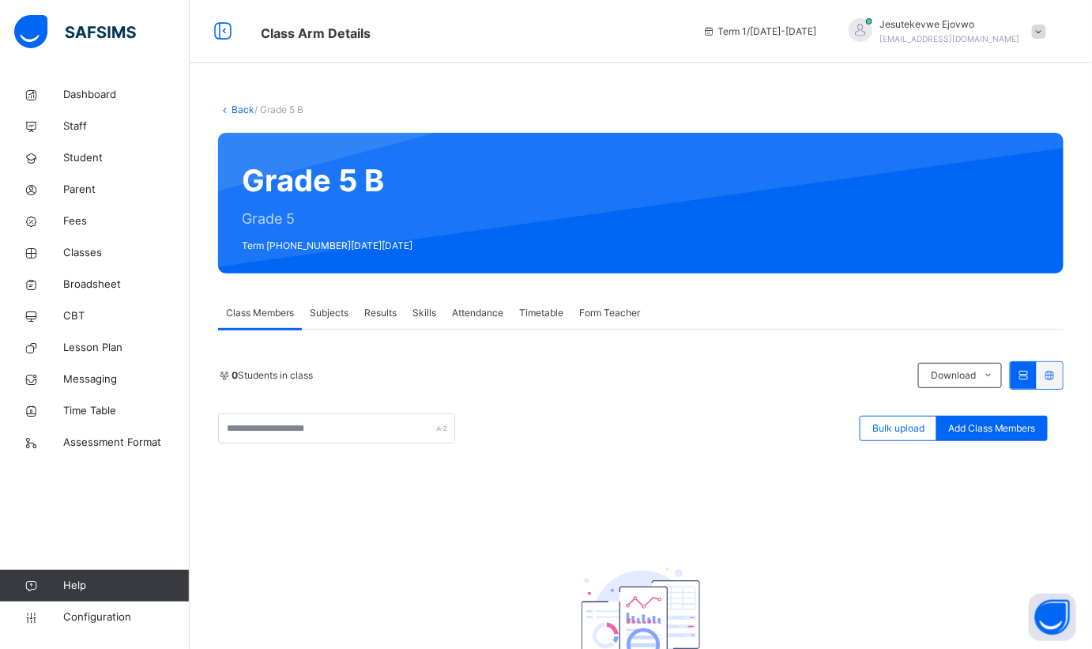
click at [341, 318] on span "Subjects" at bounding box center [329, 313] width 39 height 14
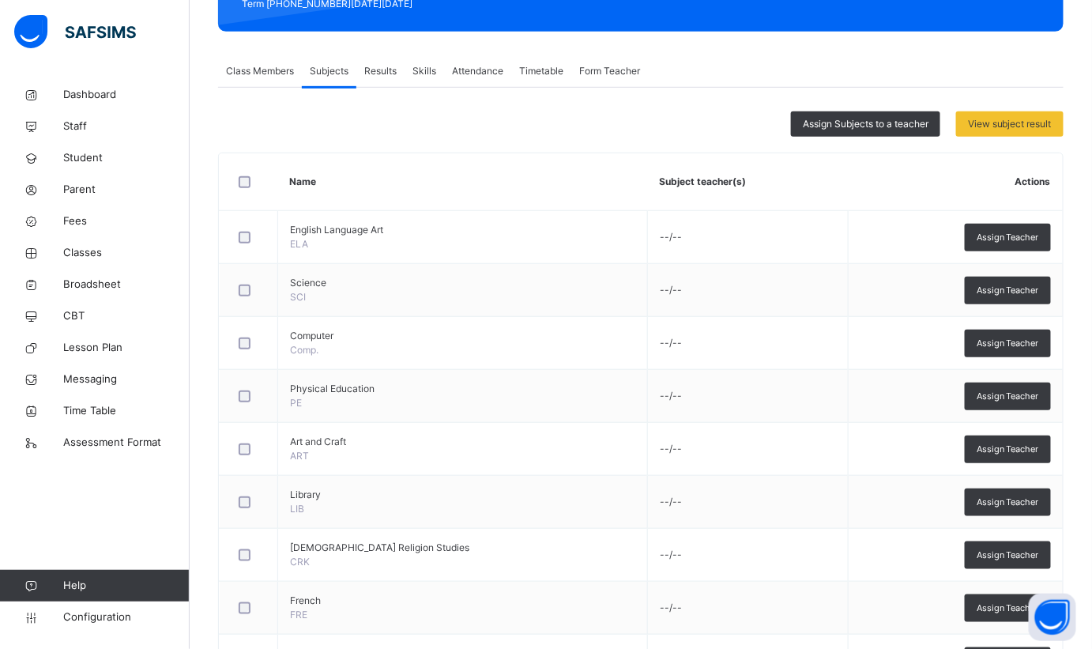
scroll to position [116, 0]
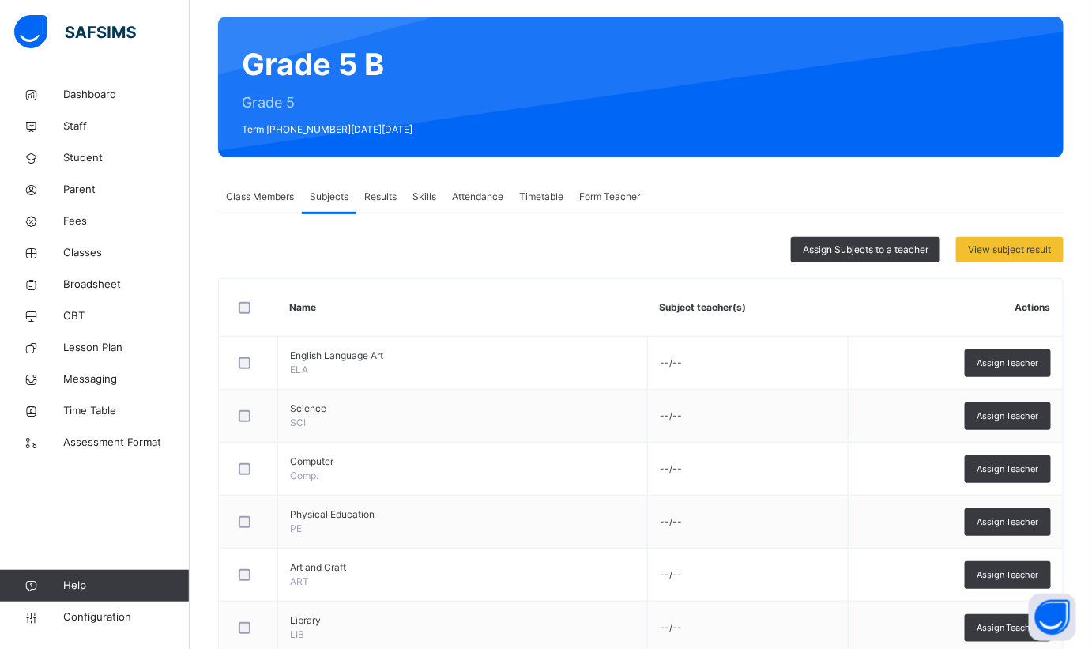
click at [880, 247] on span "Assign Subjects to a teacher" at bounding box center [866, 250] width 126 height 14
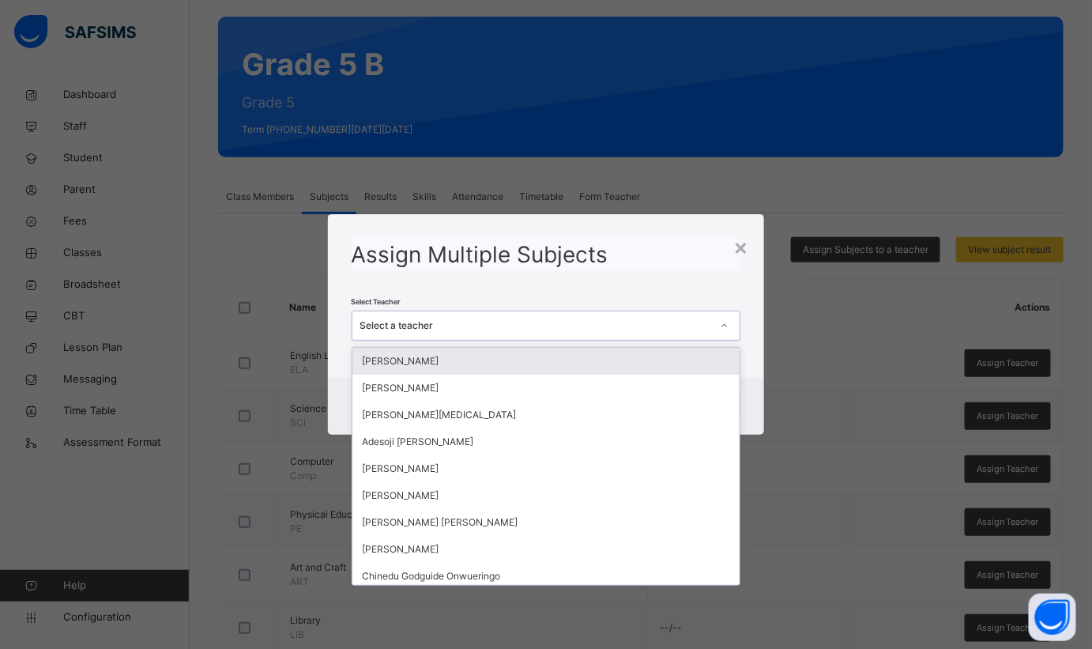
click at [572, 323] on div "Select a teacher" at bounding box center [536, 326] width 352 height 14
click at [748, 250] on div "×" at bounding box center [741, 246] width 15 height 33
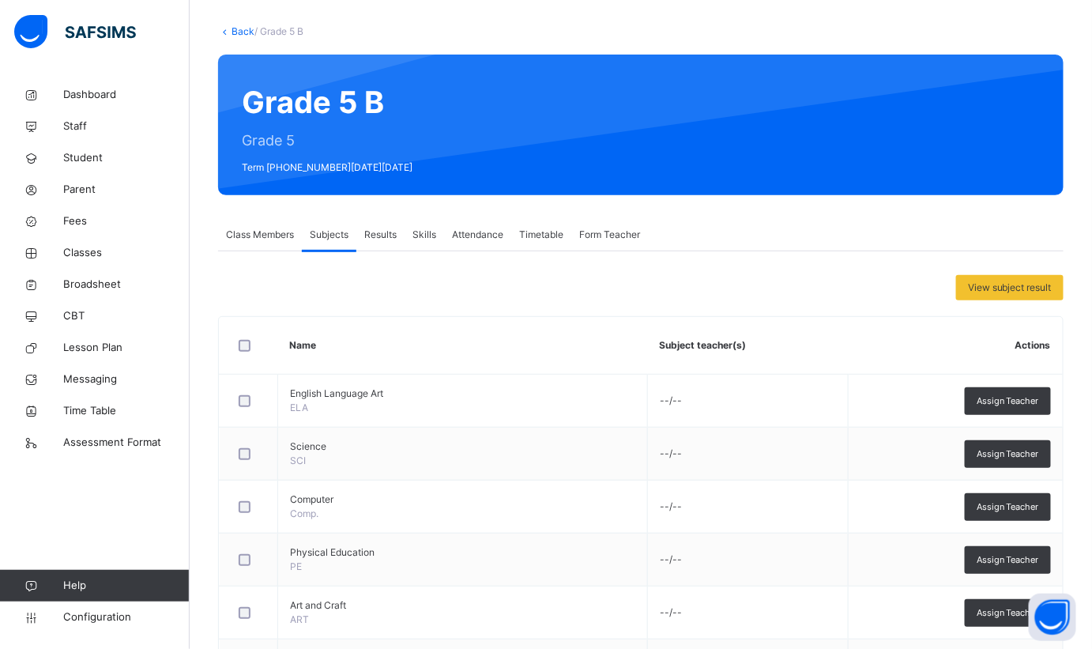
scroll to position [0, 0]
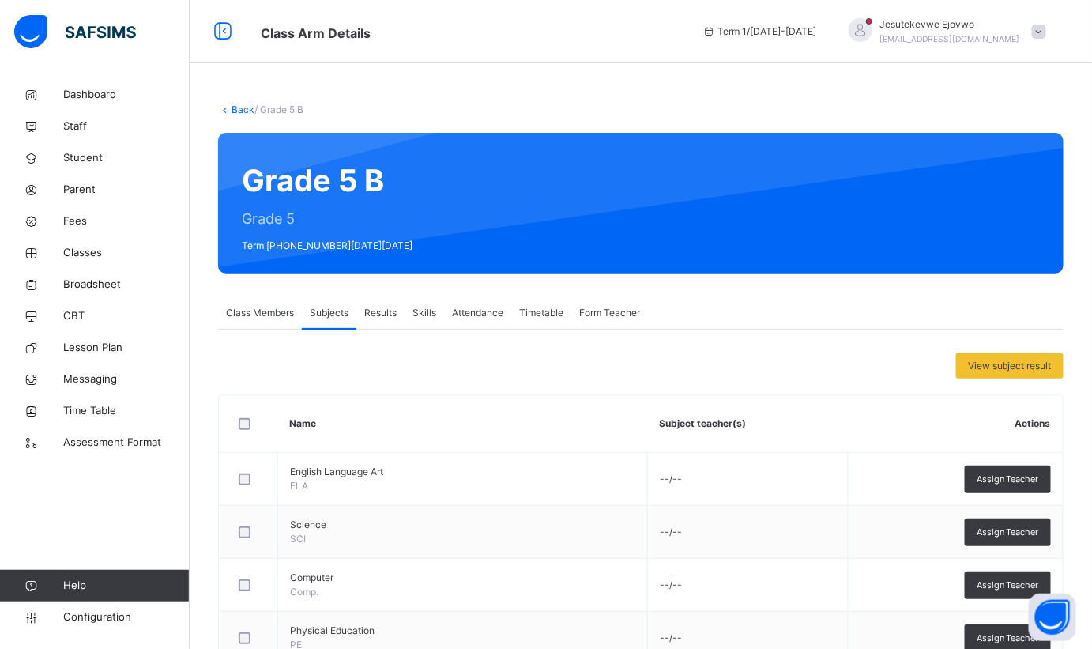
click at [240, 107] on link "Back" at bounding box center [243, 110] width 23 height 12
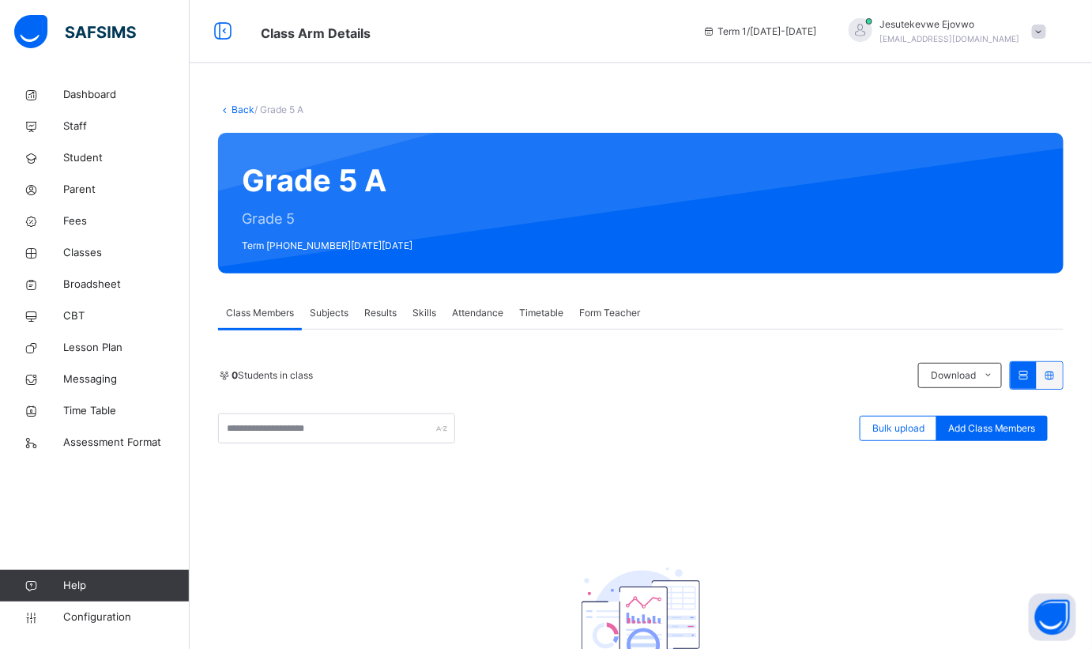
click at [333, 316] on span "Subjects" at bounding box center [329, 313] width 39 height 14
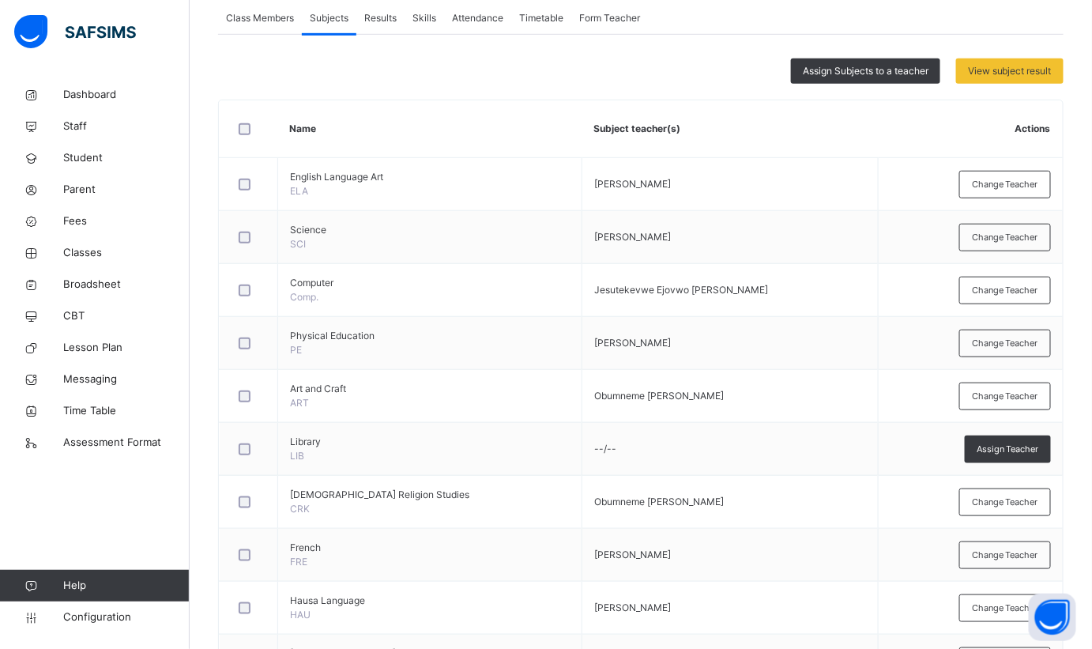
scroll to position [44, 0]
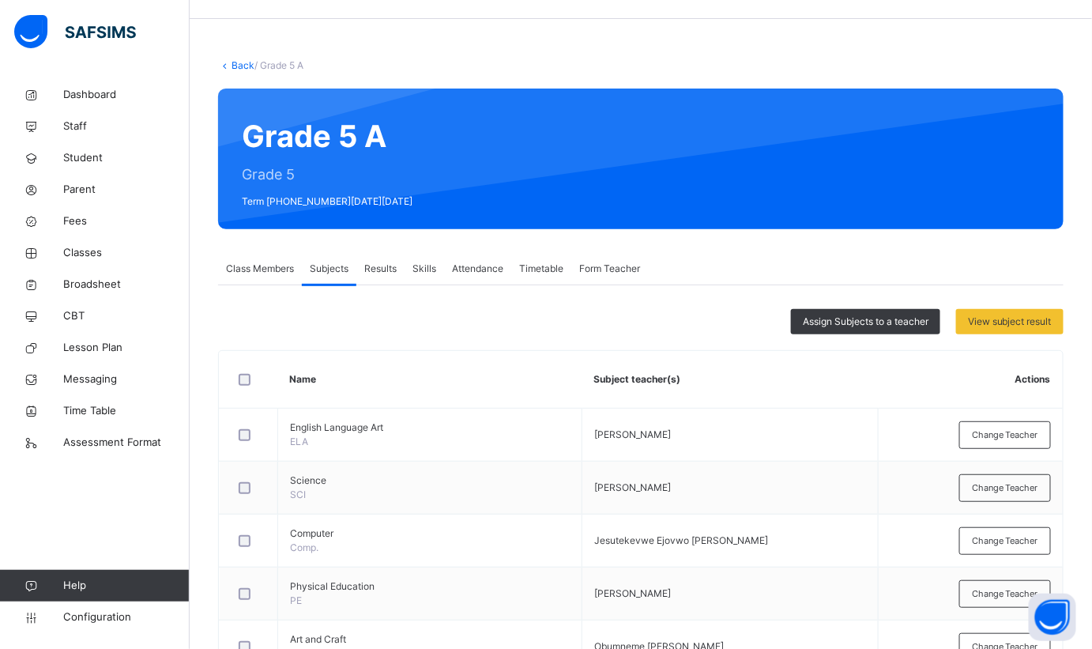
click at [862, 325] on span "Assign Subjects to a teacher" at bounding box center [866, 322] width 126 height 14
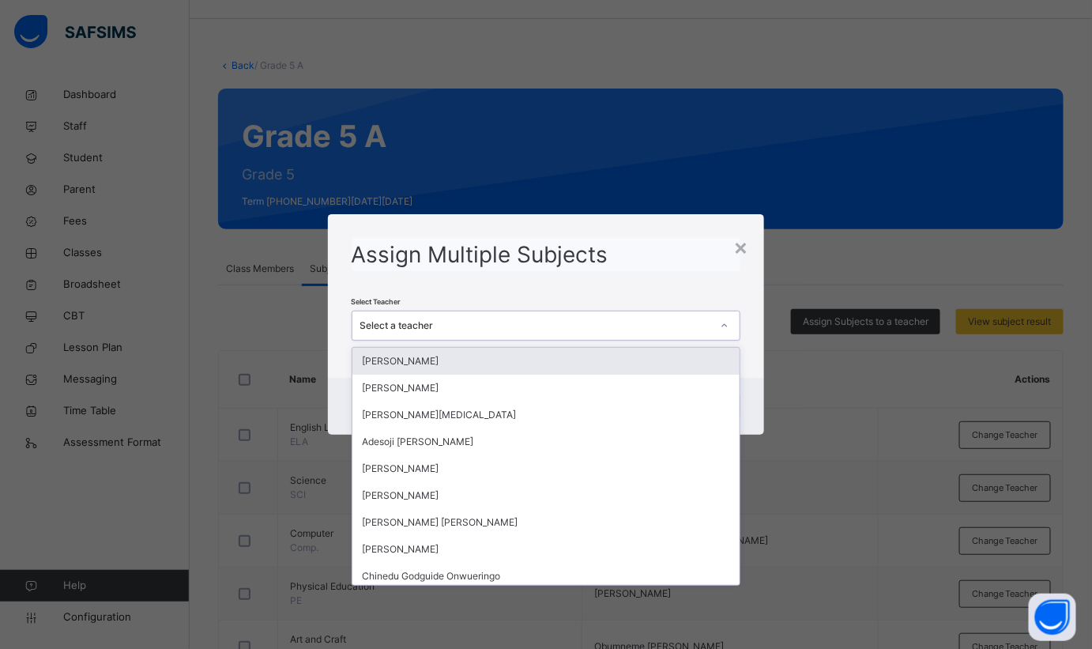
click at [542, 311] on div "Select a teacher" at bounding box center [547, 326] width 390 height 30
click at [537, 333] on div "Select a teacher" at bounding box center [532, 326] width 358 height 25
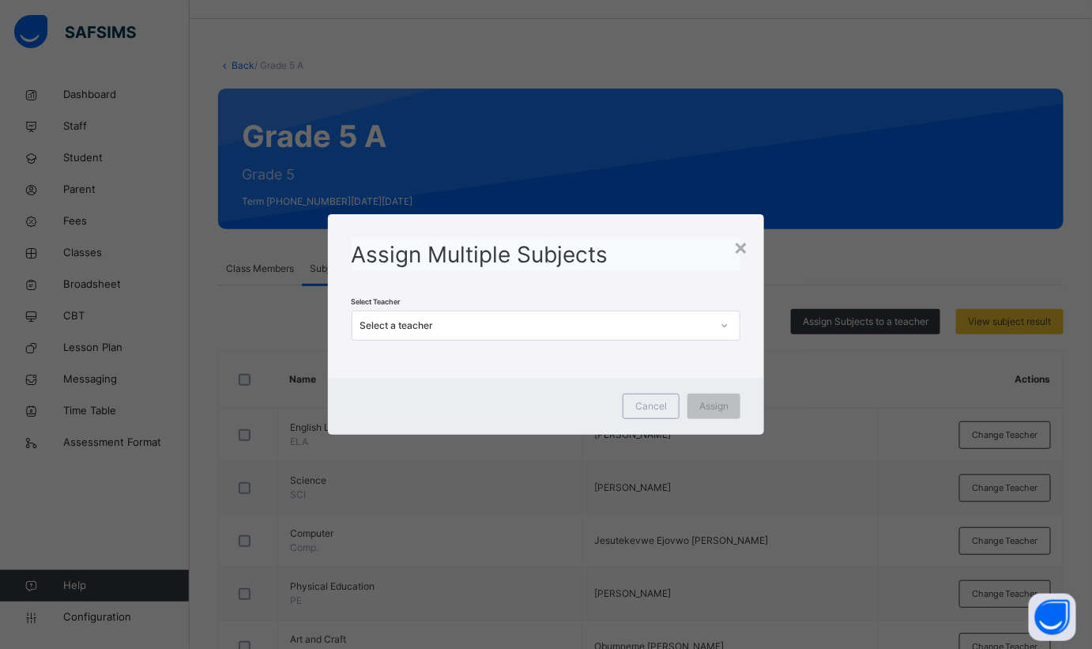
click at [534, 323] on div "Select a teacher" at bounding box center [536, 326] width 352 height 14
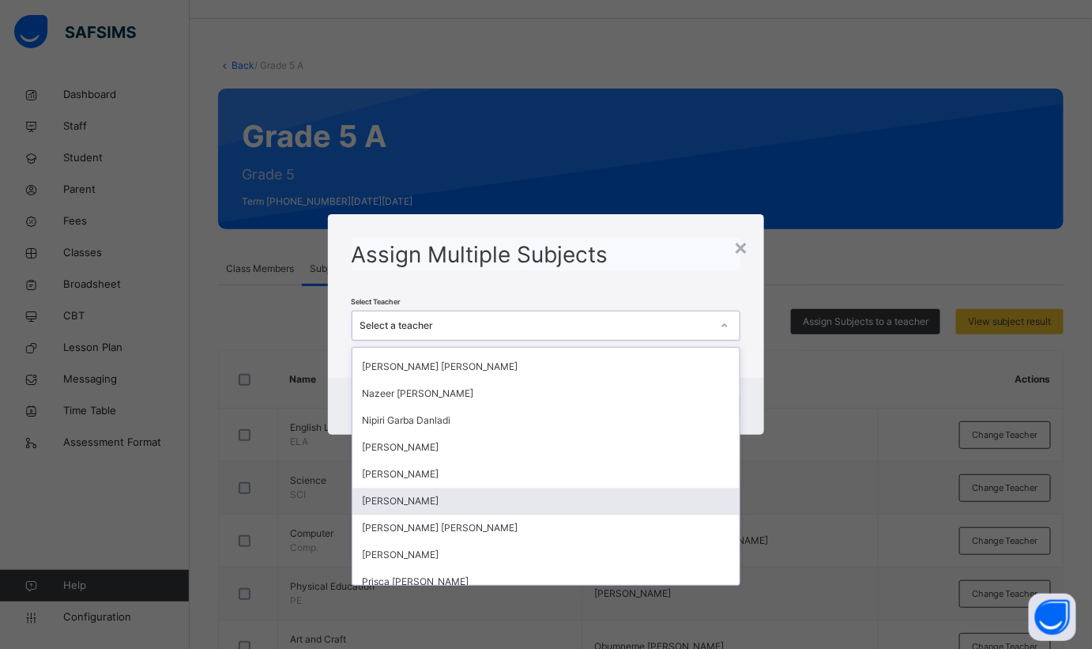
scroll to position [1221, 0]
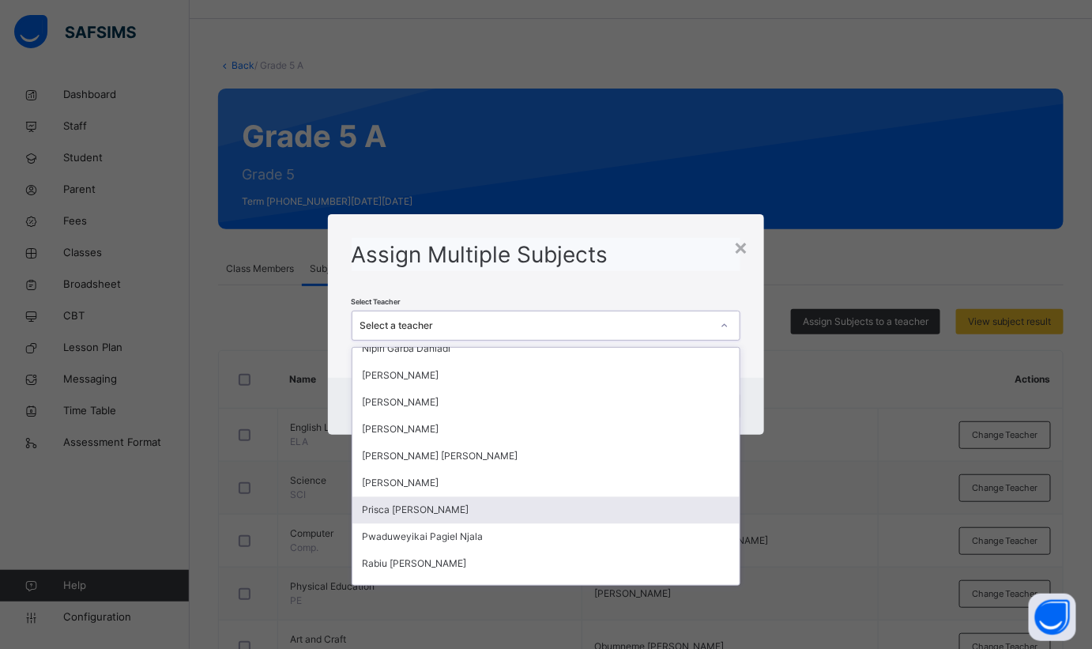
click at [426, 511] on div "Prisca [PERSON_NAME]" at bounding box center [547, 510] width 388 height 27
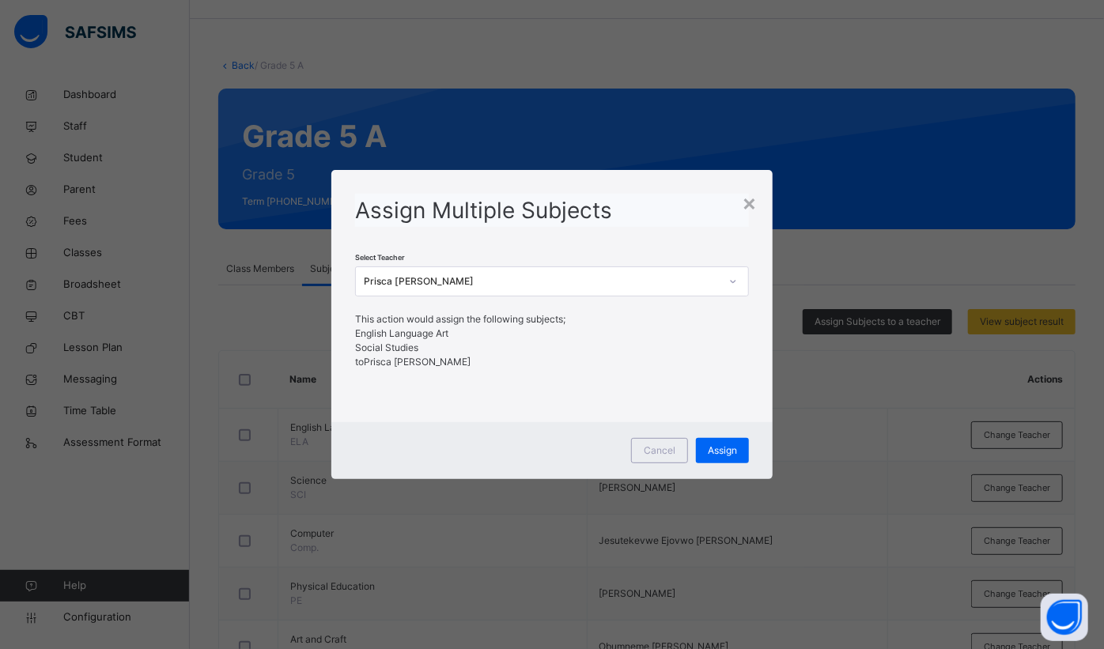
click at [715, 452] on span "Assign" at bounding box center [721, 450] width 29 height 14
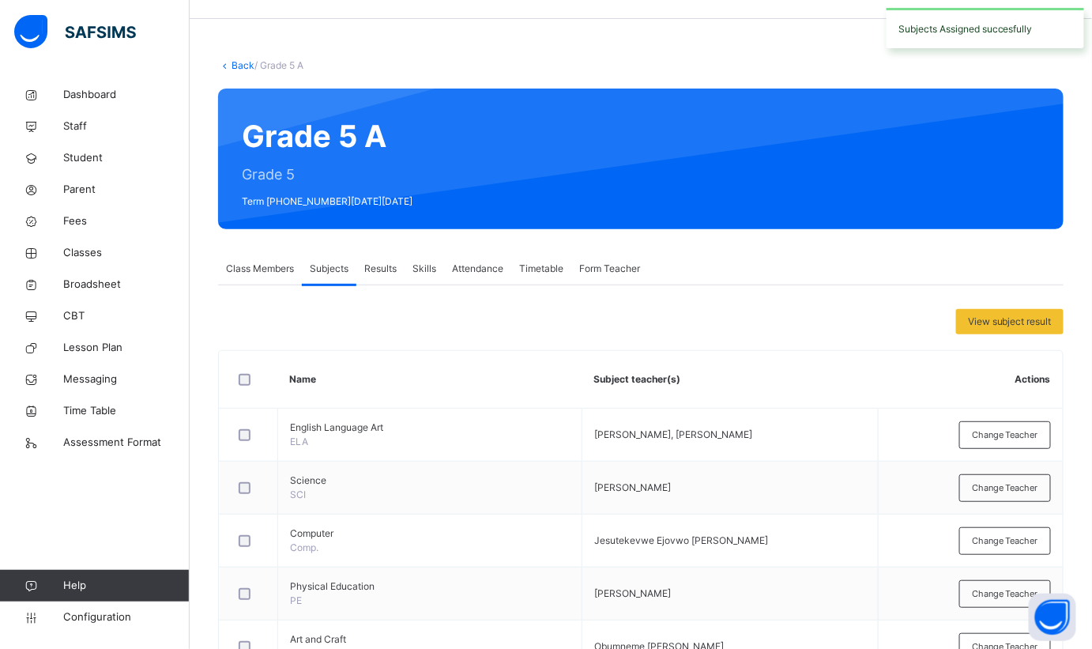
click at [1024, 429] on span "Change Teacher" at bounding box center [1005, 434] width 66 height 13
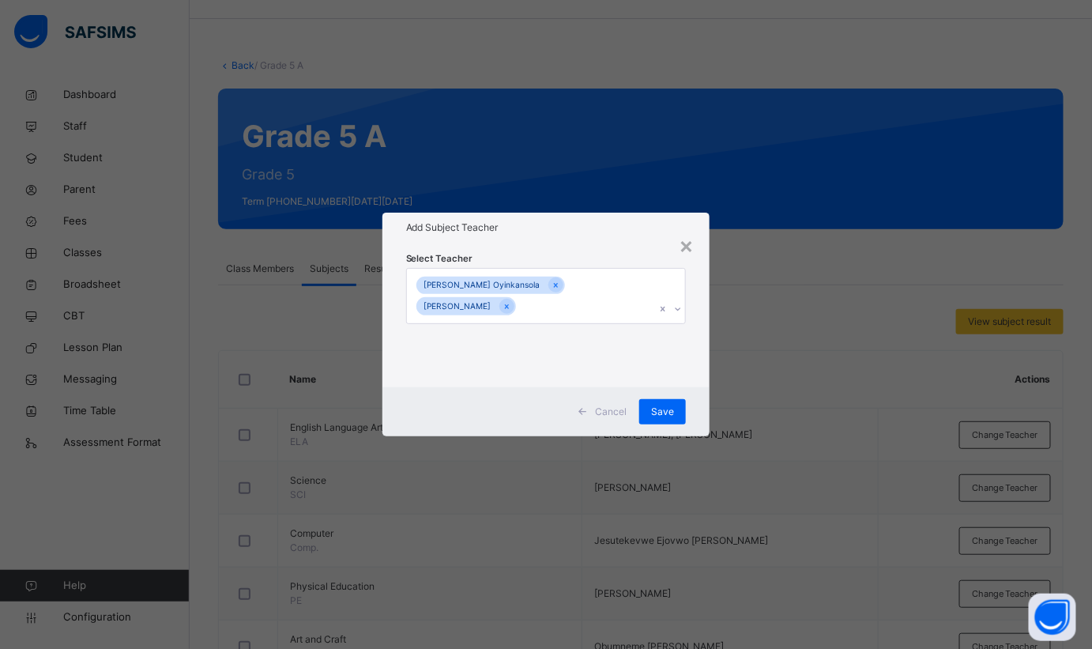
click at [511, 301] on icon at bounding box center [507, 306] width 9 height 11
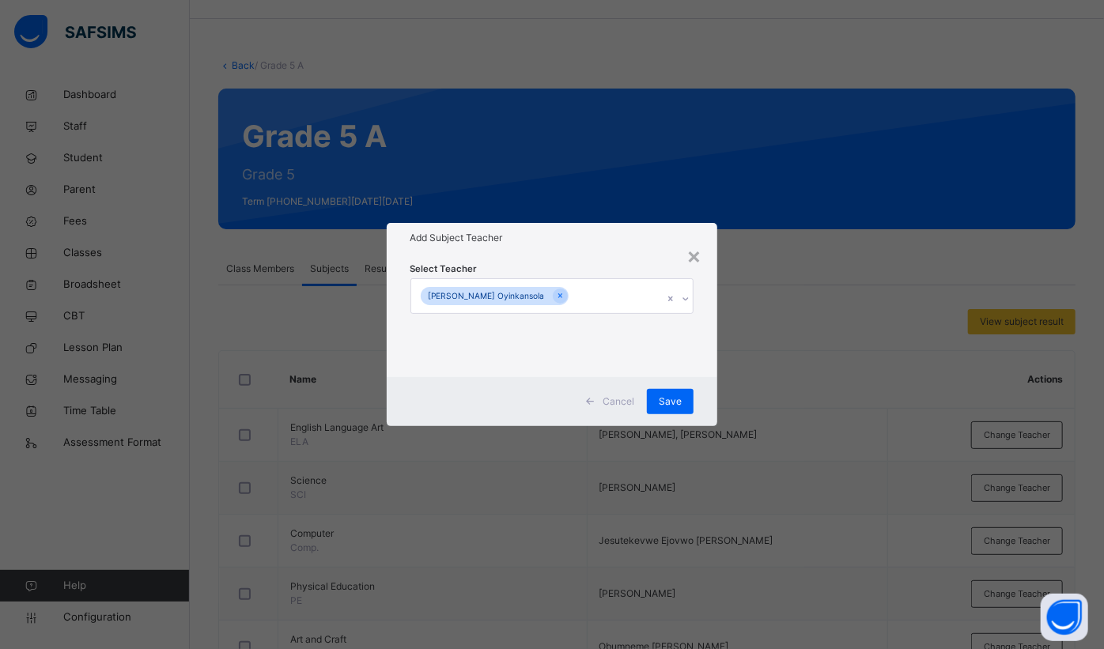
click at [681, 402] on span "Save" at bounding box center [669, 401] width 23 height 14
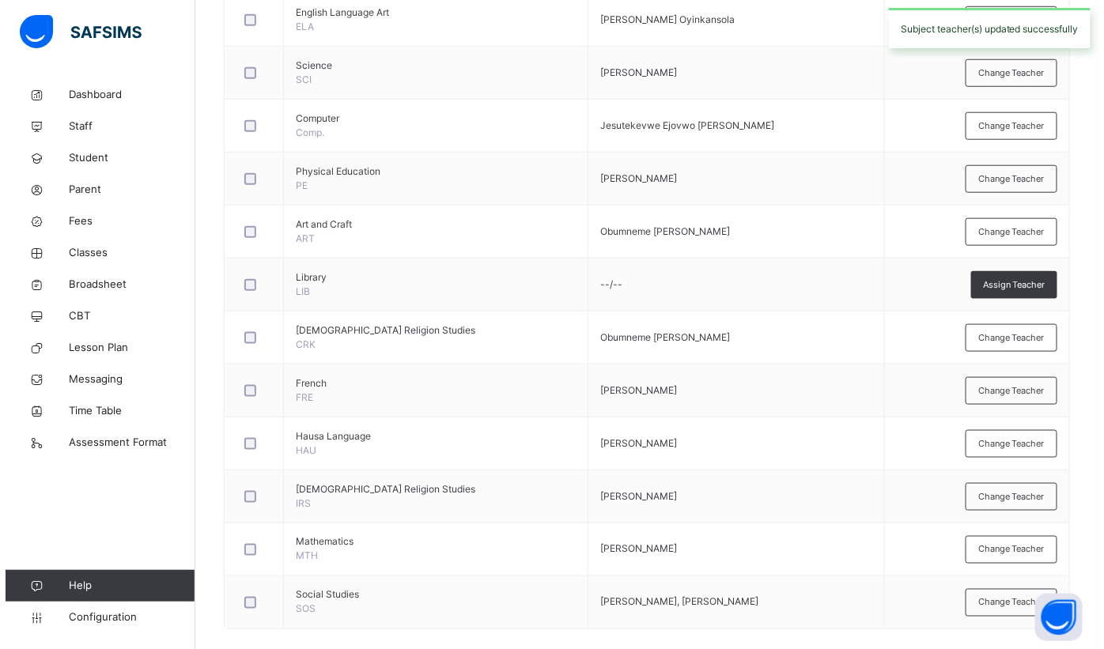
scroll to position [476, 0]
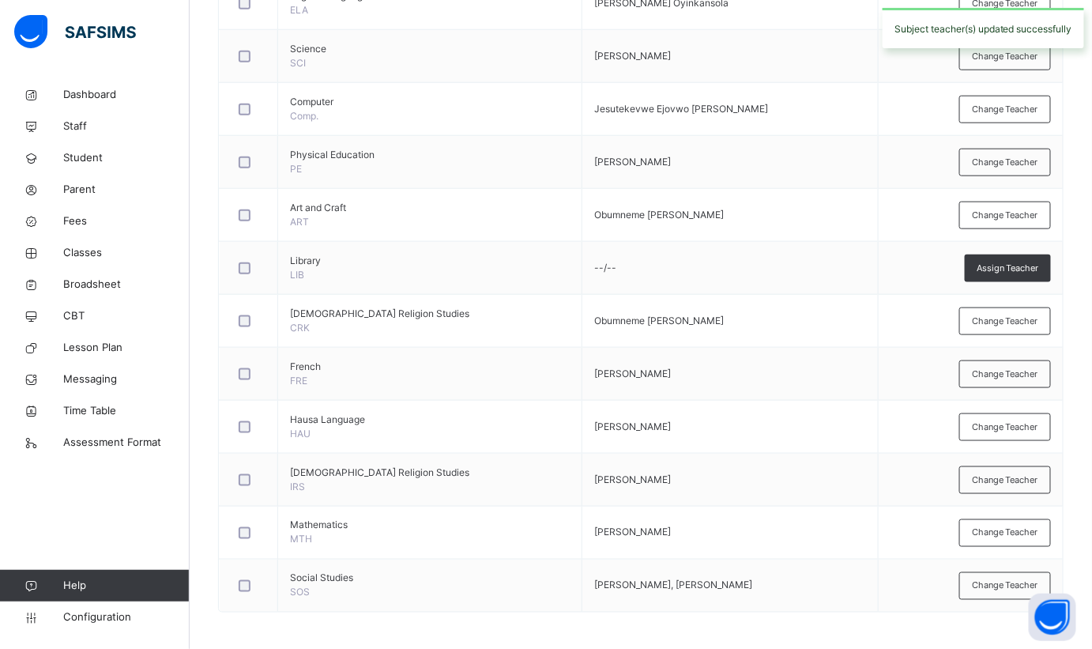
click at [1031, 587] on span "Change Teacher" at bounding box center [1005, 585] width 66 height 13
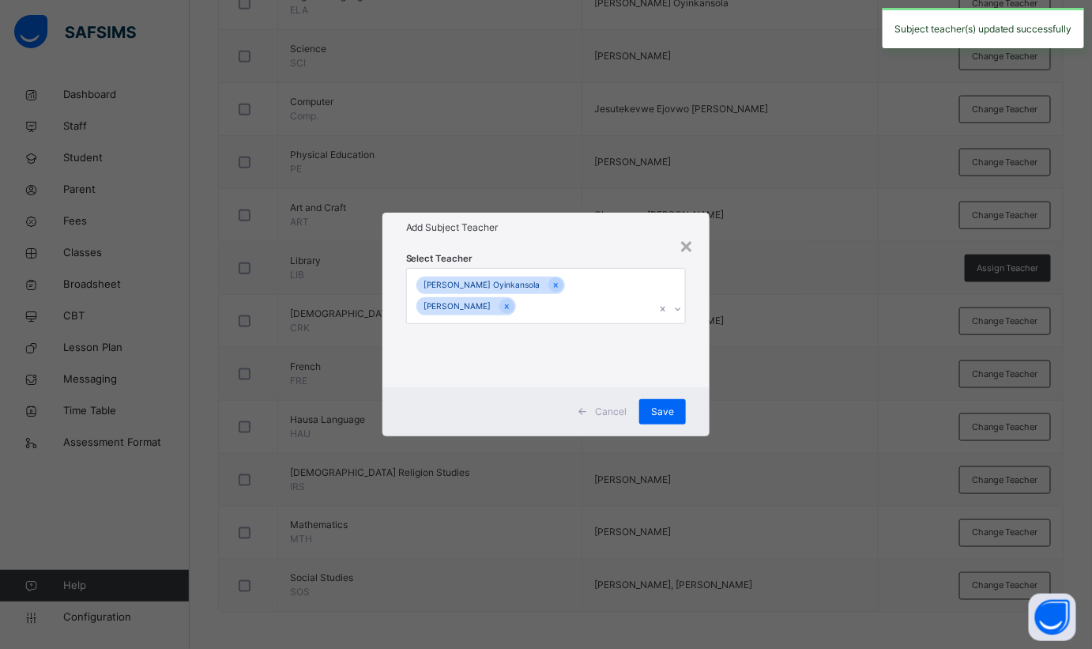
click at [511, 301] on icon at bounding box center [507, 306] width 9 height 11
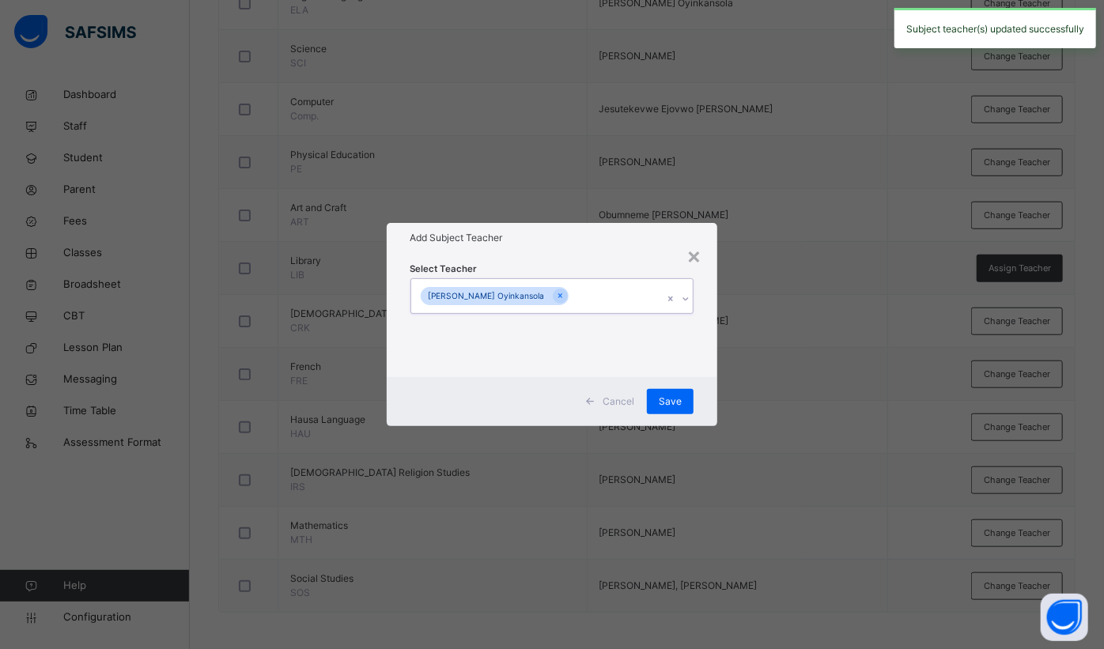
click at [668, 401] on span "Save" at bounding box center [669, 401] width 23 height 14
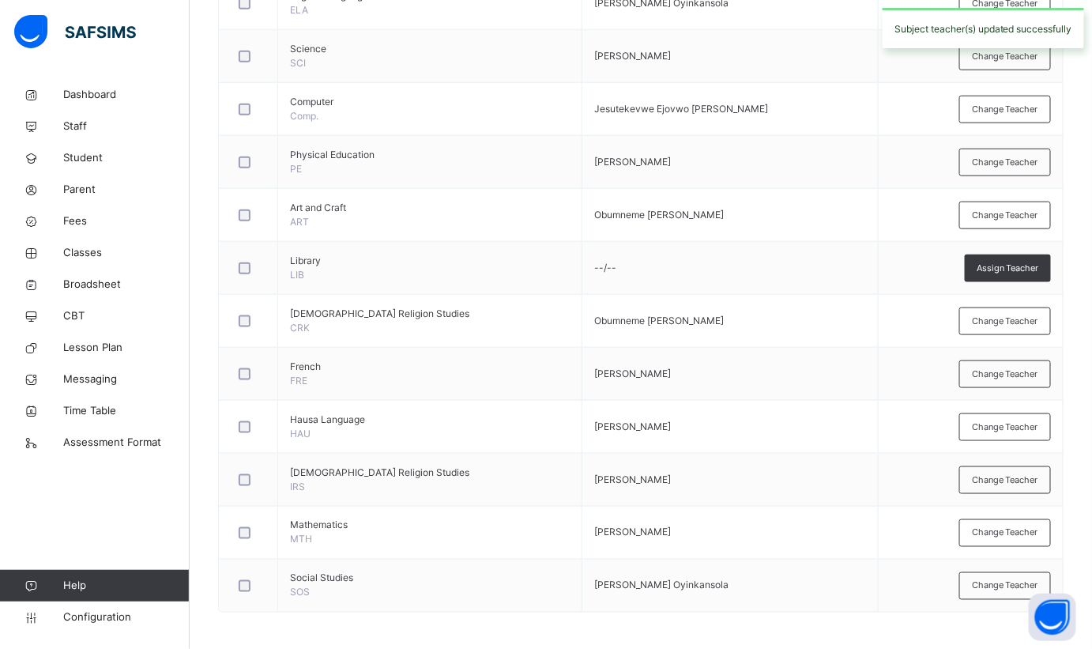
click at [1039, 527] on span "Change Teacher" at bounding box center [1005, 532] width 66 height 13
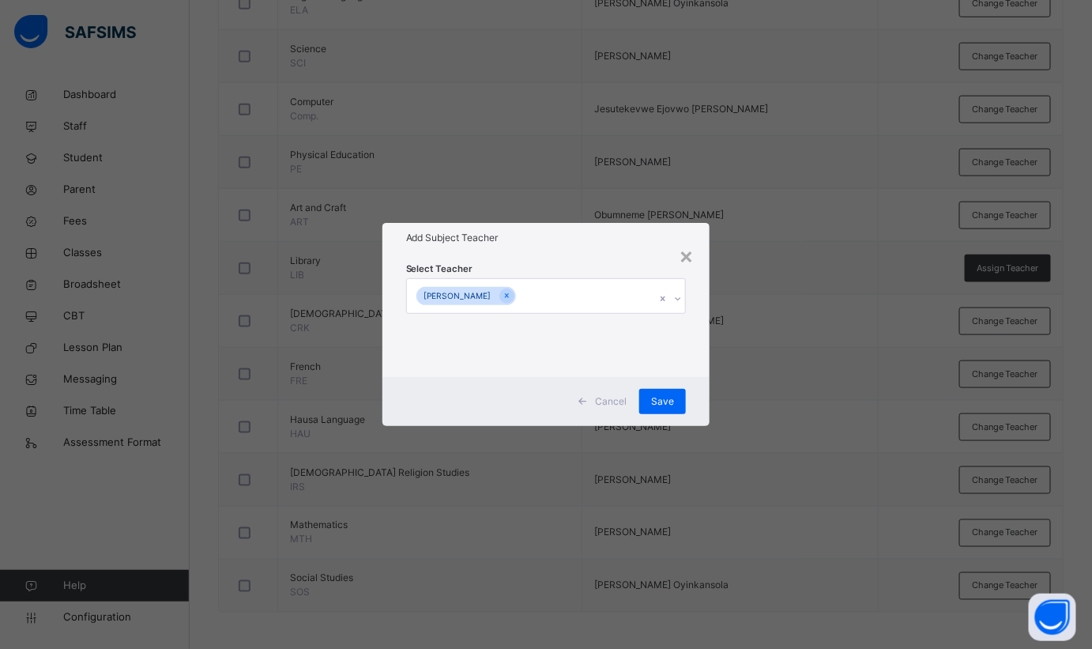
click at [511, 296] on icon at bounding box center [507, 295] width 9 height 11
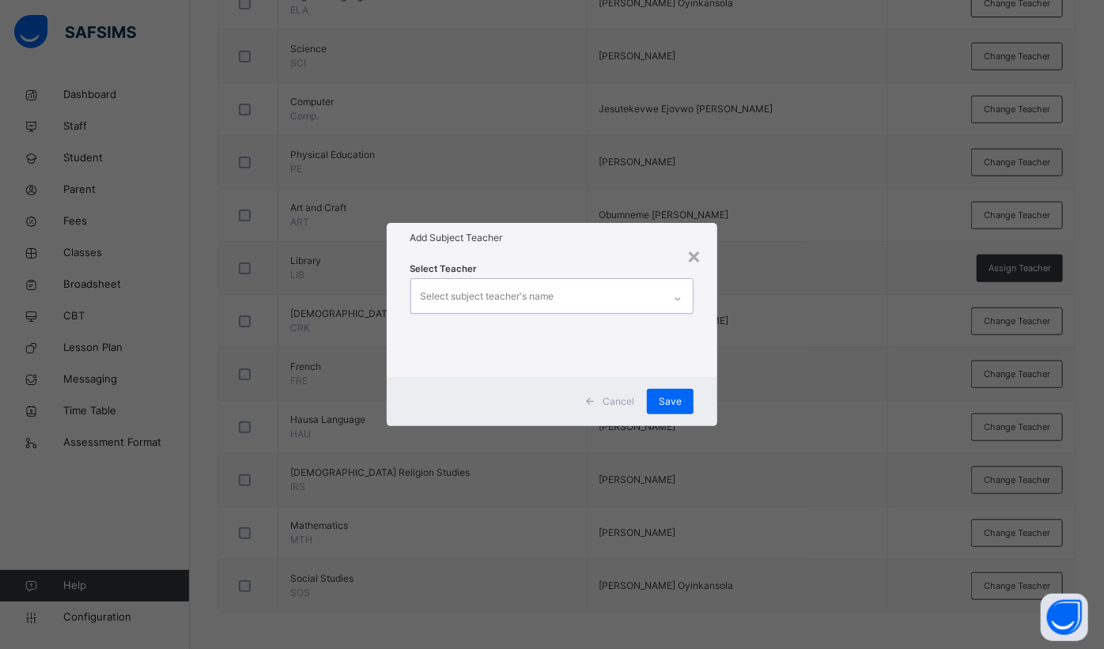
click at [673, 398] on span "Save" at bounding box center [669, 401] width 23 height 14
click at [672, 398] on span "Save" at bounding box center [669, 401] width 23 height 14
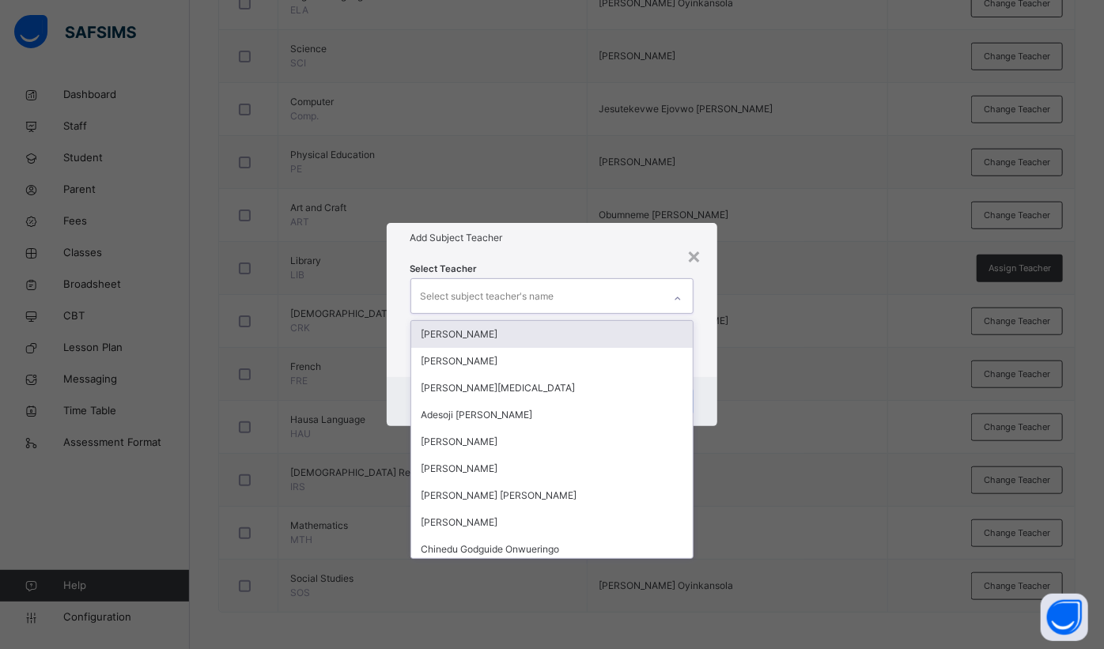
click at [582, 298] on div "Select subject teacher's name" at bounding box center [537, 295] width 252 height 33
click at [602, 294] on div "Select subject teacher's name" at bounding box center [537, 295] width 252 height 33
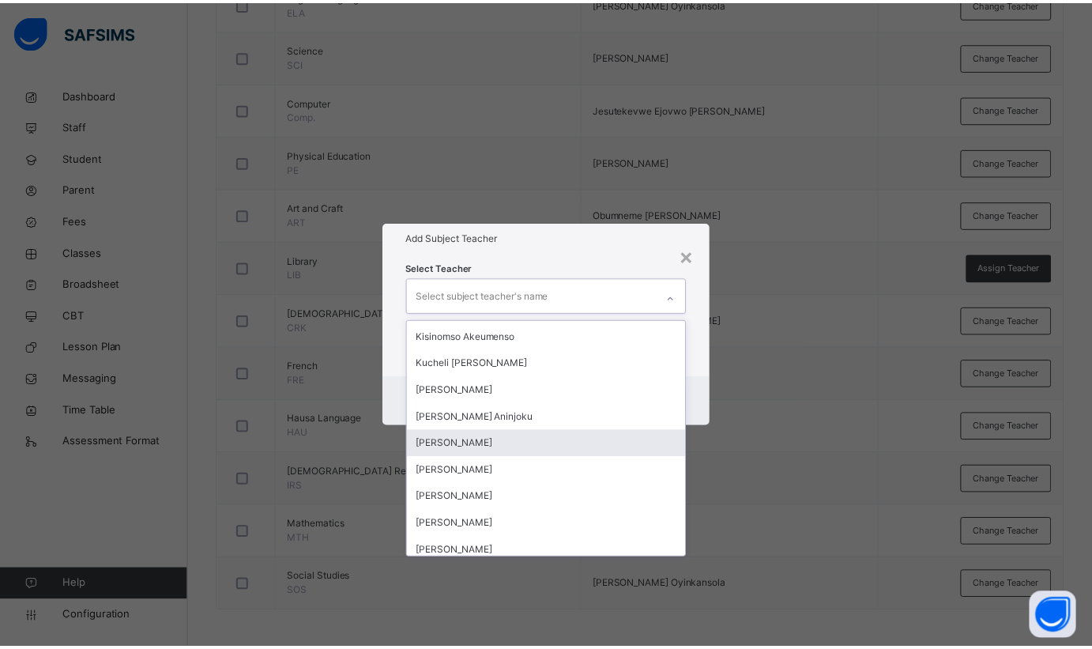
scroll to position [790, 0]
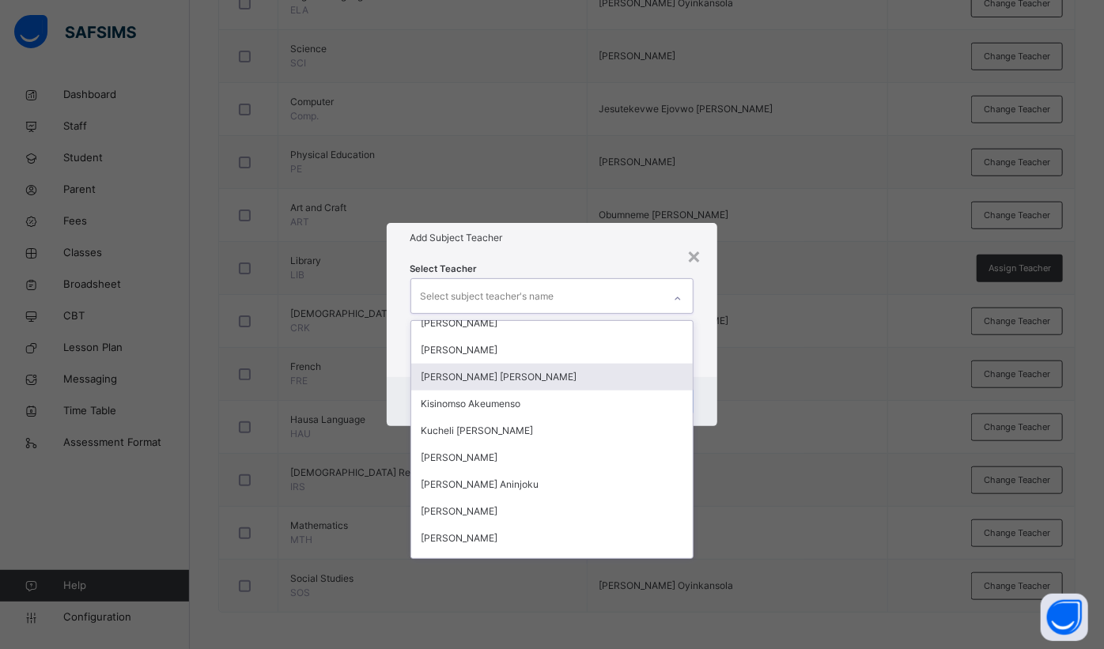
click at [507, 379] on div "[PERSON_NAME] [PERSON_NAME]" at bounding box center [552, 377] width 282 height 27
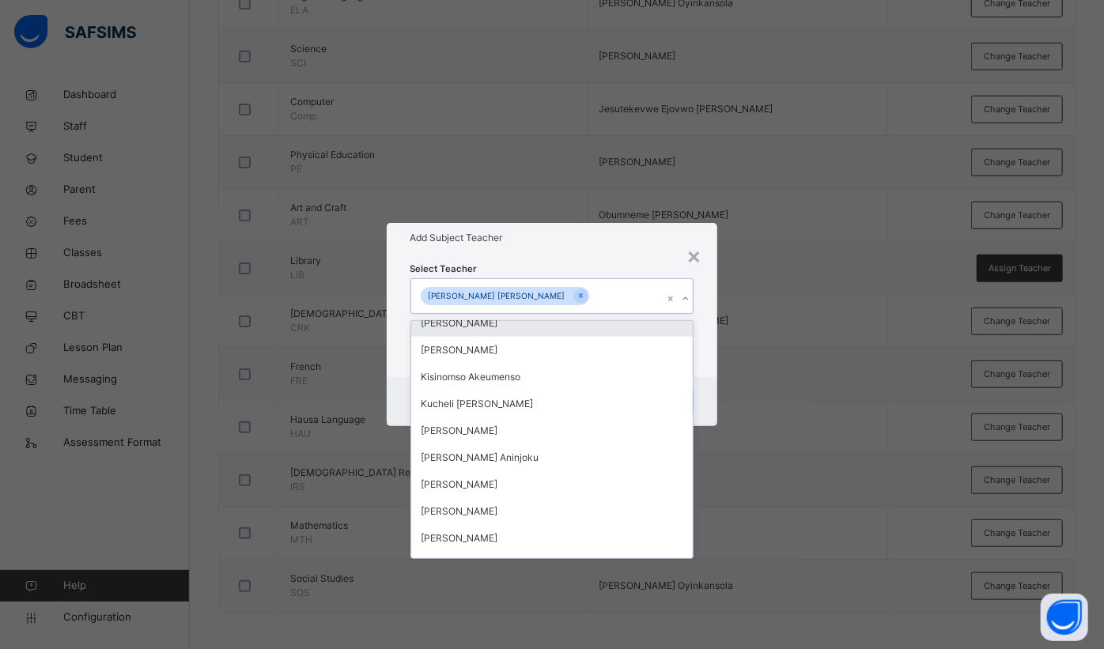
click at [605, 249] on div "Add Subject Teacher" at bounding box center [552, 238] width 331 height 30
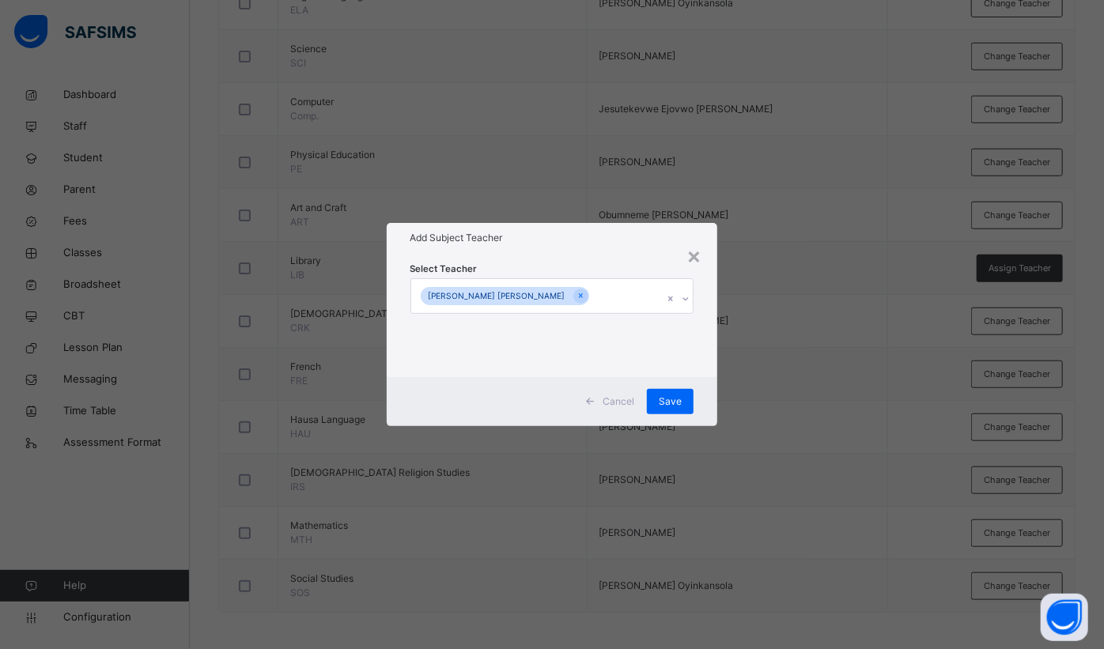
click at [674, 397] on span "Save" at bounding box center [669, 401] width 23 height 14
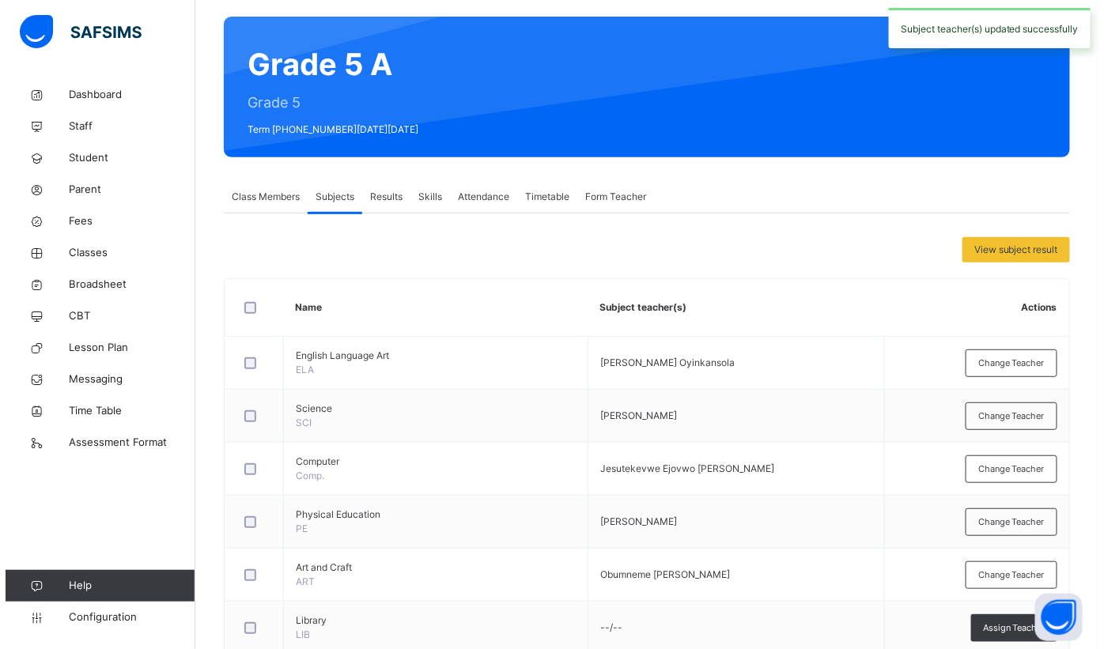
scroll to position [188, 0]
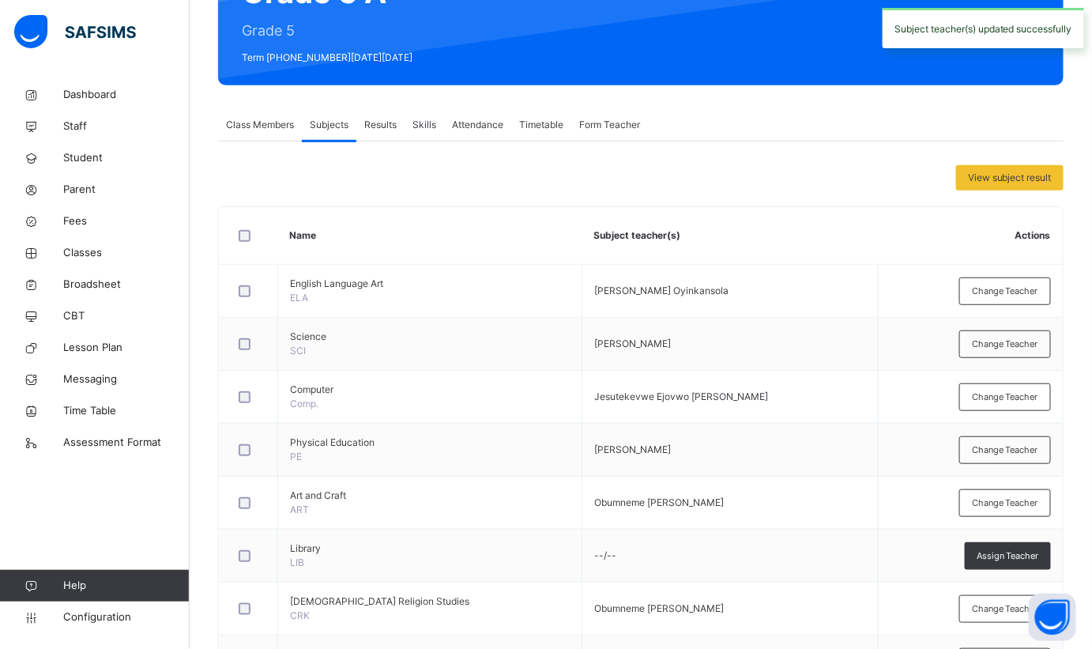
click at [1009, 354] on div "Change Teacher" at bounding box center [1006, 344] width 92 height 28
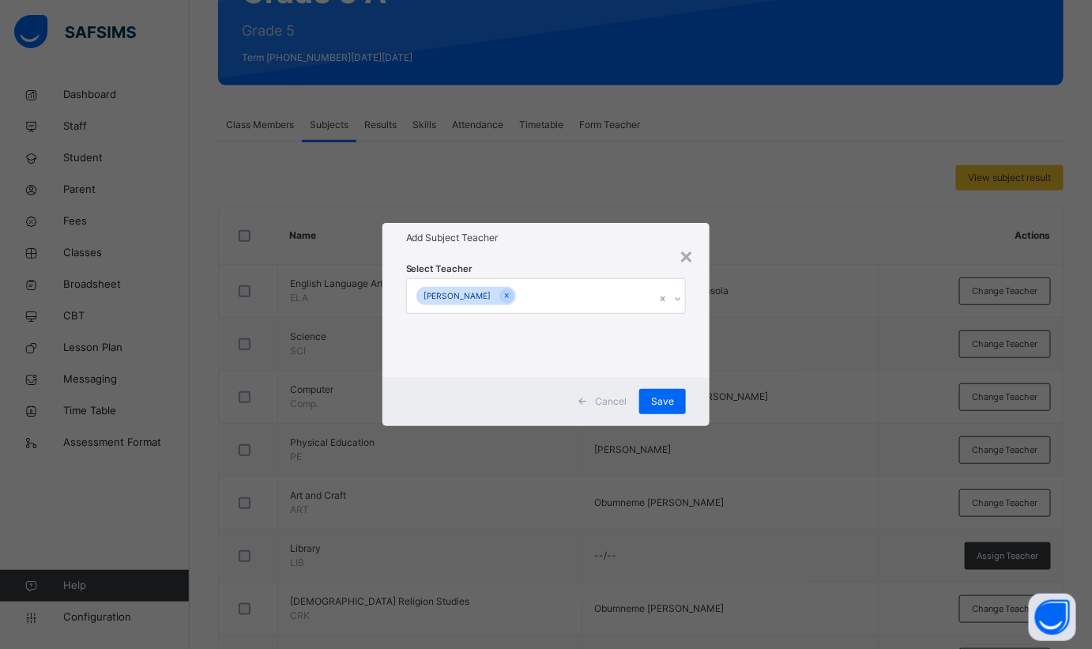
click at [515, 292] on div at bounding box center [507, 296] width 15 height 15
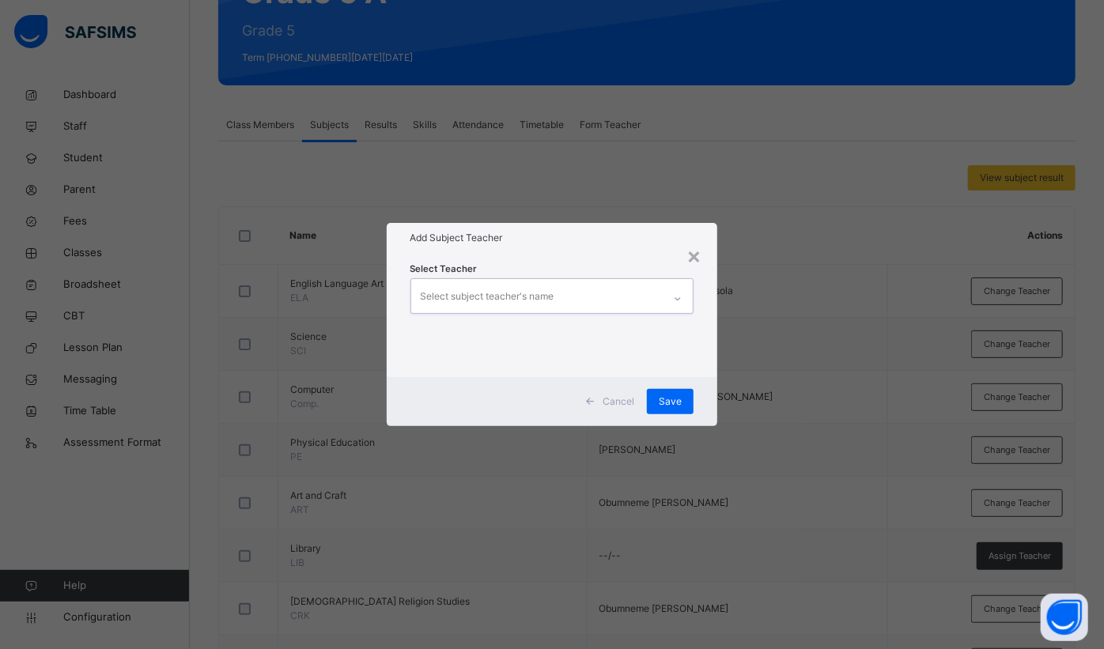
click at [670, 295] on div at bounding box center [677, 298] width 27 height 25
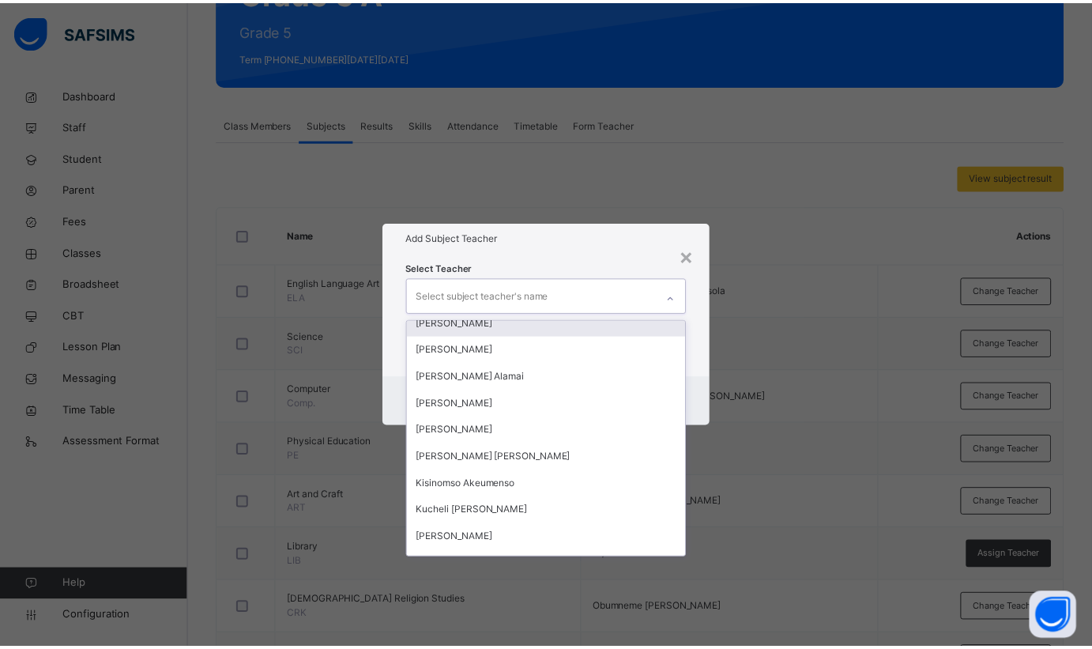
scroll to position [719, 0]
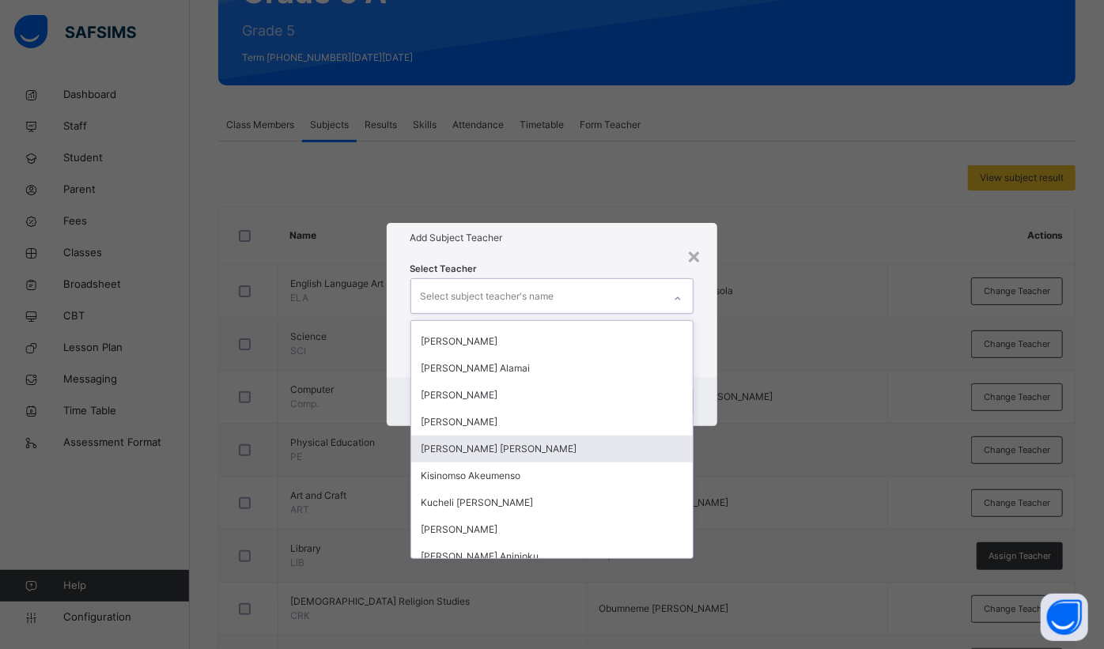
click at [488, 451] on div "[PERSON_NAME] [PERSON_NAME]" at bounding box center [552, 449] width 282 height 27
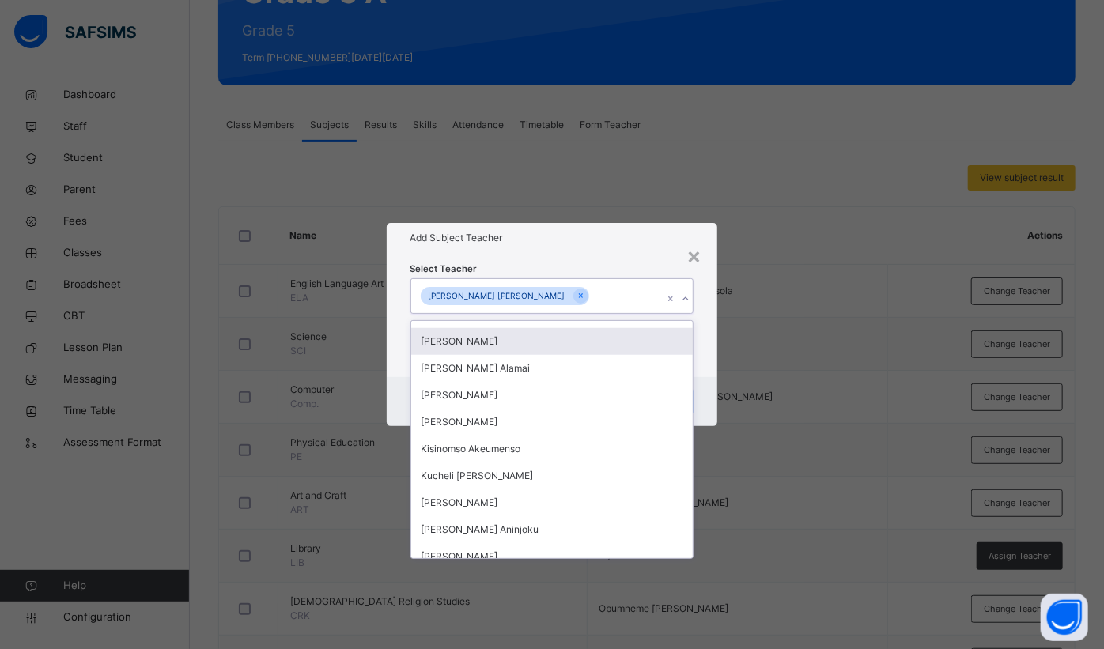
click at [616, 256] on div "Select Teacher option Kingsley Samuel Inyang, selected. option Joseph Isah focu…" at bounding box center [552, 314] width 331 height 123
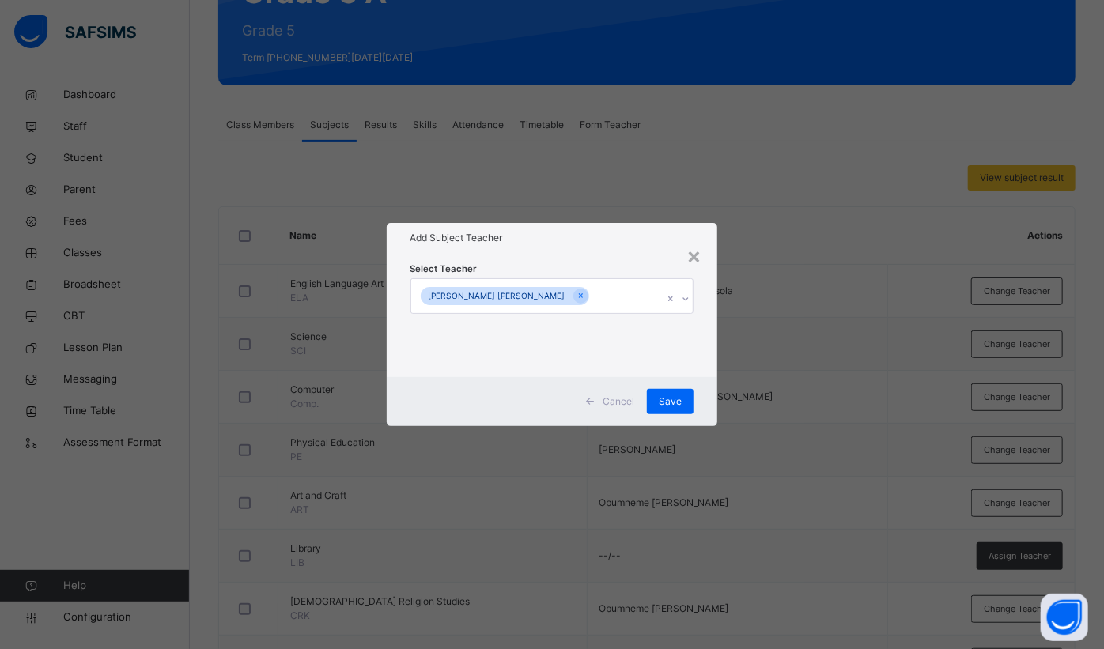
click at [674, 402] on span "Save" at bounding box center [669, 401] width 23 height 14
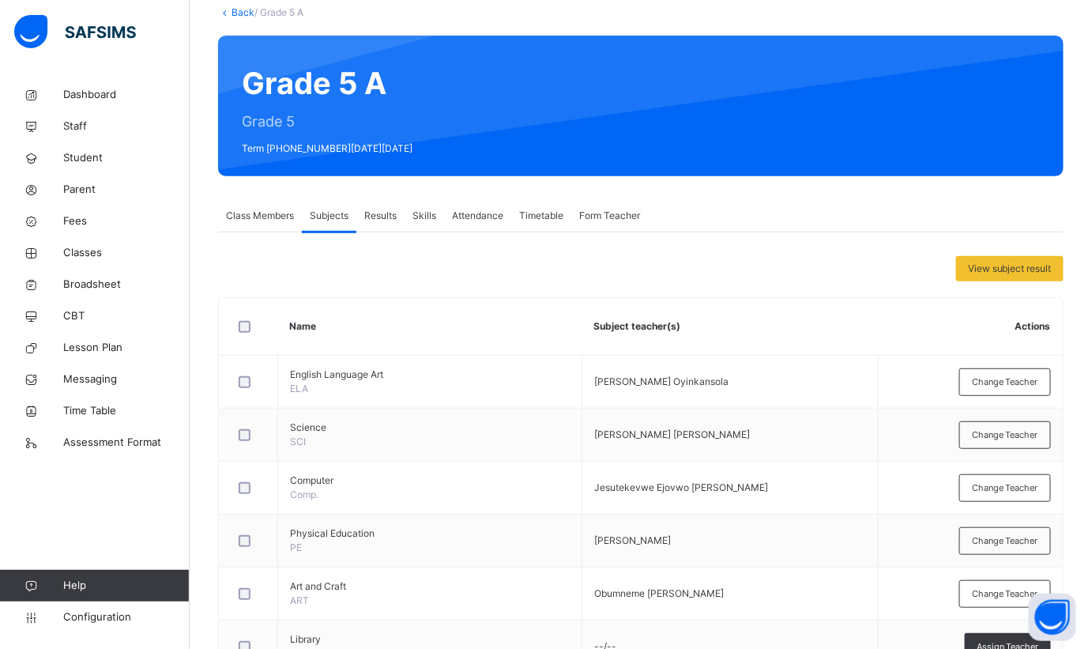
scroll to position [0, 0]
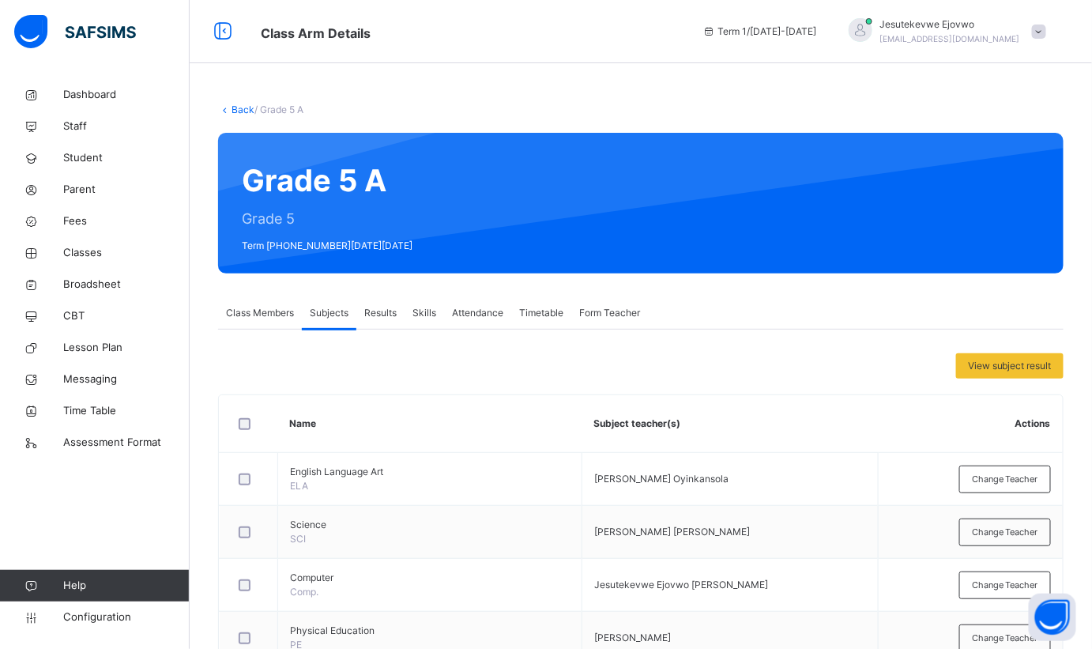
click at [238, 105] on link "Back" at bounding box center [243, 110] width 23 height 12
click at [240, 111] on link "Back" at bounding box center [243, 110] width 23 height 12
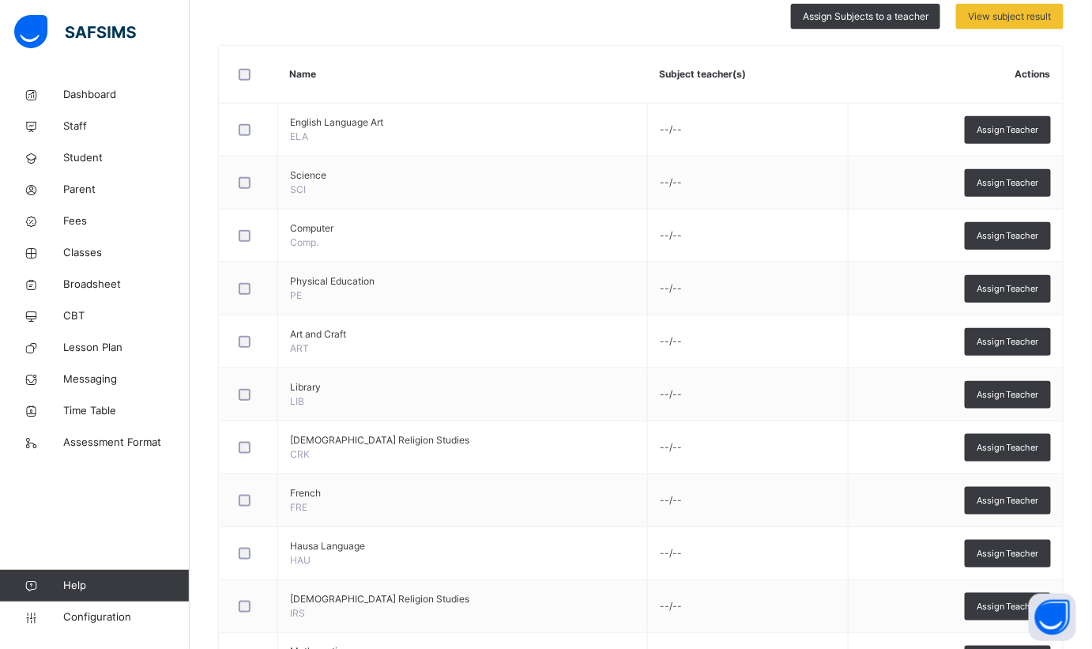
scroll to position [260, 0]
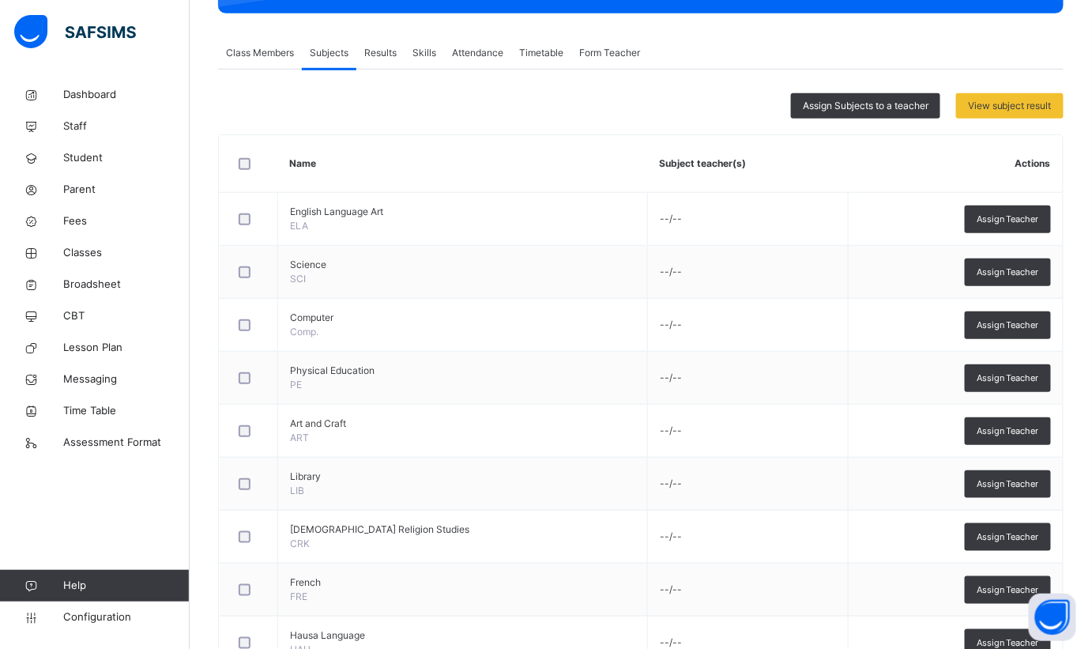
click at [829, 115] on div "Assign Subjects to a teacher" at bounding box center [865, 105] width 149 height 25
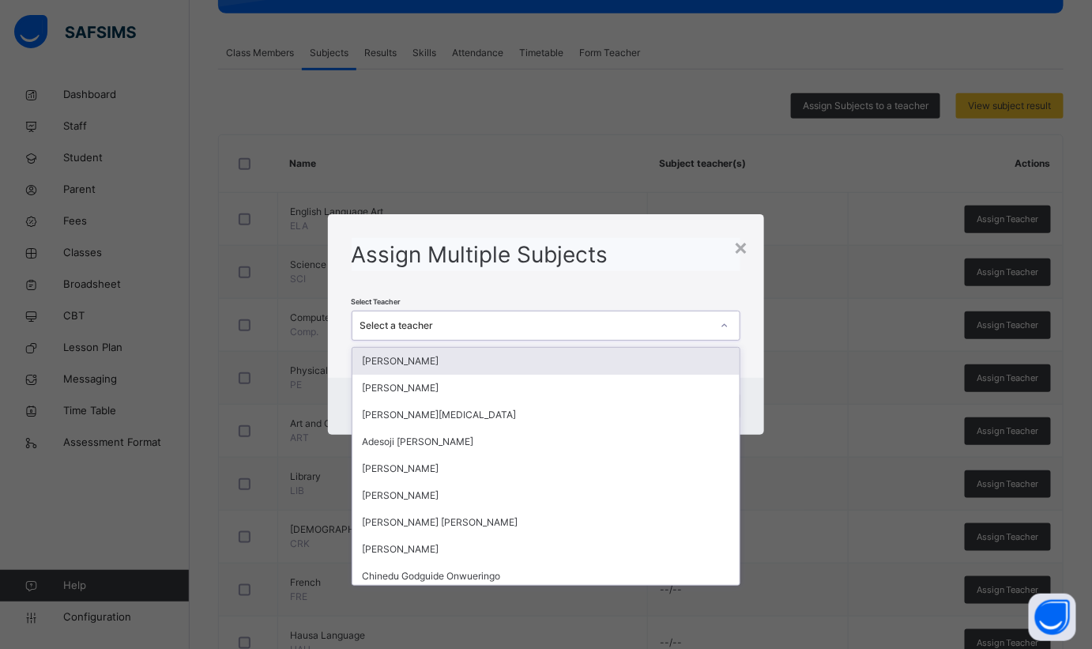
click at [586, 319] on div "Select a teacher" at bounding box center [536, 326] width 352 height 14
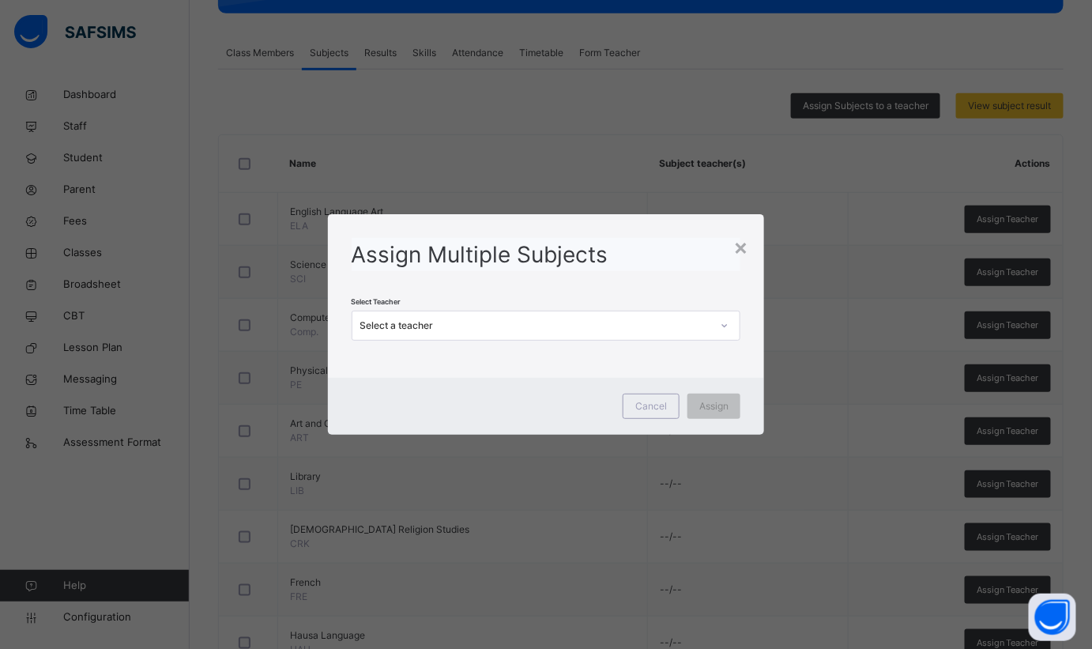
click at [570, 331] on div "Select a teacher" at bounding box center [536, 326] width 352 height 14
click at [570, 328] on div "Select a teacher" at bounding box center [536, 326] width 352 height 14
click at [570, 327] on div "Select a teacher" at bounding box center [536, 326] width 352 height 14
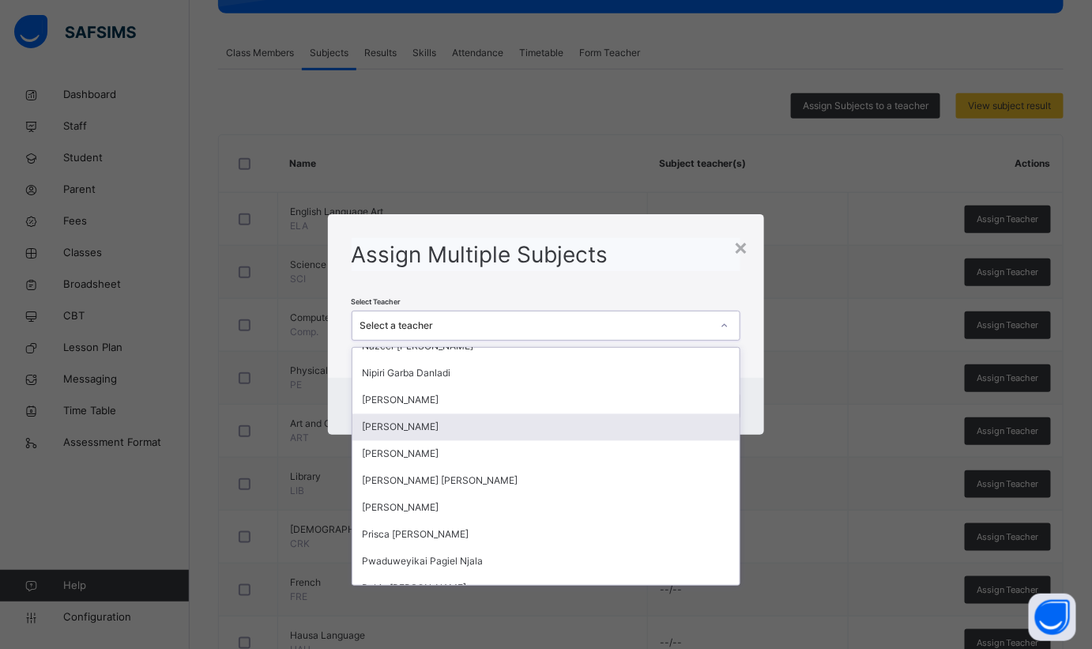
scroll to position [1221, 0]
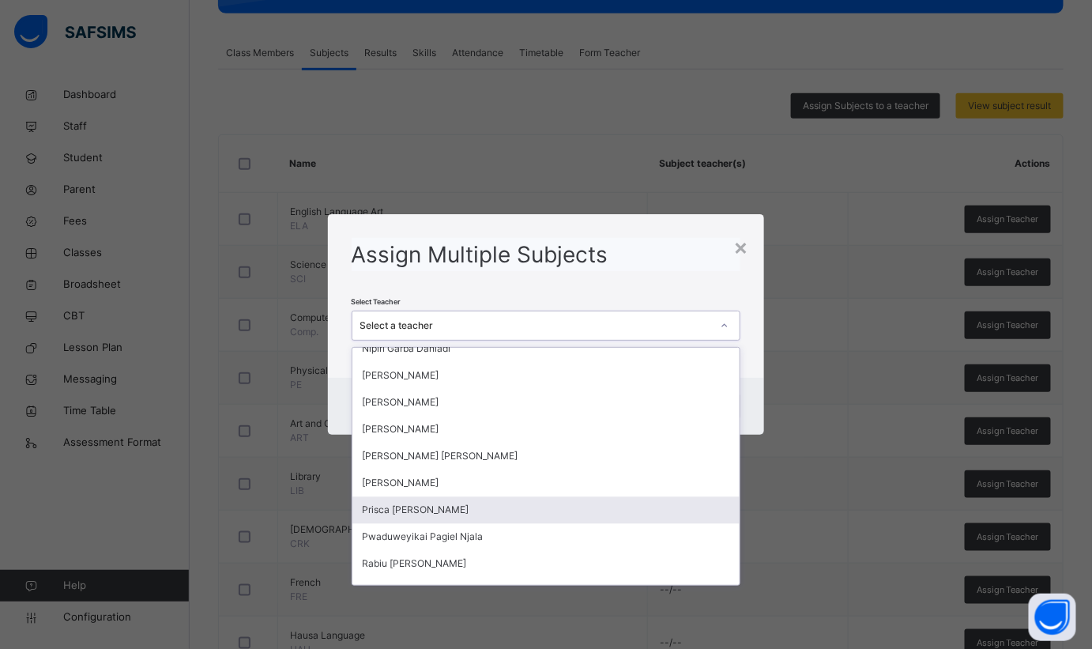
click at [424, 509] on div "Prisca [PERSON_NAME]" at bounding box center [547, 510] width 388 height 27
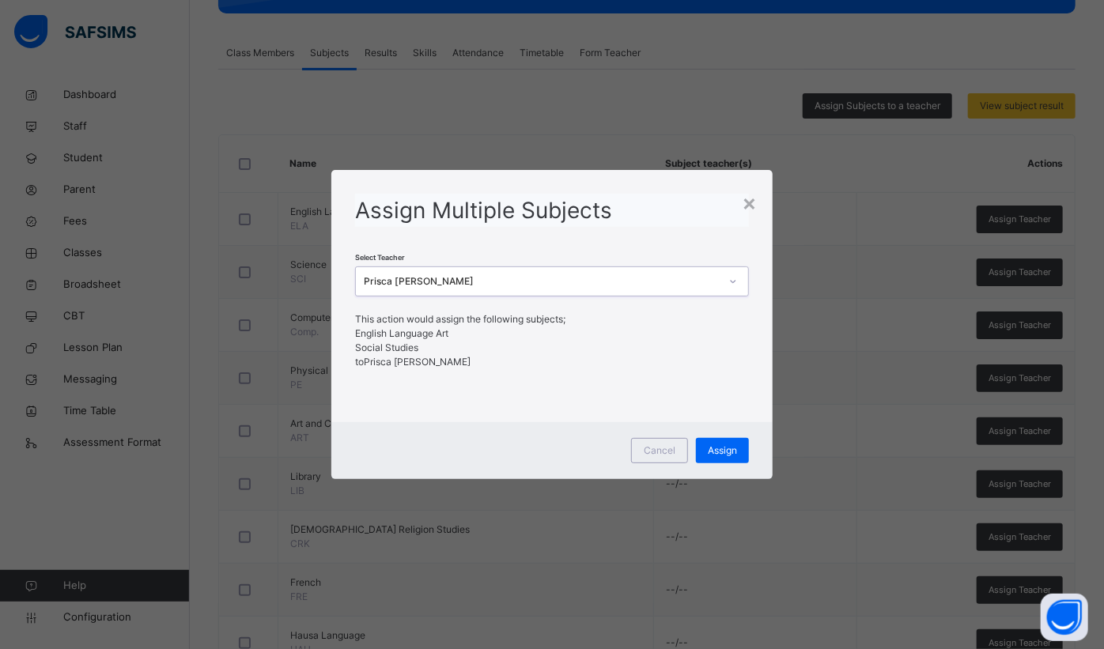
click at [713, 447] on span "Assign" at bounding box center [721, 450] width 29 height 14
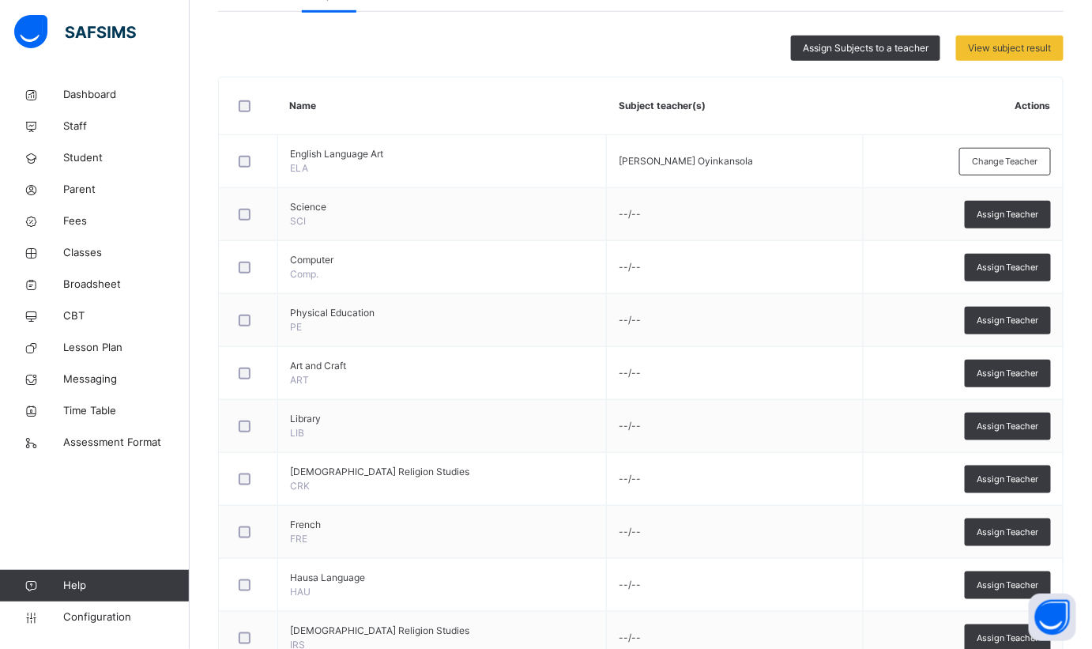
scroll to position [116, 0]
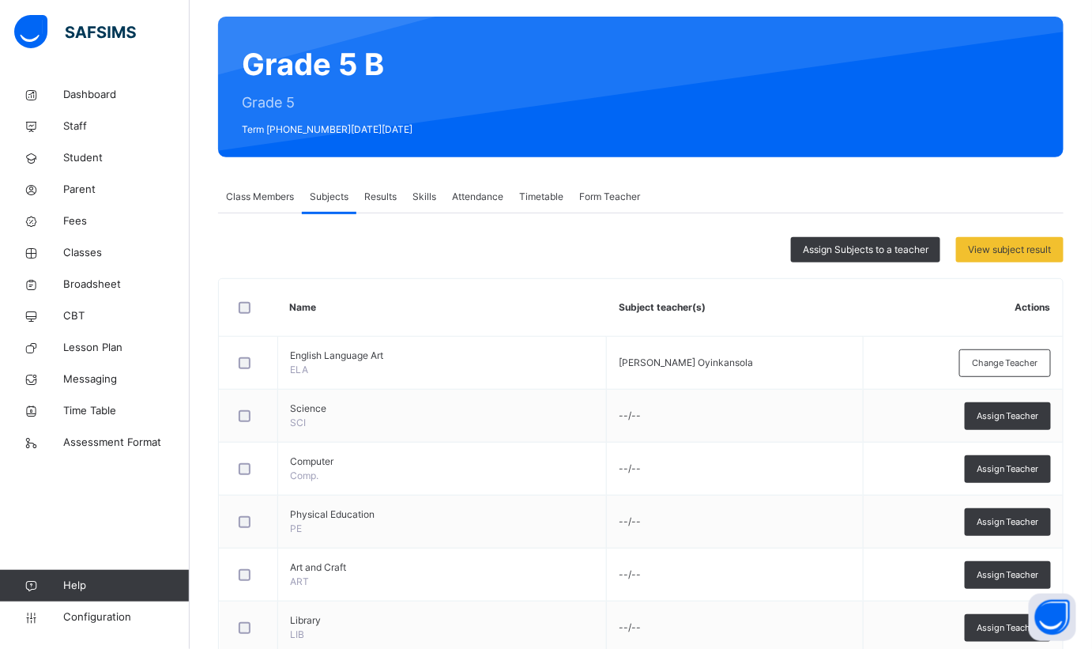
click at [927, 255] on span "Assign Subjects to a teacher" at bounding box center [866, 250] width 126 height 14
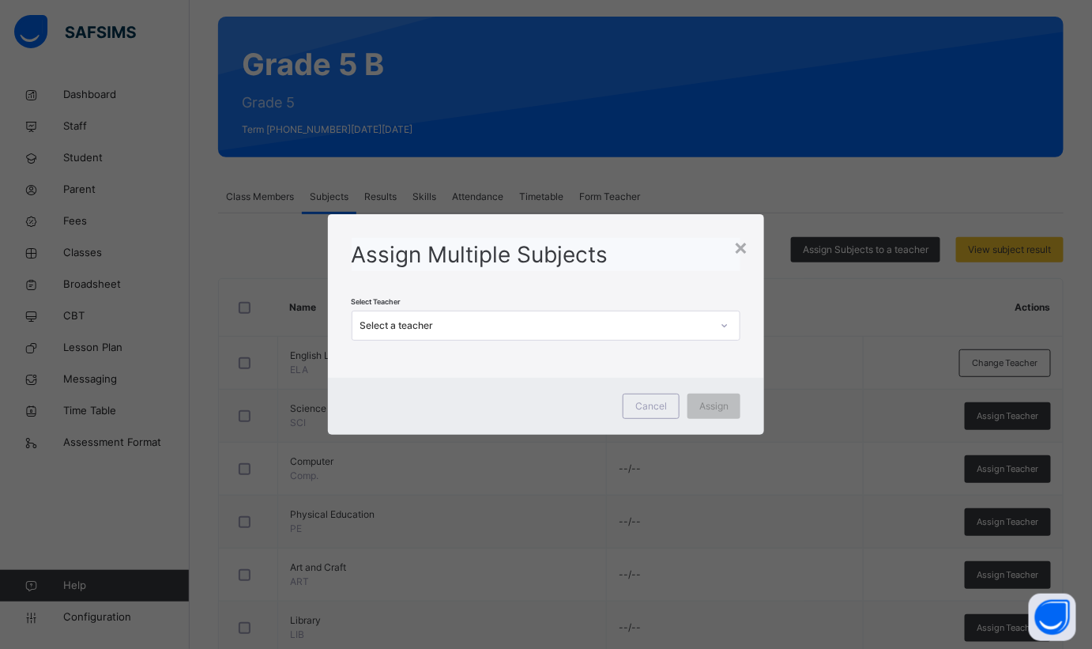
click at [588, 324] on div "Select a teacher" at bounding box center [536, 326] width 352 height 14
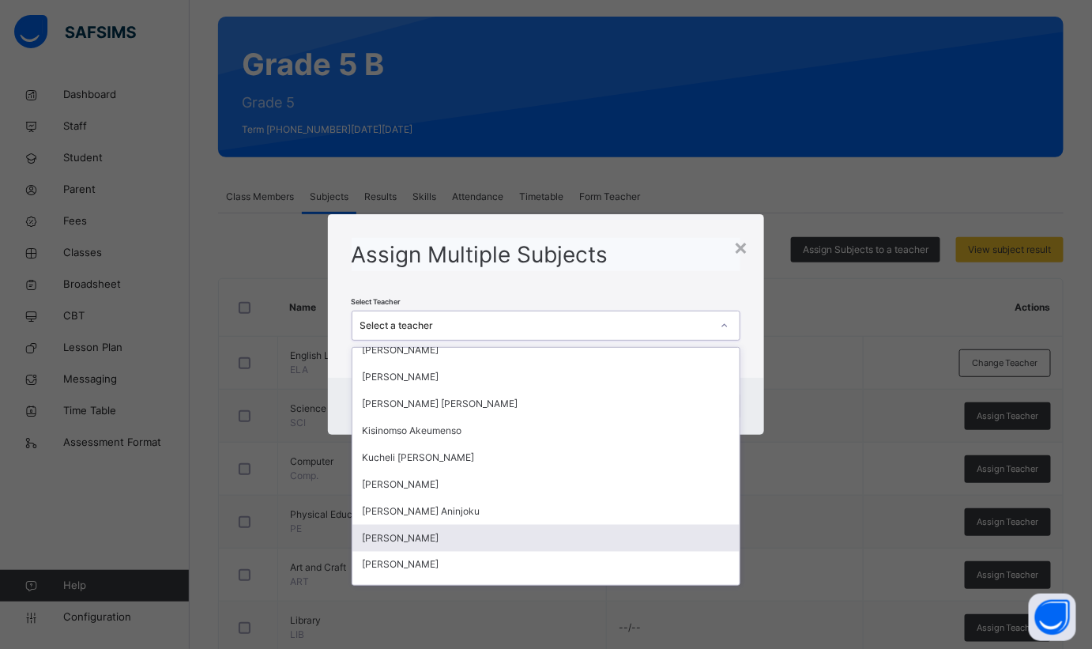
scroll to position [719, 0]
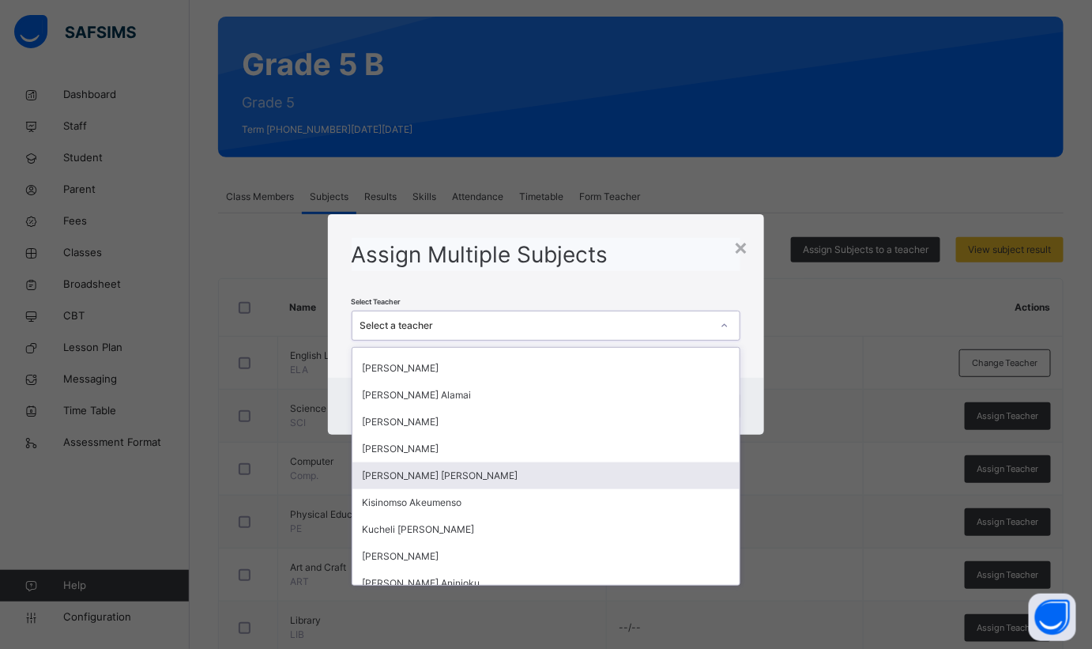
click at [419, 476] on div "[PERSON_NAME] [PERSON_NAME]" at bounding box center [547, 475] width 388 height 27
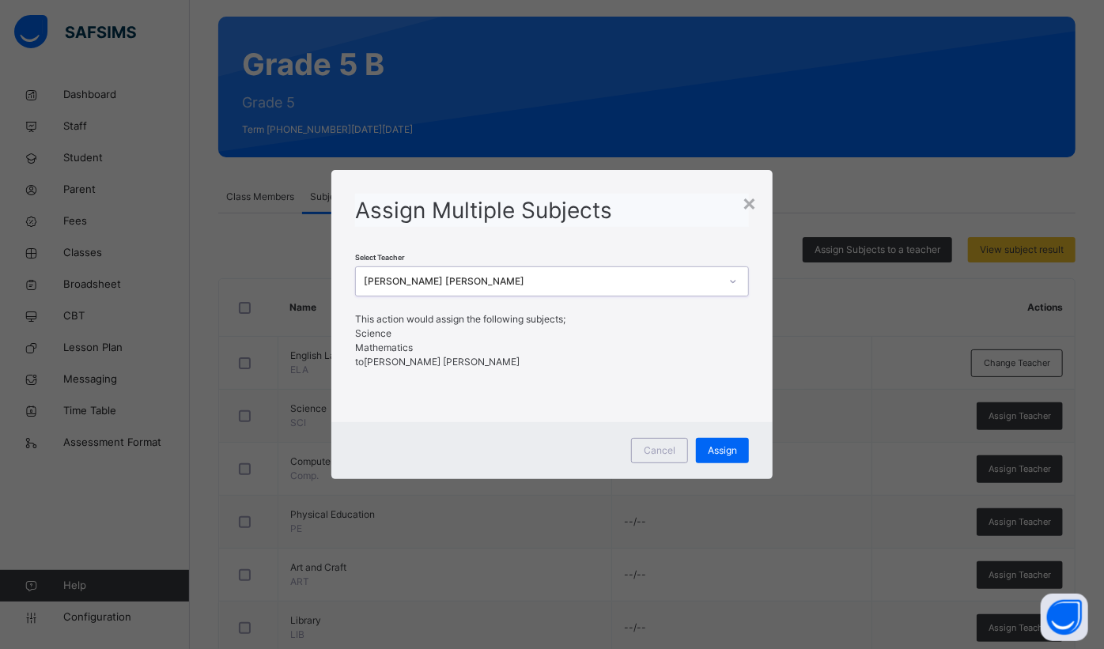
click at [712, 447] on span "Assign" at bounding box center [721, 450] width 29 height 14
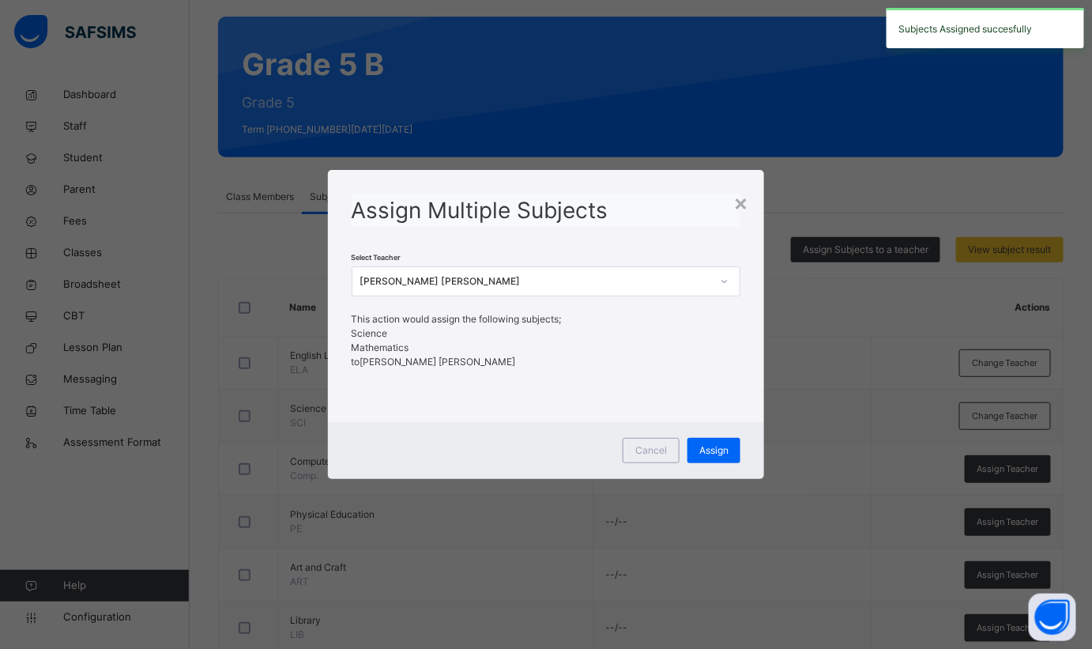
click at [743, 208] on div "×" at bounding box center [741, 202] width 15 height 33
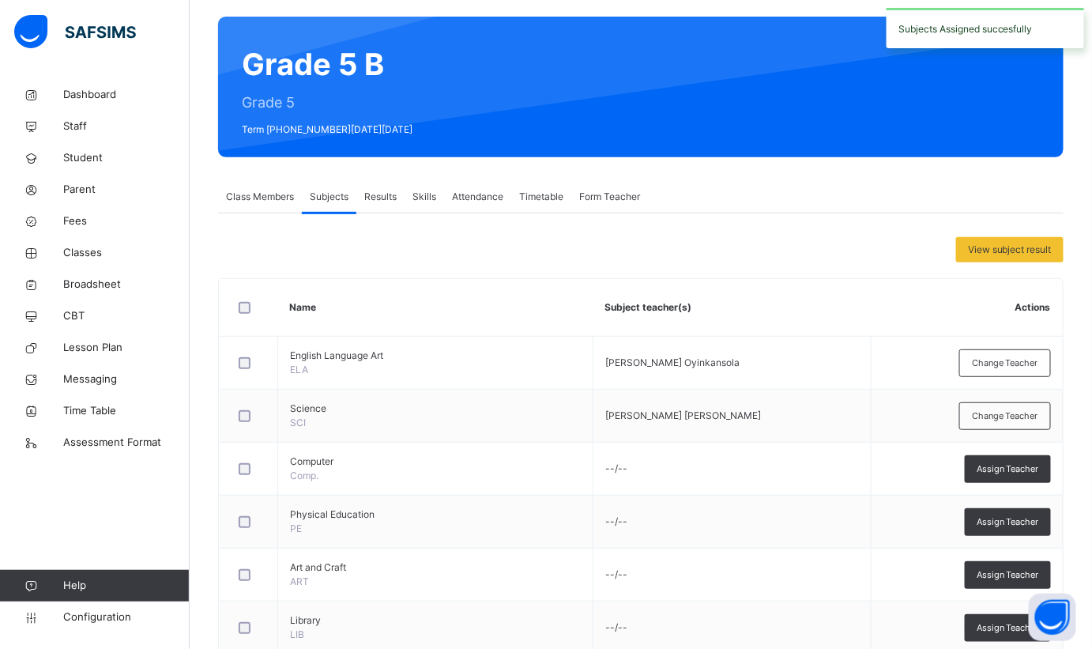
click at [985, 463] on div "Assign Teacher" at bounding box center [1008, 469] width 86 height 28
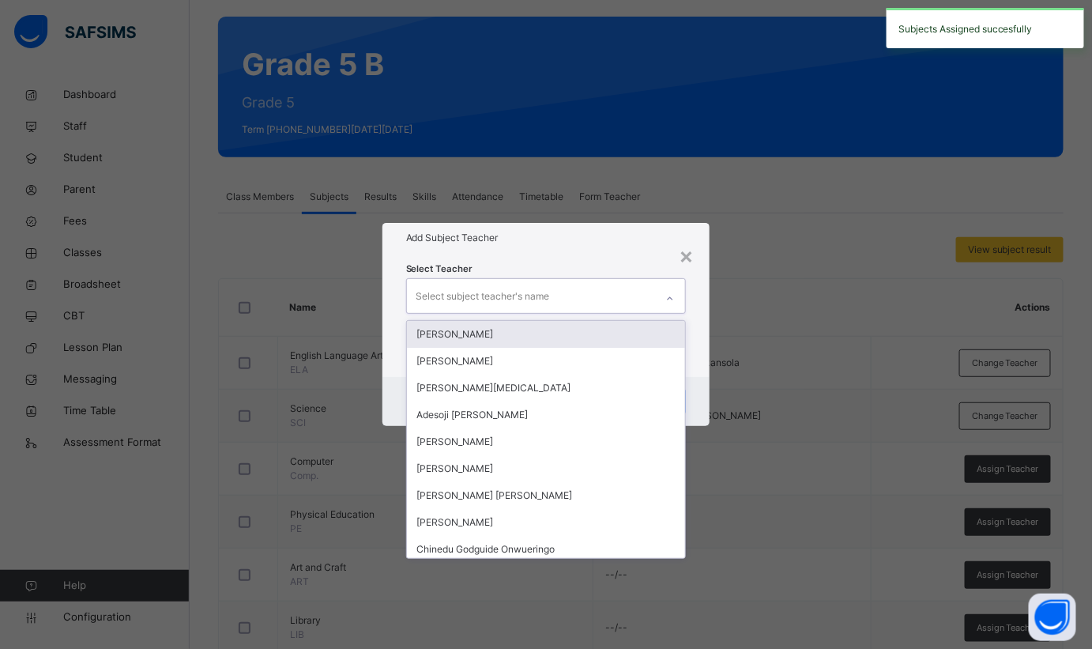
click at [596, 292] on div "Select subject teacher's name" at bounding box center [531, 295] width 249 height 33
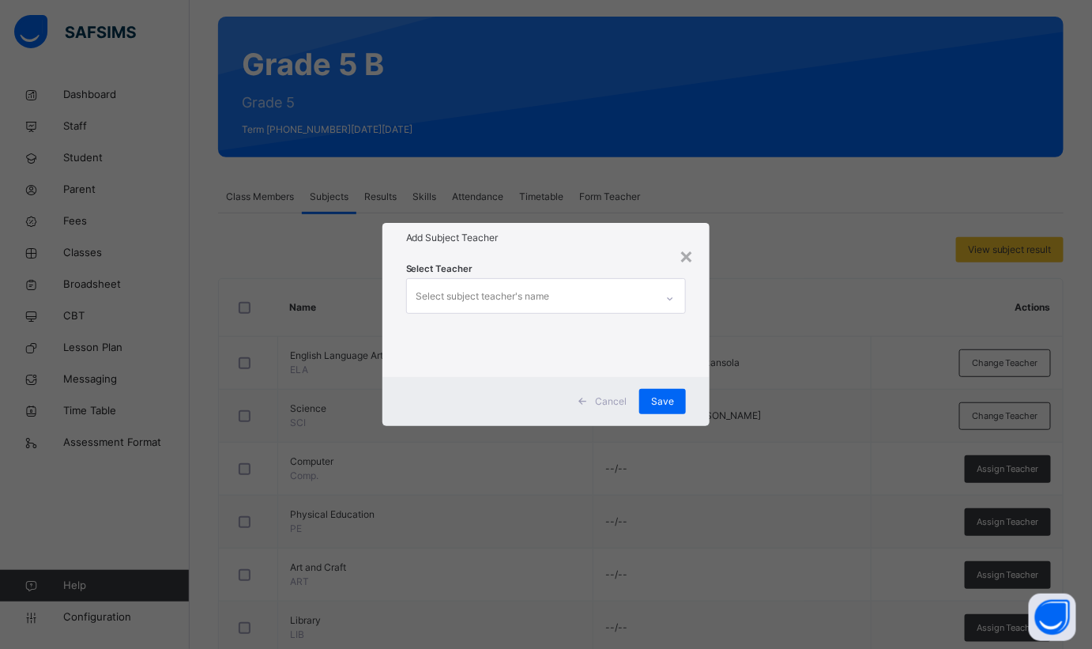
click at [598, 300] on div "Select subject teacher's name" at bounding box center [531, 295] width 249 height 33
click at [598, 296] on div "Select subject teacher's name" at bounding box center [531, 295] width 249 height 33
click at [596, 296] on div "Select subject teacher's name" at bounding box center [531, 295] width 249 height 33
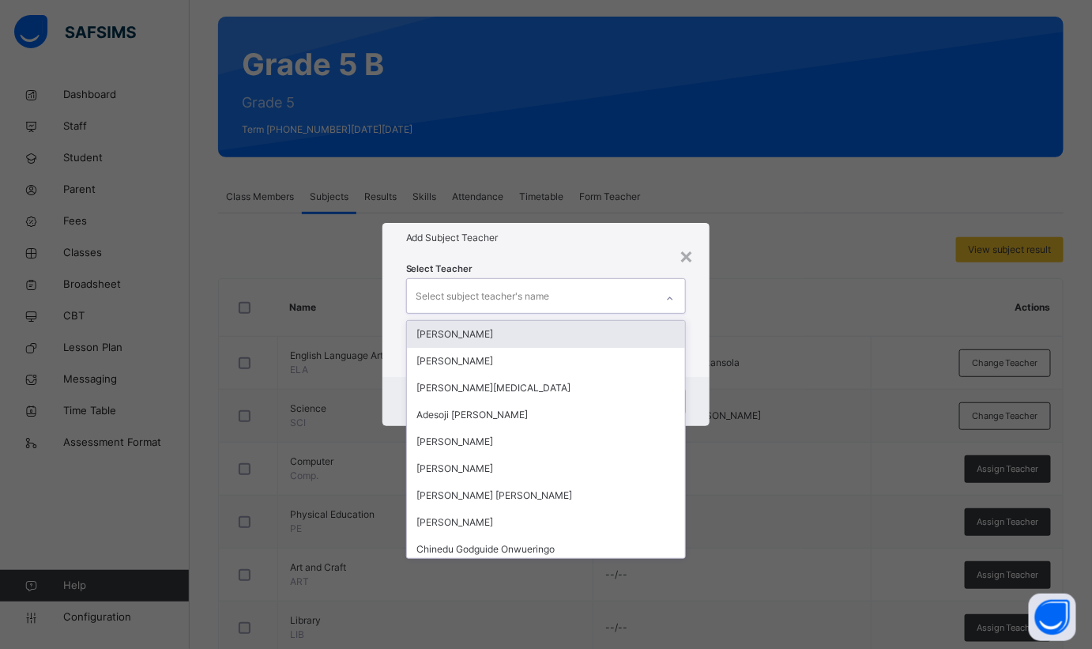
click at [596, 296] on div "Select subject teacher's name" at bounding box center [531, 295] width 249 height 33
click at [598, 292] on div "Select subject teacher's name" at bounding box center [531, 295] width 249 height 33
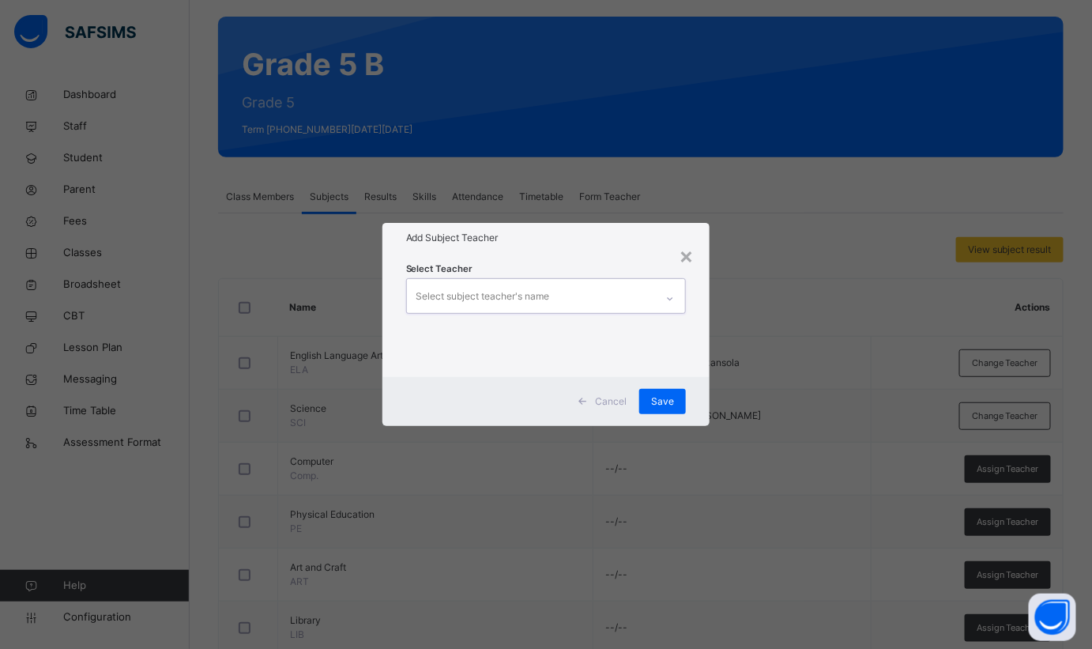
click at [584, 291] on div "Select subject teacher's name" at bounding box center [531, 295] width 249 height 33
click at [584, 289] on div "Select subject teacher's name" at bounding box center [531, 295] width 249 height 33
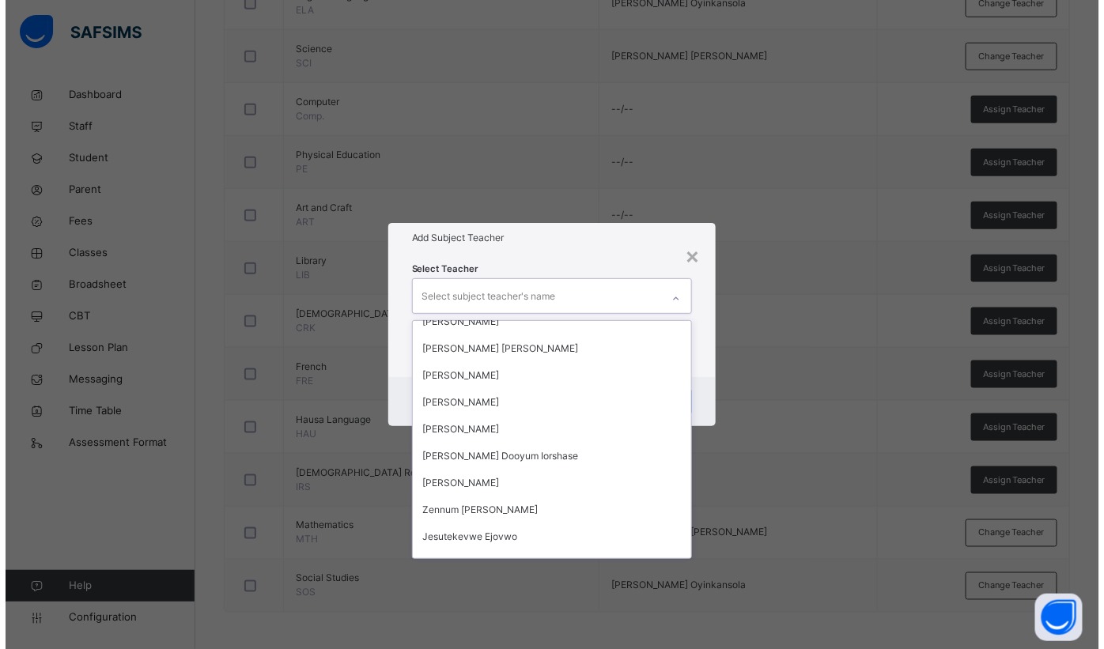
scroll to position [1670, 0]
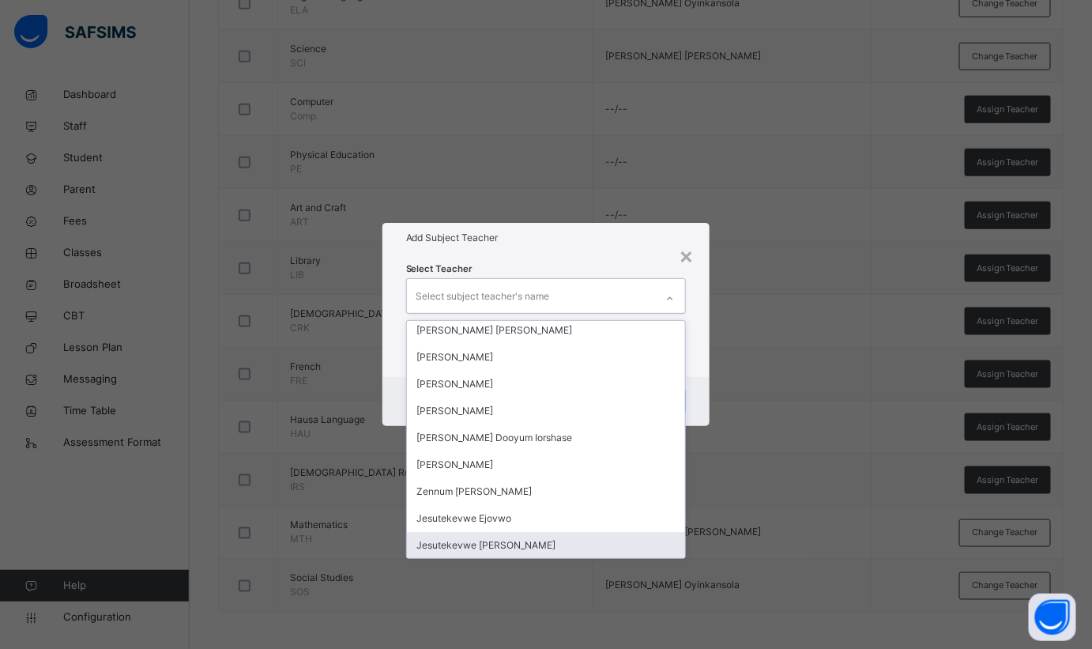
click at [505, 543] on div "Jesutekevwe [PERSON_NAME]" at bounding box center [546, 545] width 279 height 27
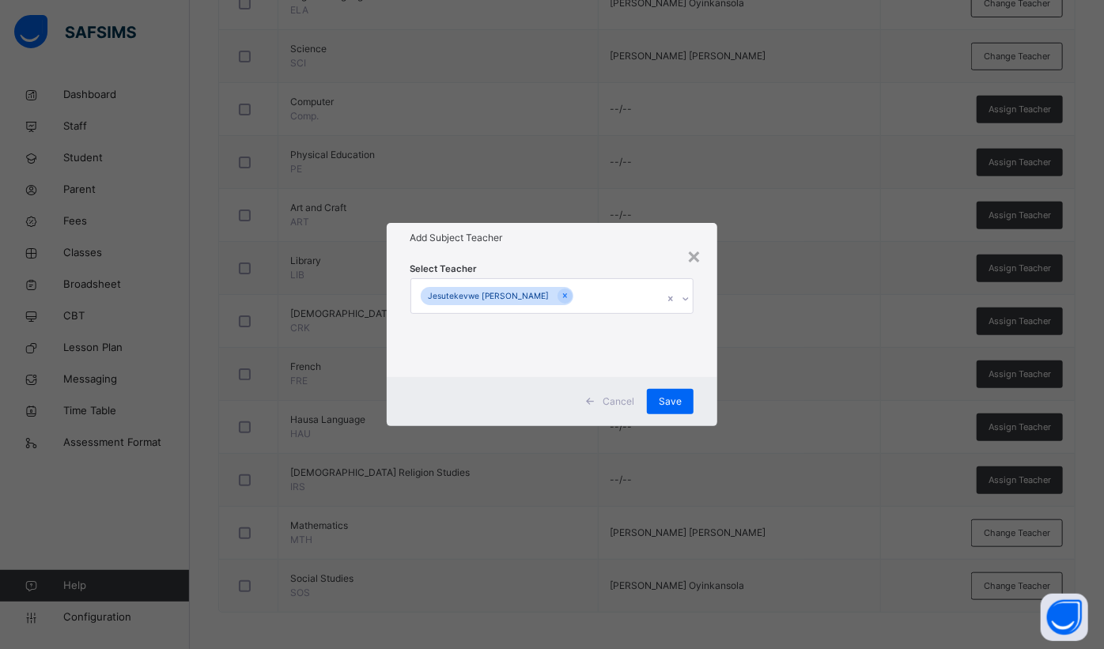
click at [605, 250] on div "Add Subject Teacher" at bounding box center [552, 238] width 331 height 30
click at [659, 407] on span "Save" at bounding box center [669, 401] width 23 height 14
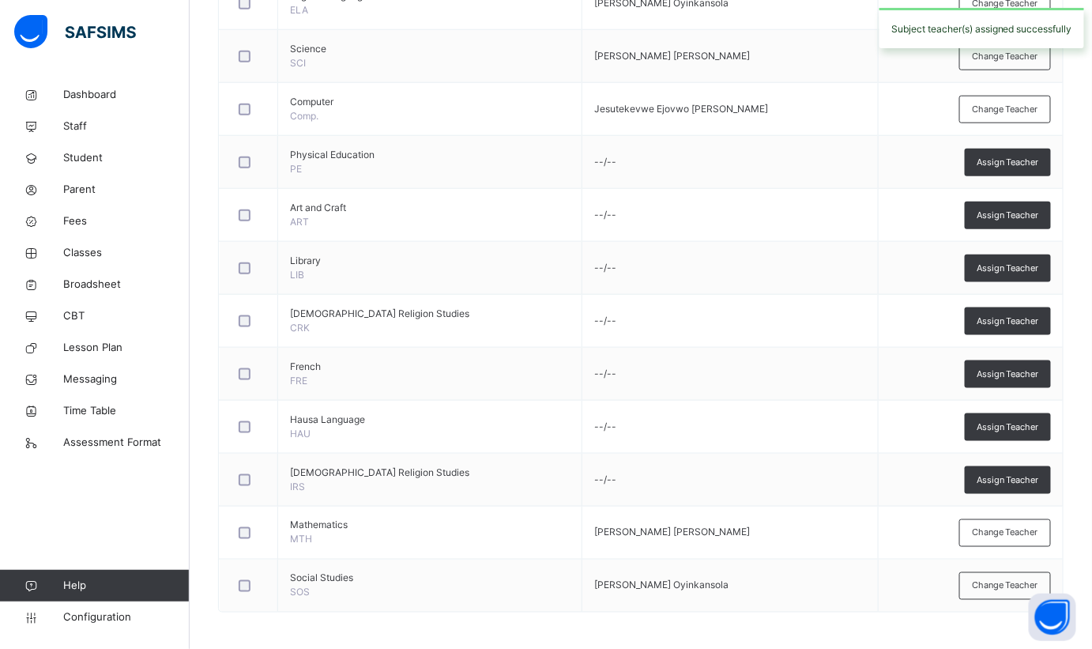
click at [1017, 170] on div "Assign Teacher" at bounding box center [1008, 163] width 86 height 28
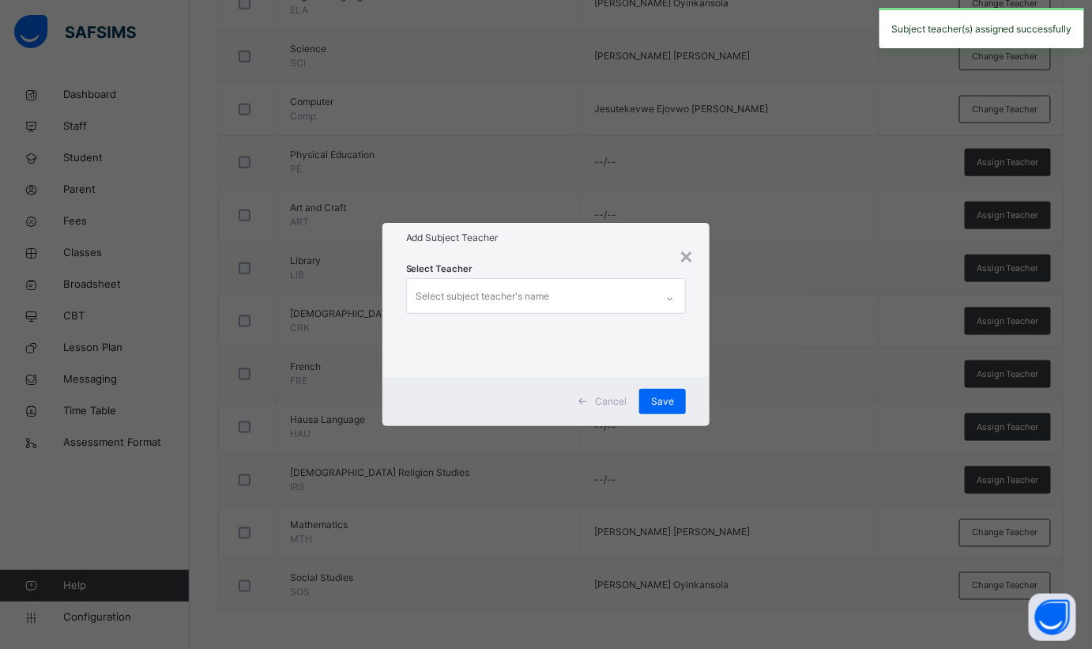
click at [655, 292] on div "Select subject teacher's name" at bounding box center [531, 295] width 249 height 33
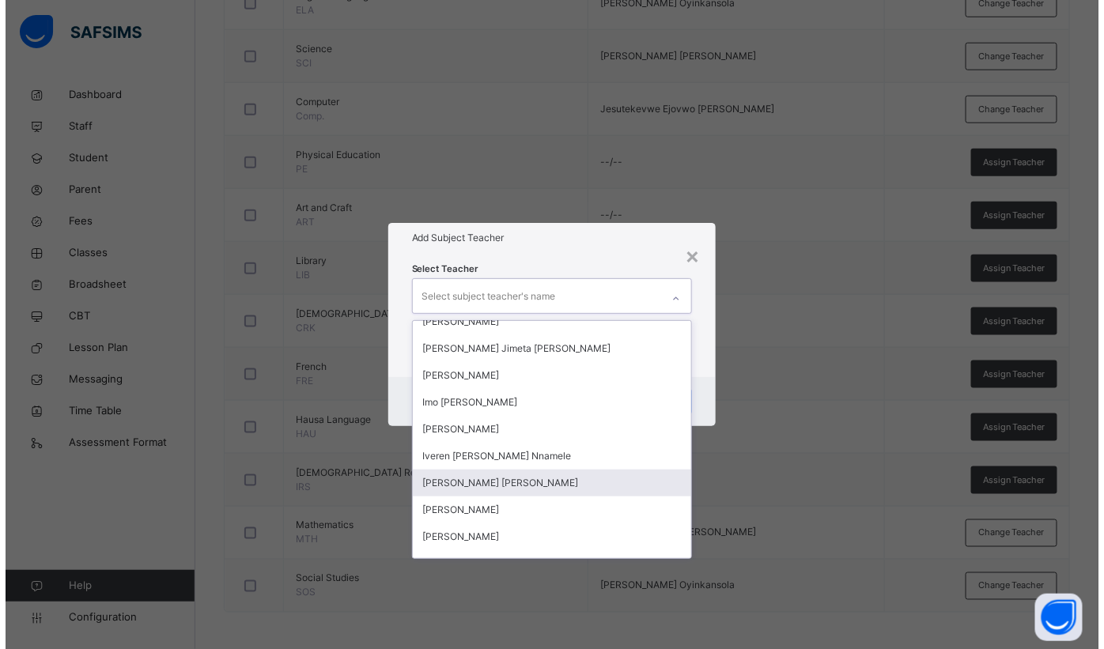
scroll to position [431, 0]
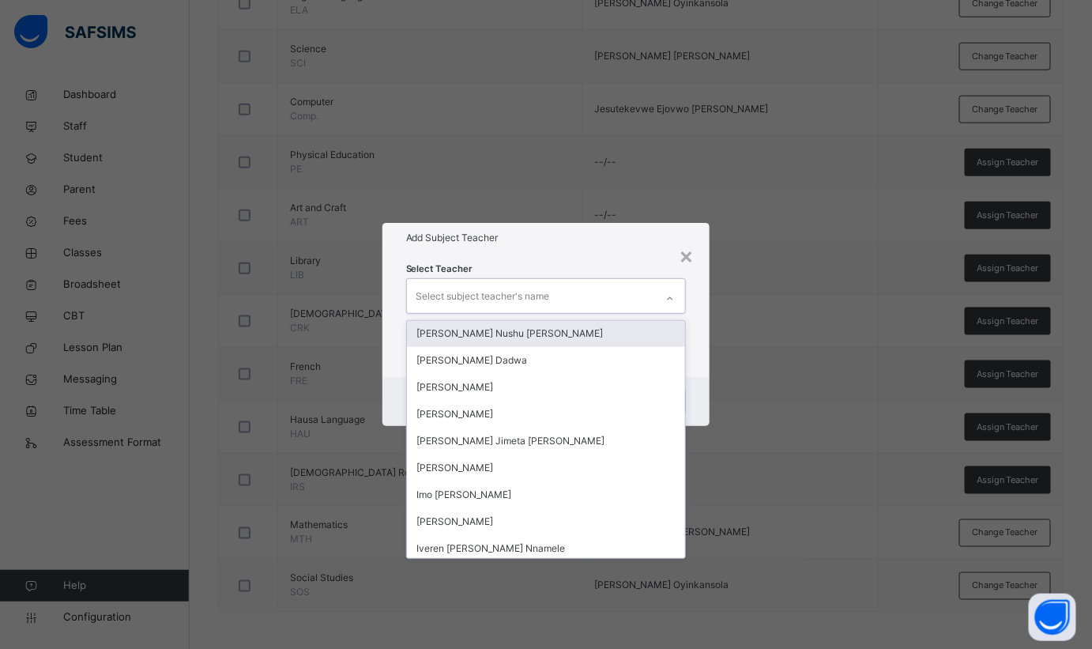
click at [489, 323] on div "[PERSON_NAME] Nushu [PERSON_NAME]" at bounding box center [546, 333] width 279 height 27
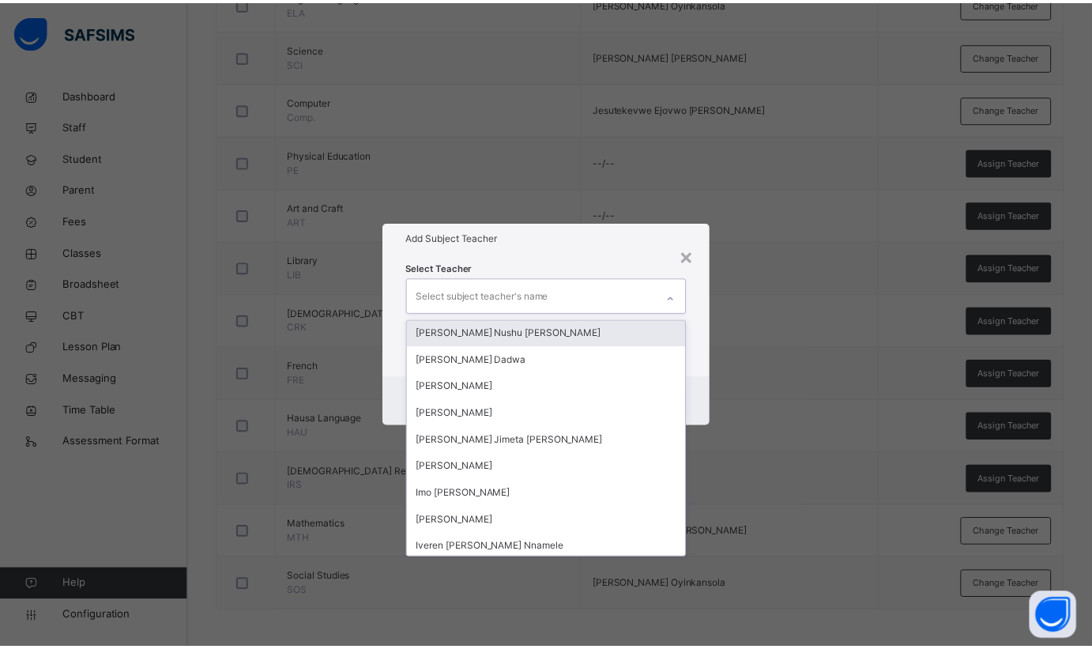
scroll to position [404, 0]
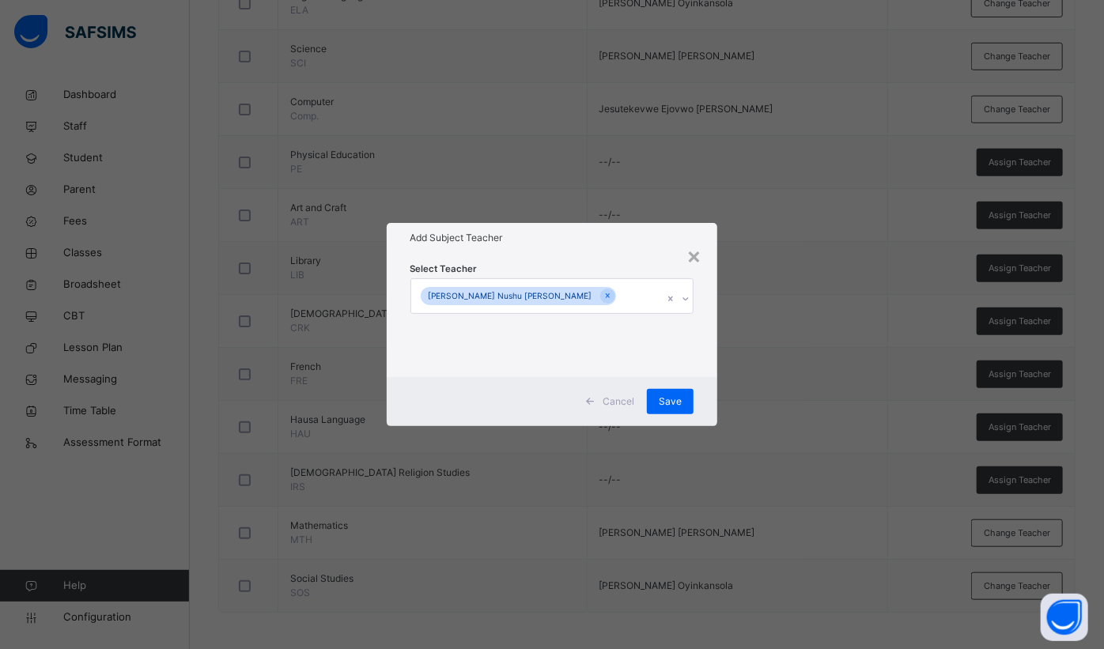
click at [594, 248] on div "Add Subject Teacher" at bounding box center [552, 238] width 331 height 30
click at [665, 395] on span "Save" at bounding box center [669, 401] width 23 height 14
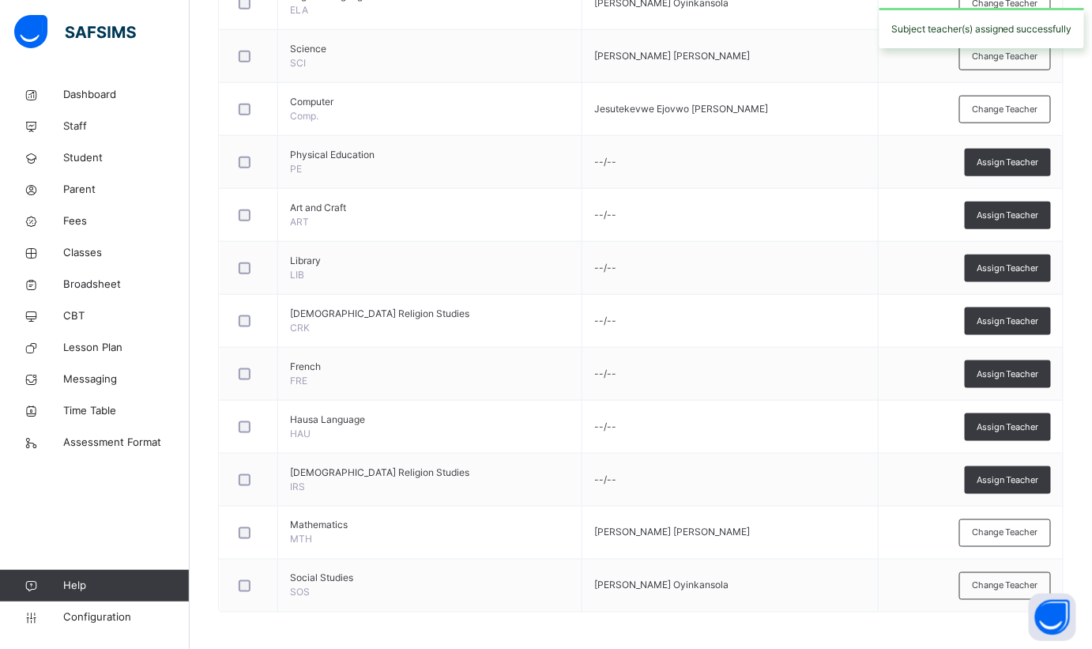
click at [997, 214] on span "Assign Teacher" at bounding box center [1008, 215] width 62 height 13
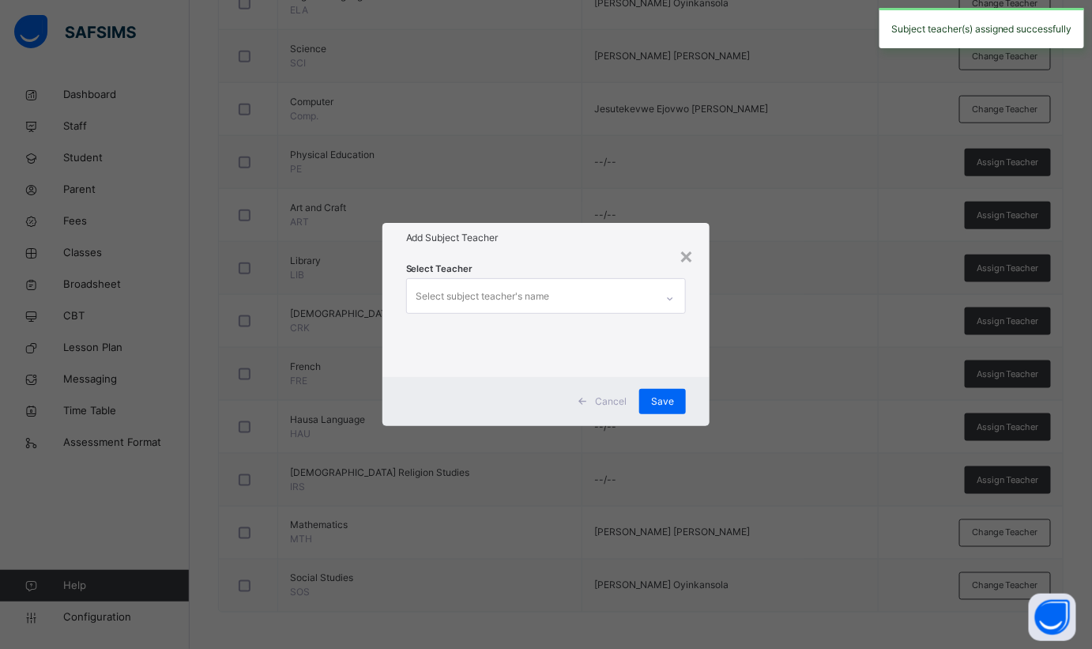
click at [434, 211] on div "× Add Subject Teacher Select Teacher Select subject teacher's name Cancel Save" at bounding box center [546, 324] width 1092 height 649
click at [689, 258] on div "×" at bounding box center [686, 255] width 15 height 33
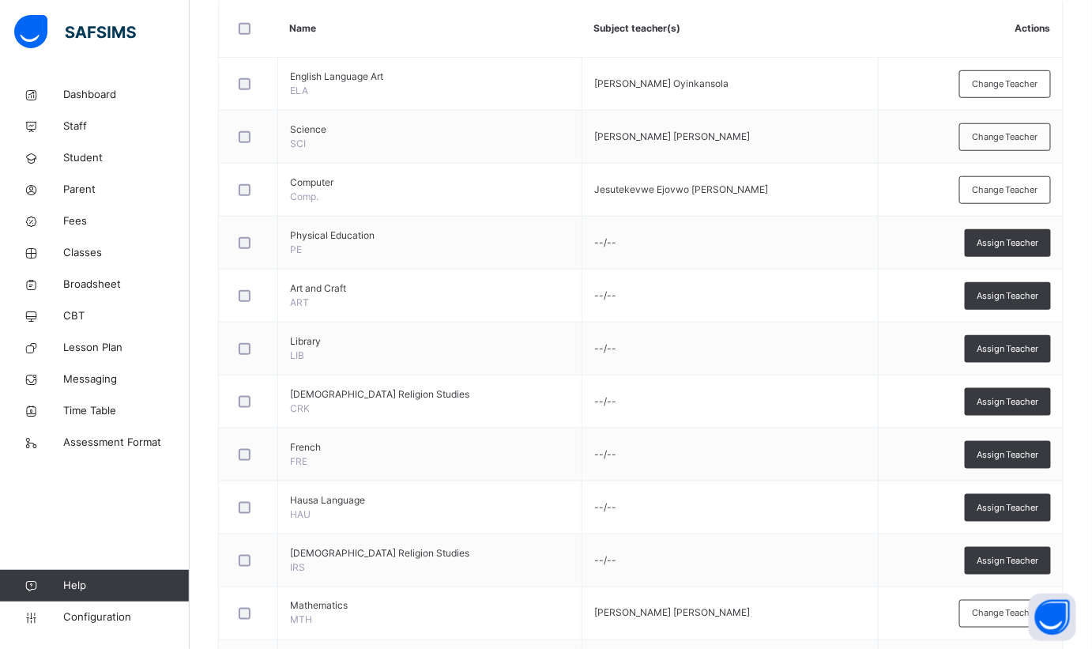
scroll to position [260, 0]
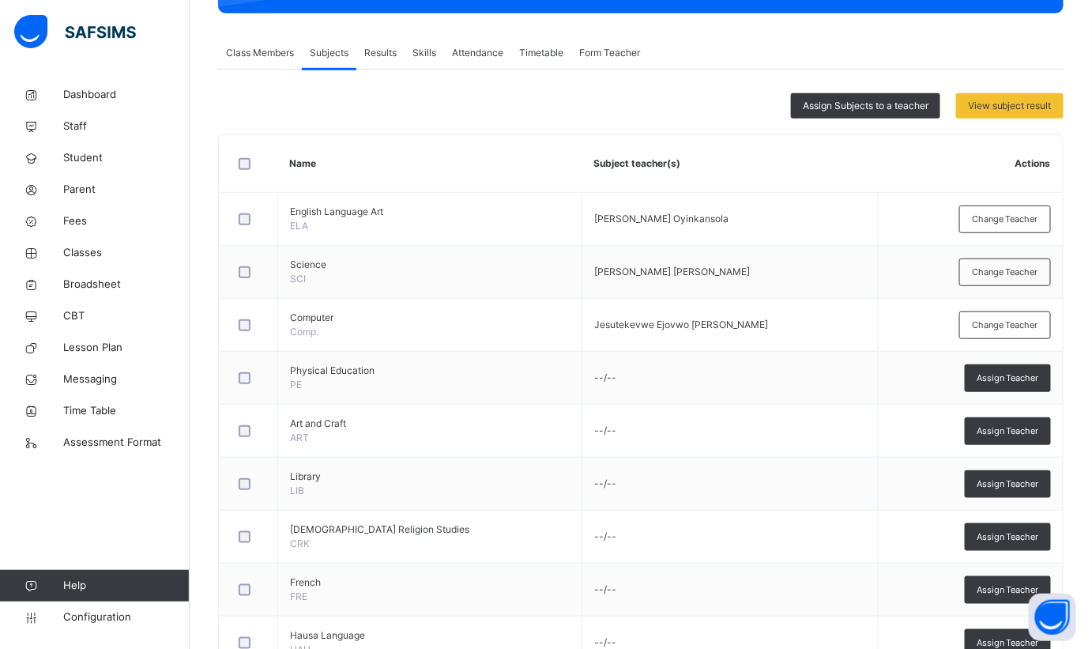
click at [877, 103] on span "Assign Subjects to a teacher" at bounding box center [866, 106] width 126 height 14
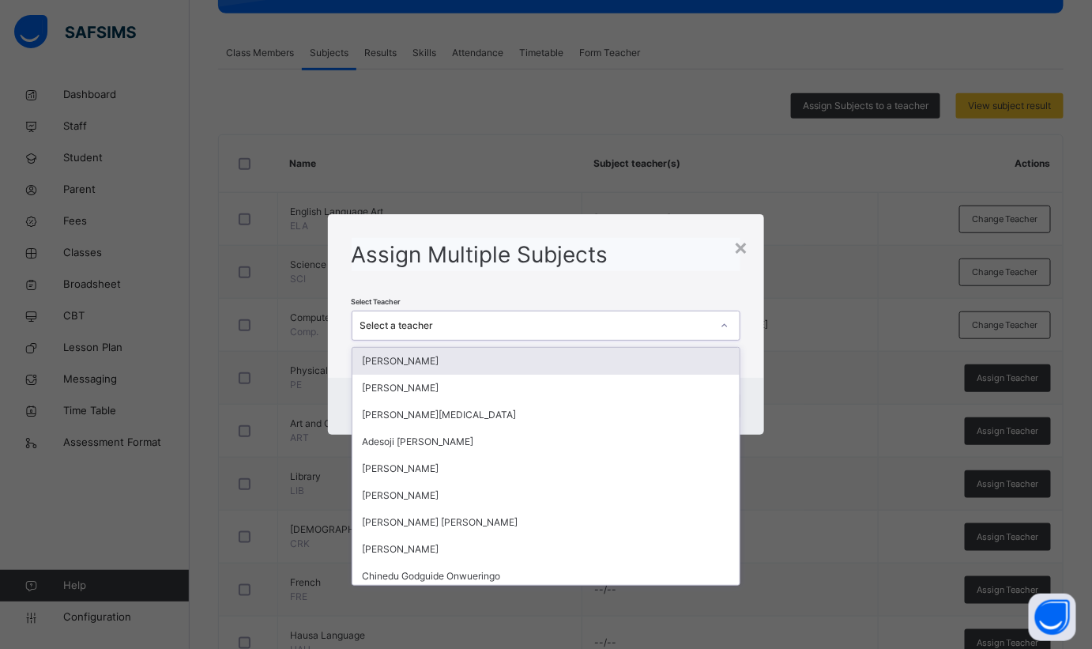
click at [650, 314] on div "Select a teacher" at bounding box center [532, 326] width 358 height 25
click at [487, 327] on div "Select a teacher" at bounding box center [536, 326] width 352 height 14
click at [451, 320] on div "Select a teacher" at bounding box center [536, 326] width 352 height 14
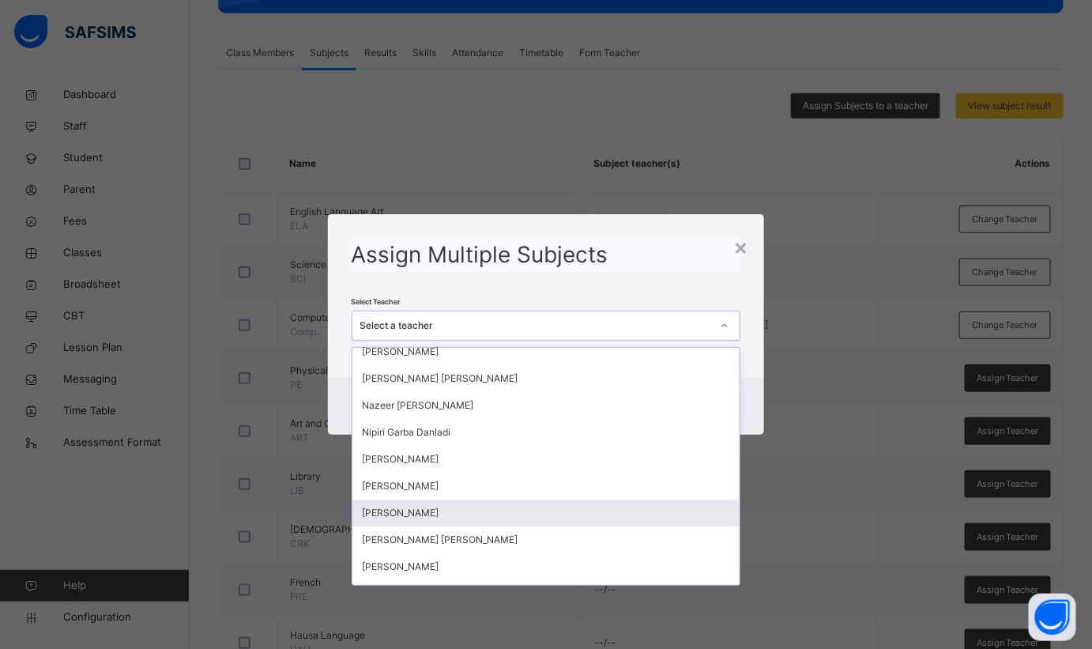
scroll to position [1149, 0]
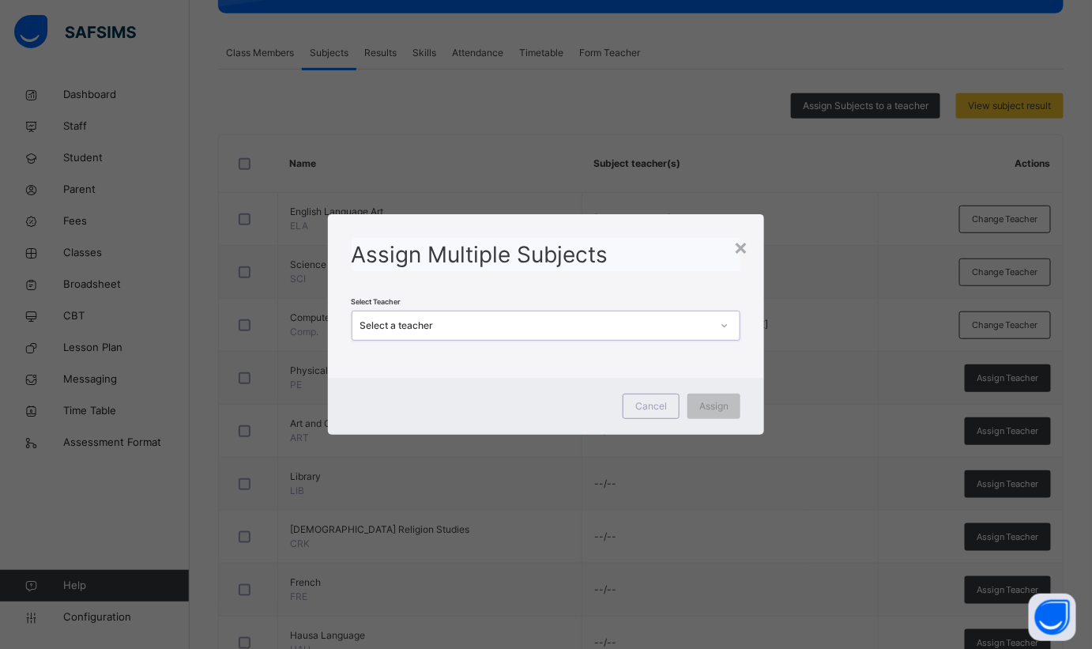
click at [466, 319] on div "Select a teacher" at bounding box center [532, 326] width 358 height 25
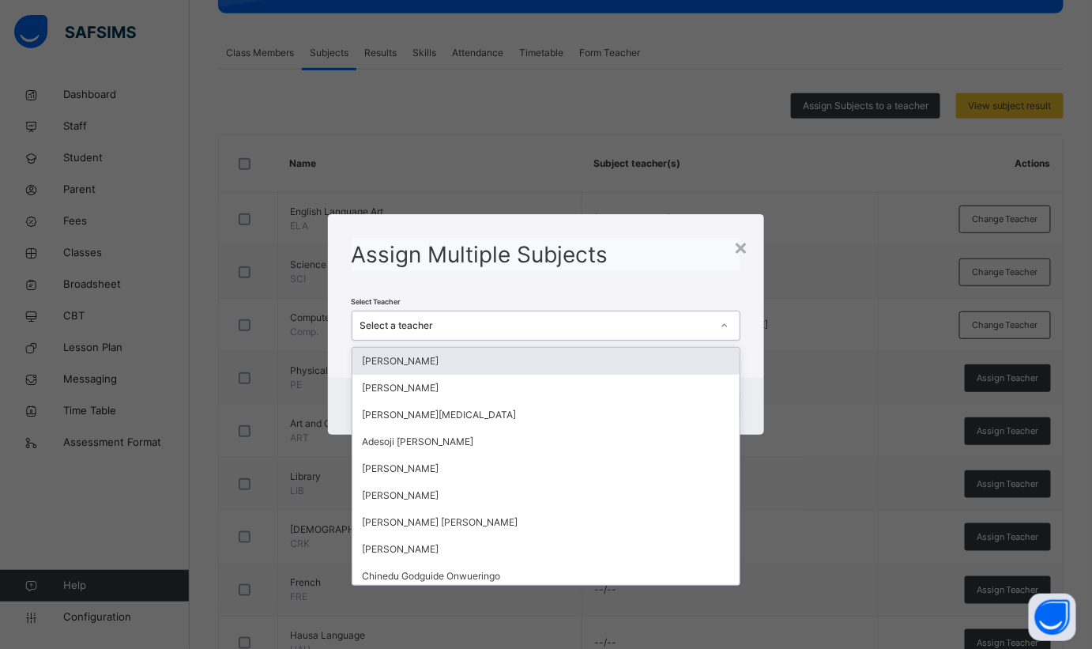
click at [703, 428] on div "Adesoji [PERSON_NAME]" at bounding box center [547, 441] width 388 height 27
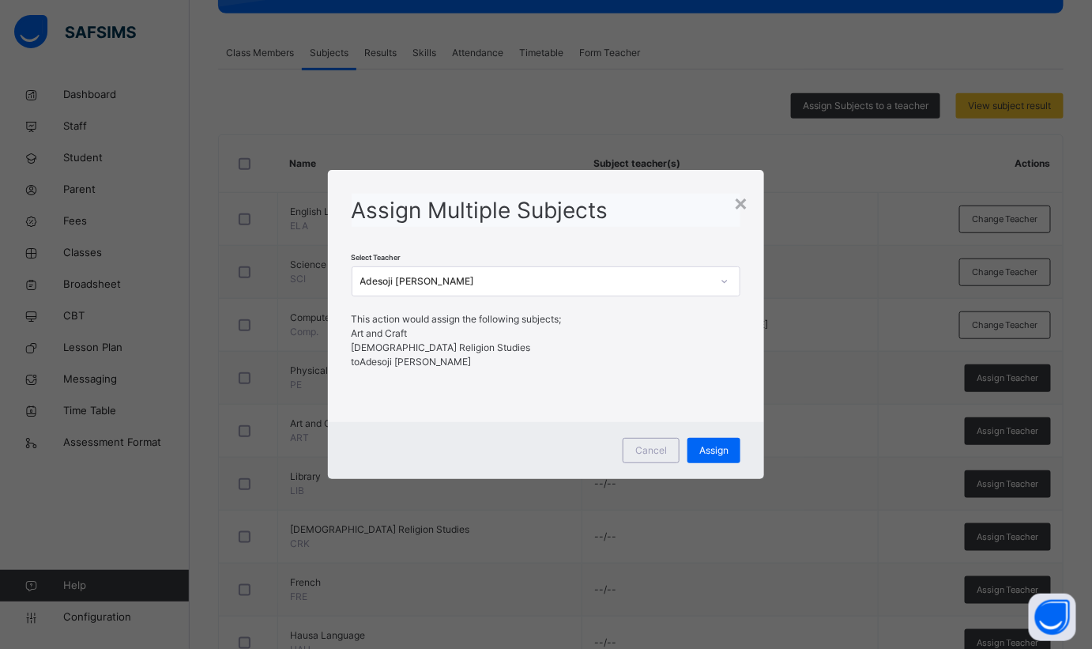
click at [578, 497] on div "× Assign Multiple Subjects Select Teacher Adesoji [PERSON_NAME] This action wou…" at bounding box center [546, 324] width 1092 height 649
click at [729, 282] on icon at bounding box center [724, 282] width 9 height 16
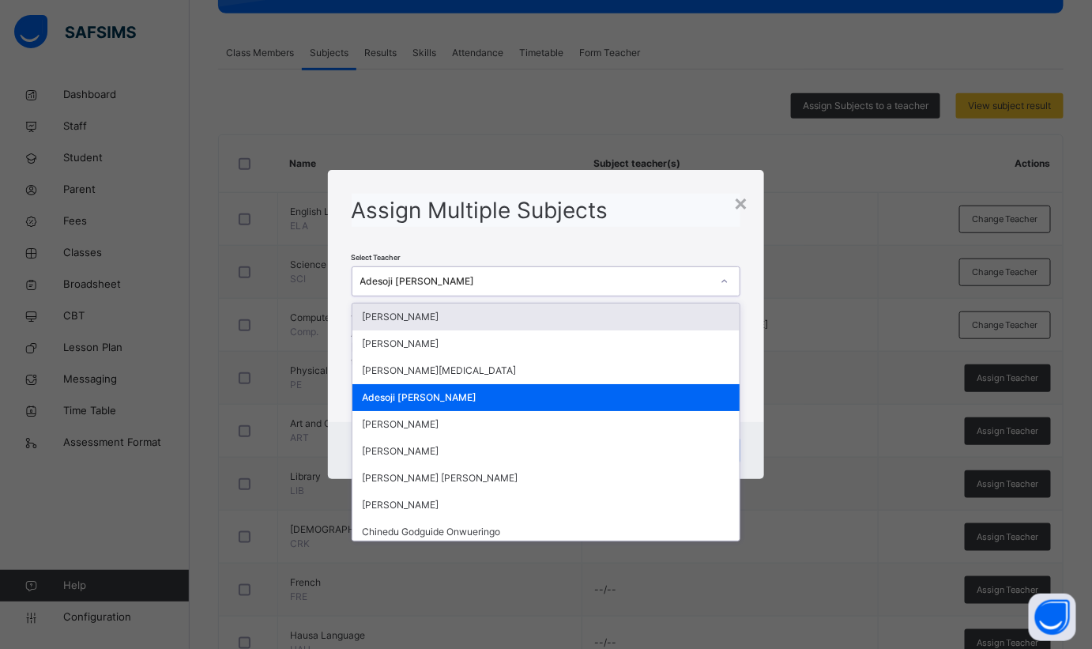
click at [741, 203] on div "×" at bounding box center [741, 202] width 15 height 33
